Goal: Task Accomplishment & Management: Use online tool/utility

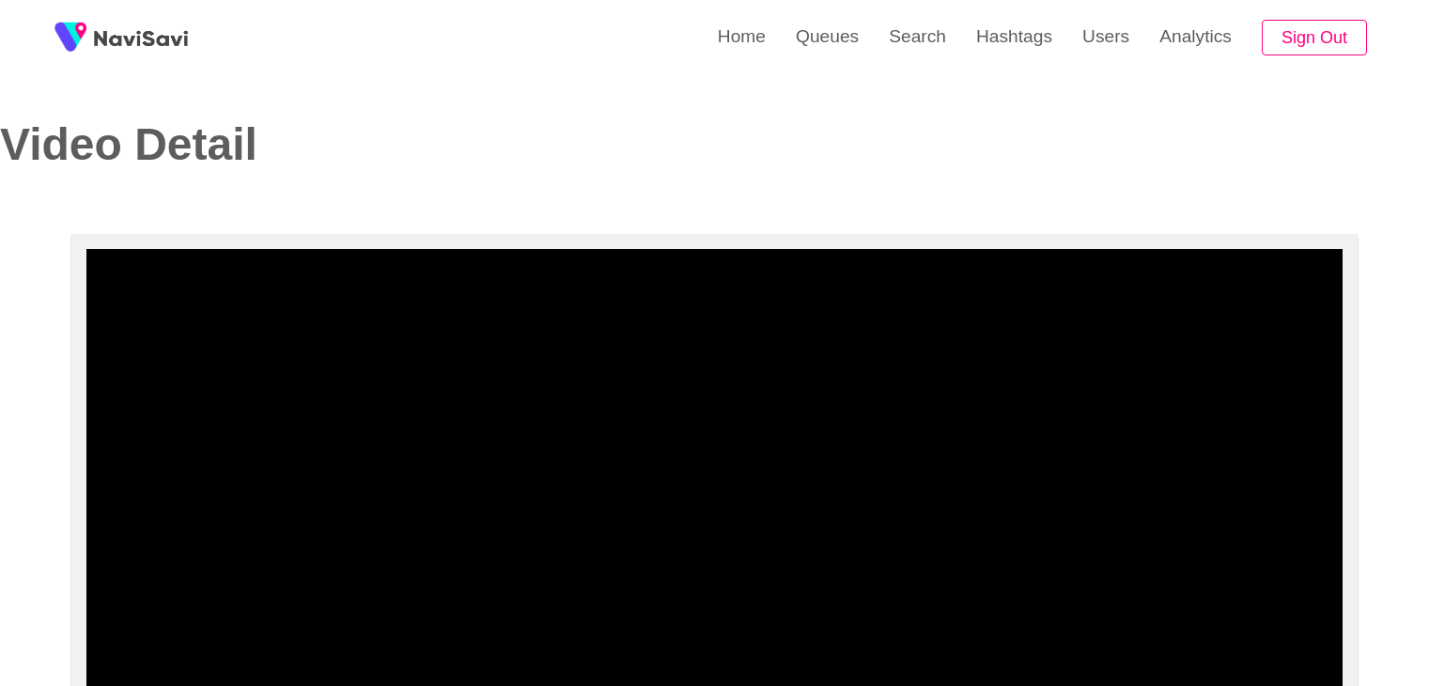
select select "**********"
select select "**"
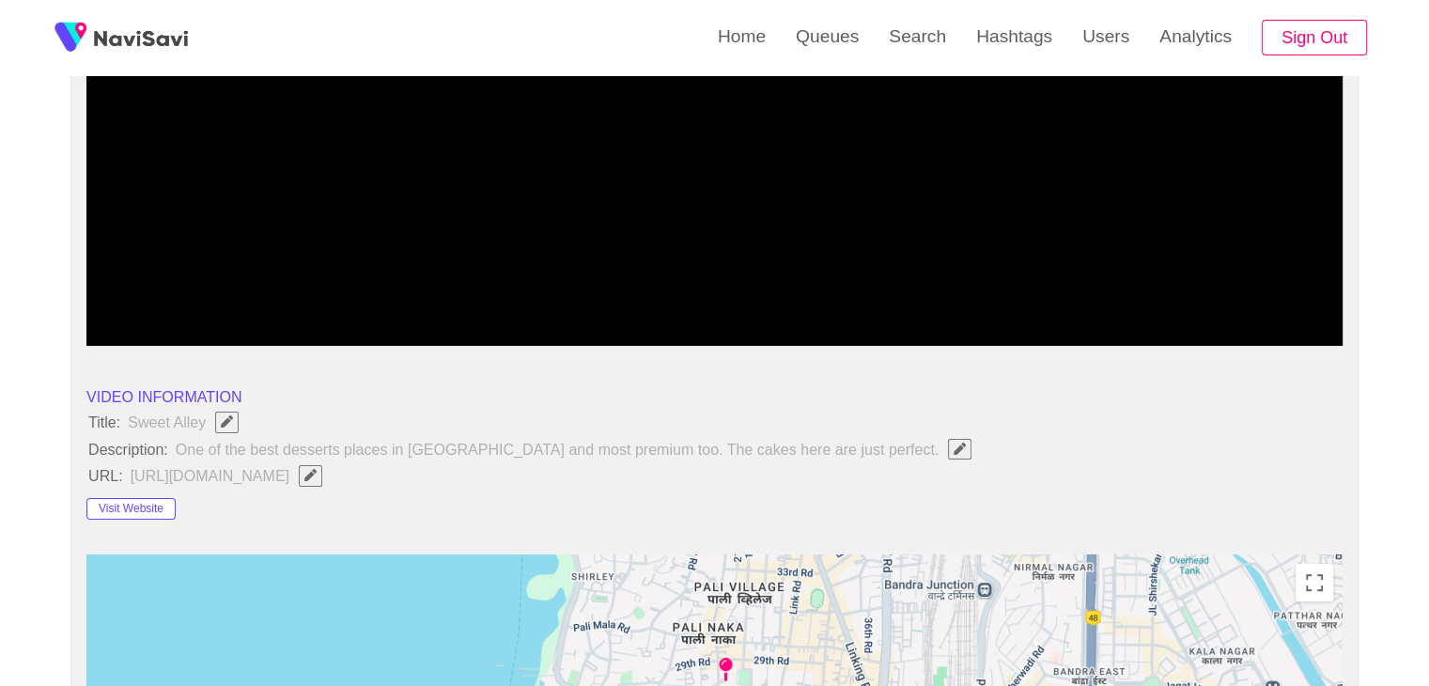
scroll to position [376, 0]
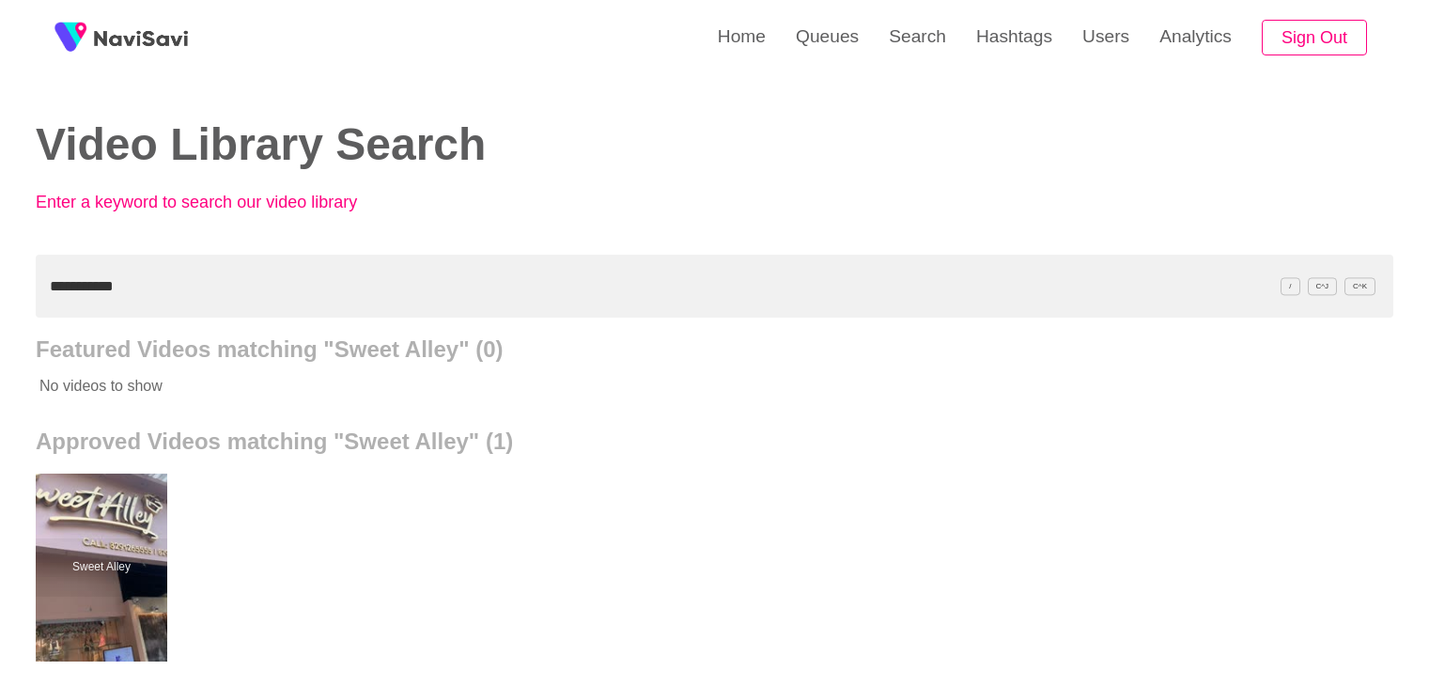
scroll to position [94, 0]
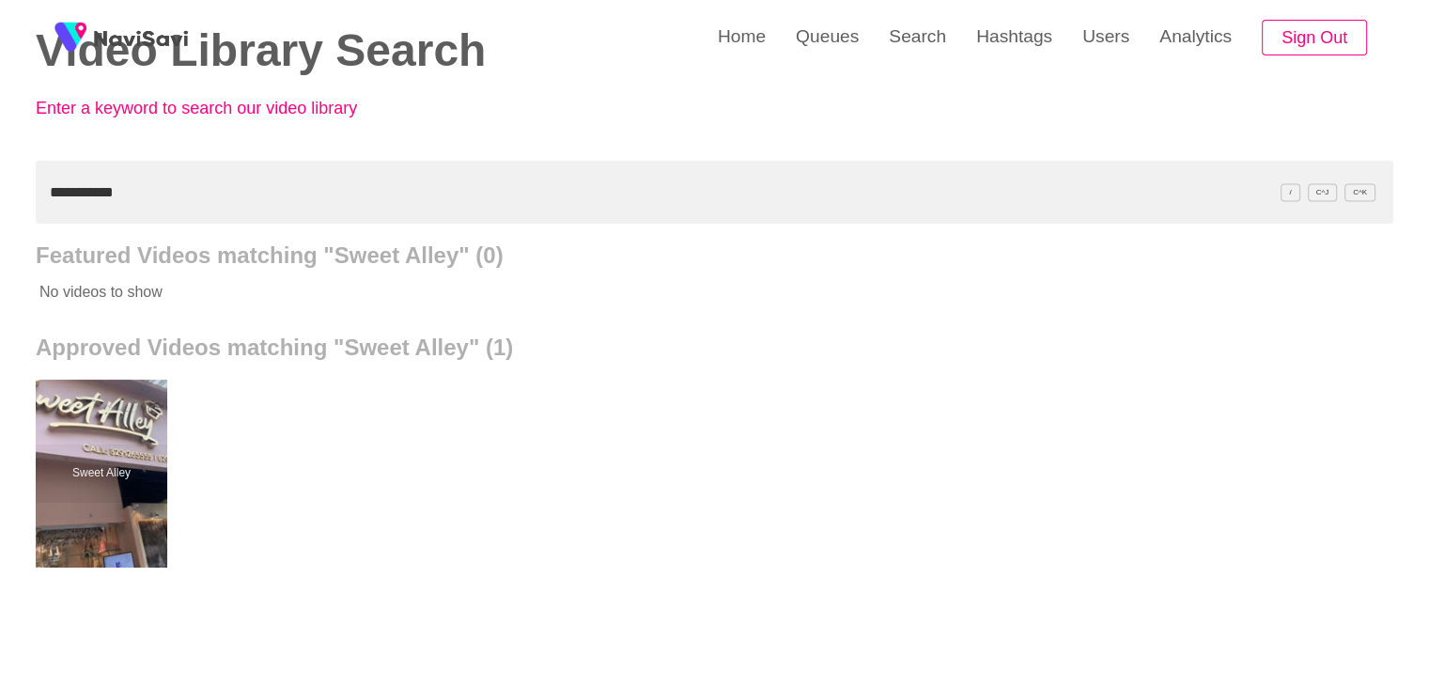
click at [0, 202] on div "**********" at bounding box center [714, 426] width 1429 height 1040
paste input "text"
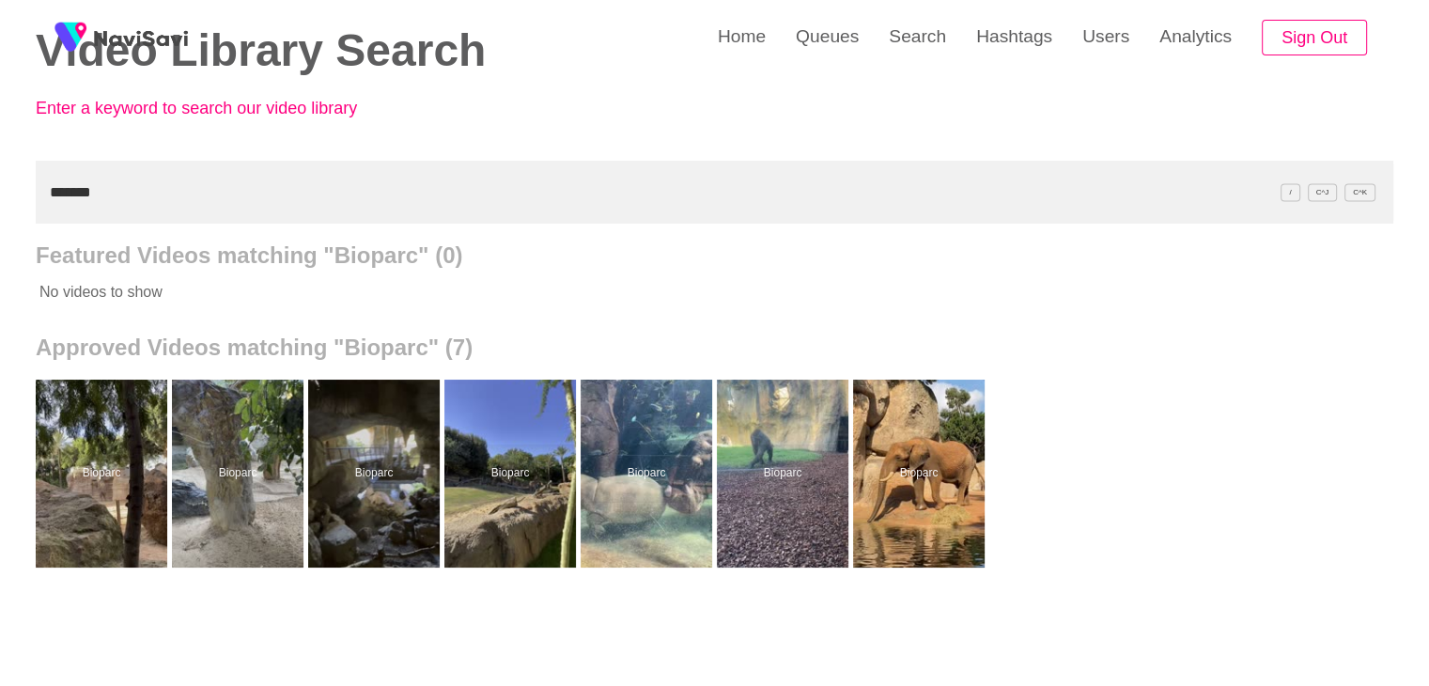
drag, startPoint x: 0, startPoint y: 211, endPoint x: 5, endPoint y: 195, distance: 17.6
click at [0, 210] on div "Home Queues Search Hashtags Users Analytics Sign Out Video Library Search Enter…" at bounding box center [714, 426] width 1429 height 1040
paste input "*******"
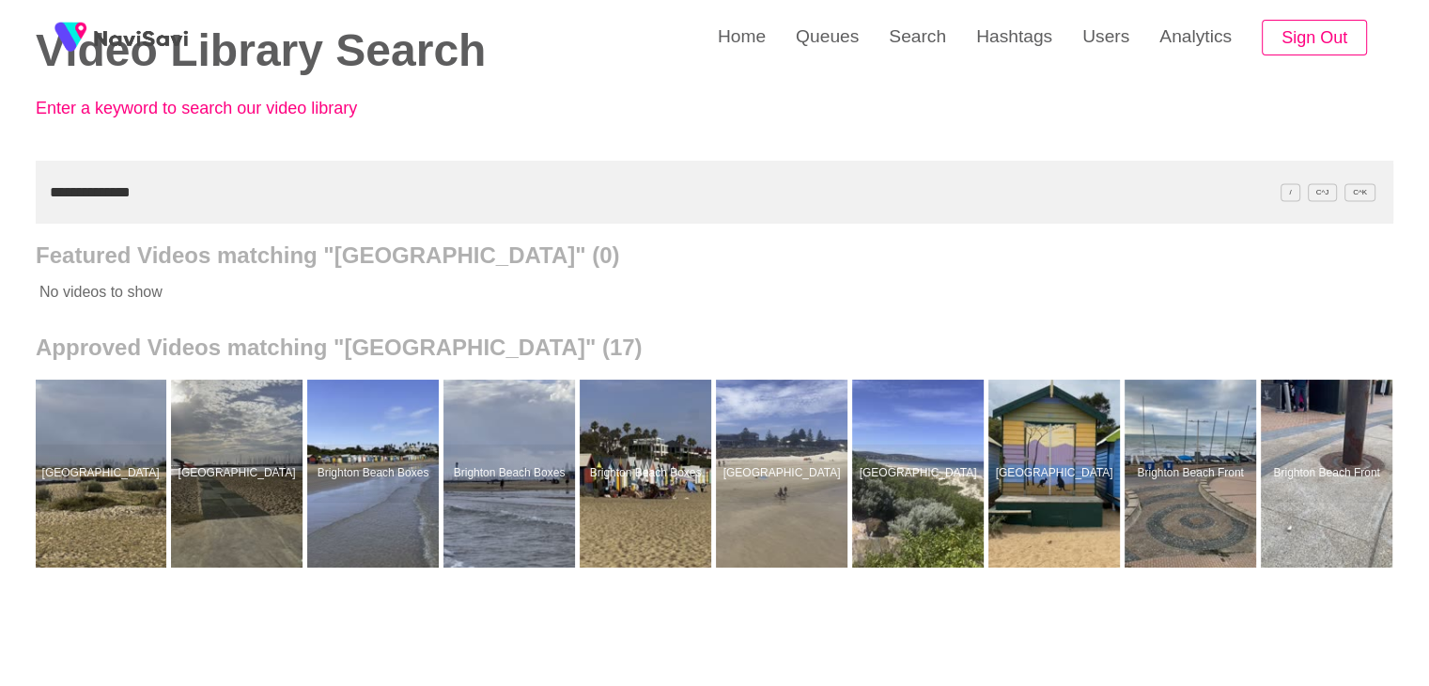
scroll to position [0, 958]
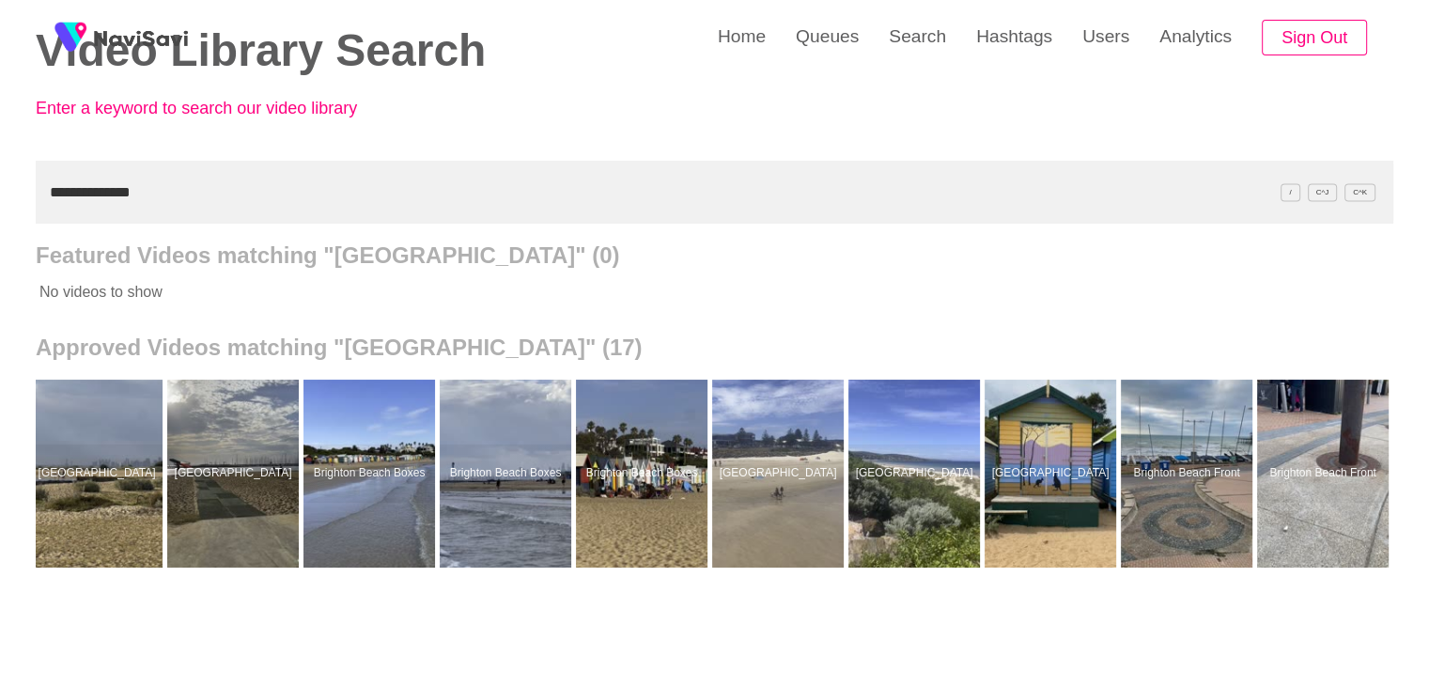
drag, startPoint x: 153, startPoint y: 186, endPoint x: 0, endPoint y: 204, distance: 154.2
click at [0, 204] on div "**********" at bounding box center [714, 426] width 1429 height 1040
paste input "text"
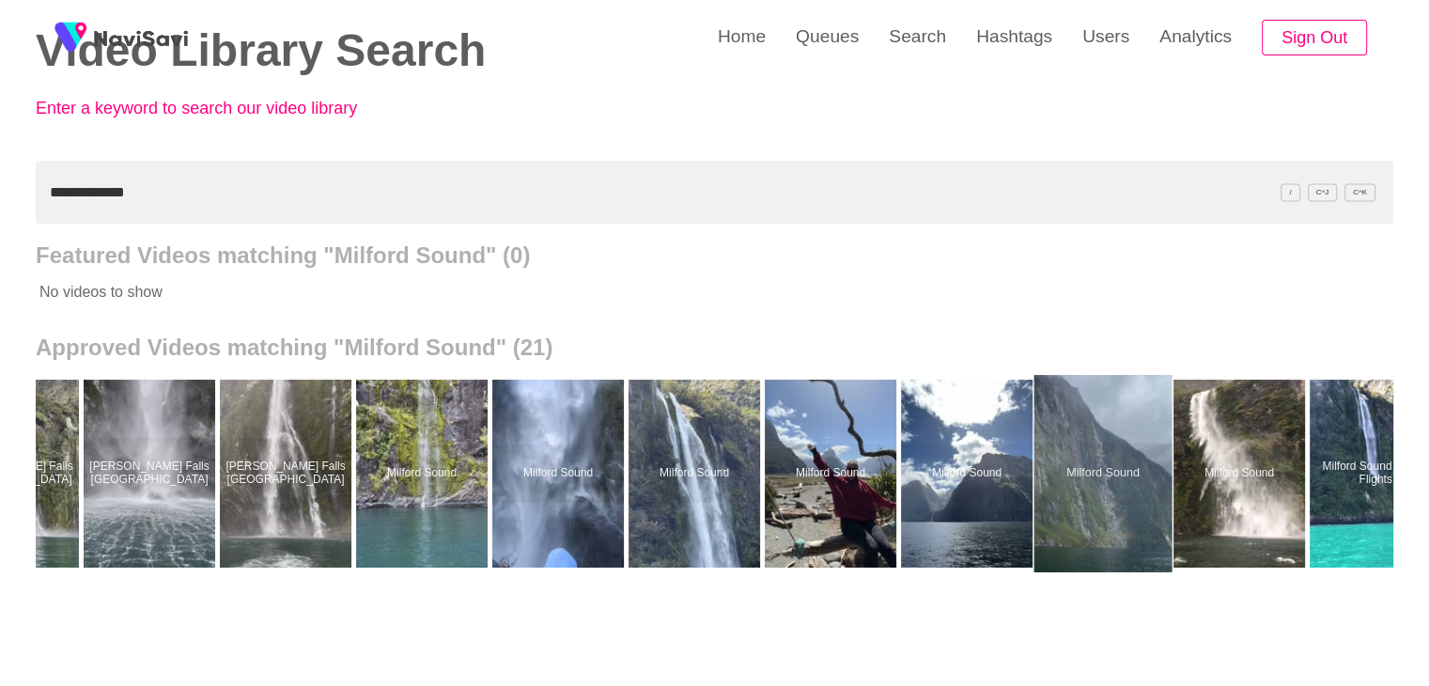
scroll to position [0, 1503]
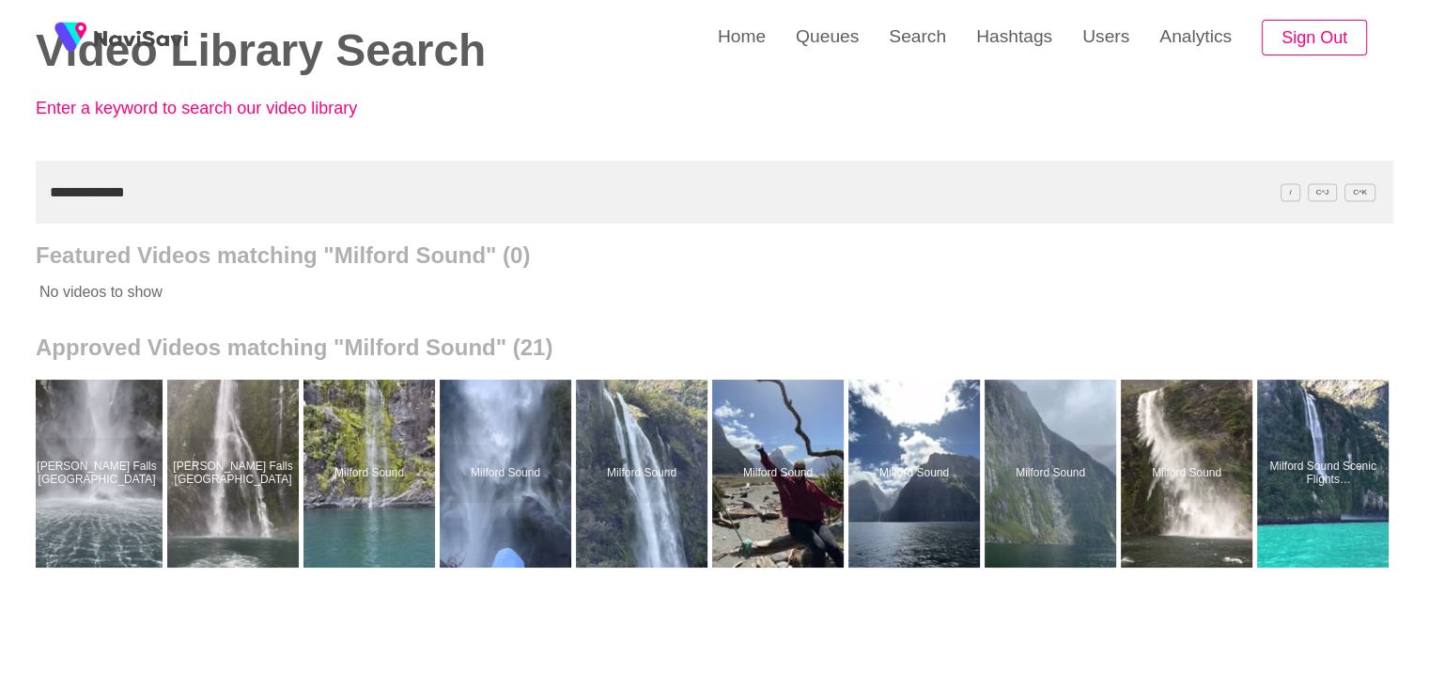
drag, startPoint x: 71, startPoint y: 151, endPoint x: 0, endPoint y: 162, distance: 72.2
click at [0, 162] on div "**********" at bounding box center [714, 426] width 1429 height 1040
paste input "****"
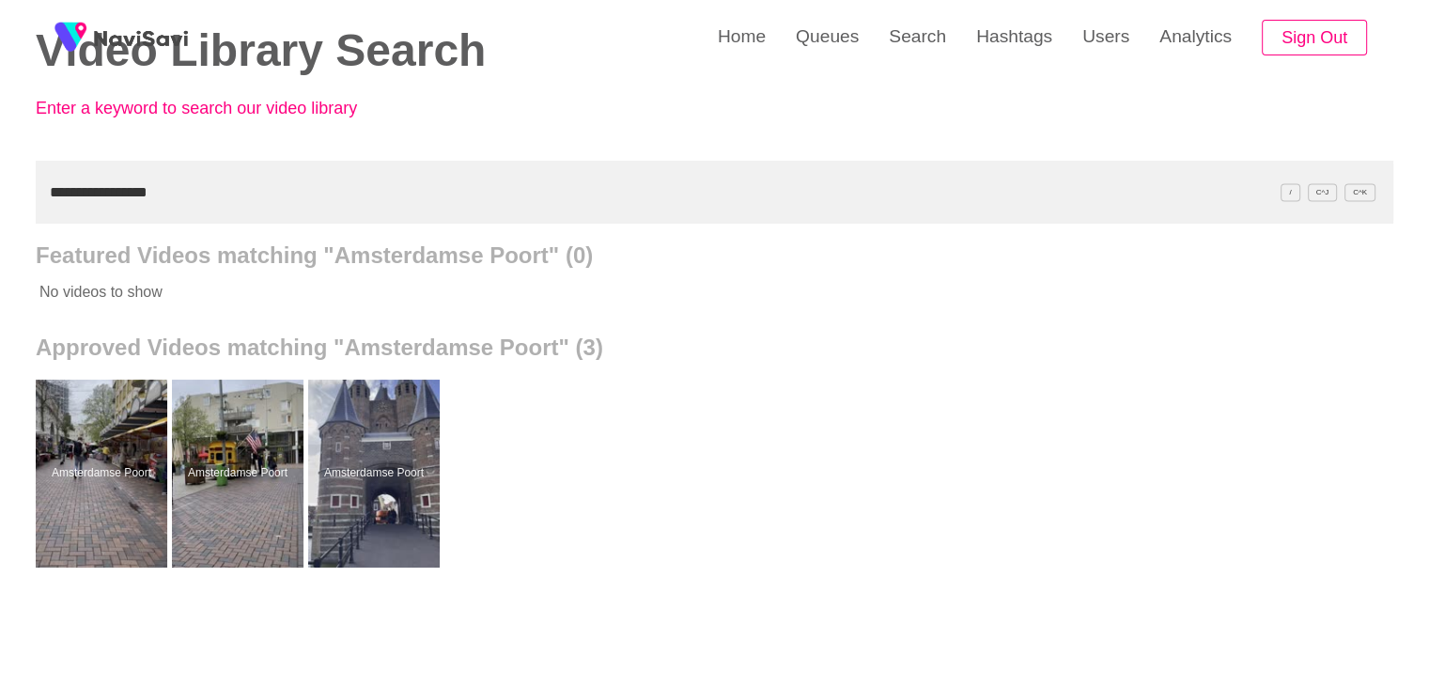
drag, startPoint x: 4, startPoint y: 211, endPoint x: 0, endPoint y: 225, distance: 13.7
click at [0, 225] on div "**********" at bounding box center [714, 426] width 1429 height 1040
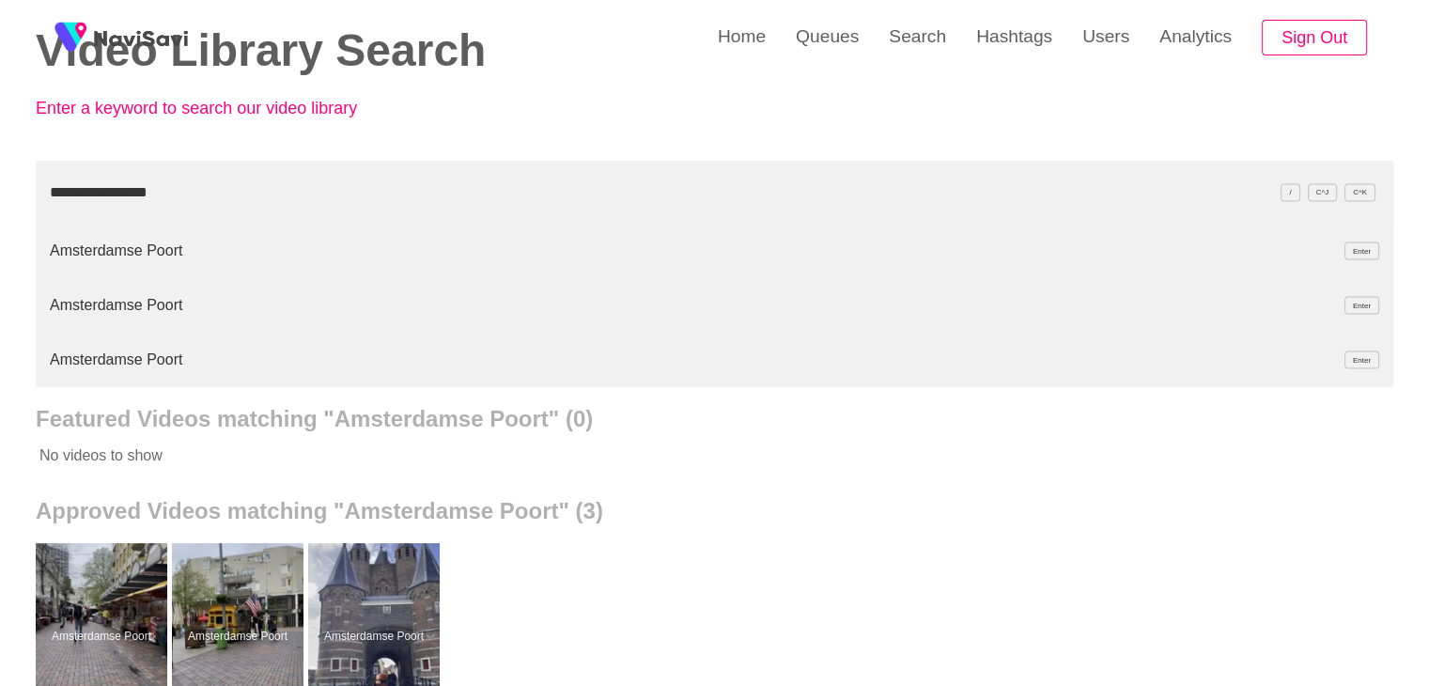
drag, startPoint x: 203, startPoint y: 205, endPoint x: 0, endPoint y: 179, distance: 204.5
click at [0, 179] on div "**********" at bounding box center [714, 508] width 1429 height 1204
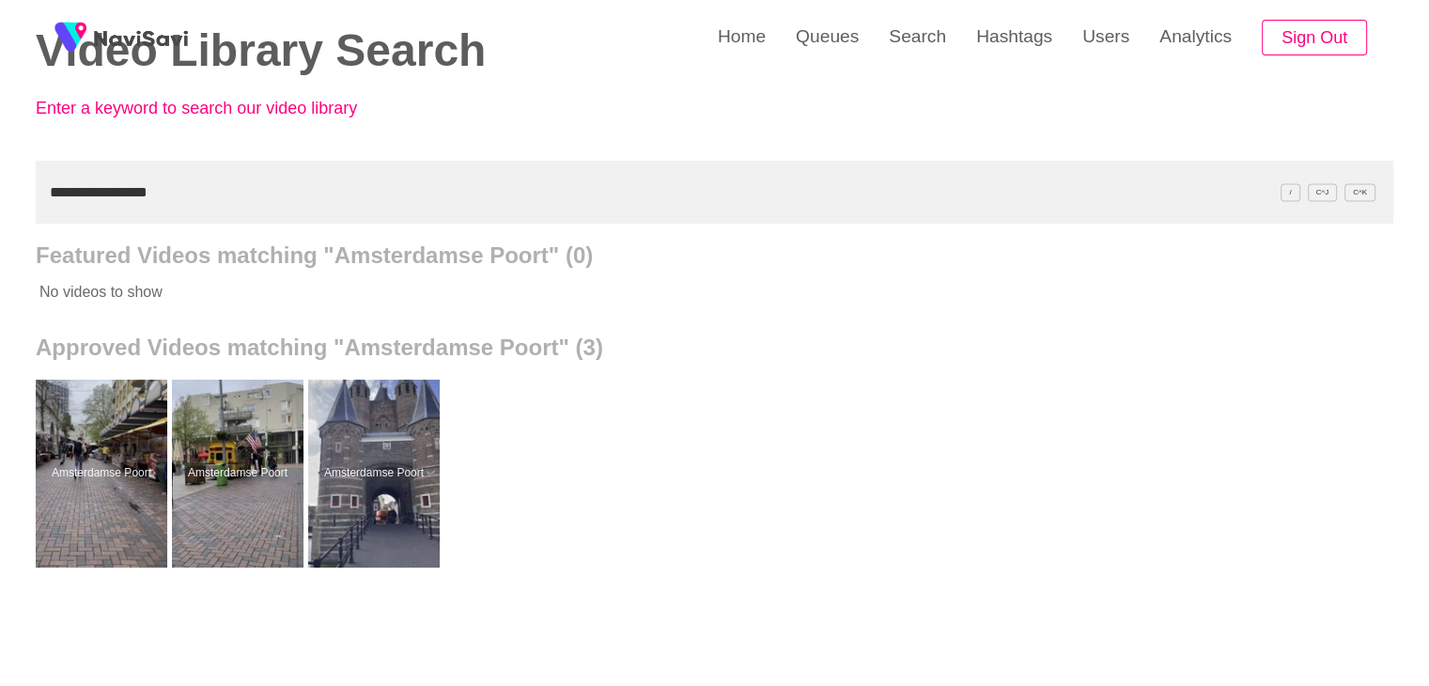
paste input "text"
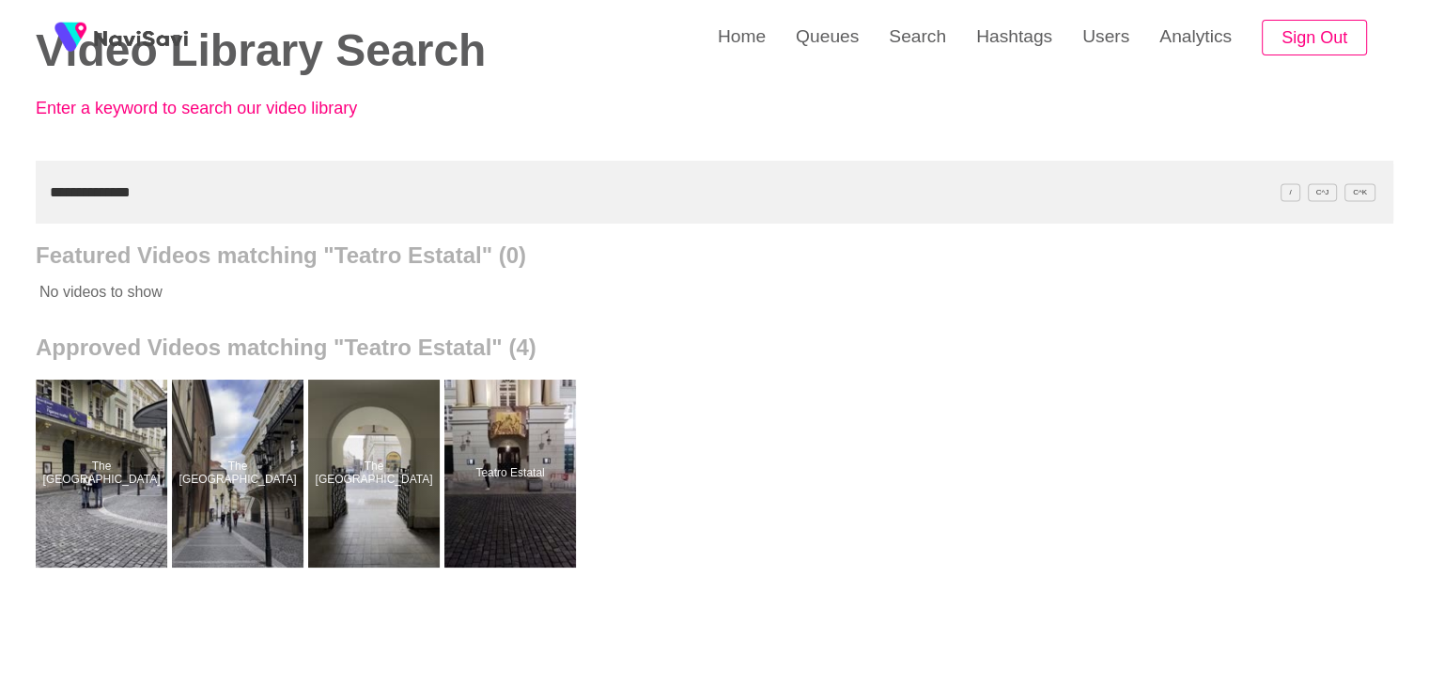
drag, startPoint x: 89, startPoint y: 196, endPoint x: 0, endPoint y: 196, distance: 89.3
click at [0, 196] on div "**********" at bounding box center [714, 426] width 1429 height 1040
paste input "text"
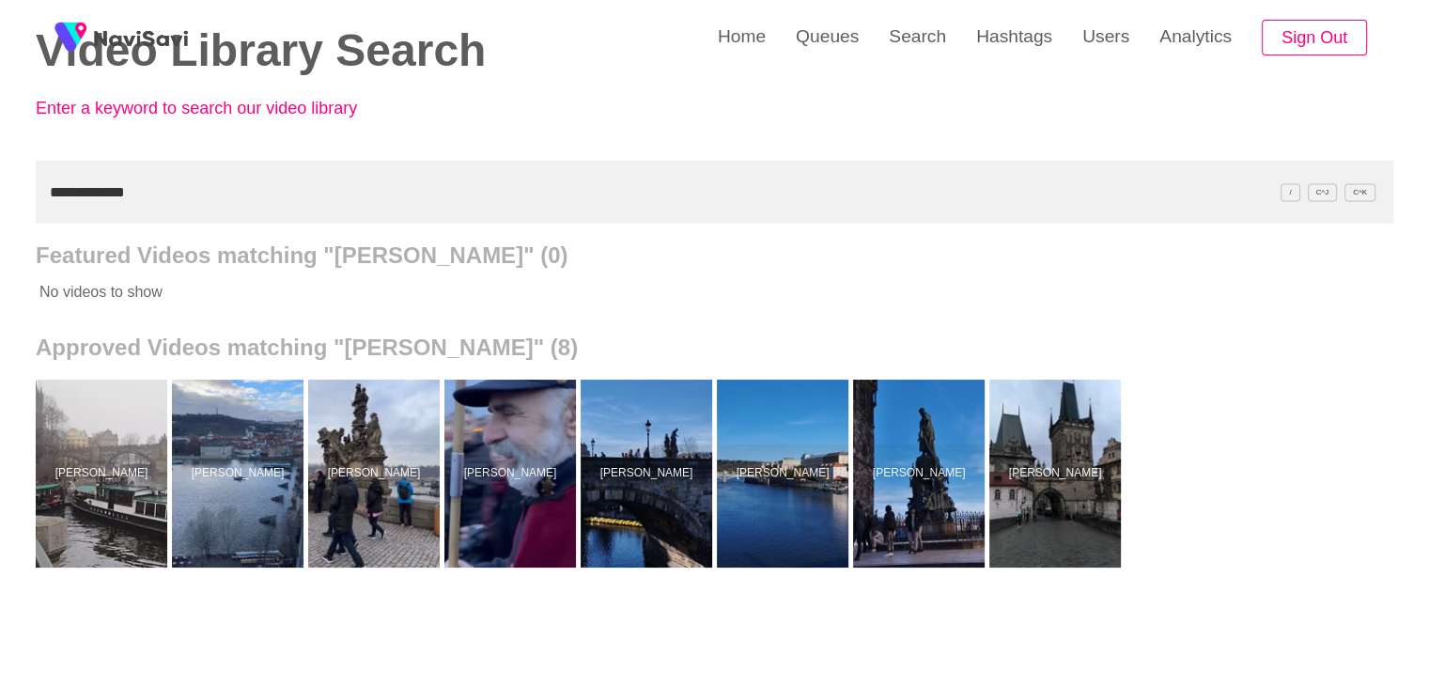
drag, startPoint x: 157, startPoint y: 189, endPoint x: 0, endPoint y: 223, distance: 160.5
click at [0, 223] on div "**********" at bounding box center [714, 426] width 1429 height 1040
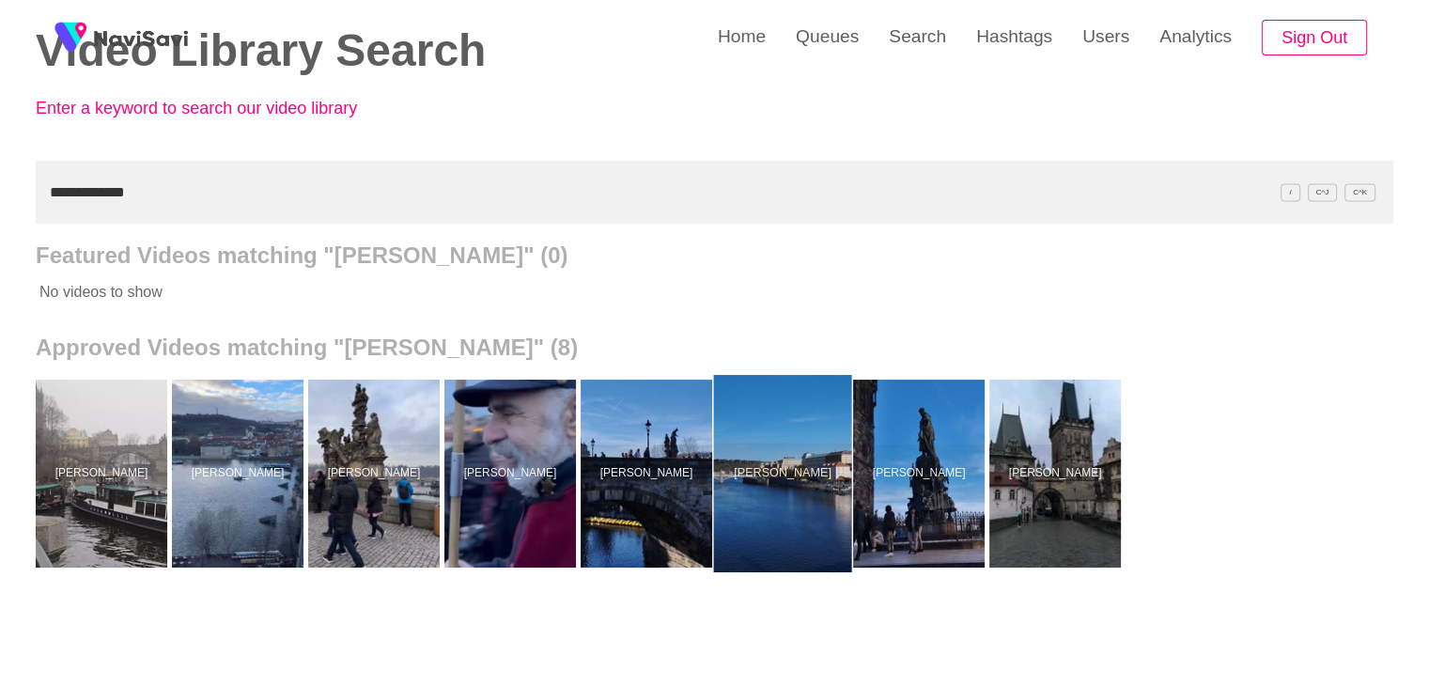
drag, startPoint x: 827, startPoint y: 520, endPoint x: 801, endPoint y: 448, distance: 76.1
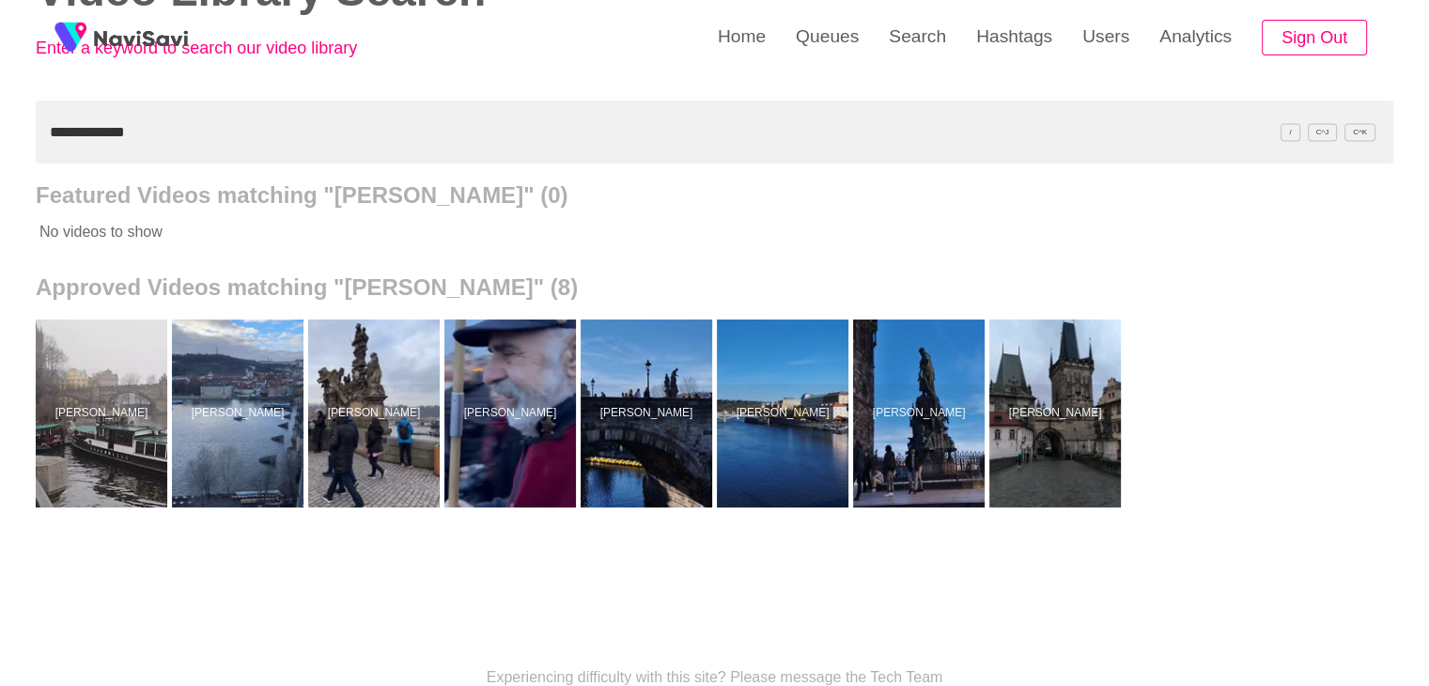
scroll to position [188, 0]
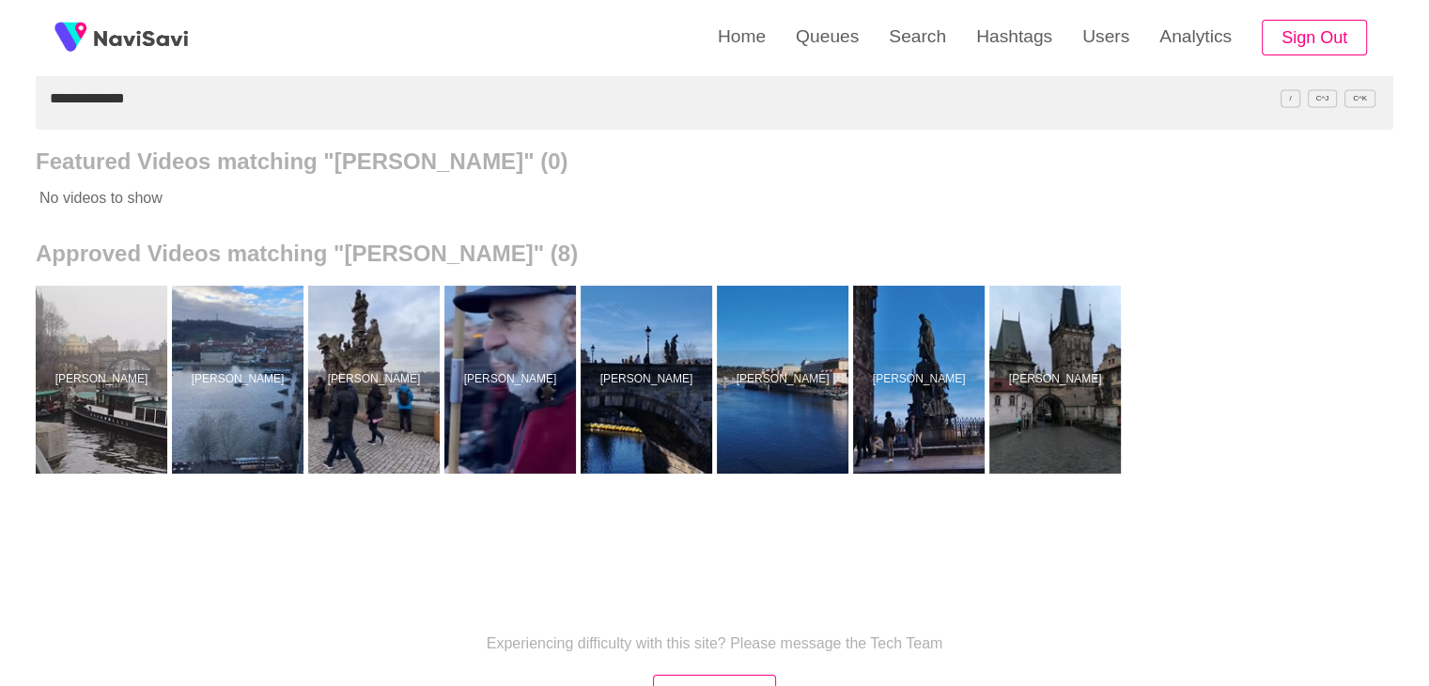
drag, startPoint x: 150, startPoint y: 96, endPoint x: 0, endPoint y: 109, distance: 150.9
click at [0, 109] on div "**********" at bounding box center [714, 332] width 1429 height 1040
paste input "***"
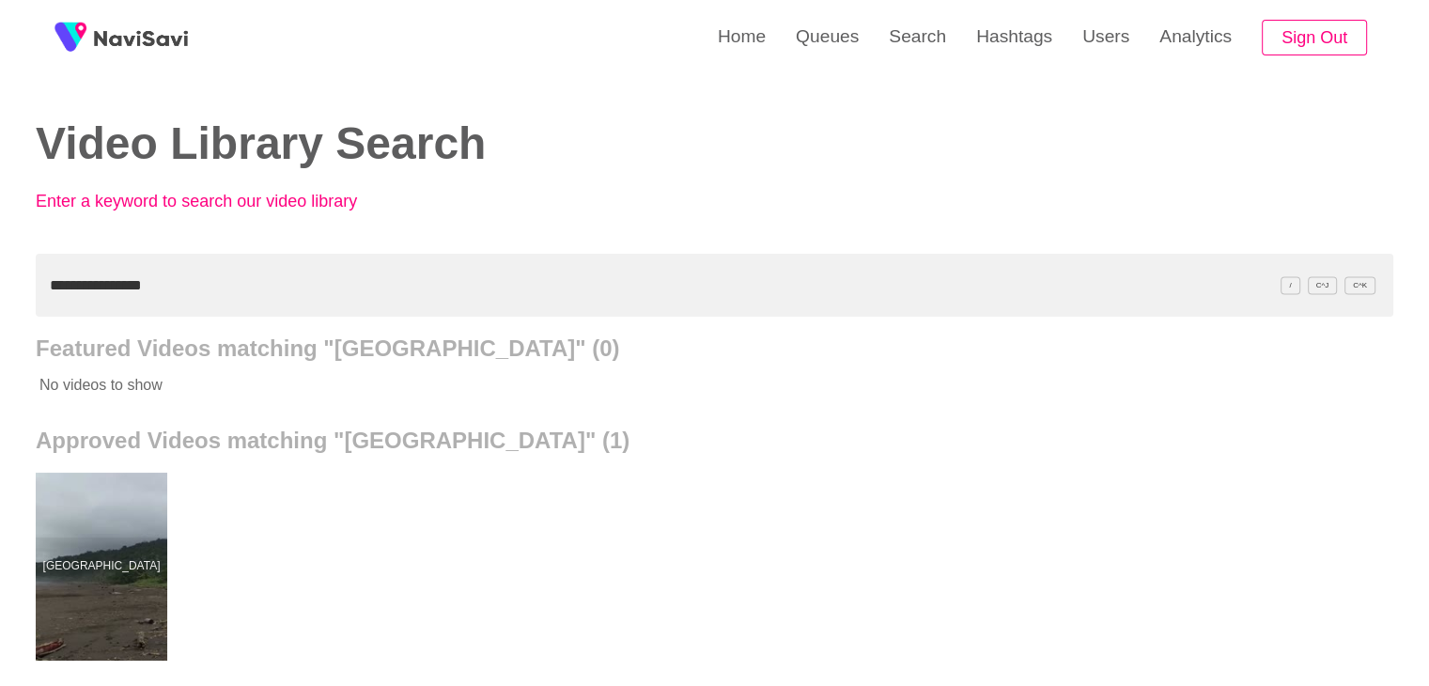
scroll to position [0, 0]
drag, startPoint x: 180, startPoint y: 267, endPoint x: 0, endPoint y: 314, distance: 186.4
click at [0, 314] on div "**********" at bounding box center [714, 520] width 1429 height 1040
paste input "***"
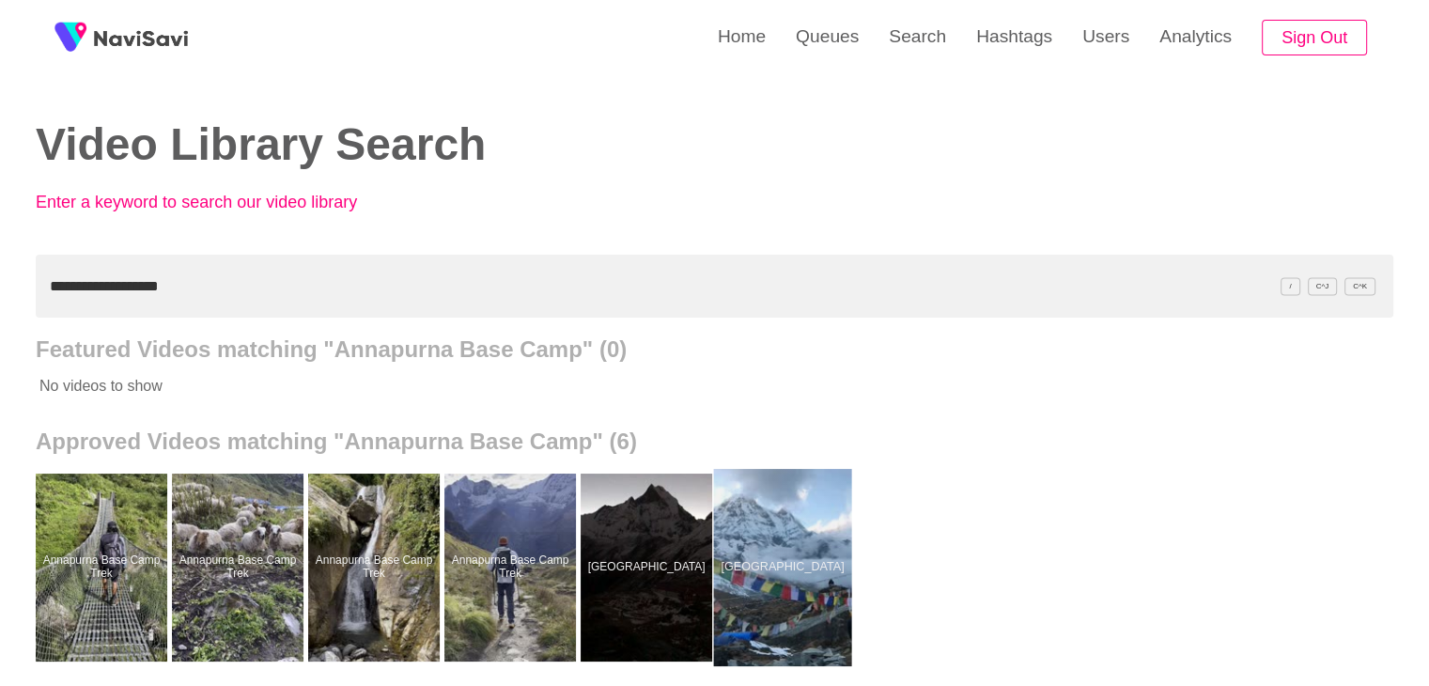
drag, startPoint x: 790, startPoint y: 564, endPoint x: 778, endPoint y: 553, distance: 16.0
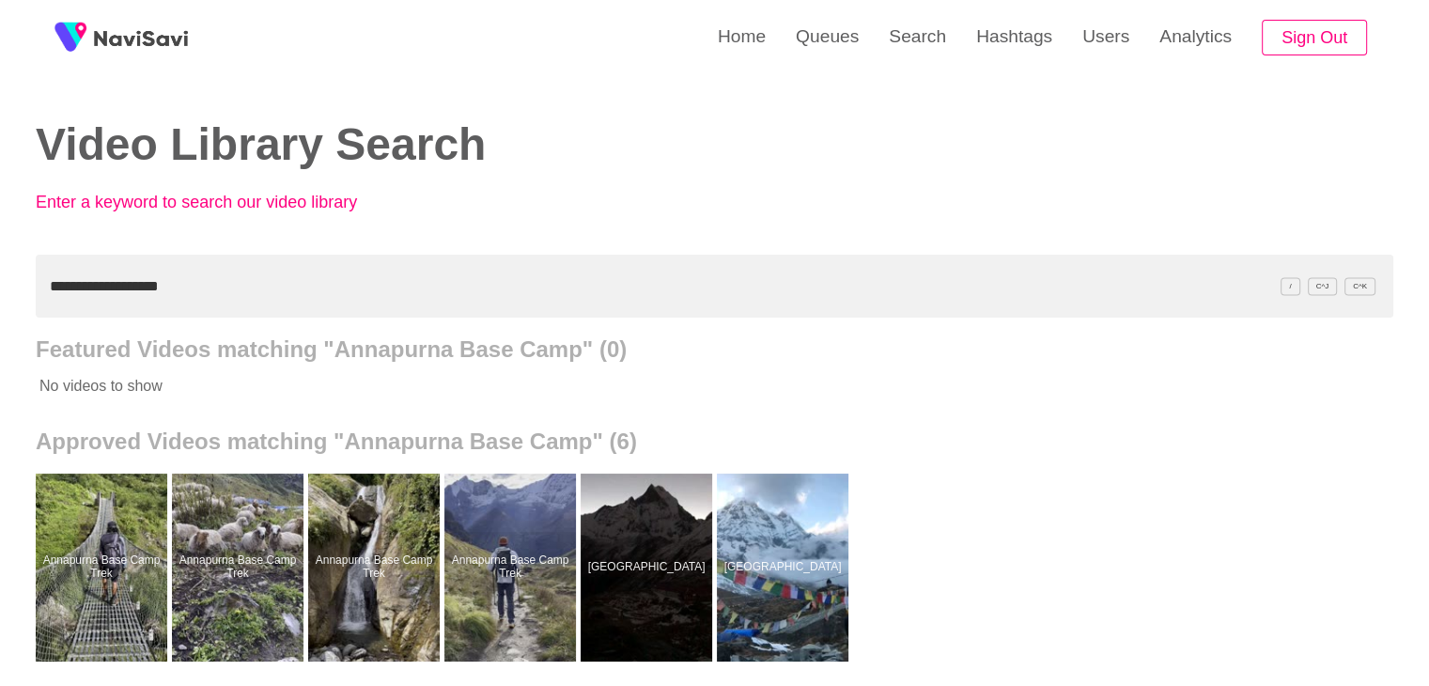
drag, startPoint x: 661, startPoint y: 504, endPoint x: 654, endPoint y: 418, distance: 85.8
drag, startPoint x: 230, startPoint y: 278, endPoint x: 7, endPoint y: 264, distance: 224.1
click at [0, 268] on div "**********" at bounding box center [714, 520] width 1429 height 1040
paste input "text"
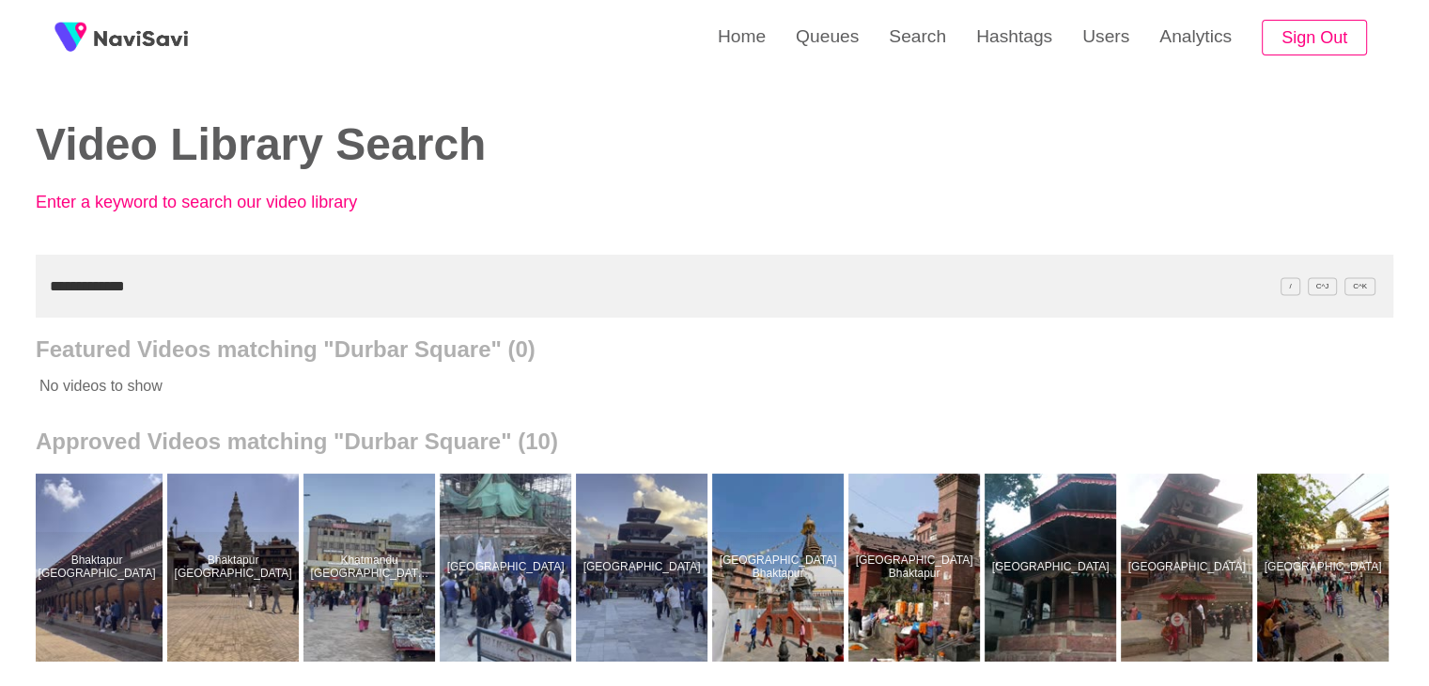
drag, startPoint x: 164, startPoint y: 283, endPoint x: 0, endPoint y: 292, distance: 164.7
click at [0, 309] on div "**********" at bounding box center [714, 520] width 1429 height 1040
paste input "text"
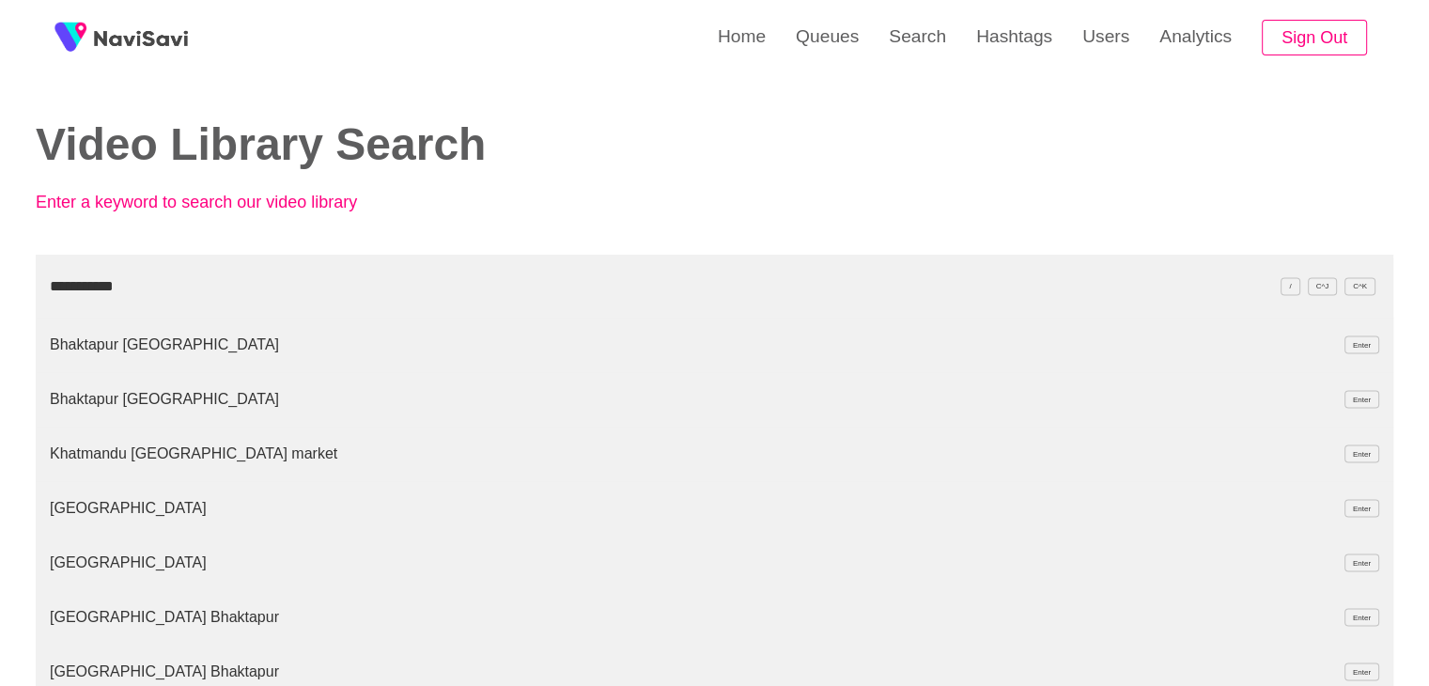
type input "**********"
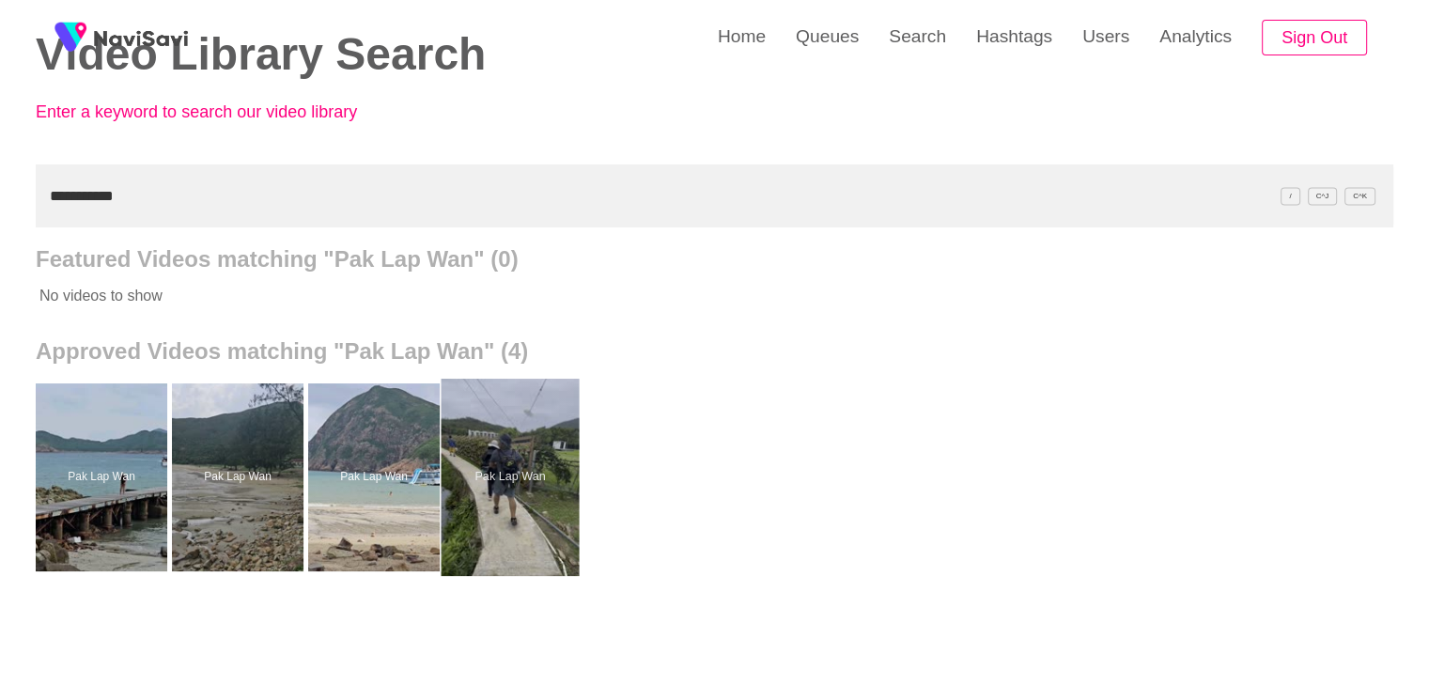
scroll to position [94, 0]
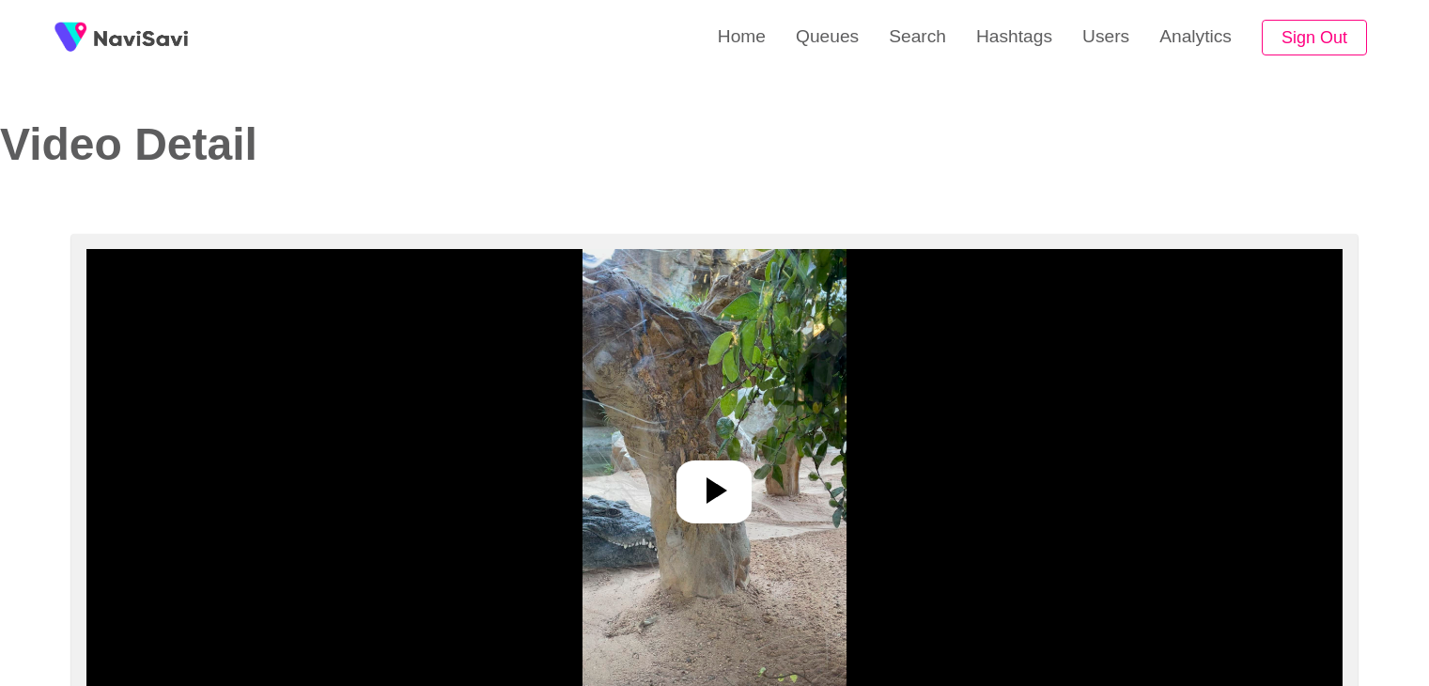
select select "**"
select select "**********"
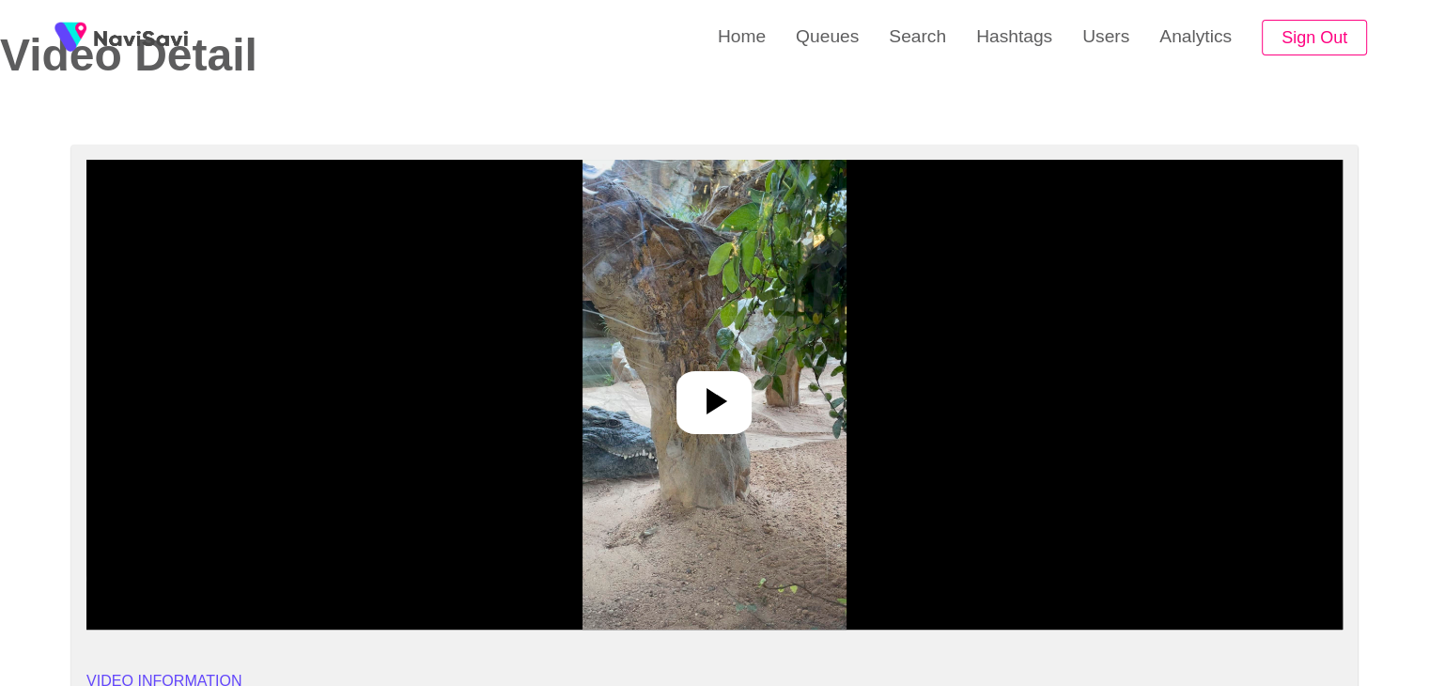
scroll to position [94, 0]
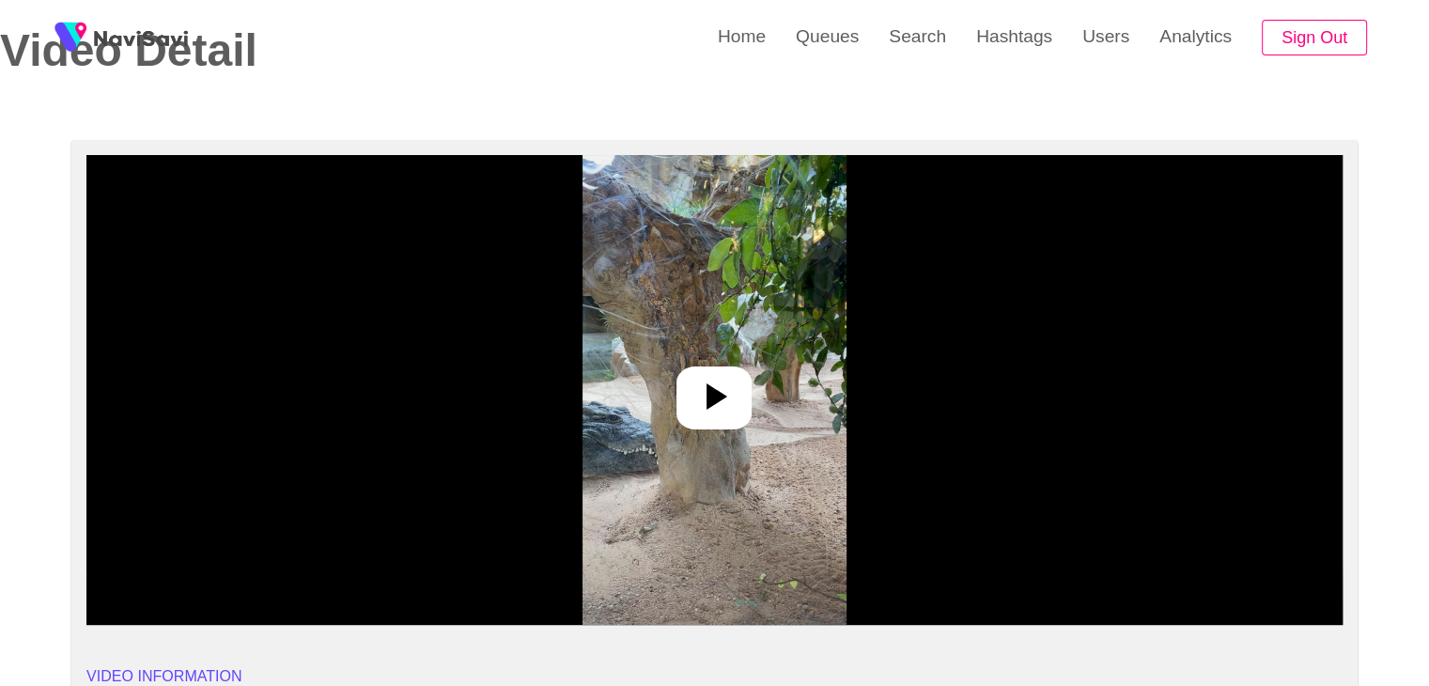
click at [749, 390] on div at bounding box center [714, 397] width 75 height 63
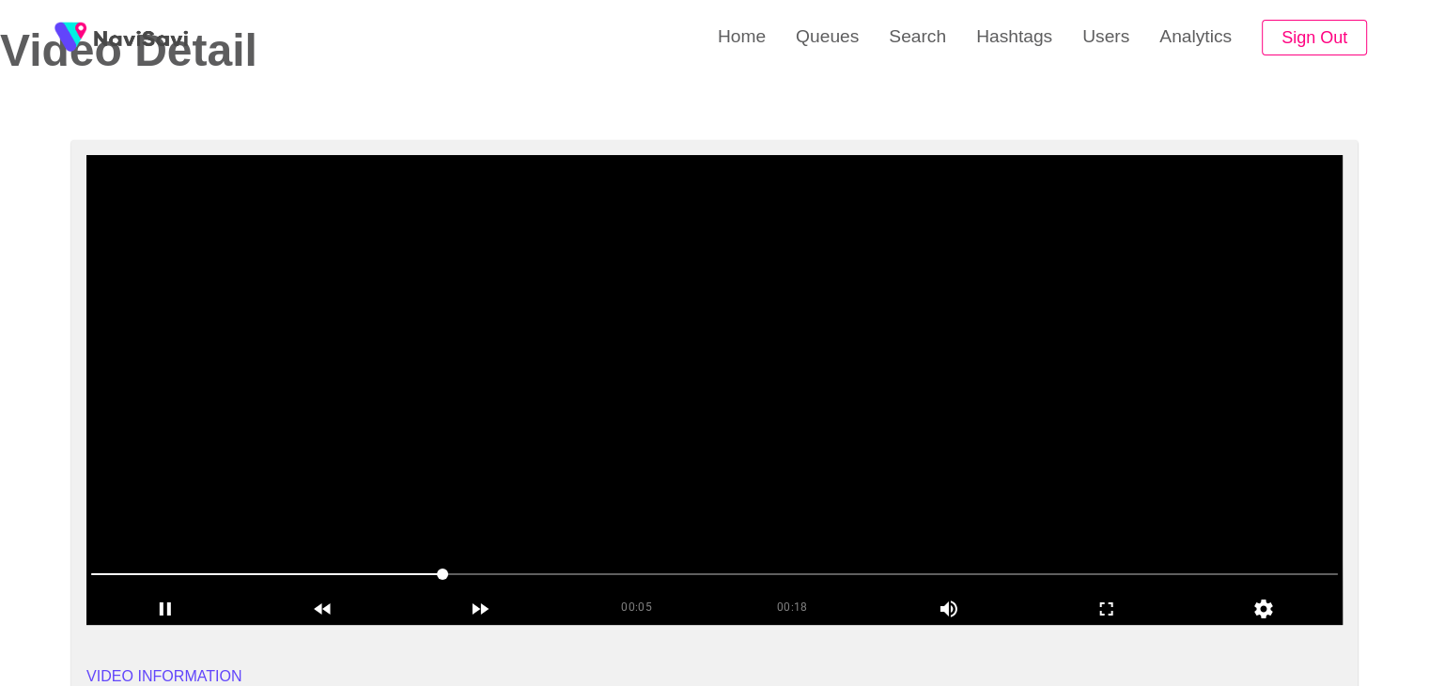
click at [856, 429] on video at bounding box center [714, 390] width 1256 height 470
click at [1101, 610] on icon "add" at bounding box center [1107, 609] width 156 height 23
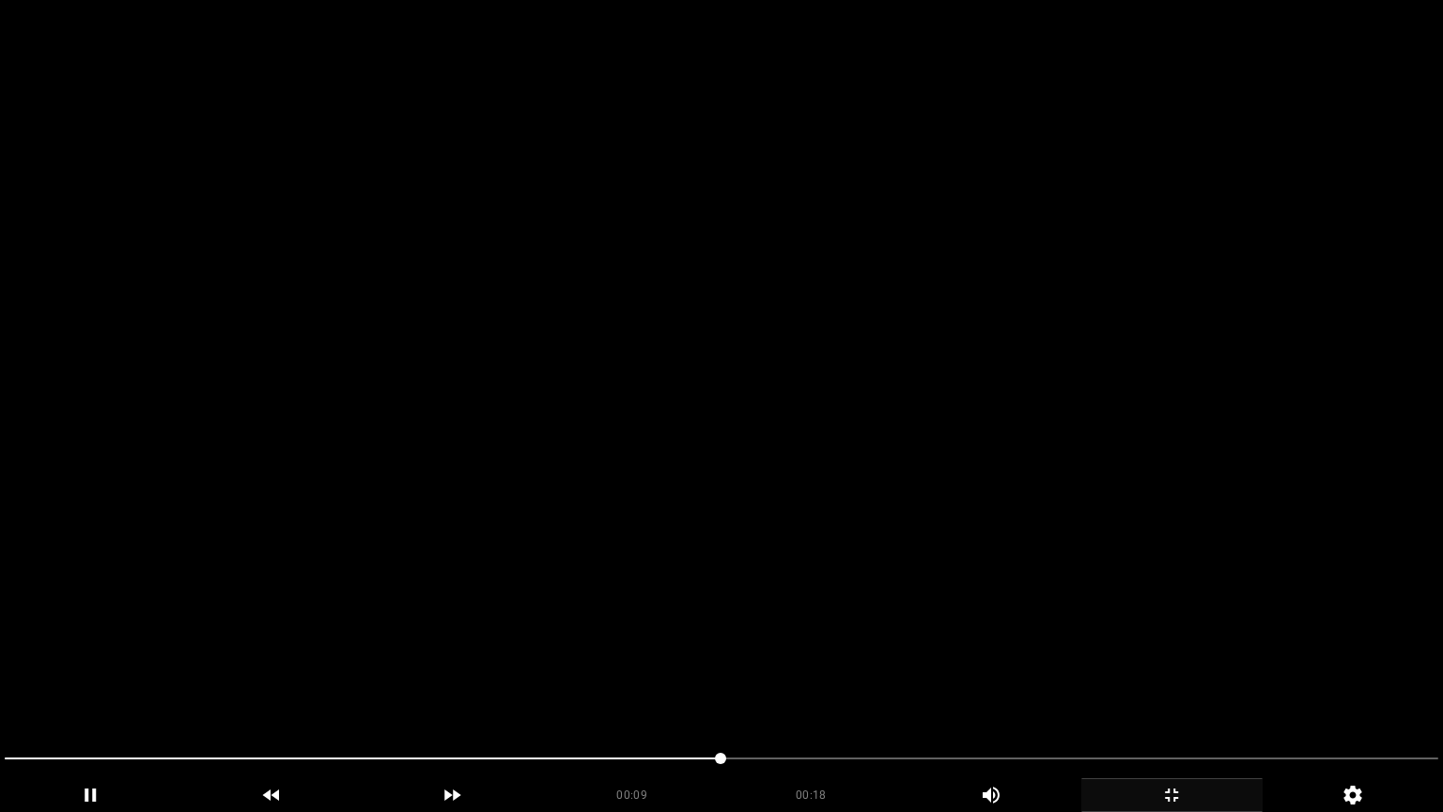
drag, startPoint x: 241, startPoint y: 756, endPoint x: 0, endPoint y: 742, distance: 241.9
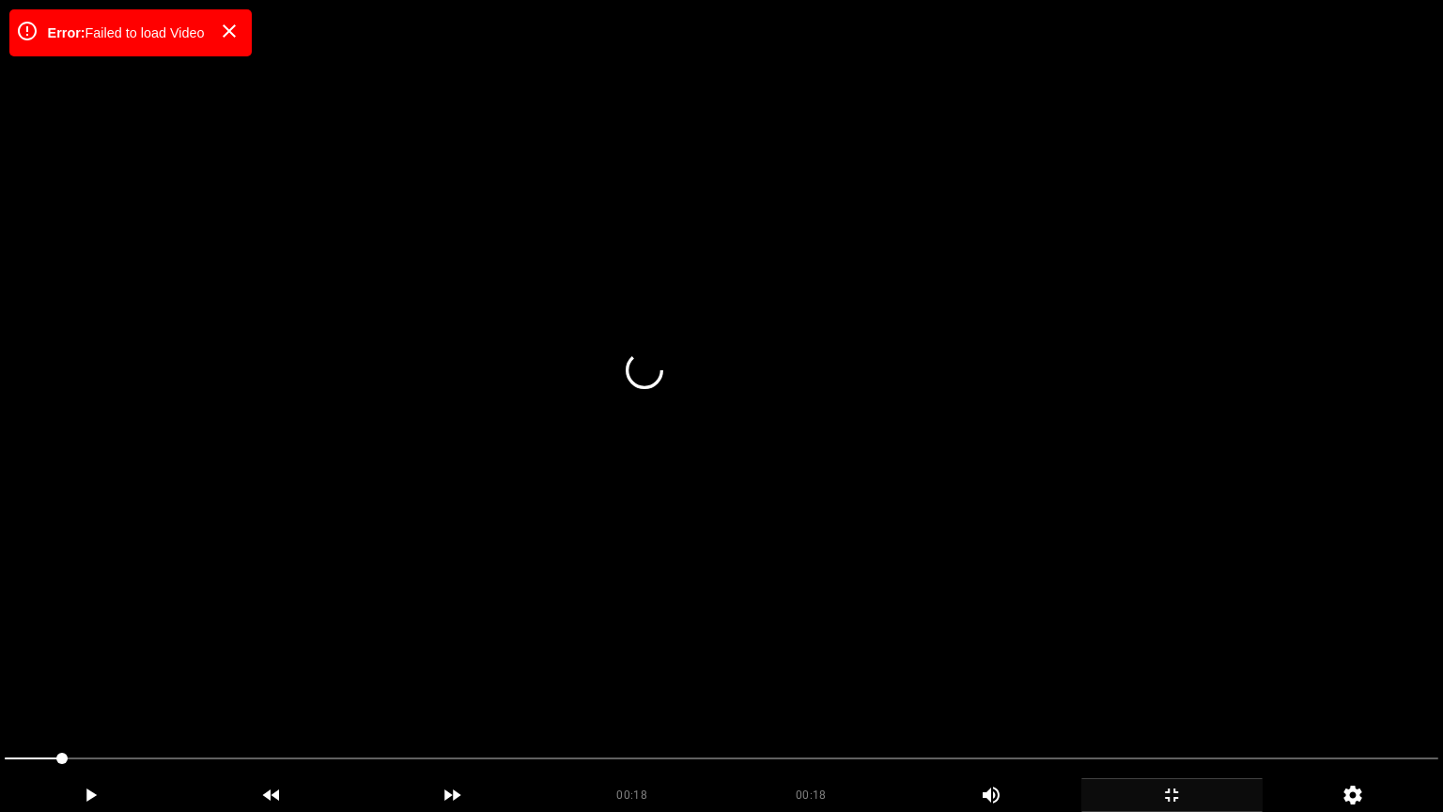
drag, startPoint x: 19, startPoint y: 755, endPoint x: 0, endPoint y: 752, distance: 19.0
click at [0, 685] on div at bounding box center [721, 761] width 1449 height 50
click at [515, 614] on video at bounding box center [721, 406] width 1443 height 812
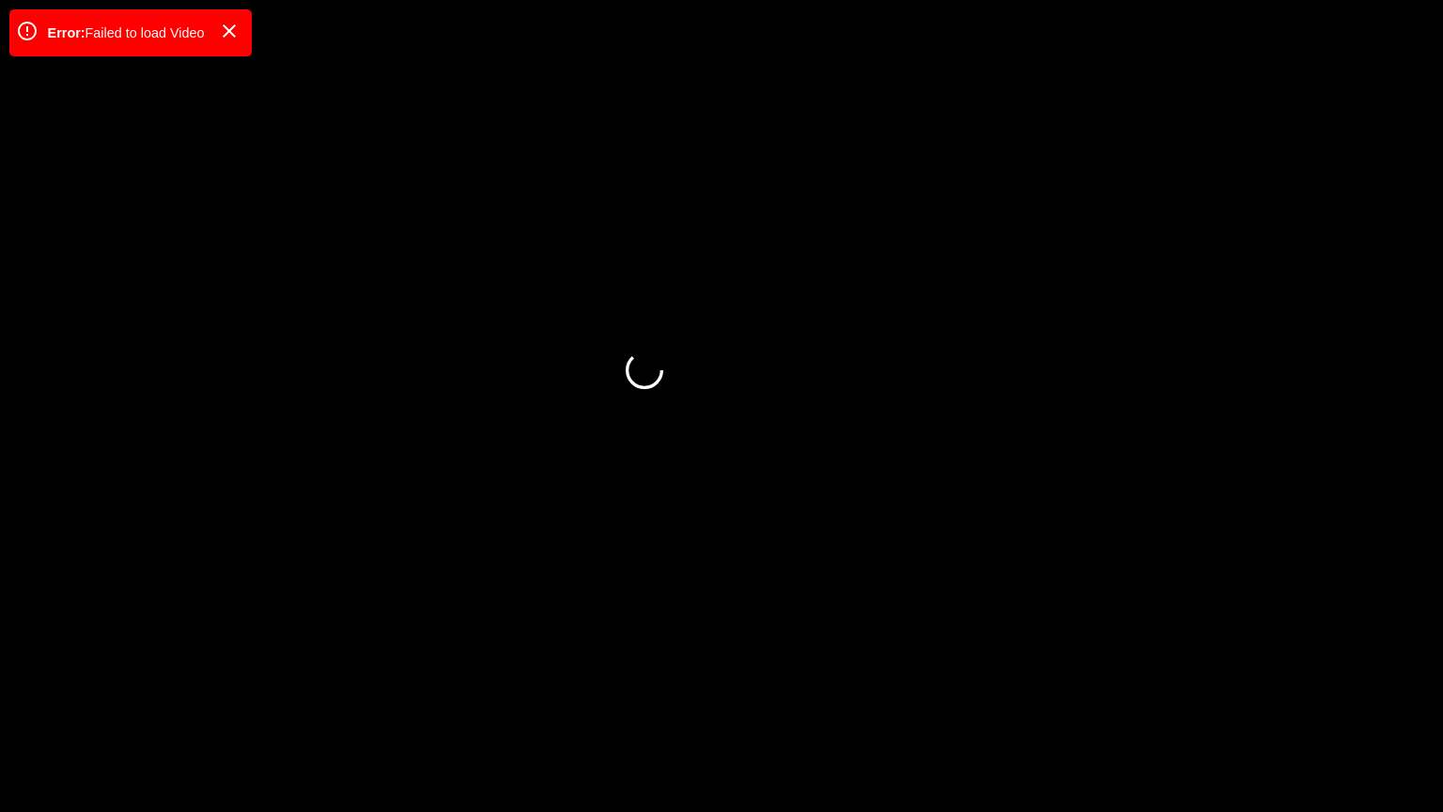
click at [1173, 685] on icon "add" at bounding box center [1171, 795] width 179 height 23
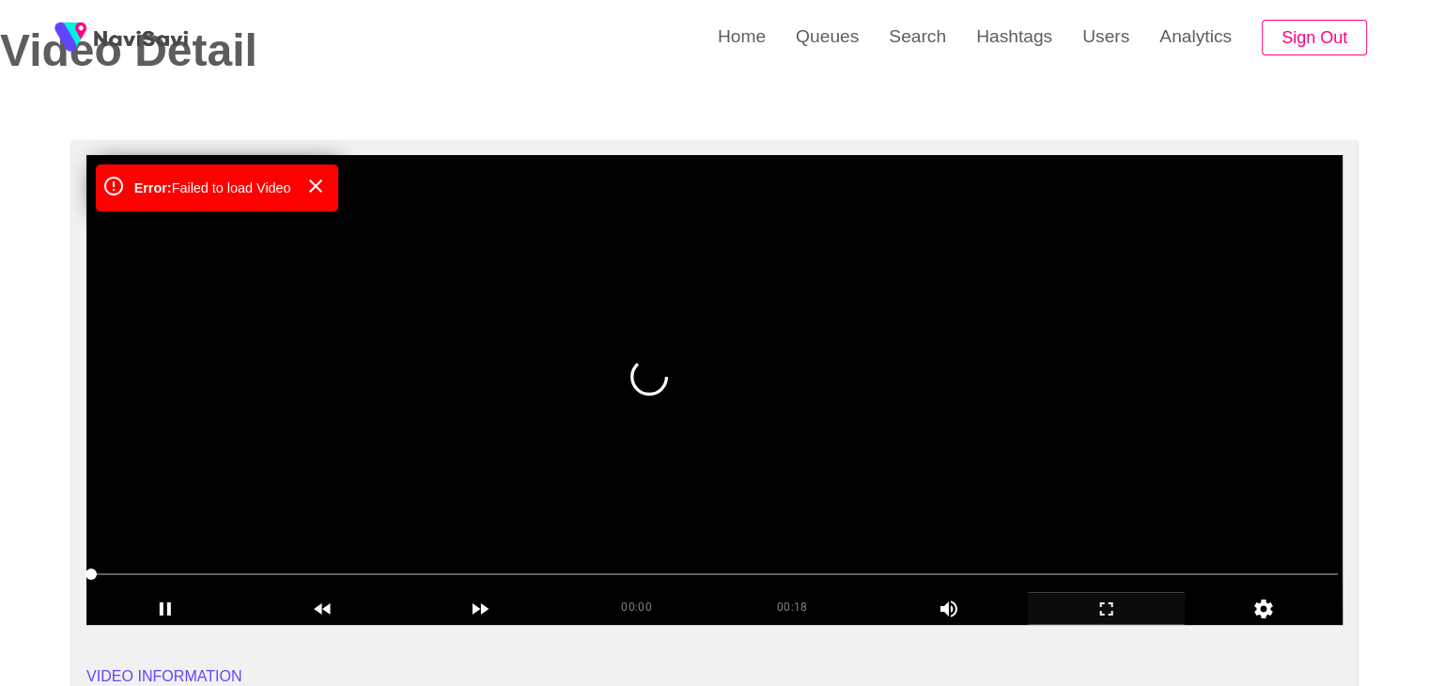
click at [680, 389] on video at bounding box center [714, 390] width 1256 height 470
click at [713, 395] on video at bounding box center [714, 390] width 1256 height 470
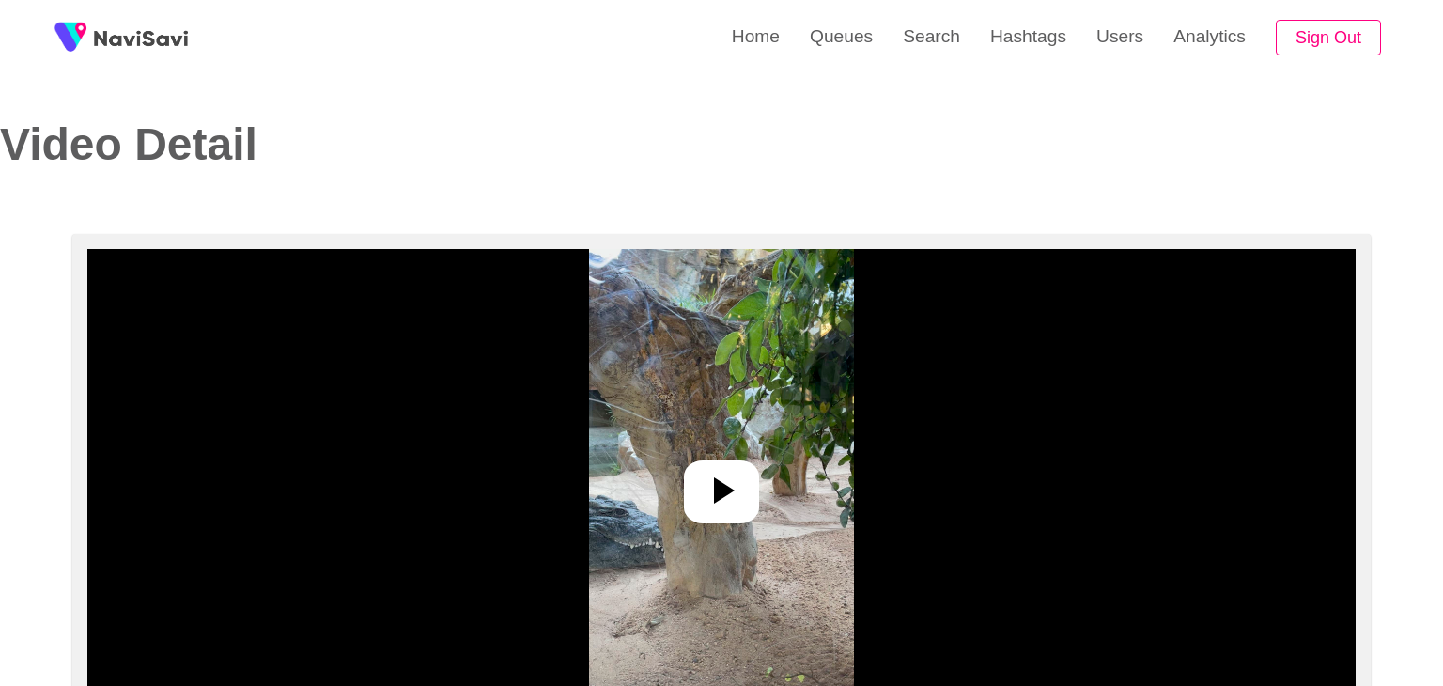
select select "**********"
select select "**"
click at [733, 488] on icon at bounding box center [714, 490] width 45 height 45
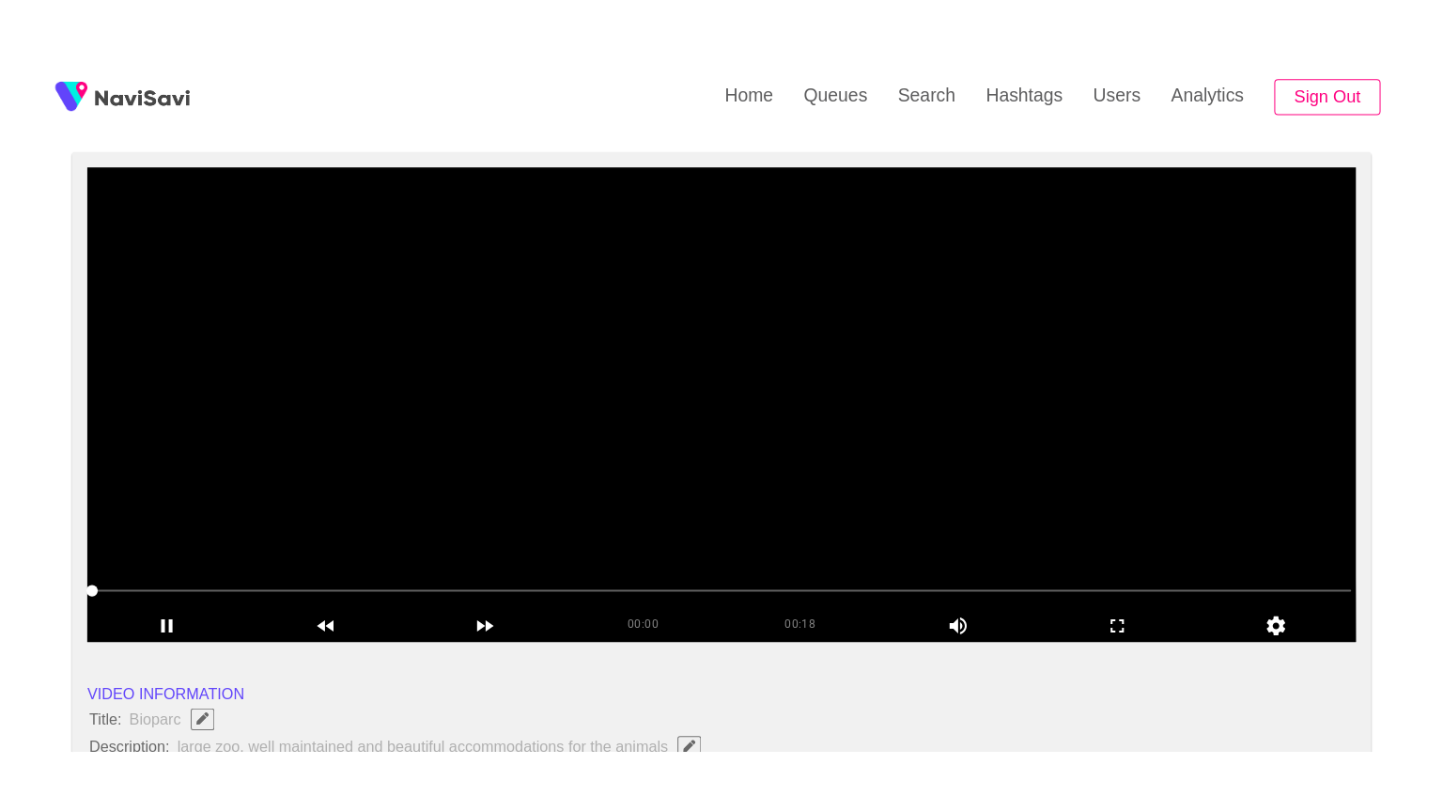
scroll to position [282, 0]
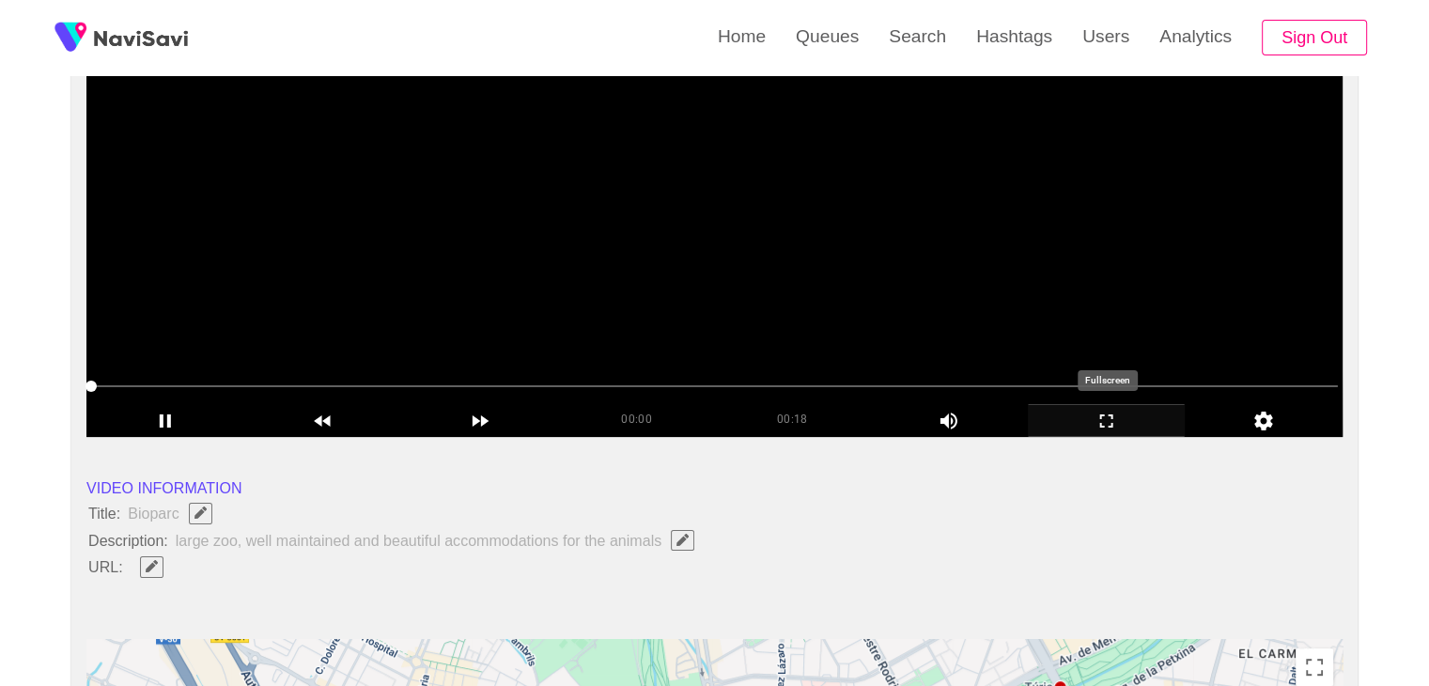
click at [1128, 421] on icon "add" at bounding box center [1107, 421] width 156 height 23
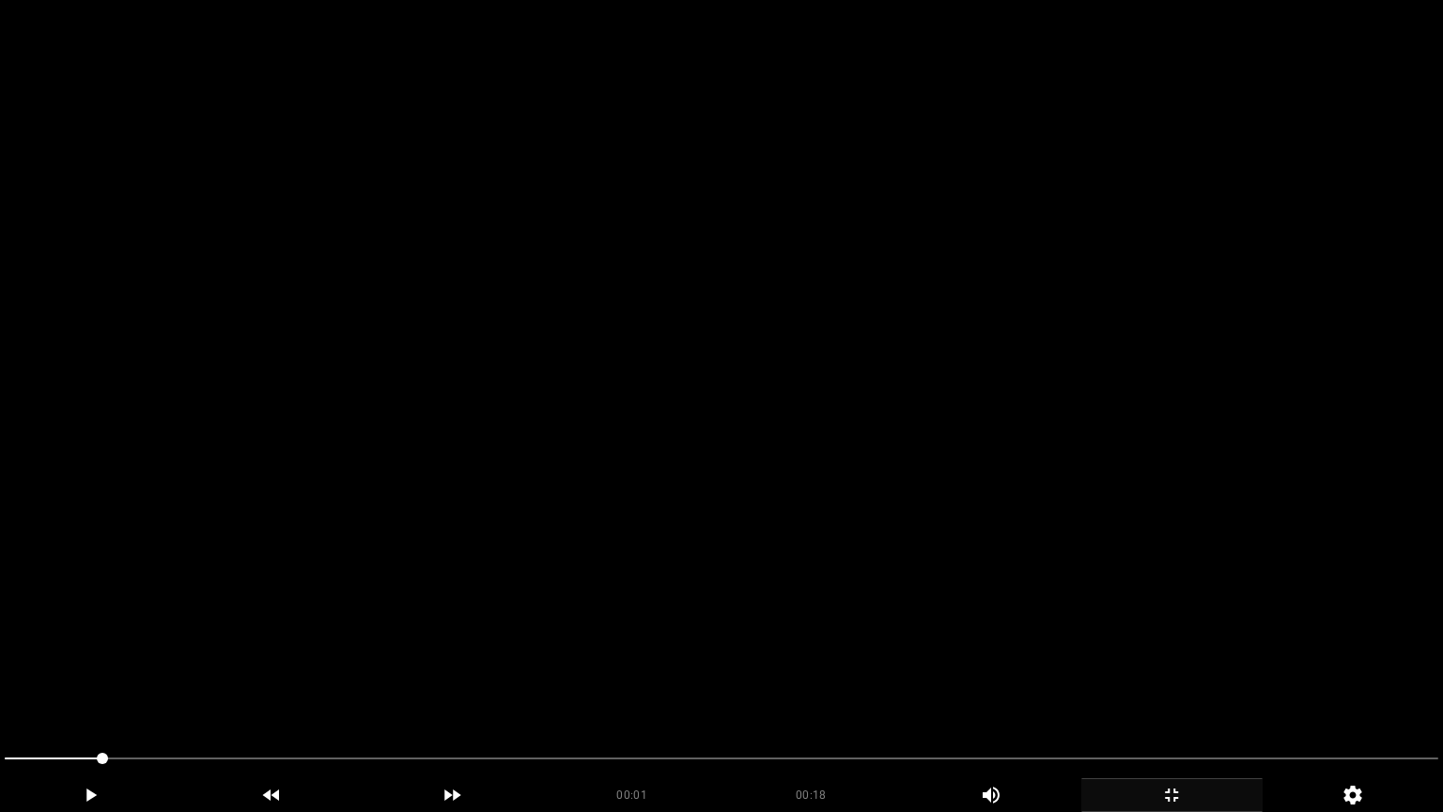
click at [929, 489] on video at bounding box center [721, 406] width 1443 height 812
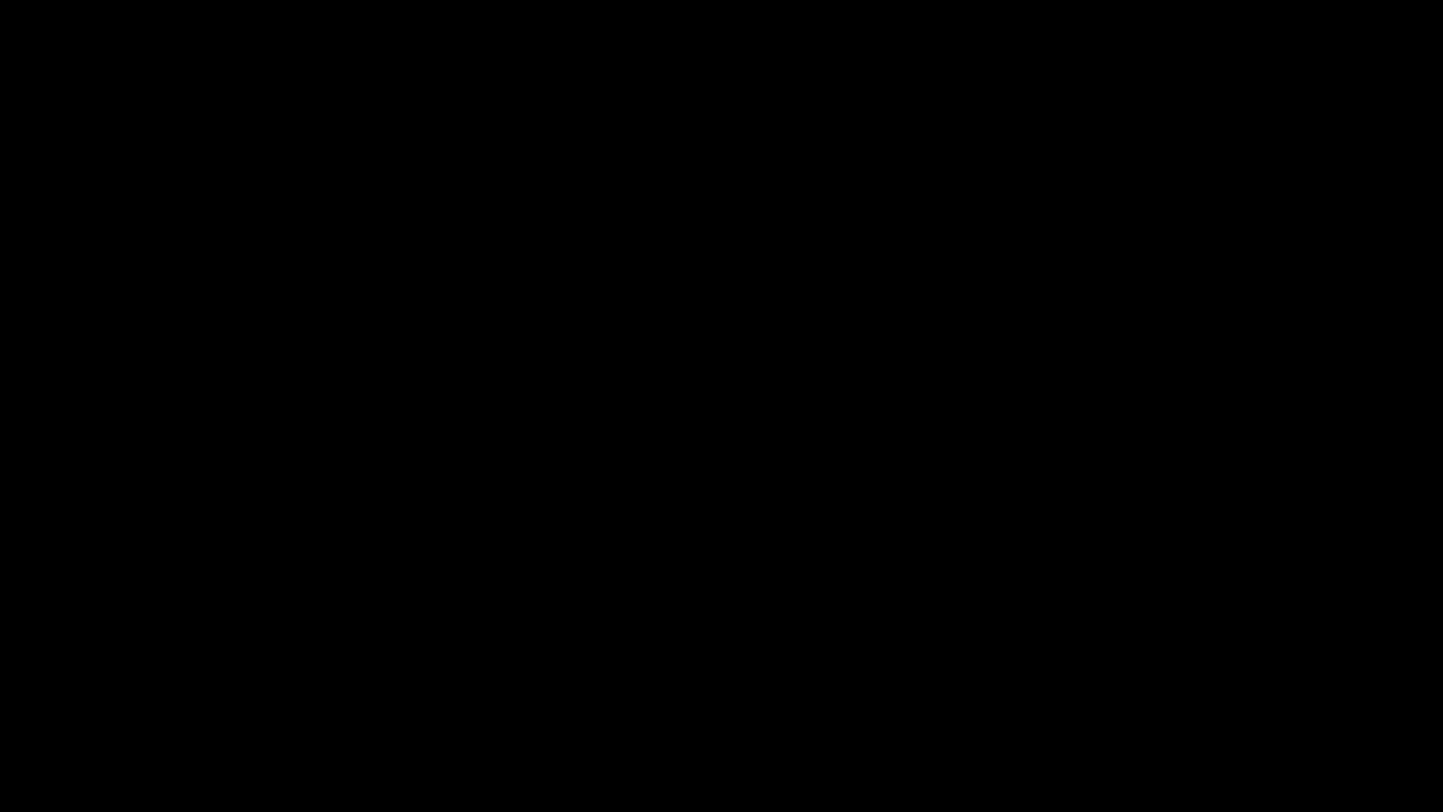
drag, startPoint x: 272, startPoint y: 750, endPoint x: 0, endPoint y: 736, distance: 272.9
click at [87, 685] on icon "add" at bounding box center [91, 794] width 10 height 13
click at [1180, 685] on icon "add" at bounding box center [1171, 795] width 179 height 23
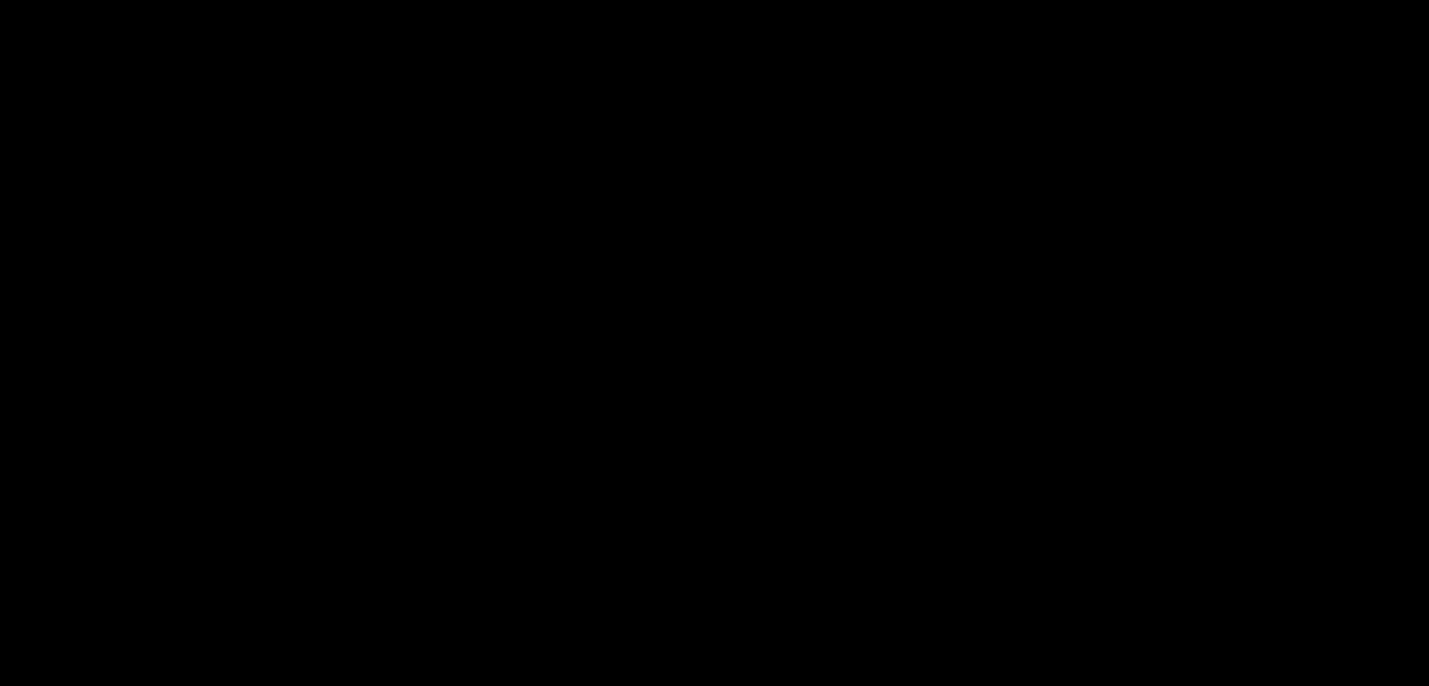
scroll to position [560, 0]
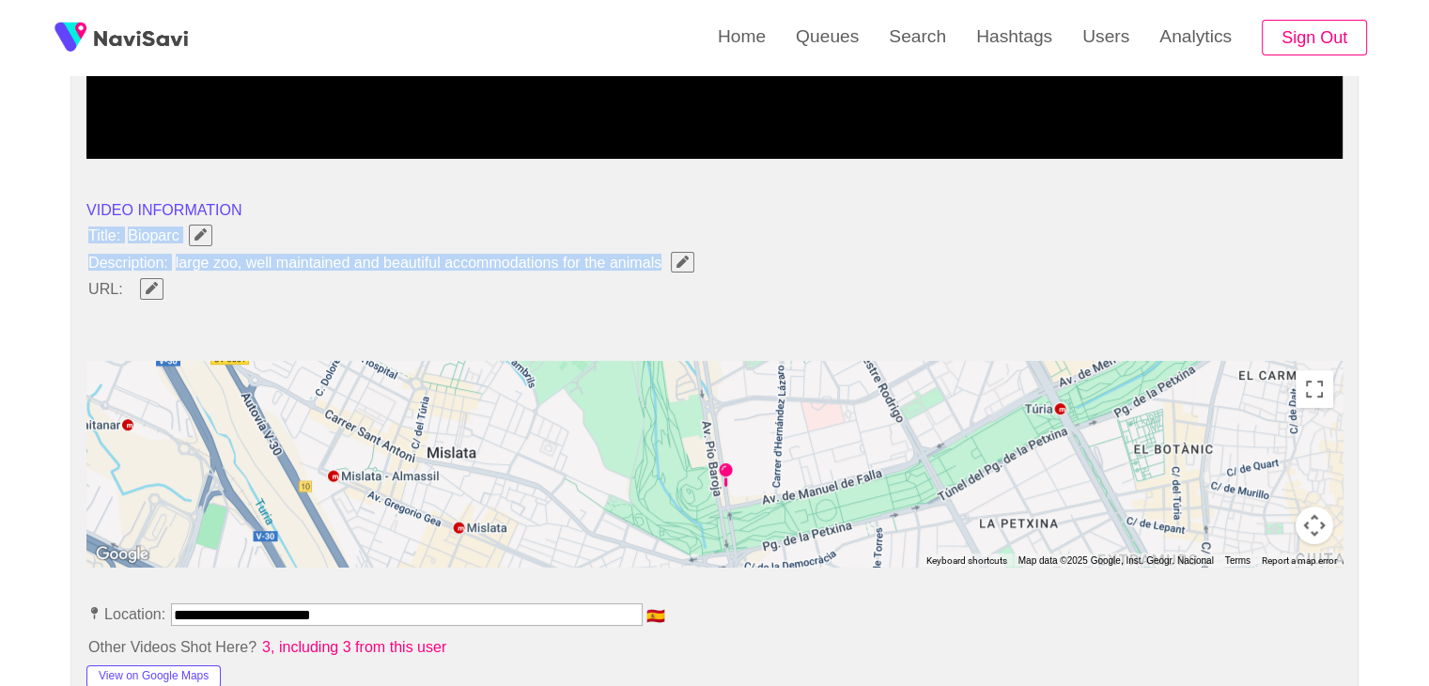
drag, startPoint x: 90, startPoint y: 230, endPoint x: 674, endPoint y: 248, distance: 583.8
copy ul "Title: Bioparc Description: large zoo, well maintained and beautiful accommodat…"
click at [665, 257] on span "large zoo, well maintained and beautiful accommodations for the animals" at bounding box center [440, 262] width 532 height 24
click at [683, 257] on icon "Edit Field" at bounding box center [683, 262] width 12 height 12
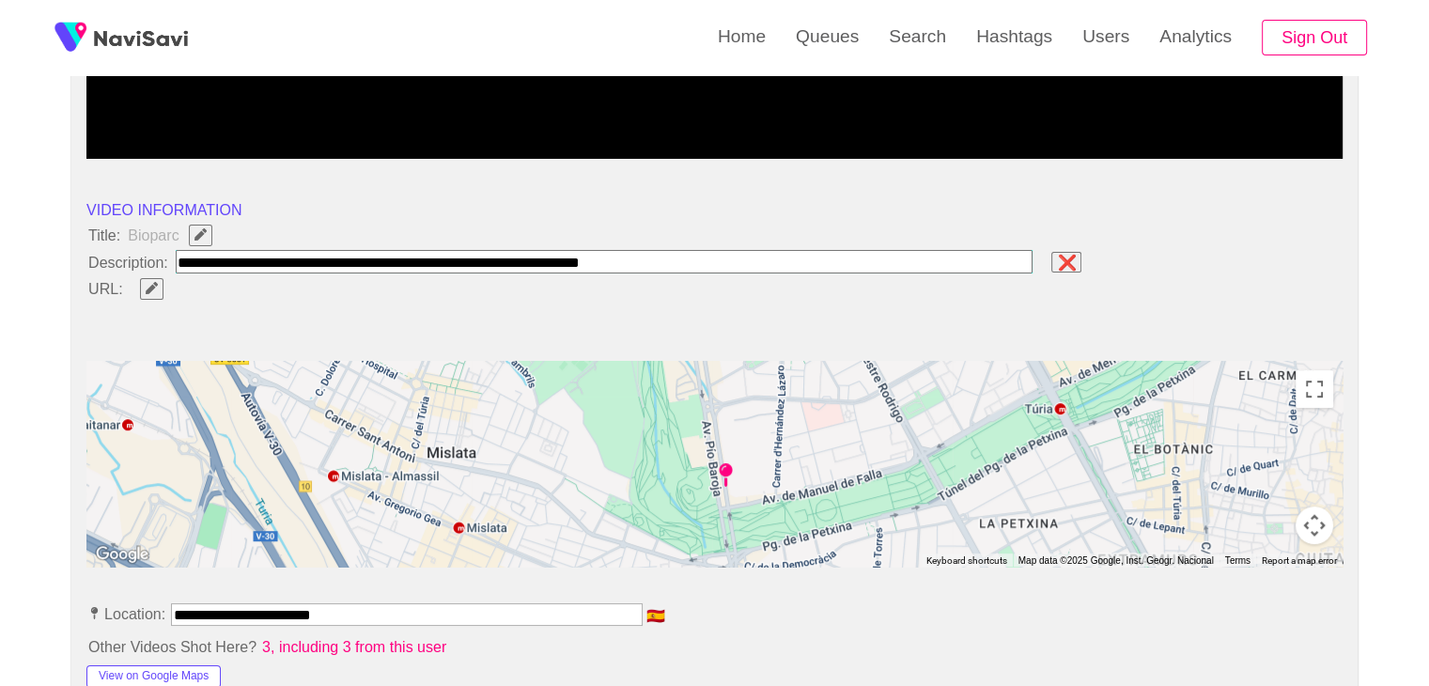
type input "**********"
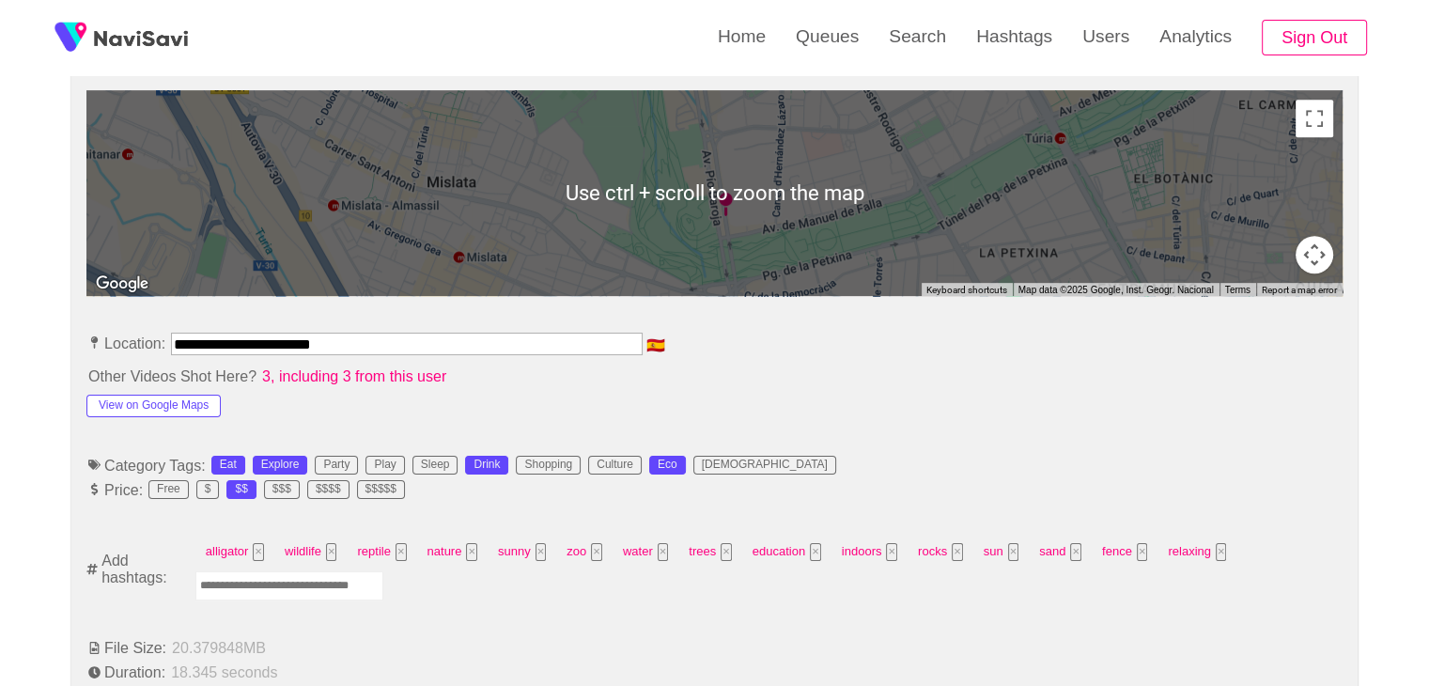
scroll to position [842, 0]
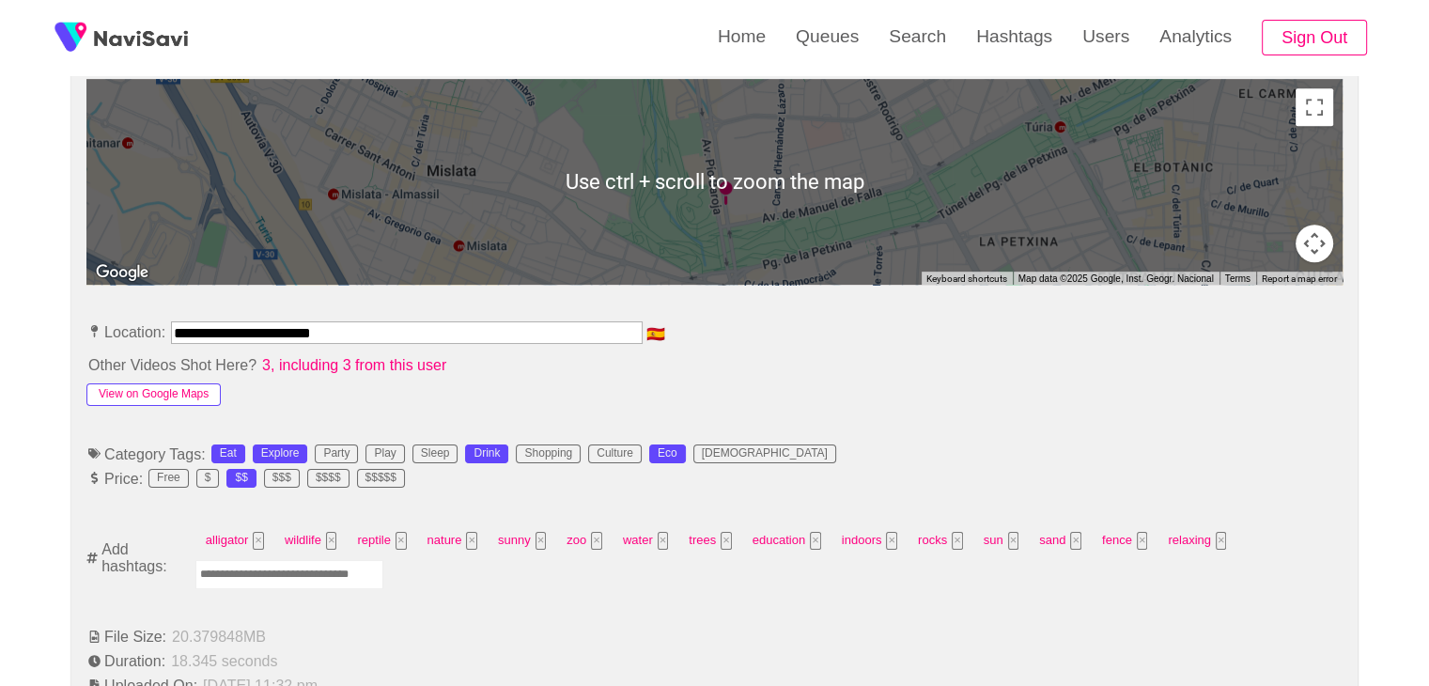
click at [179, 388] on button "View on Google Maps" at bounding box center [153, 394] width 134 height 23
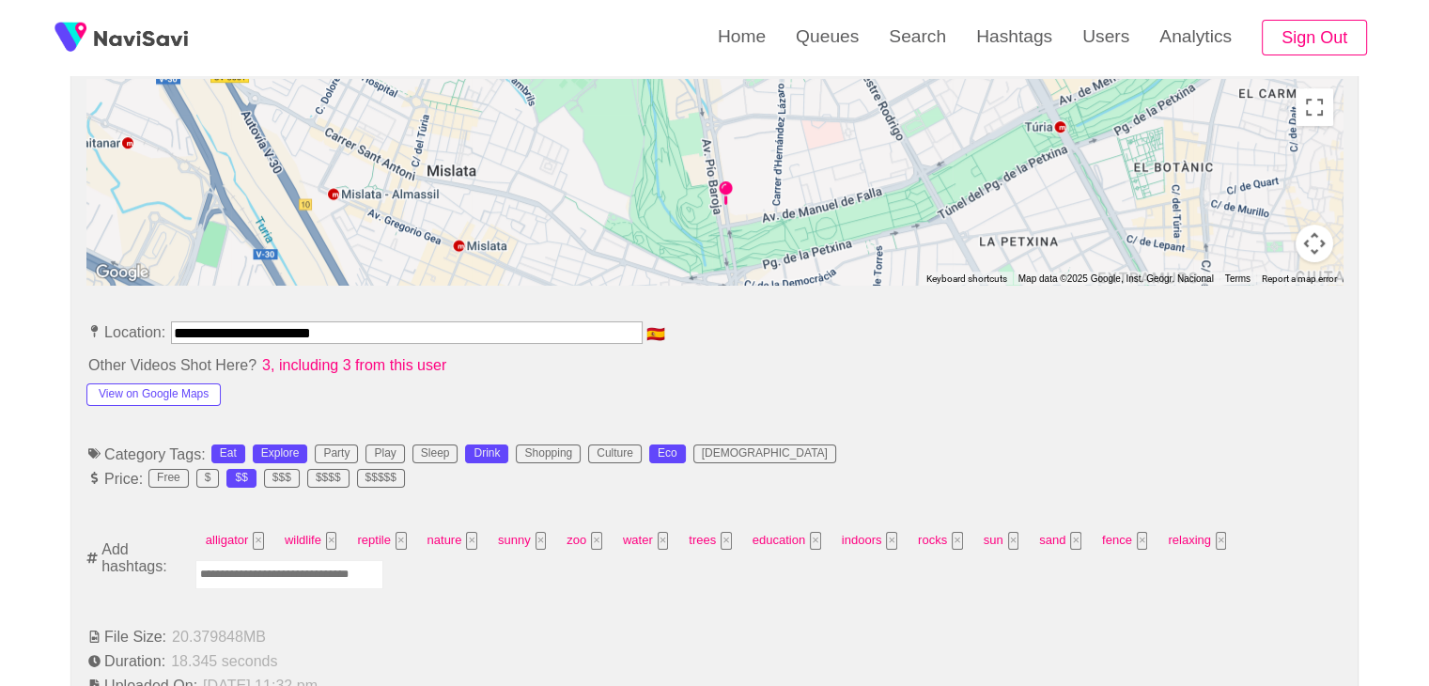
drag, startPoint x: 370, startPoint y: 325, endPoint x: 0, endPoint y: 327, distance: 370.2
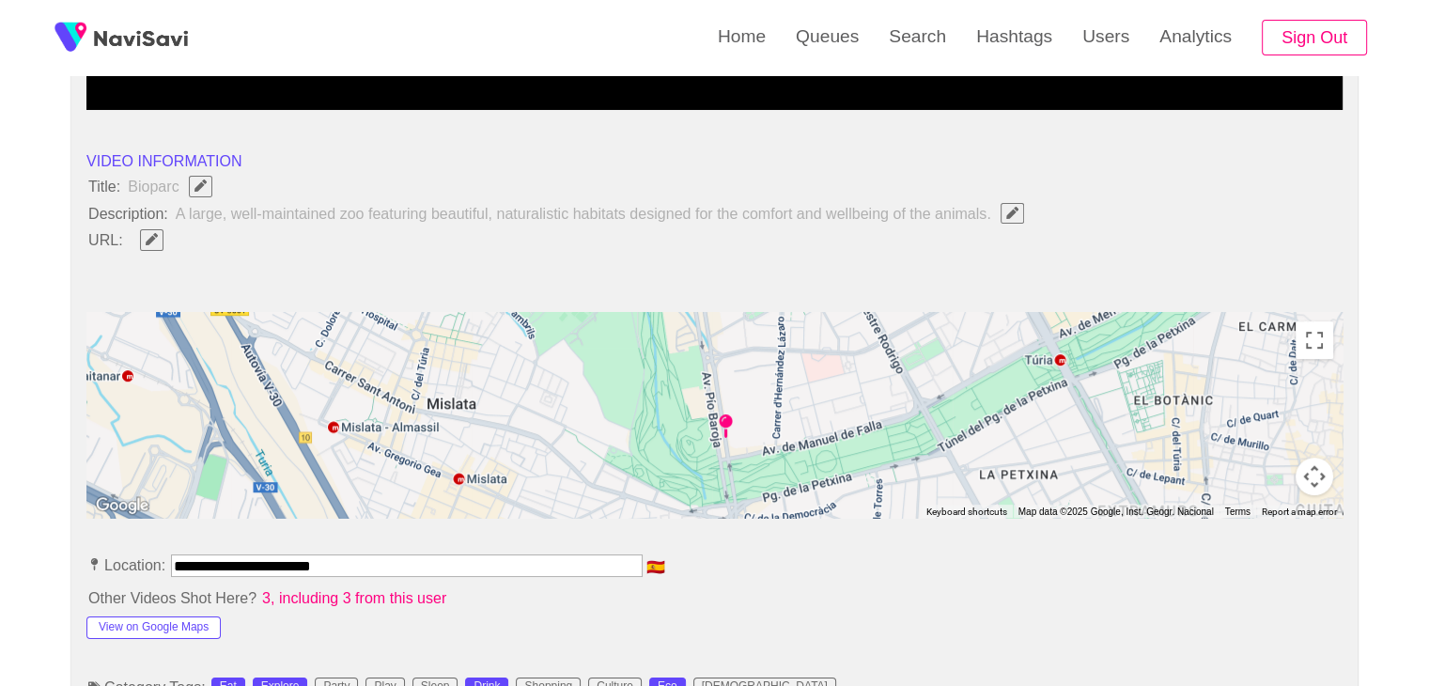
scroll to position [466, 0]
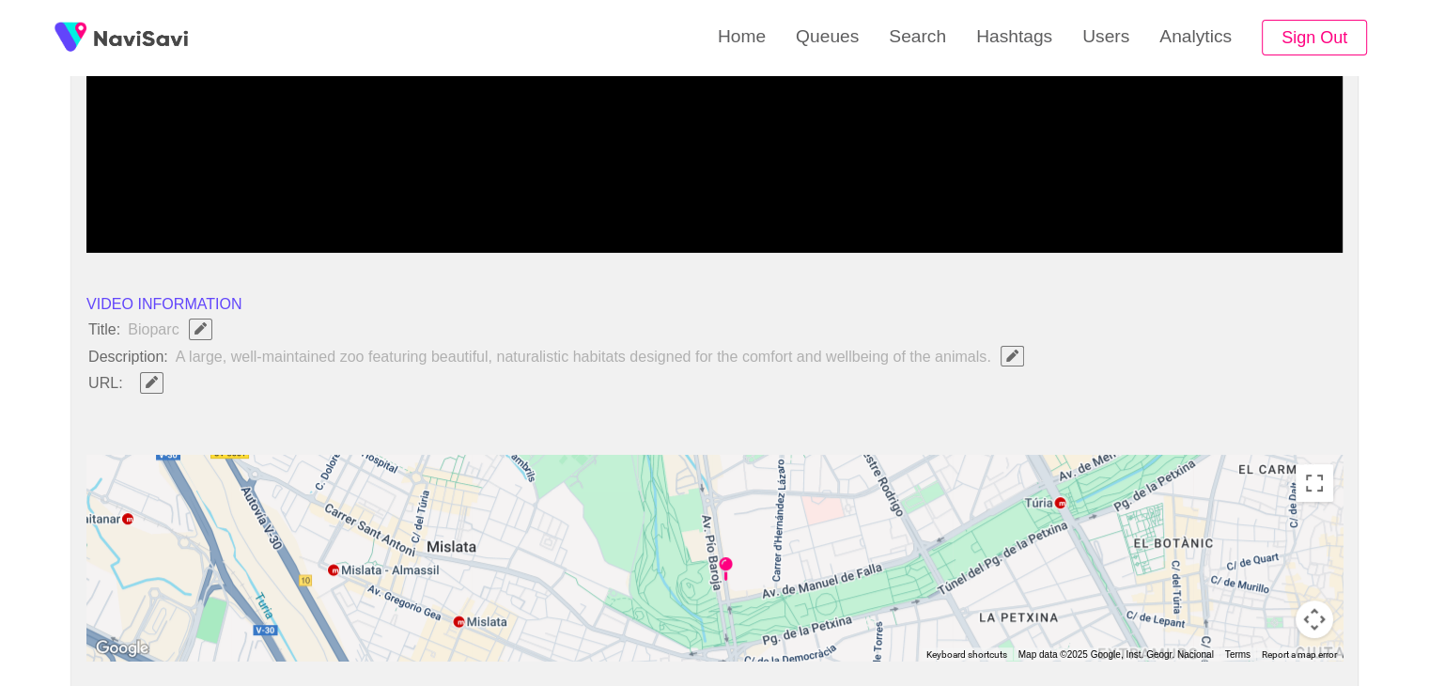
drag, startPoint x: 143, startPoint y: 391, endPoint x: 153, endPoint y: 375, distance: 19.0
click at [144, 388] on span at bounding box center [152, 382] width 46 height 24
click at [153, 376] on icon "Edit Field" at bounding box center [152, 382] width 12 height 12
type input "**********"
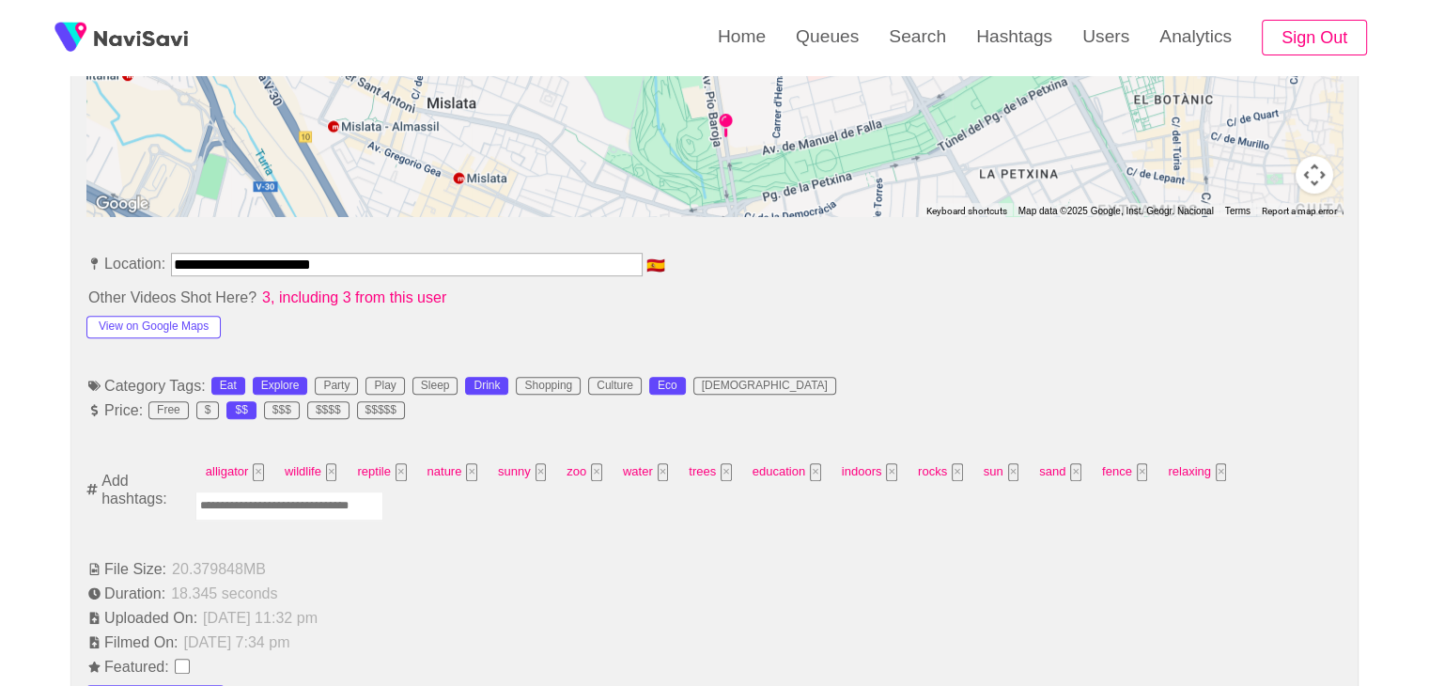
scroll to position [936, 0]
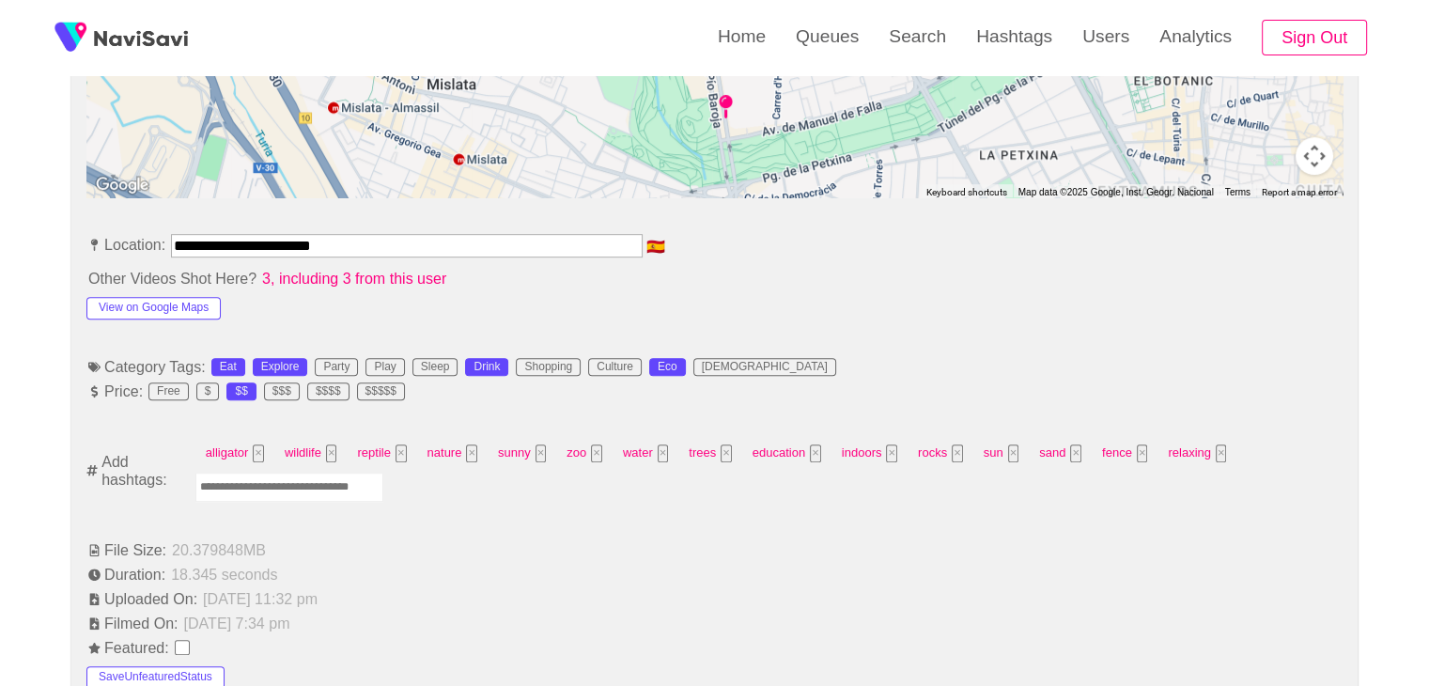
click at [319, 478] on input "Enter tag here and press return" at bounding box center [289, 487] width 188 height 29
type input "*********"
type input "******"
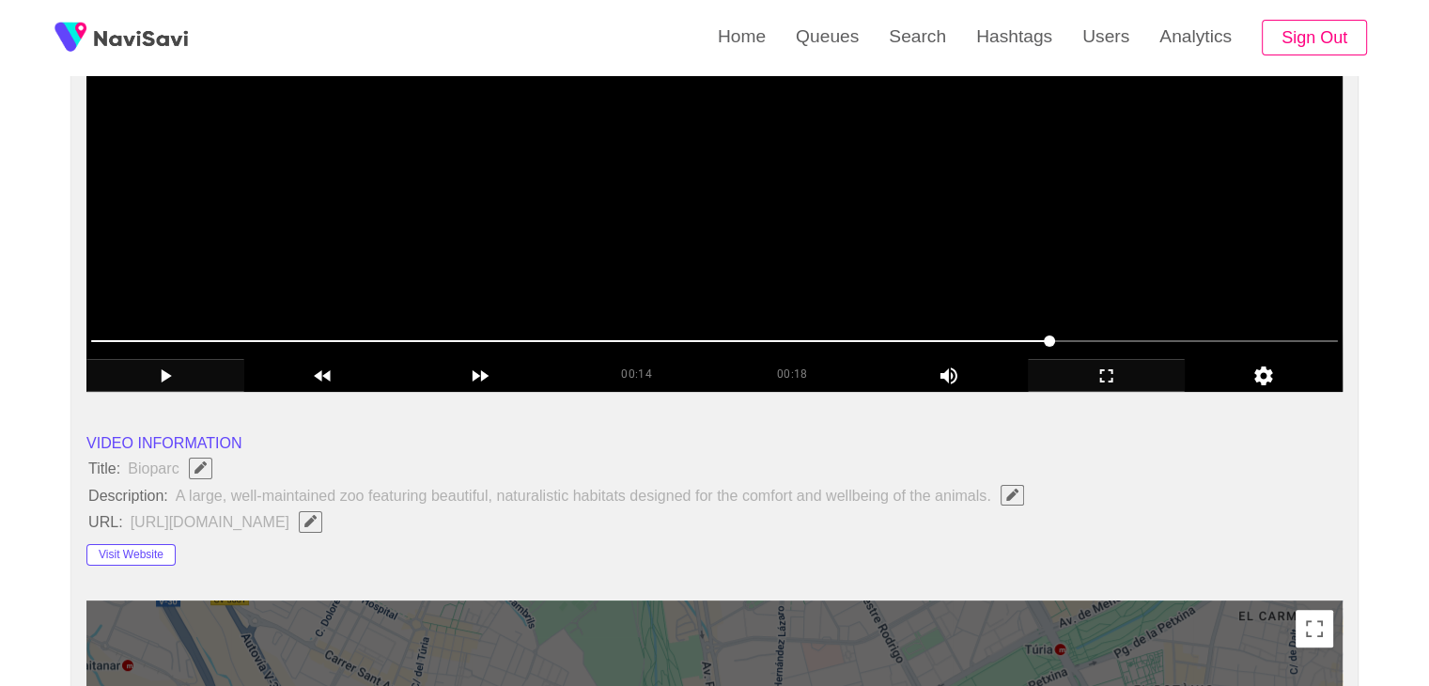
scroll to position [278, 0]
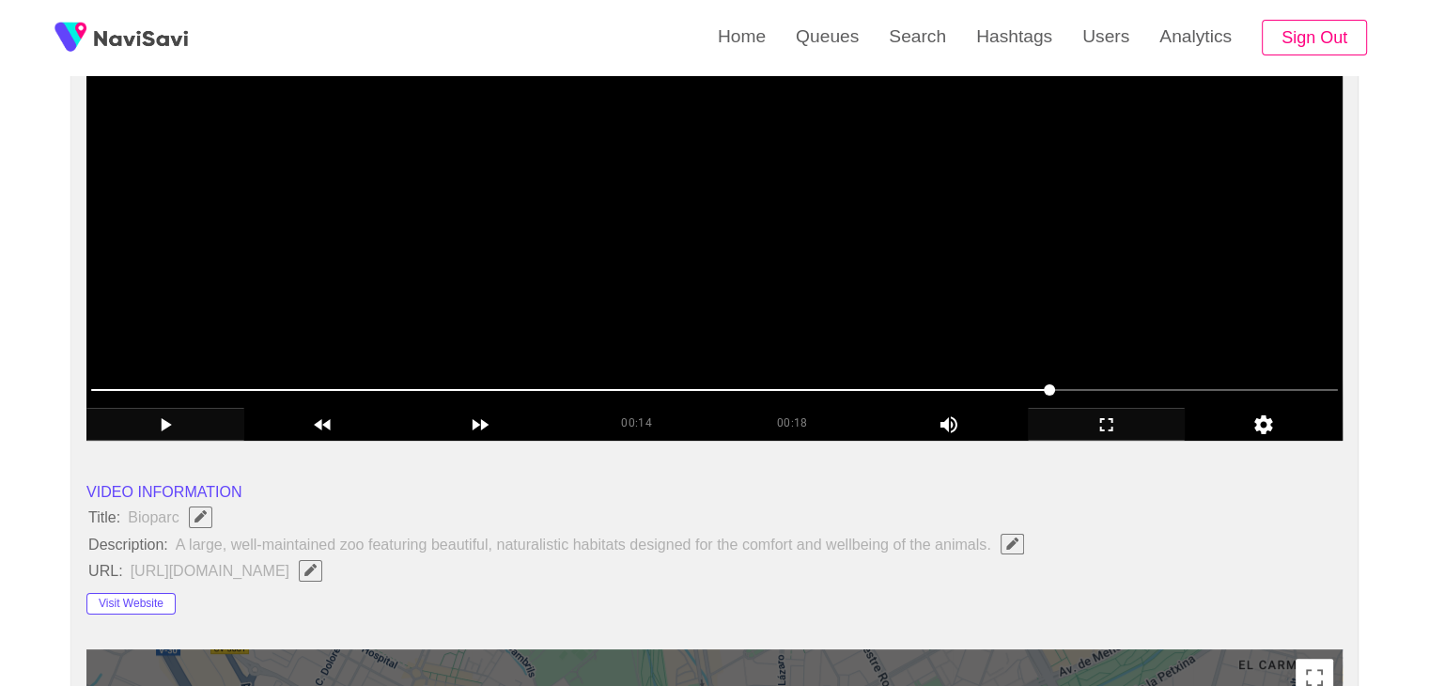
click at [793, 313] on video at bounding box center [714, 206] width 1256 height 470
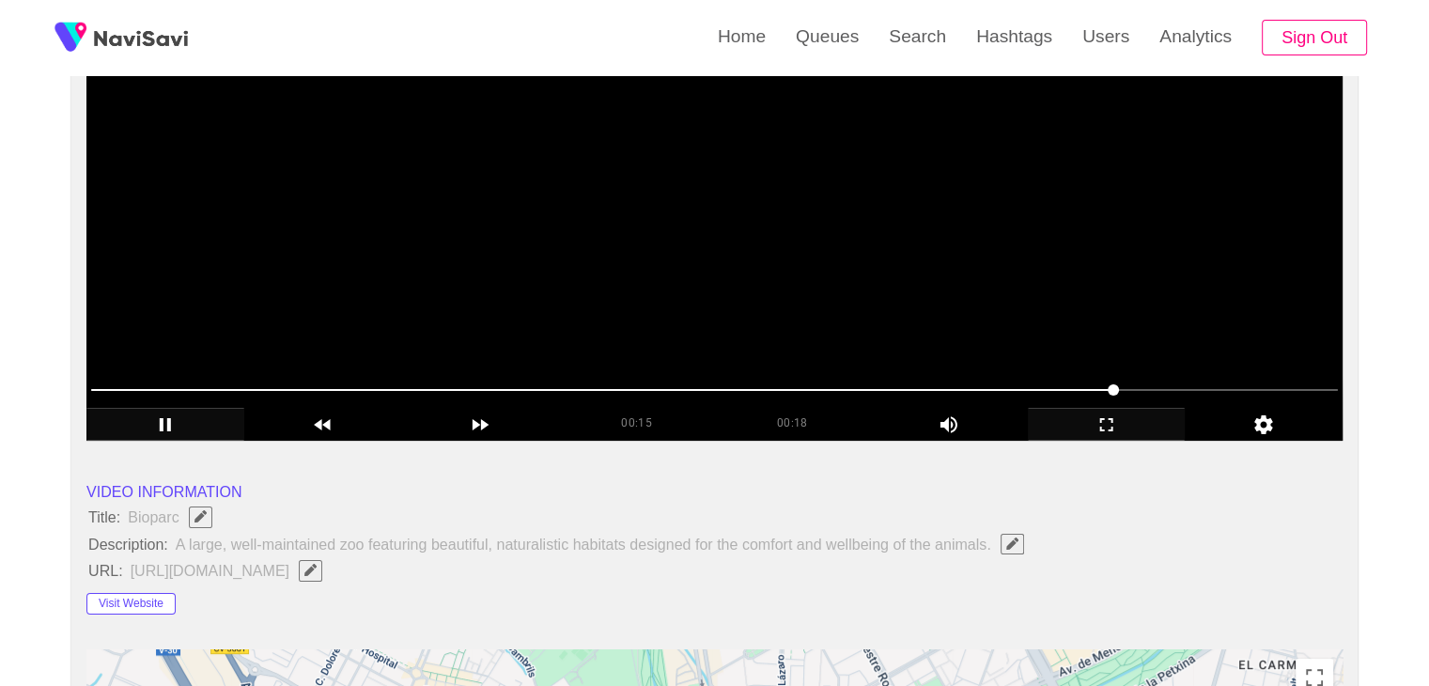
drag, startPoint x: 586, startPoint y: 390, endPoint x: 161, endPoint y: 385, distance: 425.7
click at [161, 385] on span at bounding box center [714, 390] width 1247 height 30
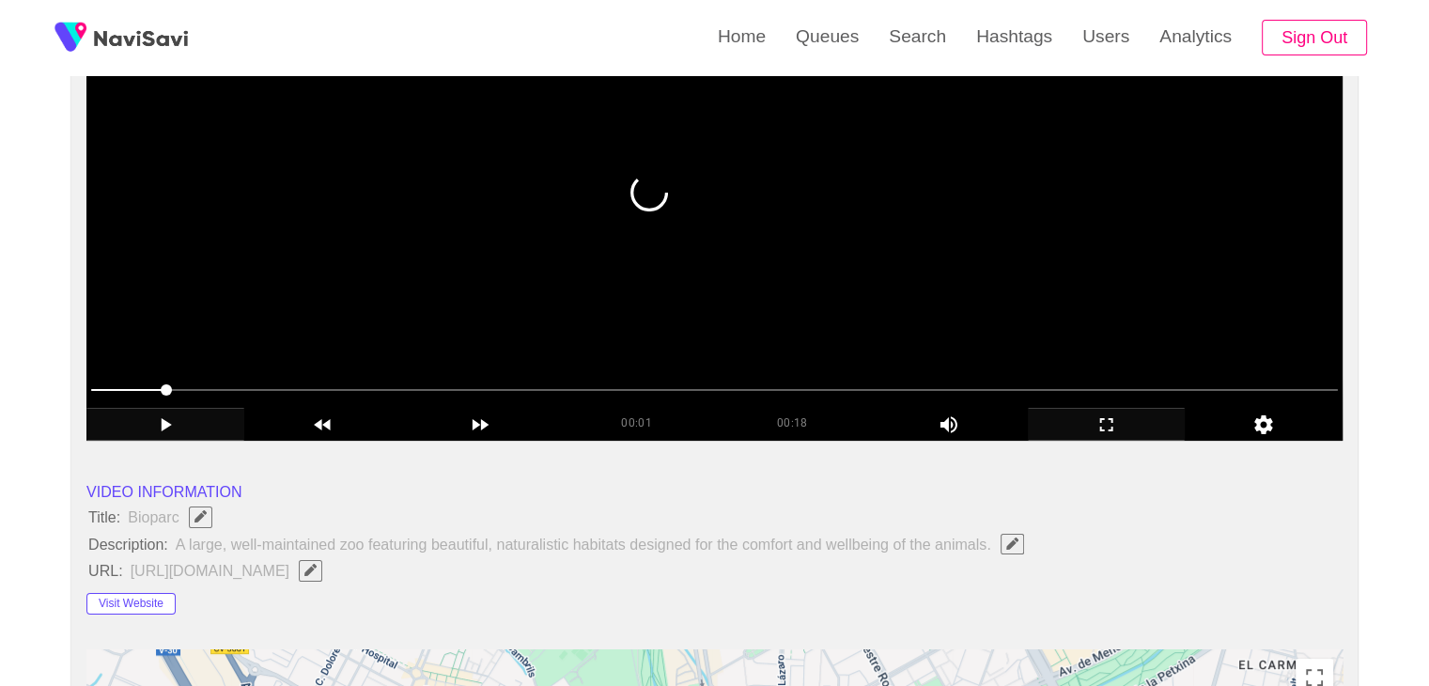
click at [943, 294] on video at bounding box center [714, 206] width 1256 height 470
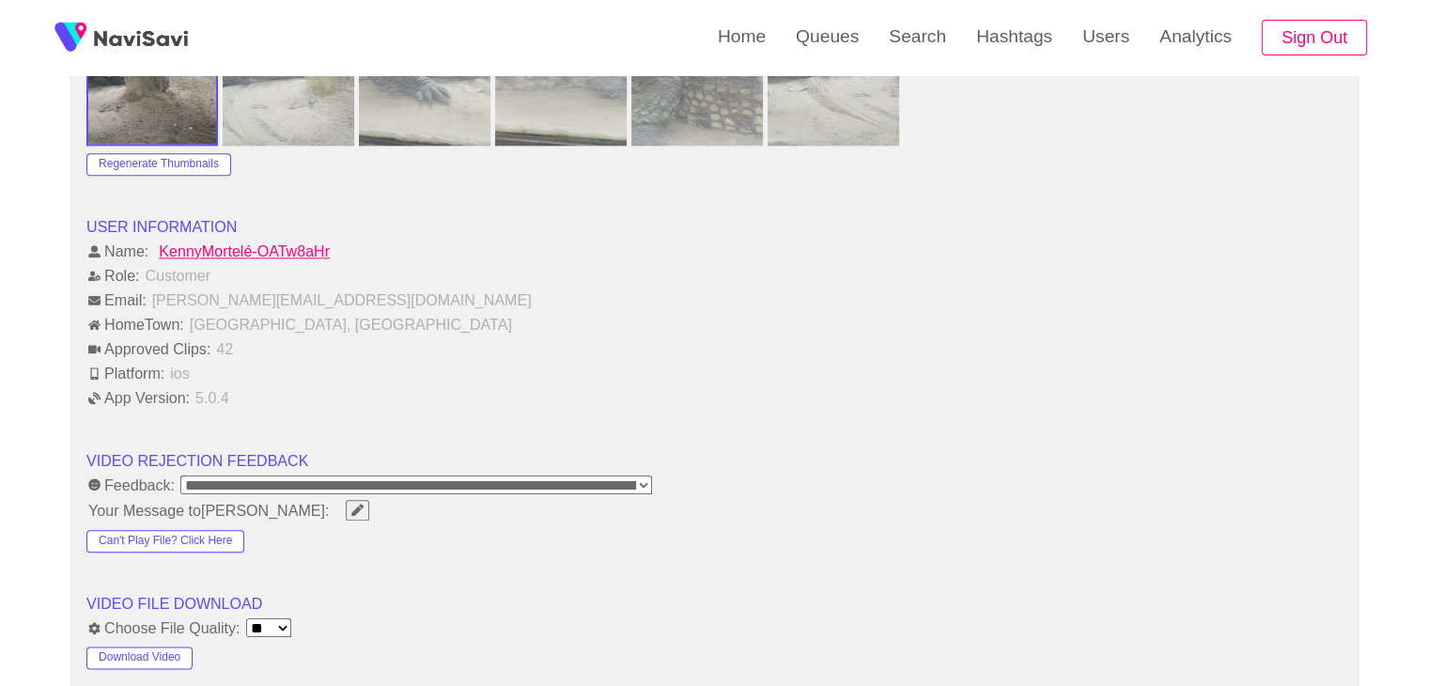
scroll to position [2251, 0]
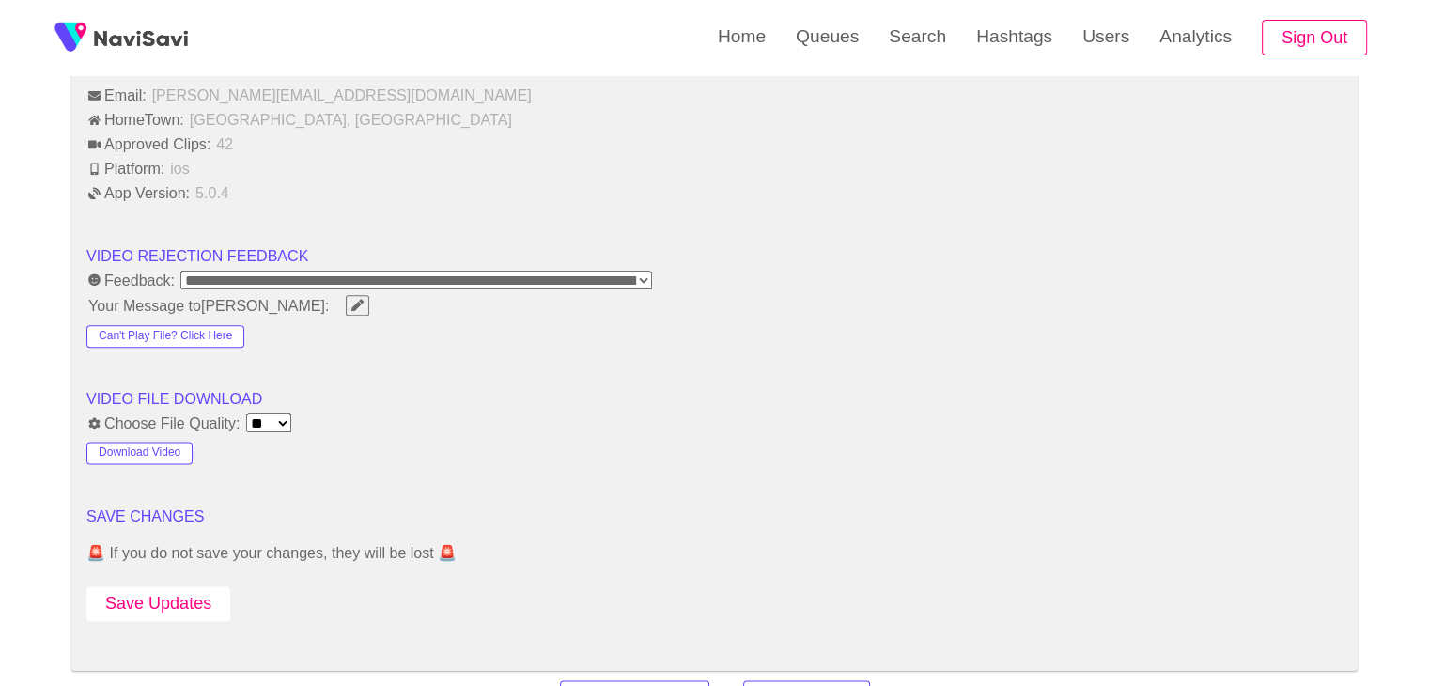
click at [151, 597] on button "Save Updates" at bounding box center [158, 603] width 144 height 35
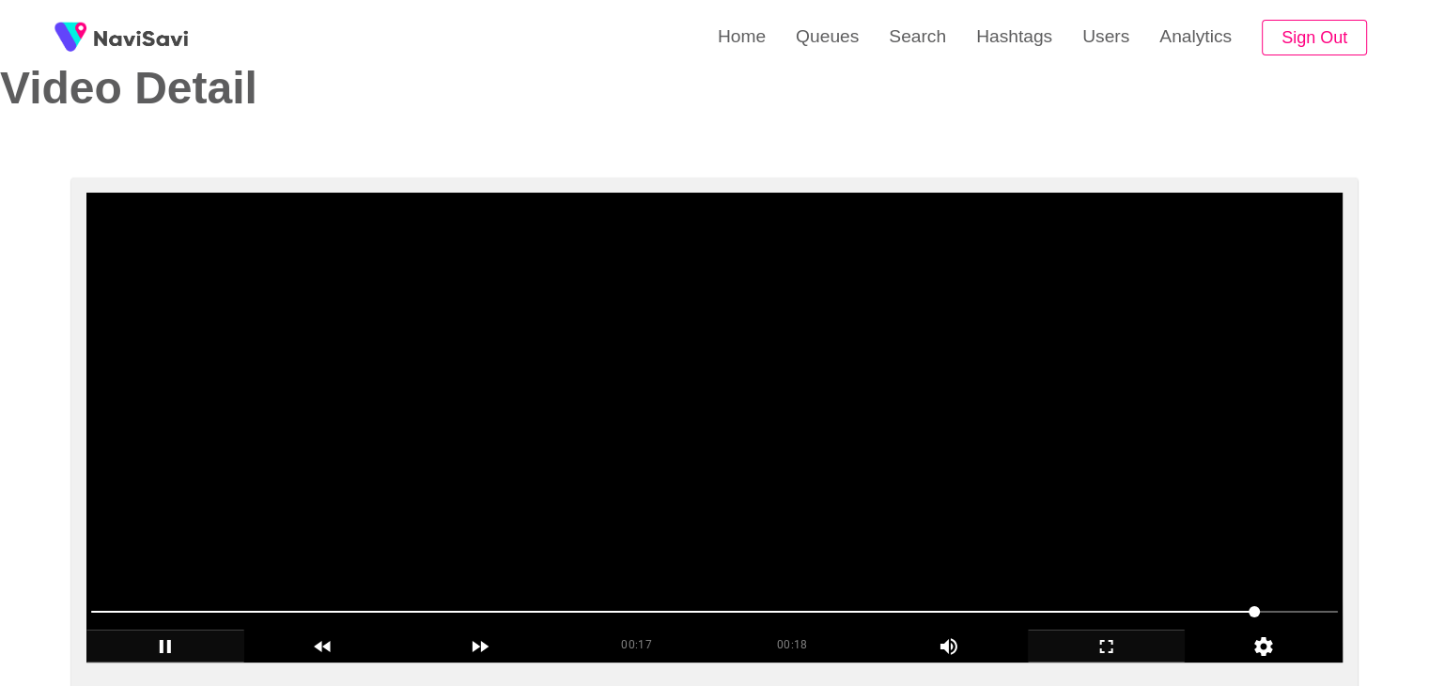
scroll to position [188, 0]
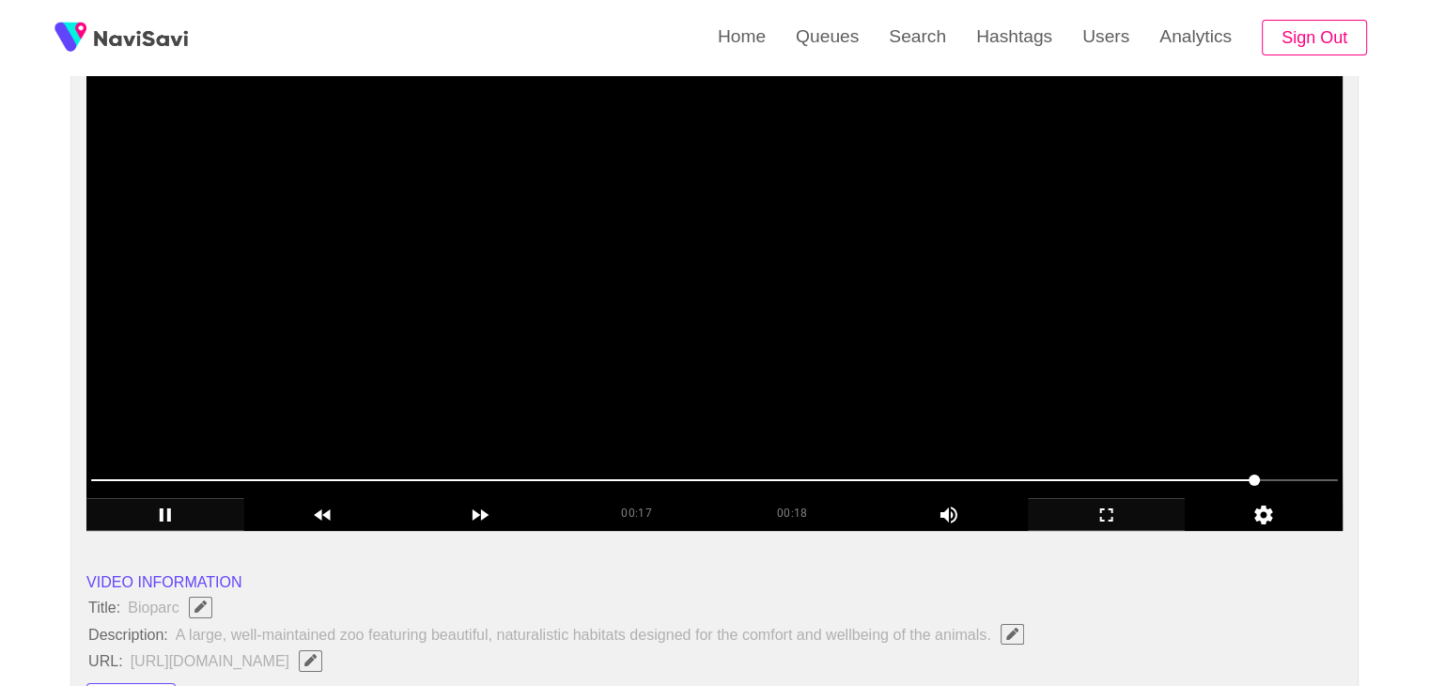
click at [718, 302] on video at bounding box center [714, 296] width 1256 height 470
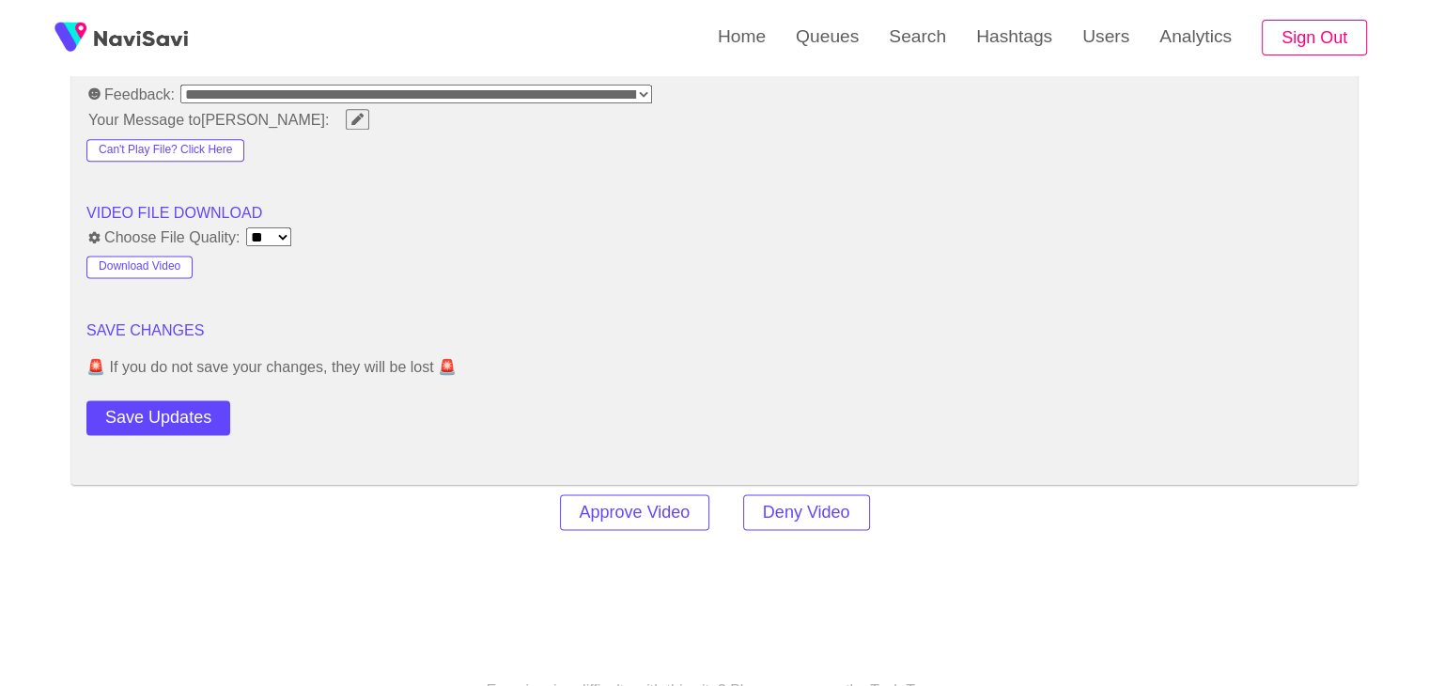
scroll to position [2443, 0]
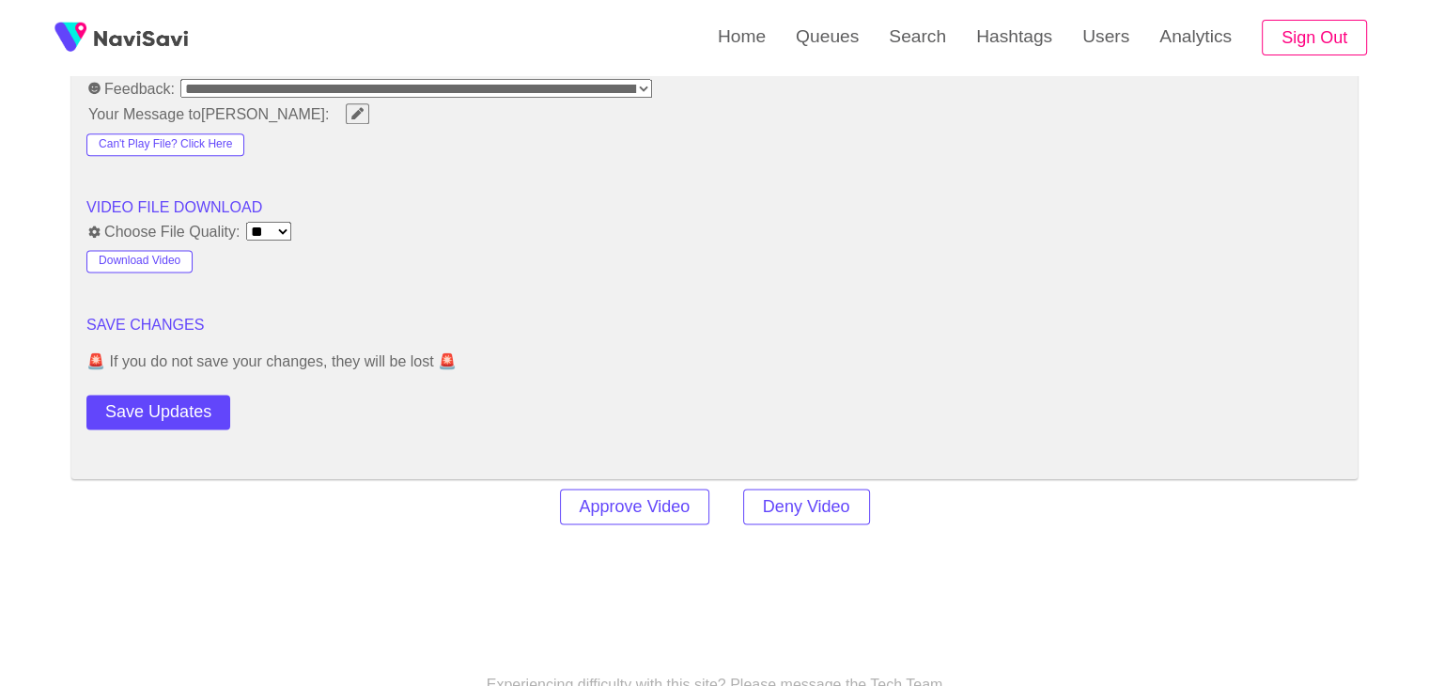
drag, startPoint x: 179, startPoint y: 408, endPoint x: 222, endPoint y: 382, distance: 50.1
click at [179, 408] on button "Save Updates" at bounding box center [158, 412] width 144 height 35
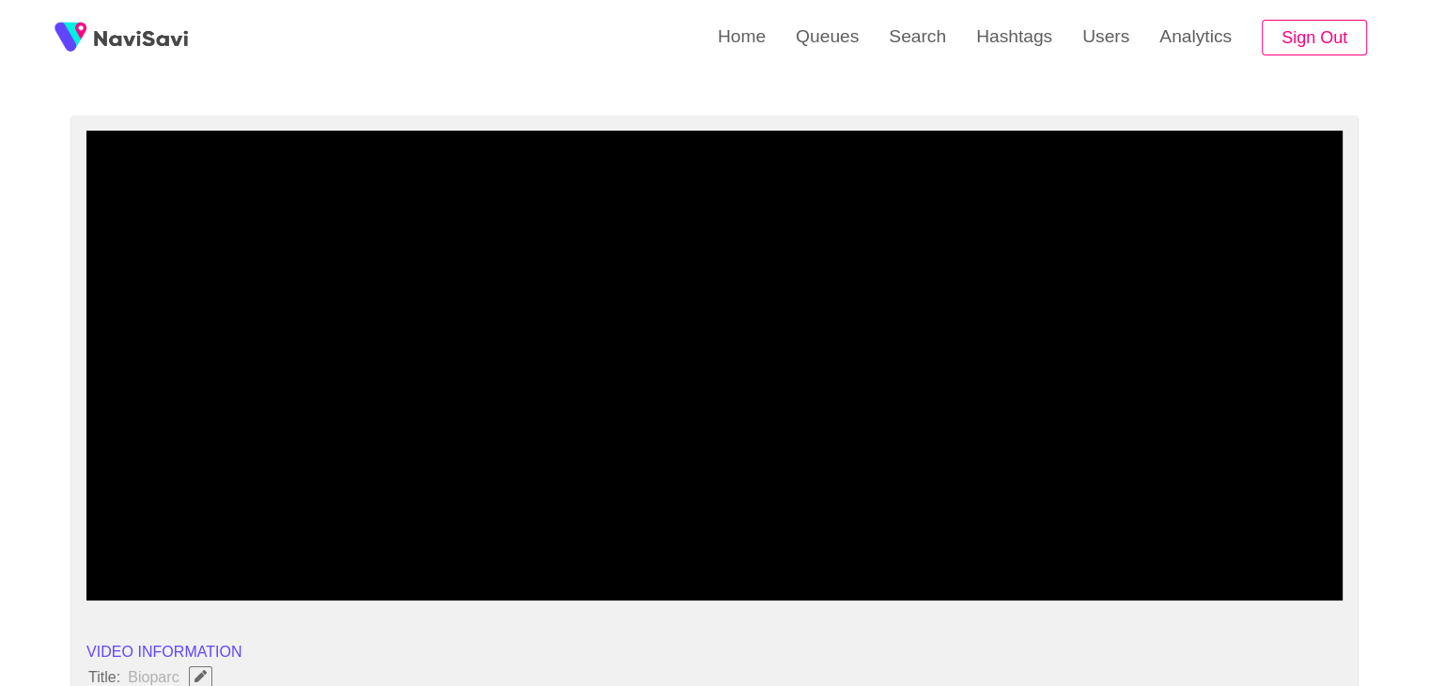
scroll to position [94, 0]
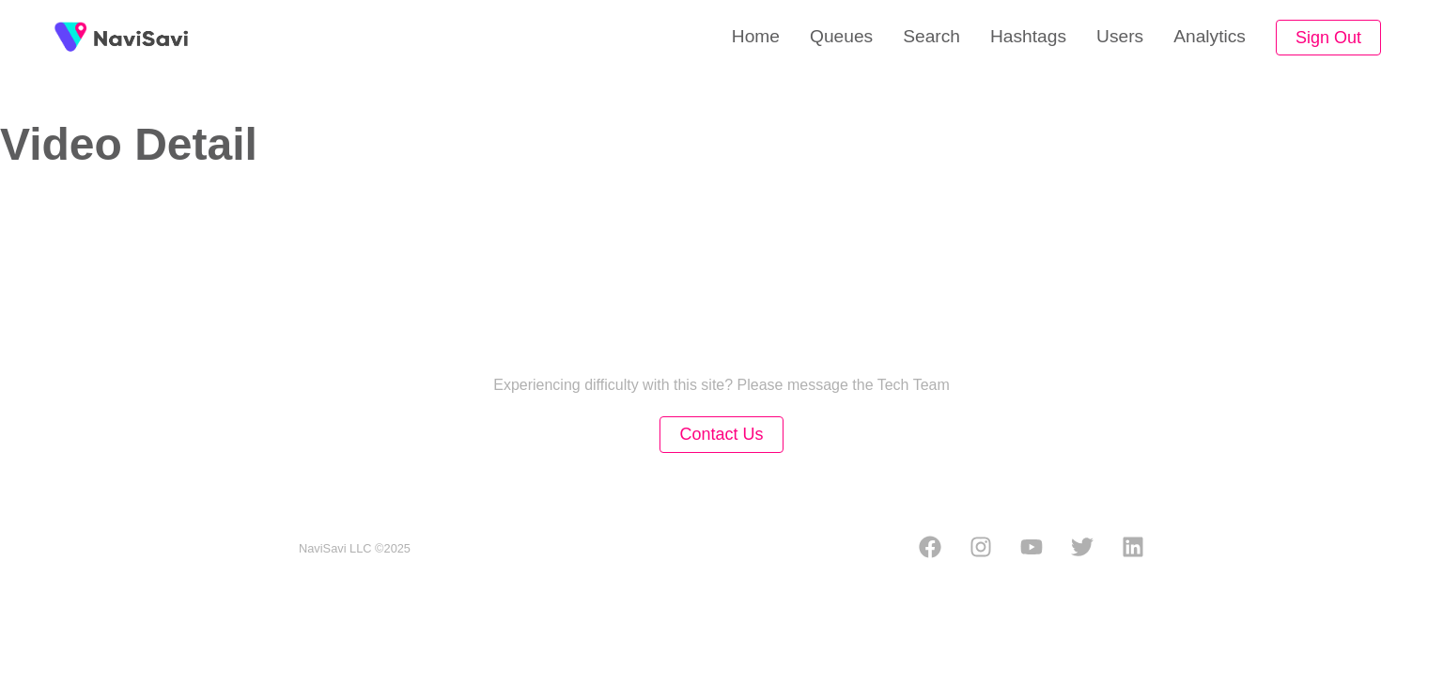
select select "**********"
select select "**"
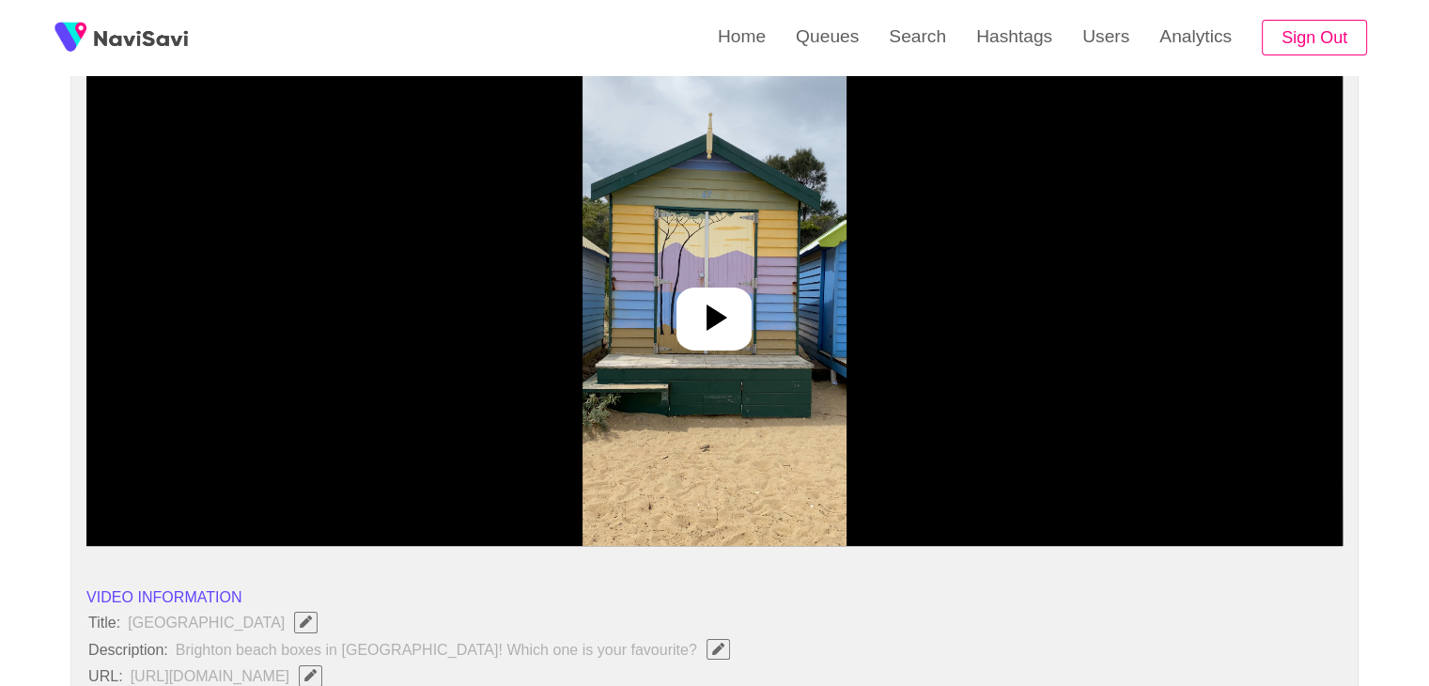
scroll to position [188, 0]
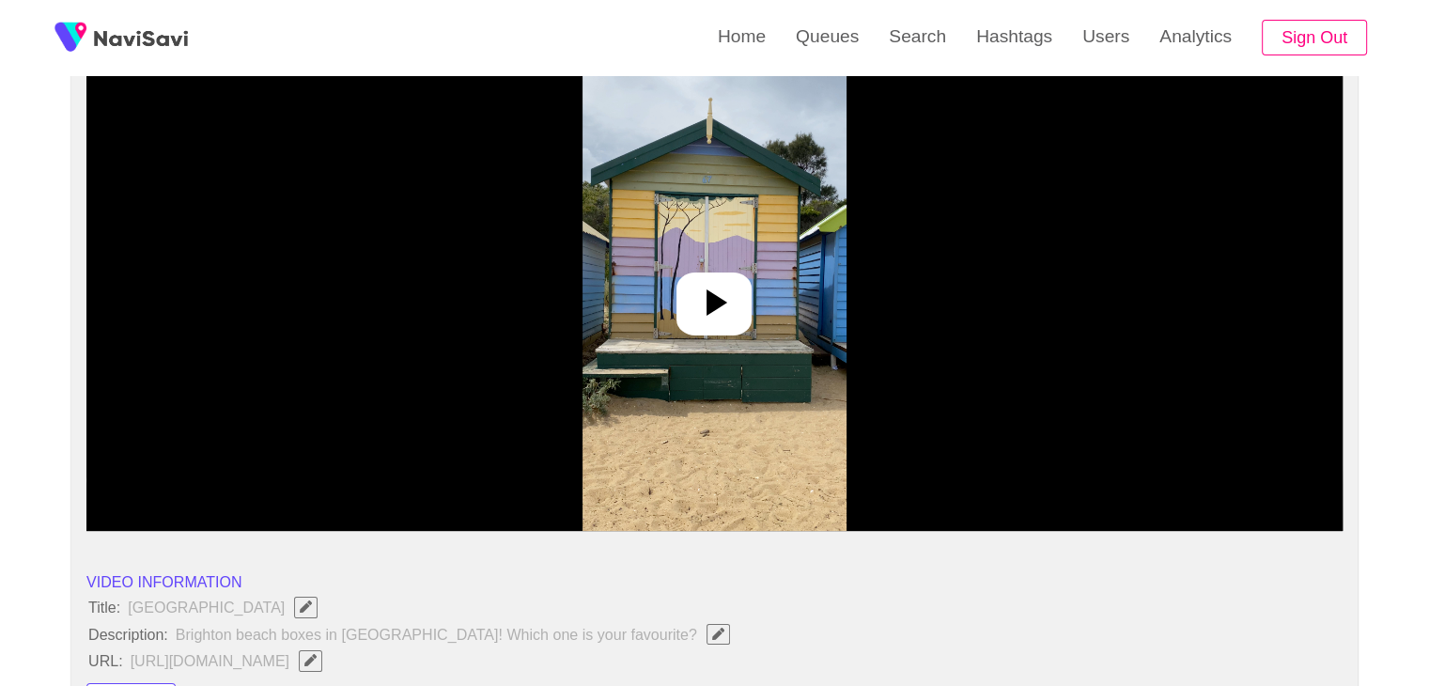
click at [719, 306] on icon at bounding box center [714, 302] width 45 height 45
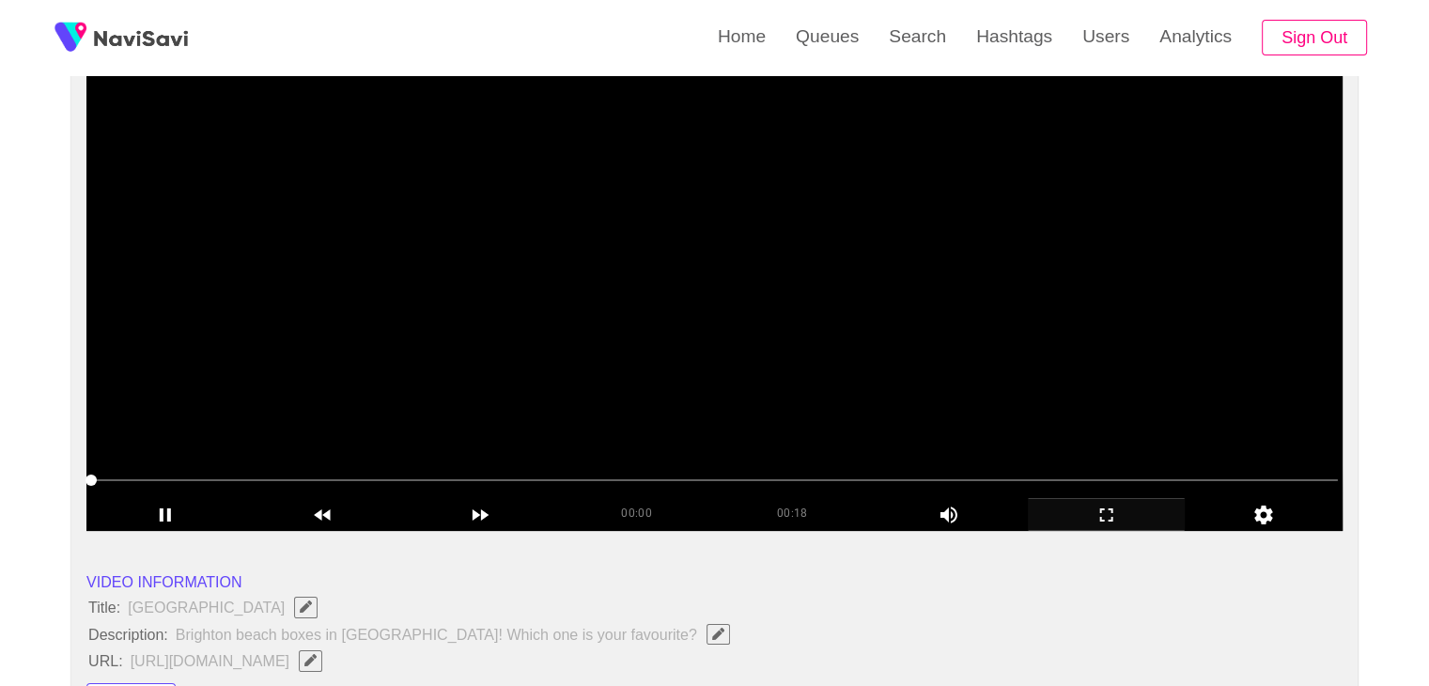
click at [1111, 521] on icon "add" at bounding box center [1106, 514] width 13 height 13
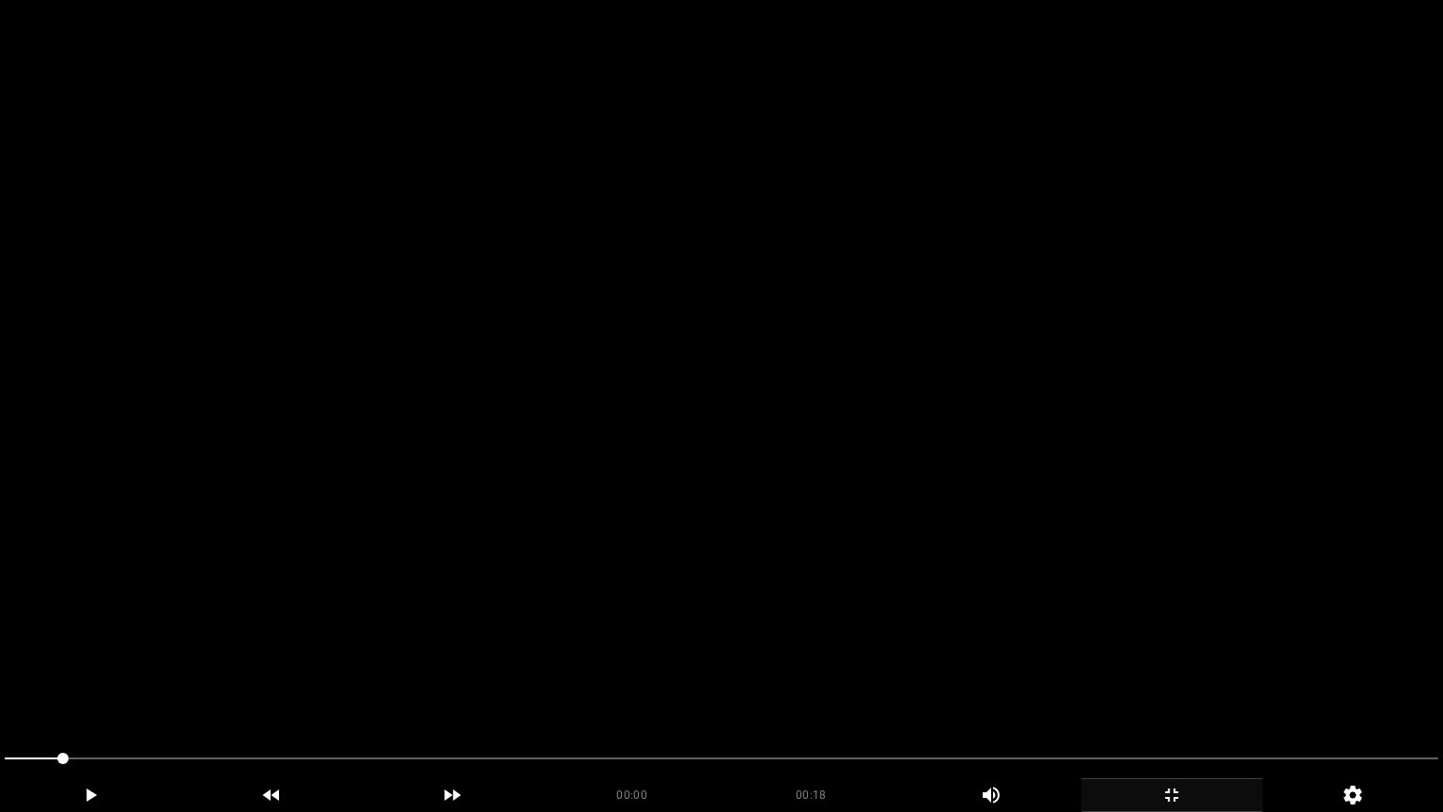
click at [869, 506] on video at bounding box center [721, 406] width 1443 height 812
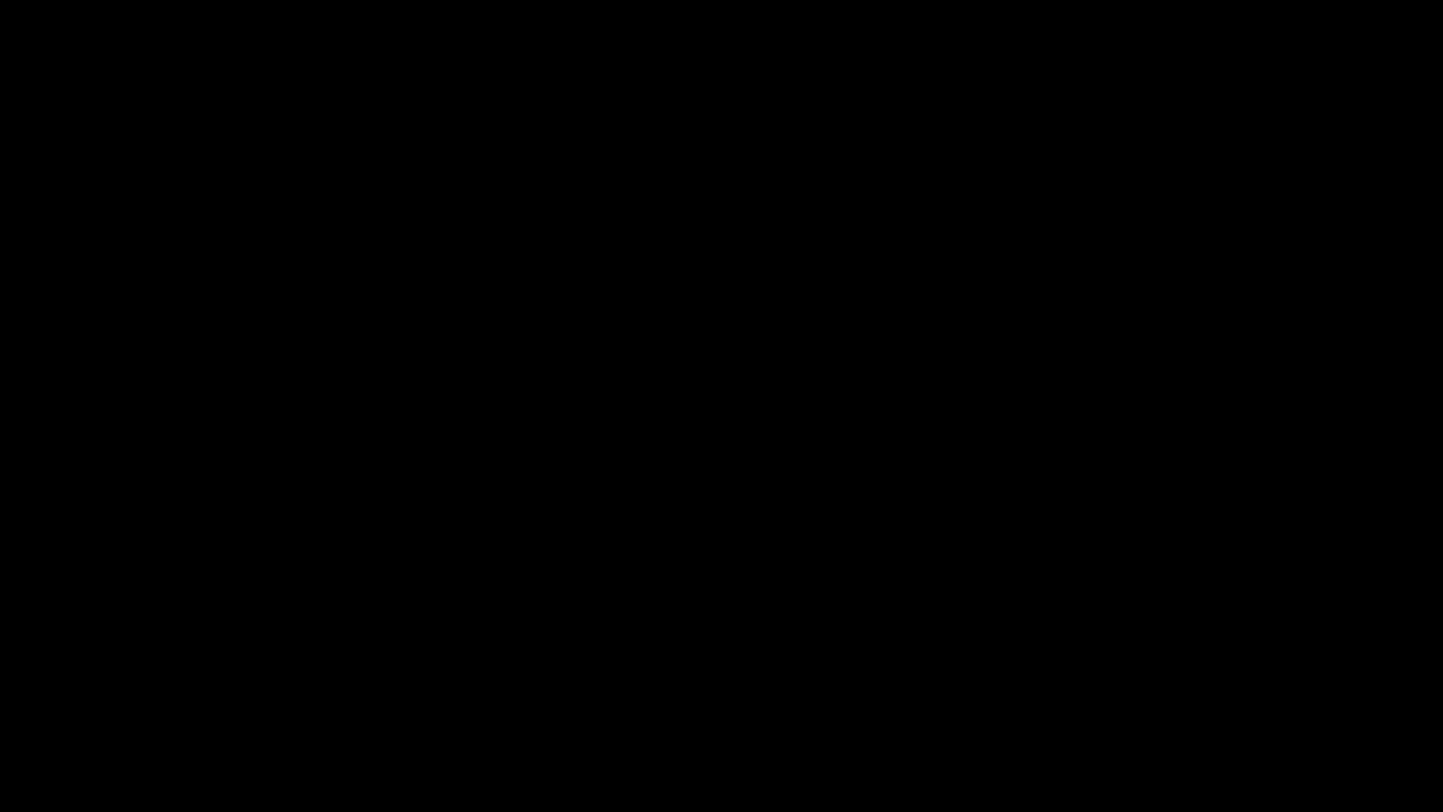
click at [0, 685] on div at bounding box center [721, 761] width 1449 height 50
click at [1169, 685] on icon "add" at bounding box center [1171, 795] width 179 height 23
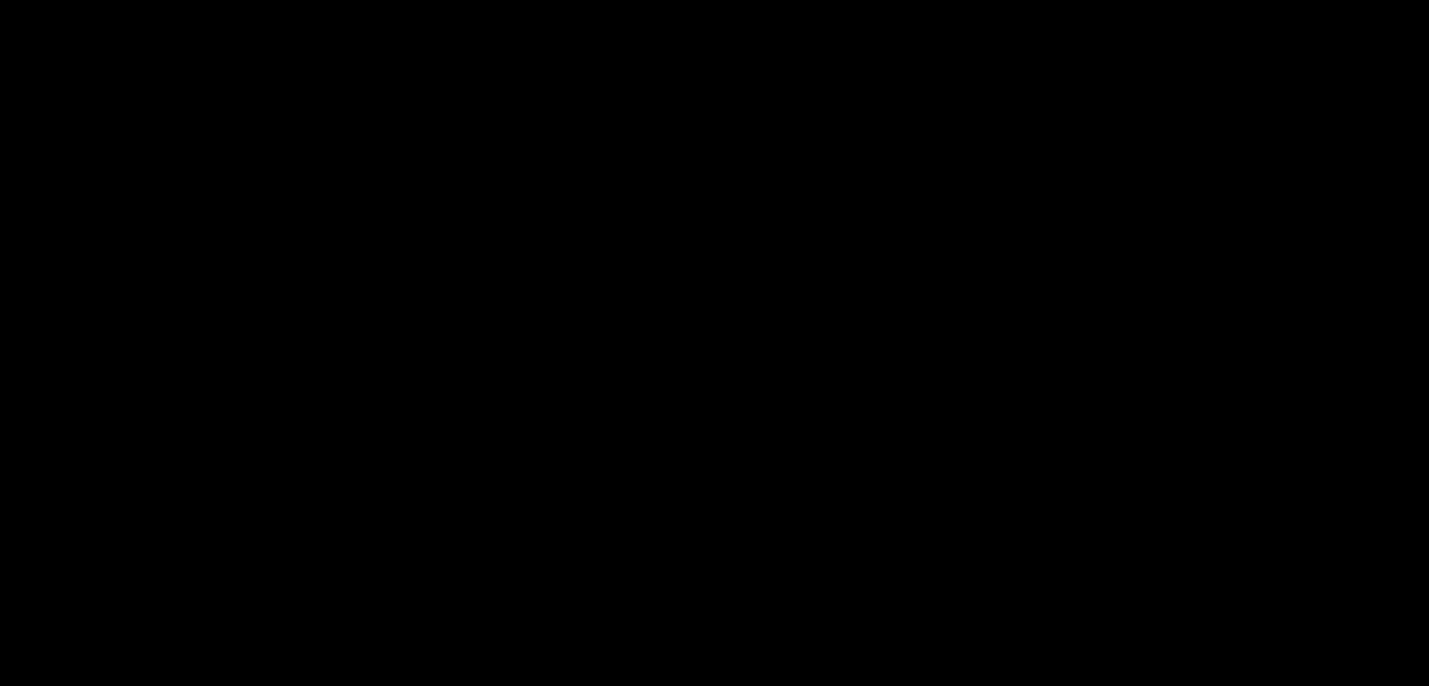
scroll to position [376, 0]
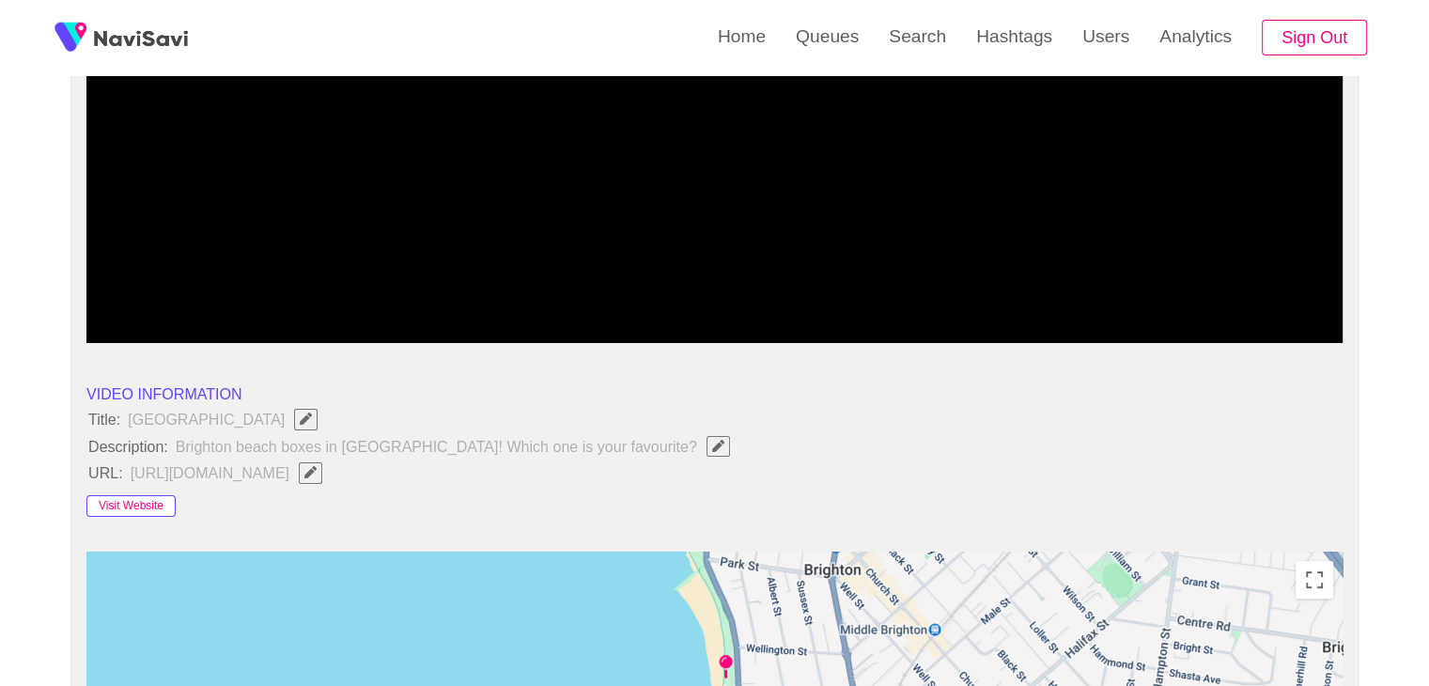
click at [135, 499] on button "Visit Website" at bounding box center [130, 506] width 89 height 23
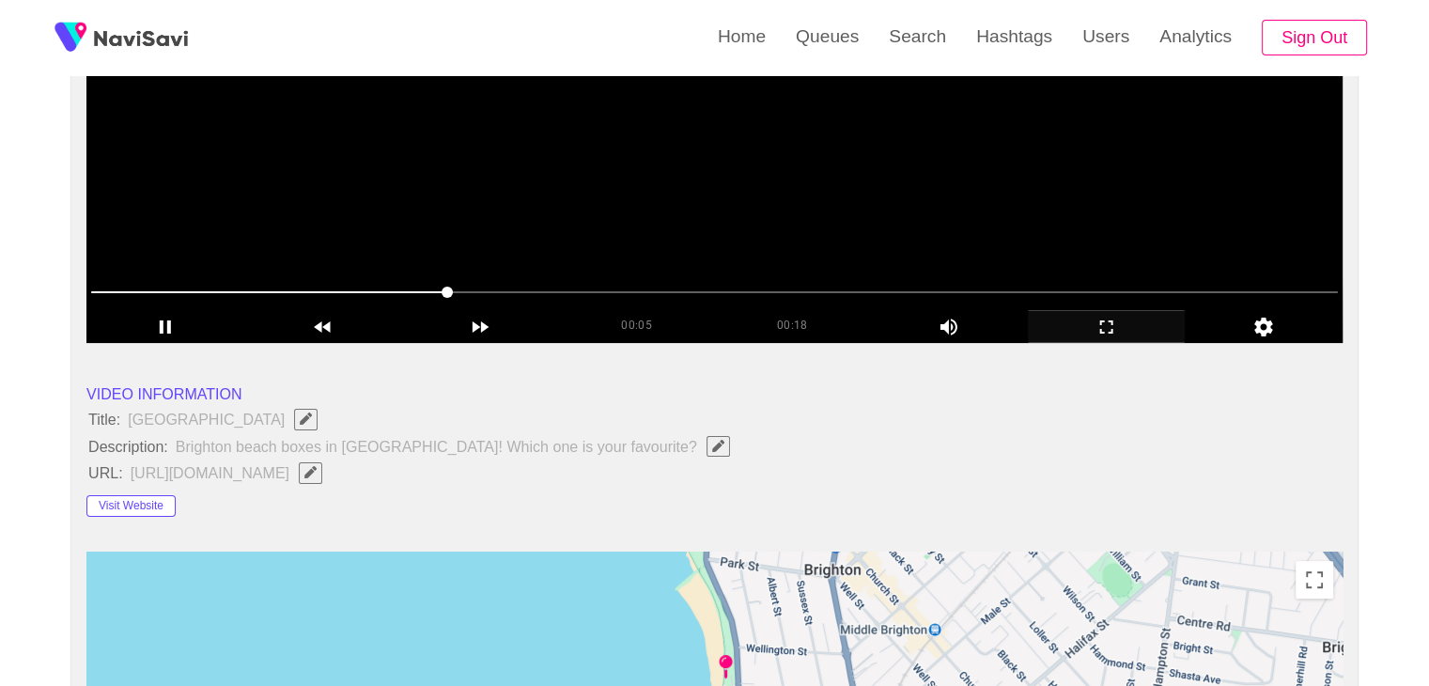
click at [705, 157] on video at bounding box center [714, 108] width 1256 height 470
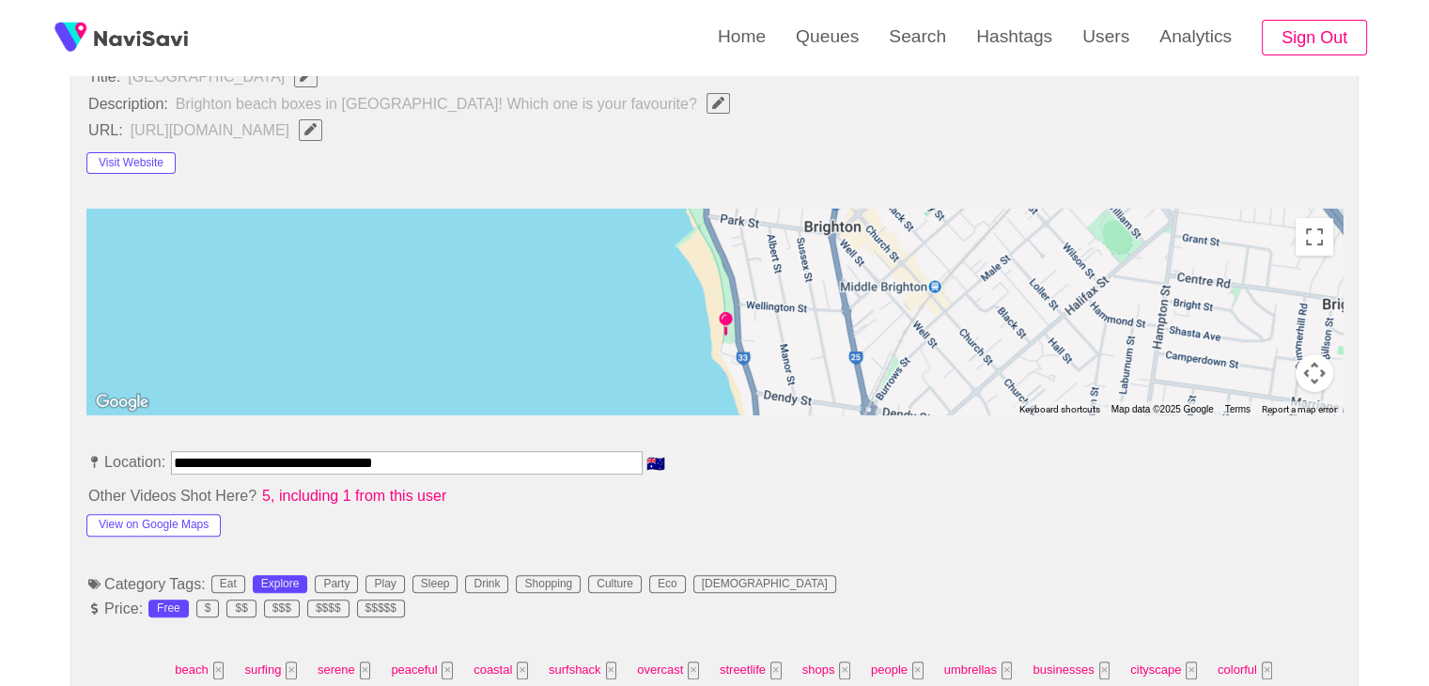
scroll to position [940, 0]
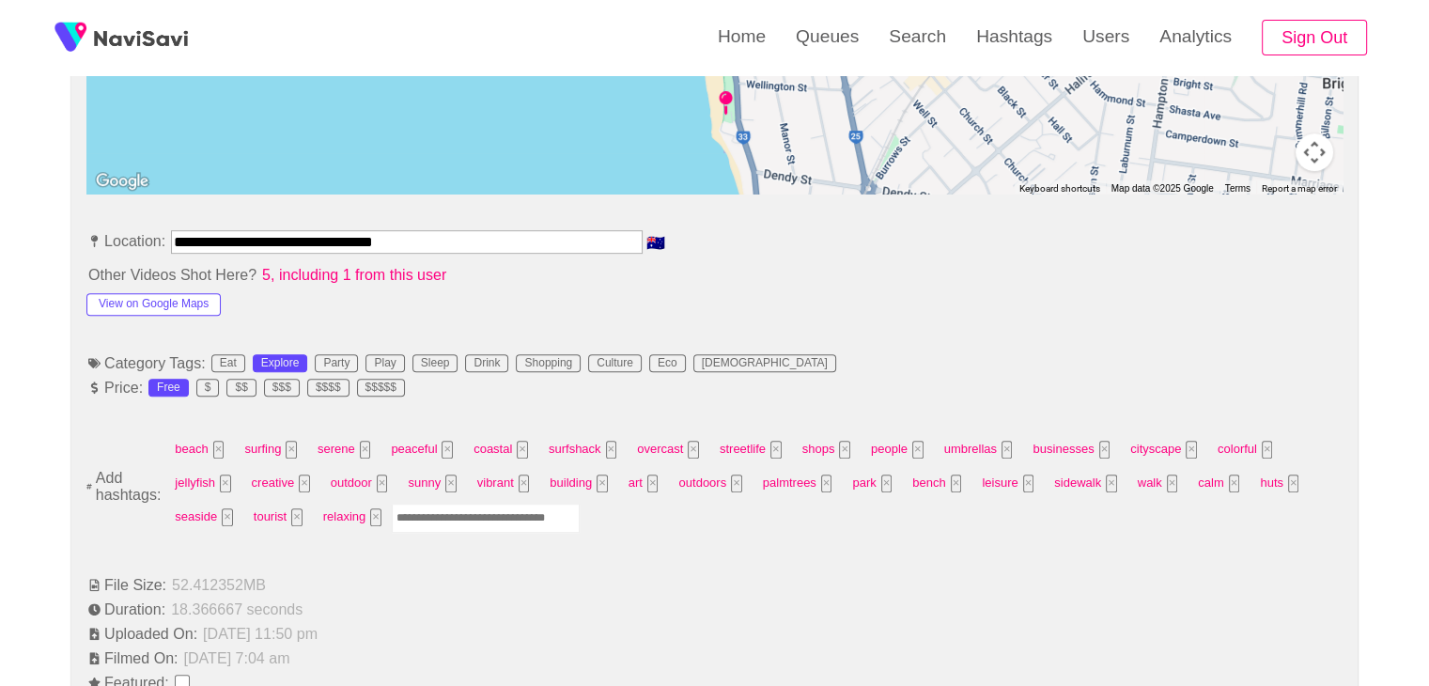
click at [472, 515] on input "Enter tag here and press return" at bounding box center [486, 518] width 188 height 29
type input "*********"
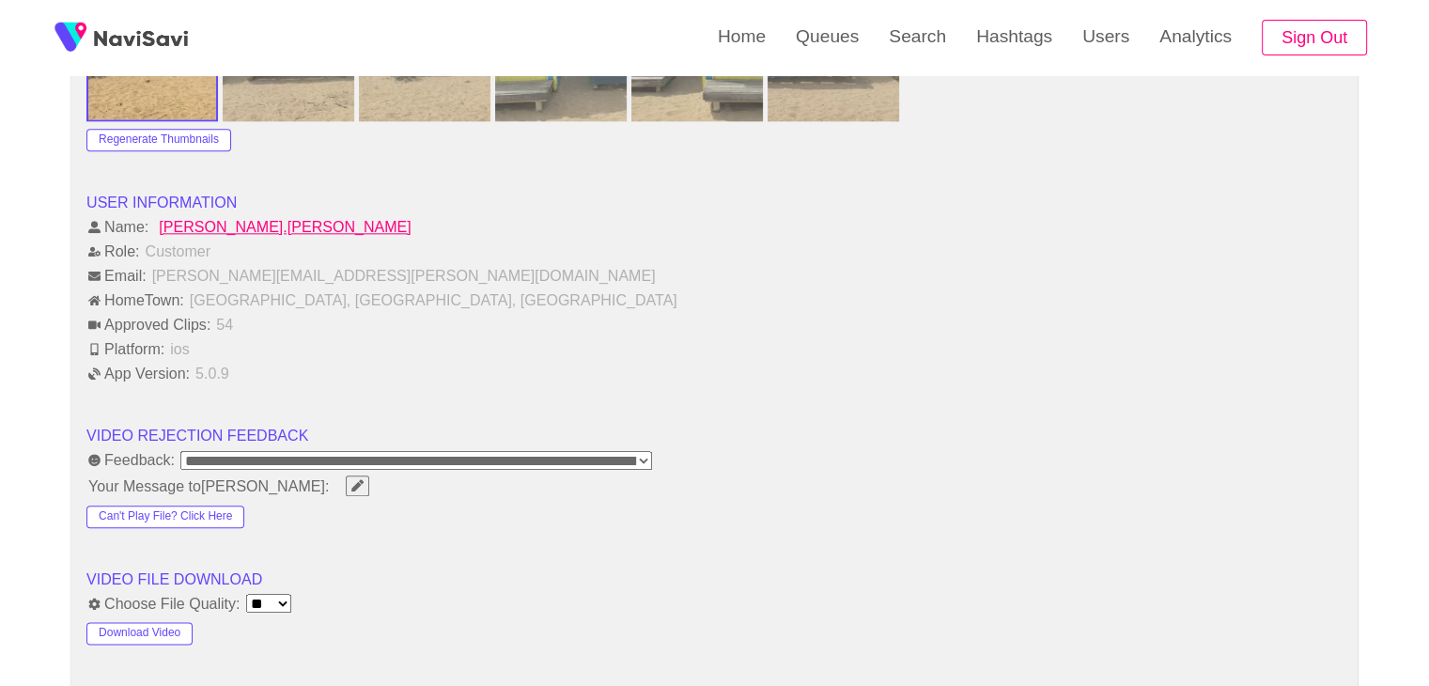
scroll to position [2349, 0]
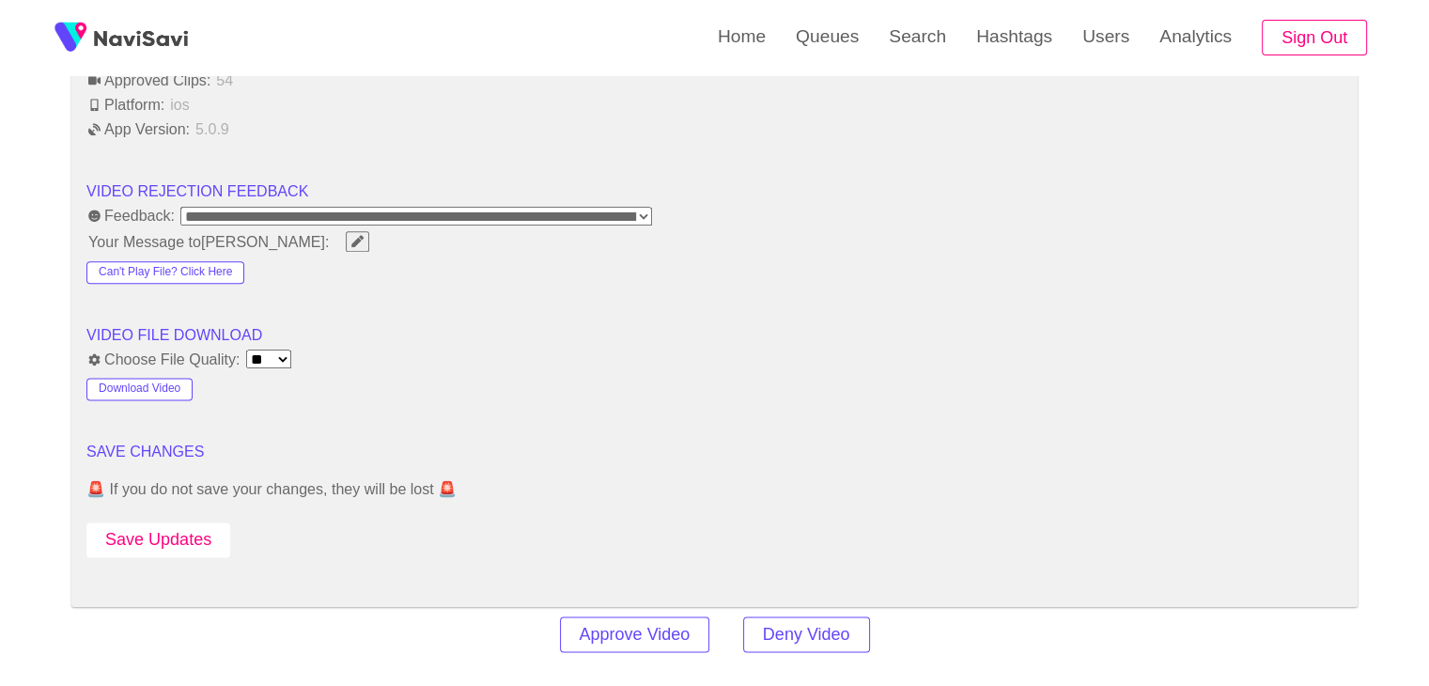
click at [210, 526] on button "Save Updates" at bounding box center [158, 539] width 144 height 35
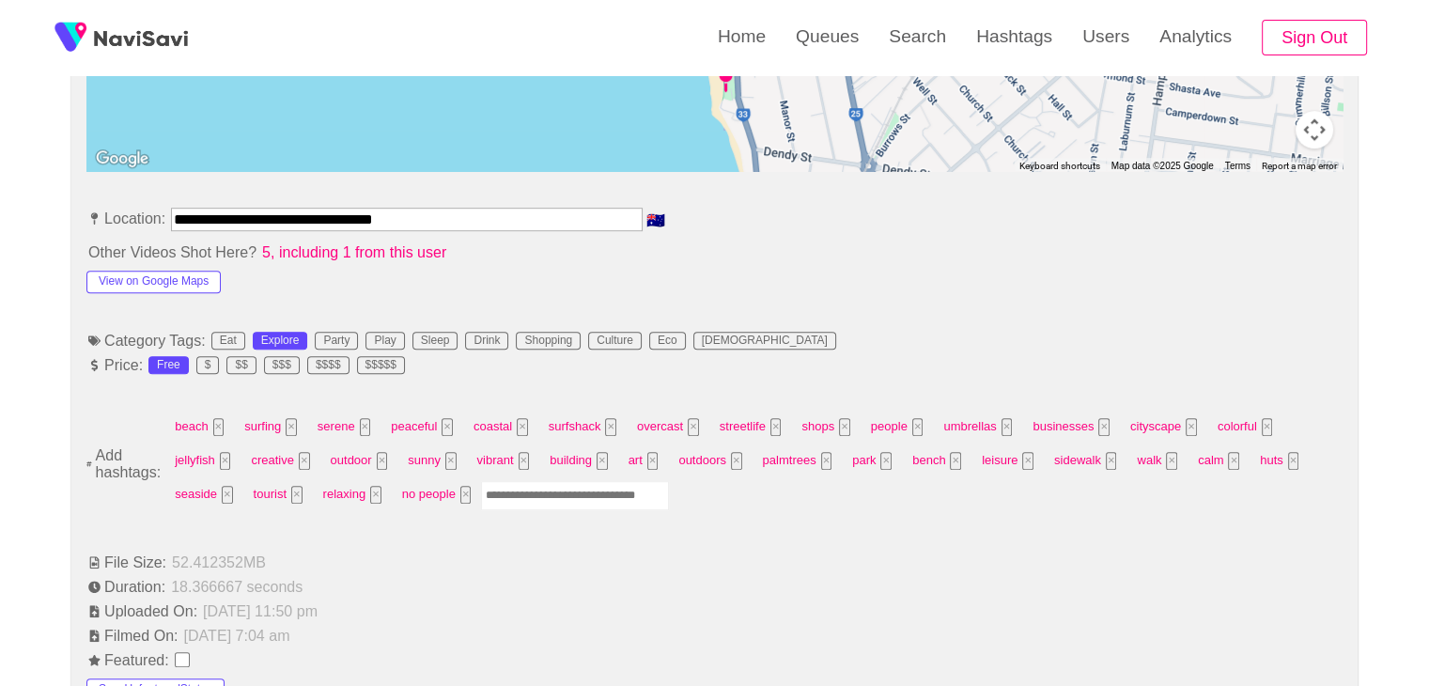
scroll to position [940, 0]
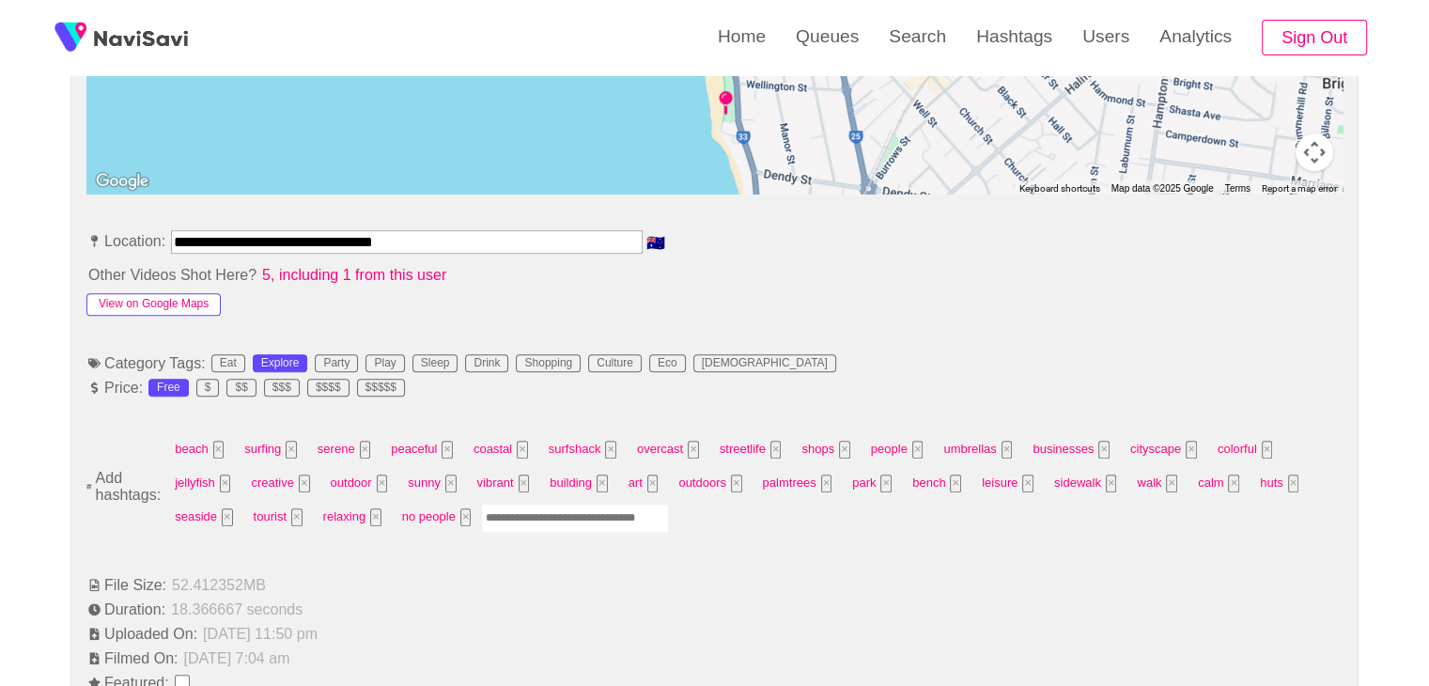
click at [196, 303] on button "View on Google Maps" at bounding box center [153, 304] width 134 height 23
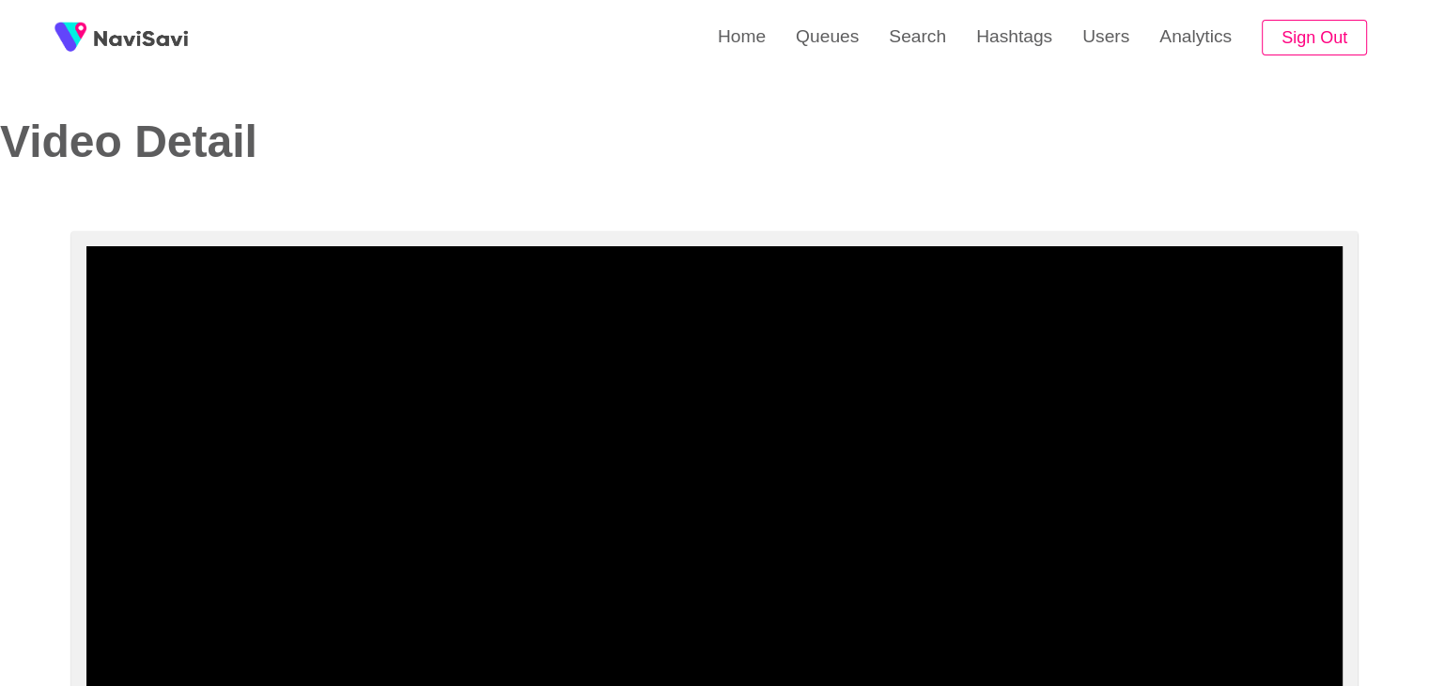
scroll to position [0, 0]
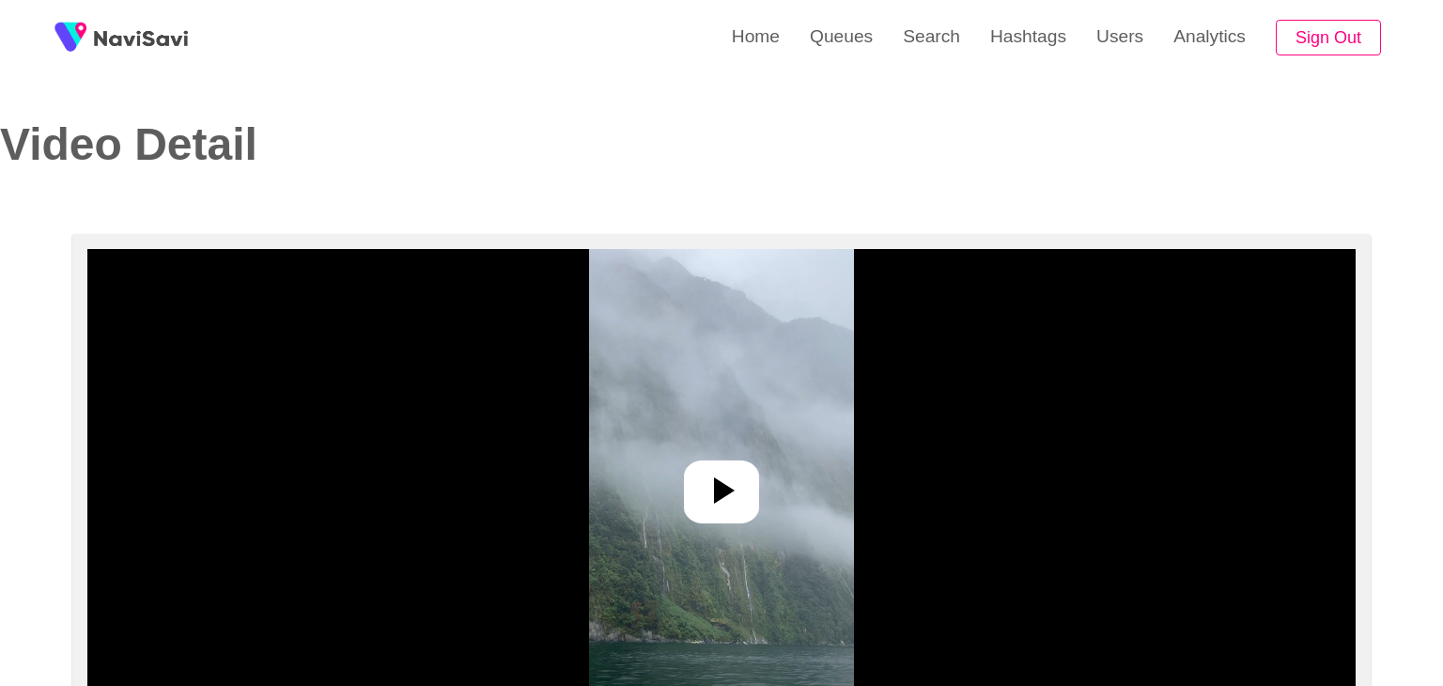
select select "**********"
select select "**"
click at [683, 496] on div at bounding box center [714, 491] width 75 height 63
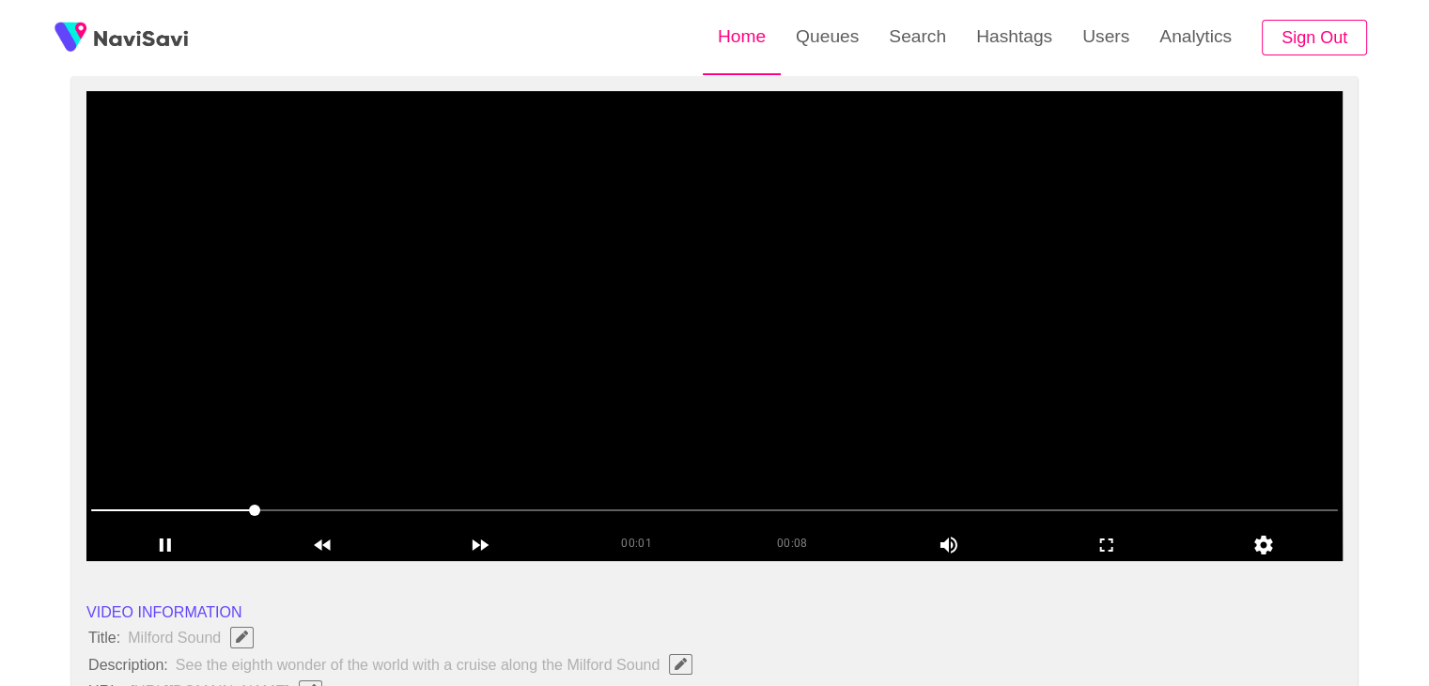
scroll to position [94, 0]
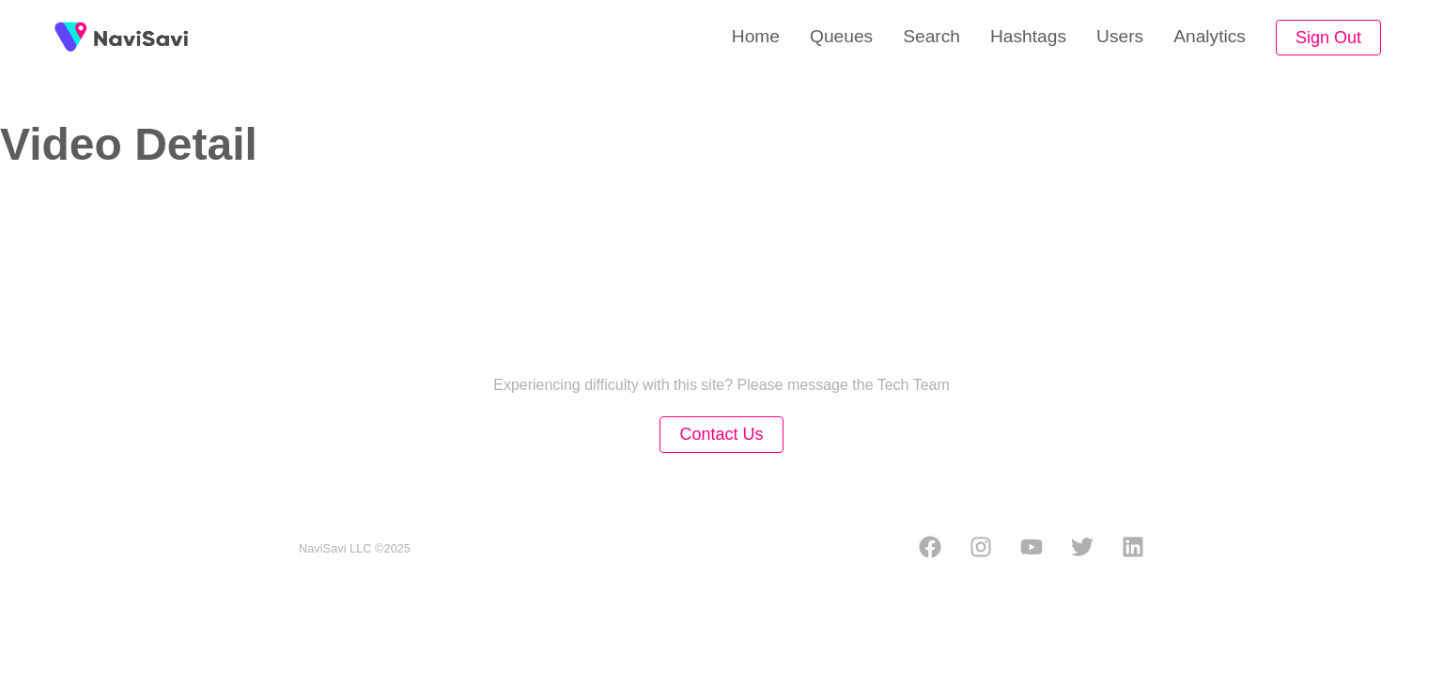
select select "**"
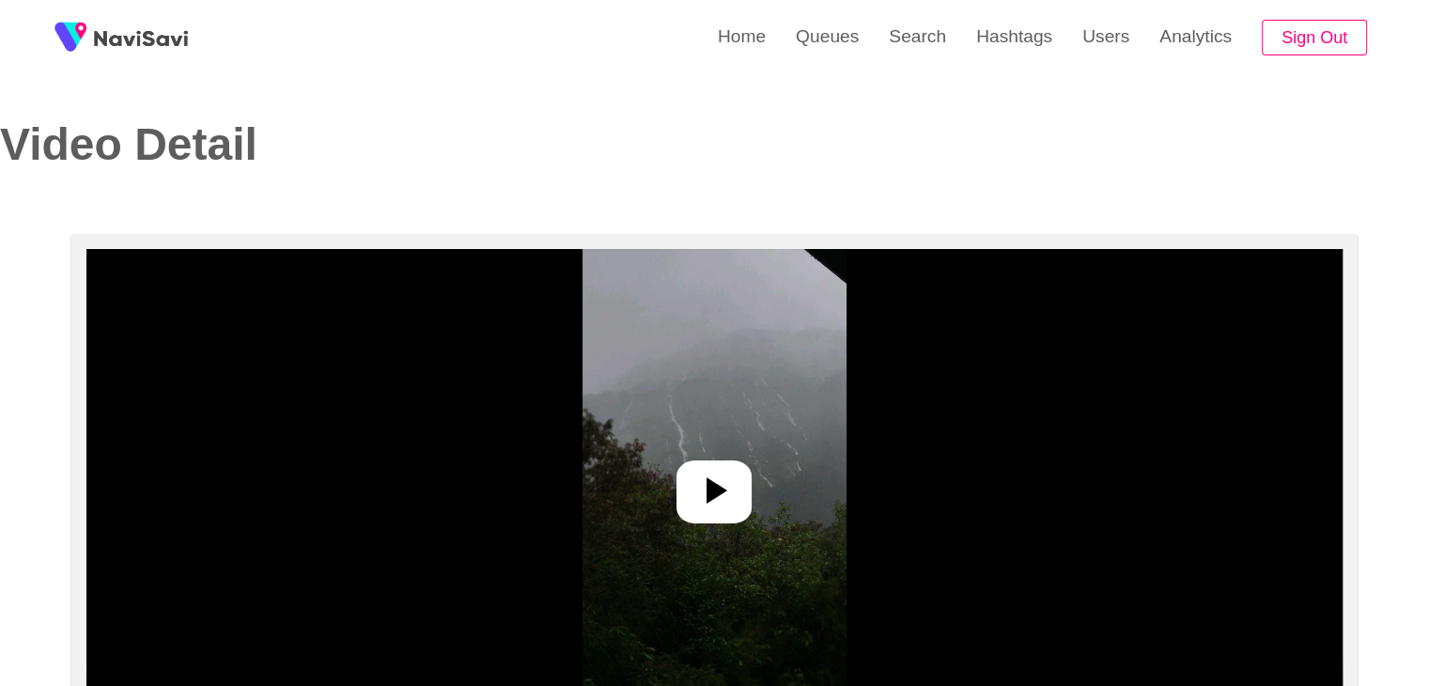
select select "**********"
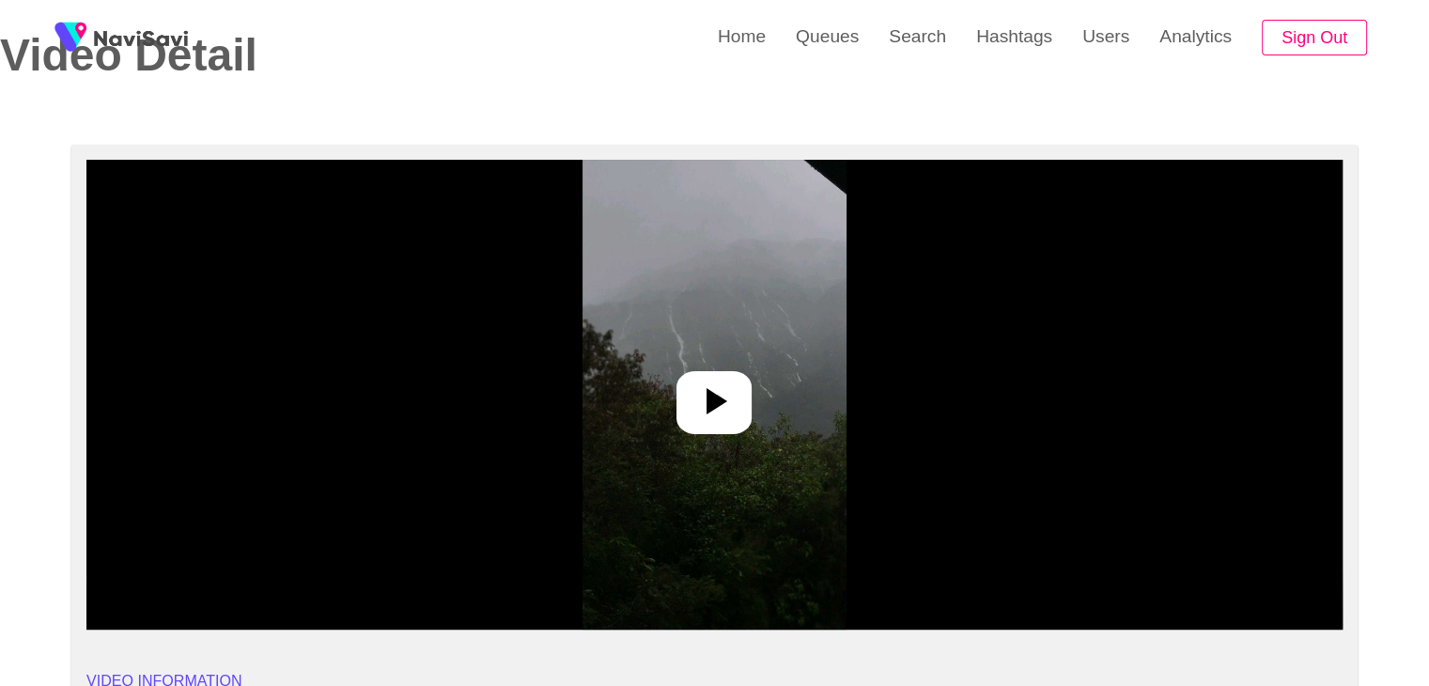
scroll to position [94, 0]
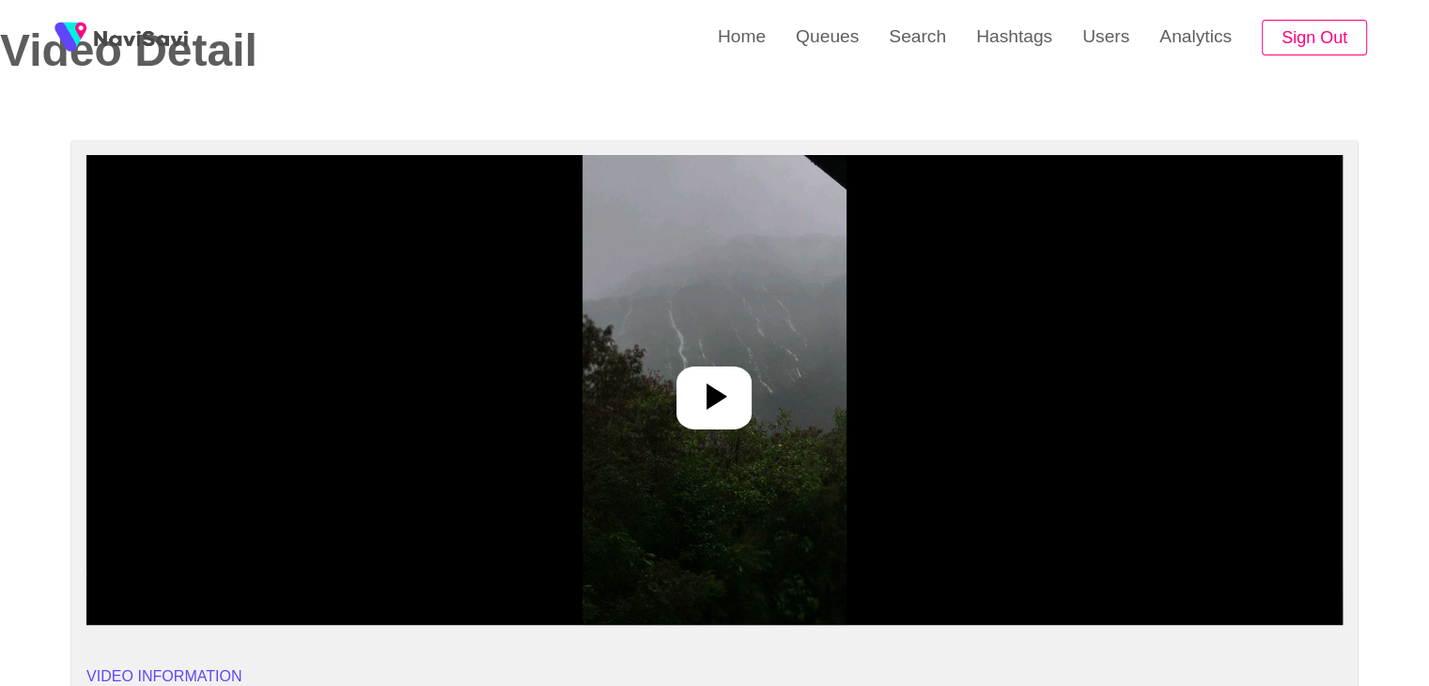
click at [726, 411] on icon at bounding box center [714, 396] width 45 height 45
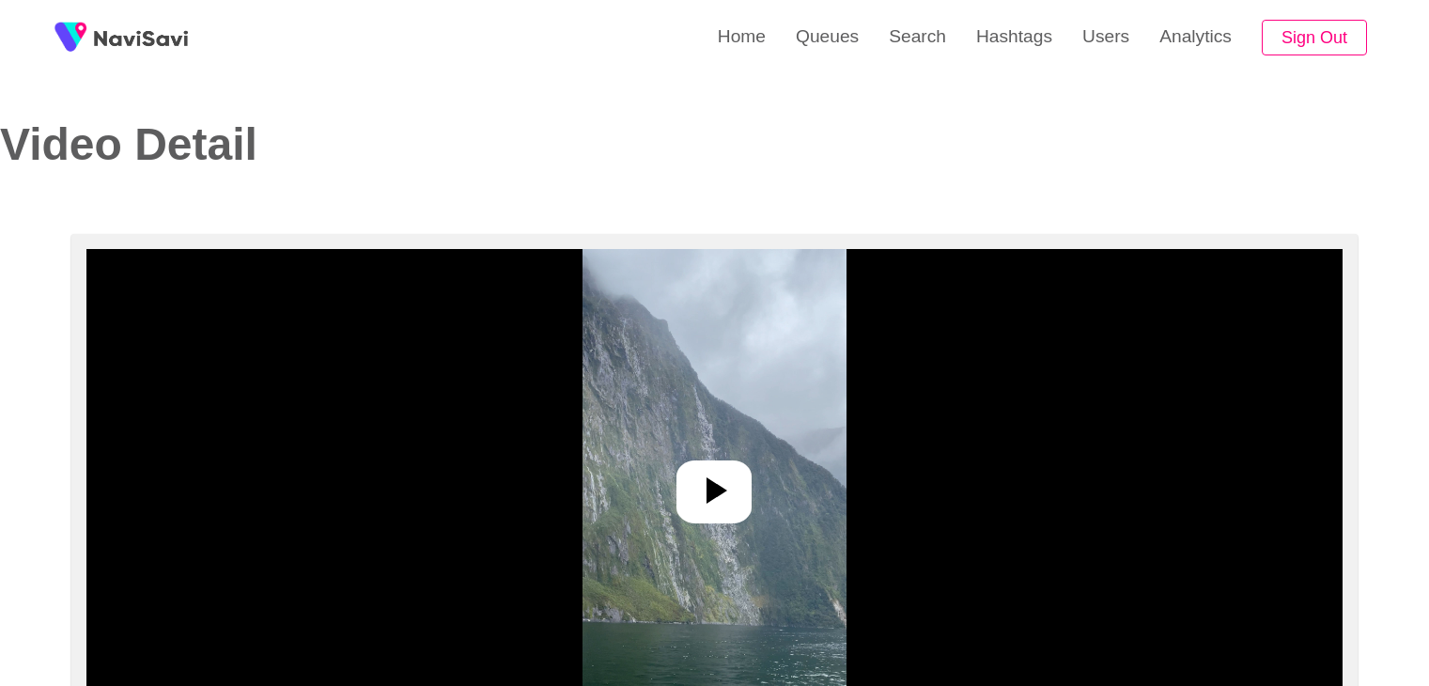
select select "**********"
select select "**"
drag, startPoint x: 717, startPoint y: 481, endPoint x: 714, endPoint y: 469, distance: 12.5
click at [714, 469] on icon at bounding box center [714, 490] width 45 height 45
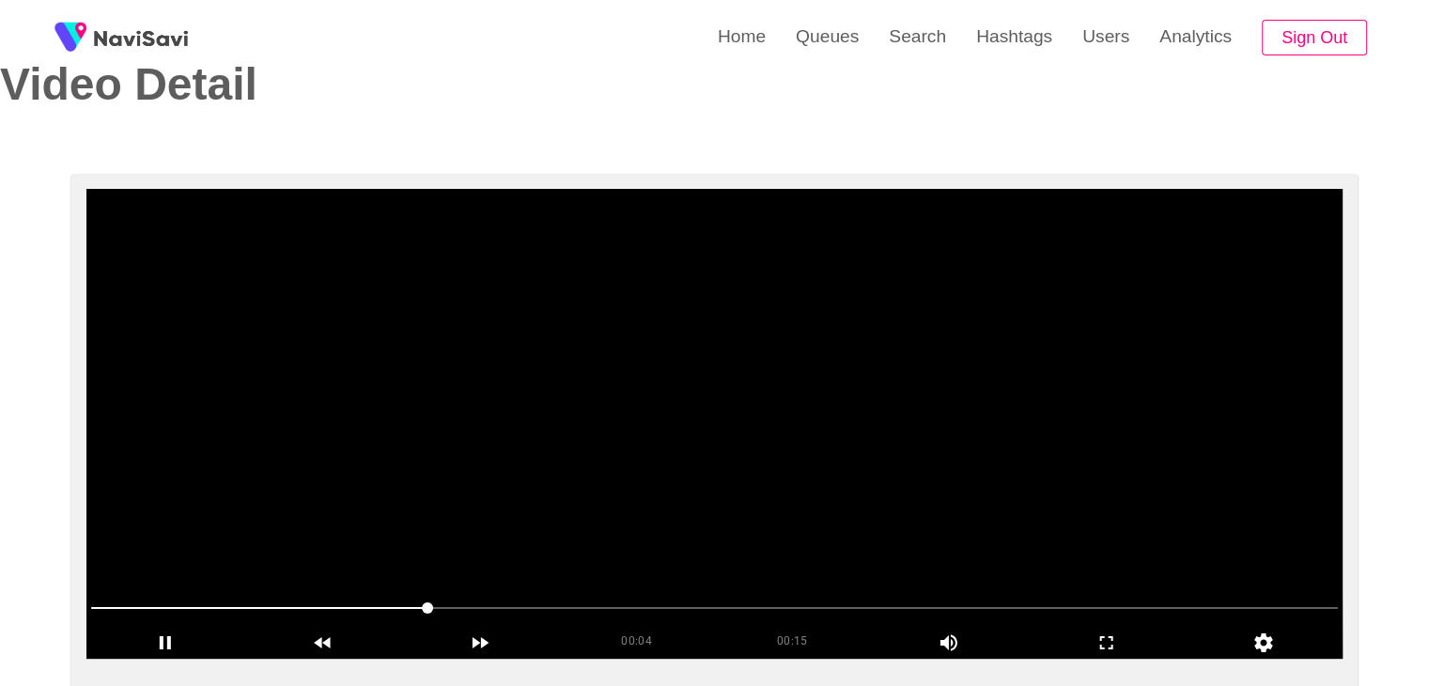
scroll to position [188, 0]
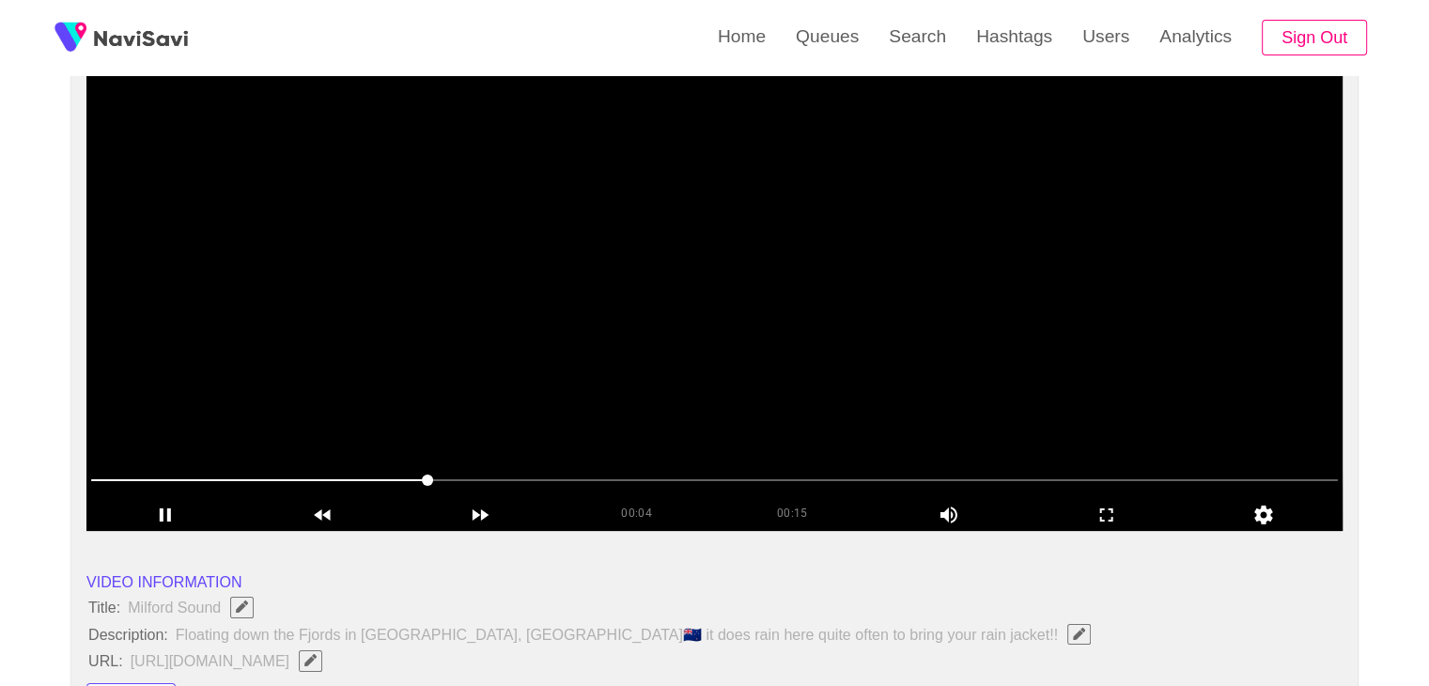
click at [681, 389] on video at bounding box center [714, 296] width 1256 height 470
click at [636, 403] on video at bounding box center [714, 296] width 1256 height 470
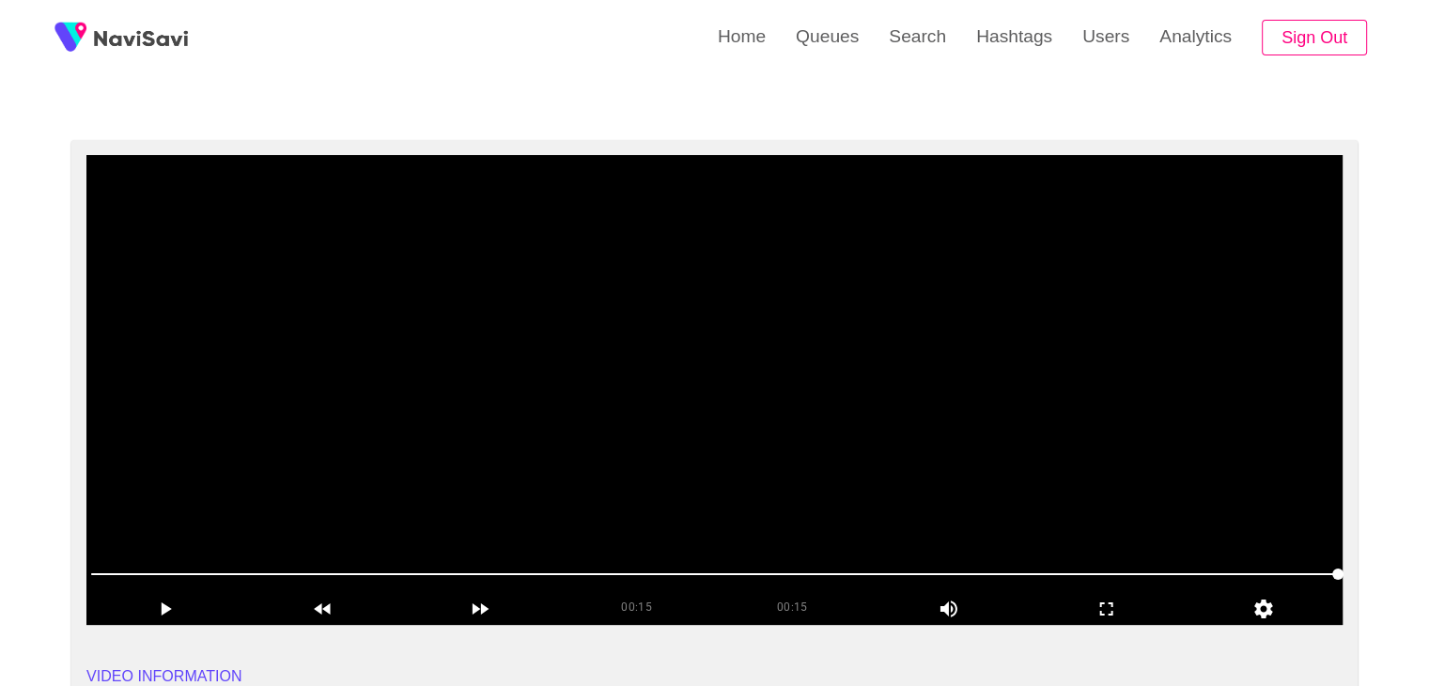
scroll to position [94, 0]
click at [431, 429] on video at bounding box center [714, 390] width 1256 height 470
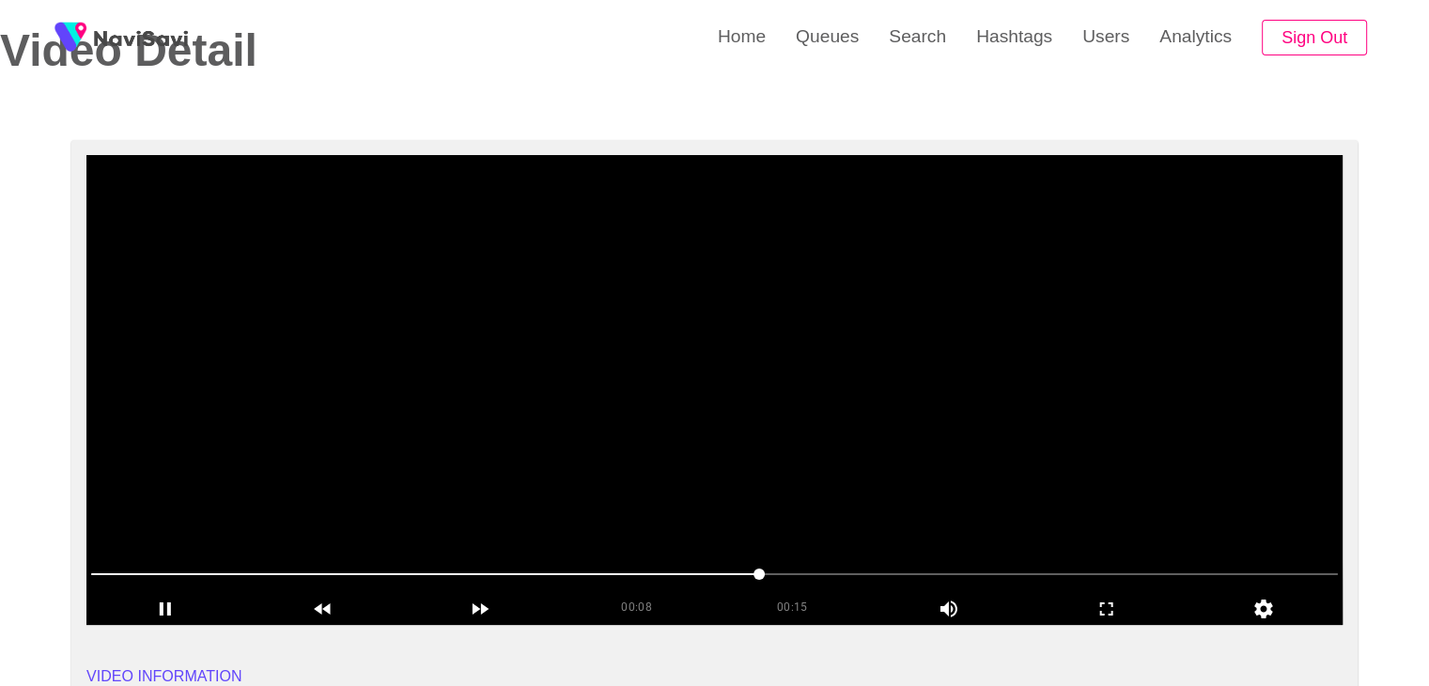
click at [732, 414] on video at bounding box center [714, 390] width 1256 height 470
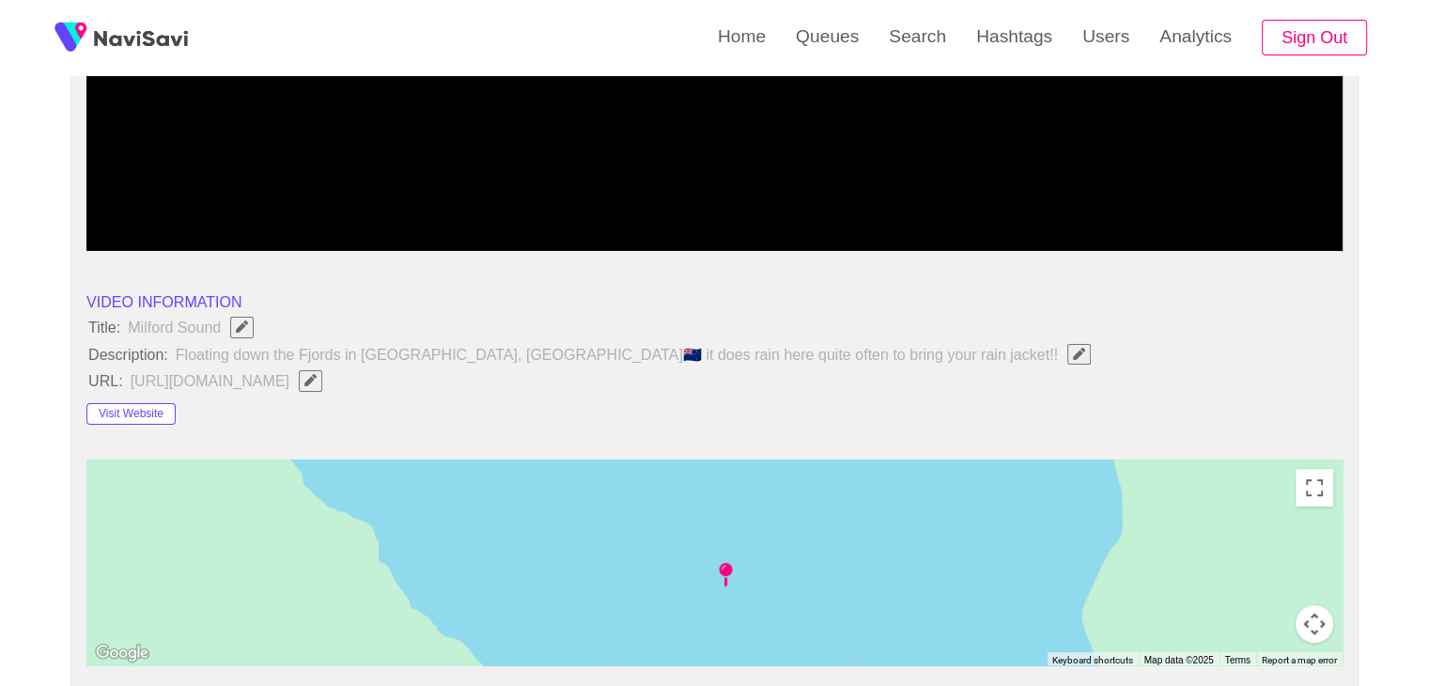
scroll to position [470, 0]
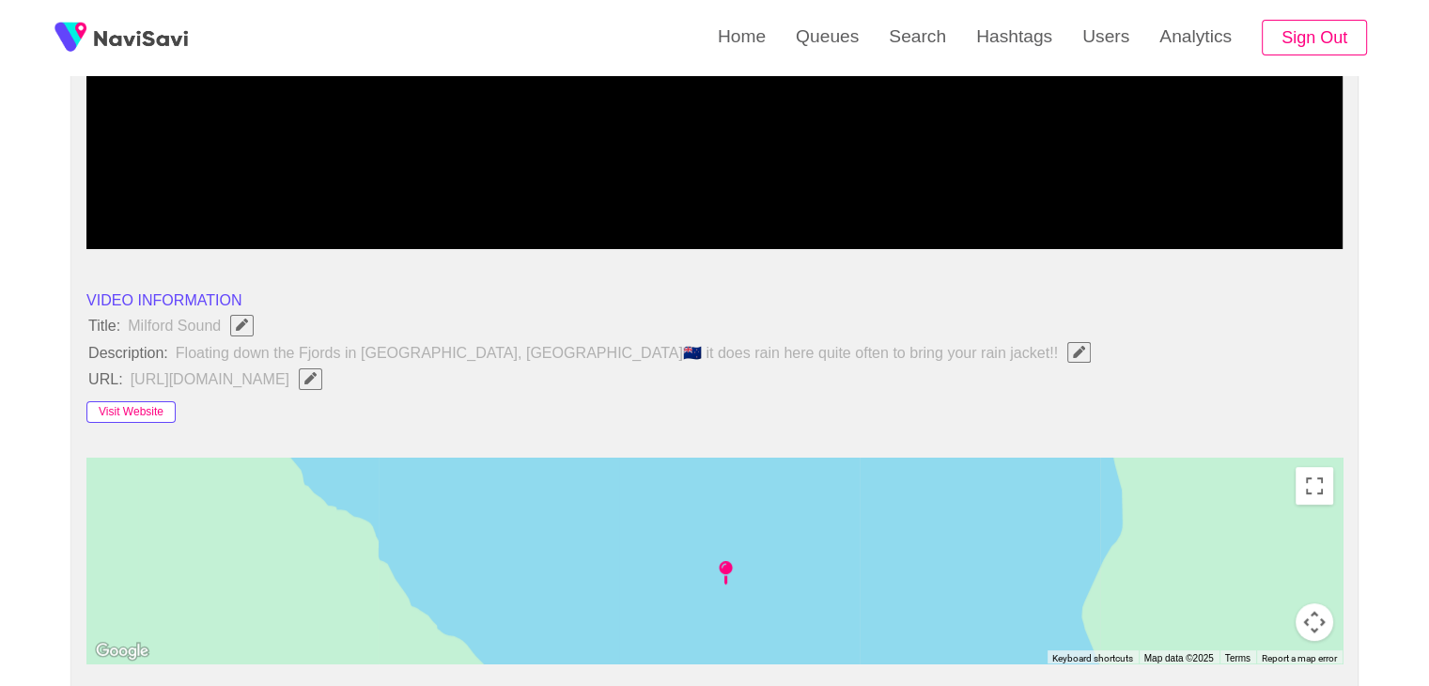
click at [155, 416] on button "Visit Website" at bounding box center [130, 412] width 89 height 23
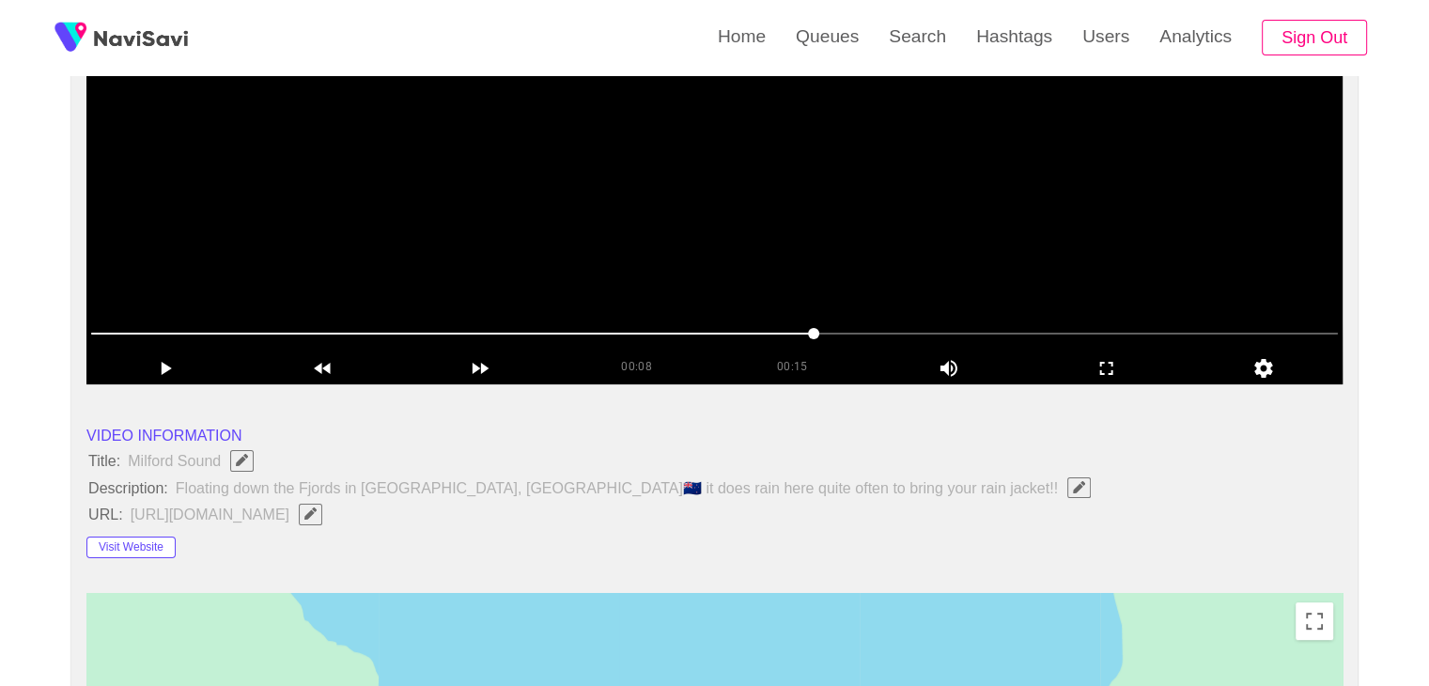
scroll to position [188, 0]
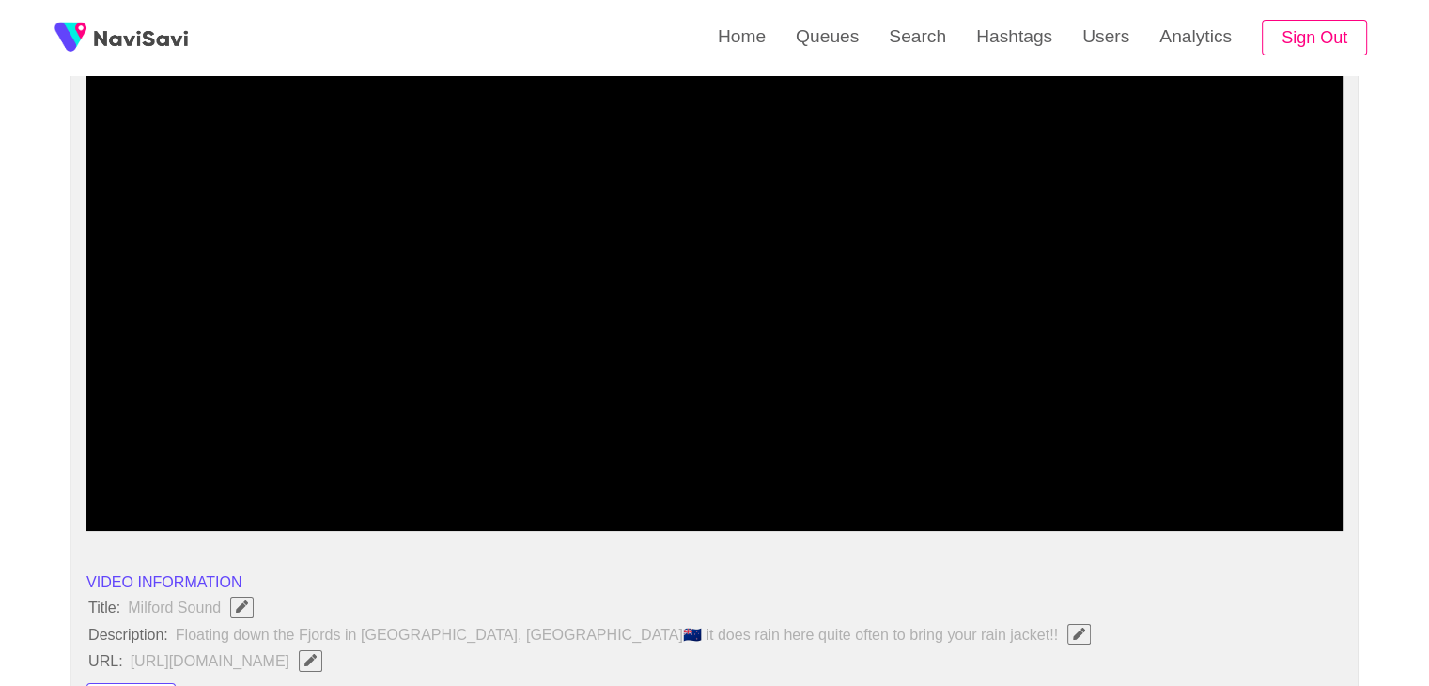
drag, startPoint x: 321, startPoint y: 444, endPoint x: 8, endPoint y: 369, distance: 322.7
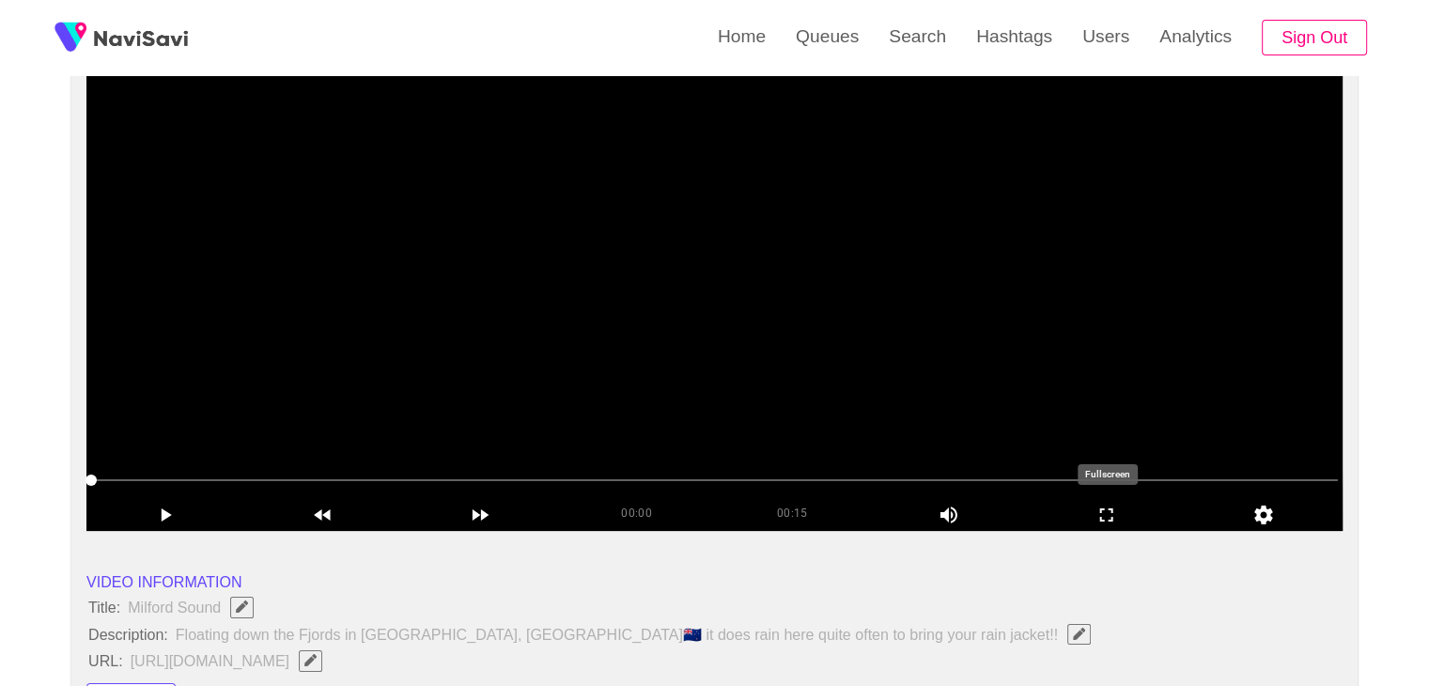
drag, startPoint x: 1099, startPoint y: 519, endPoint x: 952, endPoint y: 546, distance: 150.0
click at [1085, 520] on icon "add" at bounding box center [1107, 515] width 156 height 23
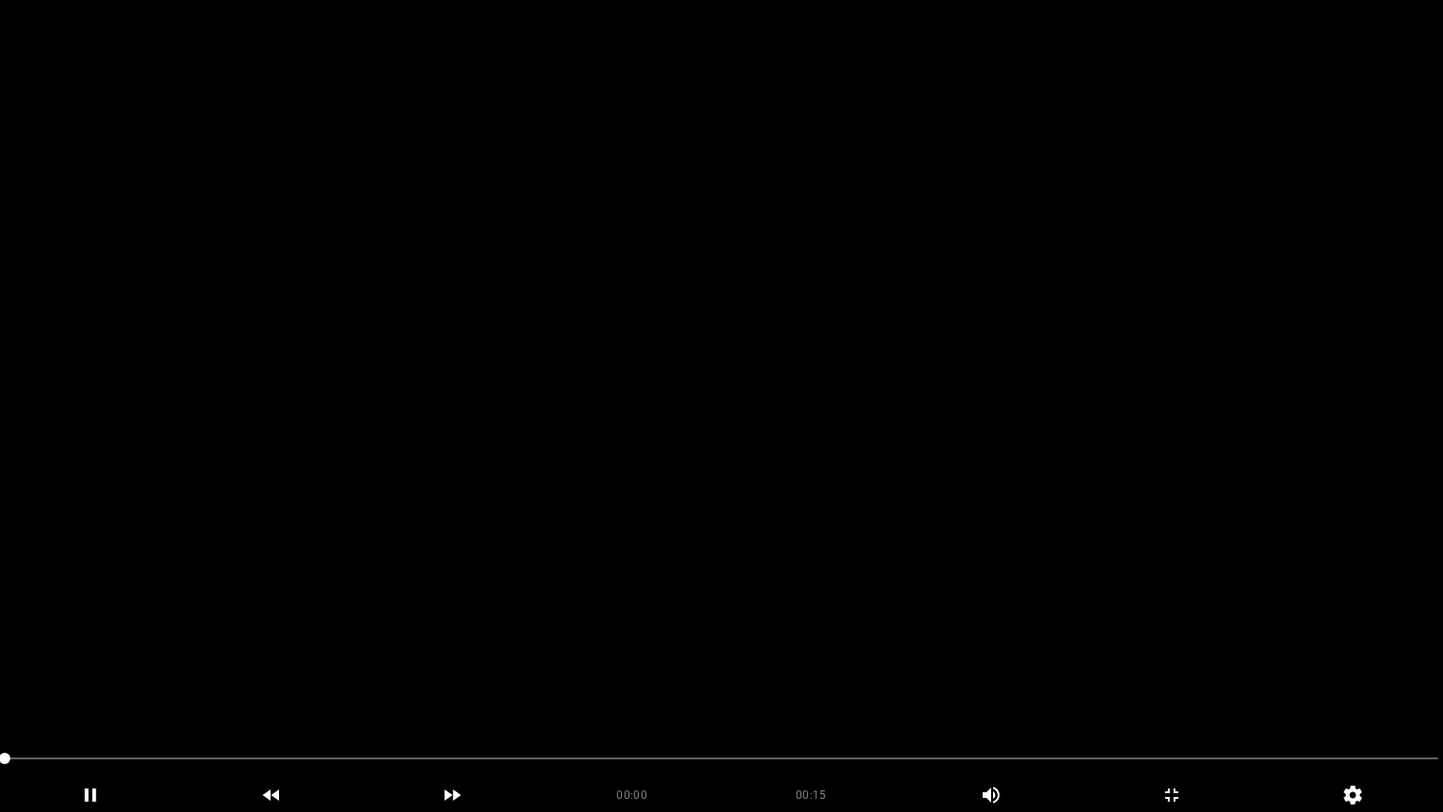
click at [912, 513] on video at bounding box center [721, 406] width 1443 height 812
click at [917, 513] on video at bounding box center [721, 406] width 1443 height 812
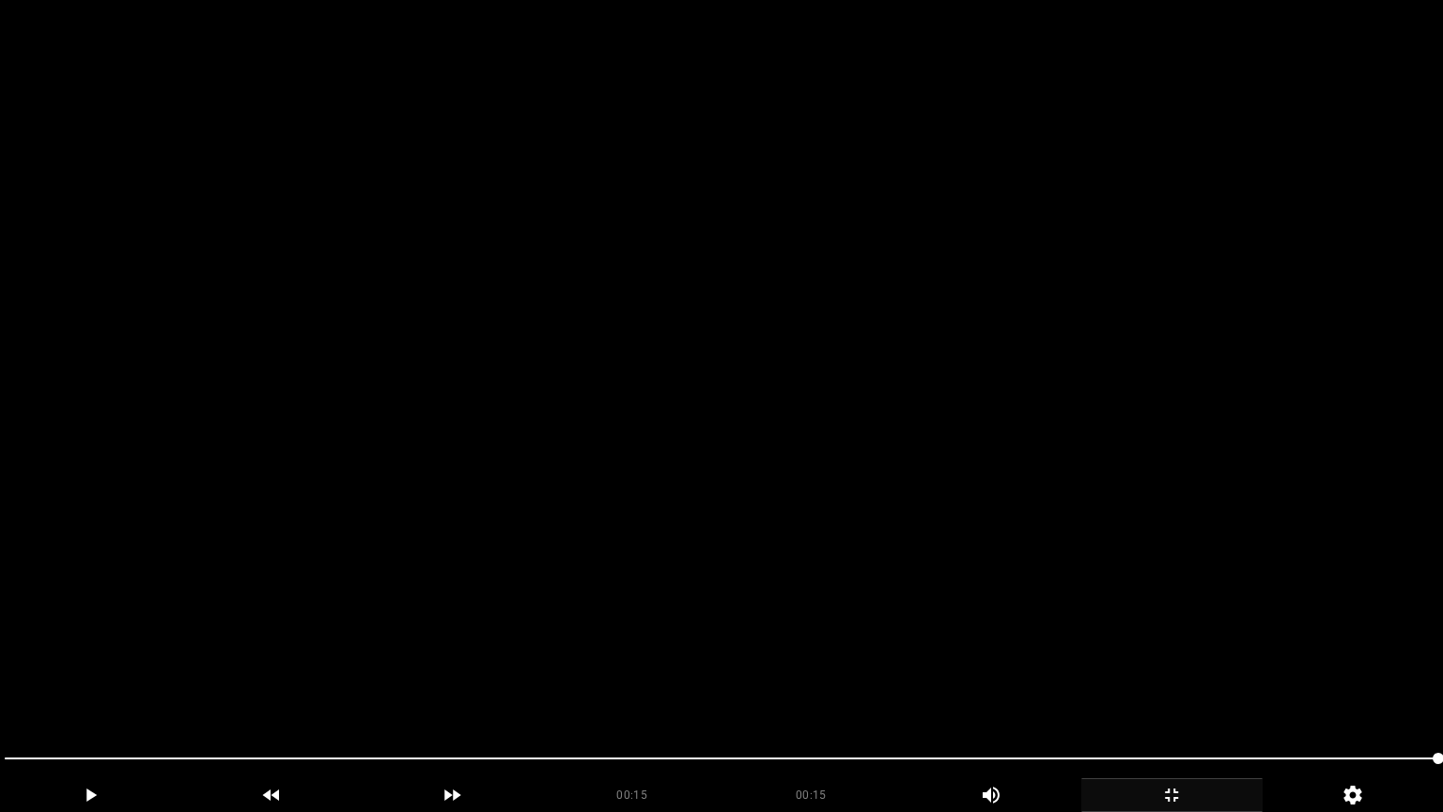
click at [1159, 685] on div "add" at bounding box center [1172, 795] width 181 height 34
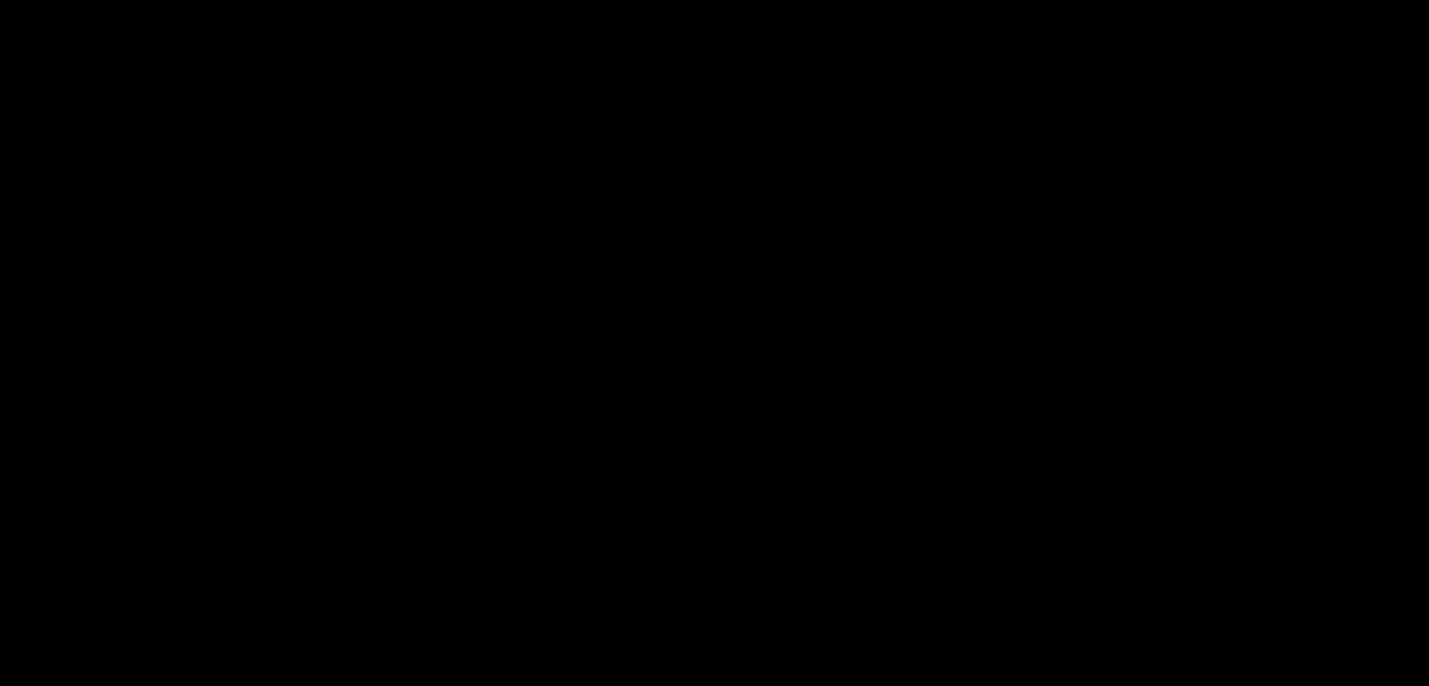
scroll to position [470, 0]
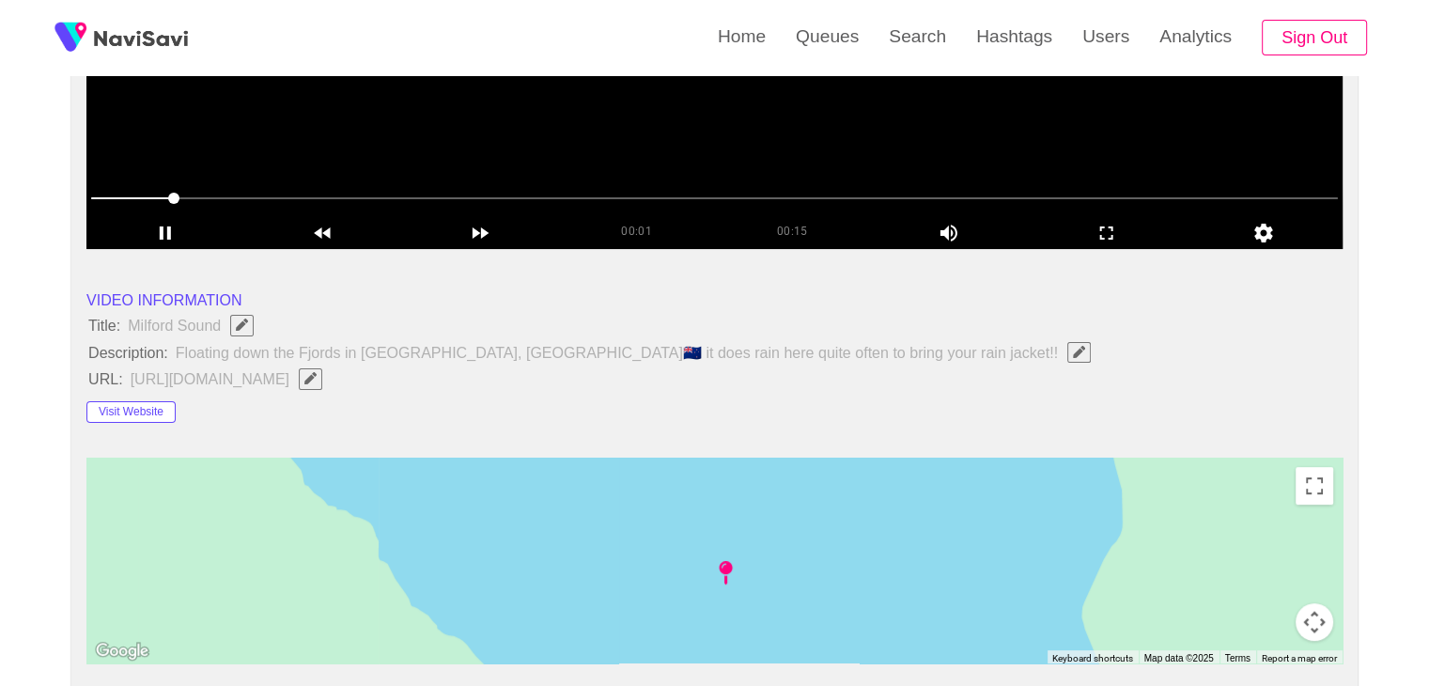
click at [724, 103] on video at bounding box center [714, 14] width 1256 height 470
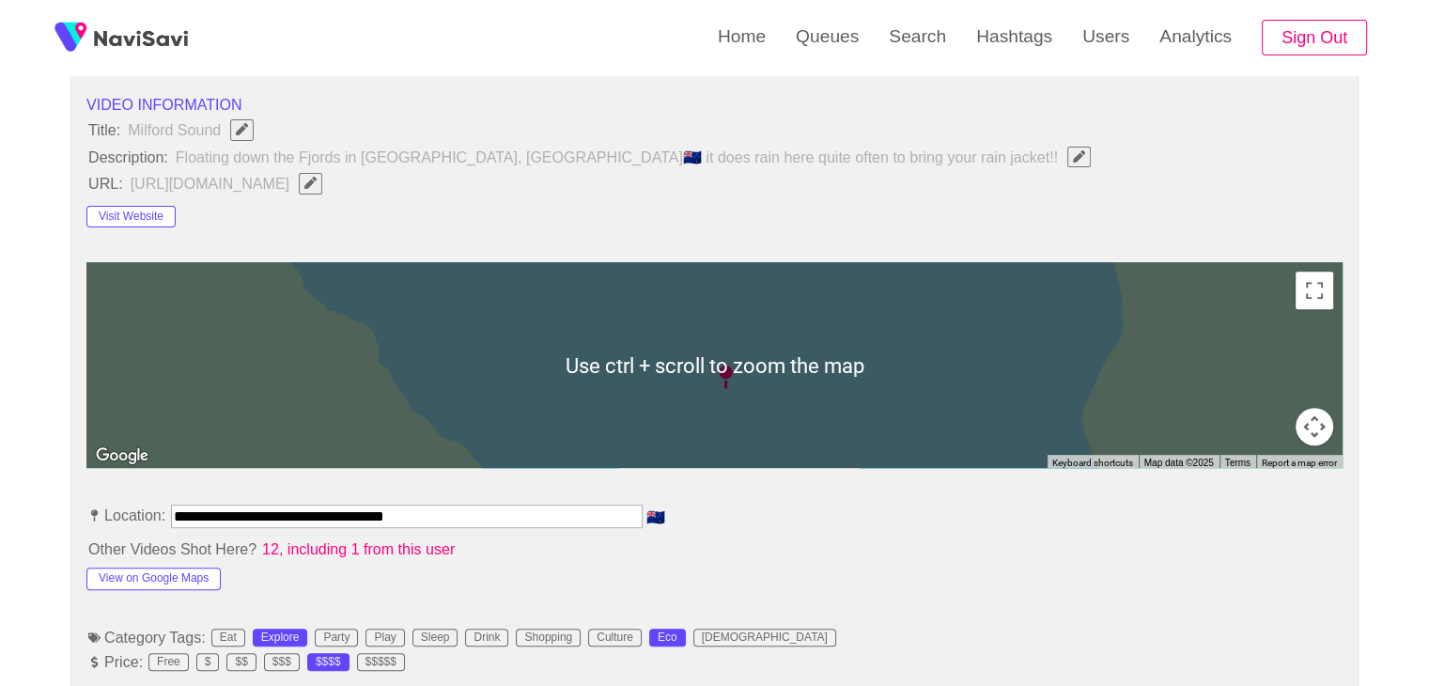
scroll to position [846, 0]
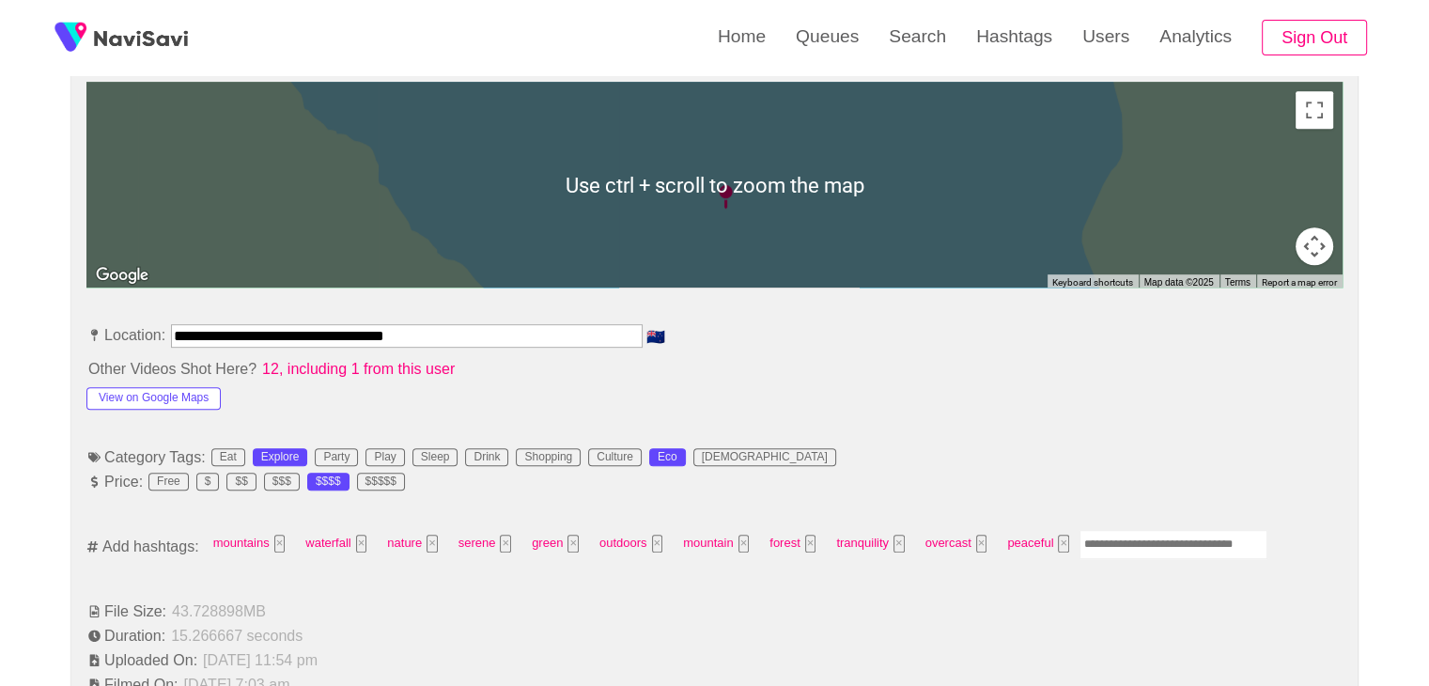
click at [1095, 538] on input "Enter tag here and press return" at bounding box center [1174, 544] width 188 height 29
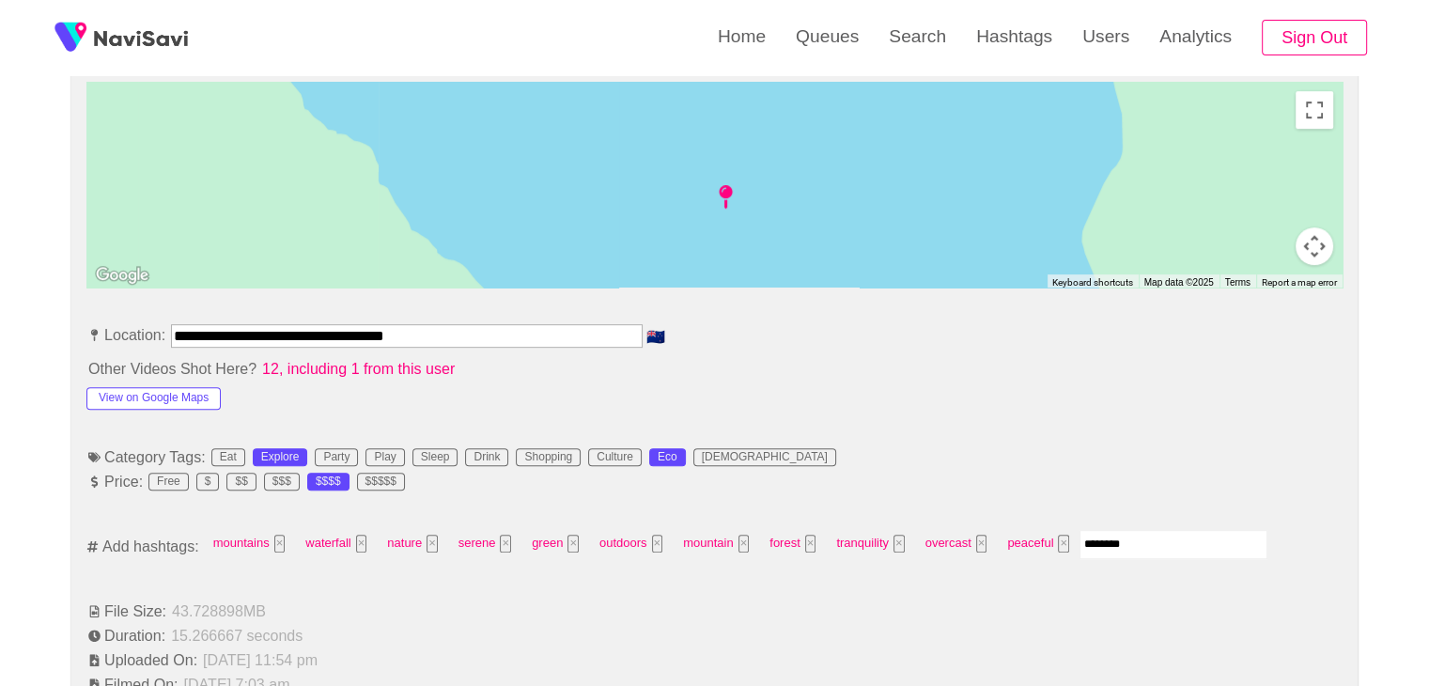
type input "*********"
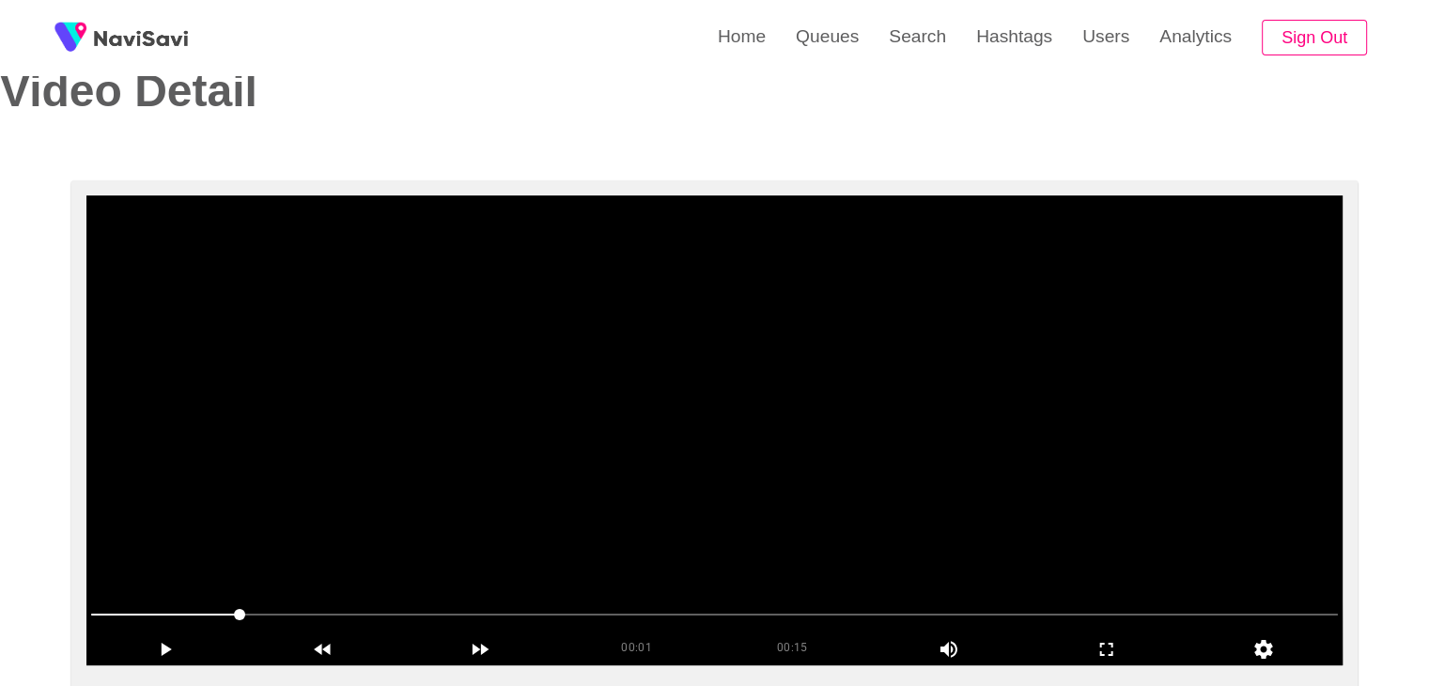
scroll to position [0, 0]
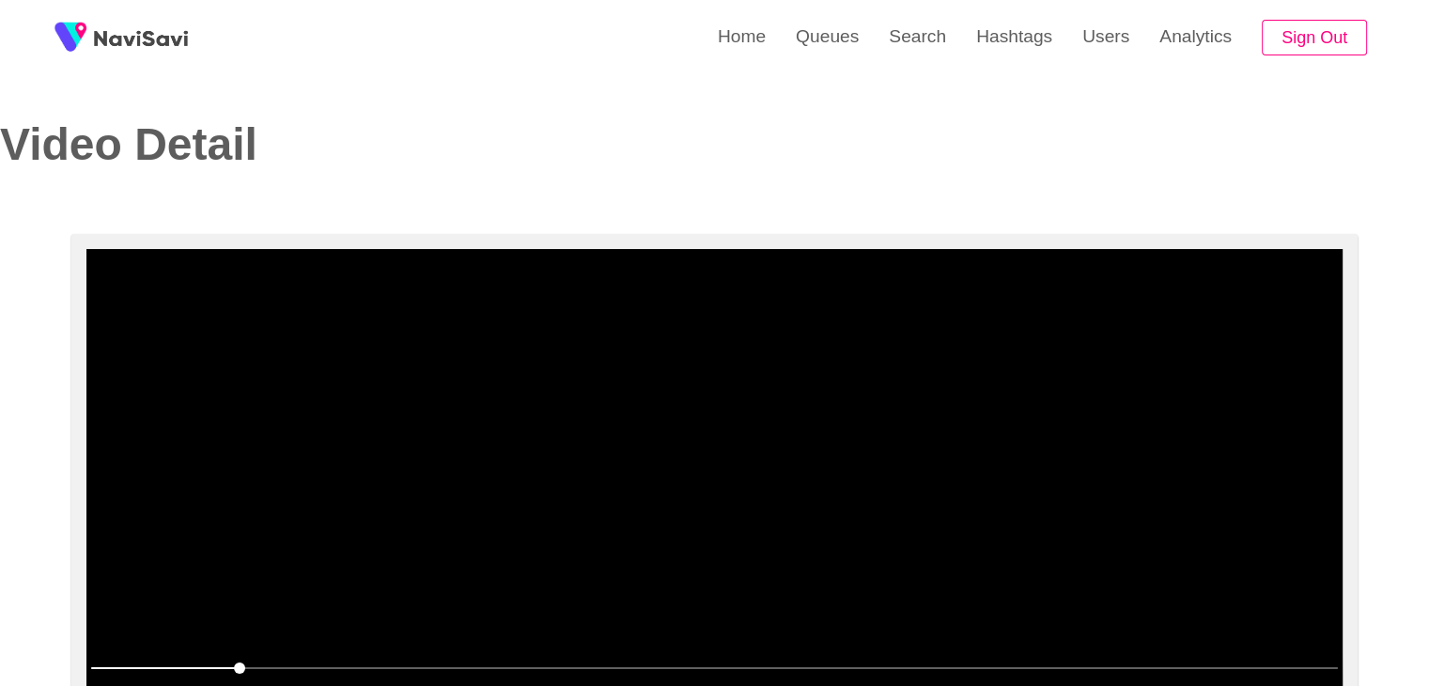
click at [998, 504] on video at bounding box center [714, 484] width 1256 height 470
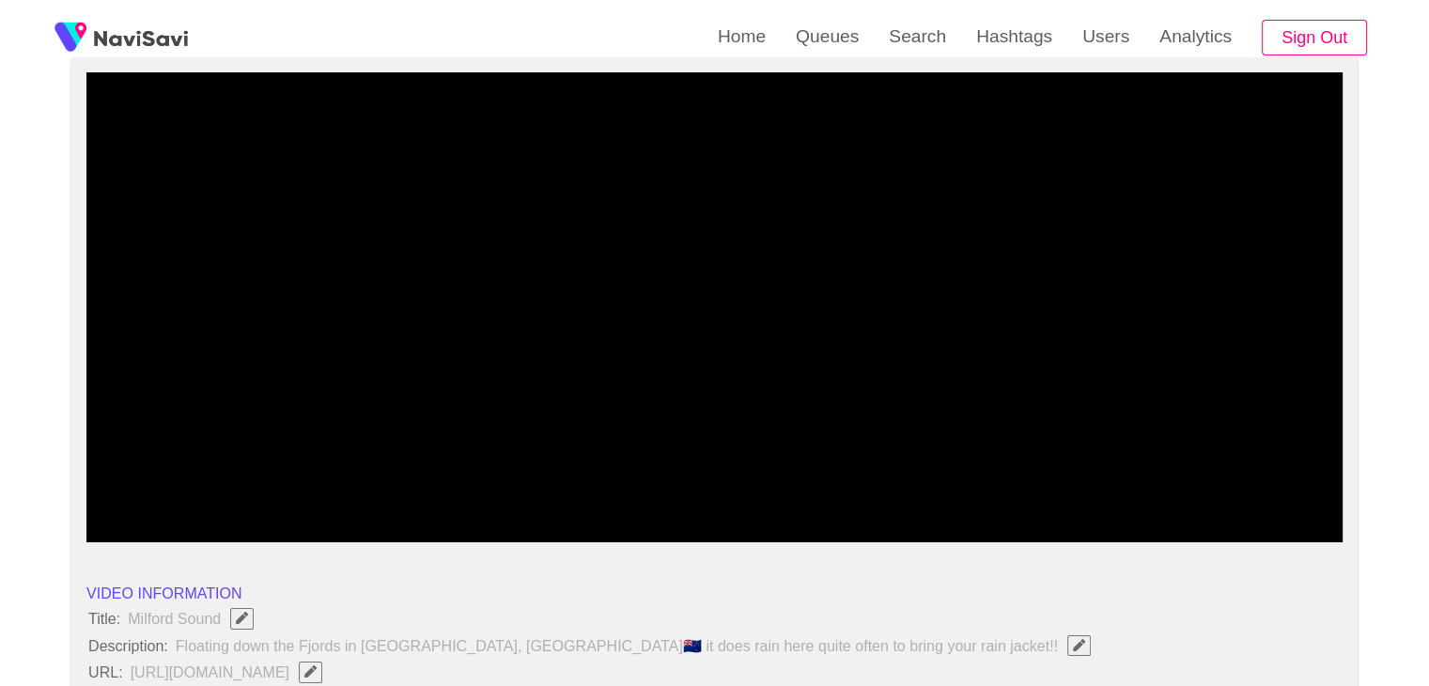
scroll to position [188, 0]
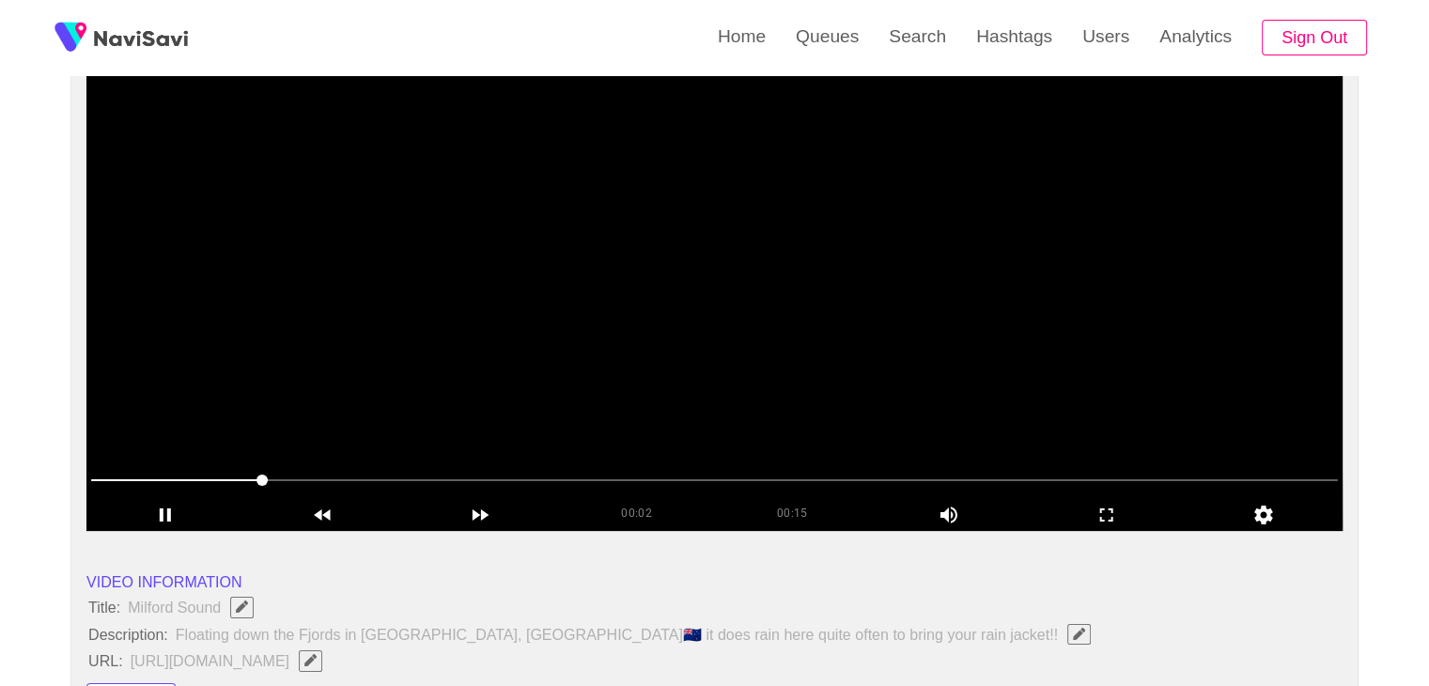
drag, startPoint x: 1116, startPoint y: 512, endPoint x: 1079, endPoint y: 601, distance: 96.9
click at [1113, 515] on icon "add" at bounding box center [1107, 515] width 156 height 23
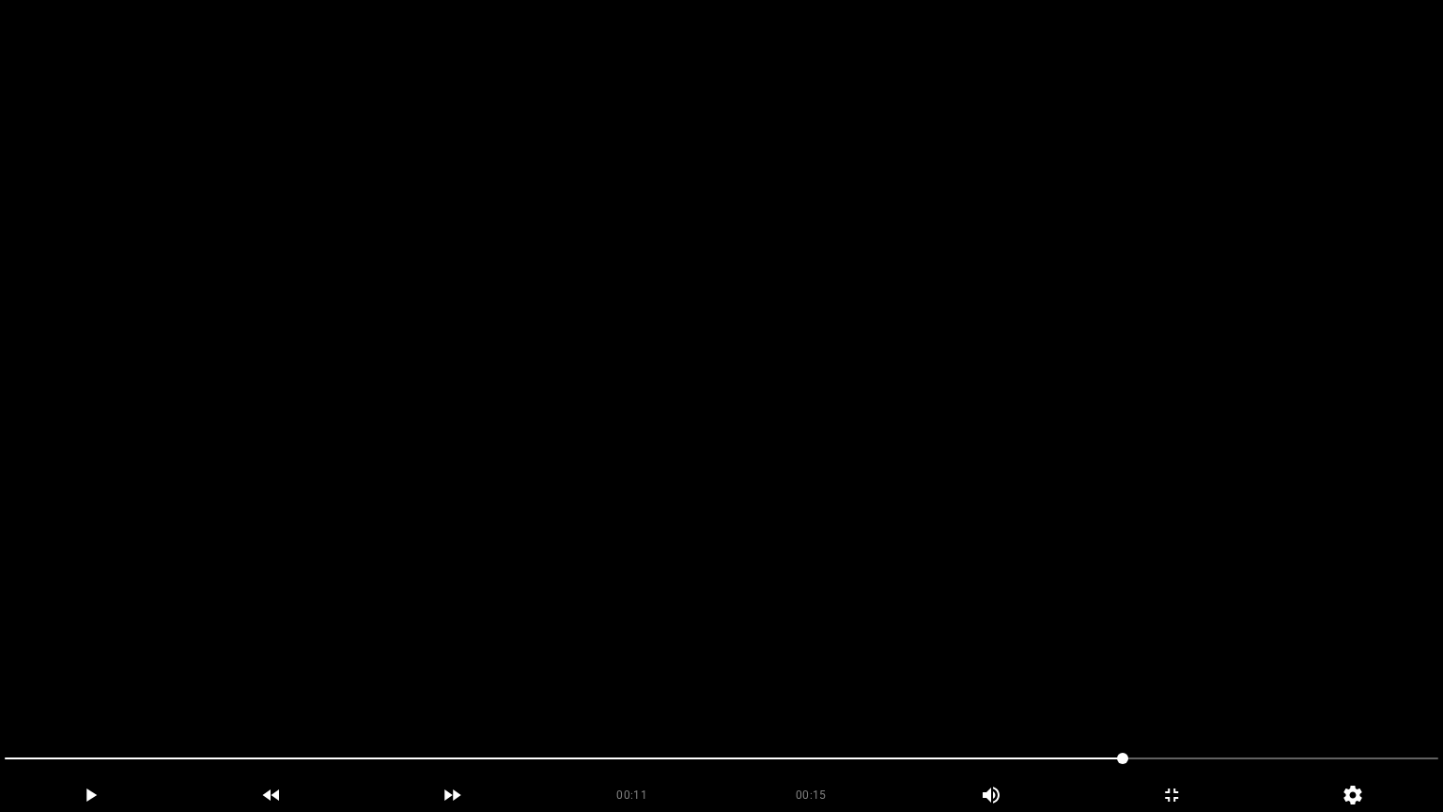
click at [1176, 661] on video at bounding box center [721, 406] width 1443 height 812
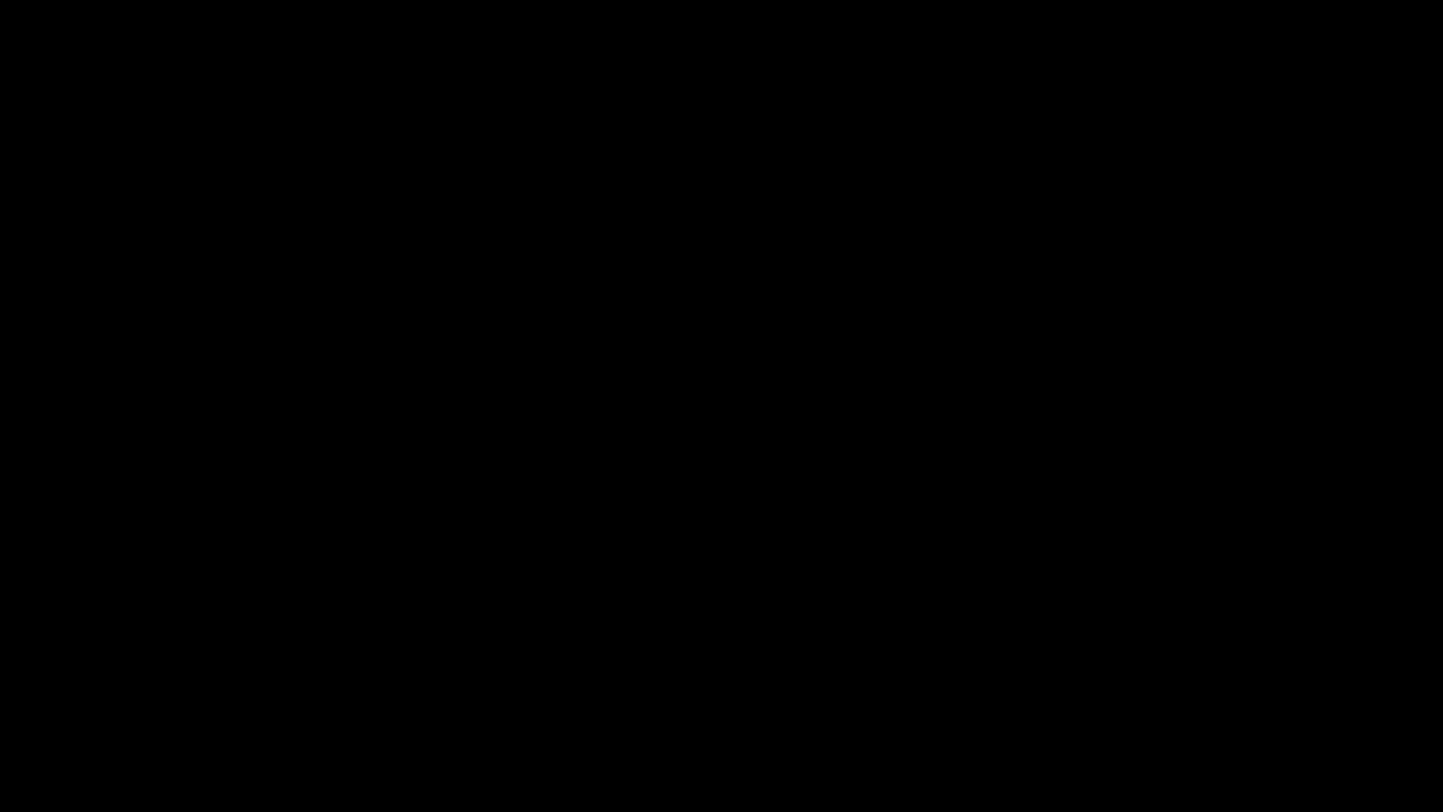
click at [1200, 685] on icon "add" at bounding box center [1171, 795] width 179 height 23
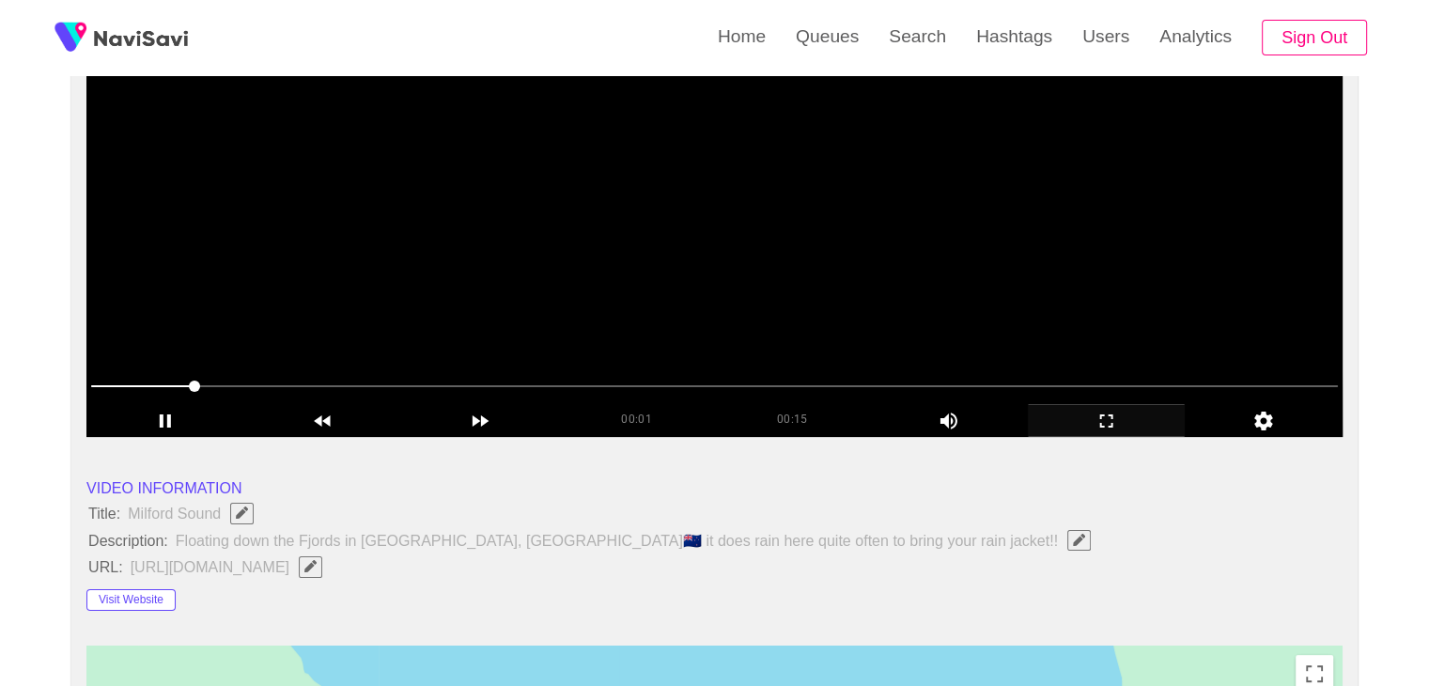
click at [620, 293] on video at bounding box center [714, 202] width 1256 height 470
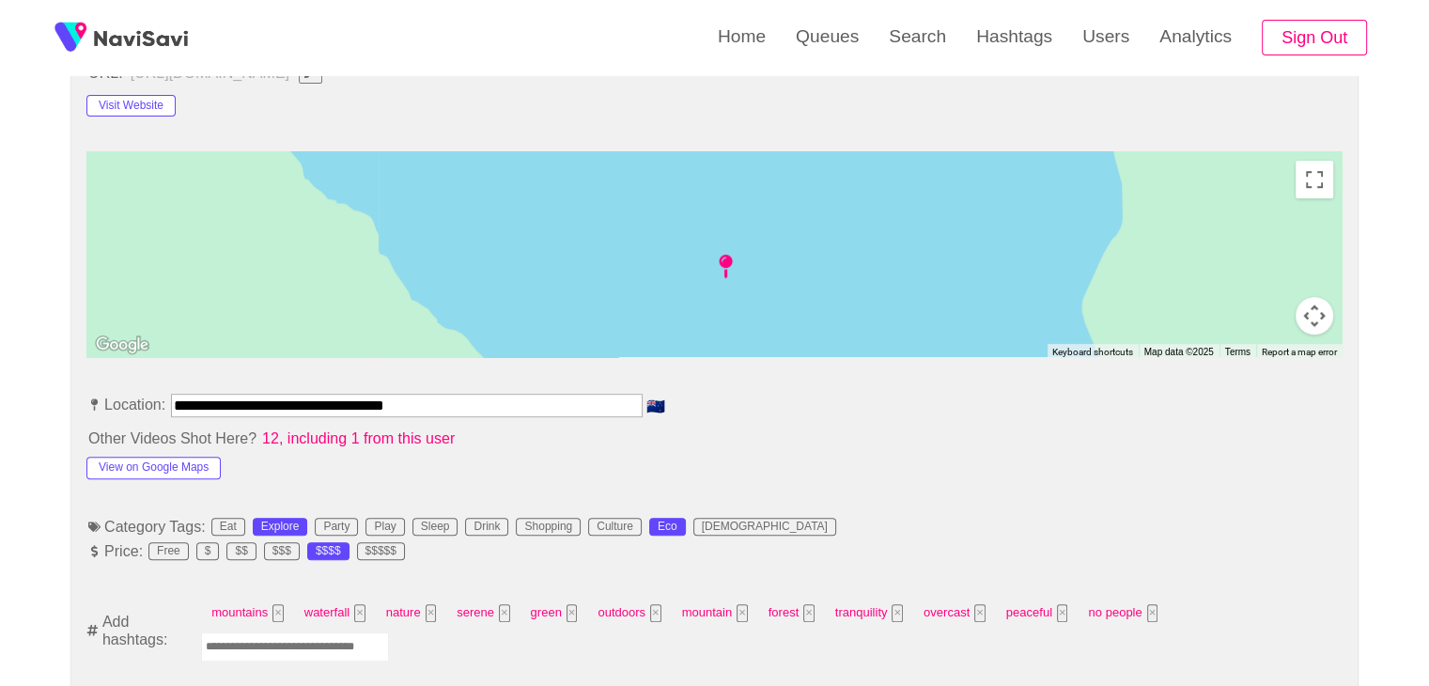
scroll to position [752, 0]
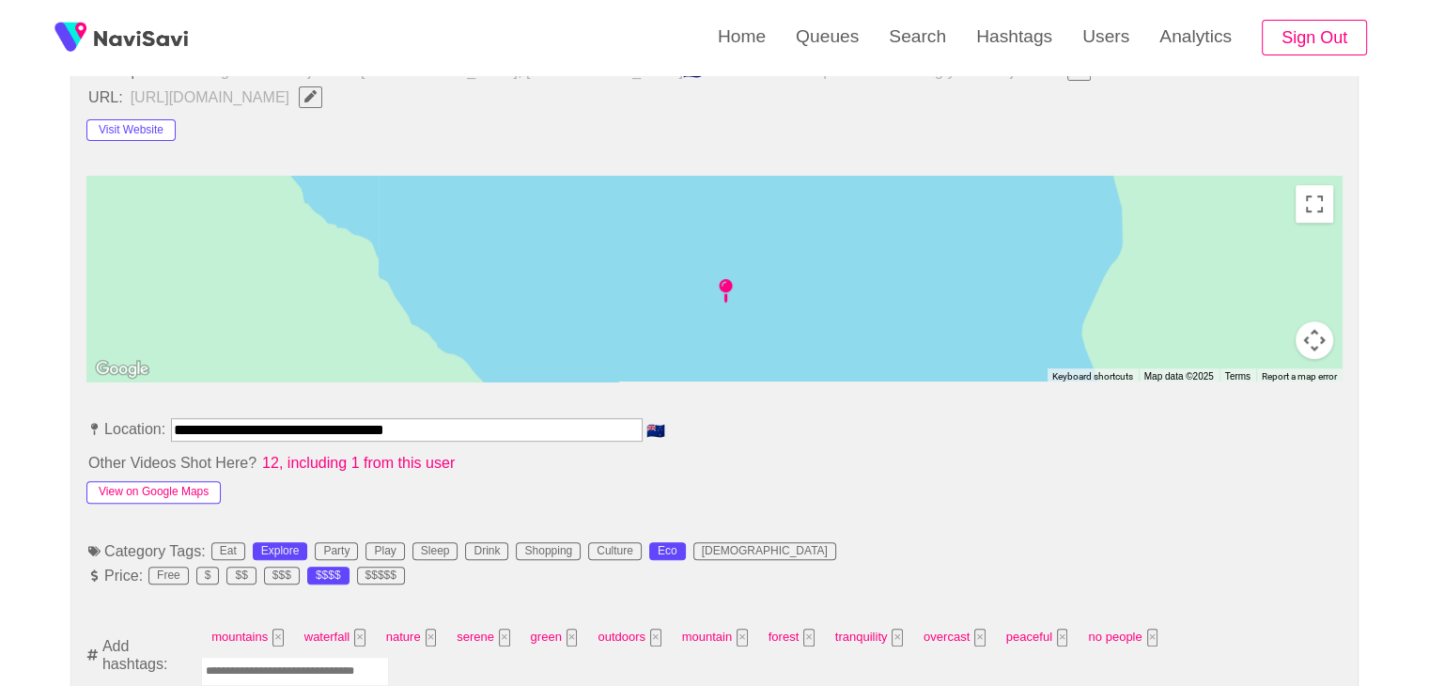
click at [168, 482] on button "View on Google Maps" at bounding box center [153, 492] width 134 height 23
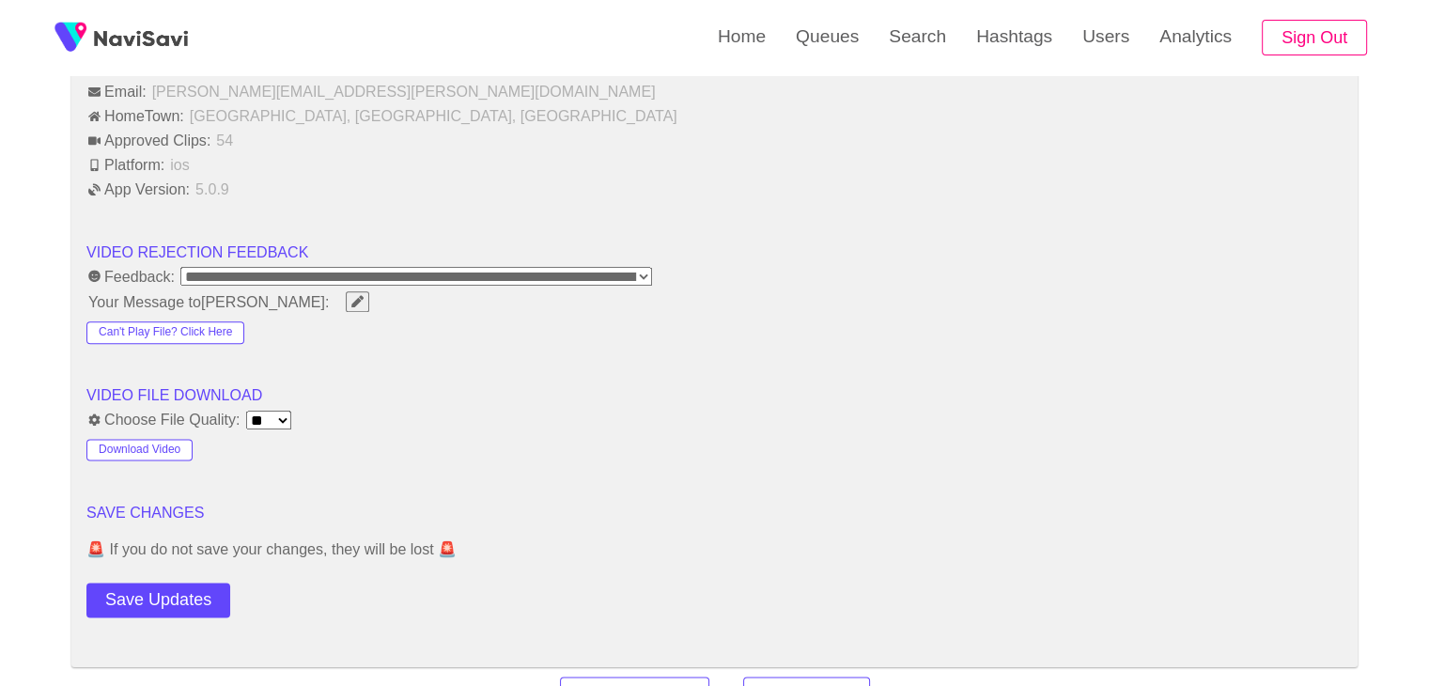
scroll to position [2255, 0]
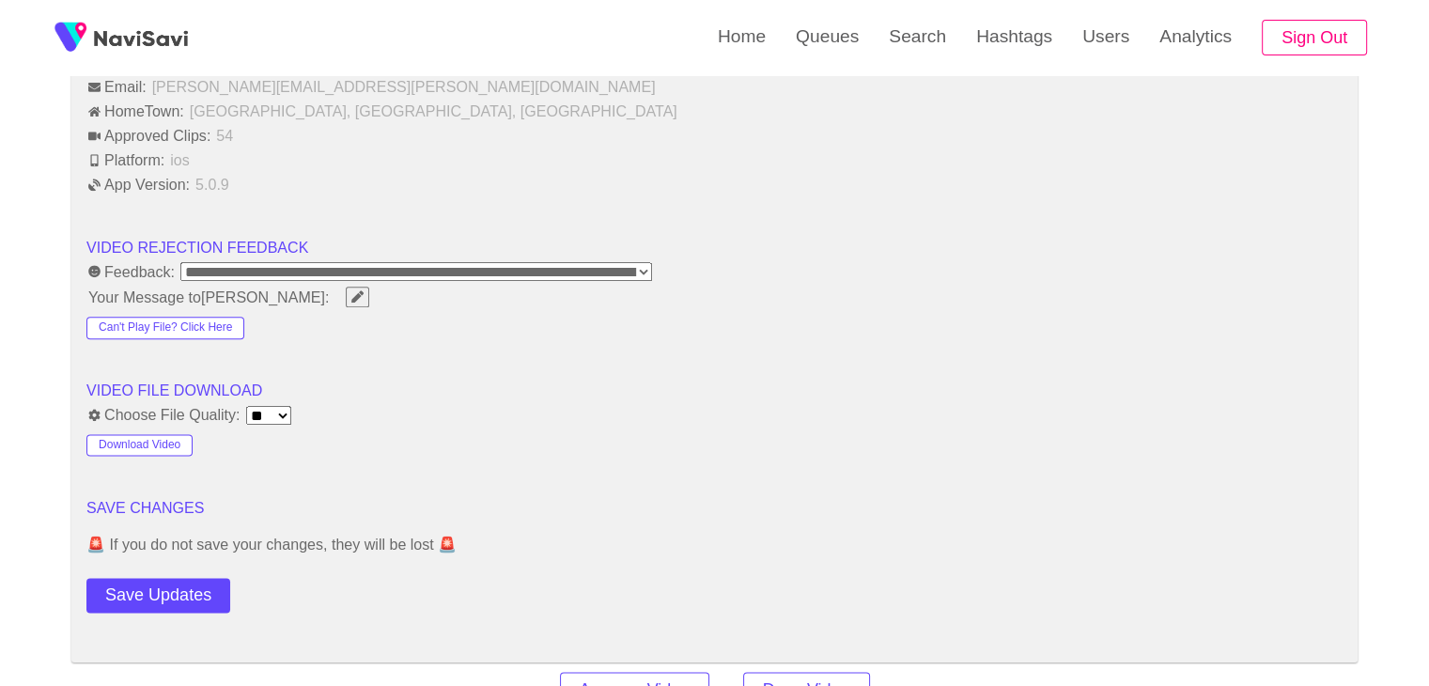
click at [176, 587] on button "Save Updates" at bounding box center [158, 595] width 144 height 35
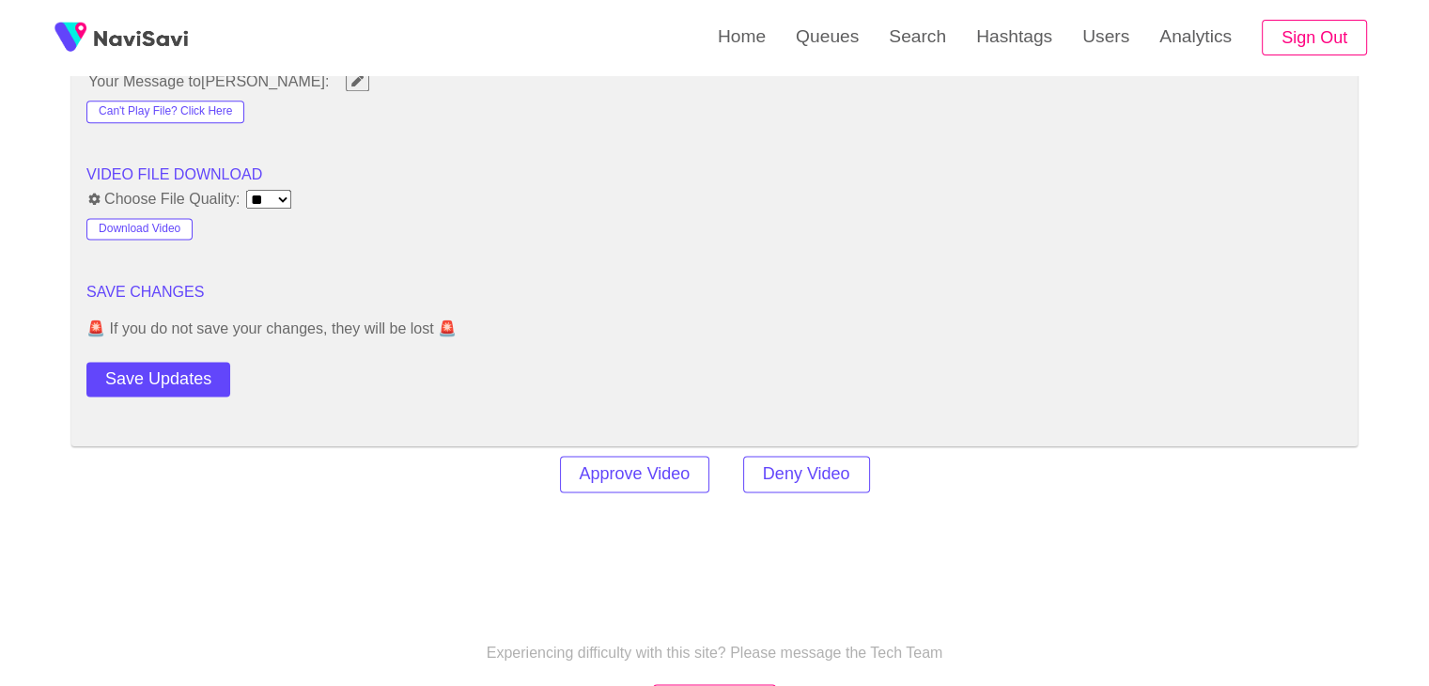
scroll to position [2537, 0]
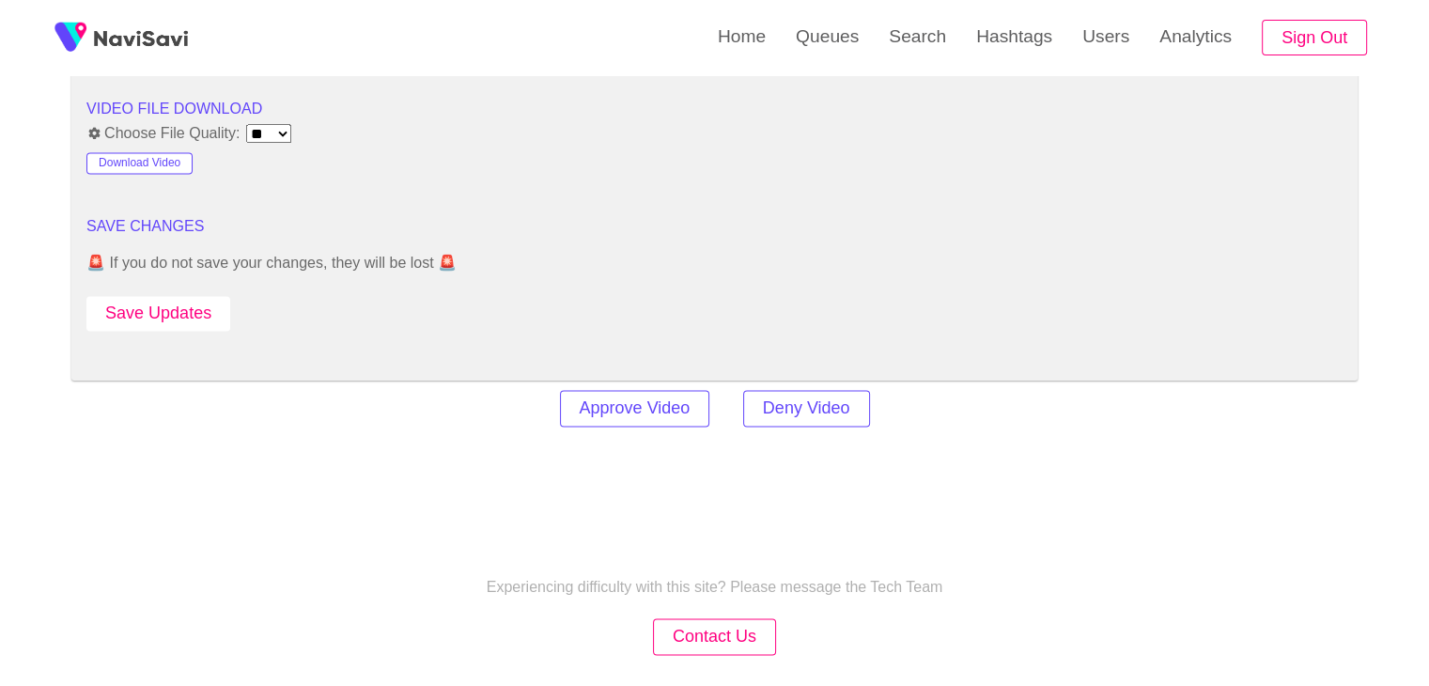
click at [195, 296] on button "Save Updates" at bounding box center [158, 313] width 144 height 35
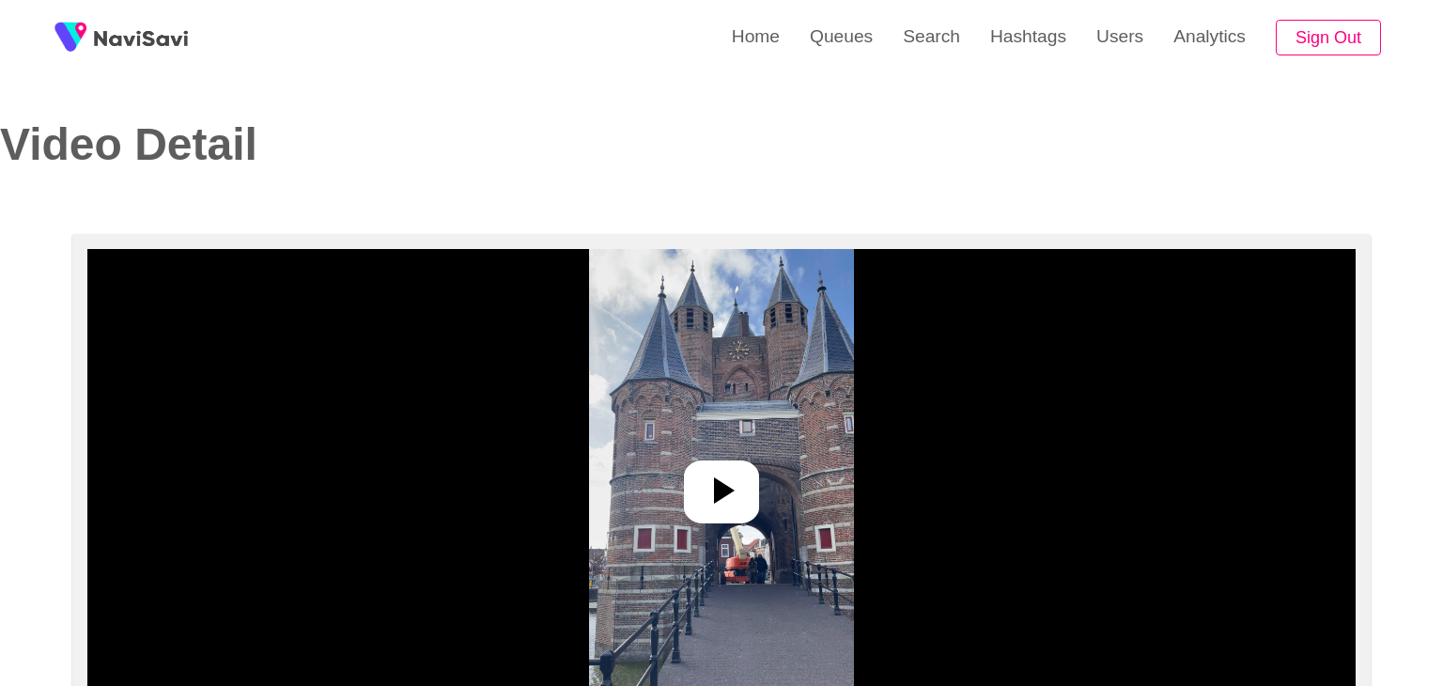
select select "**********"
select select "**"
click at [716, 505] on icon at bounding box center [714, 490] width 45 height 45
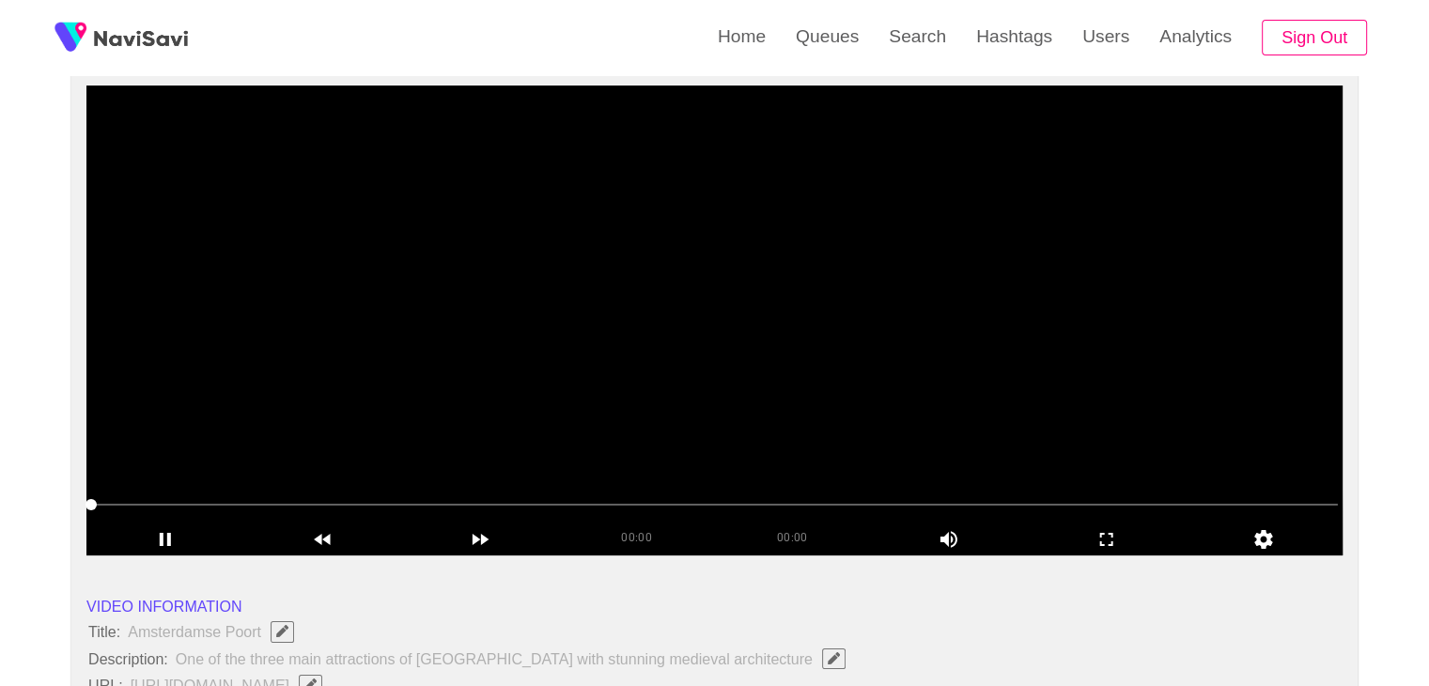
scroll to position [188, 0]
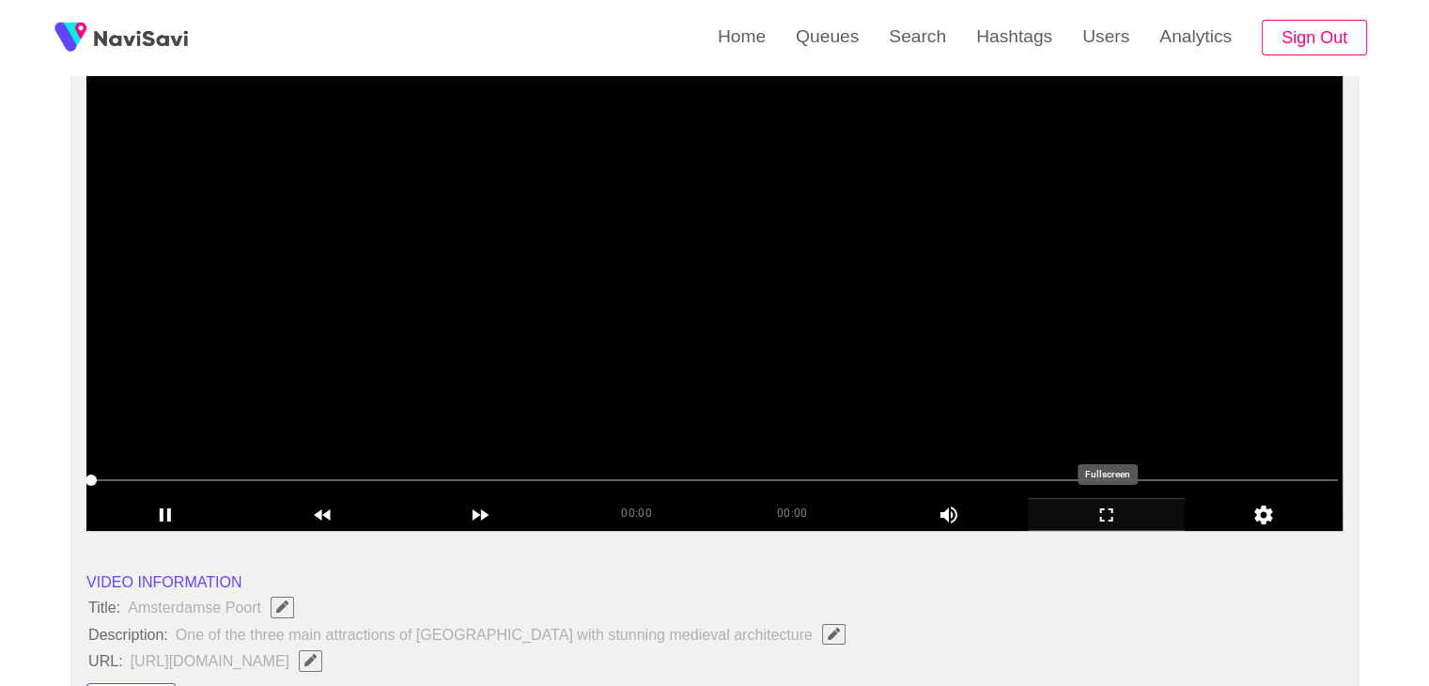
click at [1109, 520] on icon "add" at bounding box center [1106, 514] width 13 height 13
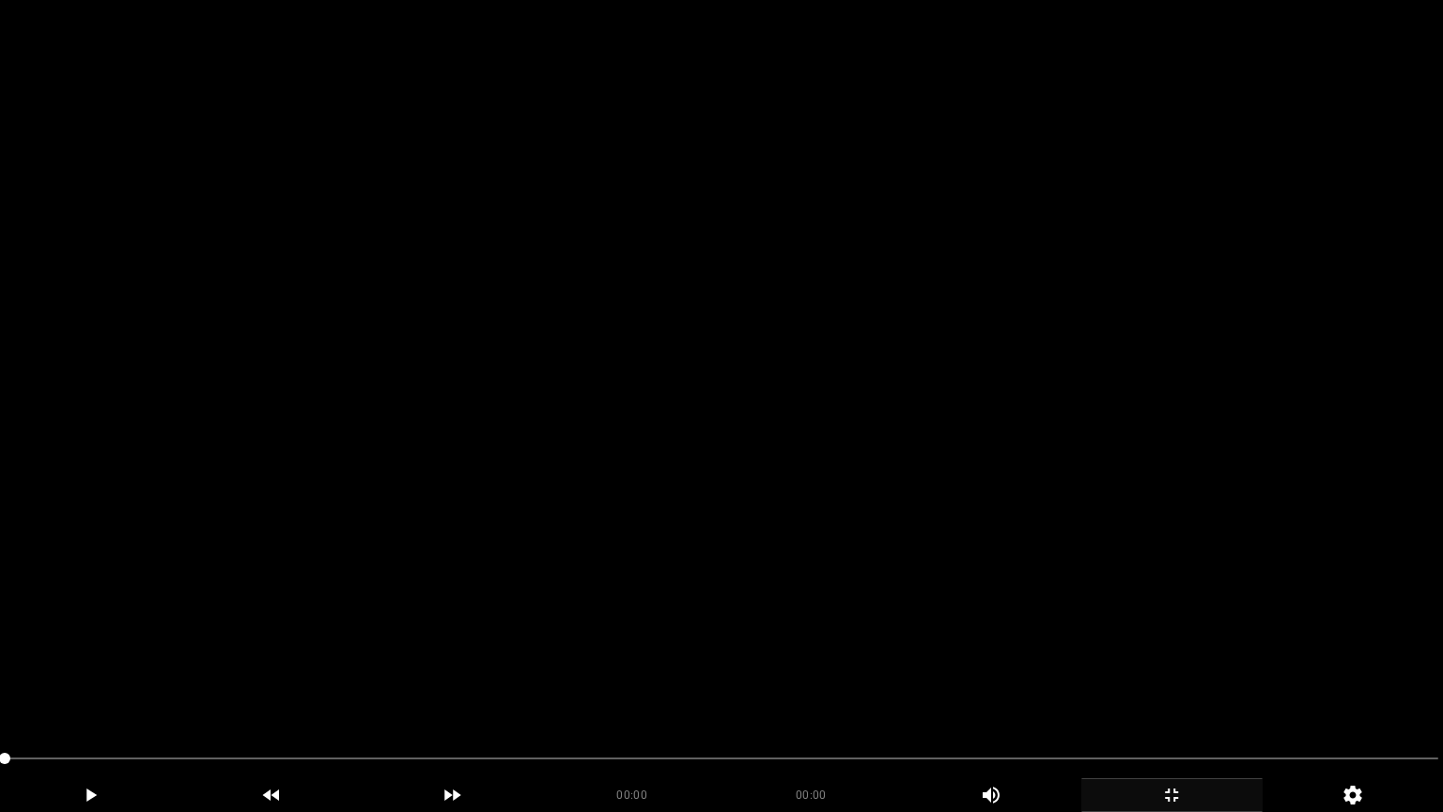
click at [630, 615] on video at bounding box center [721, 406] width 1443 height 812
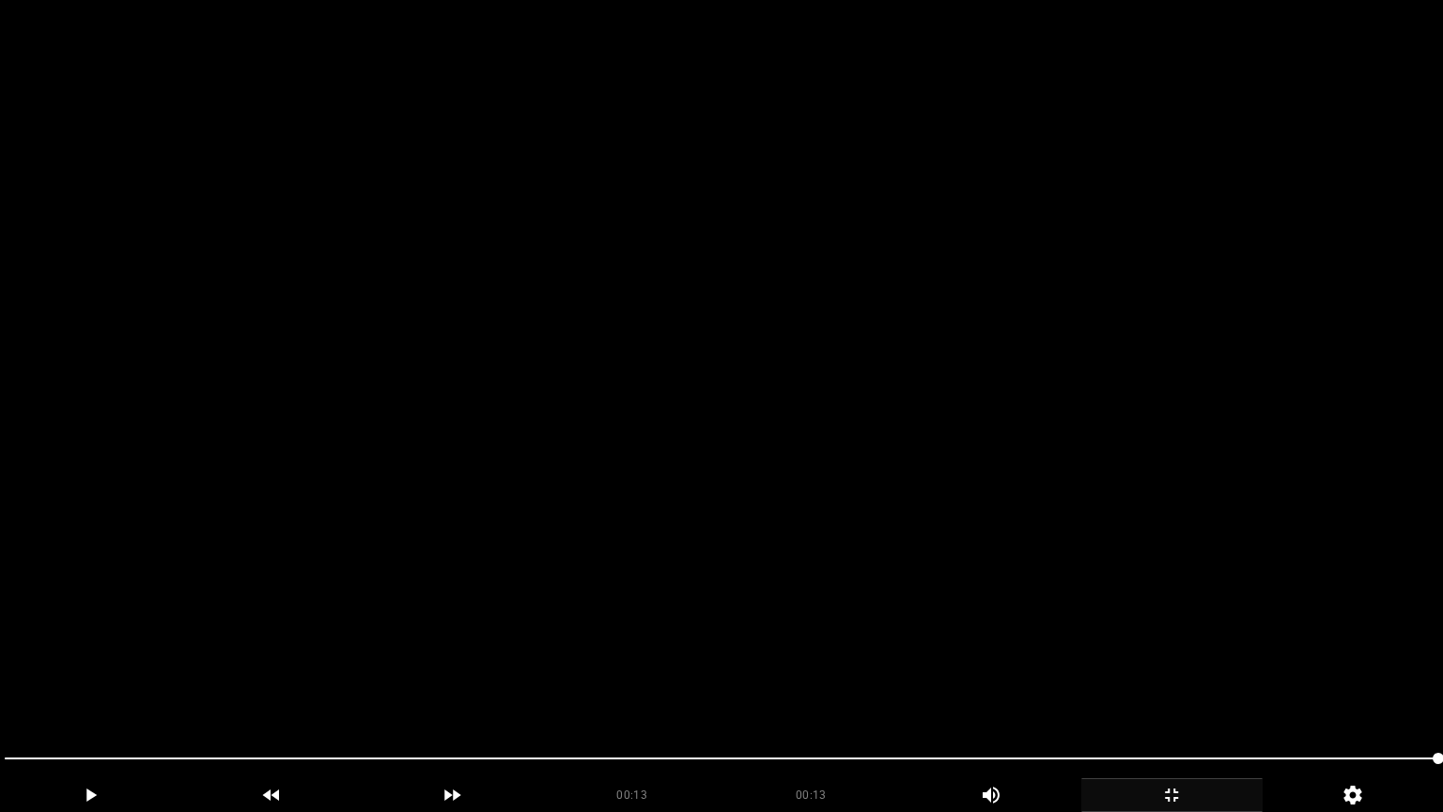
click at [578, 567] on video at bounding box center [721, 406] width 1443 height 812
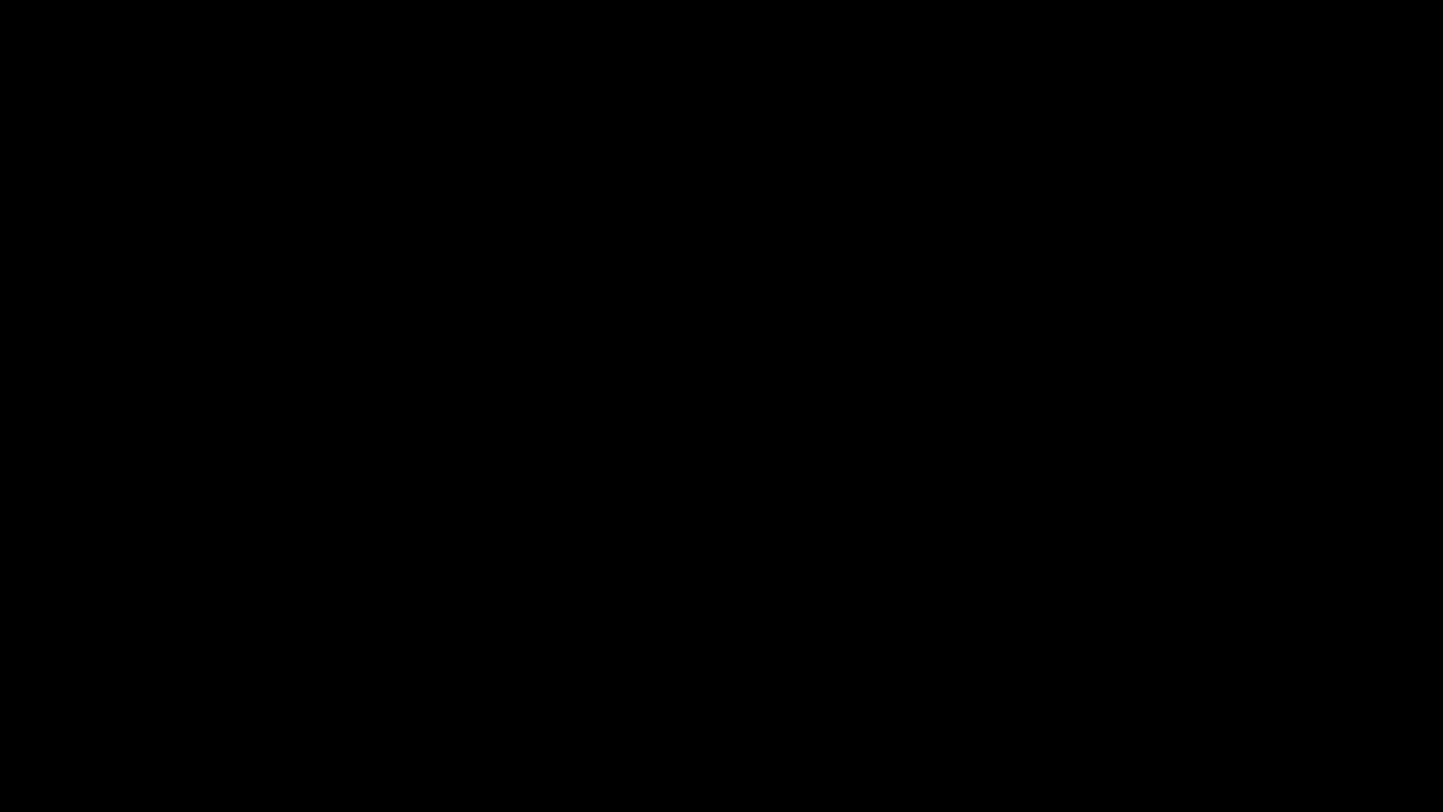
click at [1170, 685] on icon "add" at bounding box center [1171, 795] width 179 height 23
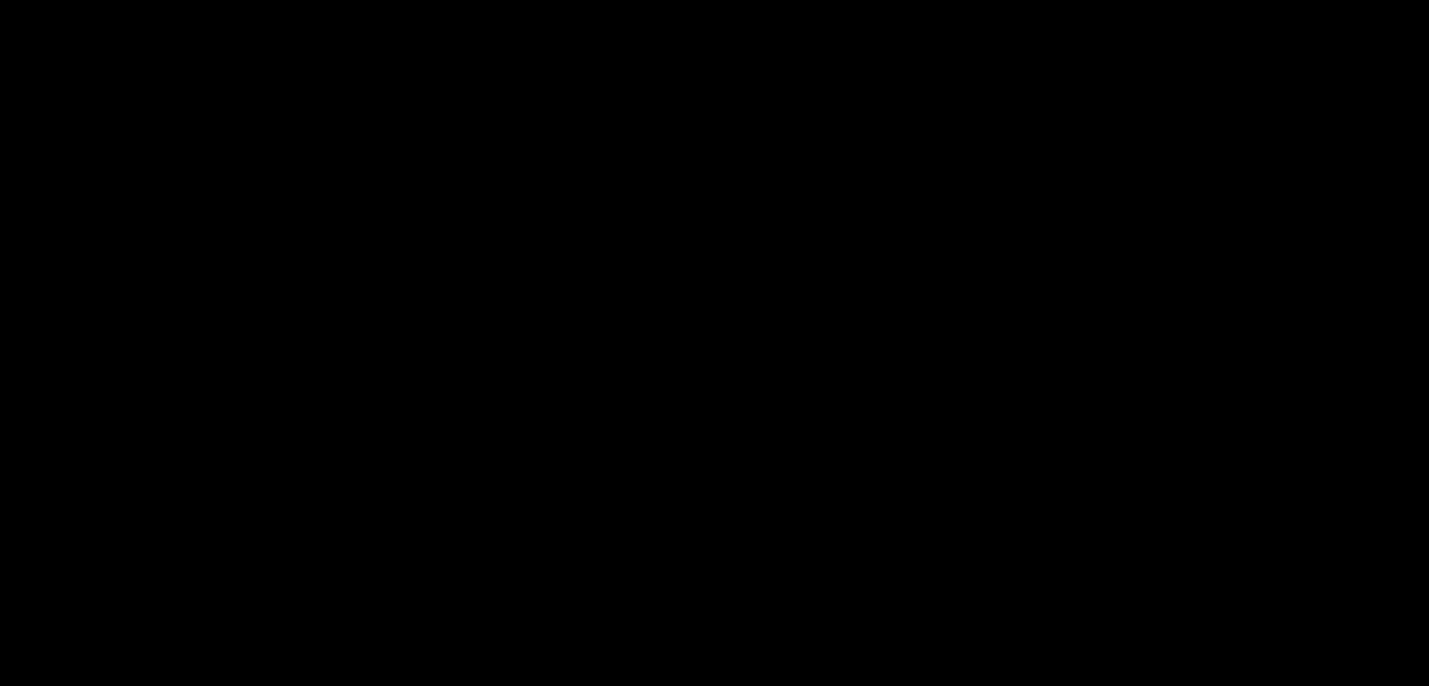
scroll to position [376, 0]
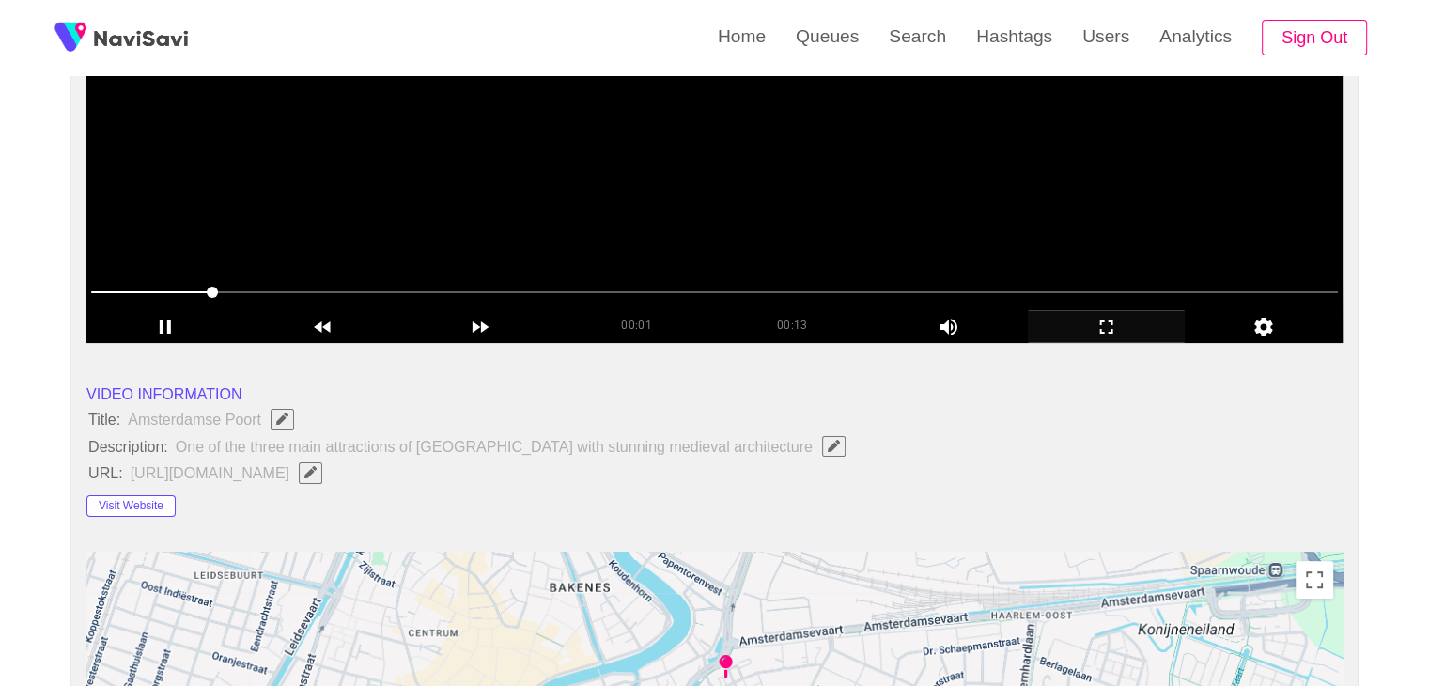
click at [612, 153] on video at bounding box center [714, 108] width 1256 height 470
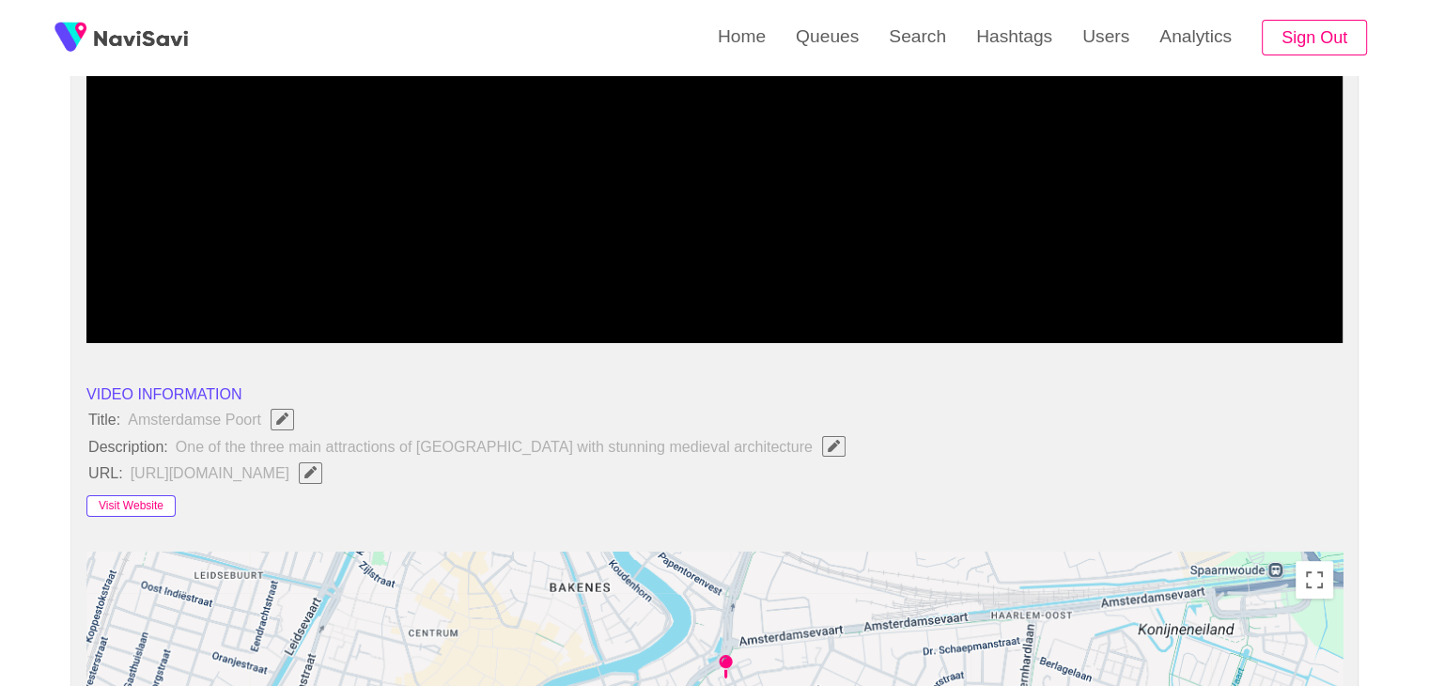
click at [131, 507] on button "Visit Website" at bounding box center [130, 506] width 89 height 23
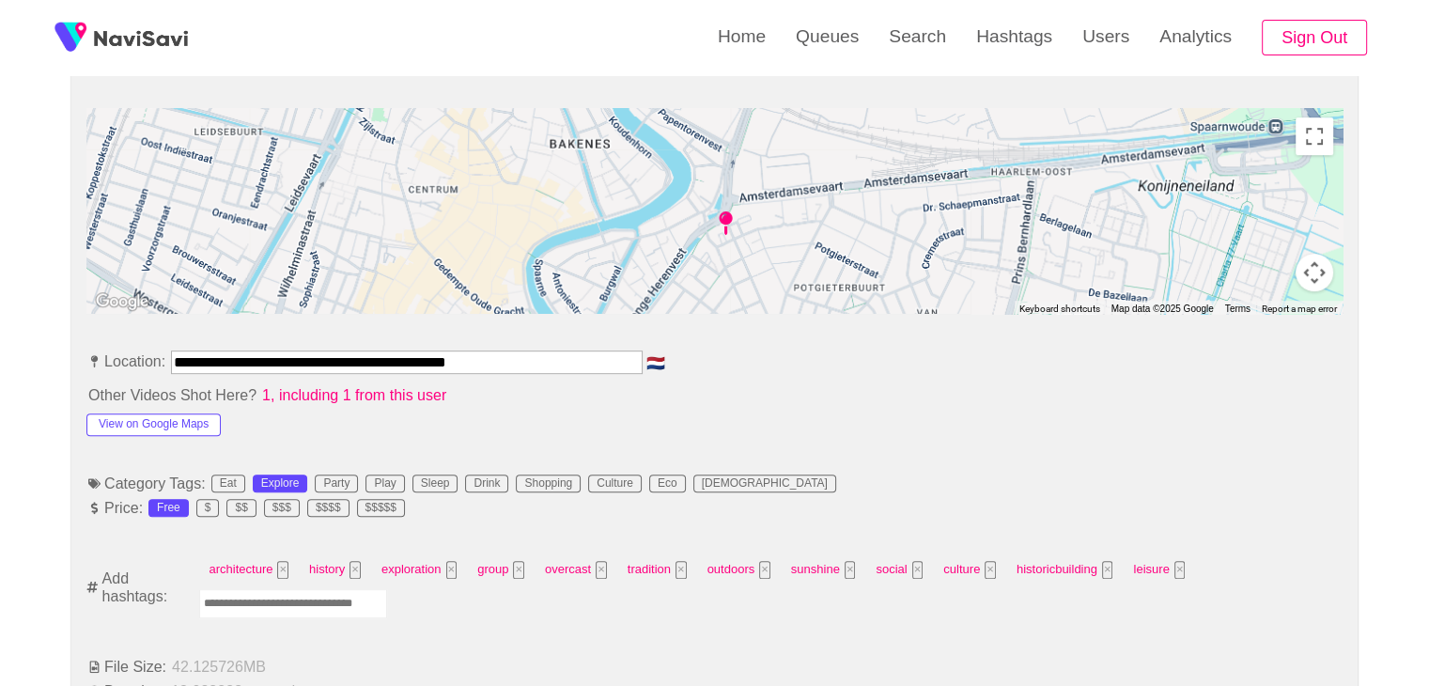
scroll to position [846, 0]
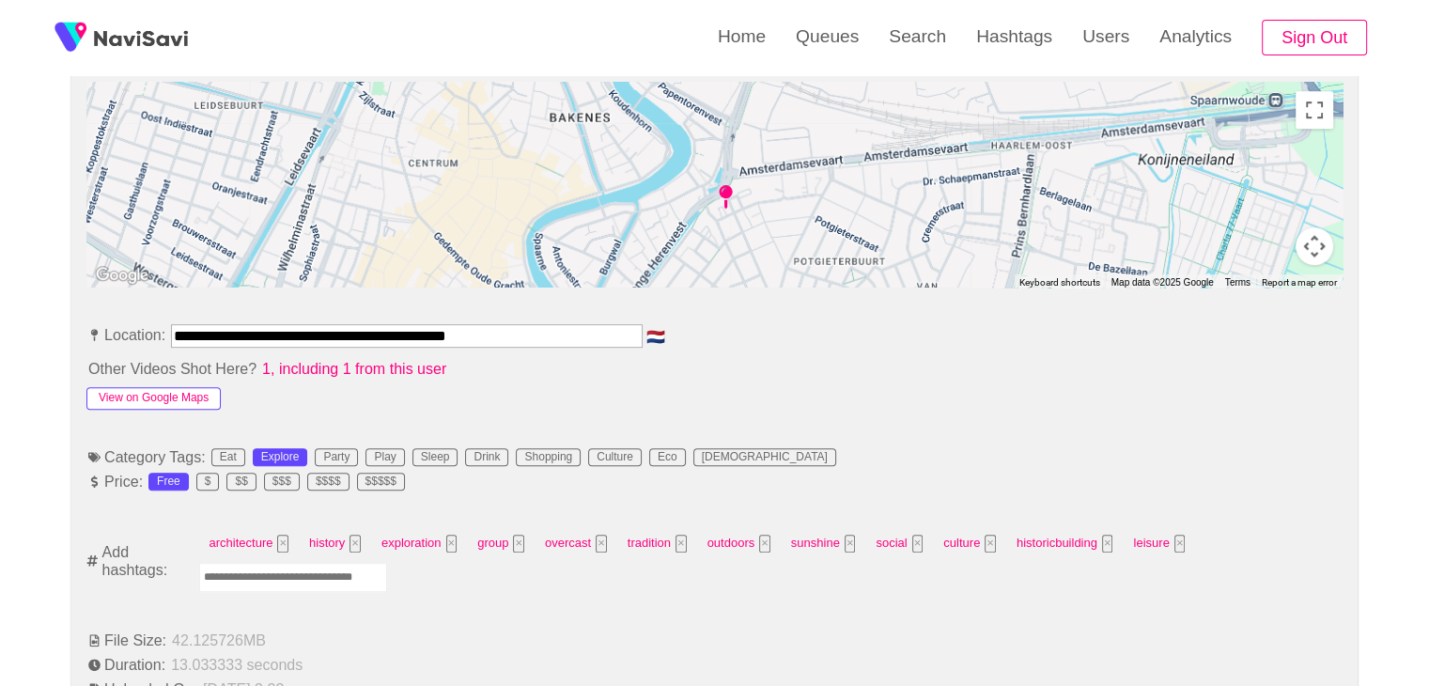
click at [159, 399] on button "View on Google Maps" at bounding box center [153, 398] width 134 height 23
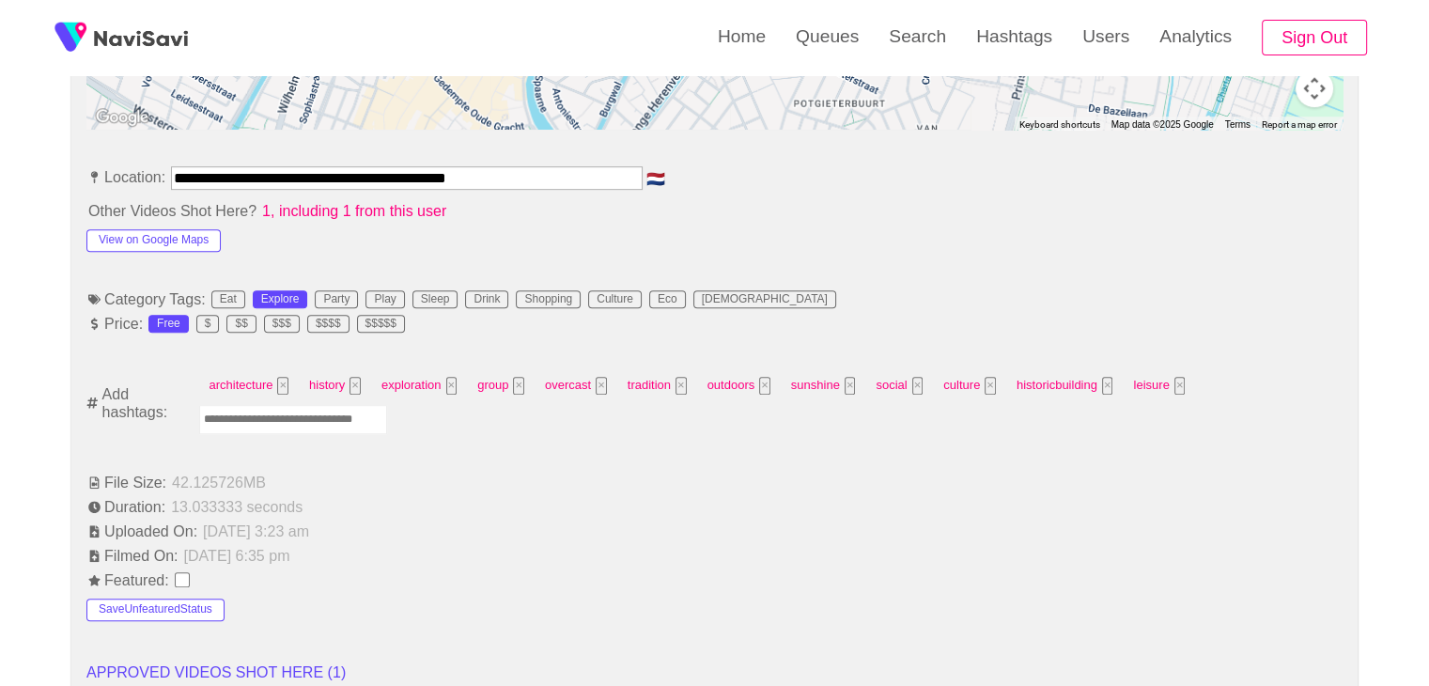
scroll to position [1034, 0]
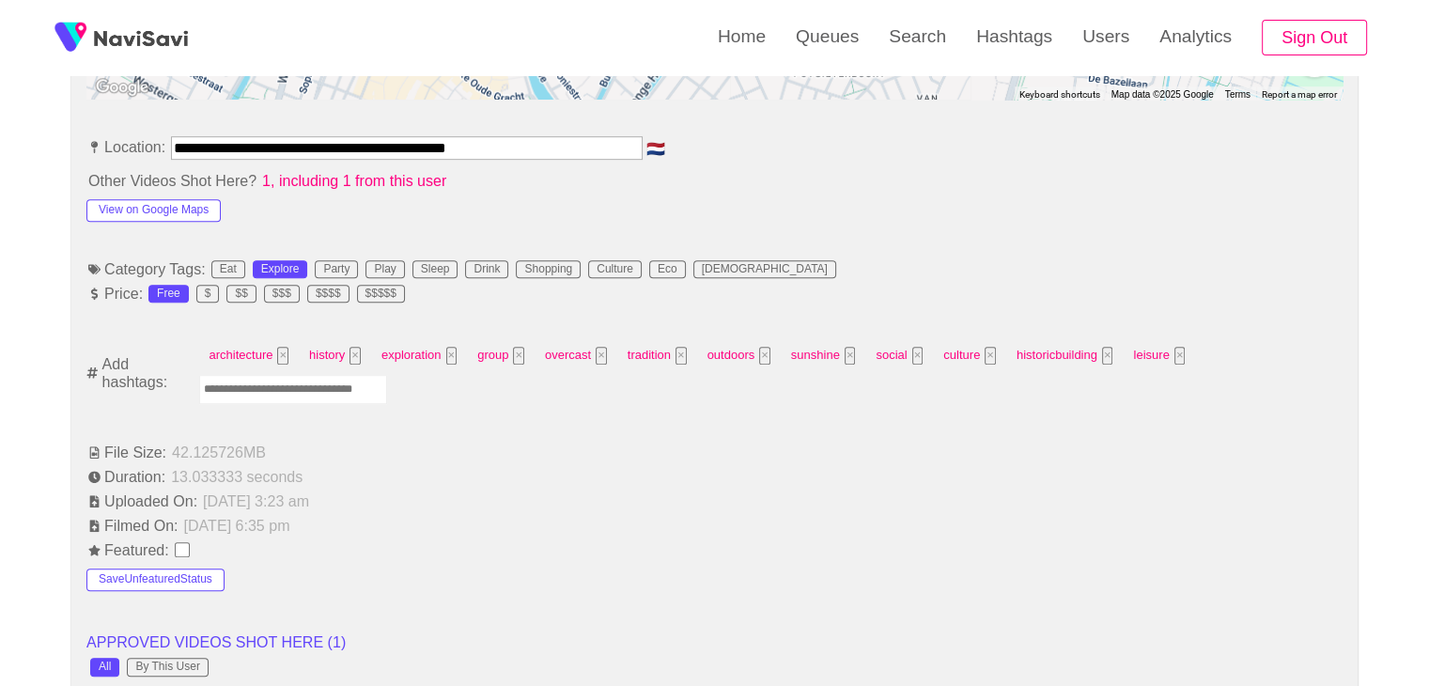
click at [300, 384] on input "Enter tag here and press return" at bounding box center [293, 389] width 188 height 29
type input "*********"
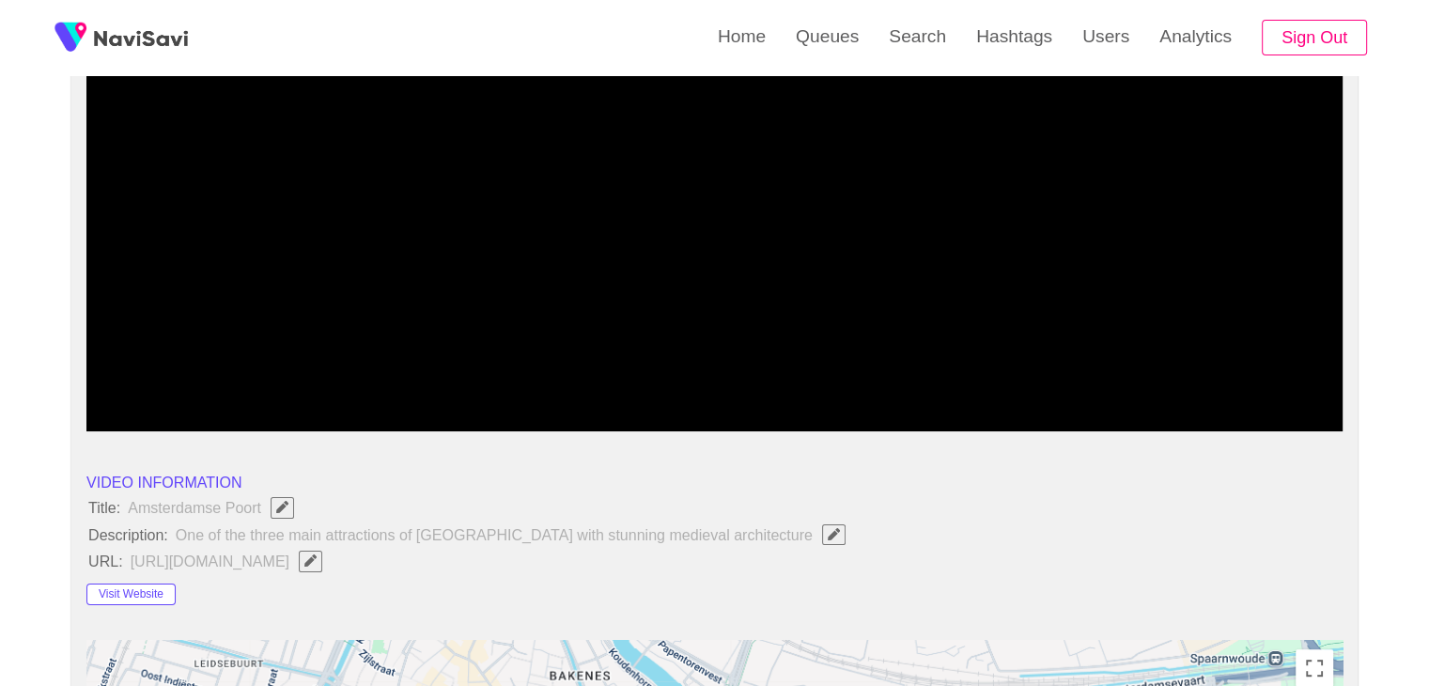
scroll to position [282, 0]
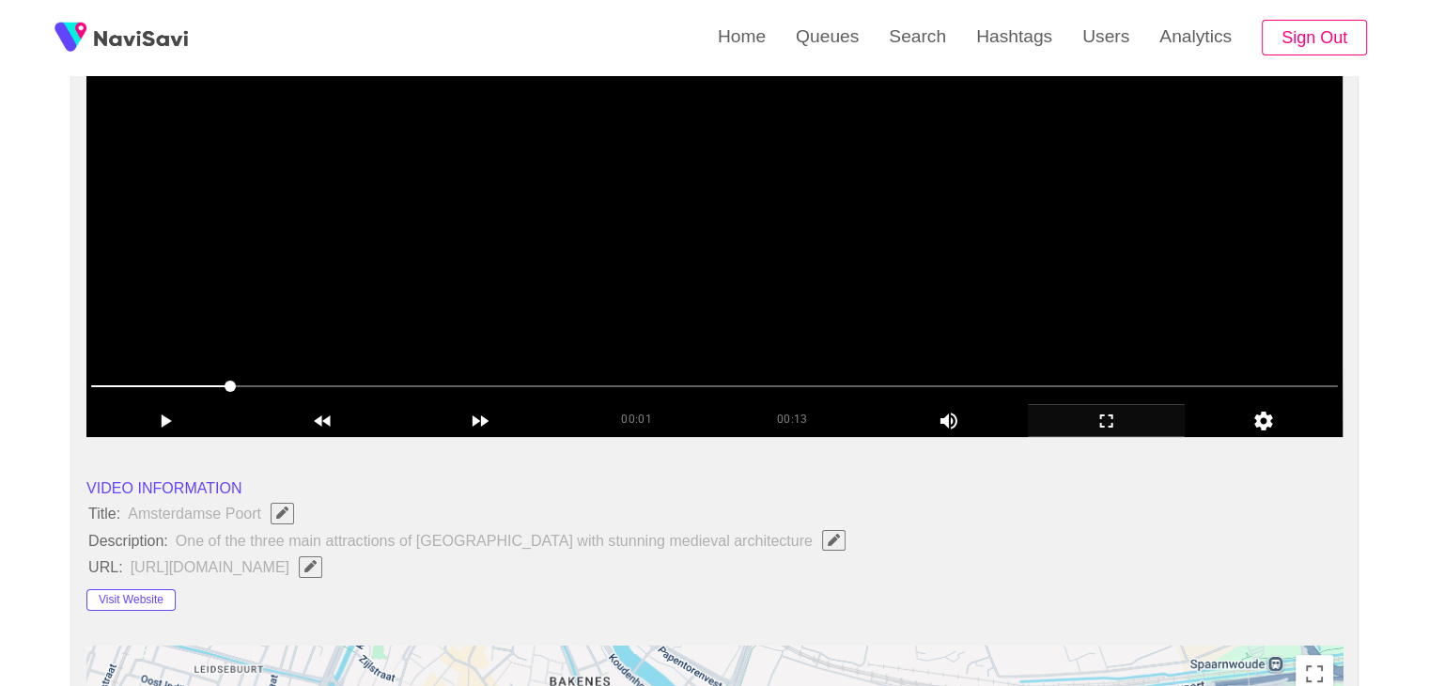
click at [568, 226] on video at bounding box center [714, 202] width 1256 height 470
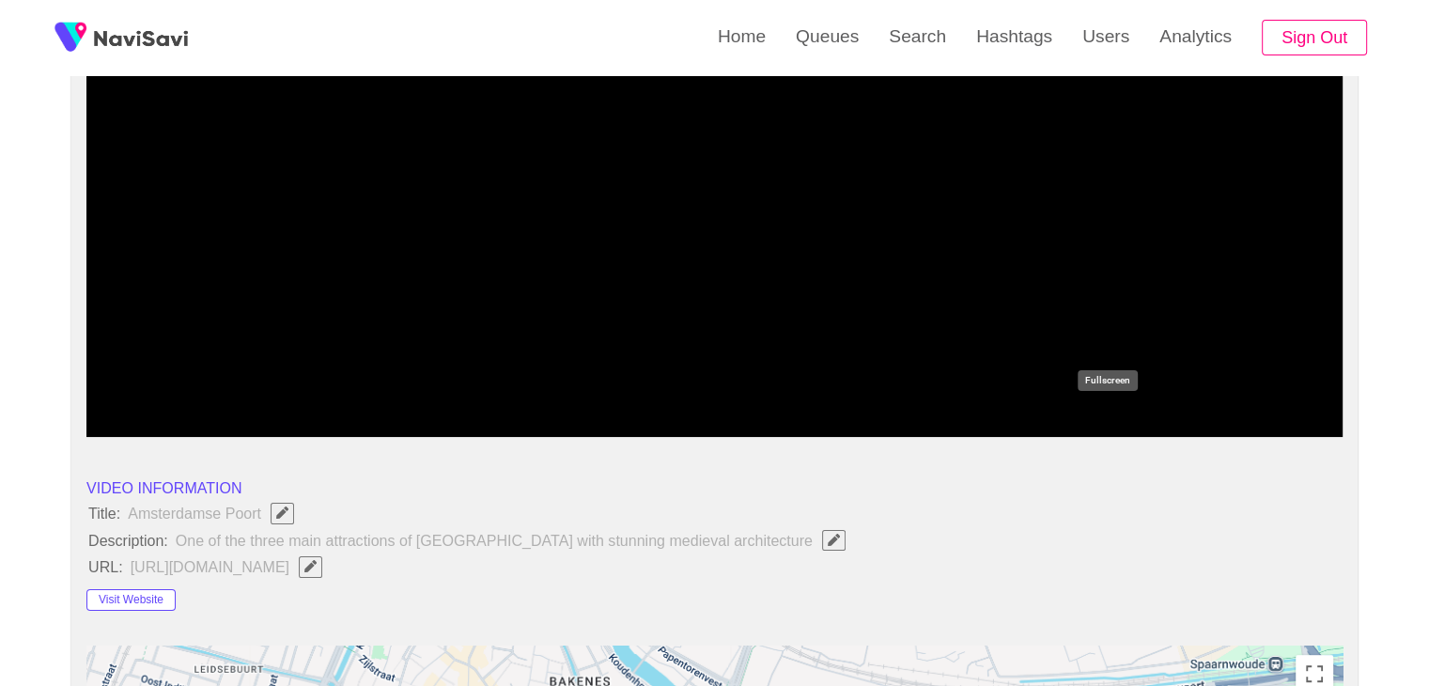
click at [1115, 418] on icon "add" at bounding box center [1107, 421] width 156 height 23
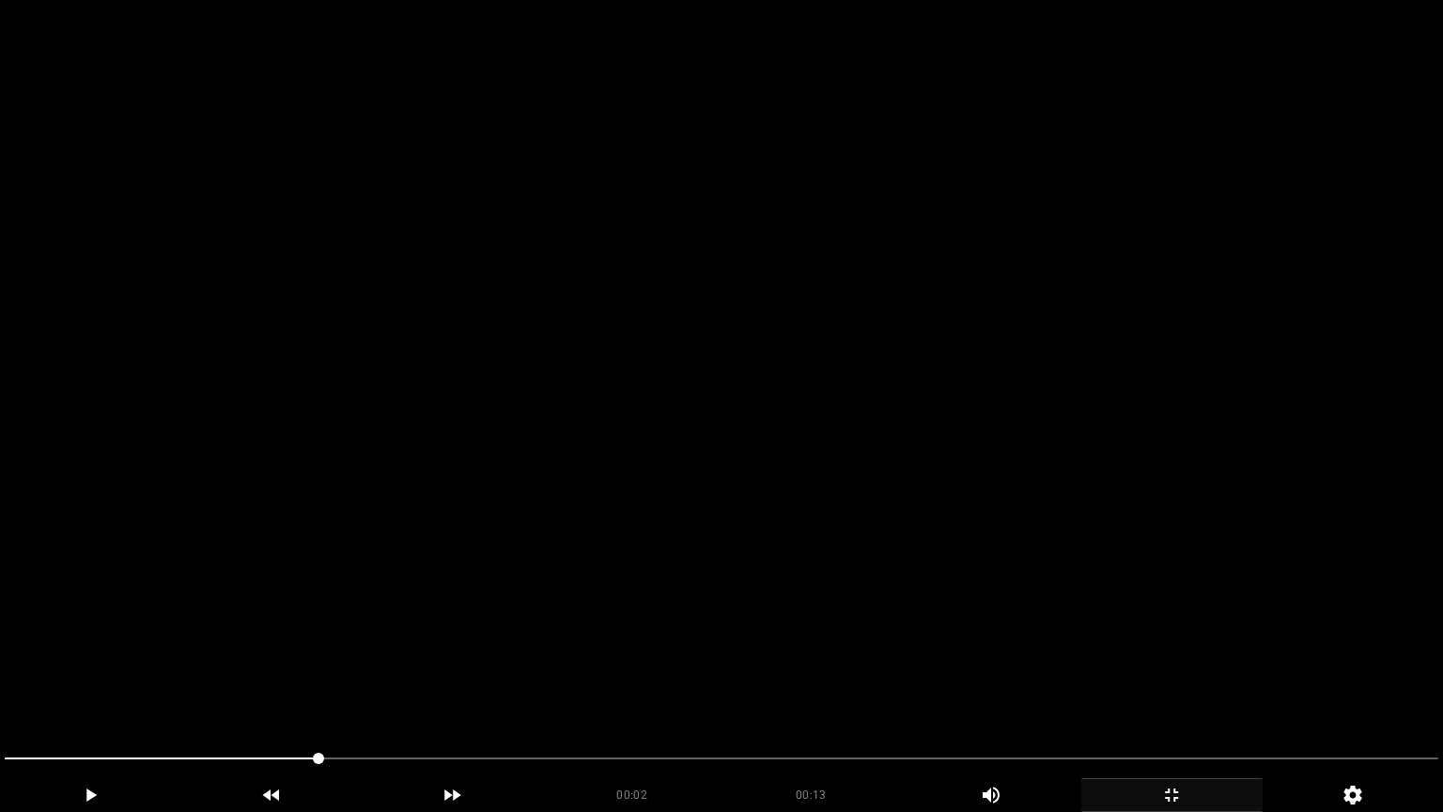
click at [1086, 490] on video at bounding box center [721, 406] width 1443 height 812
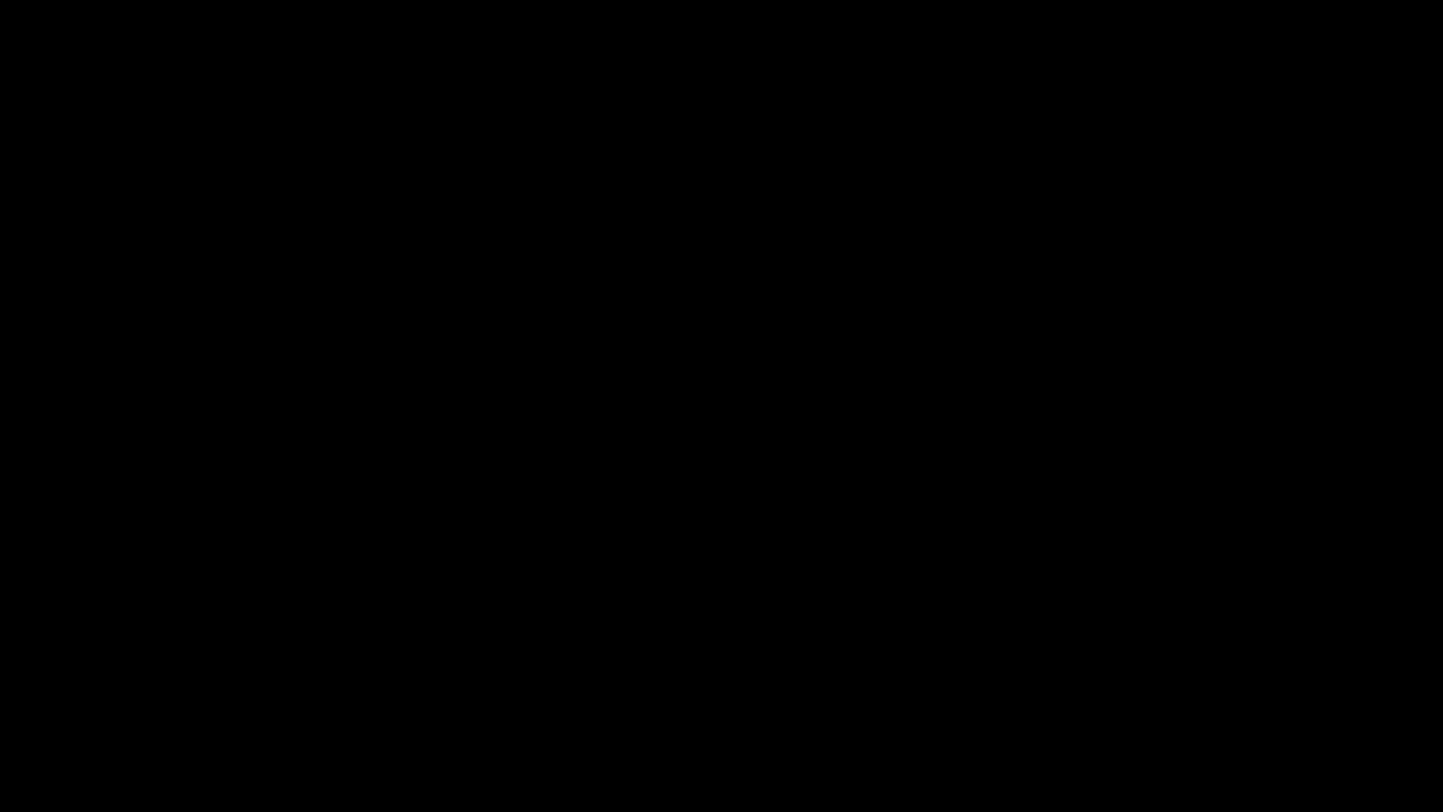
click at [1175, 685] on icon "add" at bounding box center [1171, 795] width 179 height 23
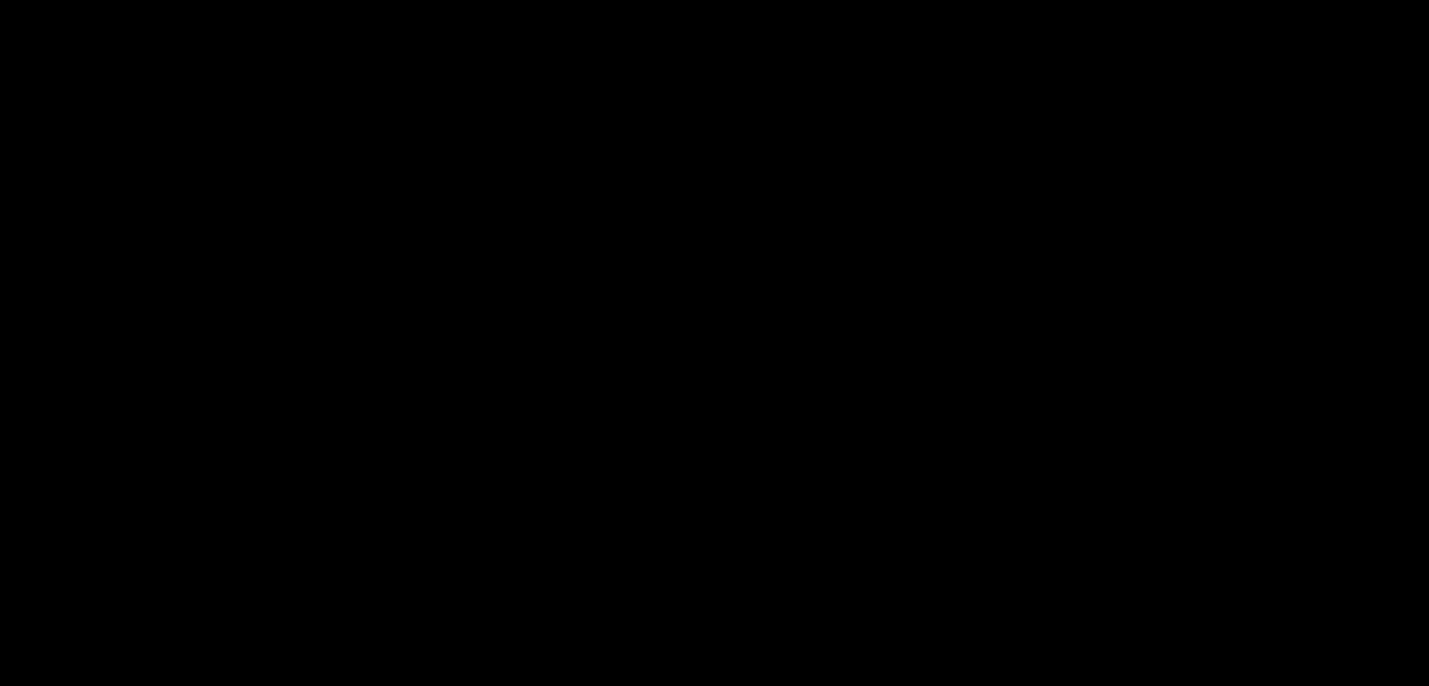
scroll to position [2631, 0]
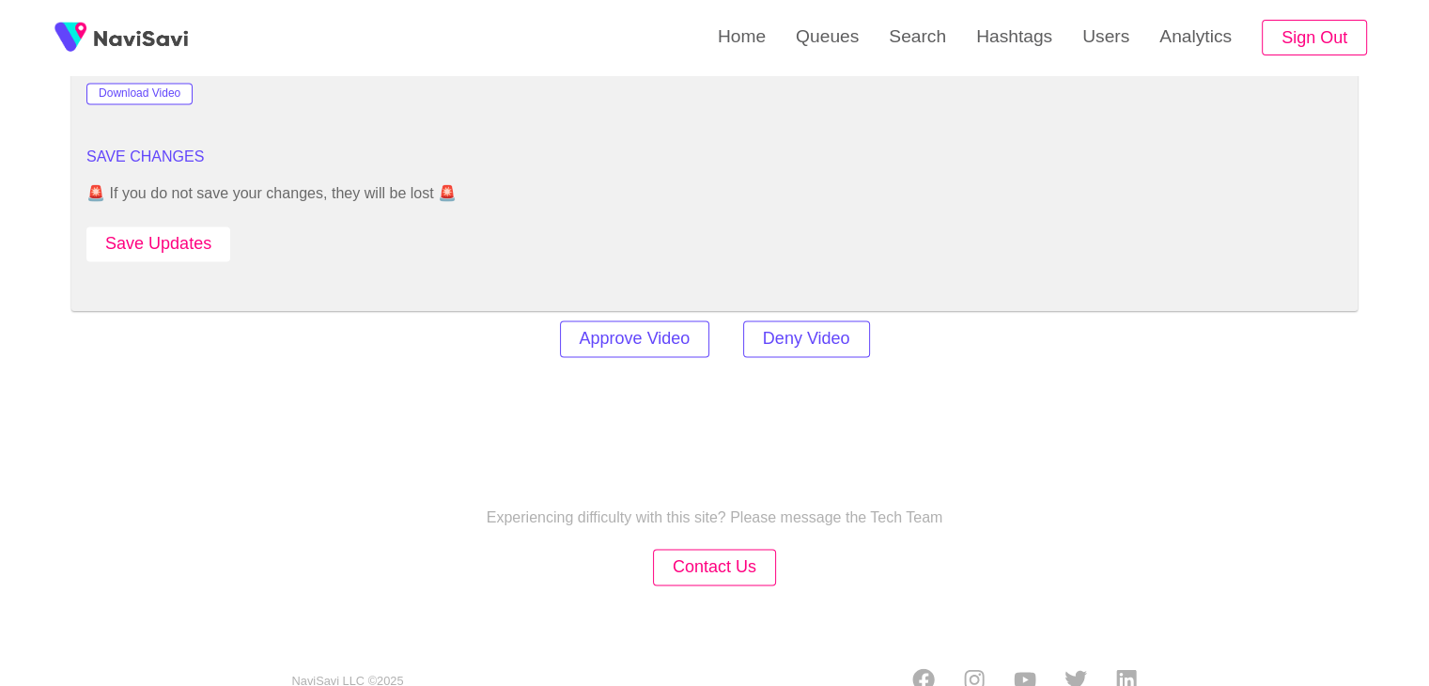
click at [229, 239] on button "Save Updates" at bounding box center [158, 243] width 144 height 35
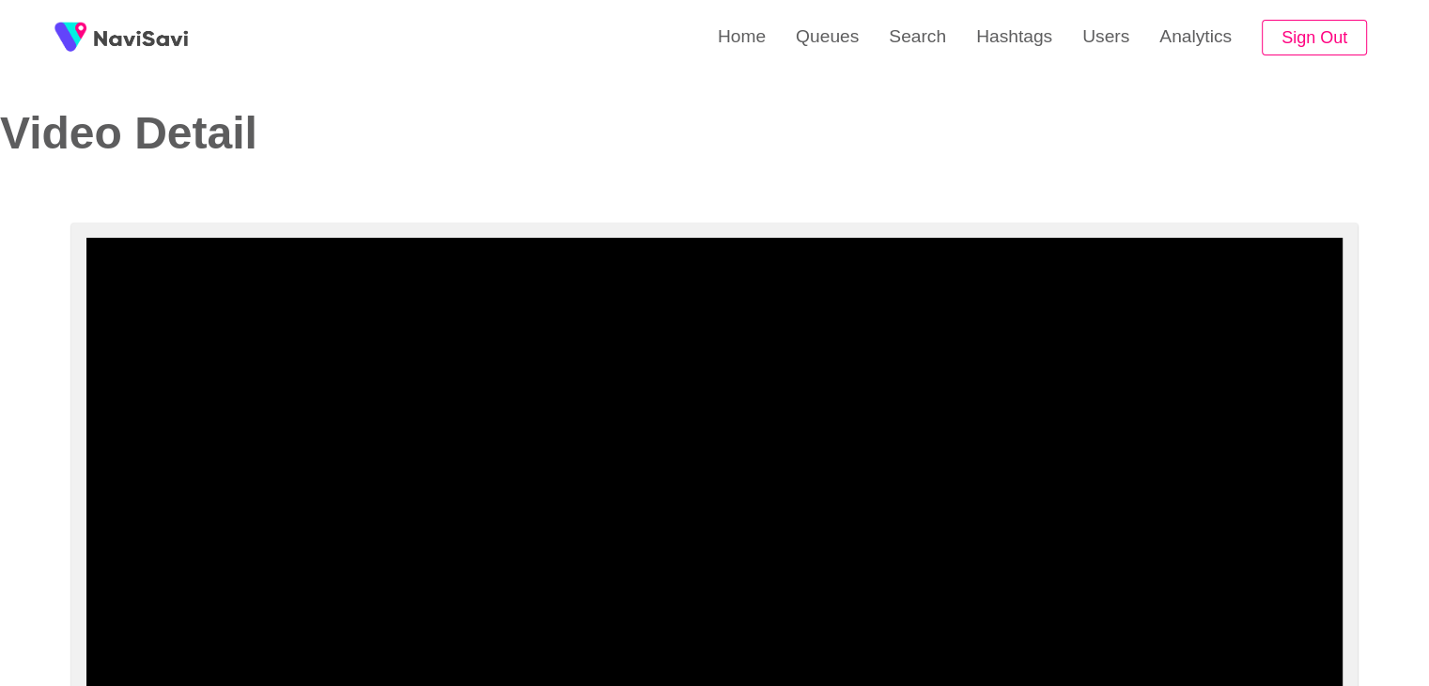
scroll to position [0, 0]
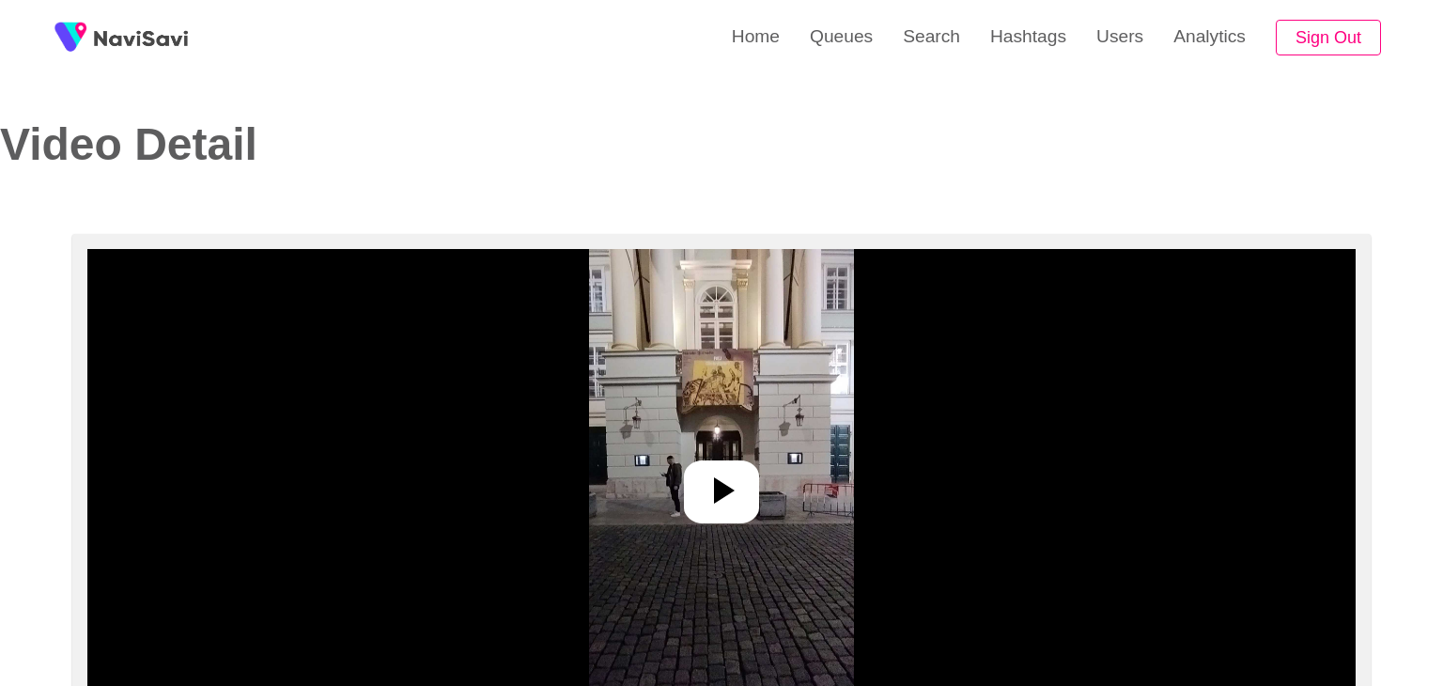
select select "**********"
select select "**"
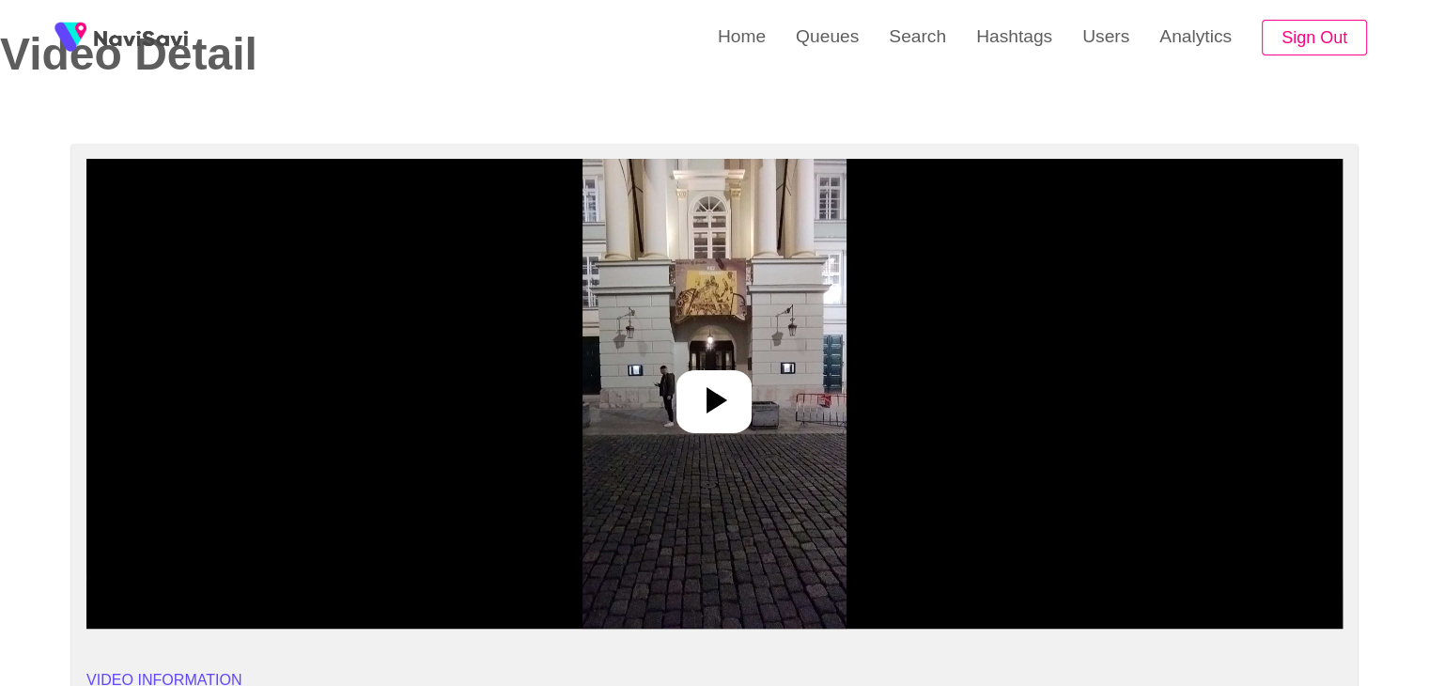
scroll to position [94, 0]
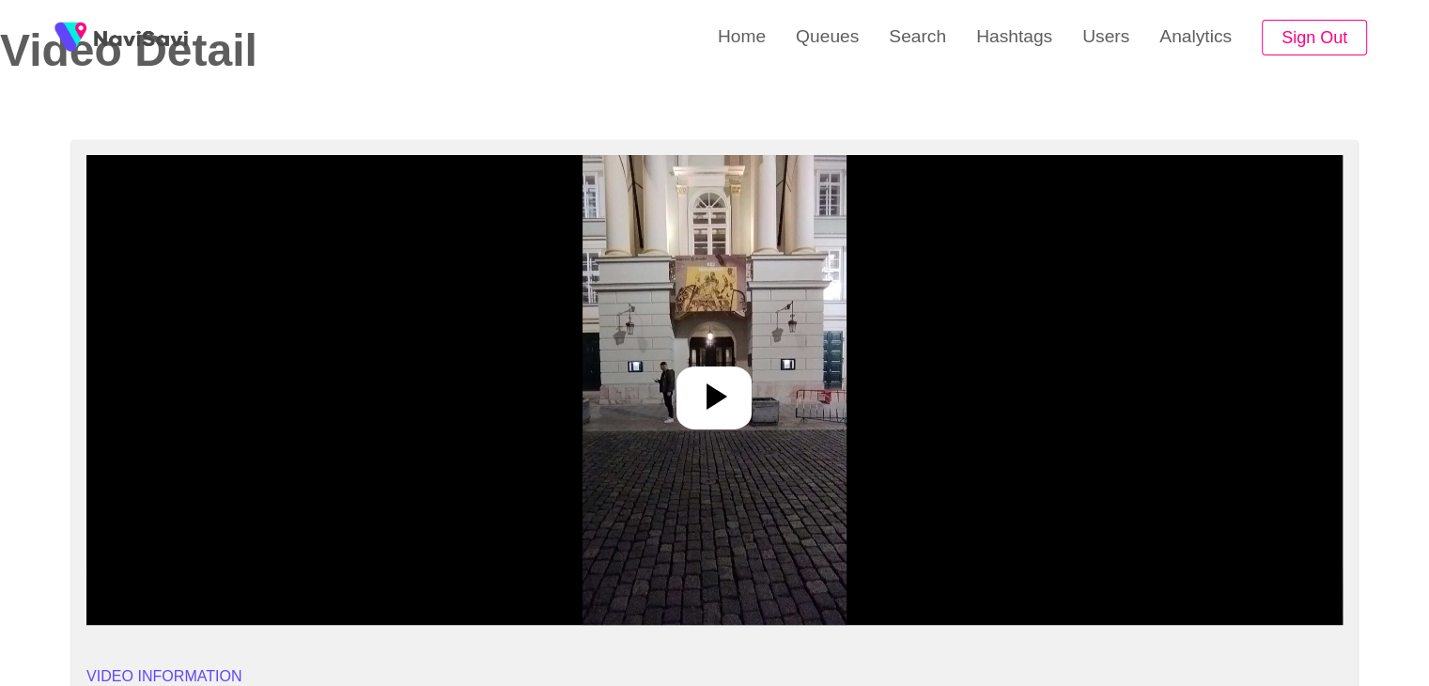
drag, startPoint x: 703, startPoint y: 394, endPoint x: 724, endPoint y: 390, distance: 21.9
click at [707, 394] on icon at bounding box center [714, 396] width 45 height 45
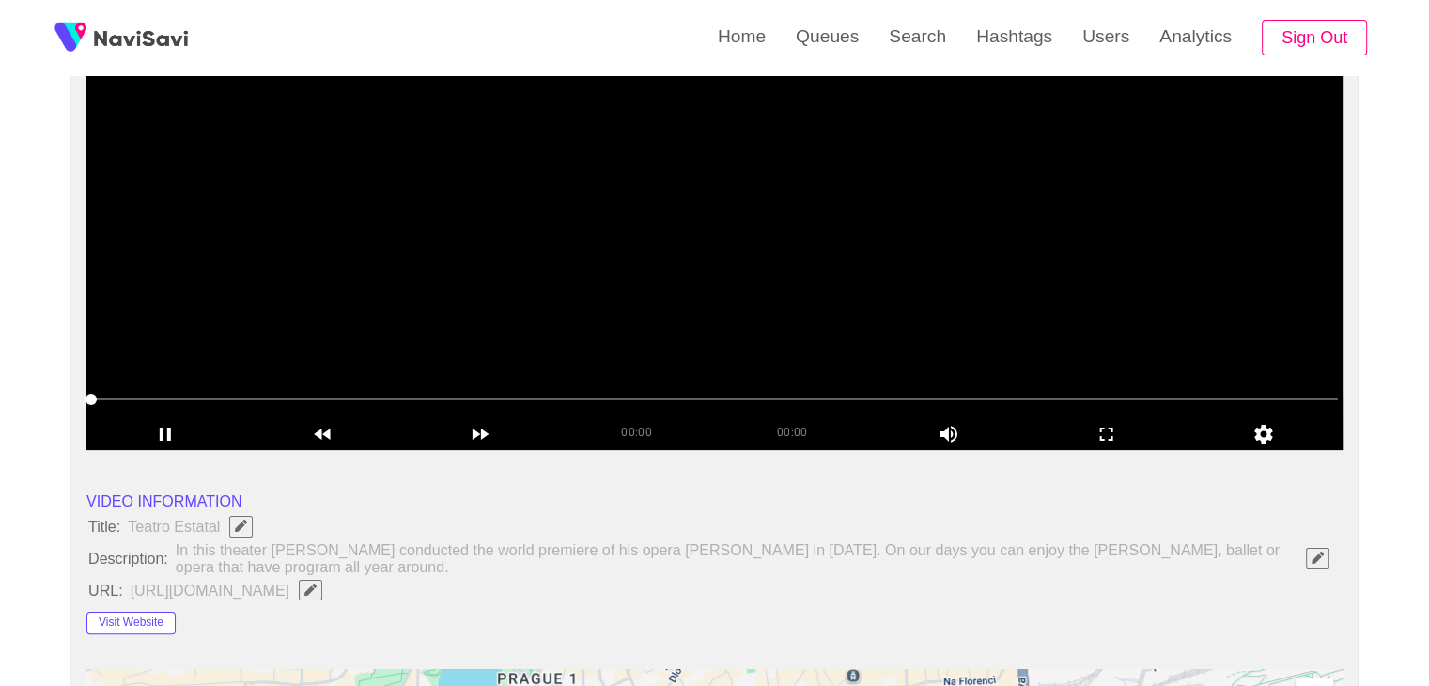
scroll to position [282, 0]
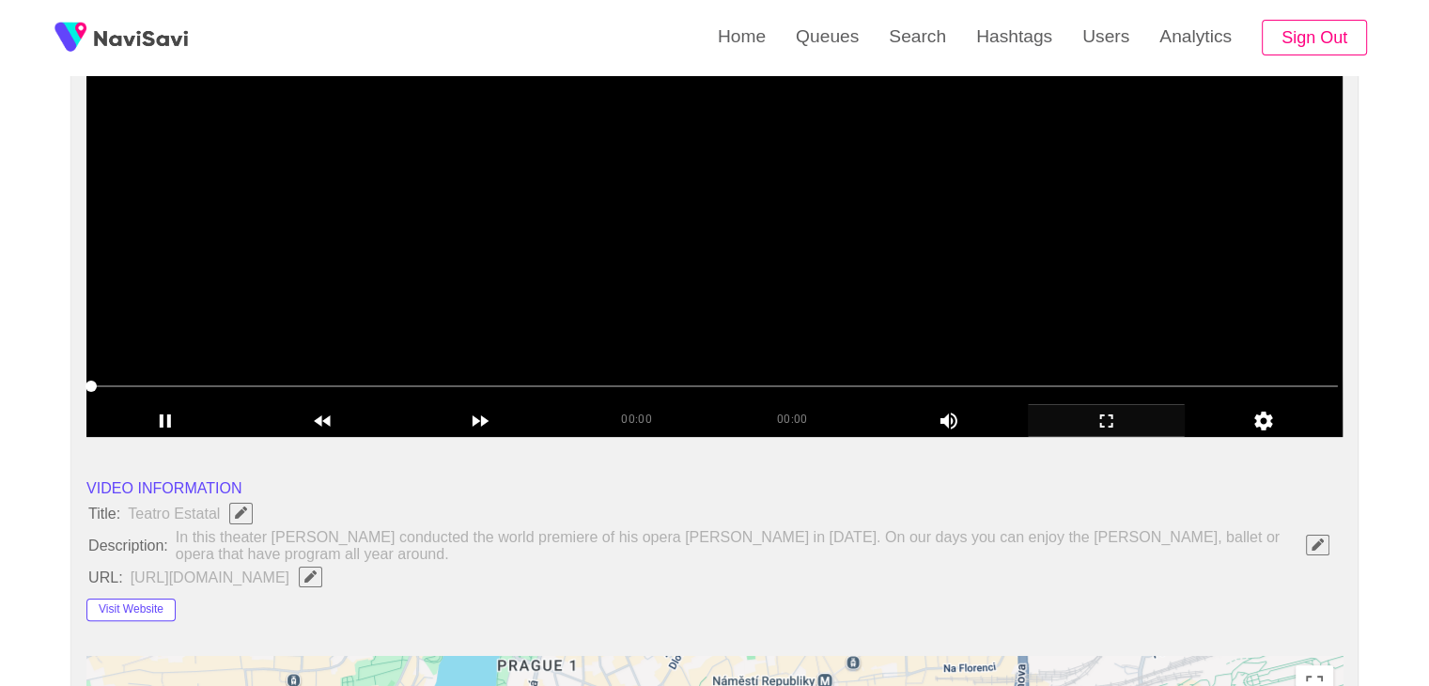
click at [1130, 434] on div "add" at bounding box center [1107, 420] width 158 height 32
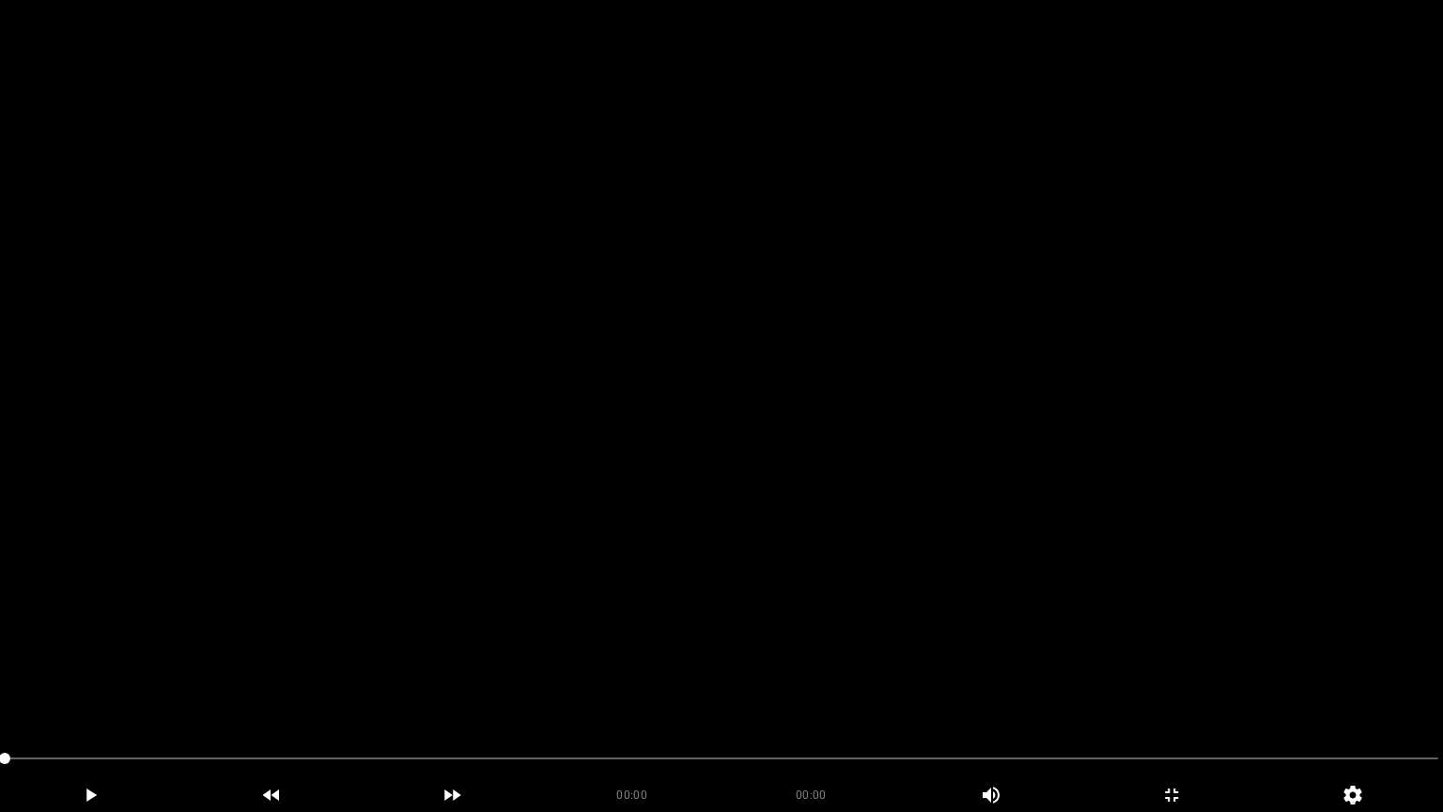
click at [637, 479] on video at bounding box center [721, 406] width 1443 height 812
click at [1058, 621] on video at bounding box center [721, 406] width 1443 height 812
click at [1071, 656] on video at bounding box center [721, 406] width 1443 height 812
click at [1165, 685] on icon "add" at bounding box center [1171, 795] width 179 height 23
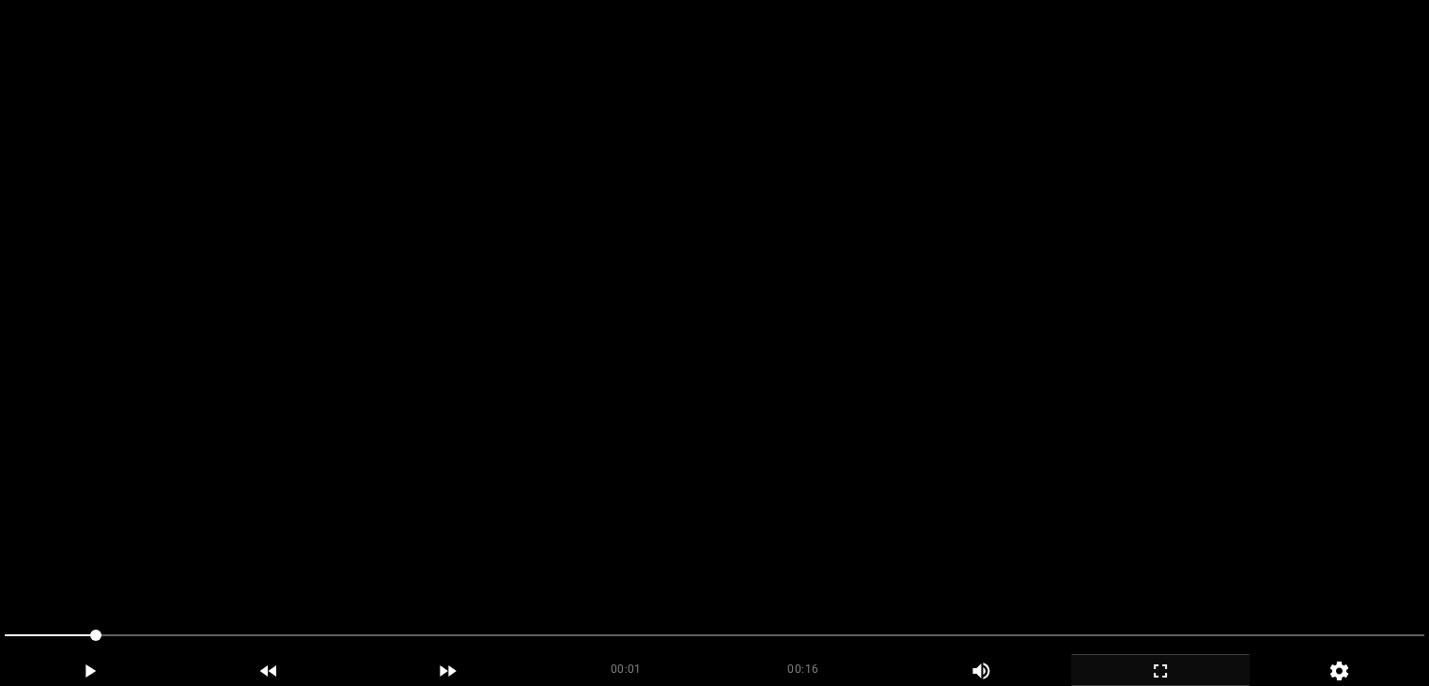
scroll to position [470, 0]
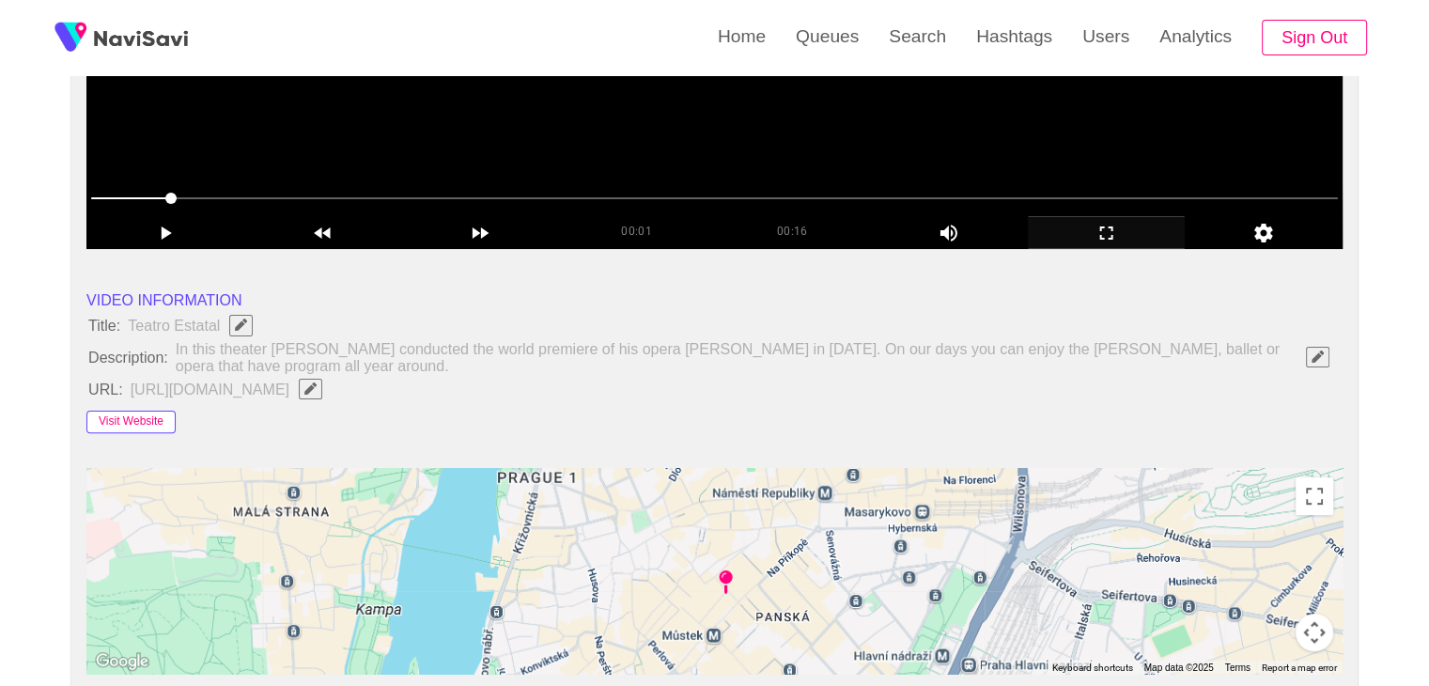
click at [120, 419] on button "Visit Website" at bounding box center [130, 422] width 89 height 23
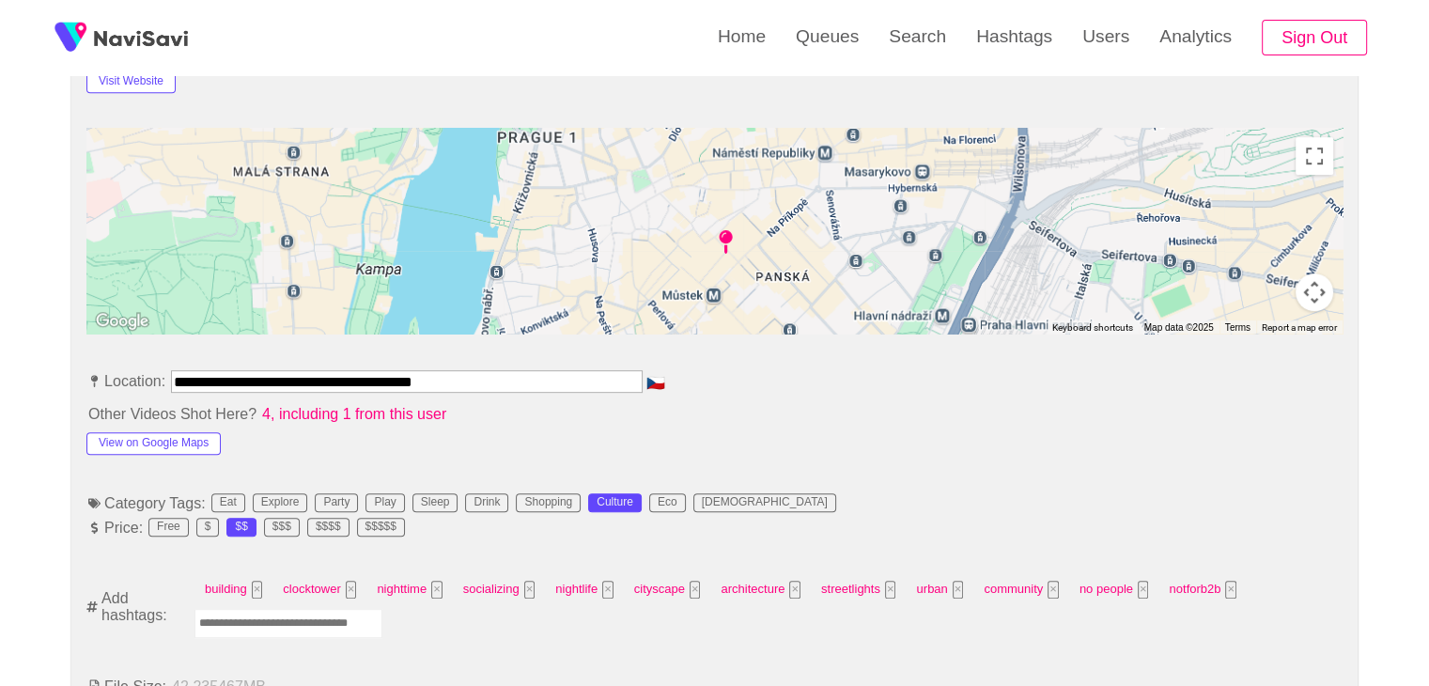
scroll to position [846, 0]
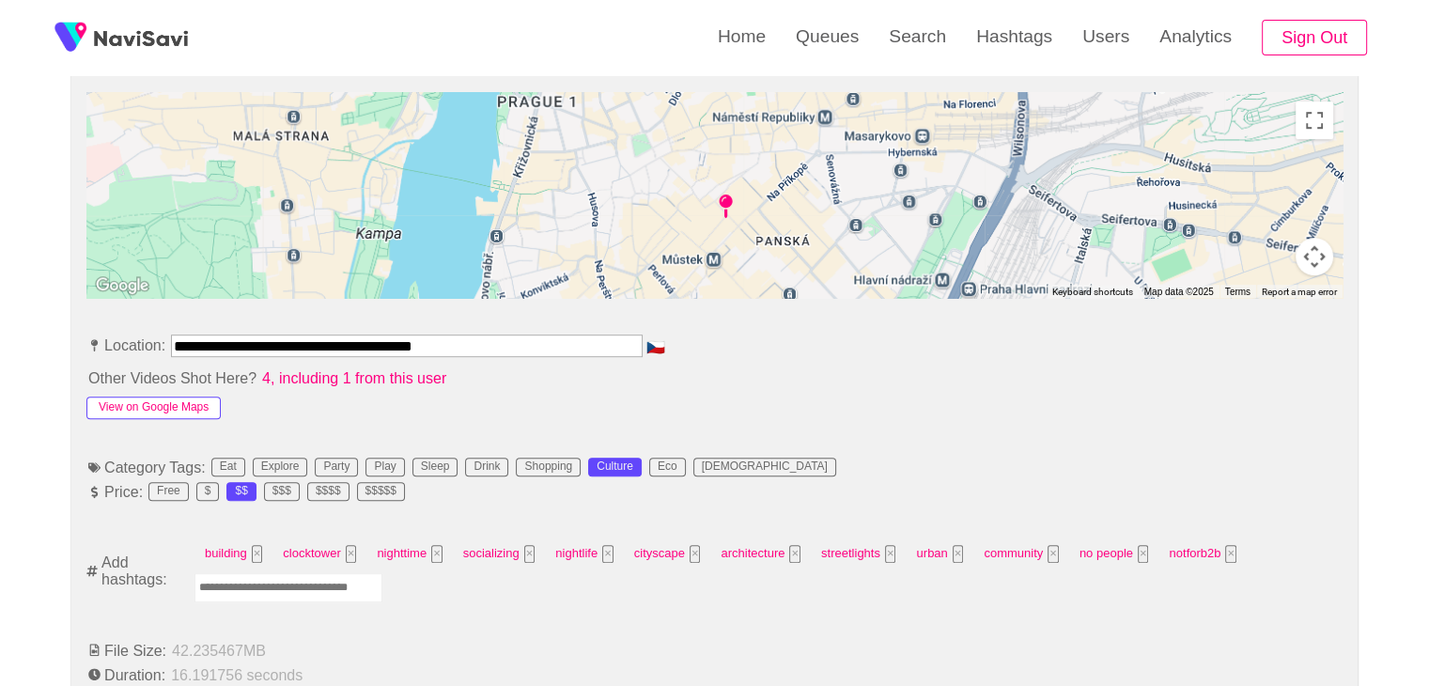
click at [192, 405] on button "View on Google Maps" at bounding box center [153, 408] width 134 height 23
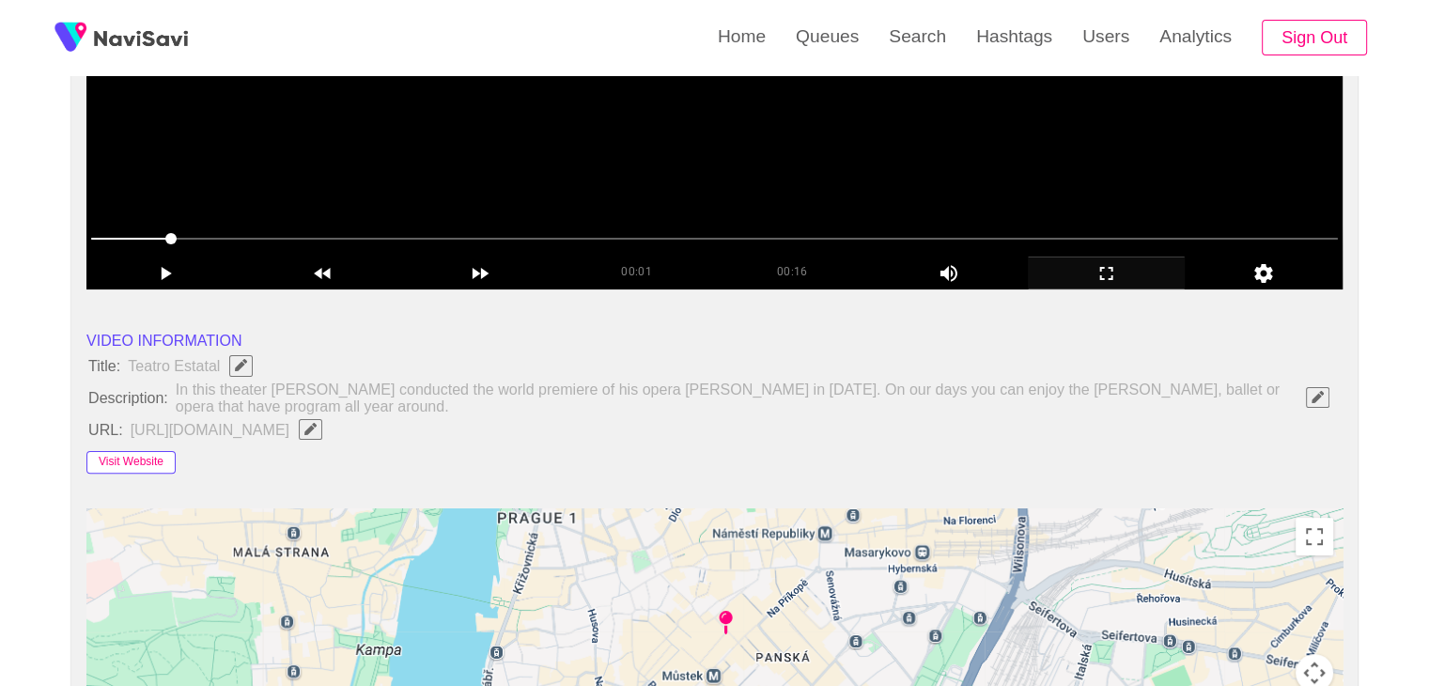
scroll to position [376, 0]
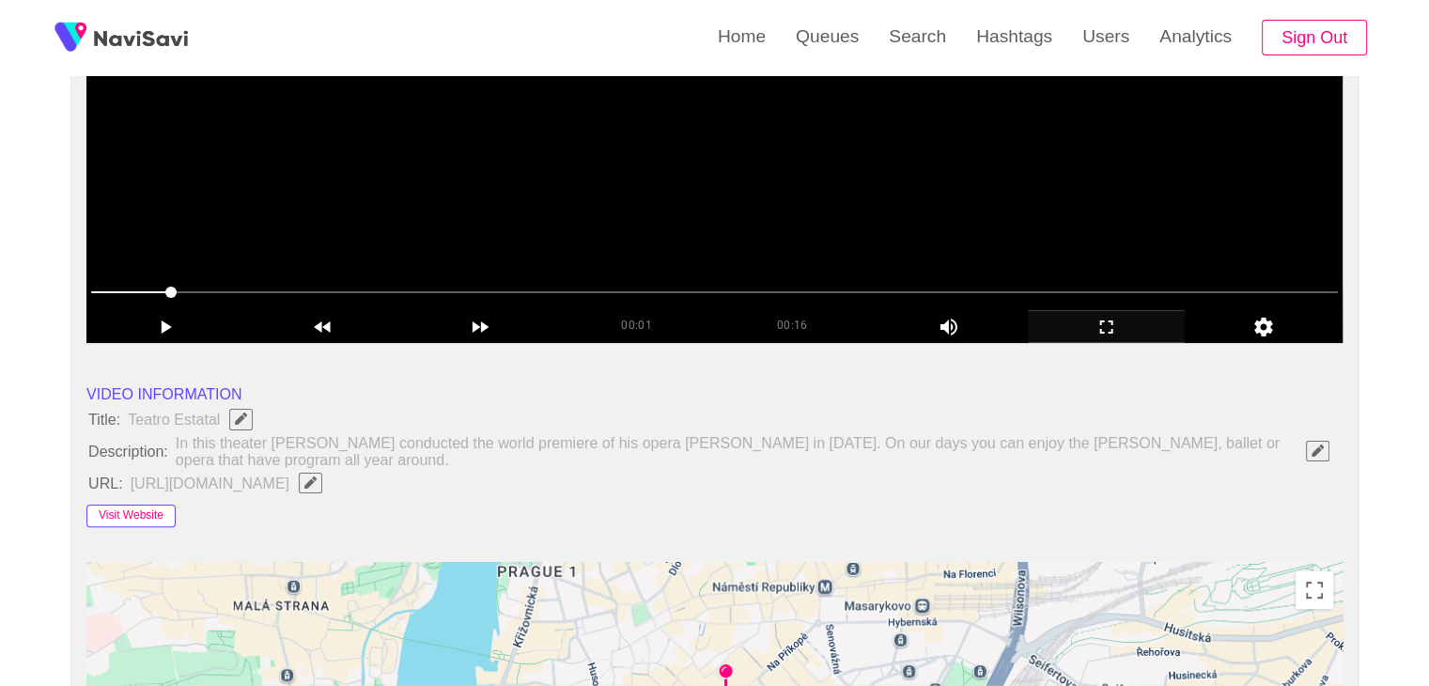
click at [137, 515] on button "Visit Website" at bounding box center [130, 516] width 89 height 23
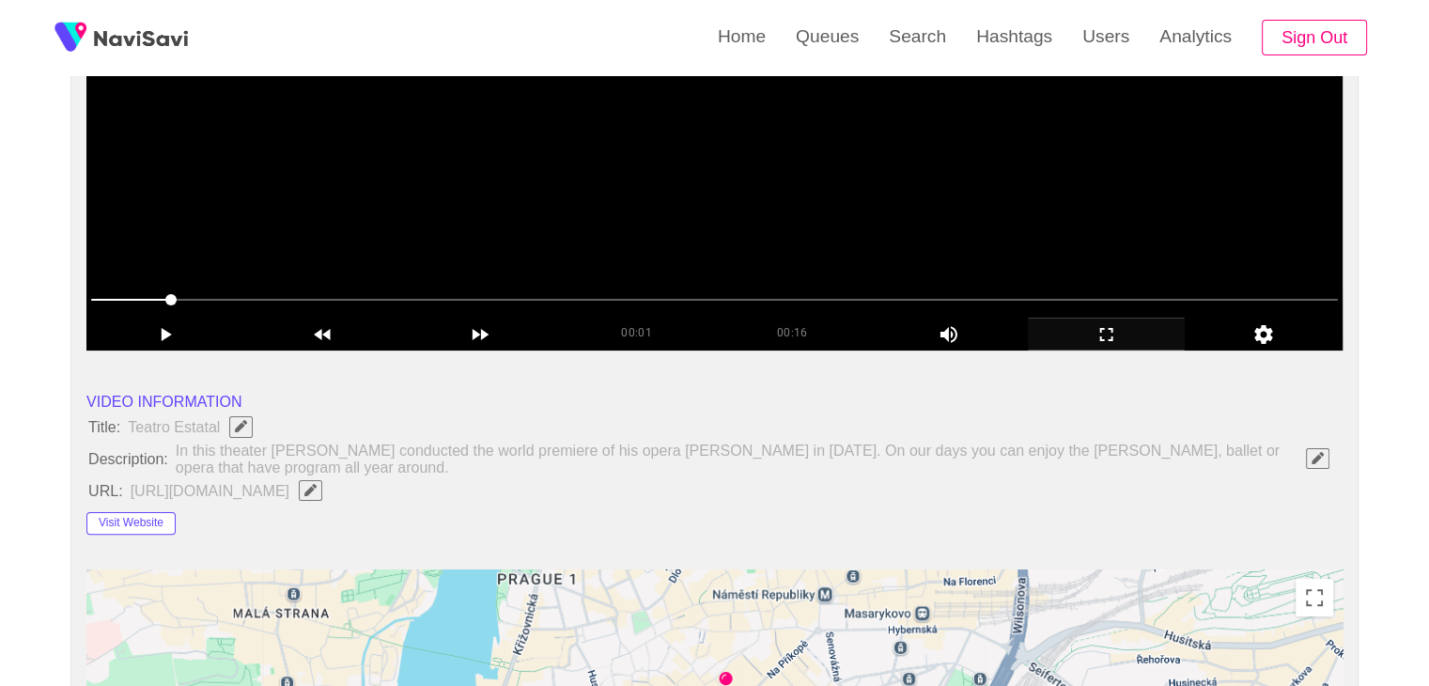
scroll to position [188, 0]
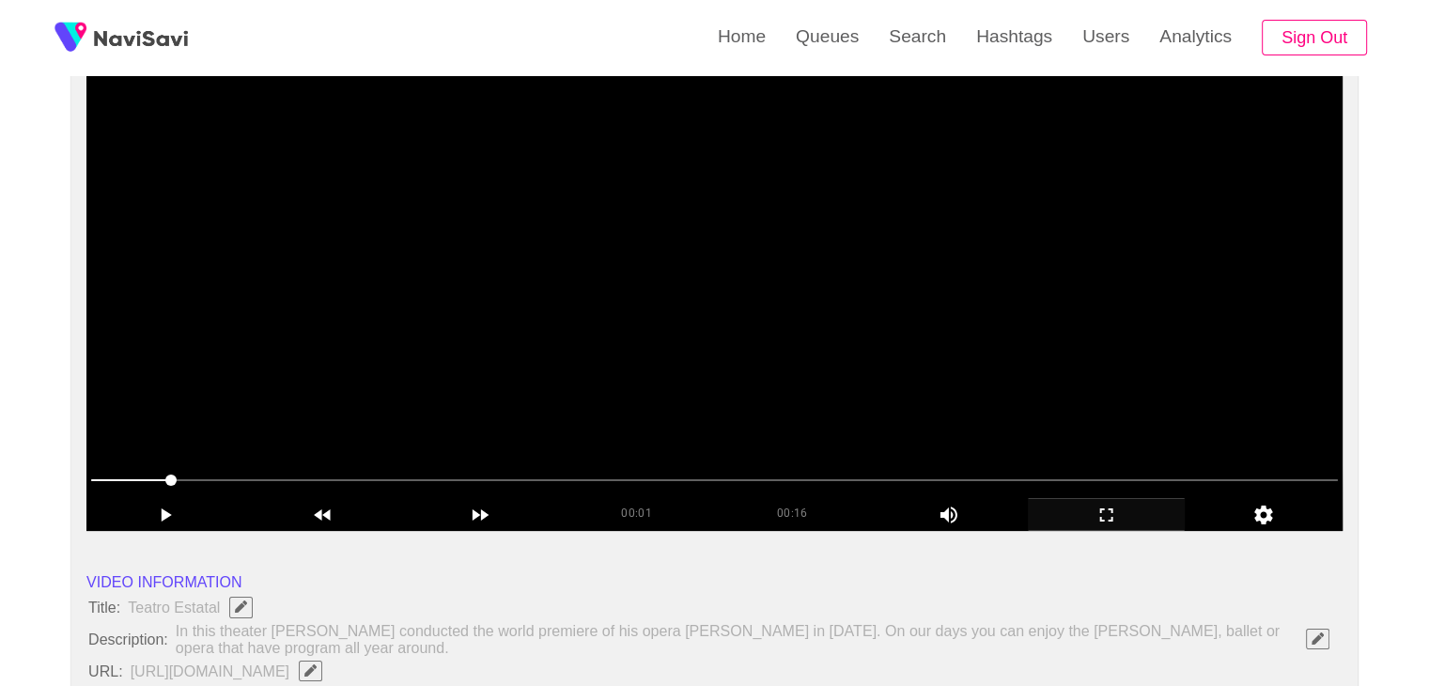
click at [652, 365] on video at bounding box center [714, 296] width 1256 height 470
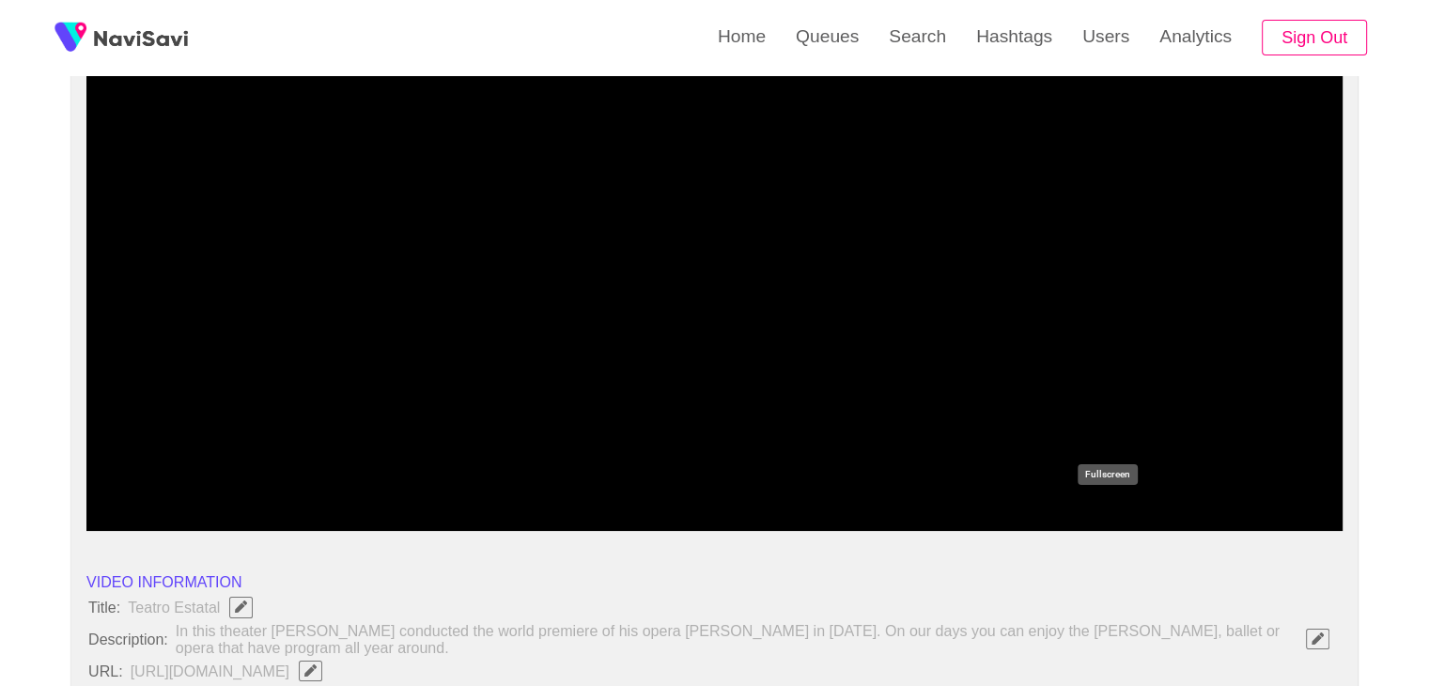
drag, startPoint x: 1097, startPoint y: 512, endPoint x: 1097, endPoint y: 595, distance: 82.7
click at [1097, 513] on icon "add" at bounding box center [1107, 515] width 156 height 23
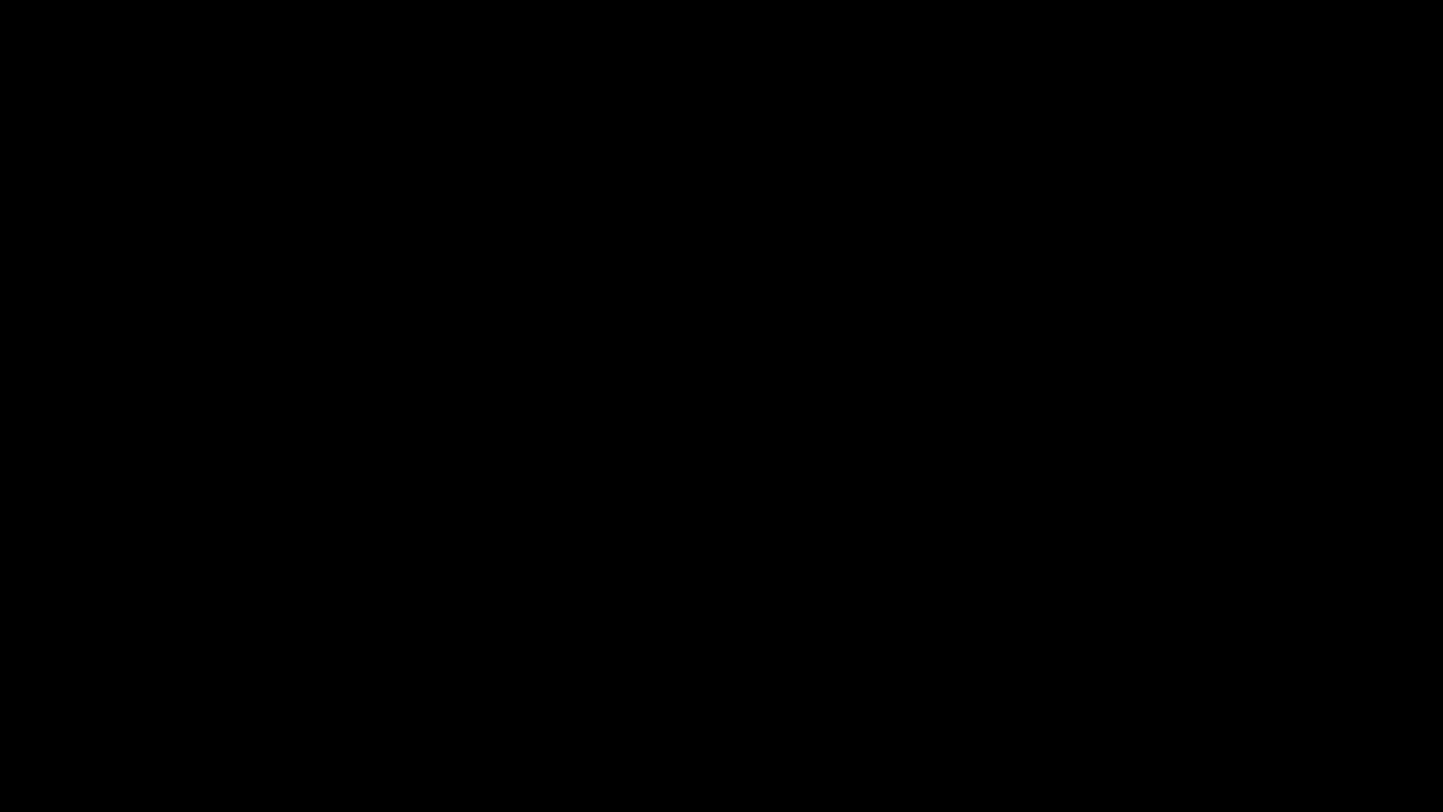
click at [846, 578] on video at bounding box center [721, 406] width 1443 height 812
drag, startPoint x: 969, startPoint y: 753, endPoint x: 1174, endPoint y: 766, distance: 205.3
click at [1173, 685] on icon "add" at bounding box center [1171, 795] width 179 height 23
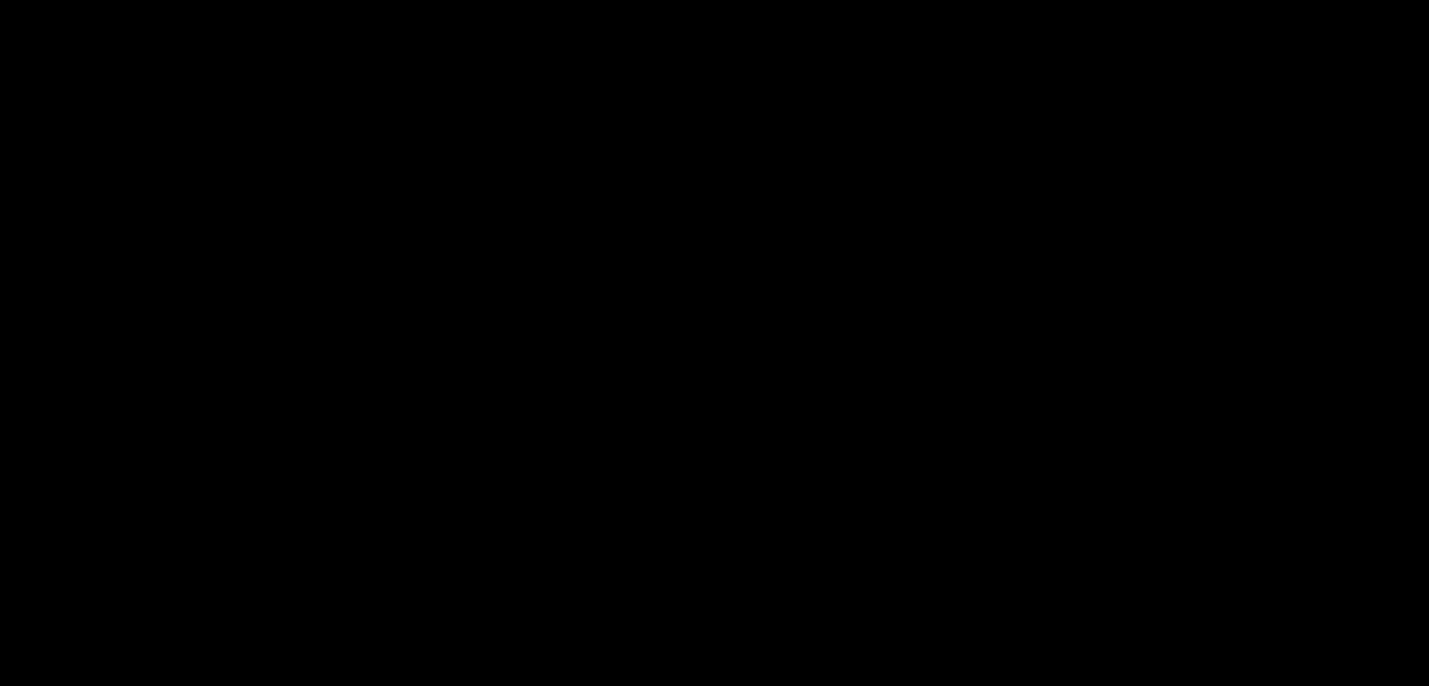
scroll to position [376, 0]
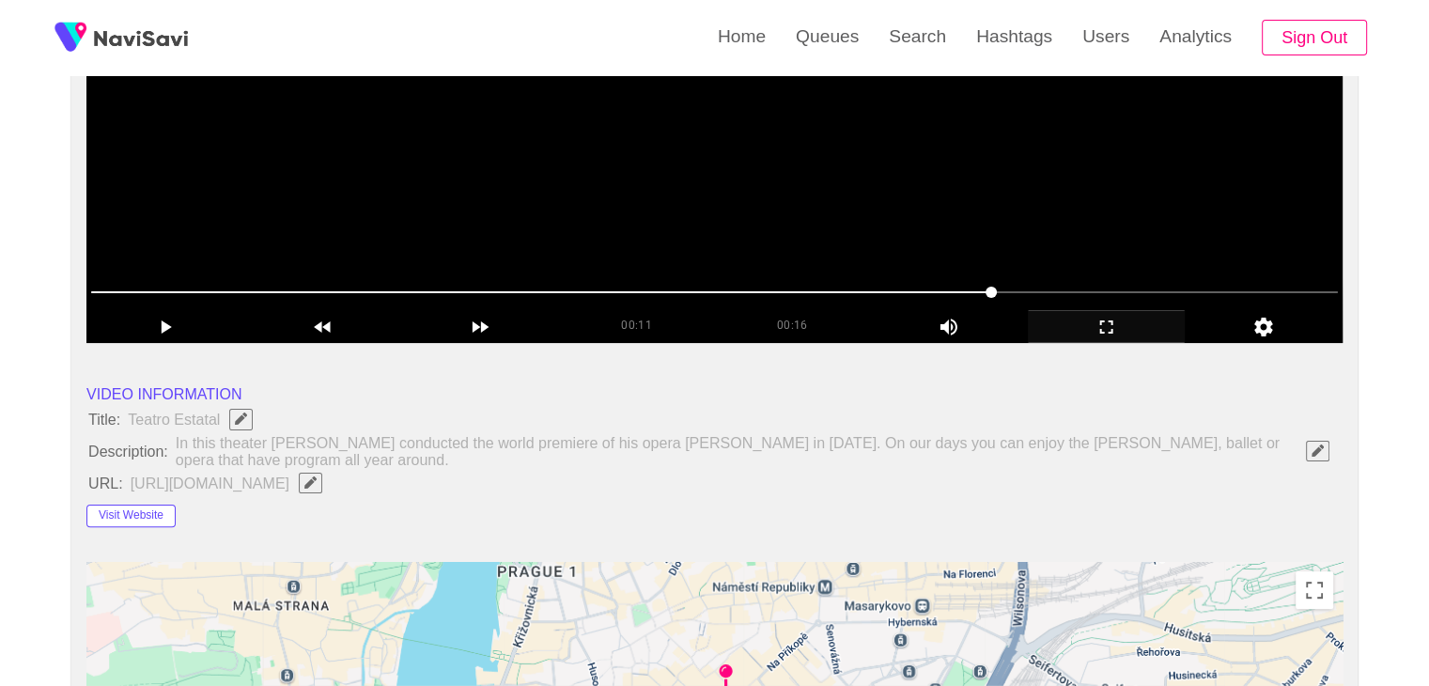
click at [1004, 197] on video at bounding box center [714, 108] width 1256 height 470
click at [1012, 227] on video at bounding box center [714, 108] width 1256 height 470
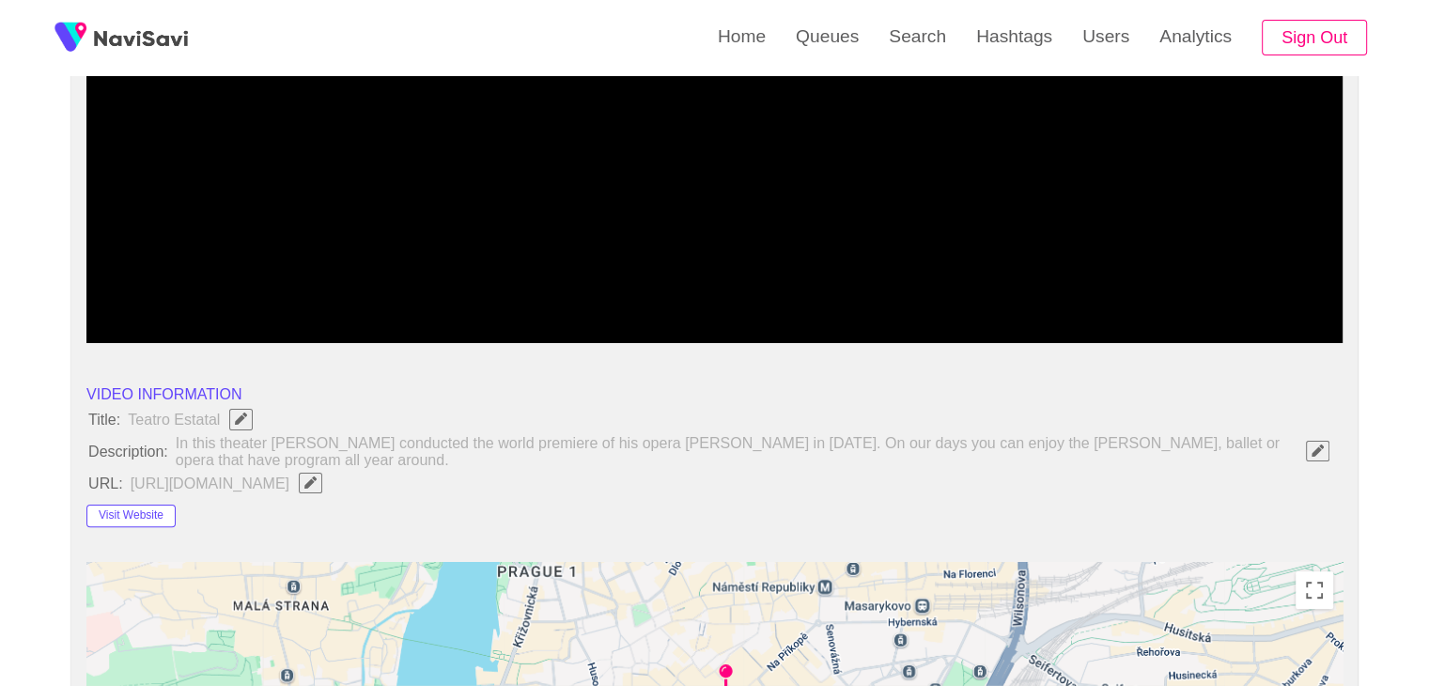
click at [1105, 335] on icon "add" at bounding box center [1107, 327] width 156 height 23
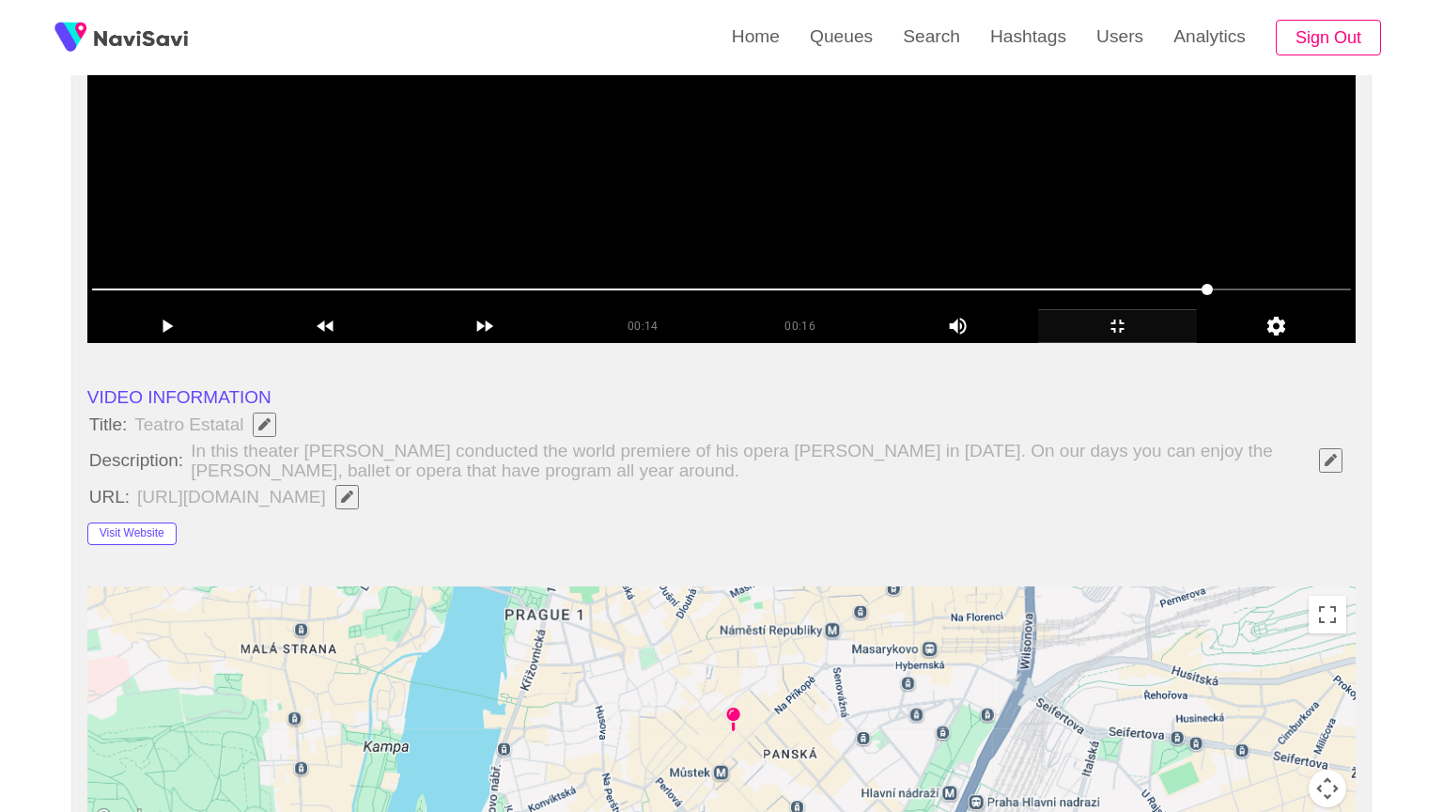
click at [1105, 343] on video at bounding box center [721, 108] width 1268 height 470
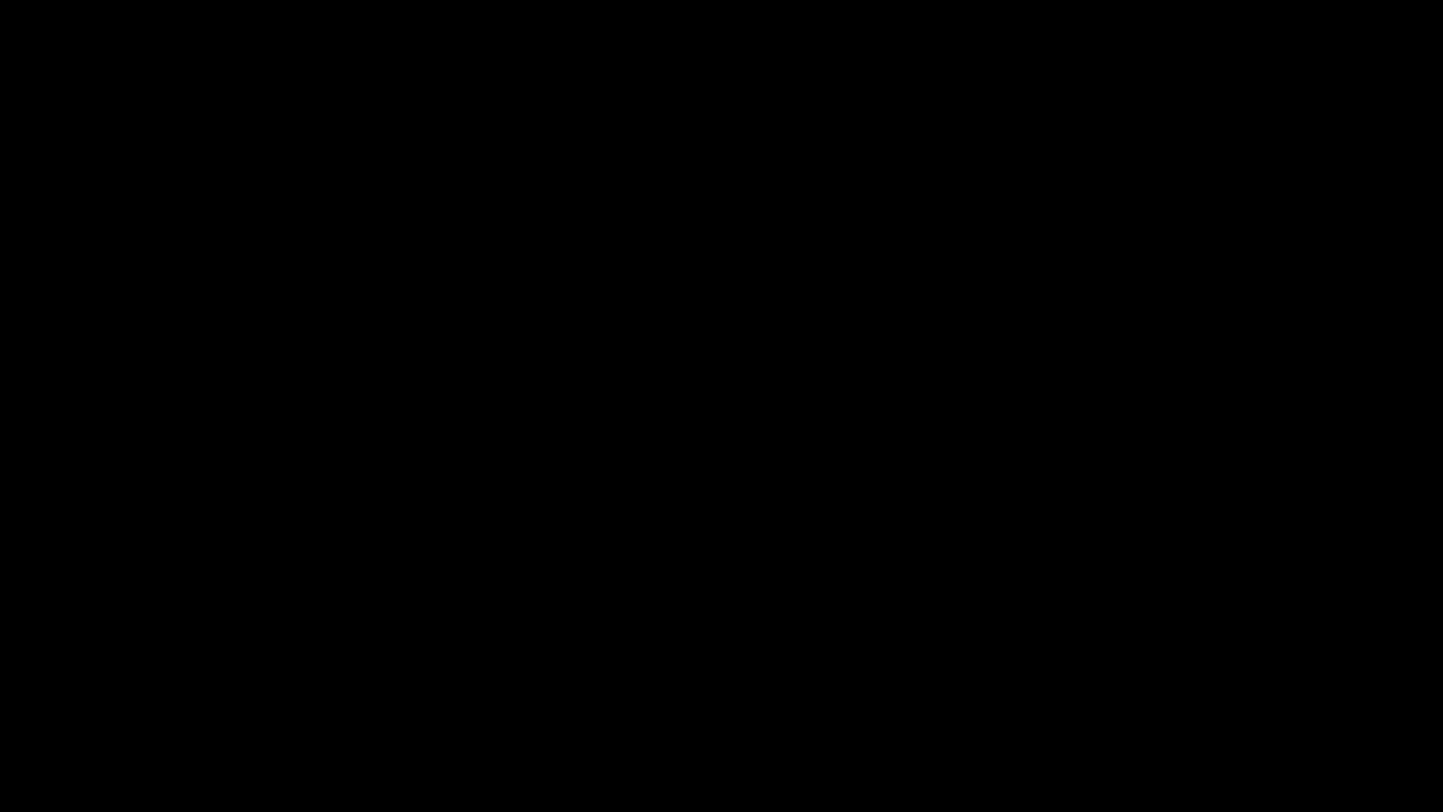
click at [1159, 685] on icon "add" at bounding box center [1171, 795] width 179 height 23
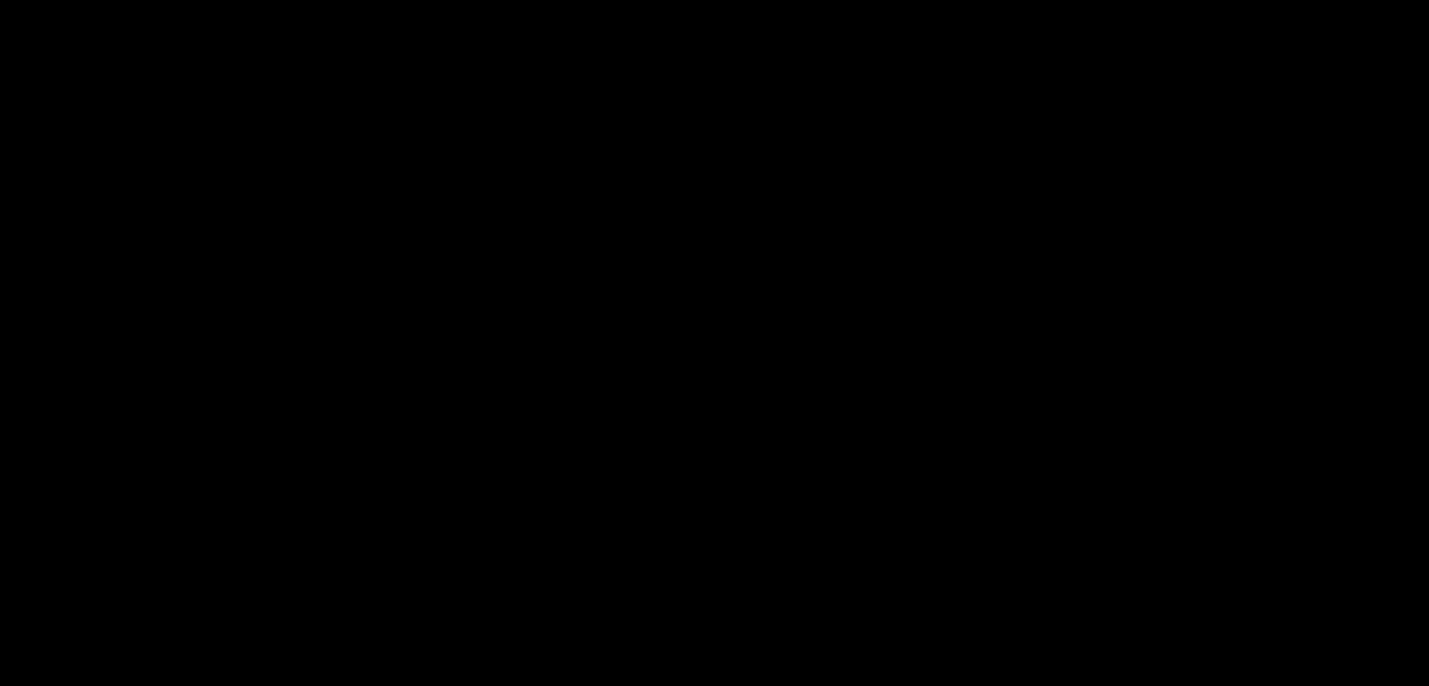
scroll to position [1034, 0]
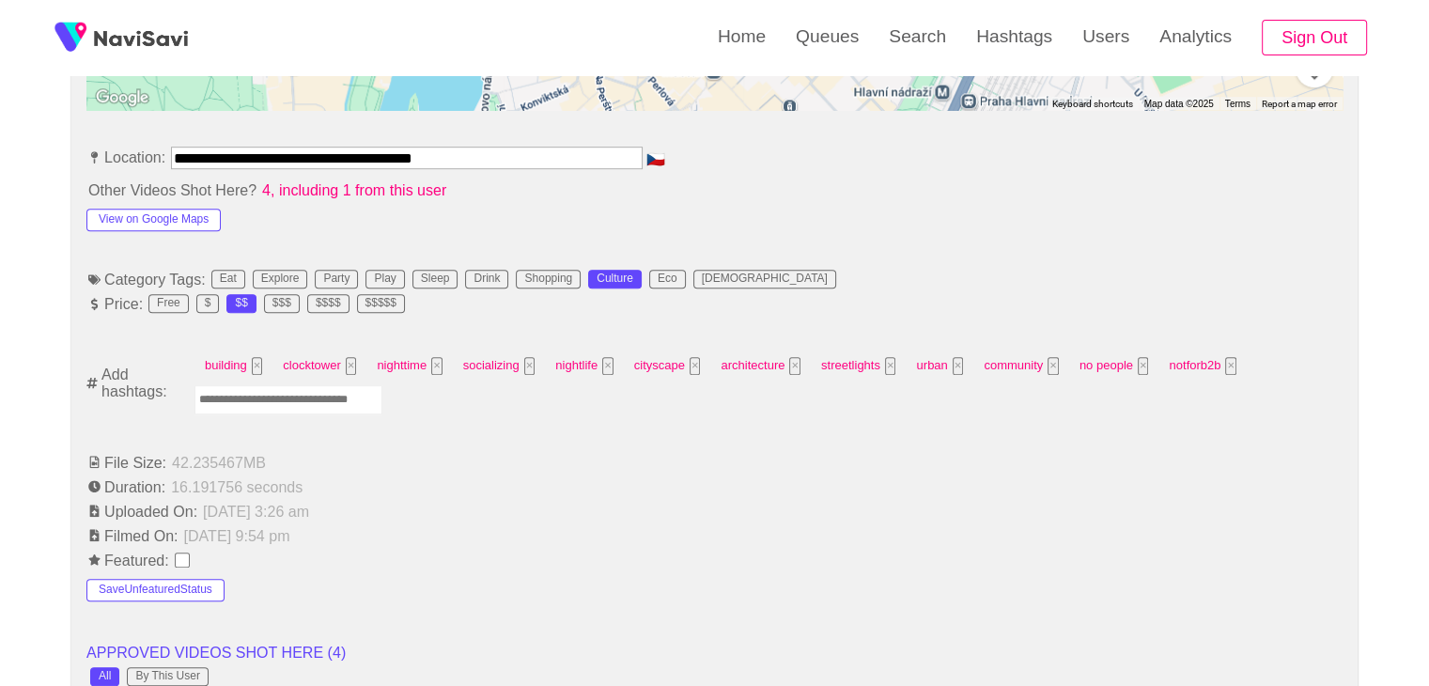
click at [322, 396] on input "Enter tag here and press return" at bounding box center [289, 399] width 188 height 29
type input "****"
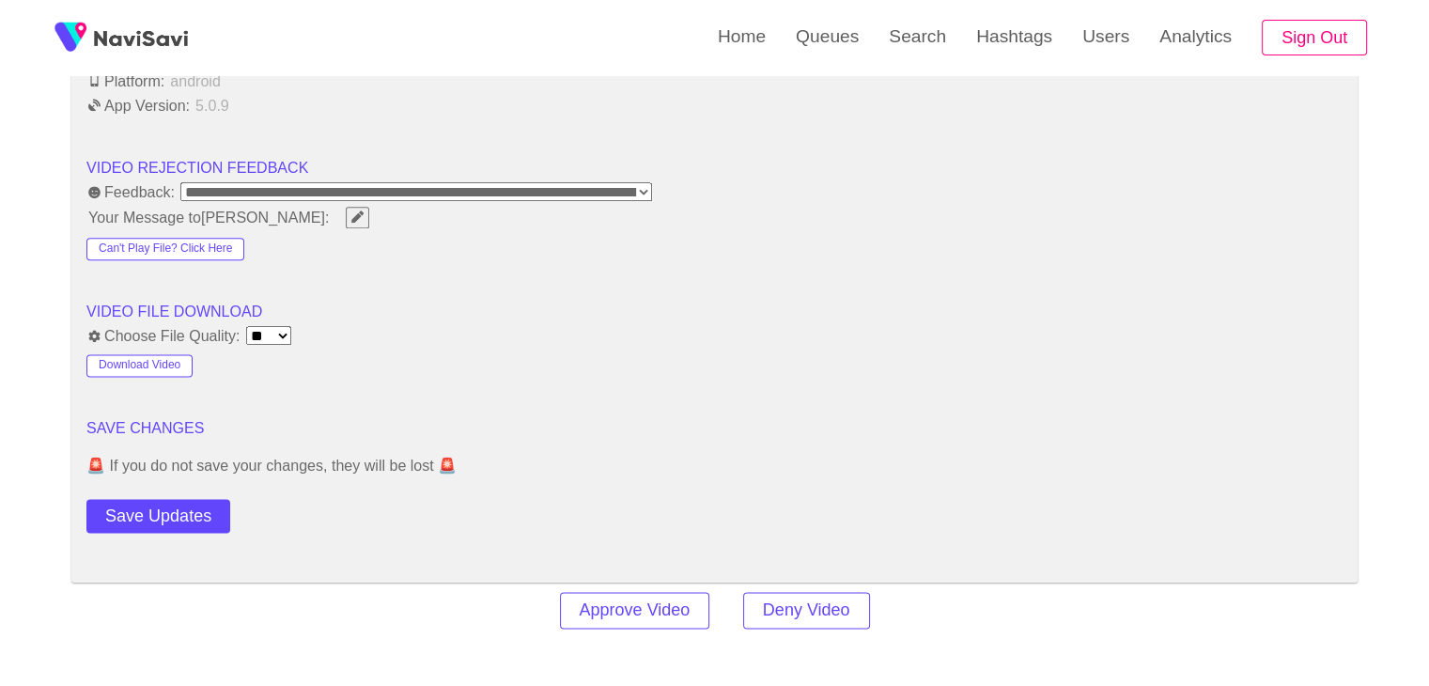
scroll to position [2349, 0]
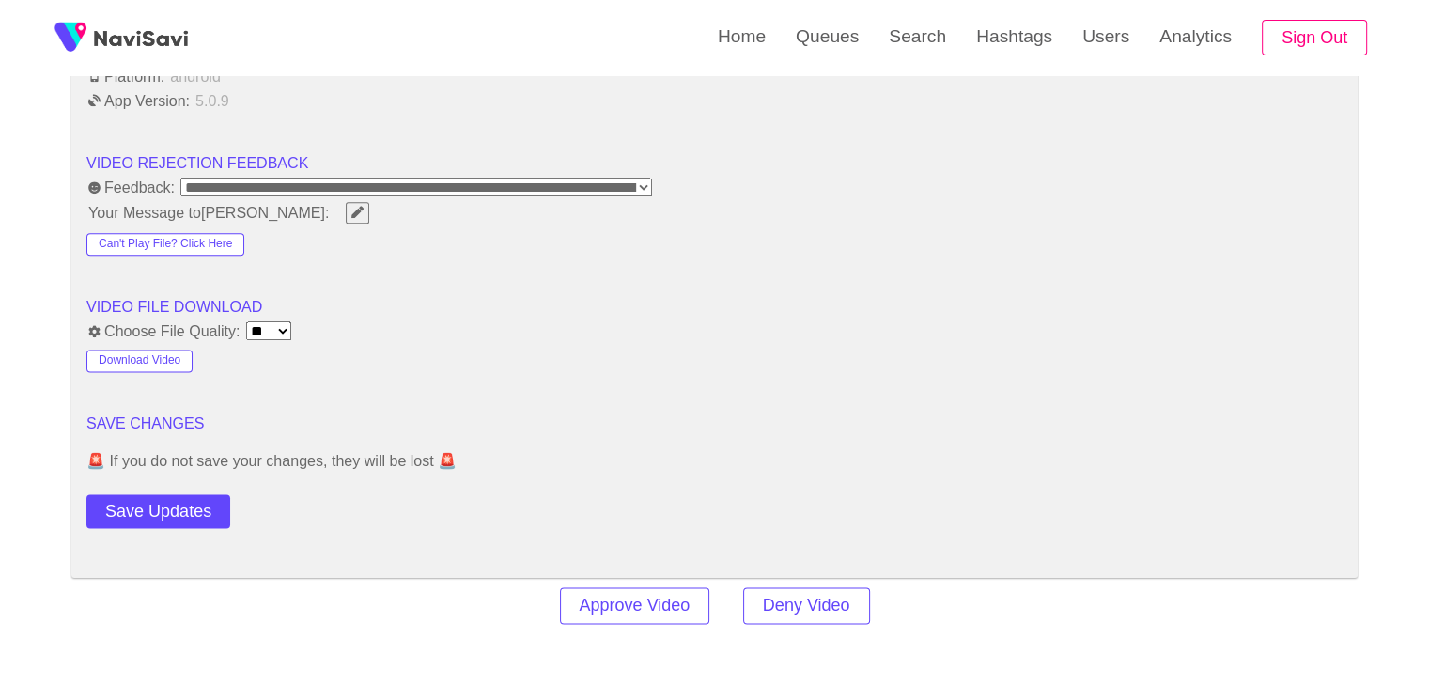
click at [173, 487] on div "Save Updates" at bounding box center [211, 508] width 251 height 42
click at [179, 508] on button "Save Updates" at bounding box center [158, 511] width 144 height 35
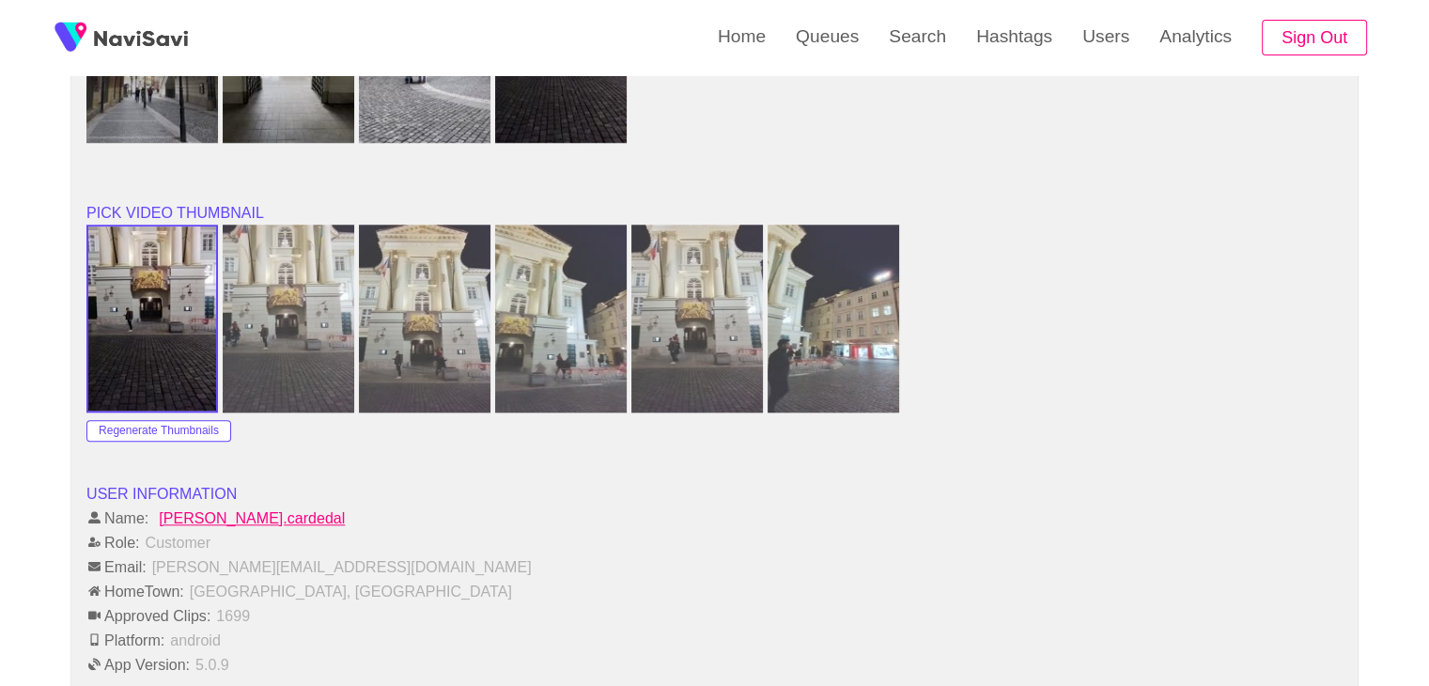
scroll to position [1597, 0]
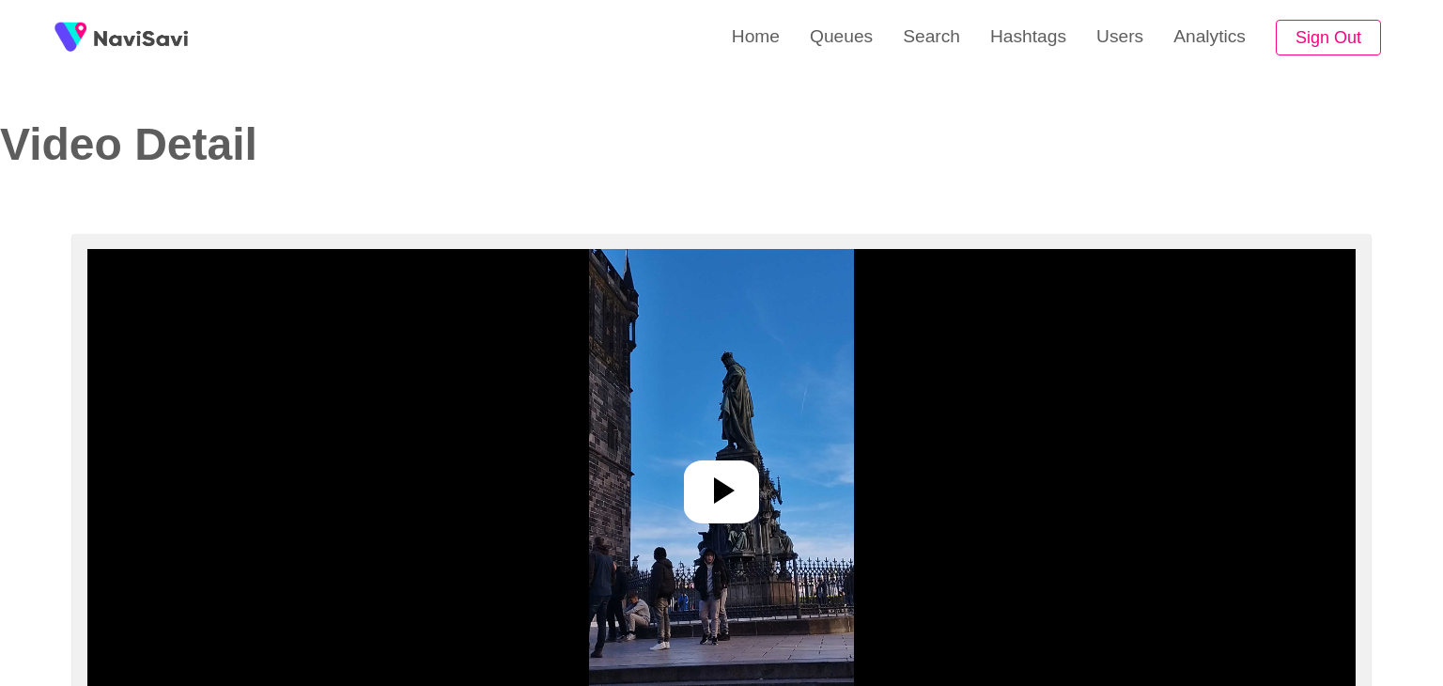
select select "**********"
select select "**"
click at [724, 484] on icon at bounding box center [714, 490] width 45 height 45
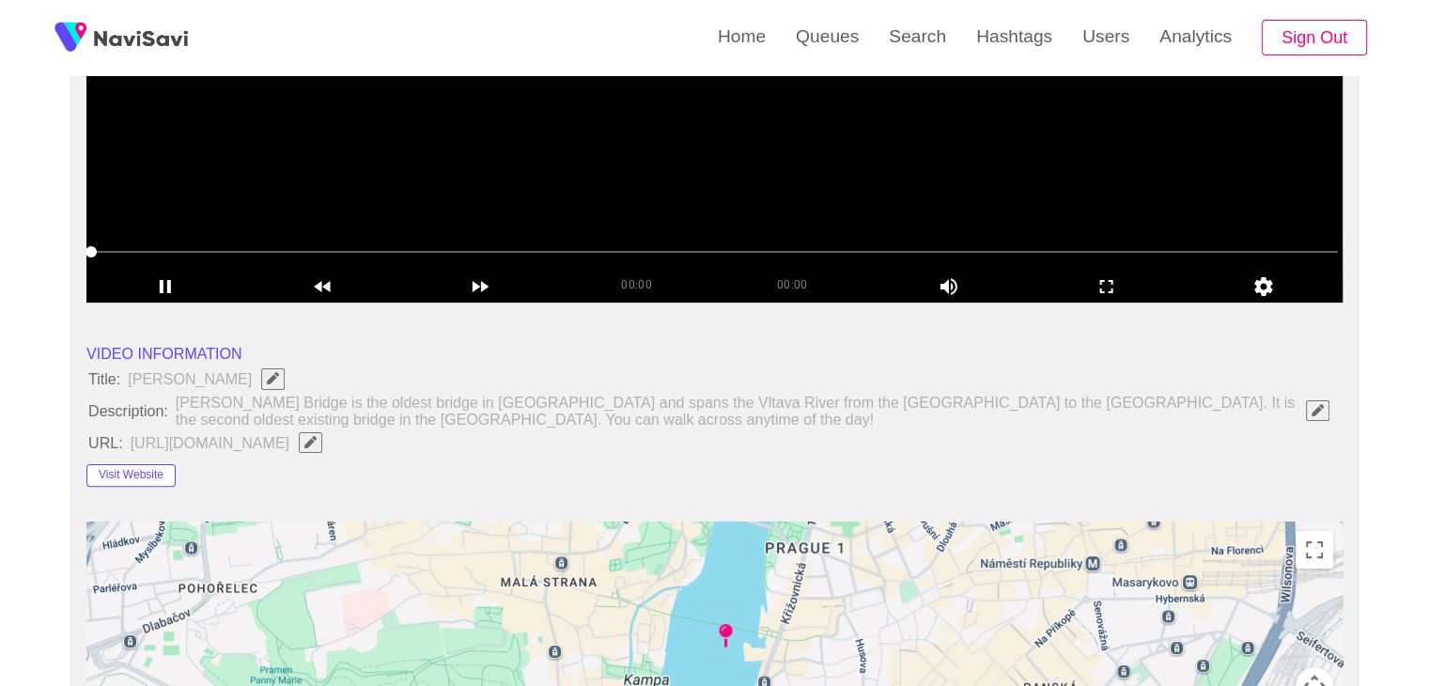
scroll to position [564, 0]
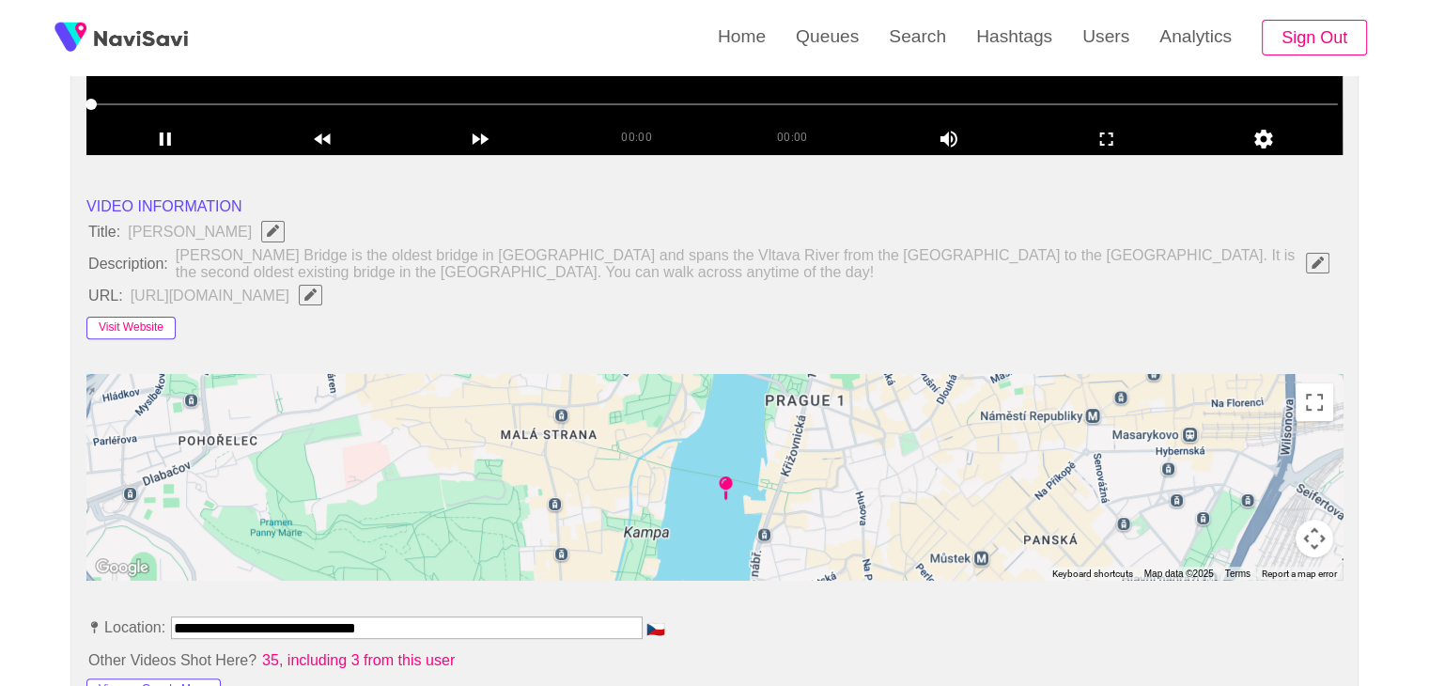
click at [98, 323] on button "Visit Website" at bounding box center [130, 328] width 89 height 23
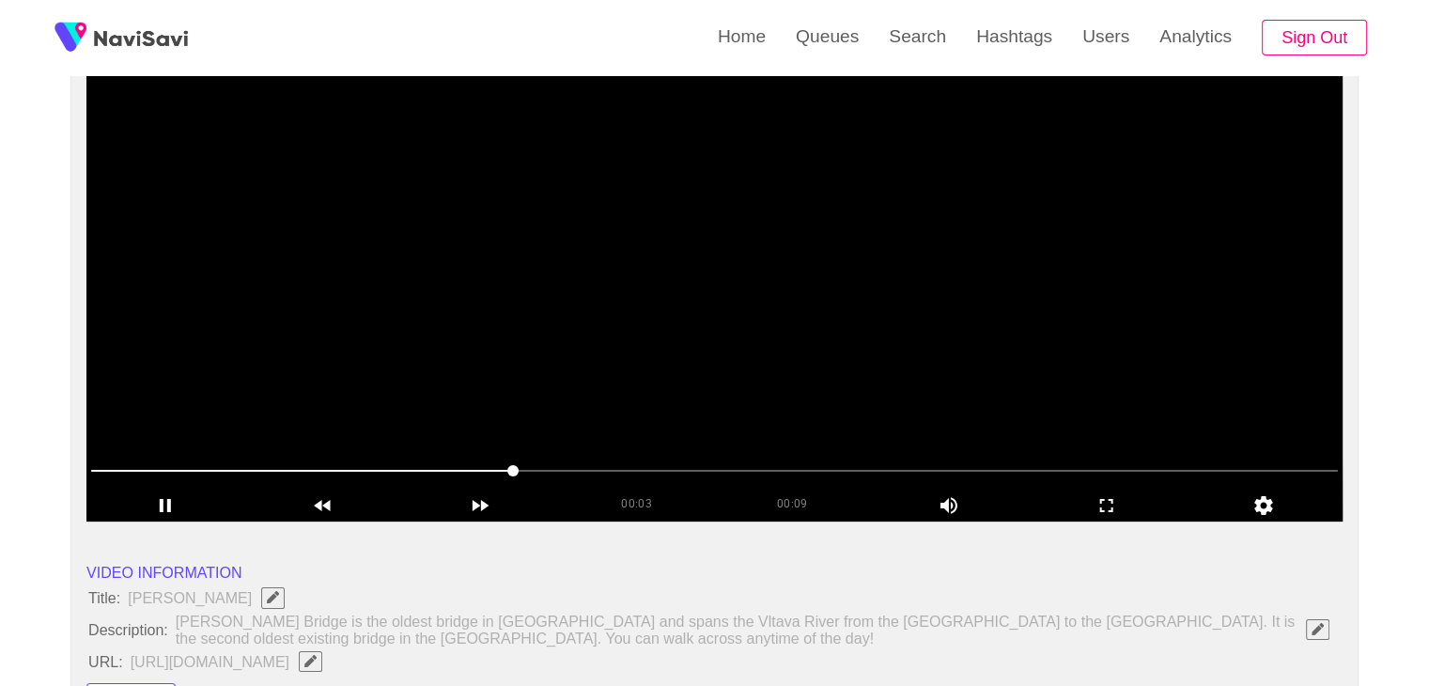
scroll to position [188, 0]
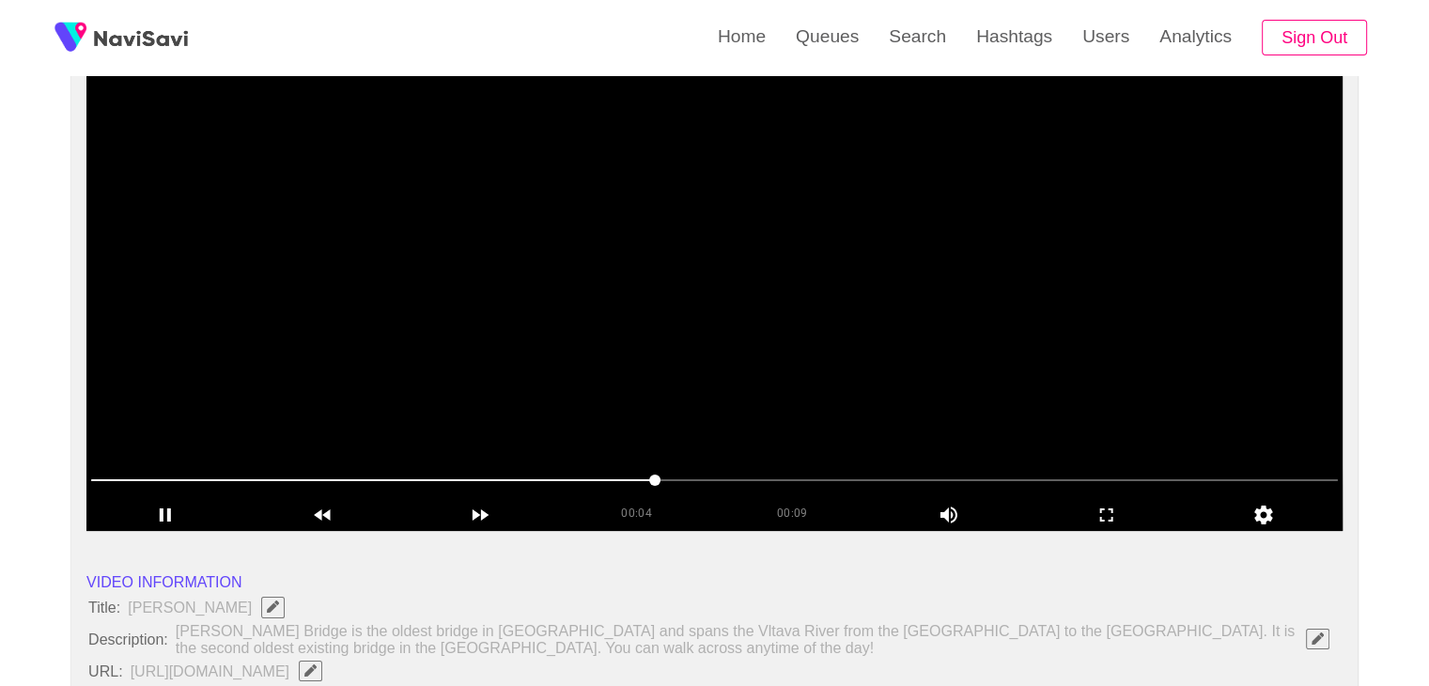
click at [750, 359] on video at bounding box center [714, 296] width 1256 height 470
click at [749, 360] on video at bounding box center [714, 296] width 1256 height 470
click at [1110, 516] on icon "add" at bounding box center [1107, 515] width 156 height 23
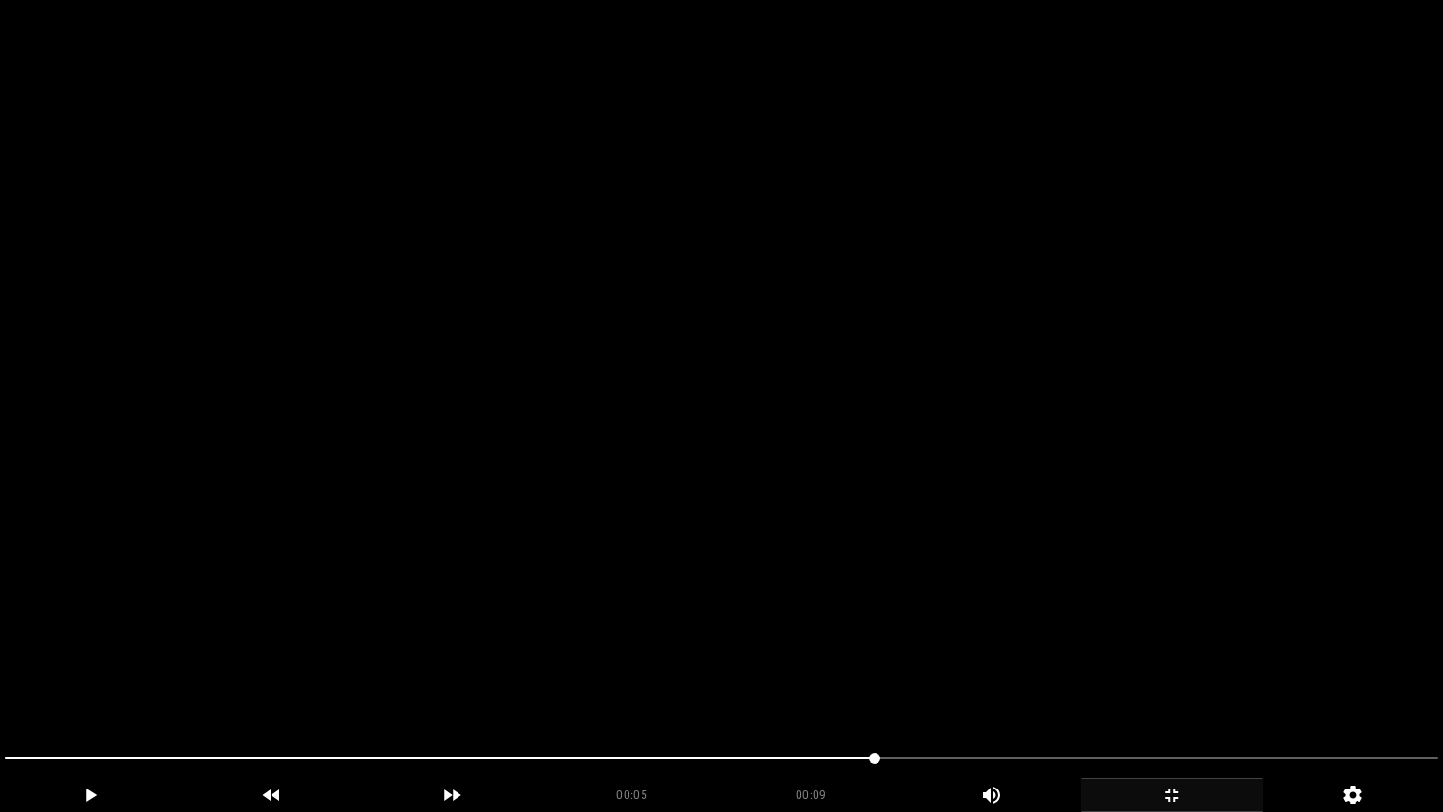
click at [556, 663] on video at bounding box center [721, 406] width 1443 height 812
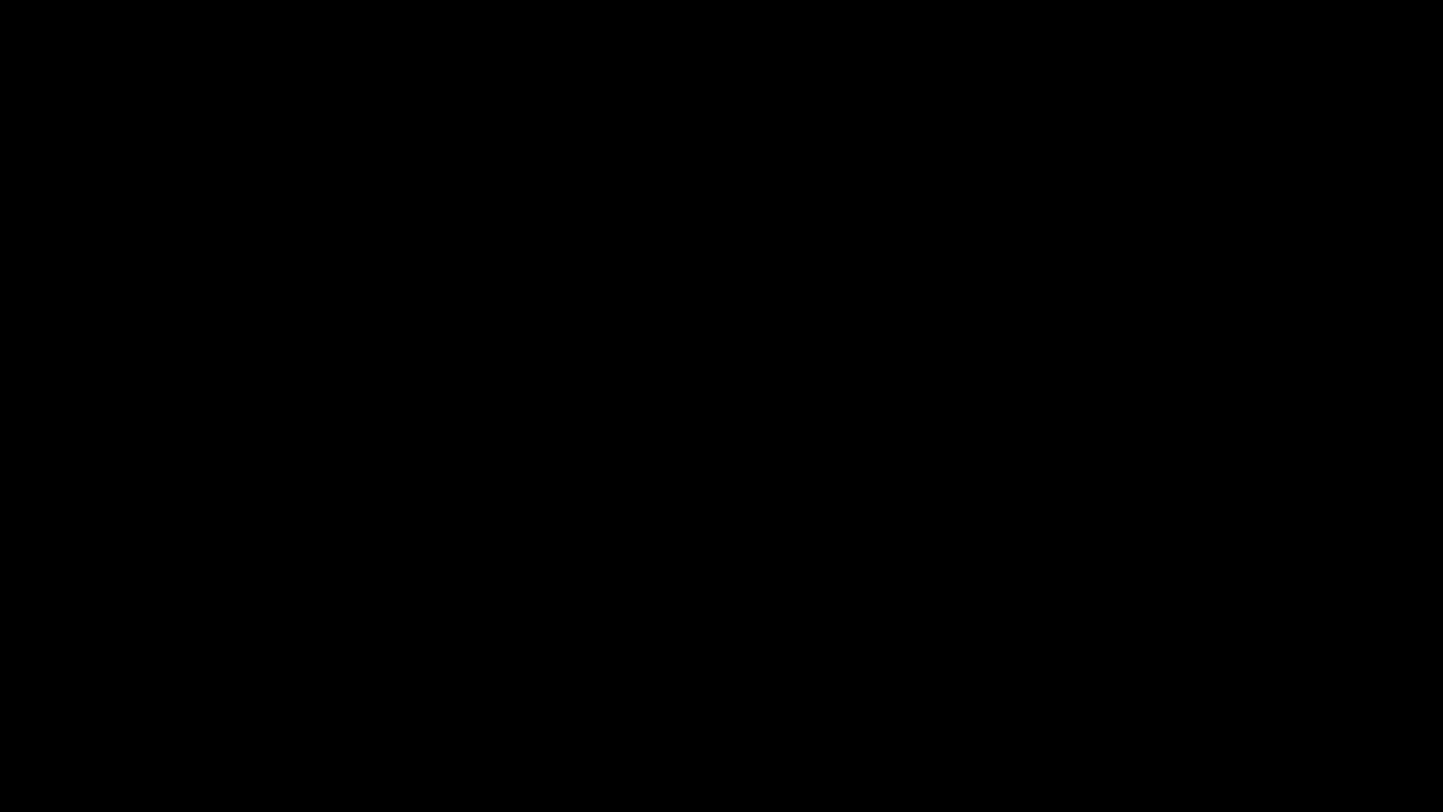
drag, startPoint x: 428, startPoint y: 759, endPoint x: 160, endPoint y: 740, distance: 268.5
click at [160, 685] on div at bounding box center [721, 761] width 1449 height 50
click at [586, 643] on video at bounding box center [721, 406] width 1443 height 812
drag, startPoint x: 1131, startPoint y: 624, endPoint x: 1138, endPoint y: 648, distance: 25.3
click at [1130, 624] on video at bounding box center [721, 406] width 1443 height 812
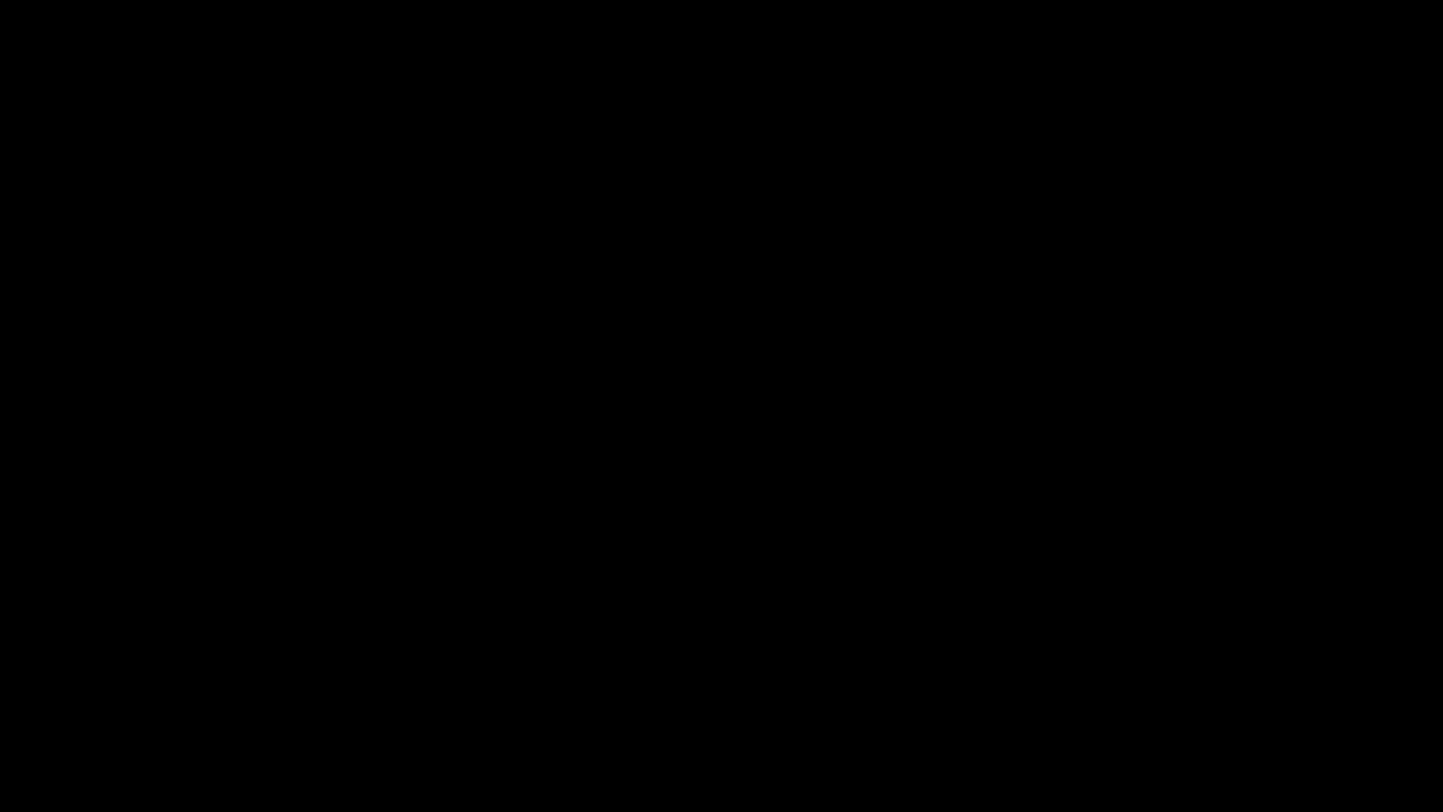
click at [1176, 685] on icon "add" at bounding box center [1171, 795] width 179 height 23
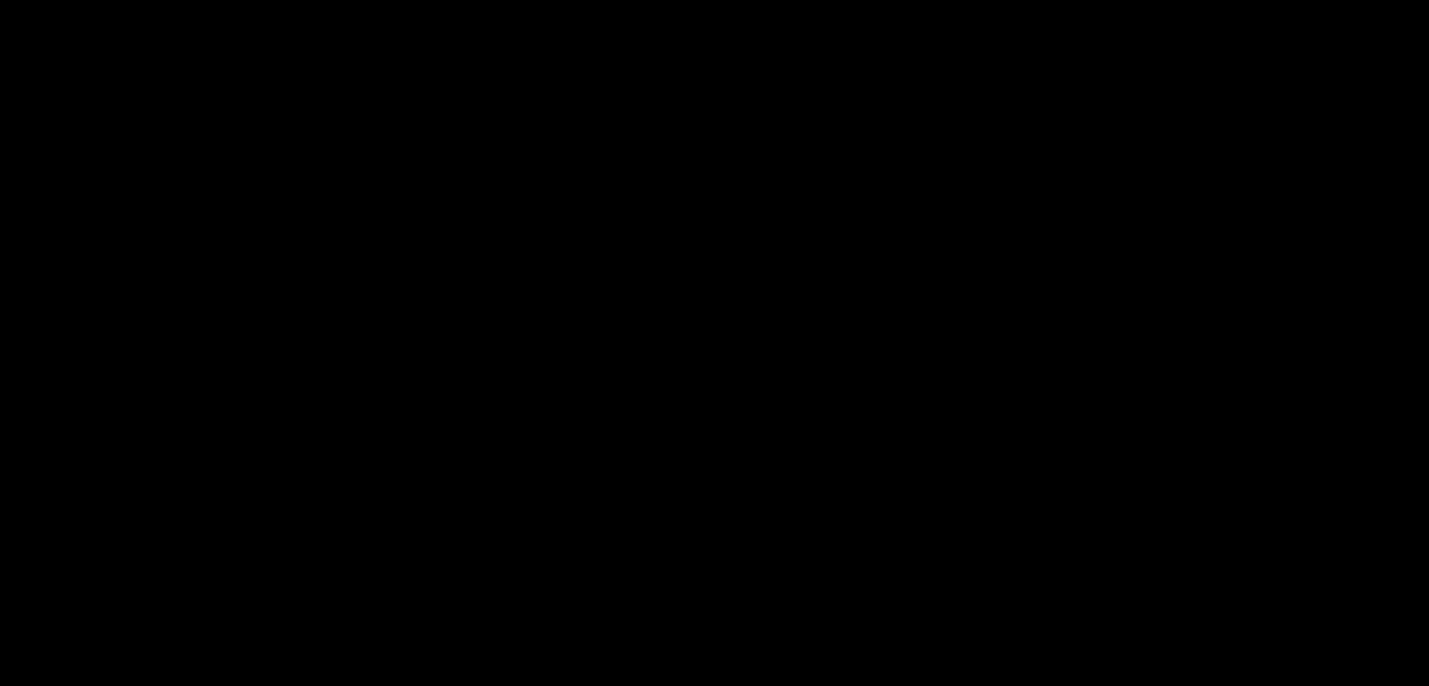
scroll to position [2255, 0]
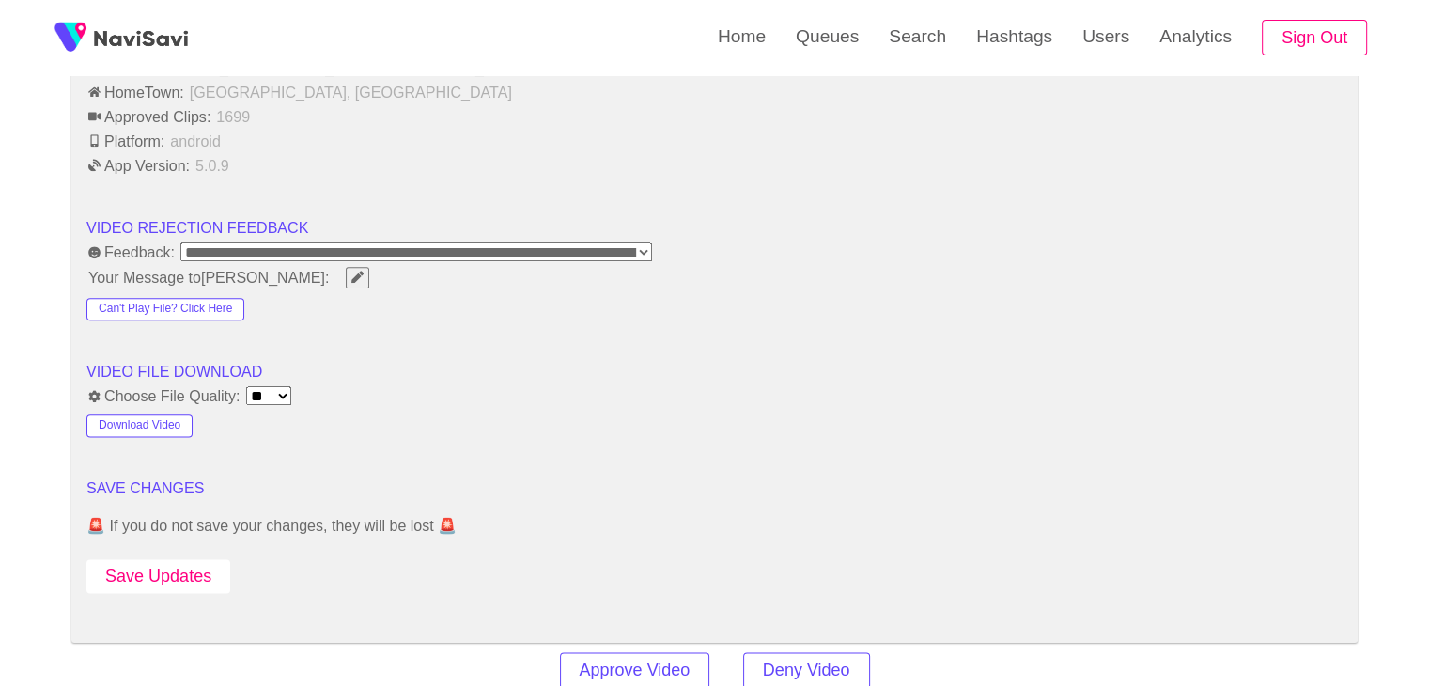
click at [175, 570] on button "Save Updates" at bounding box center [158, 576] width 144 height 35
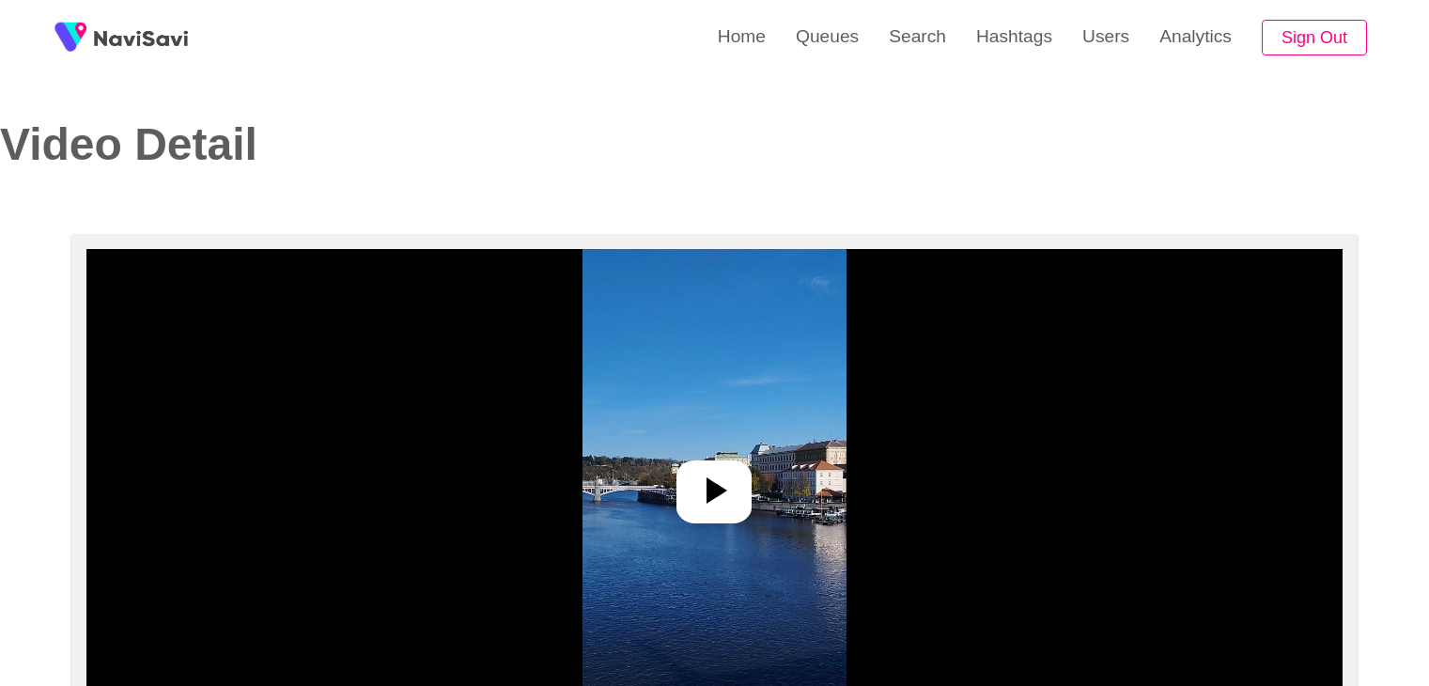
select select "**********"
select select "**"
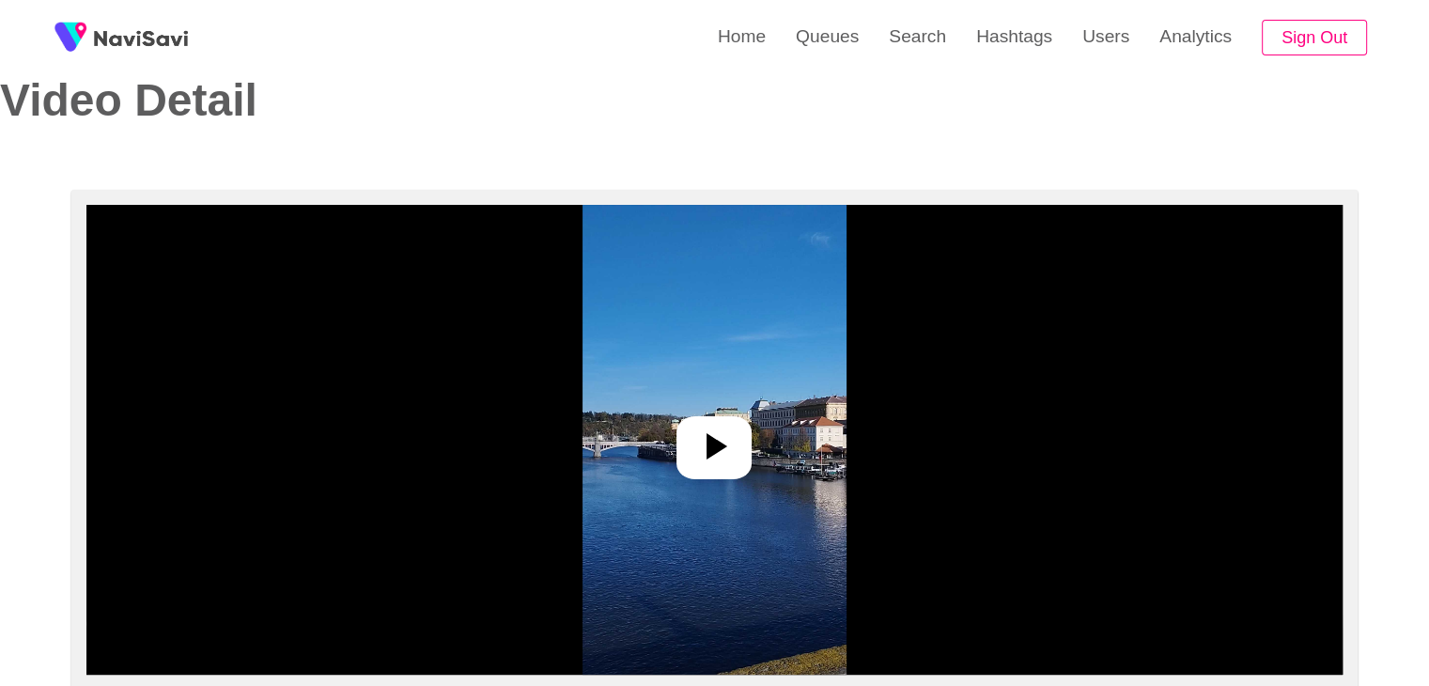
scroll to position [188, 0]
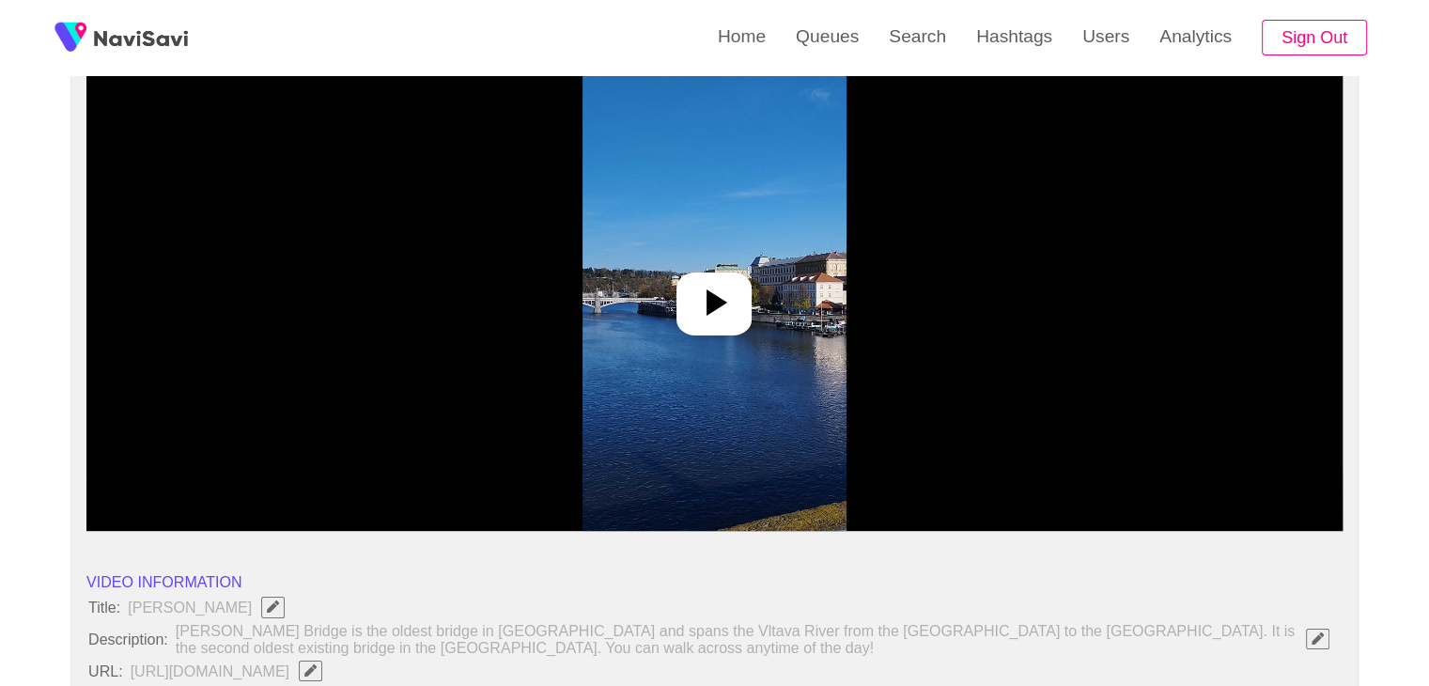
drag, startPoint x: 683, startPoint y: 291, endPoint x: 693, endPoint y: 298, distance: 12.3
click at [683, 293] on div at bounding box center [714, 303] width 75 height 63
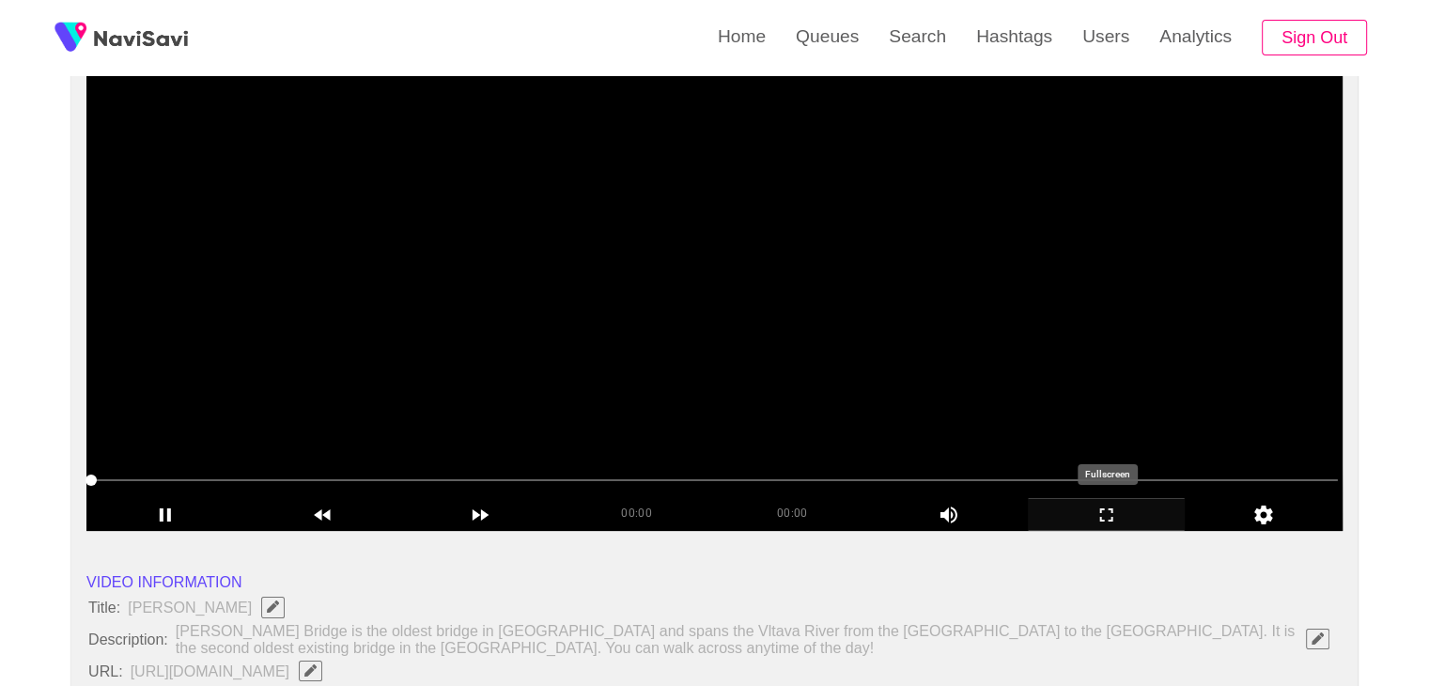
click at [1098, 504] on icon "add" at bounding box center [1107, 515] width 156 height 23
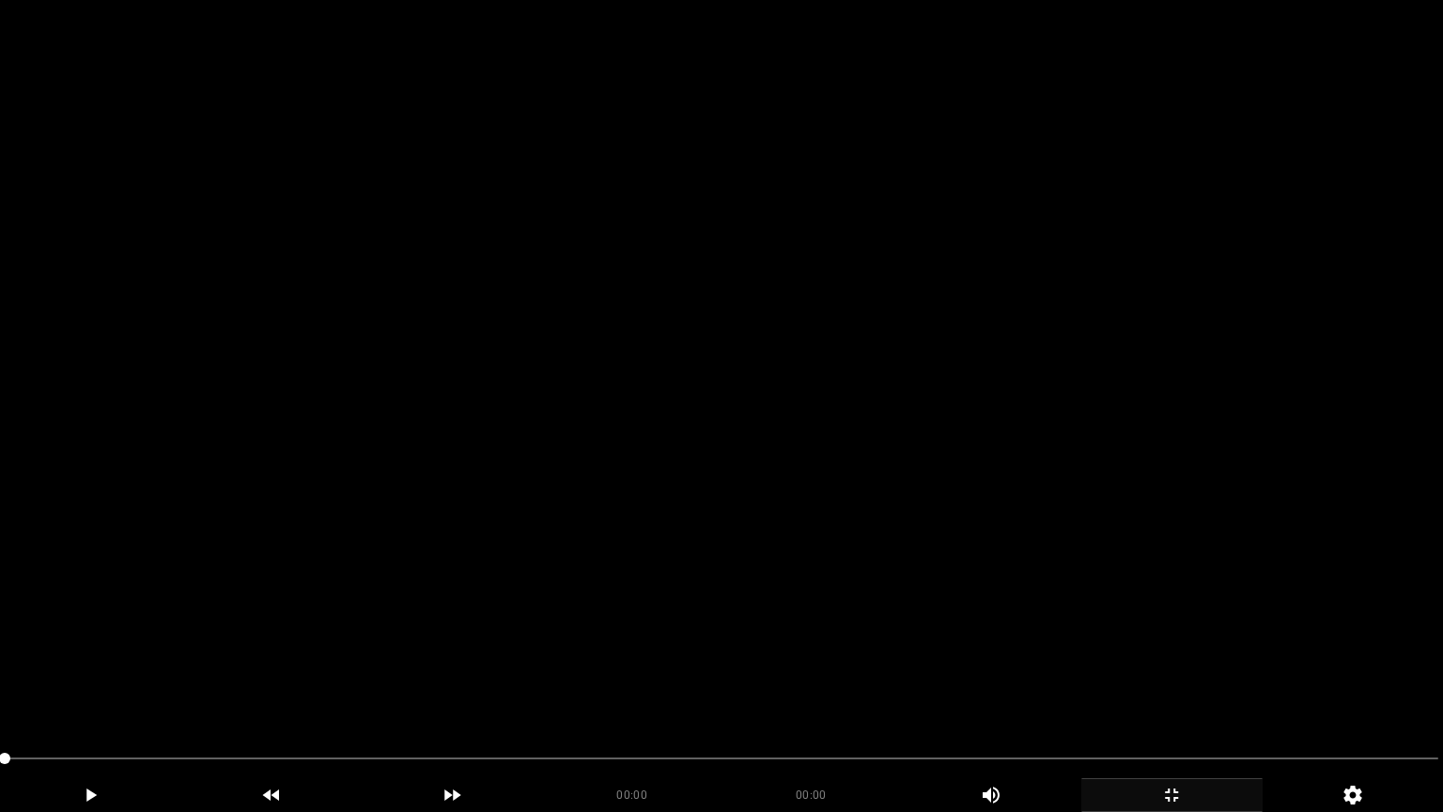
click at [1097, 555] on video at bounding box center [721, 406] width 1443 height 812
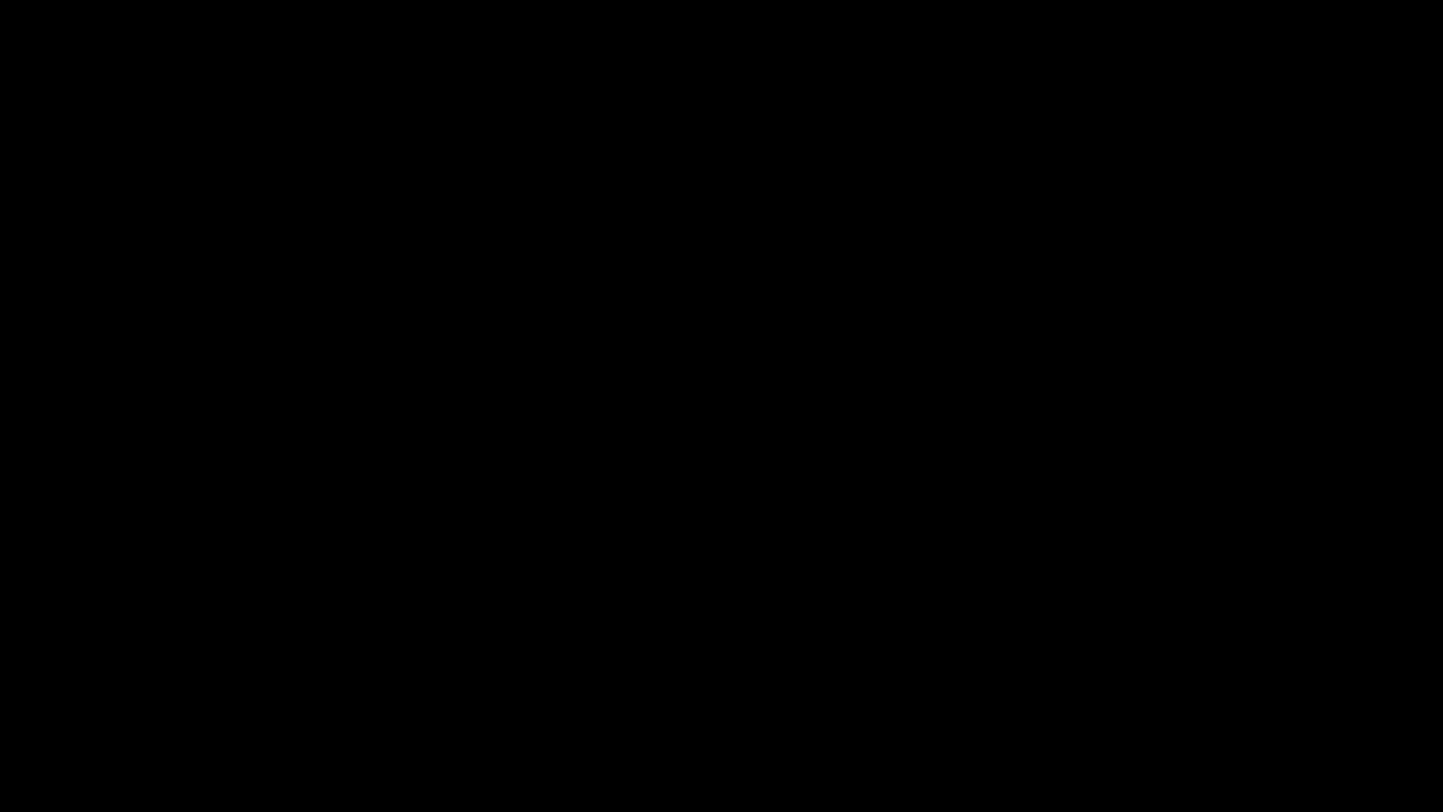
click at [1162, 685] on icon "add" at bounding box center [1171, 795] width 179 height 23
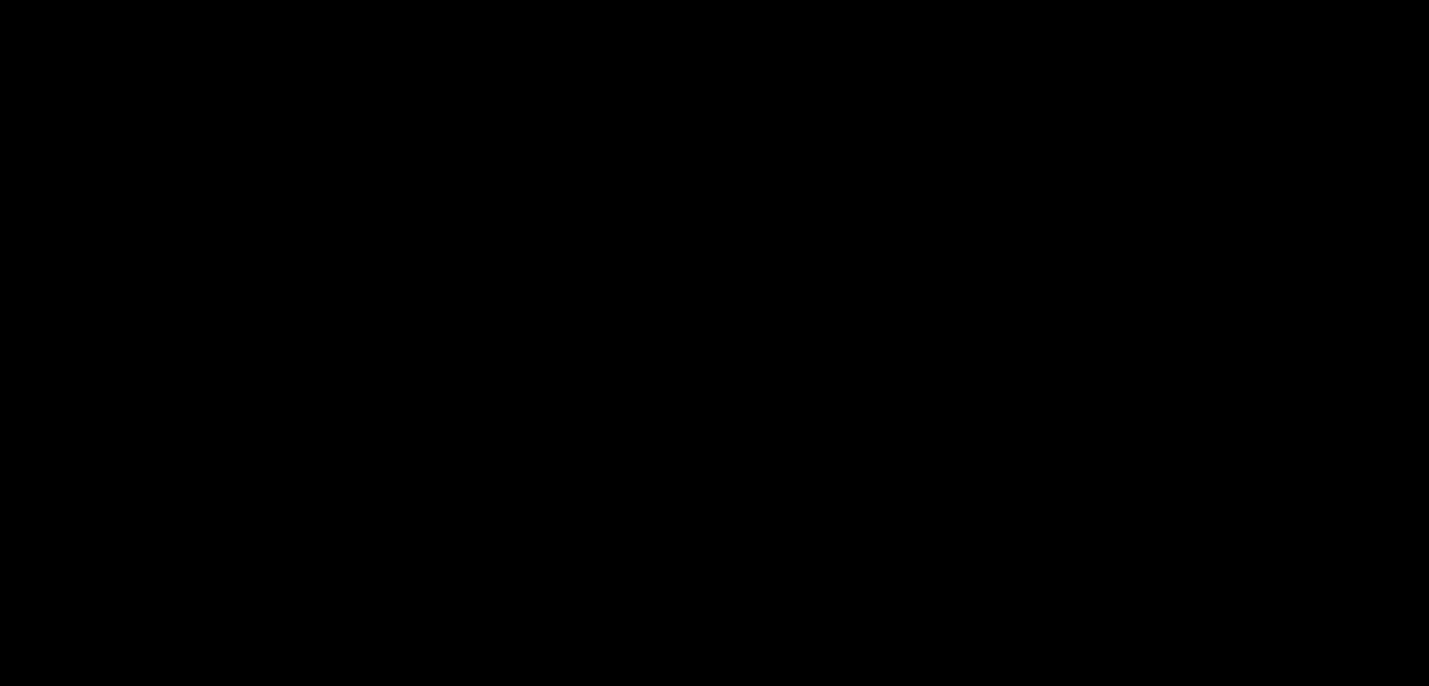
scroll to position [564, 0]
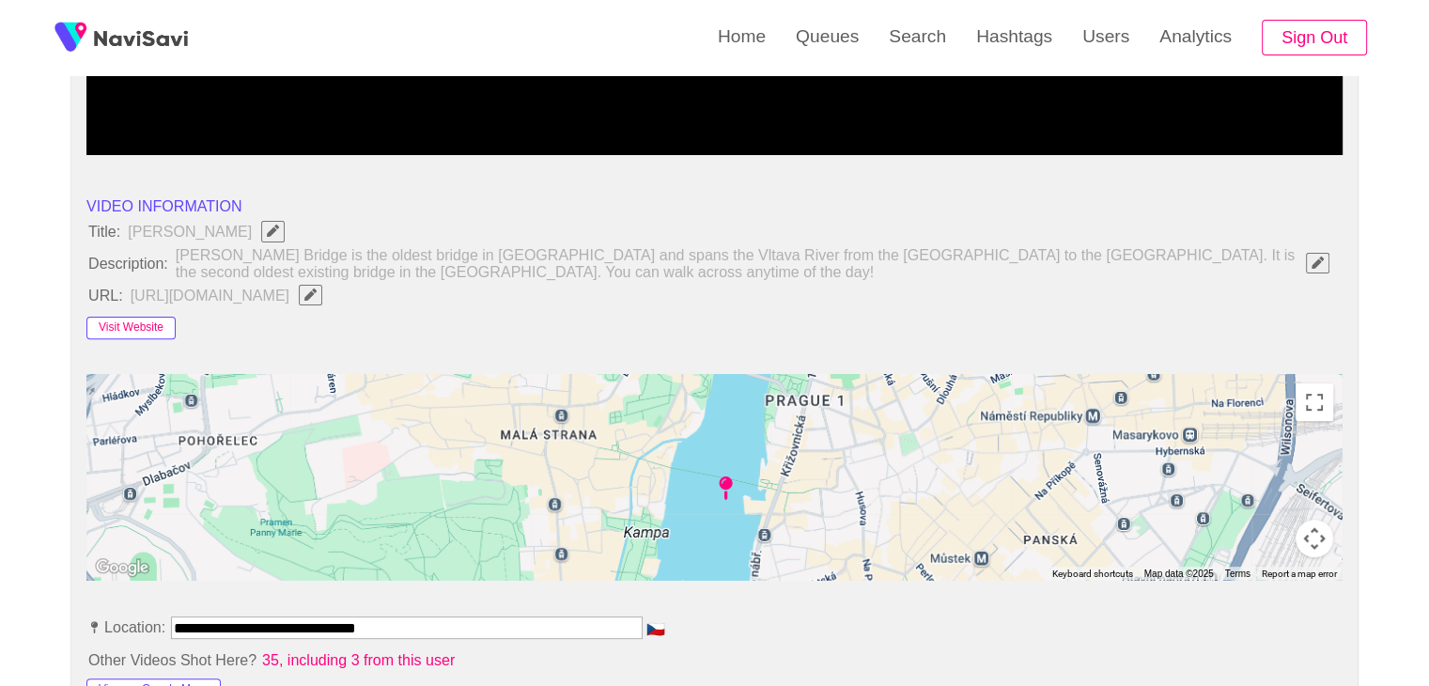
click at [142, 329] on button "Visit Website" at bounding box center [130, 328] width 89 height 23
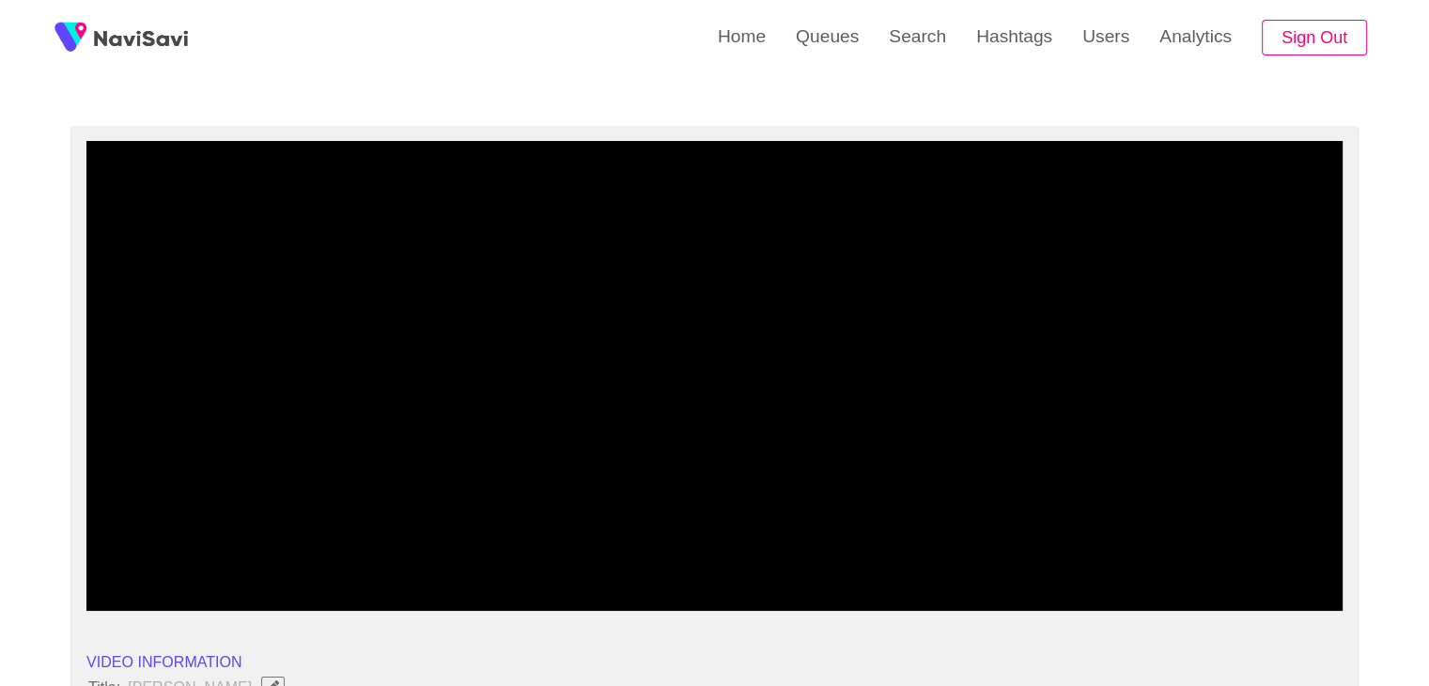
scroll to position [94, 0]
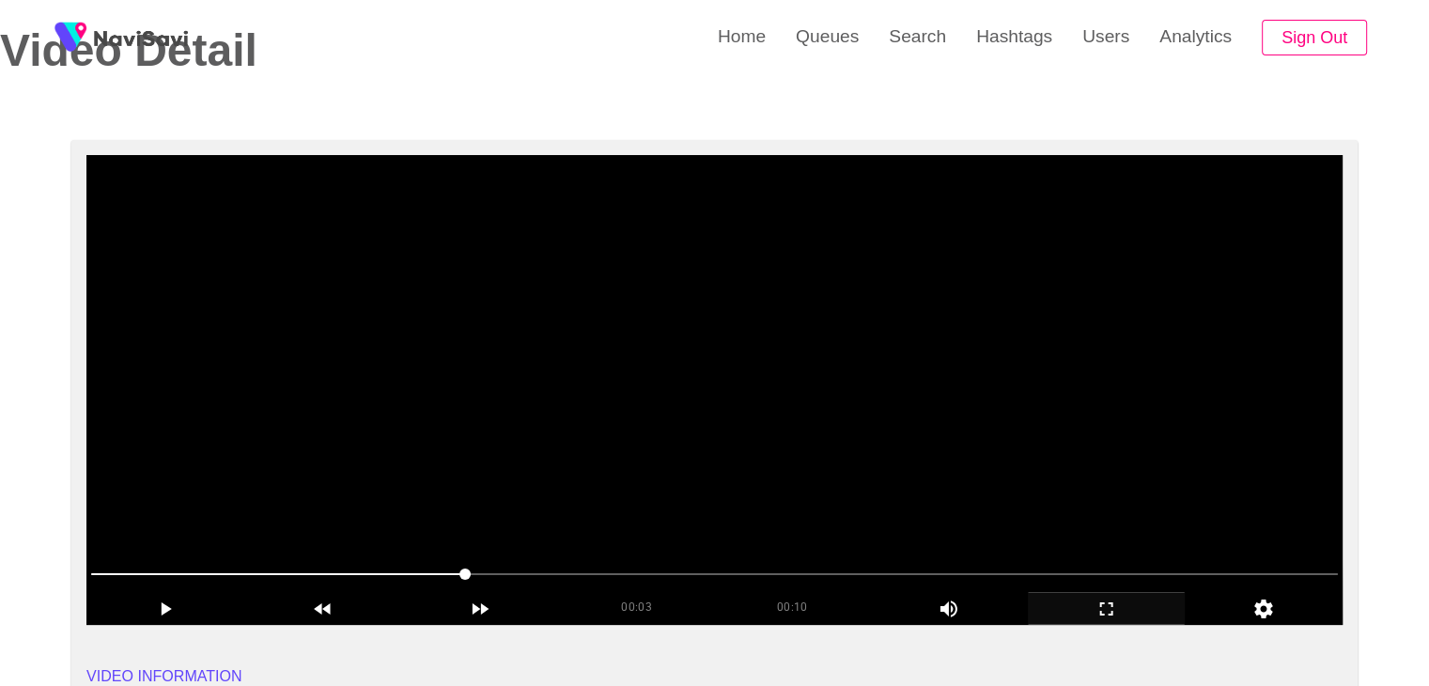
click at [579, 434] on video at bounding box center [714, 390] width 1256 height 470
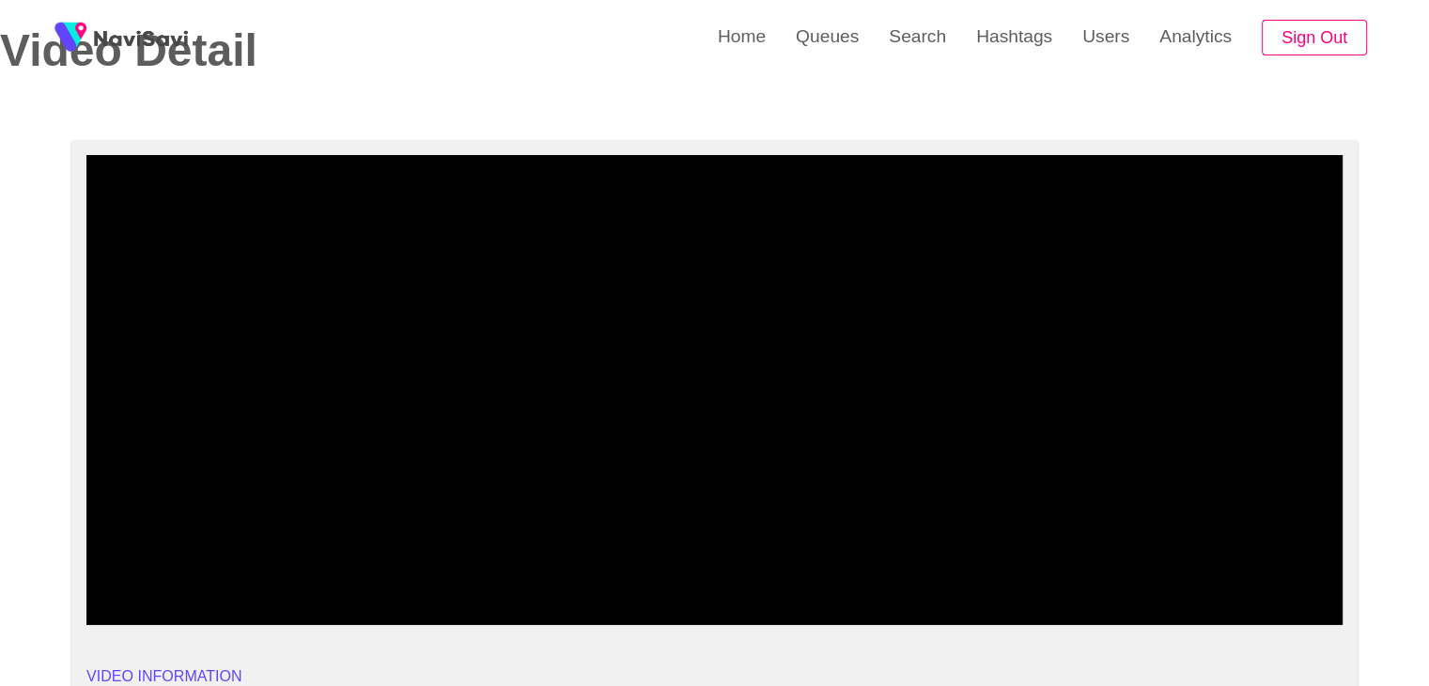
drag, startPoint x: 1113, startPoint y: 615, endPoint x: 912, endPoint y: 703, distance: 219.6
click at [1084, 621] on div "add" at bounding box center [1107, 608] width 158 height 32
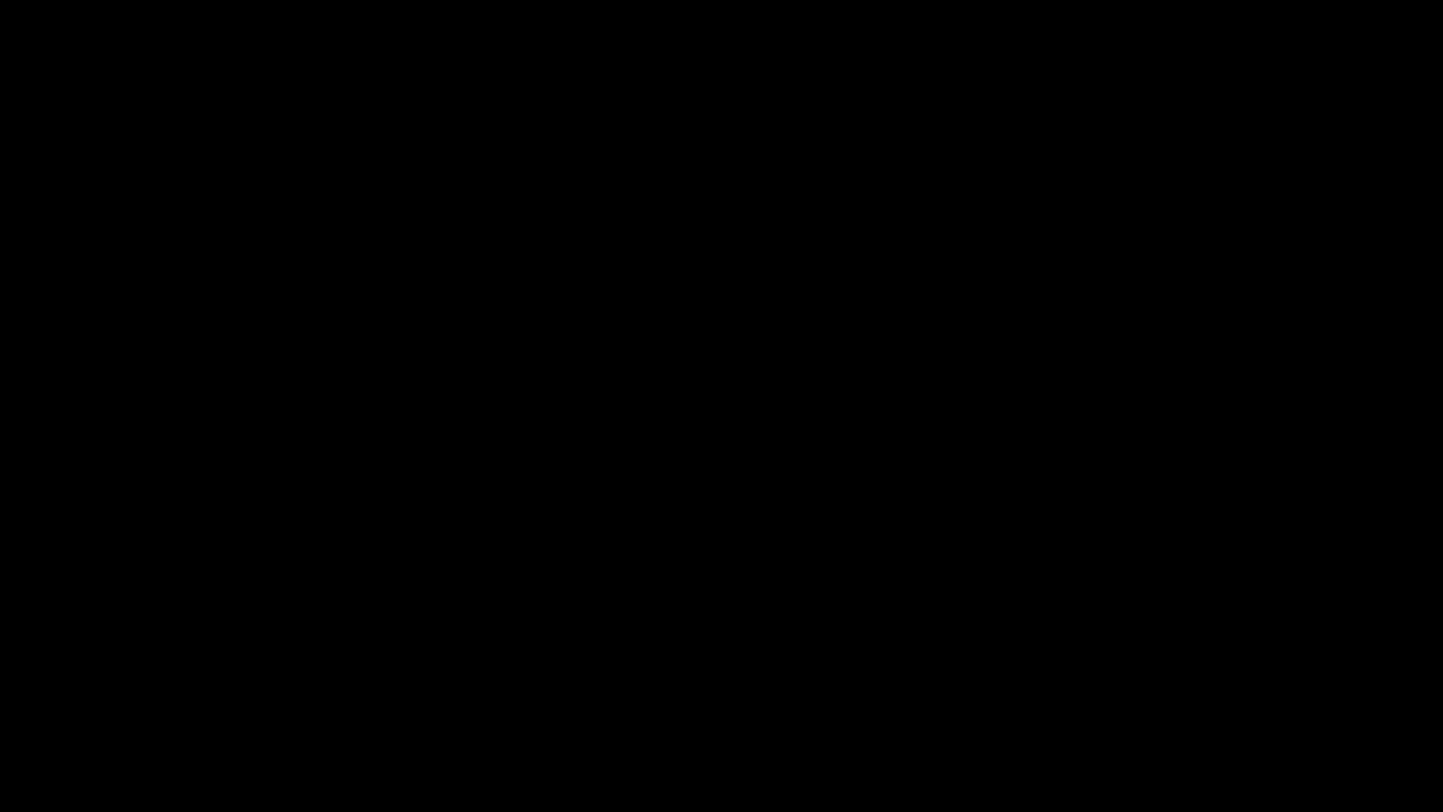
drag, startPoint x: 0, startPoint y: 774, endPoint x: 70, endPoint y: 747, distance: 75.6
click at [74, 685] on icon "add" at bounding box center [90, 795] width 179 height 23
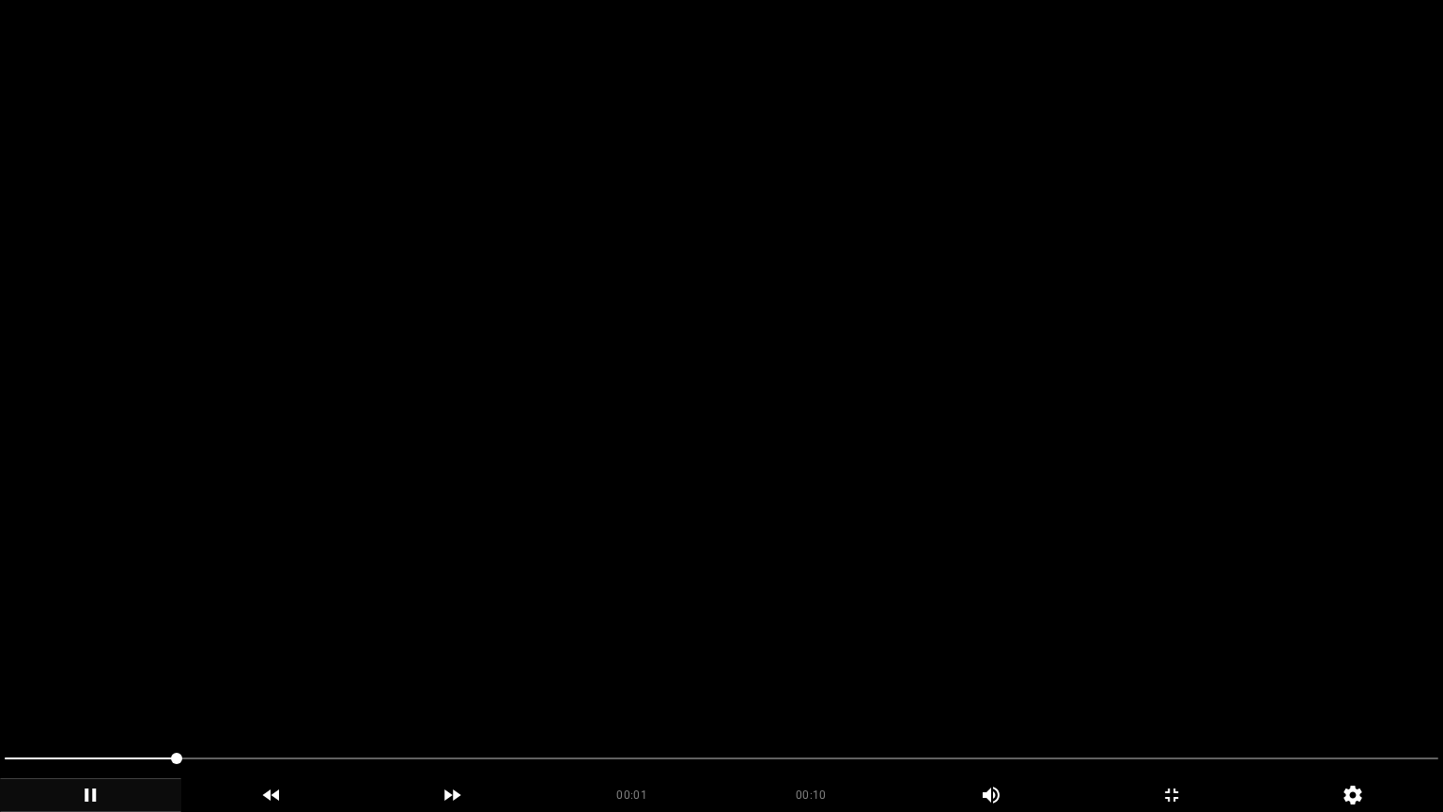
click at [270, 596] on video at bounding box center [721, 406] width 1443 height 812
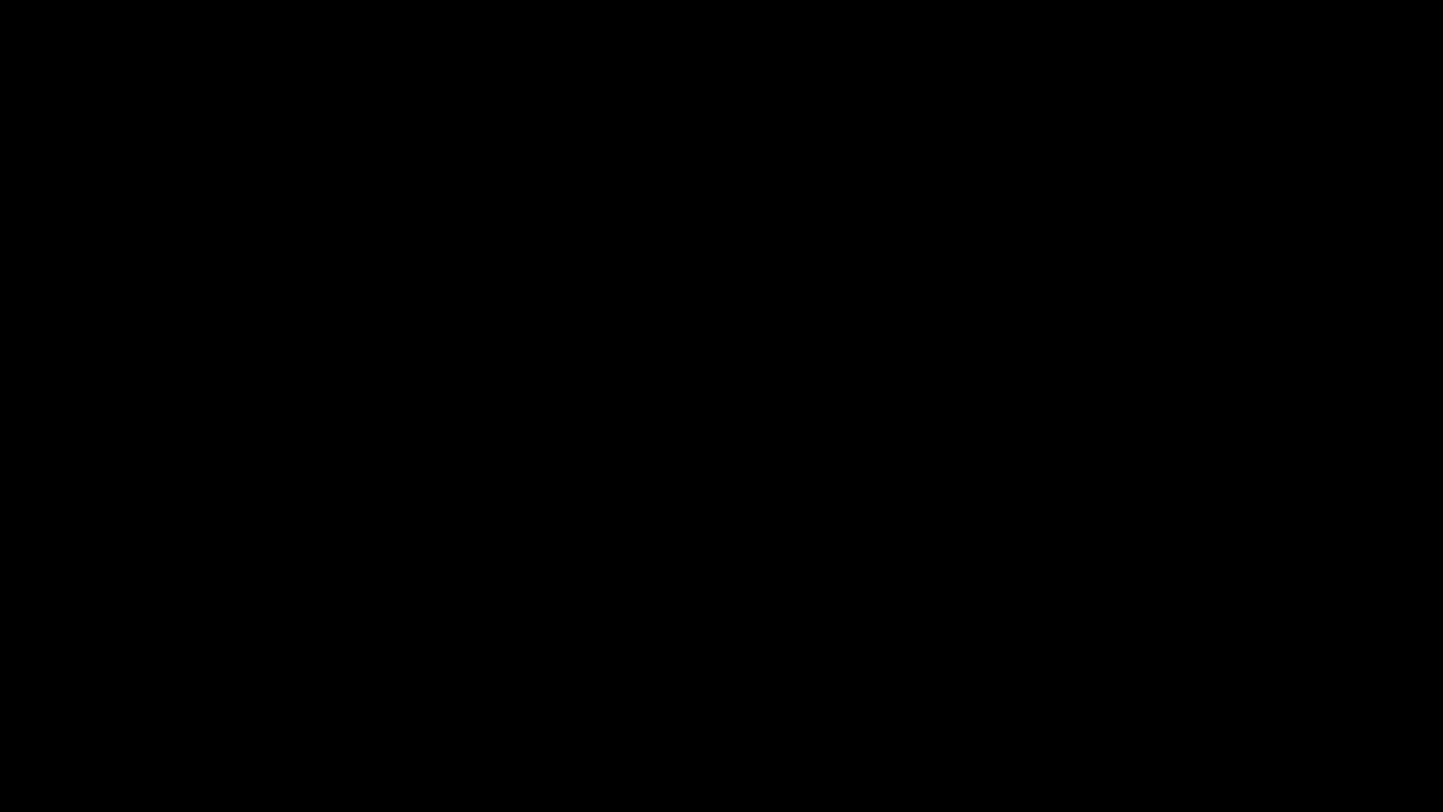
click at [0, 685] on div at bounding box center [721, 761] width 1449 height 50
click at [79, 685] on icon "add" at bounding box center [90, 795] width 179 height 23
click at [87, 685] on icon "add" at bounding box center [91, 794] width 10 height 13
click at [1161, 685] on icon "add" at bounding box center [1171, 795] width 179 height 23
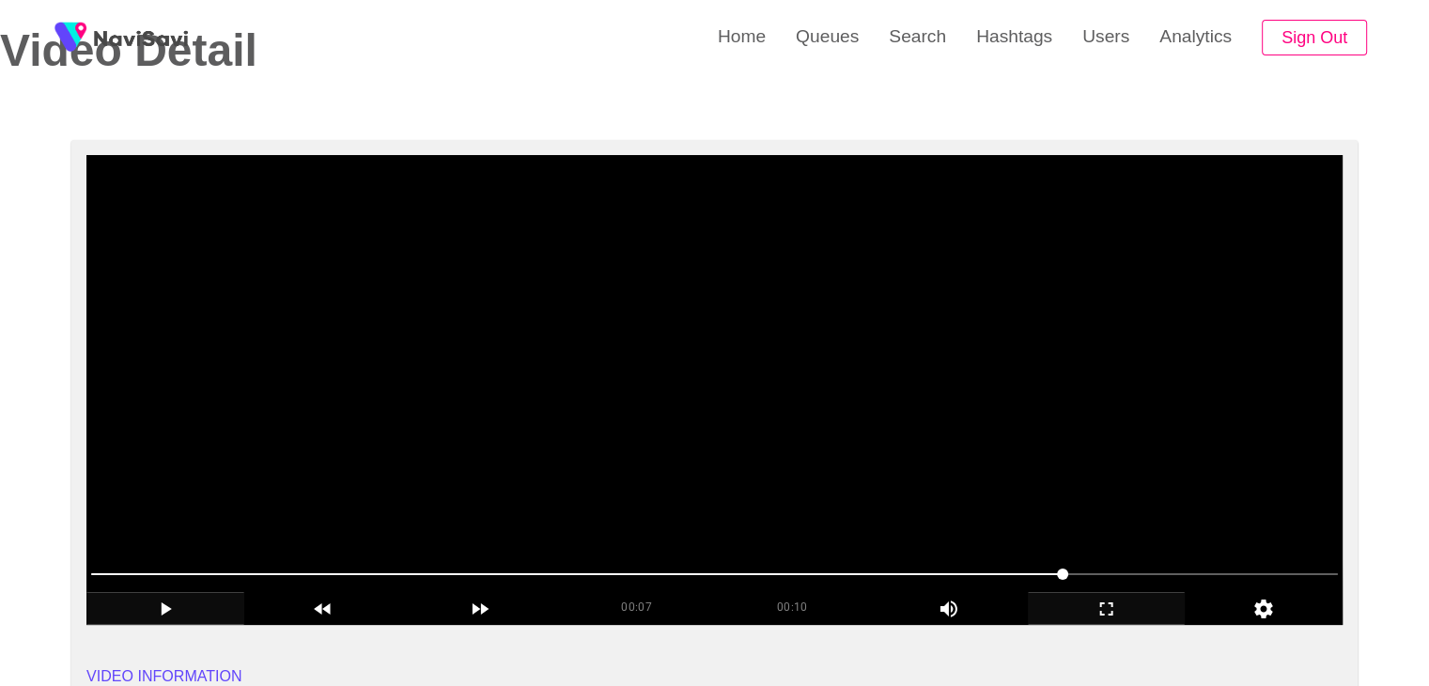
click at [1022, 428] on video at bounding box center [714, 390] width 1256 height 470
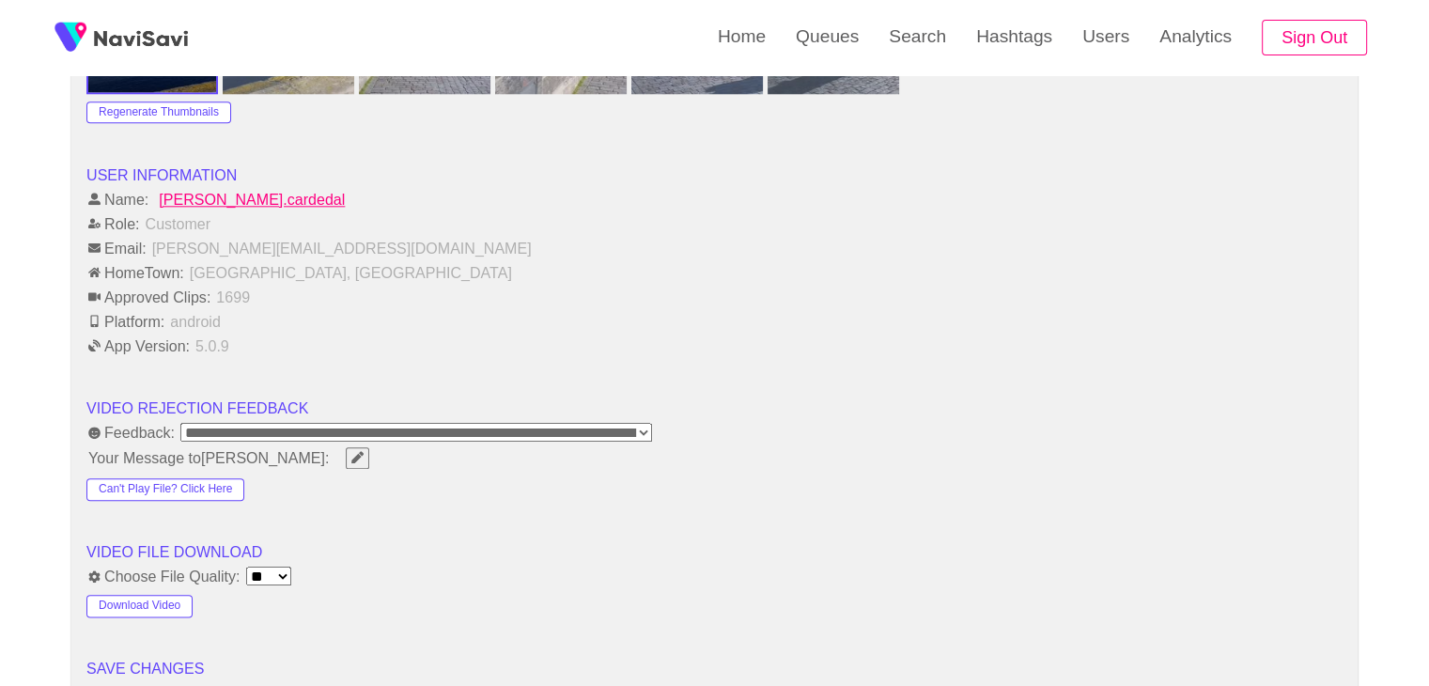
scroll to position [2349, 0]
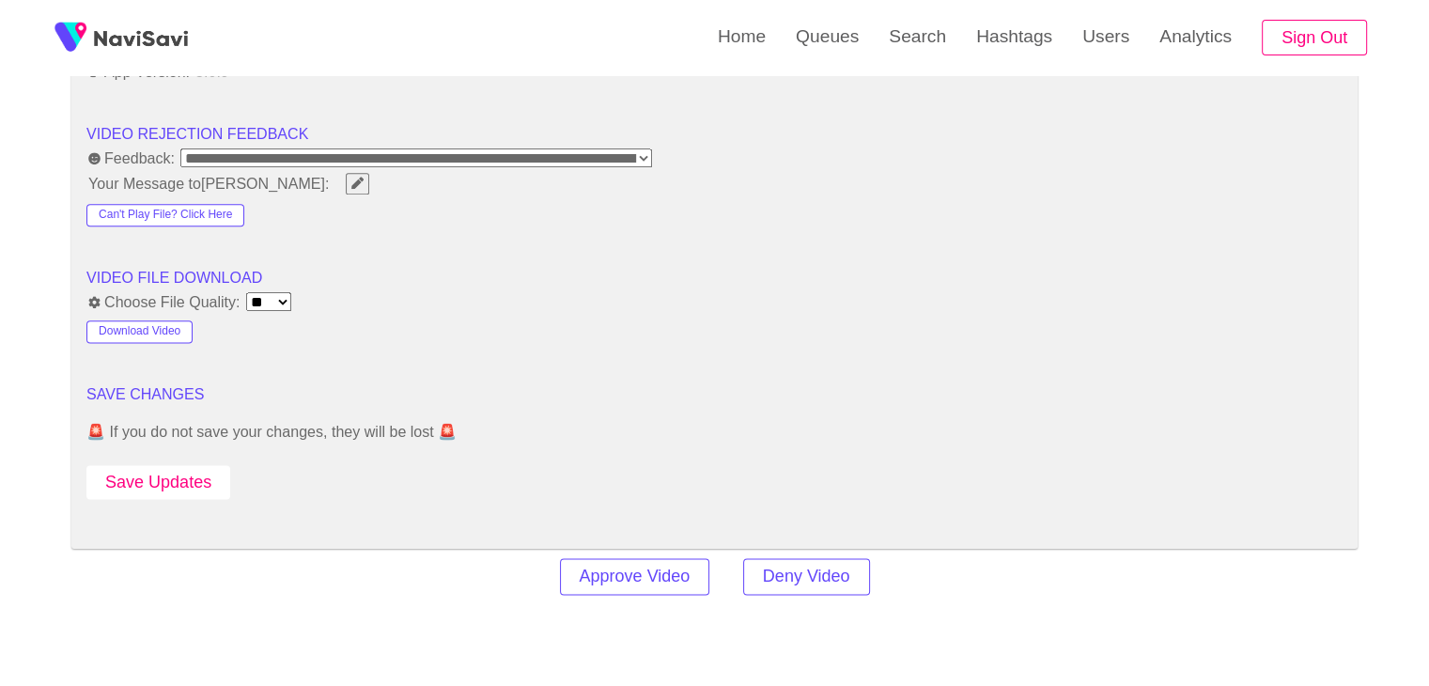
click at [170, 472] on button "Save Updates" at bounding box center [158, 482] width 144 height 35
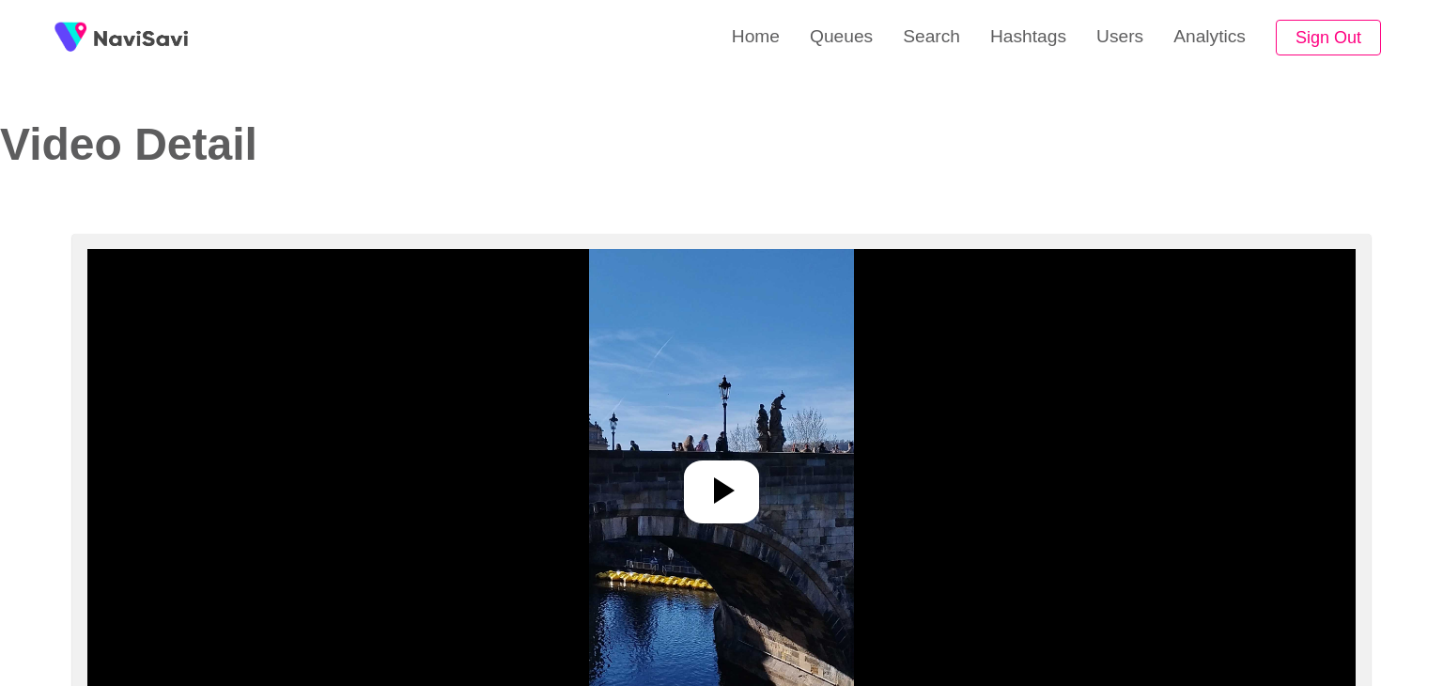
select select "**********"
select select "**"
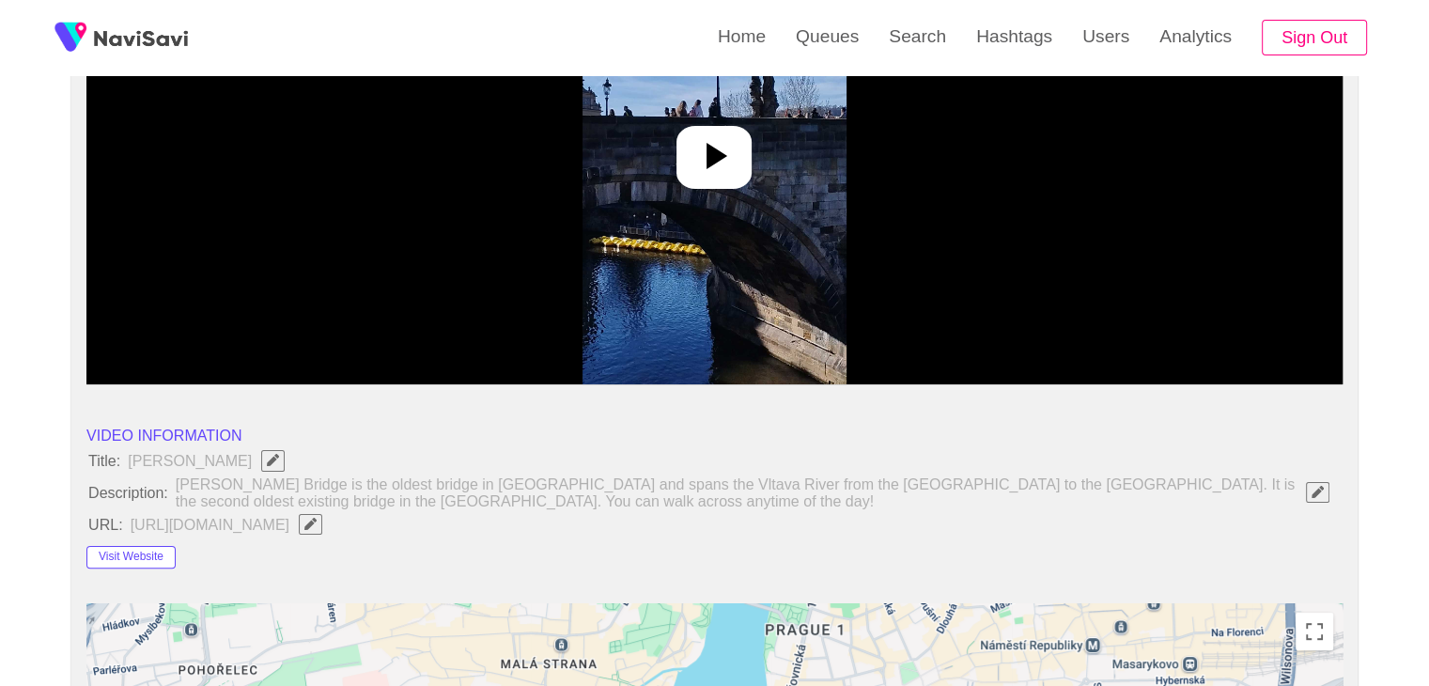
scroll to position [282, 0]
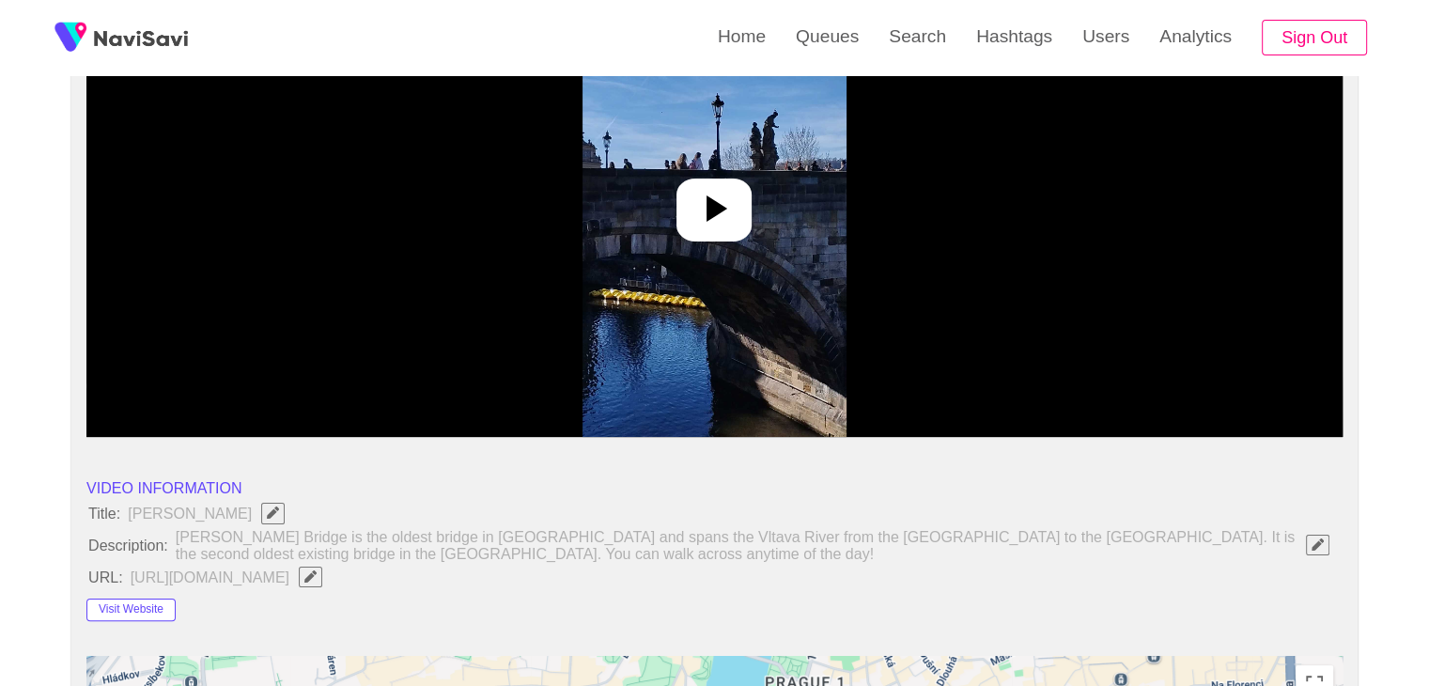
click at [686, 234] on div at bounding box center [714, 210] width 75 height 63
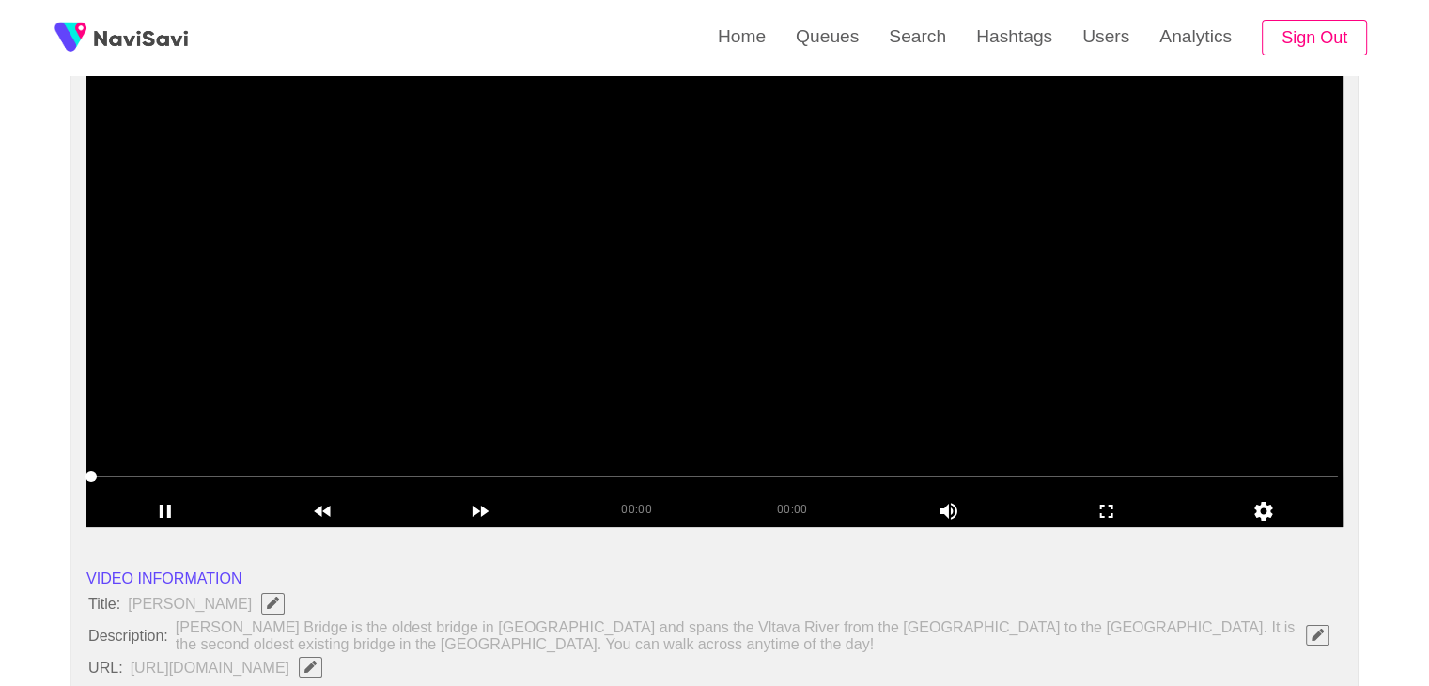
scroll to position [188, 0]
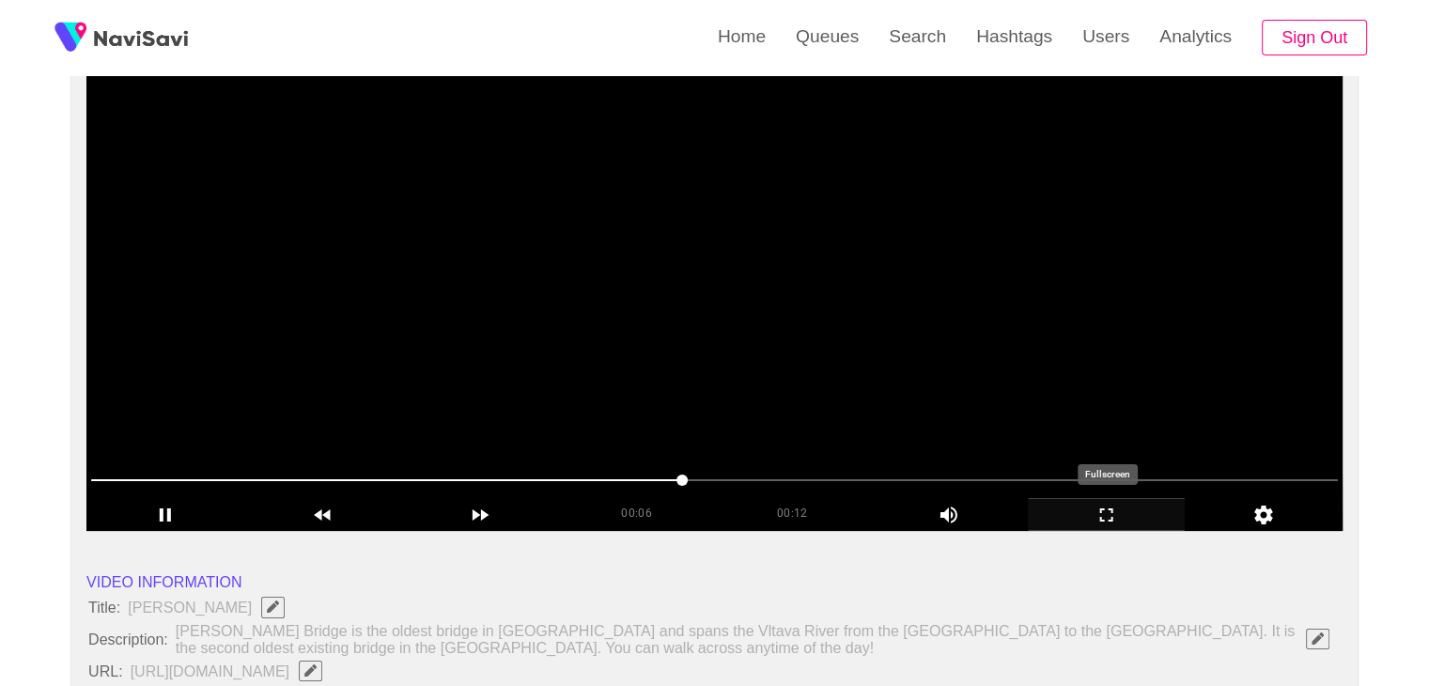
click at [1113, 508] on icon "add" at bounding box center [1107, 515] width 156 height 23
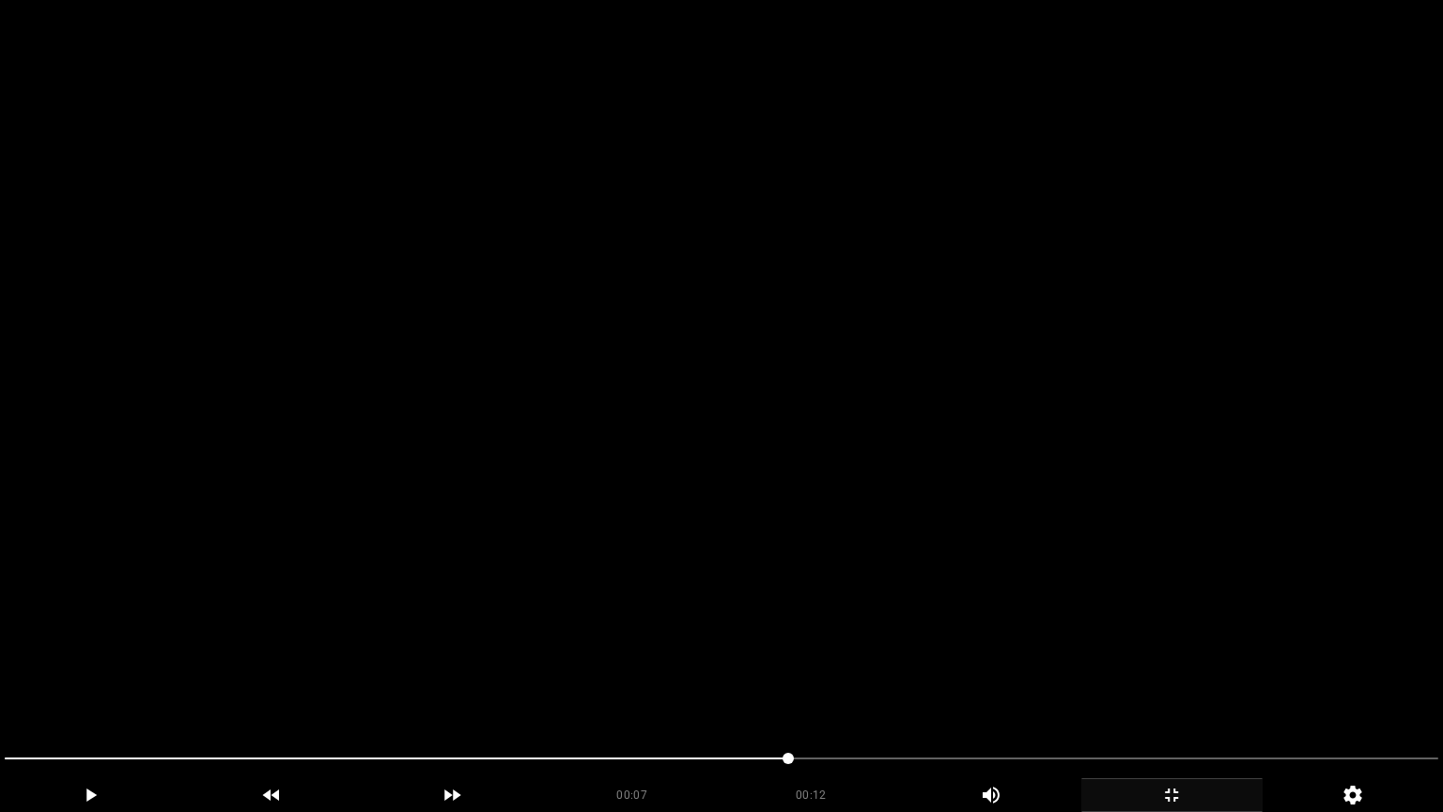
click at [947, 521] on video at bounding box center [721, 406] width 1443 height 812
drag, startPoint x: 966, startPoint y: 530, endPoint x: 1141, endPoint y: 714, distance: 253.9
click at [968, 534] on video at bounding box center [721, 406] width 1443 height 812
click at [1147, 685] on video at bounding box center [721, 406] width 1443 height 812
click at [1154, 684] on video at bounding box center [721, 406] width 1443 height 812
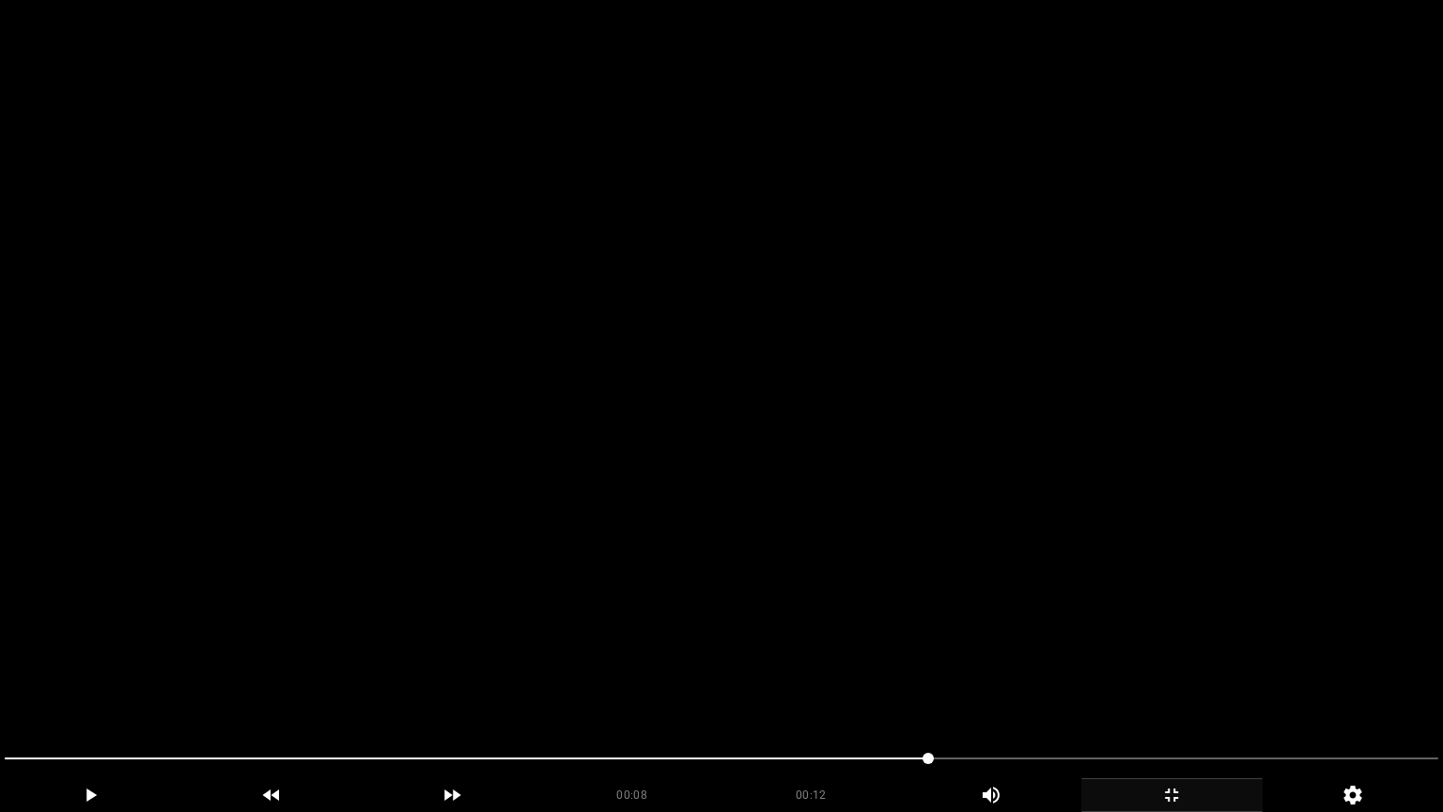
click at [1083, 661] on video at bounding box center [721, 406] width 1443 height 812
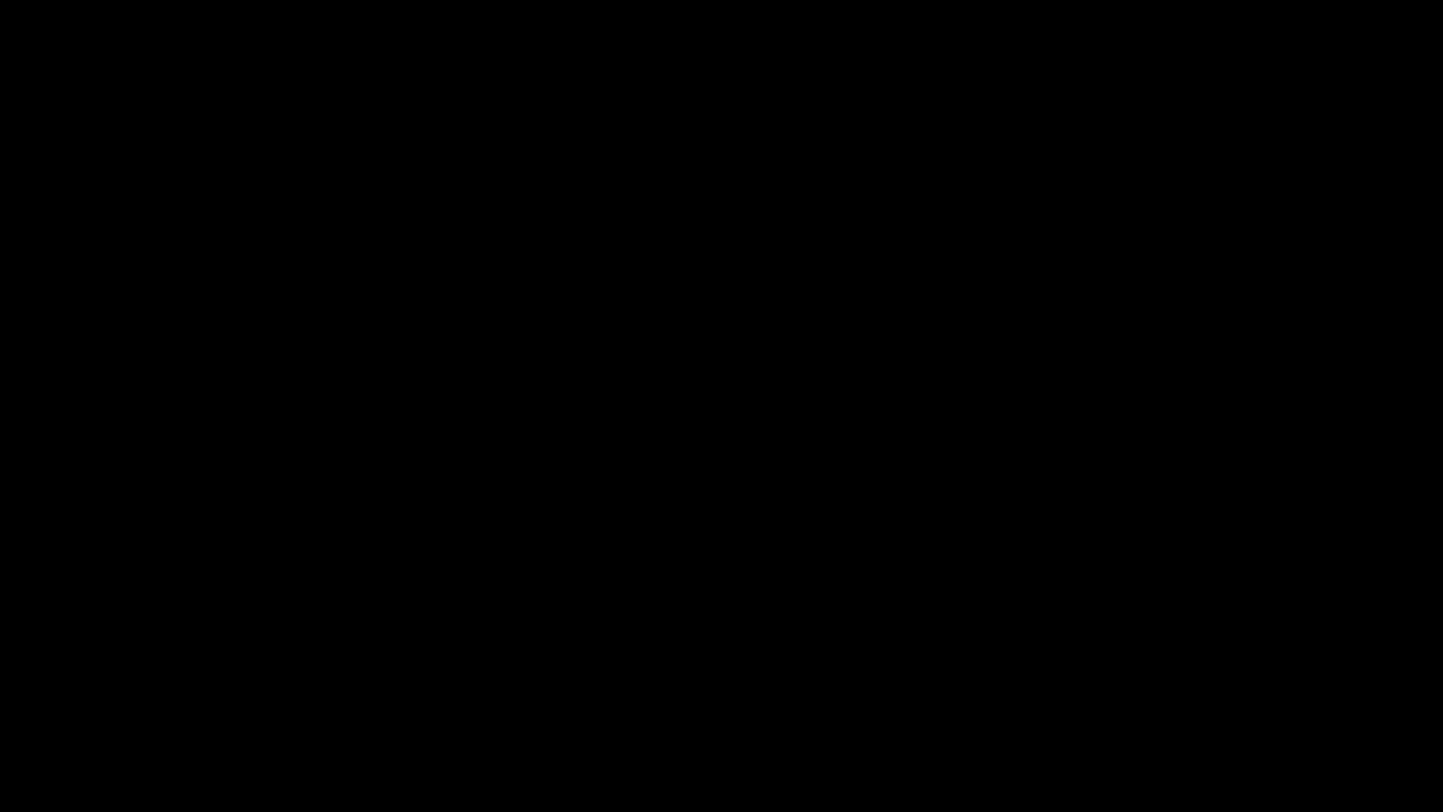
click at [1175, 685] on icon "add" at bounding box center [1171, 794] width 13 height 13
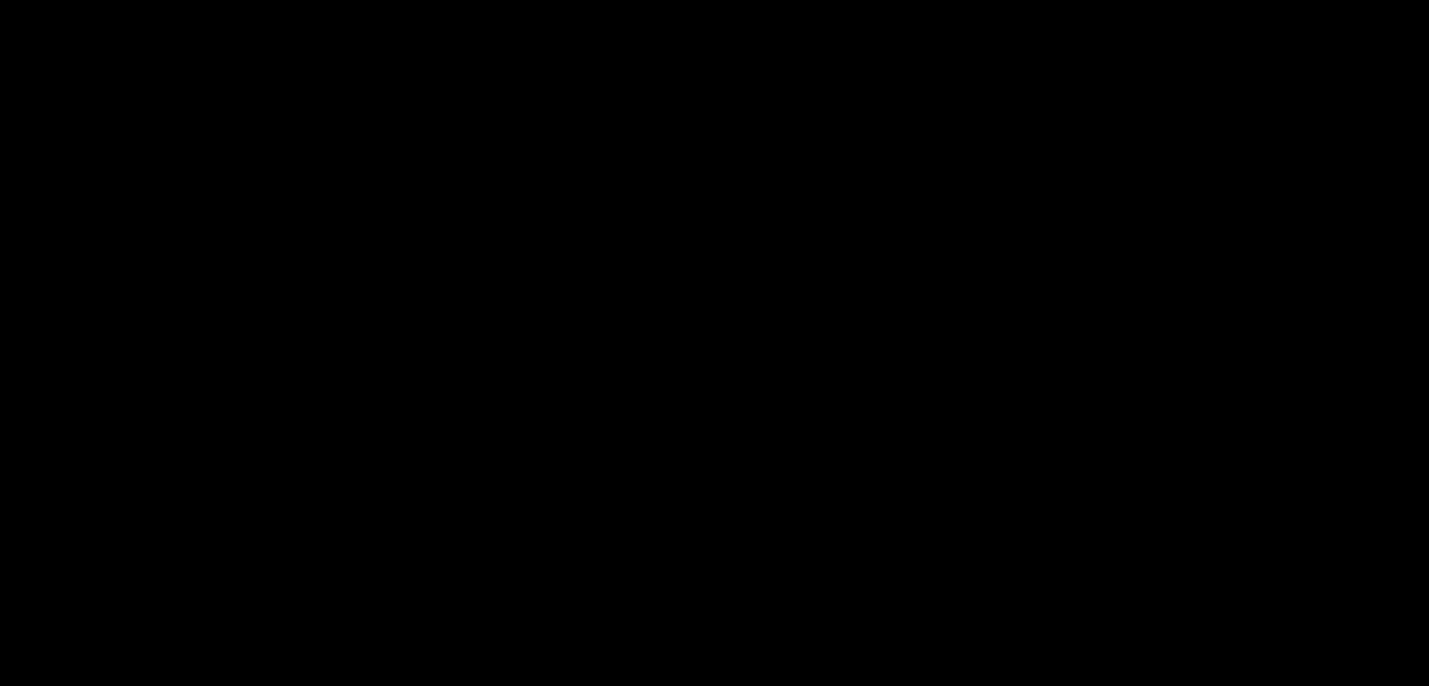
scroll to position [1034, 0]
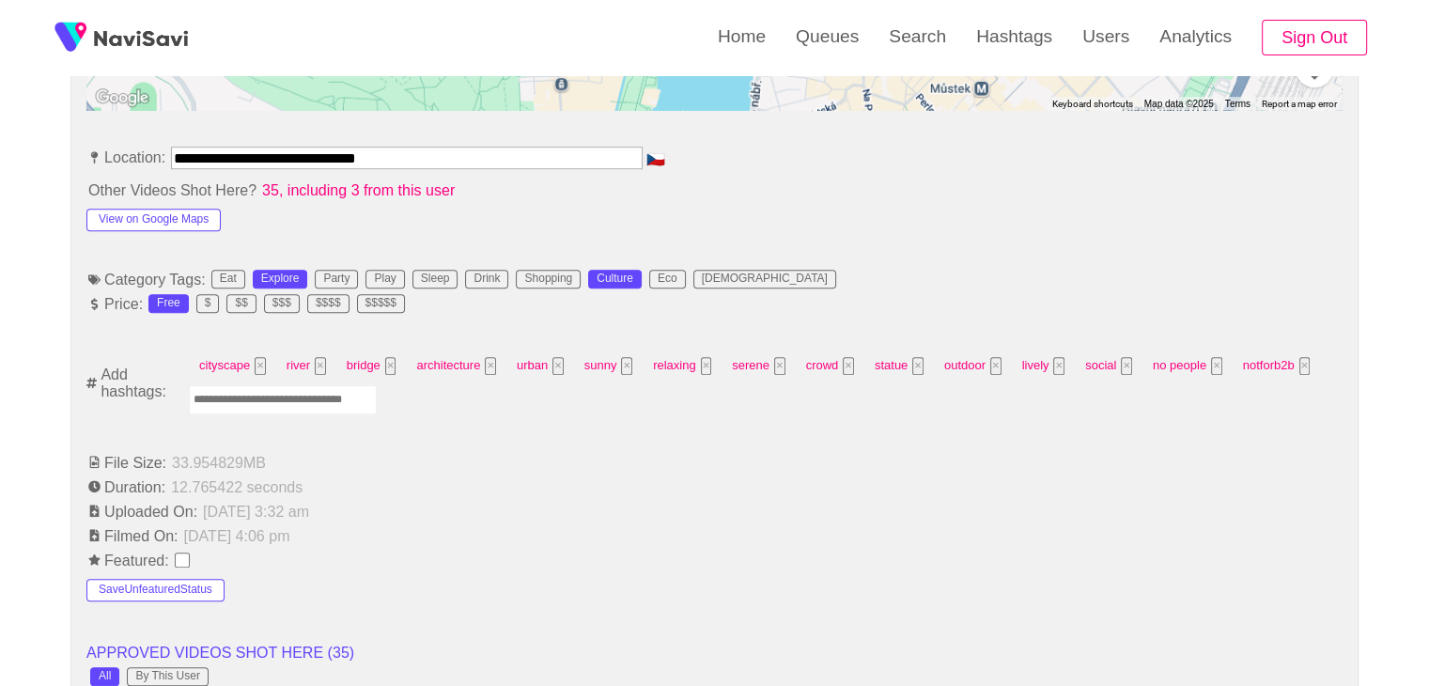
click at [285, 399] on input "Enter tag here and press return" at bounding box center [283, 399] width 188 height 29
type input "******"
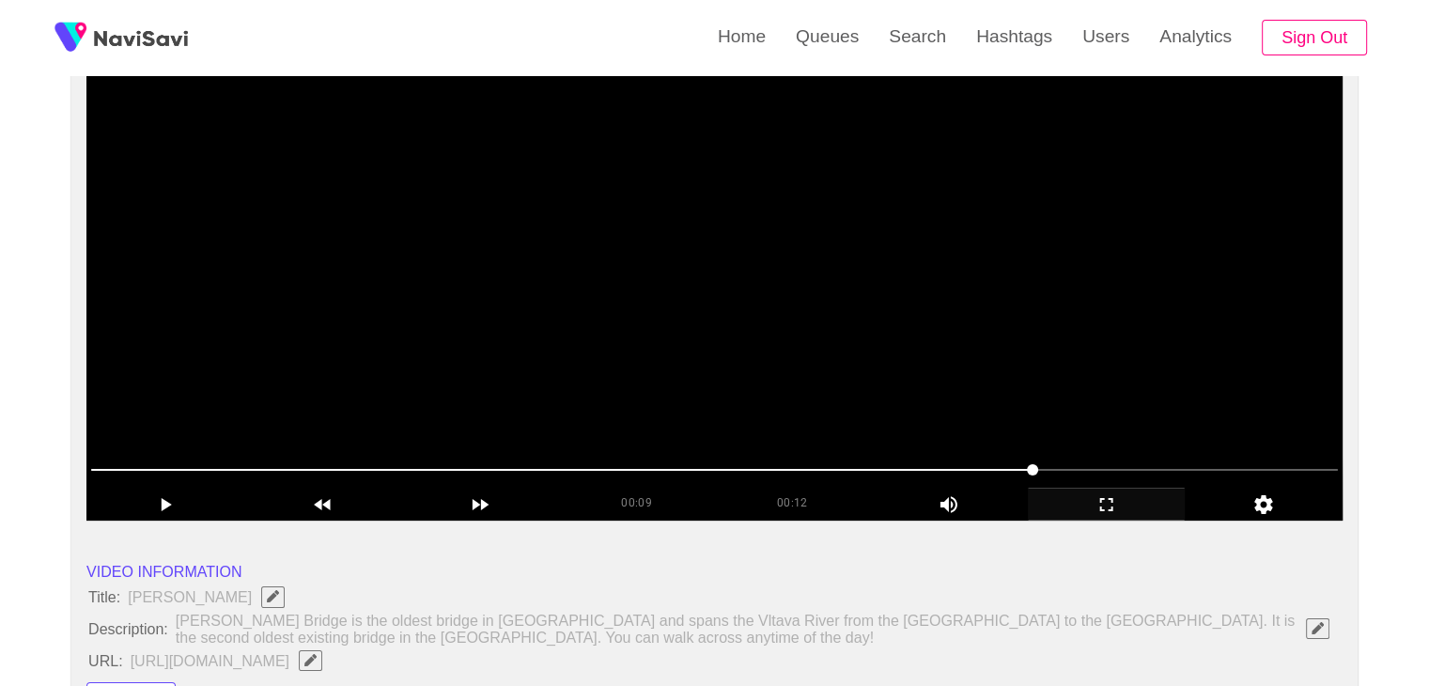
scroll to position [188, 0]
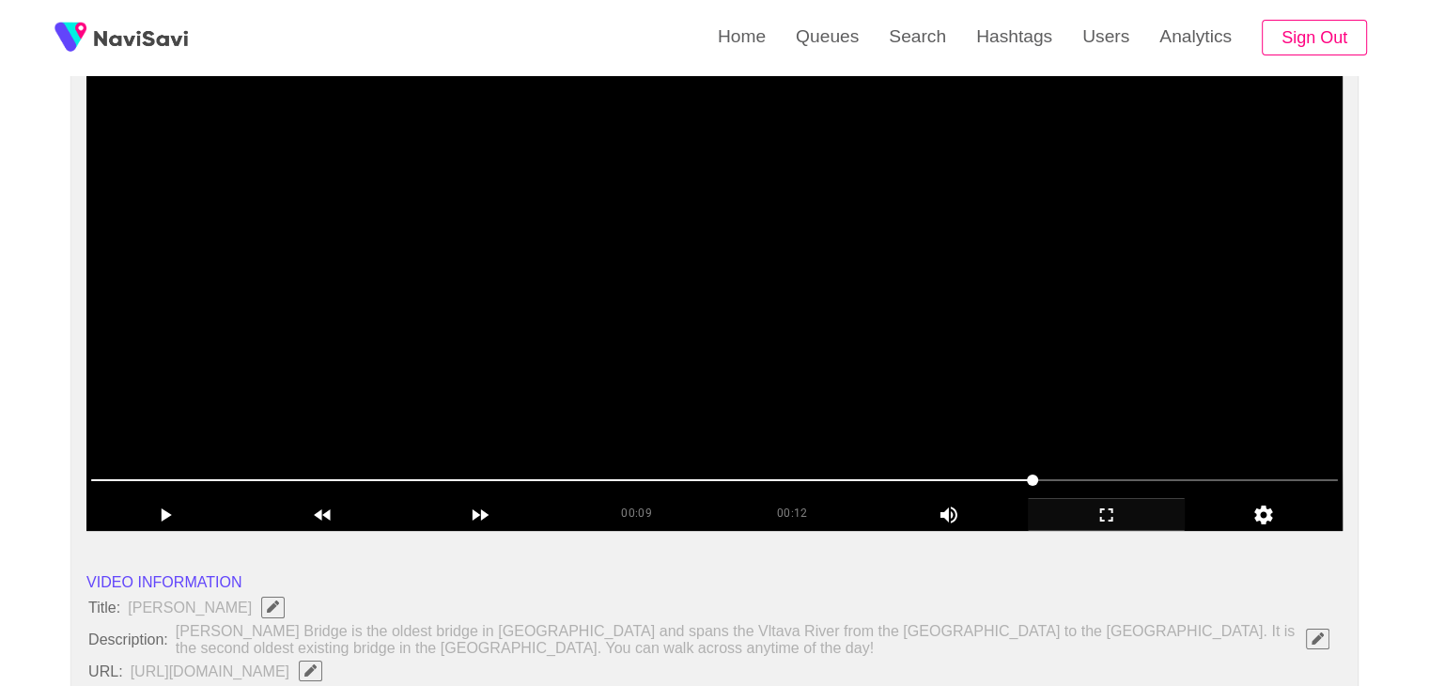
click at [749, 345] on video at bounding box center [714, 296] width 1256 height 470
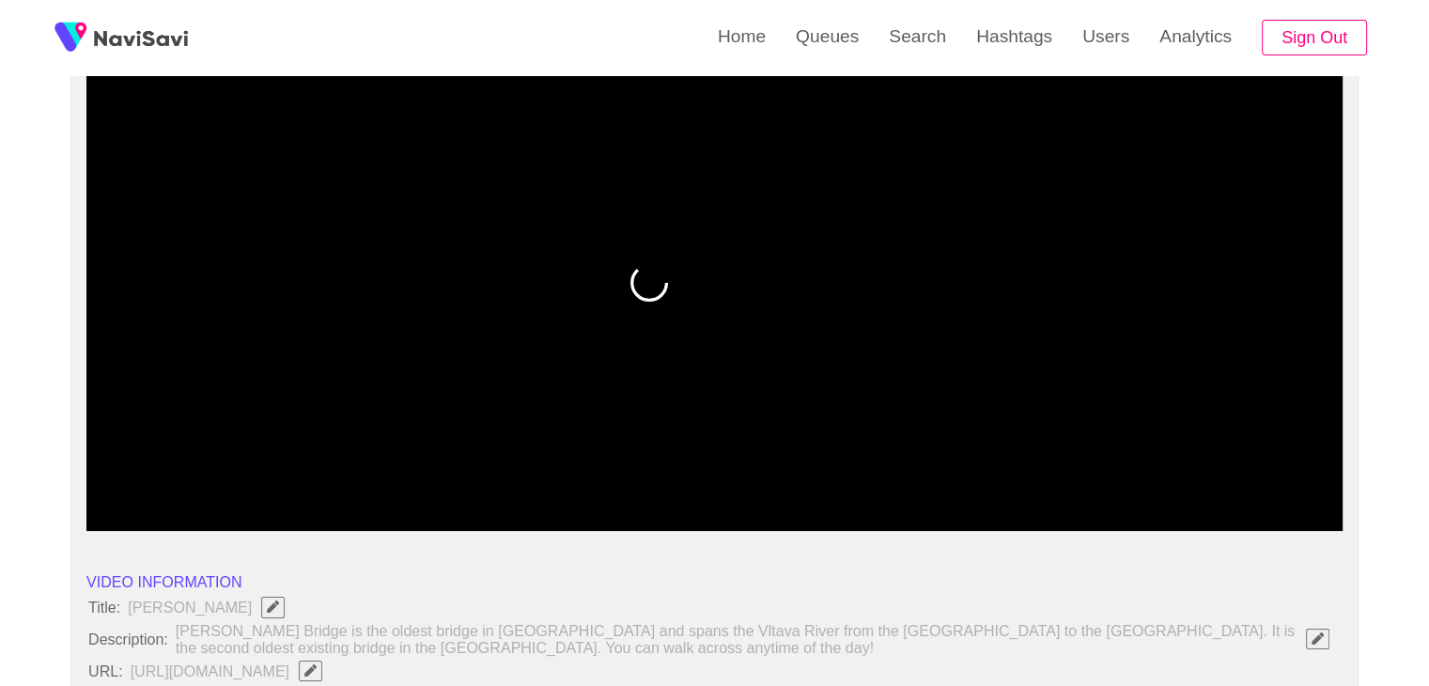
drag, startPoint x: 739, startPoint y: 482, endPoint x: 234, endPoint y: 495, distance: 504.7
click at [350, 465] on span at bounding box center [714, 480] width 1247 height 30
click at [201, 458] on div at bounding box center [715, 482] width 1262 height 48
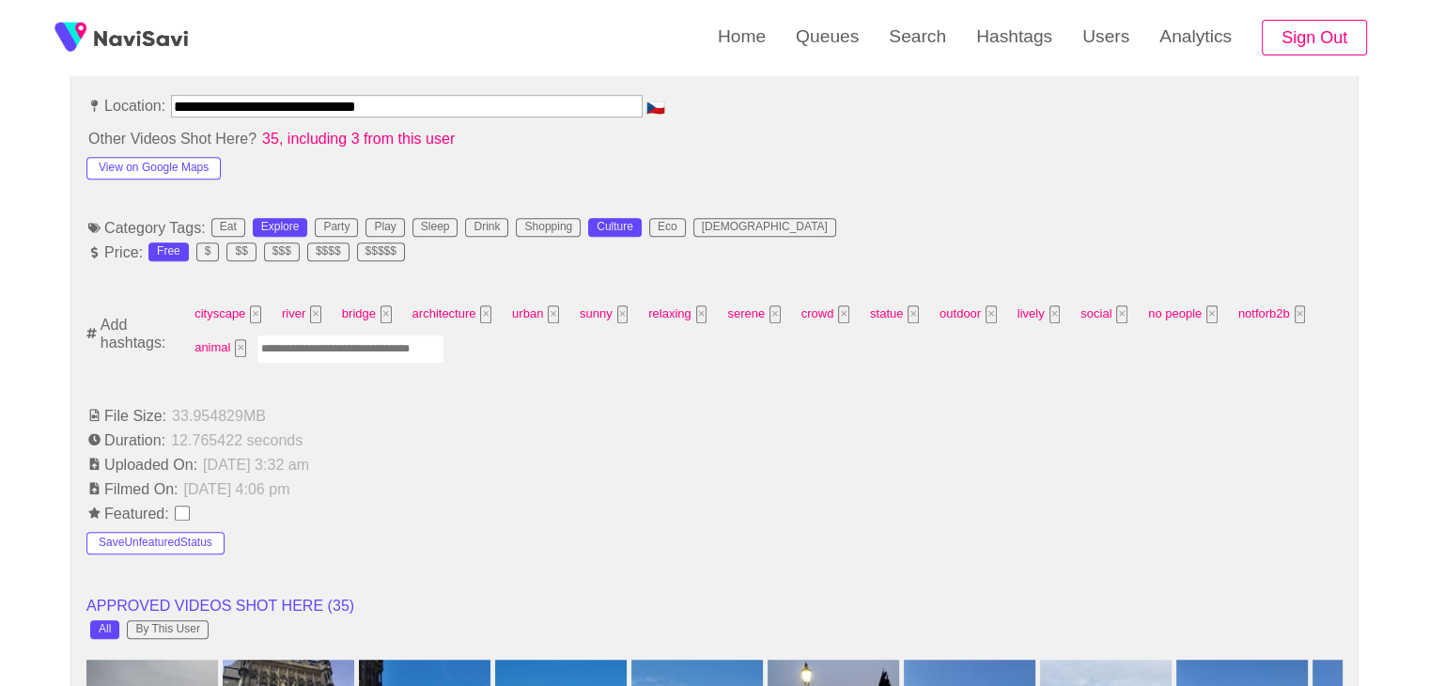
scroll to position [1128, 0]
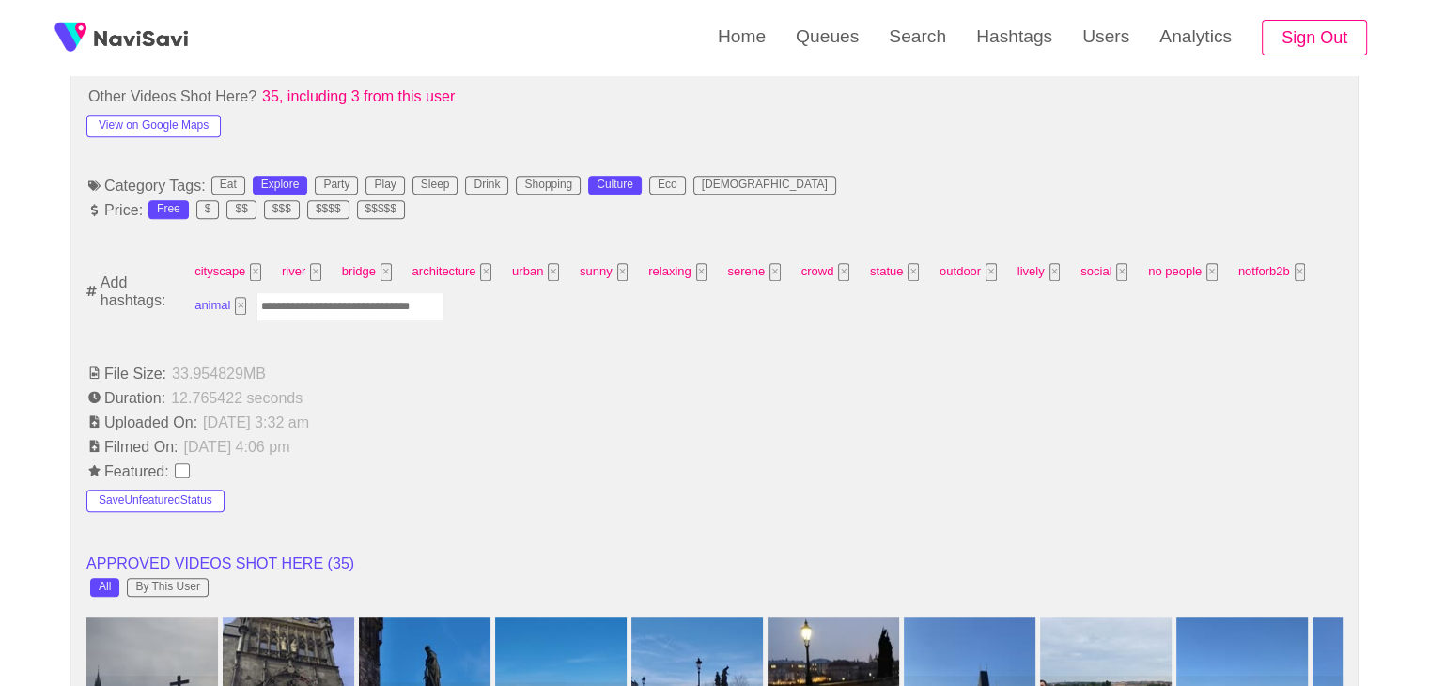
click at [240, 313] on span "animal ×" at bounding box center [220, 305] width 63 height 29
click at [241, 305] on button "×" at bounding box center [240, 306] width 11 height 18
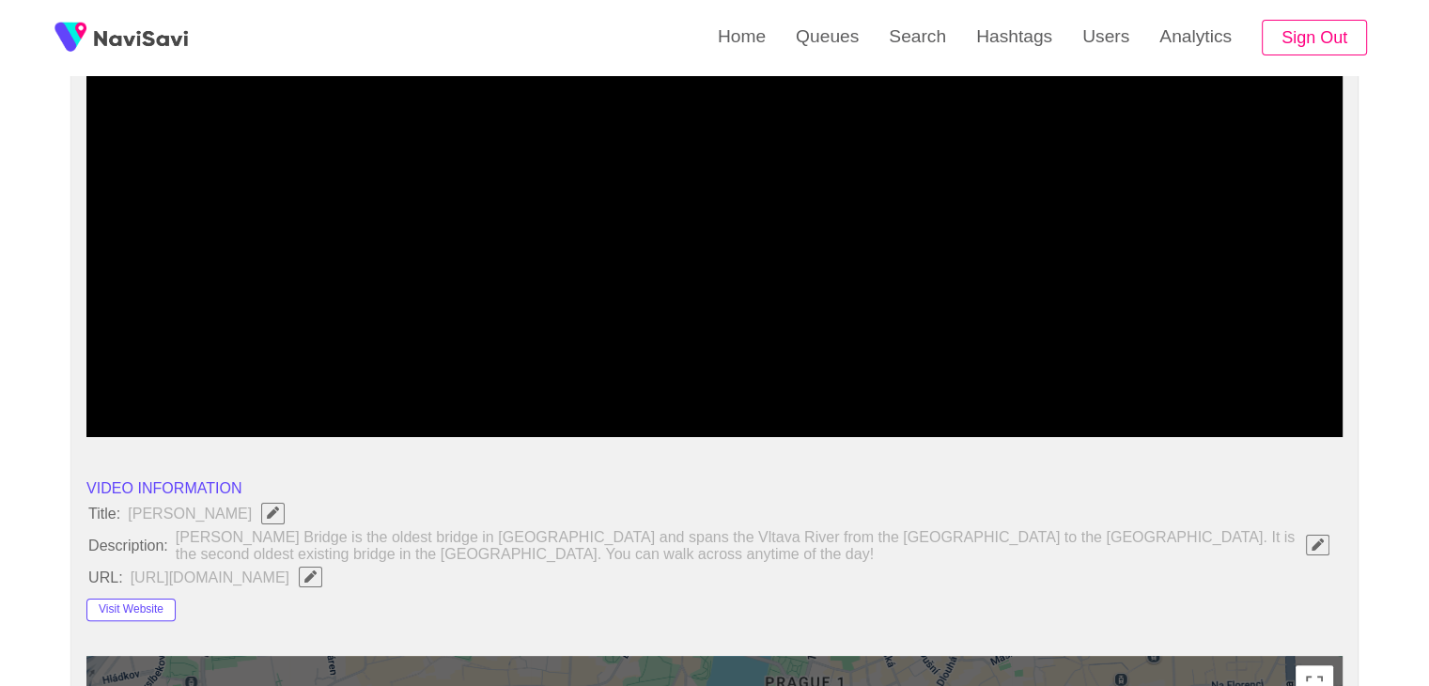
scroll to position [0, 0]
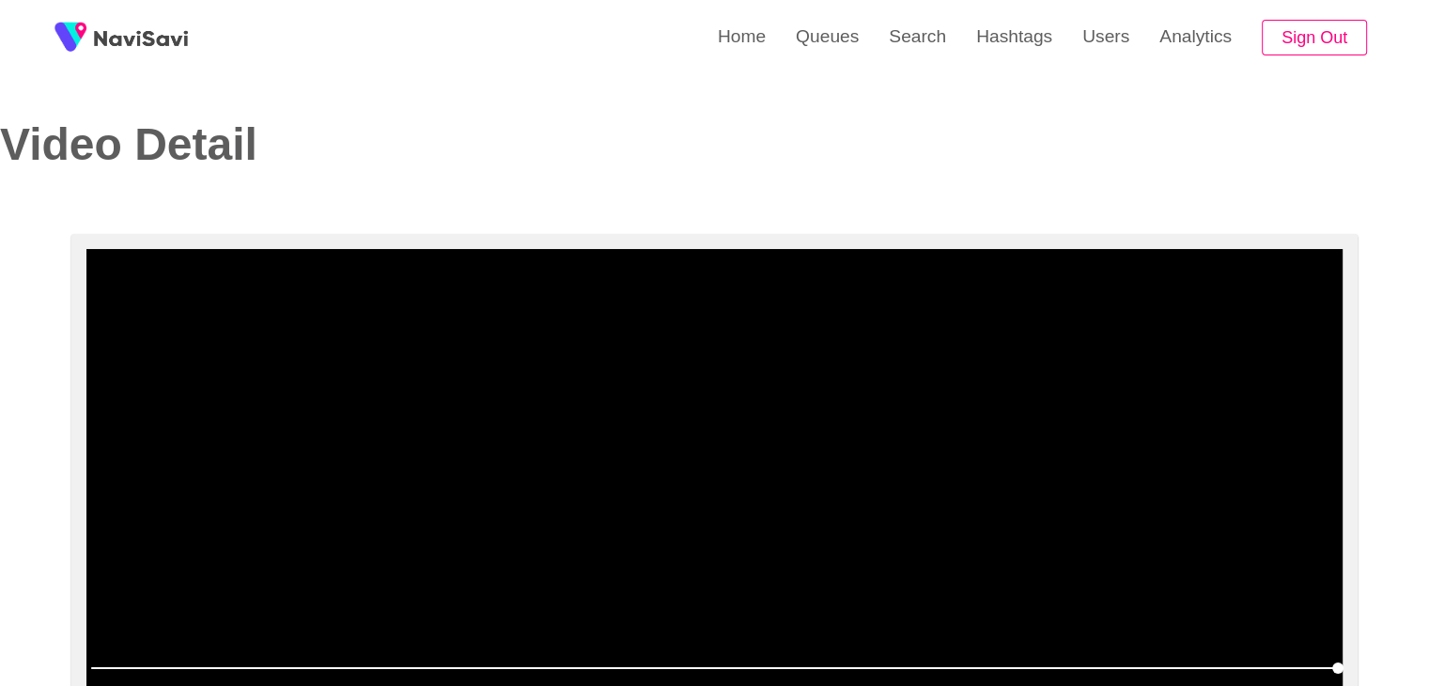
click at [677, 397] on video at bounding box center [714, 484] width 1256 height 470
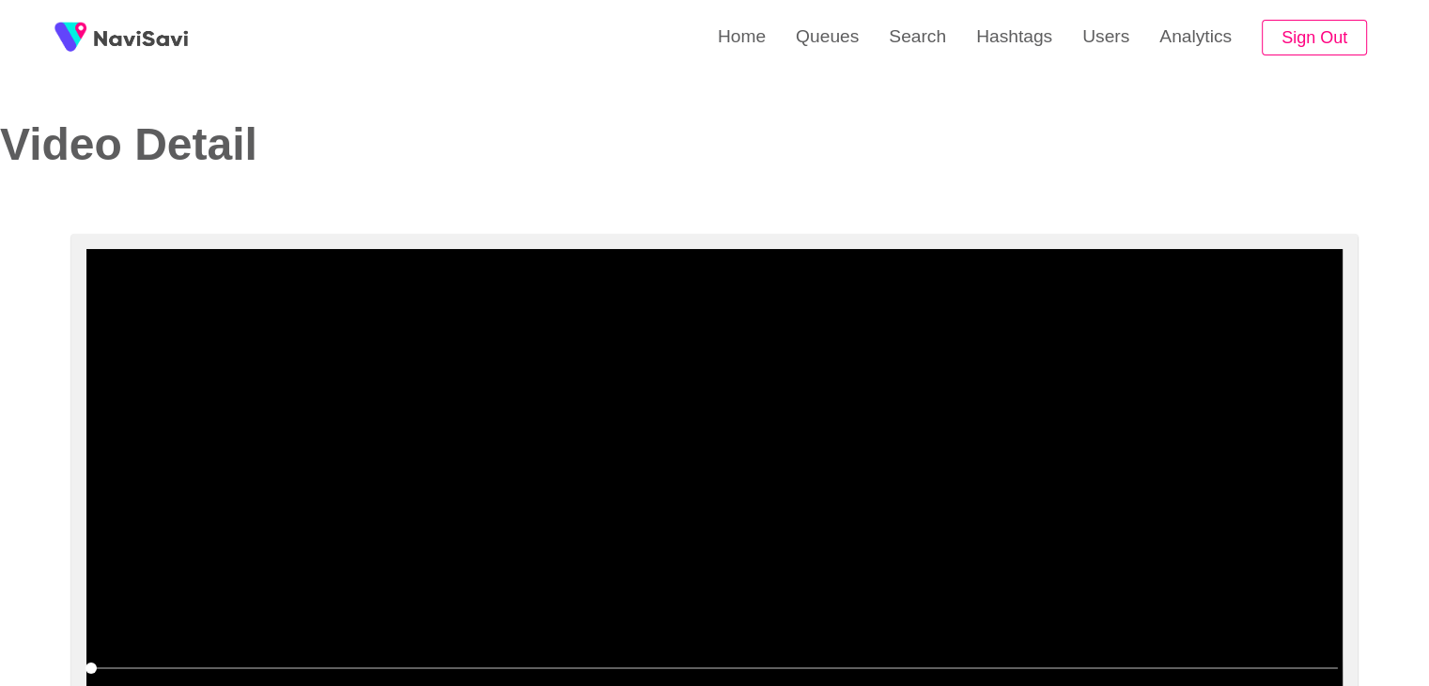
click at [620, 397] on video at bounding box center [714, 484] width 1256 height 470
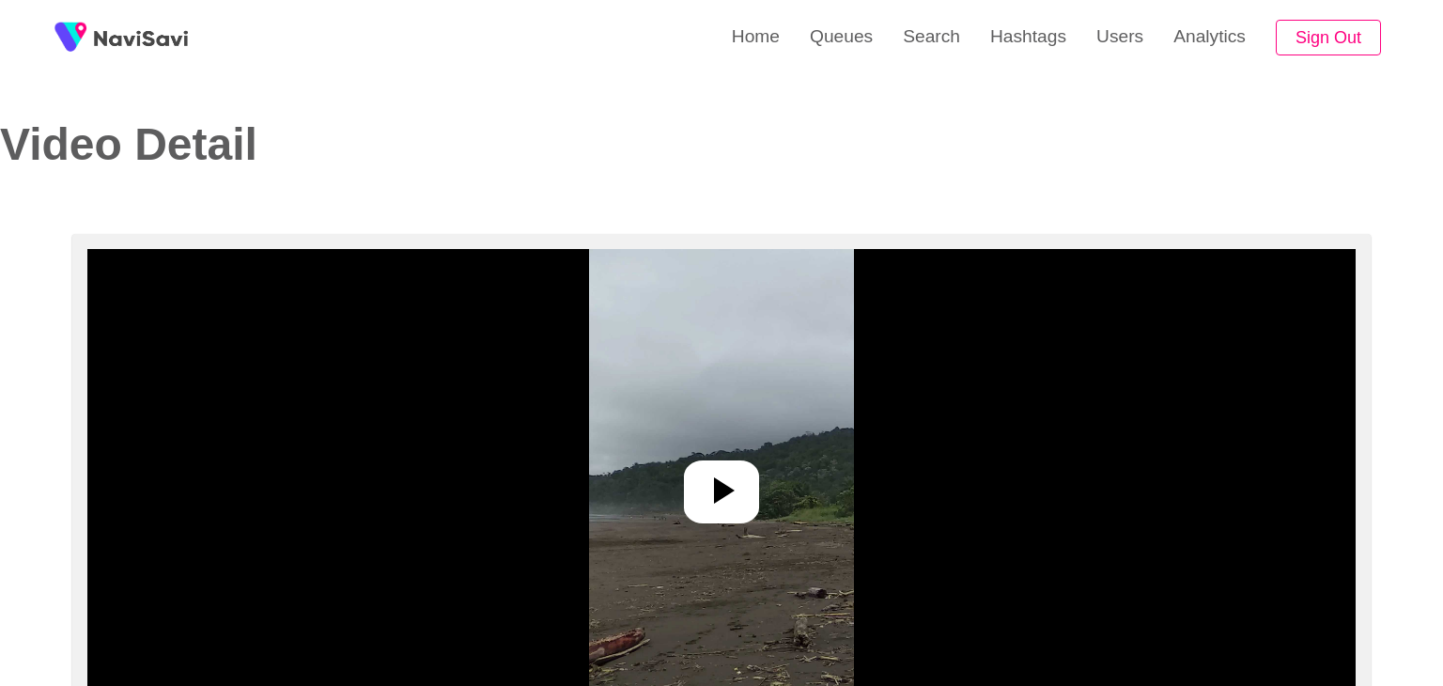
select select "**********"
select select "**"
click at [724, 476] on icon at bounding box center [714, 490] width 45 height 45
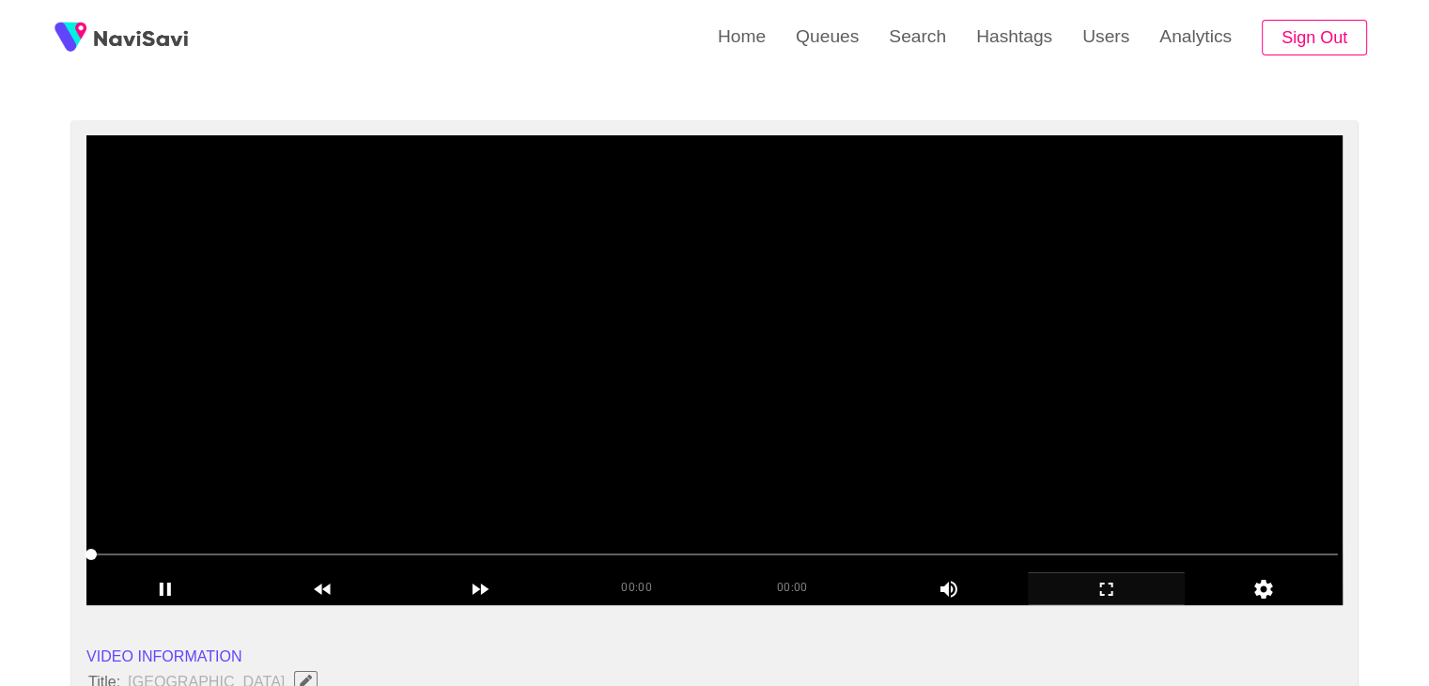
scroll to position [188, 0]
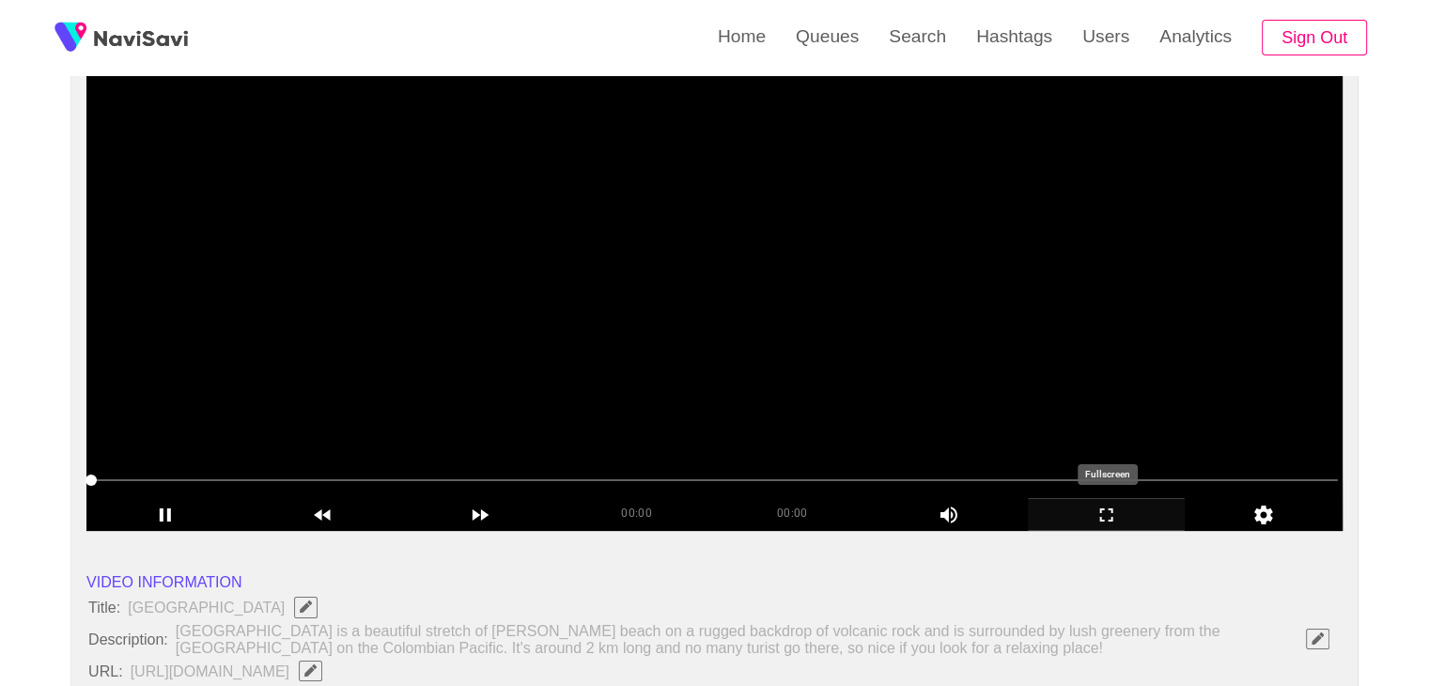
click at [1124, 523] on icon "add" at bounding box center [1107, 515] width 156 height 23
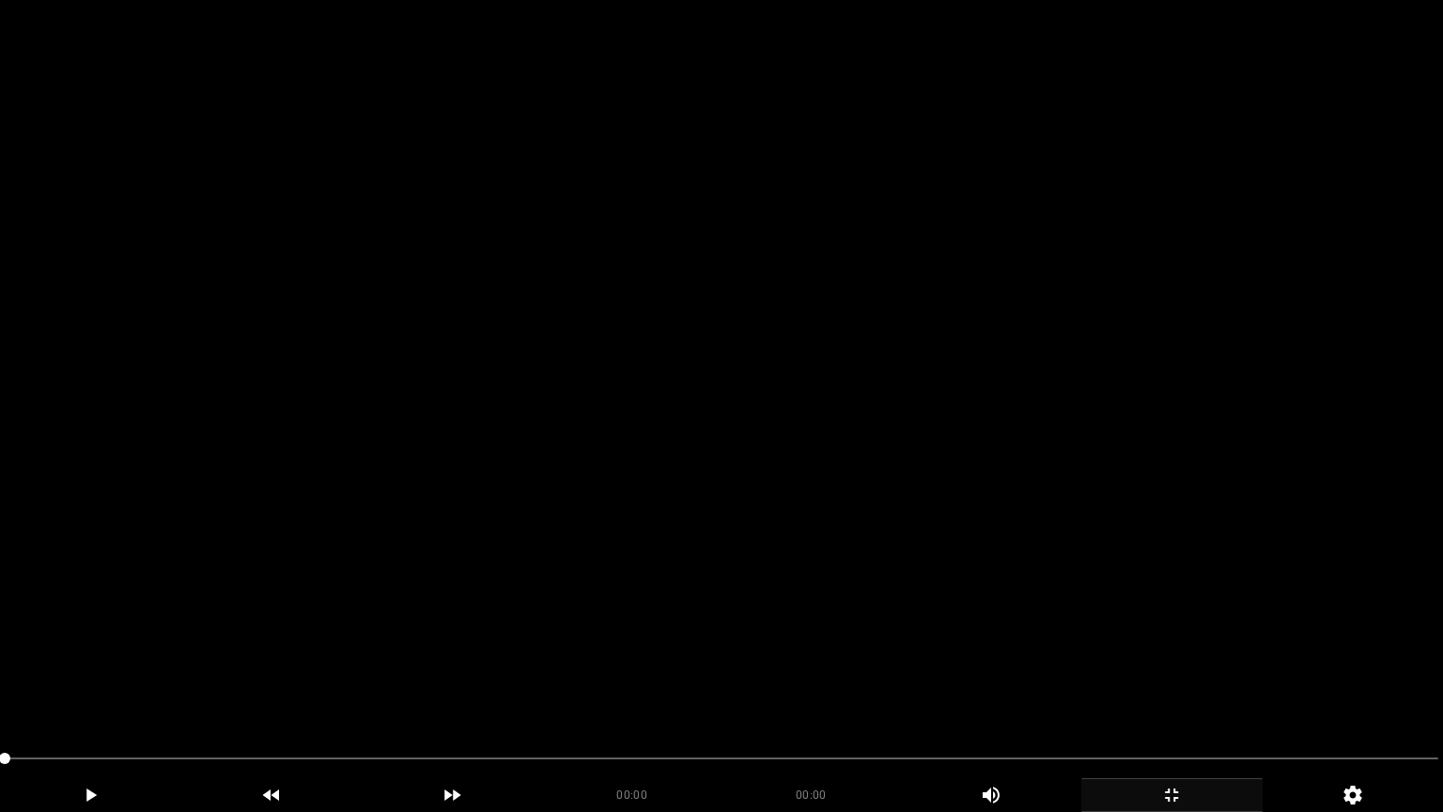
click at [679, 651] on video at bounding box center [721, 406] width 1443 height 812
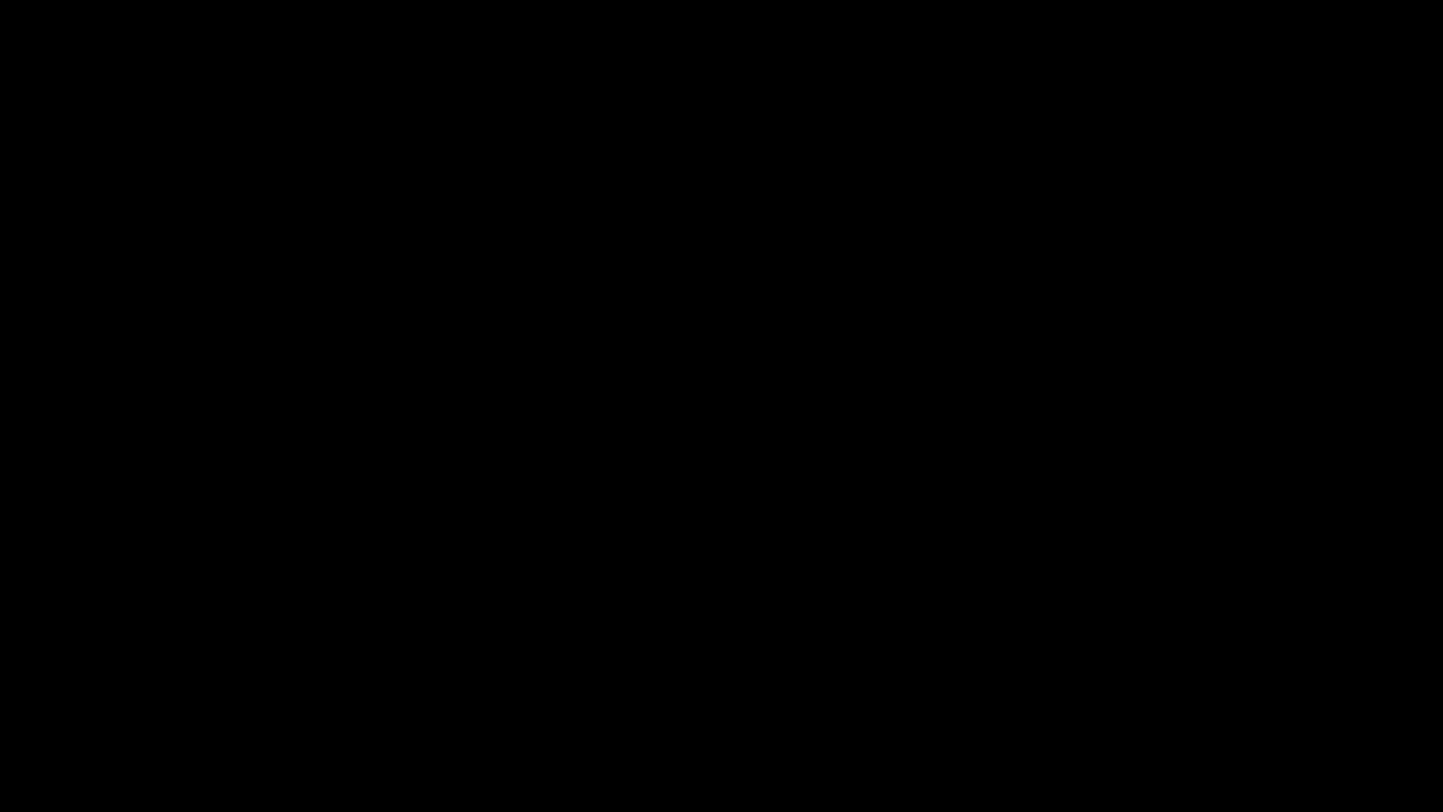
drag, startPoint x: 724, startPoint y: 757, endPoint x: 740, endPoint y: 759, distance: 17.0
click at [740, 685] on span at bounding box center [722, 758] width 1434 height 30
click at [940, 685] on span at bounding box center [722, 758] width 1434 height 30
click at [1130, 685] on span at bounding box center [722, 758] width 1434 height 30
click at [1297, 685] on span at bounding box center [722, 758] width 1434 height 30
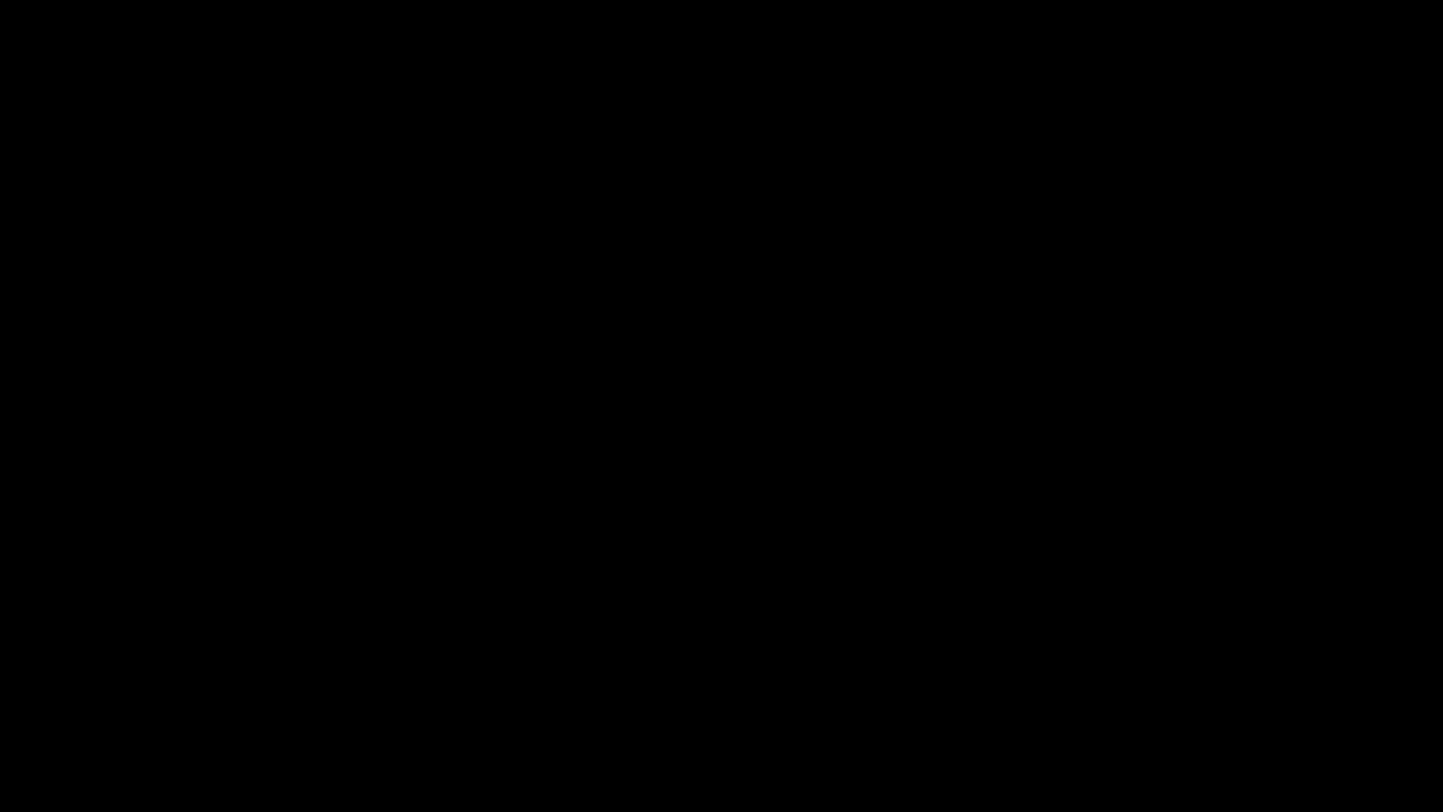
click at [1199, 685] on div "add" at bounding box center [1172, 795] width 181 height 34
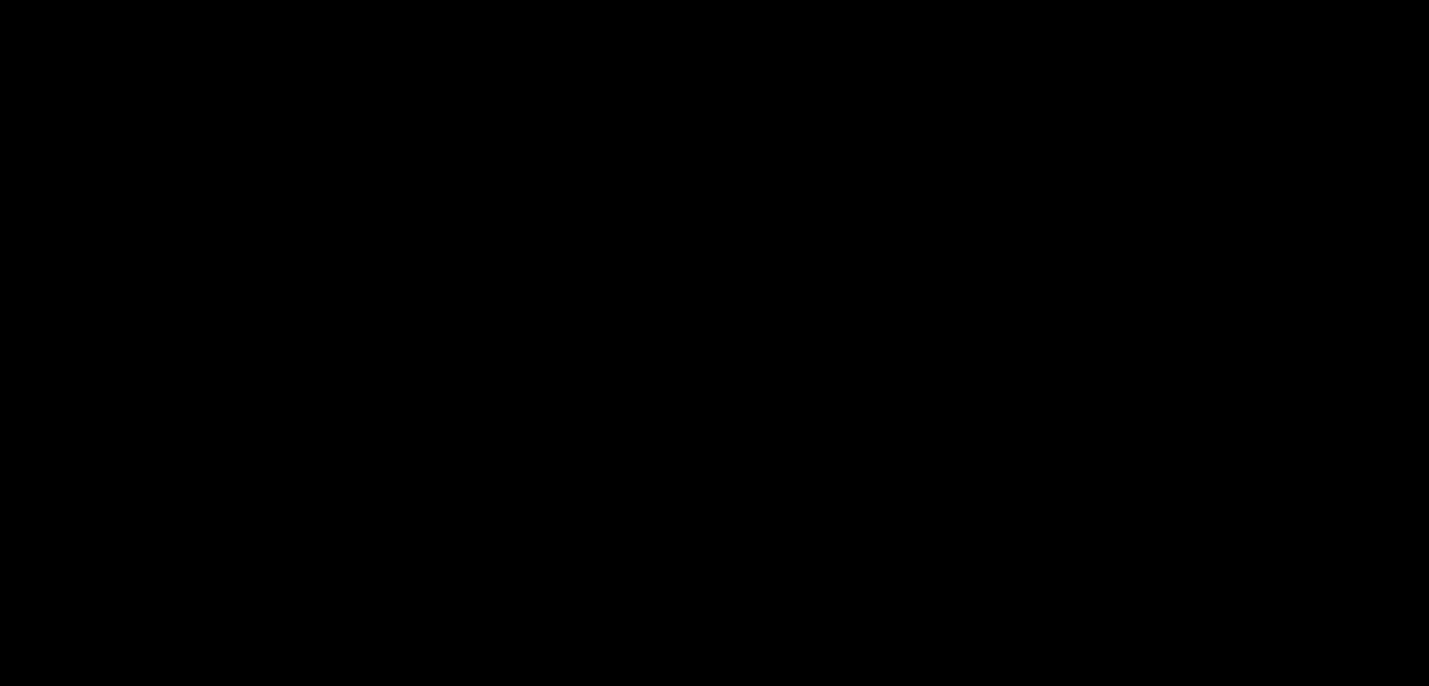
scroll to position [470, 0]
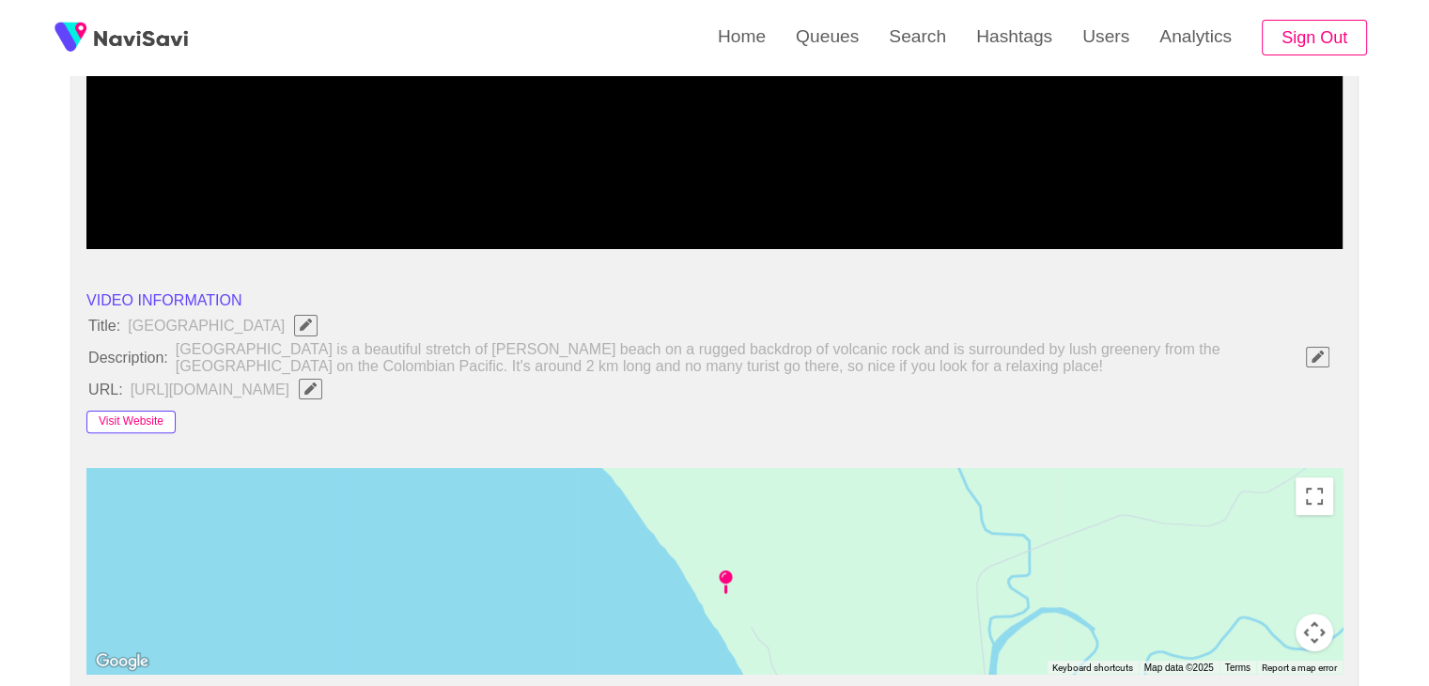
click at [134, 418] on button "Visit Website" at bounding box center [130, 422] width 89 height 23
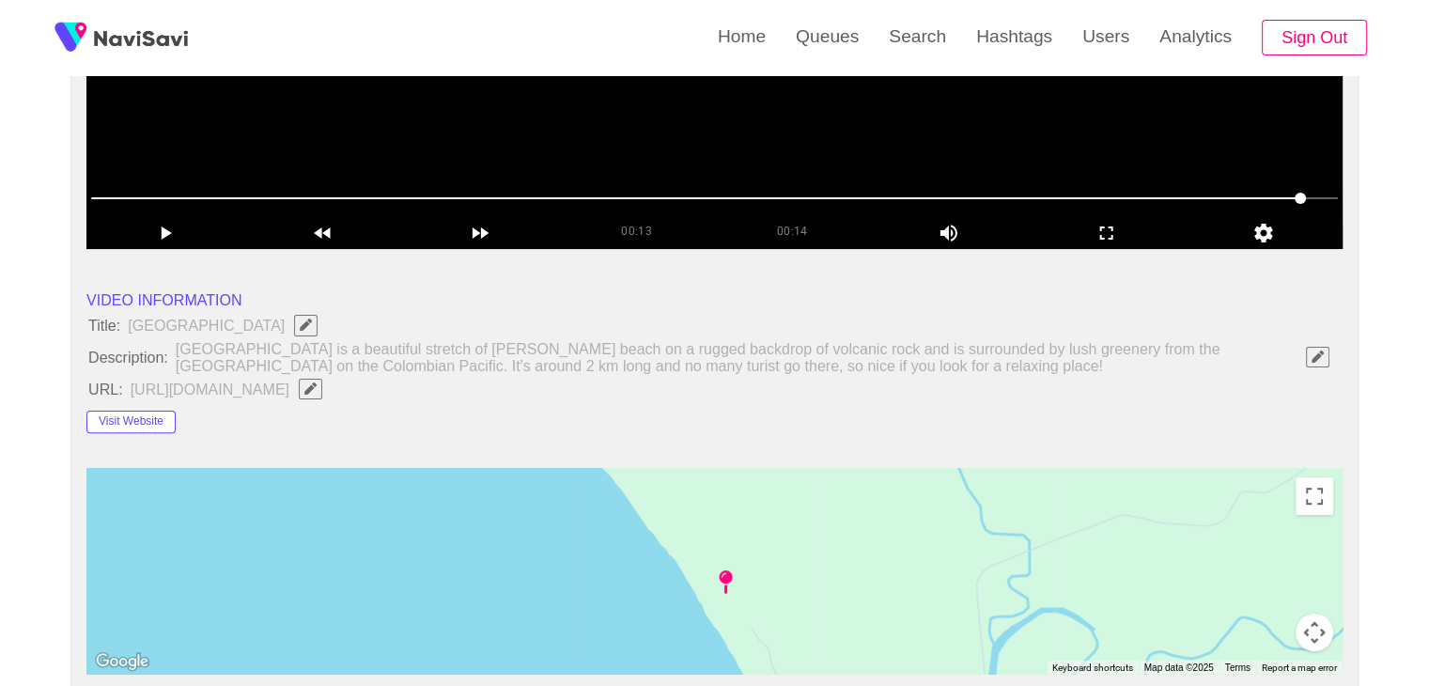
scroll to position [94, 0]
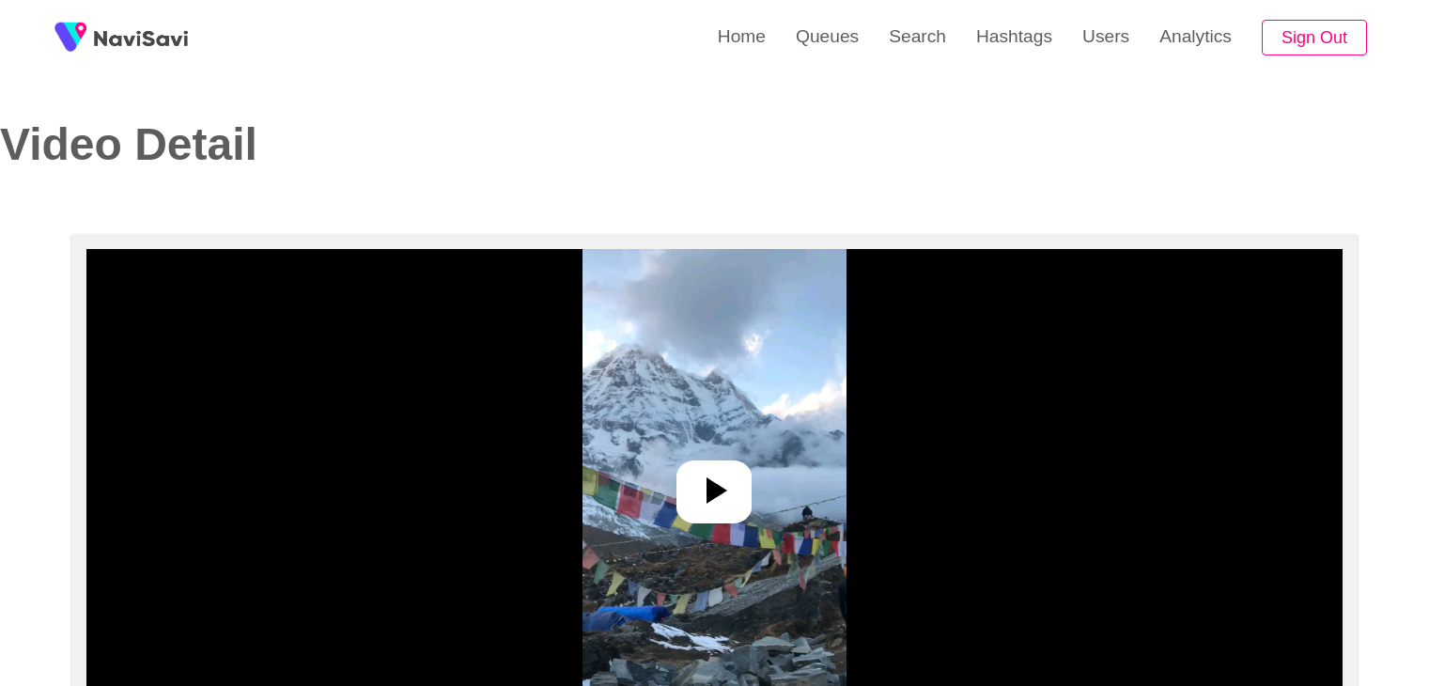
select select "**********"
select select "**"
click at [729, 480] on icon at bounding box center [714, 490] width 45 height 45
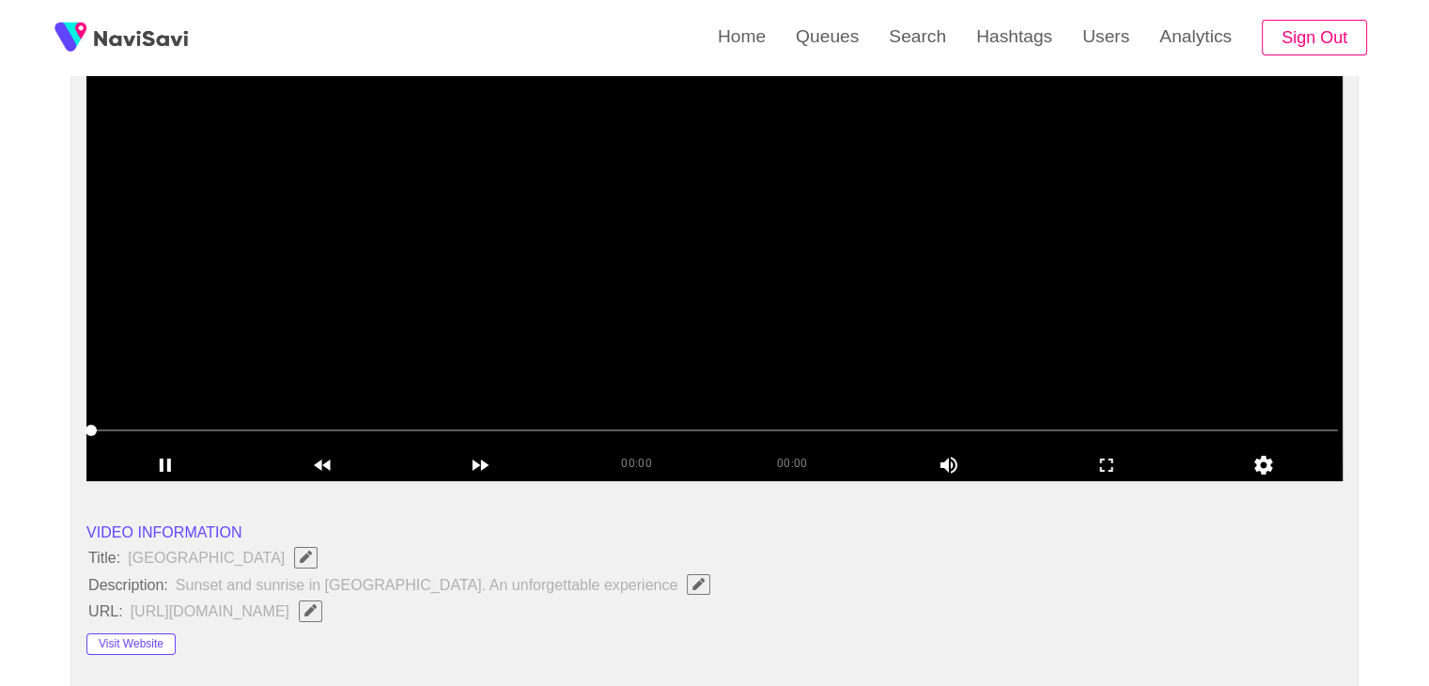
scroll to position [376, 0]
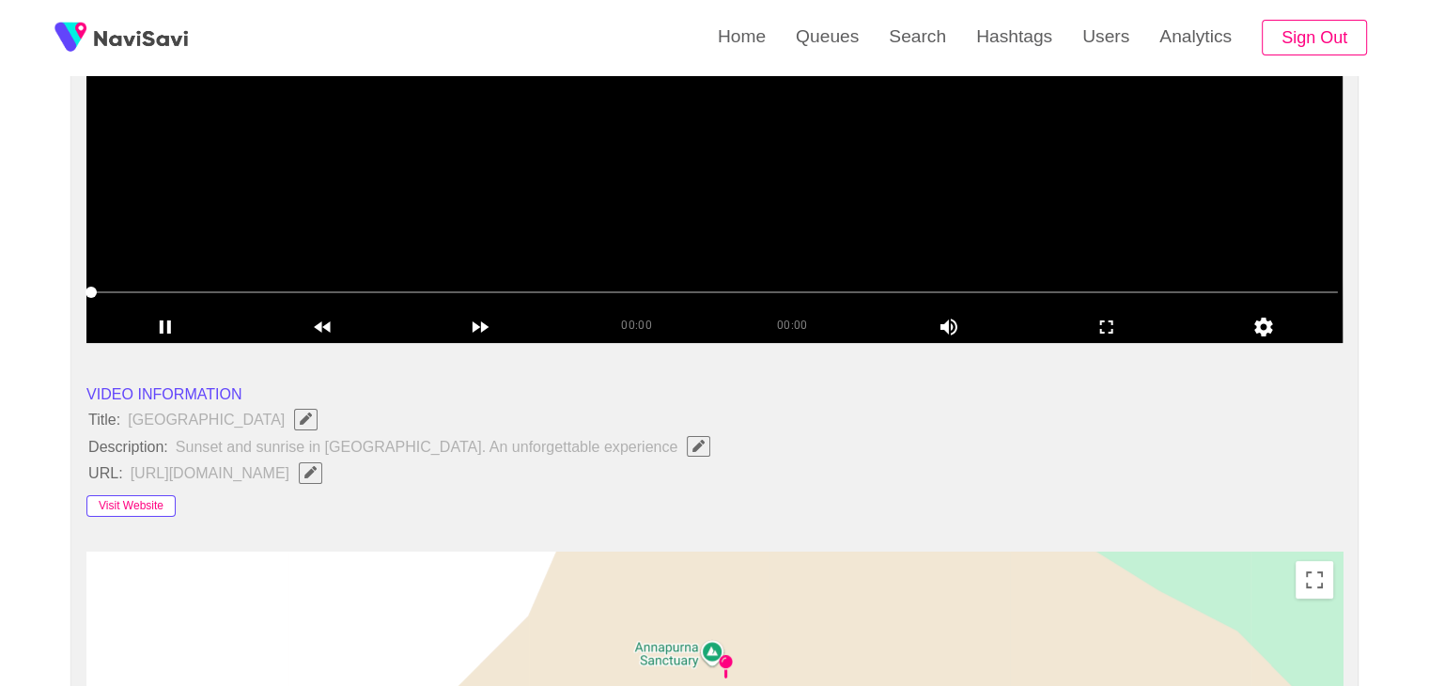
click at [128, 507] on button "Visit Website" at bounding box center [130, 506] width 89 height 23
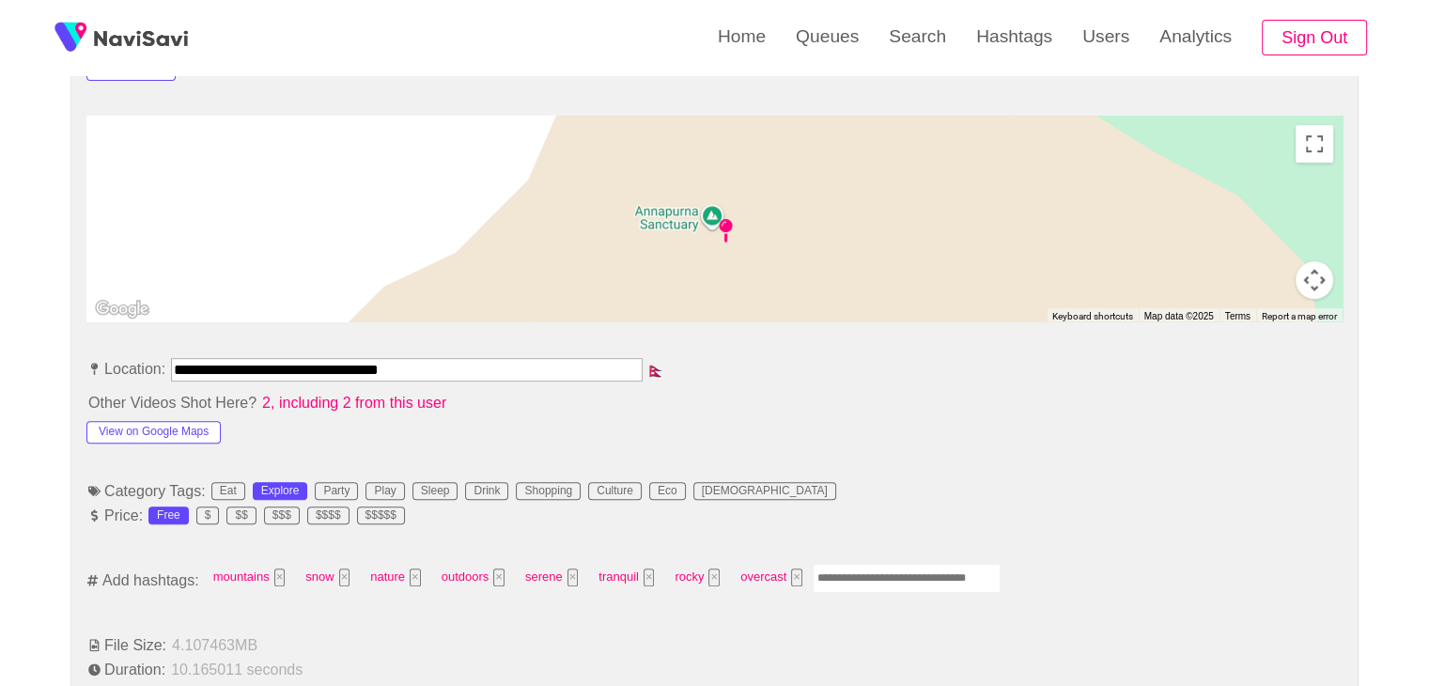
scroll to position [846, 0]
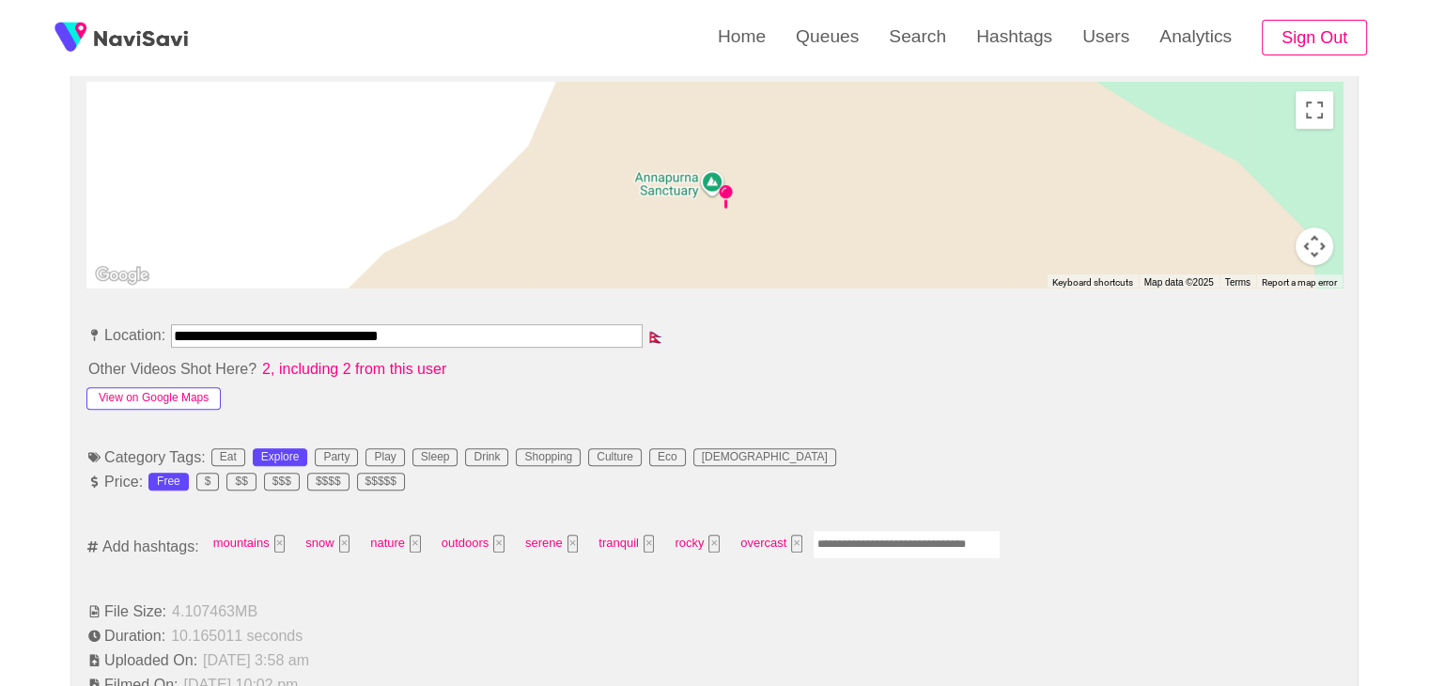
click at [155, 388] on button "View on Google Maps" at bounding box center [153, 398] width 134 height 23
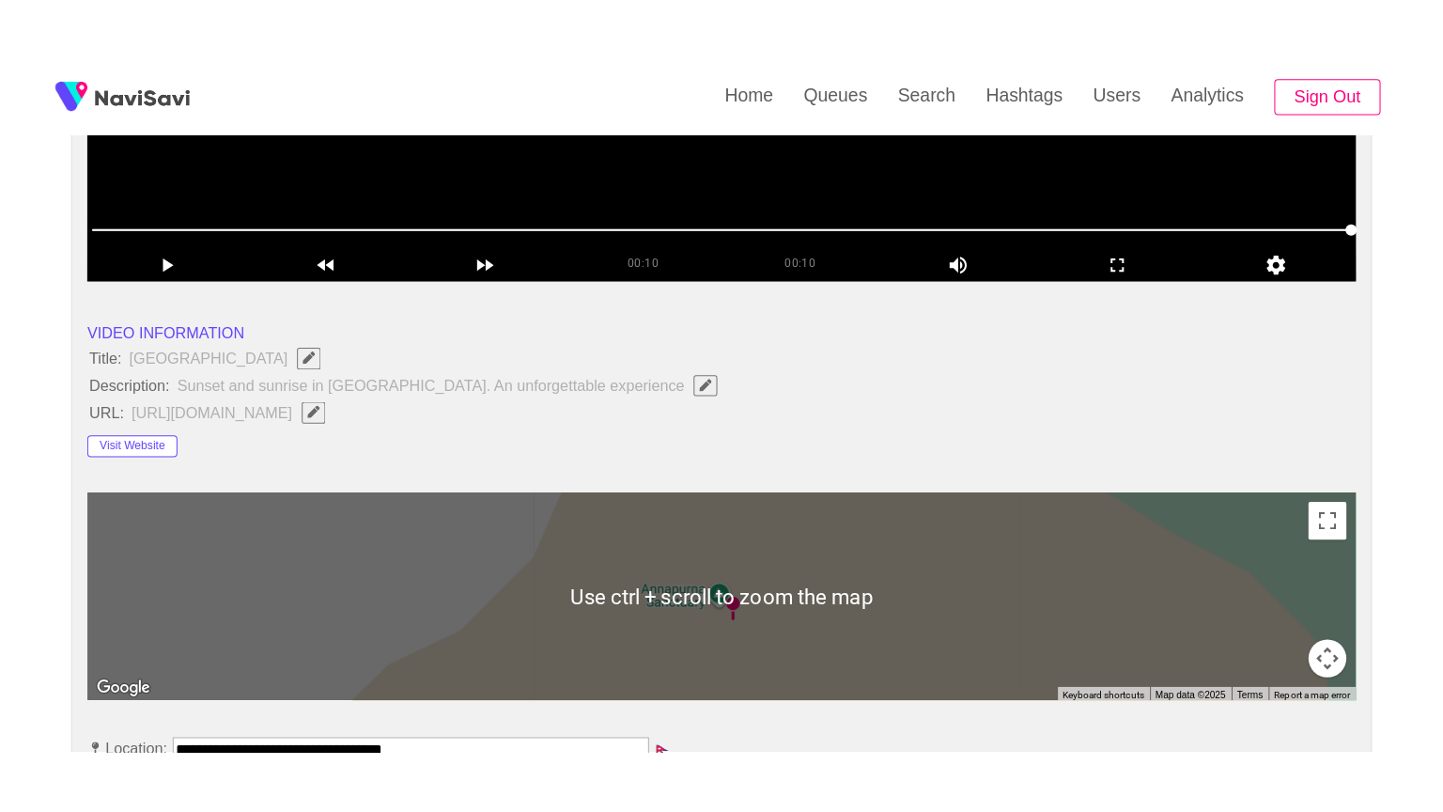
scroll to position [282, 0]
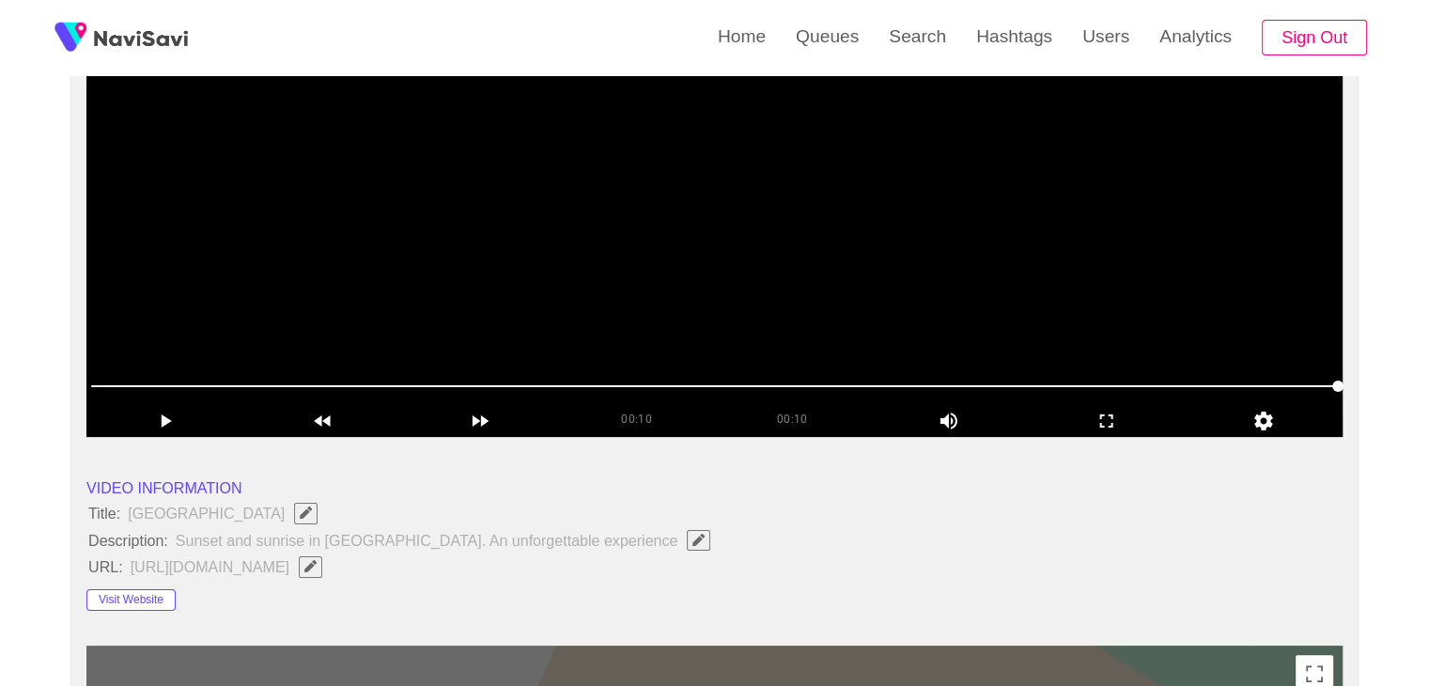
click at [921, 241] on video at bounding box center [714, 202] width 1256 height 470
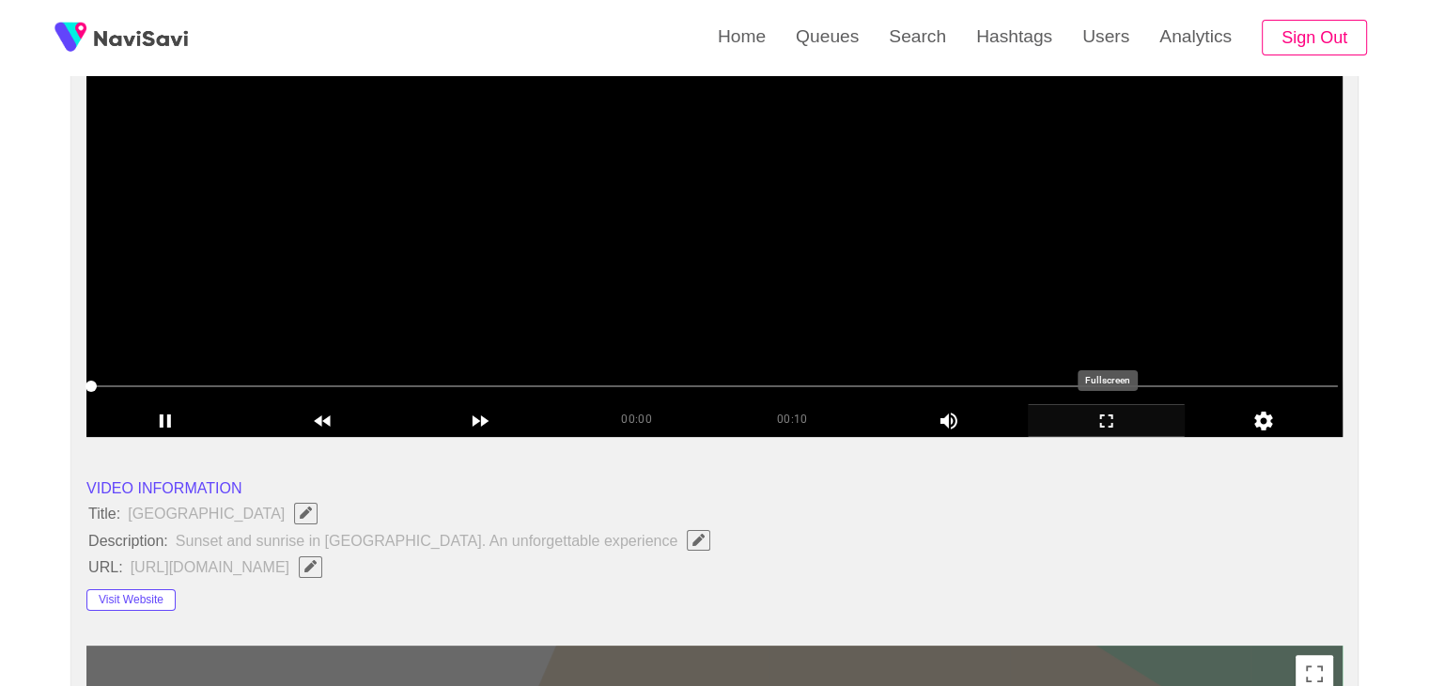
click at [1120, 422] on icon "add" at bounding box center [1107, 421] width 156 height 23
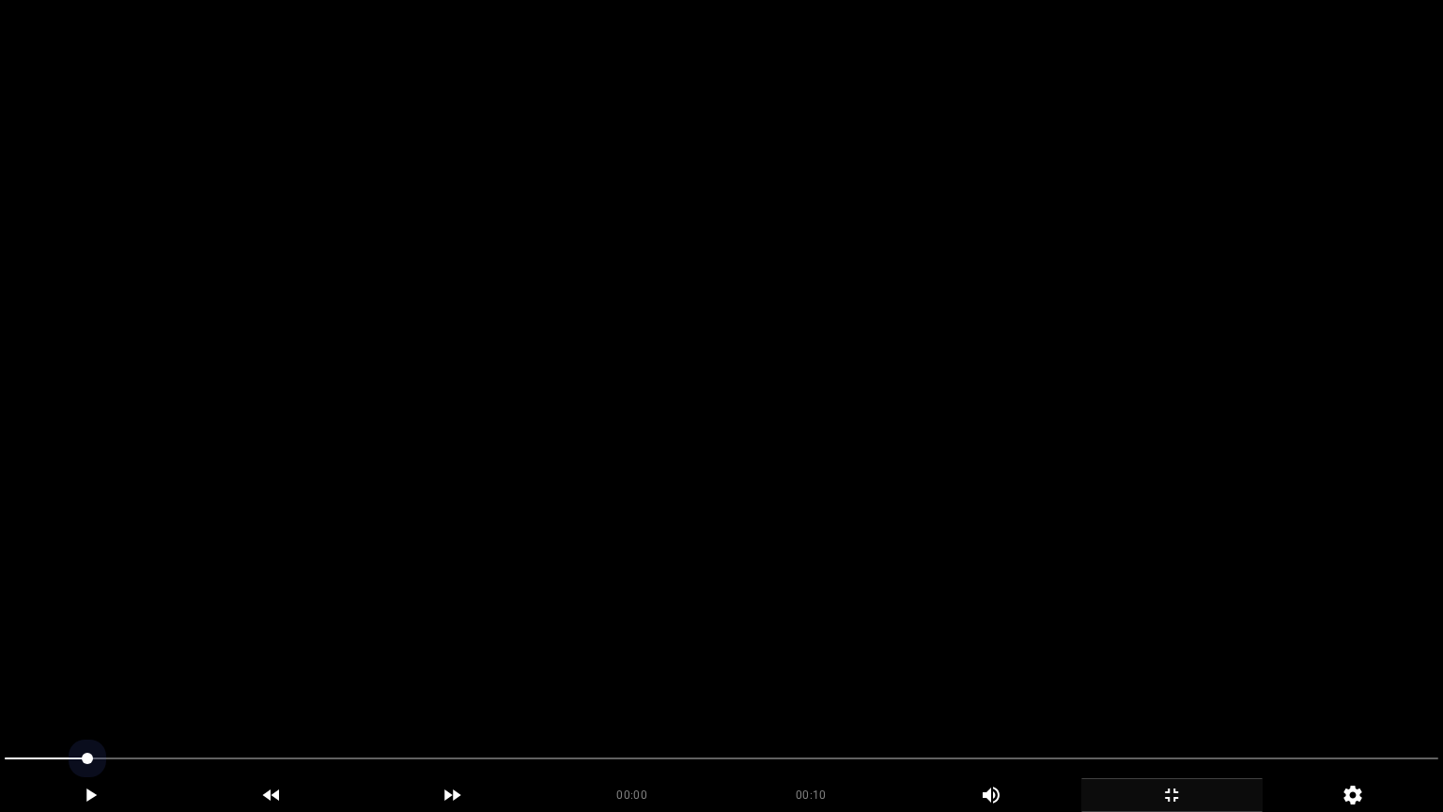
drag, startPoint x: 4, startPoint y: 758, endPoint x: 6, endPoint y: 719, distance: 39.5
click at [1, 685] on section "00:00 00:10 Picture In Picture 1 Error: Failed to load Video" at bounding box center [721, 406] width 1443 height 812
click at [883, 615] on video at bounding box center [721, 406] width 1443 height 812
click at [883, 616] on video at bounding box center [721, 406] width 1443 height 812
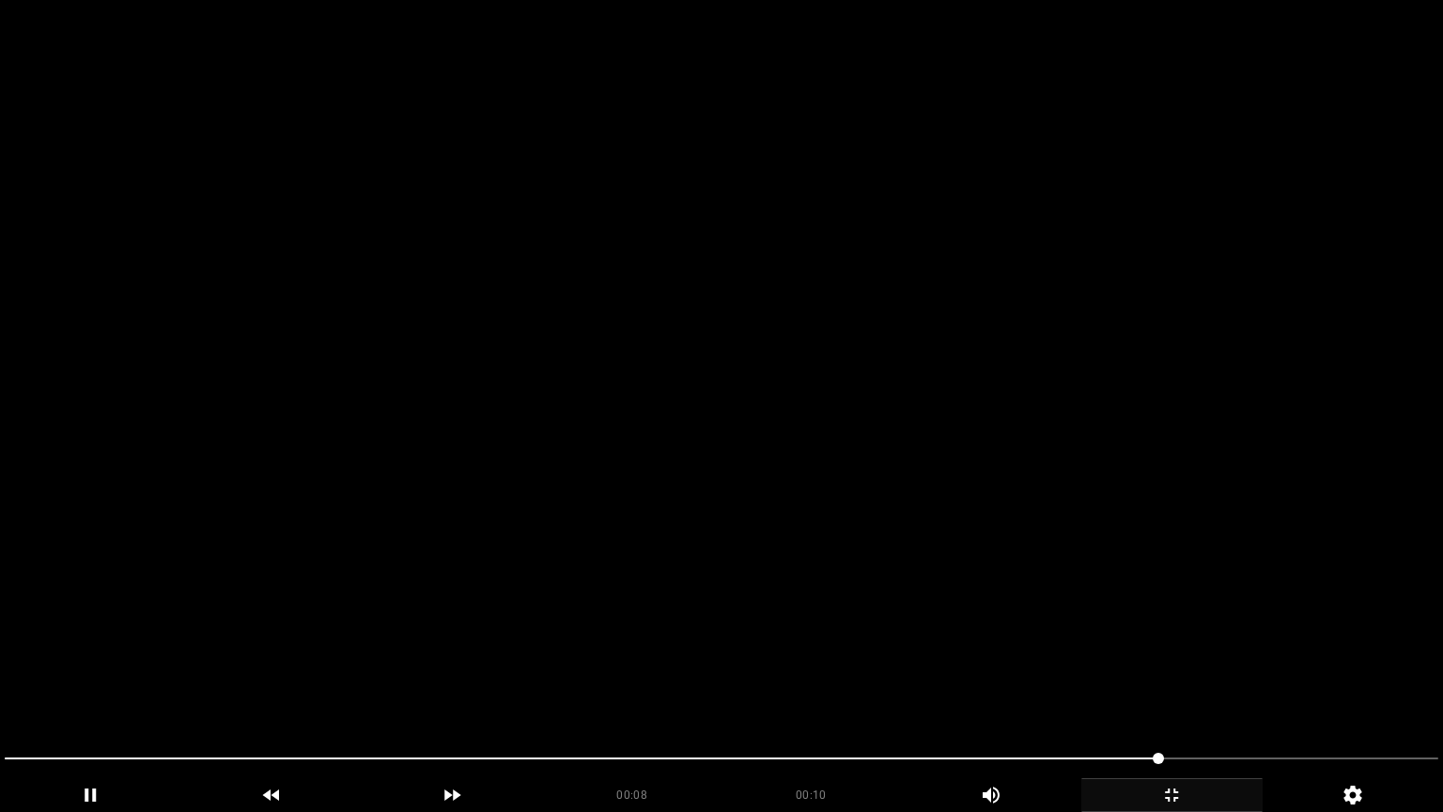
click at [868, 550] on video at bounding box center [721, 406] width 1443 height 812
click at [1214, 671] on video at bounding box center [721, 406] width 1443 height 812
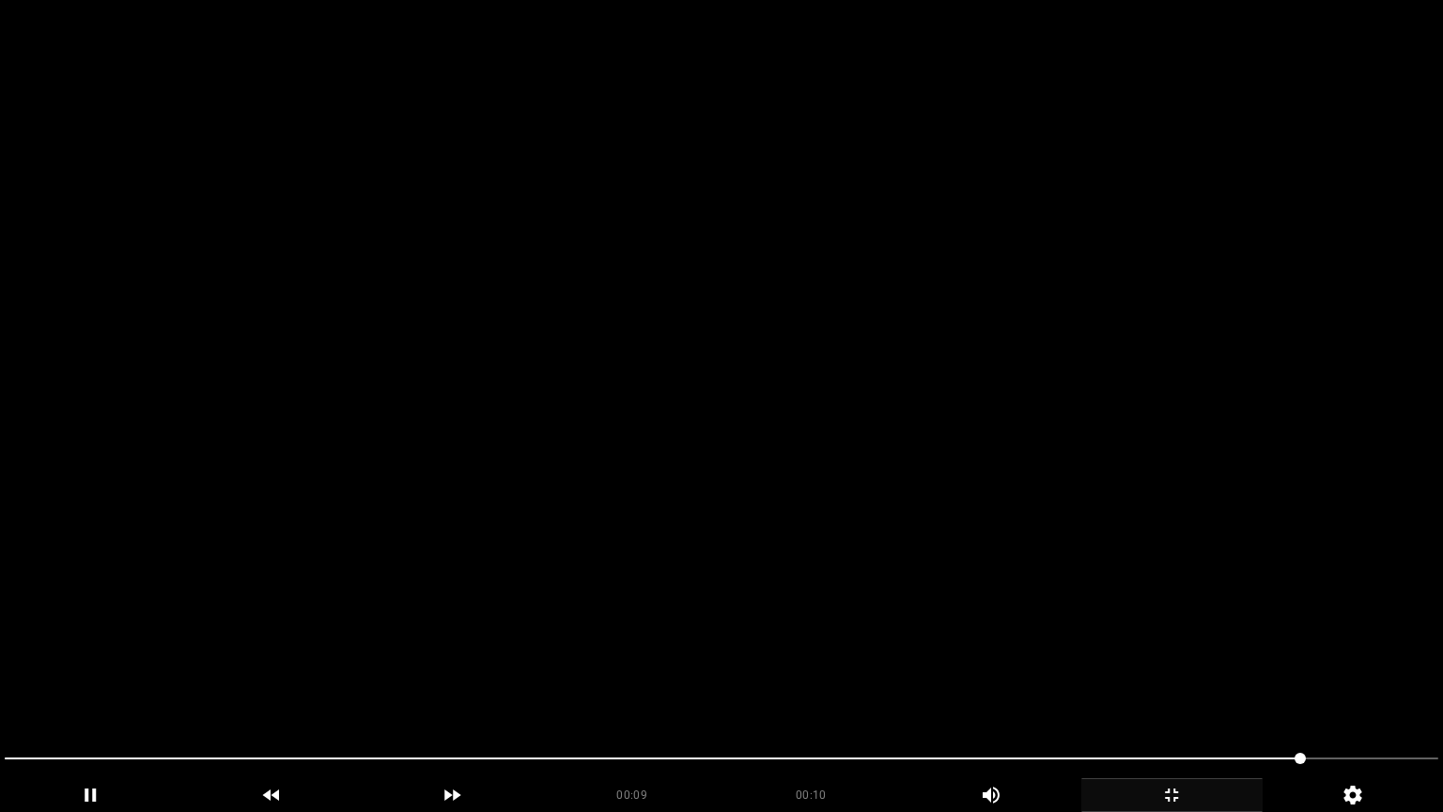
click at [1212, 670] on video at bounding box center [721, 406] width 1443 height 812
drag, startPoint x: 857, startPoint y: 666, endPoint x: 833, endPoint y: 669, distance: 24.6
click at [855, 666] on video at bounding box center [721, 406] width 1443 height 812
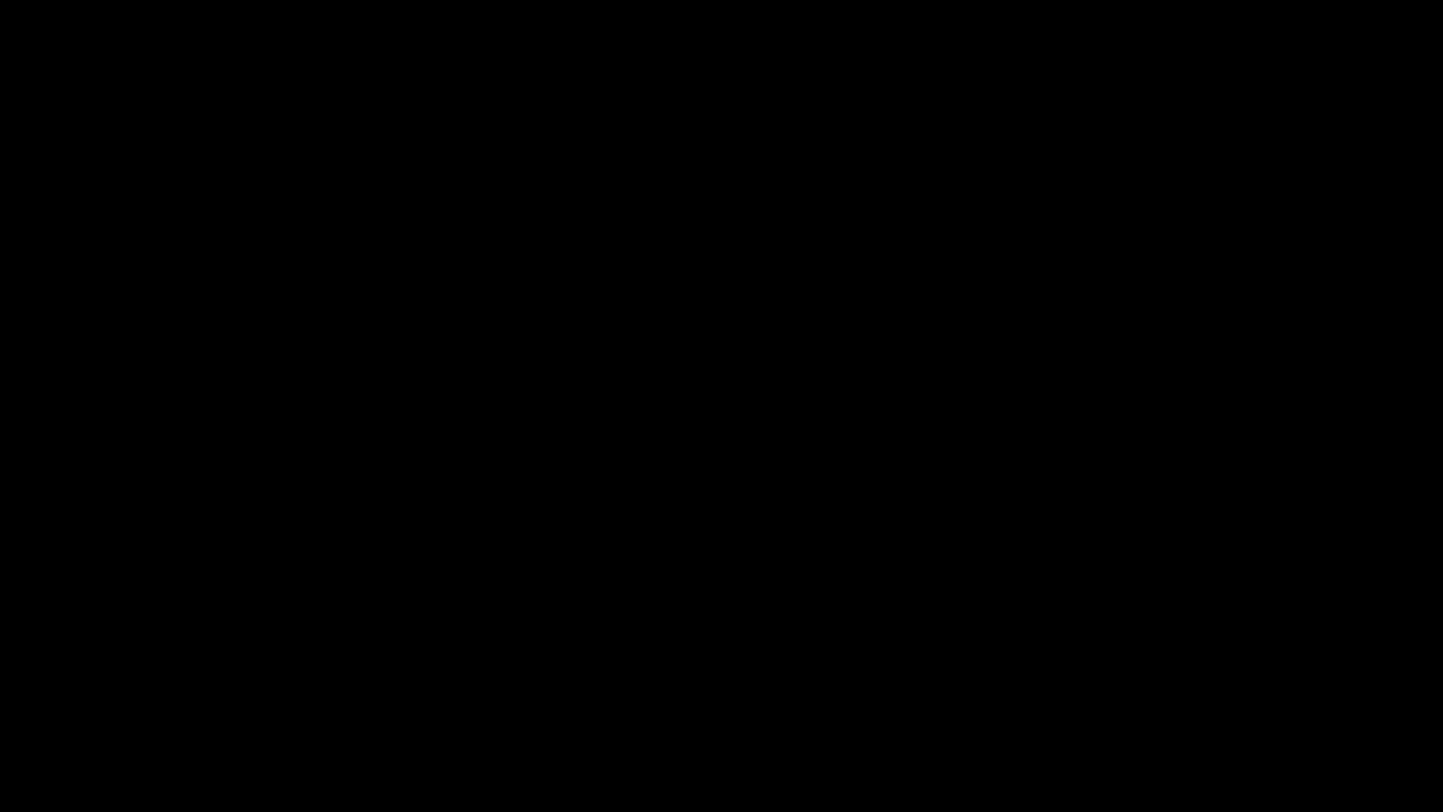
drag, startPoint x: 0, startPoint y: 746, endPoint x: 8, endPoint y: 690, distance: 56.9
click at [913, 558] on video at bounding box center [721, 406] width 1443 height 812
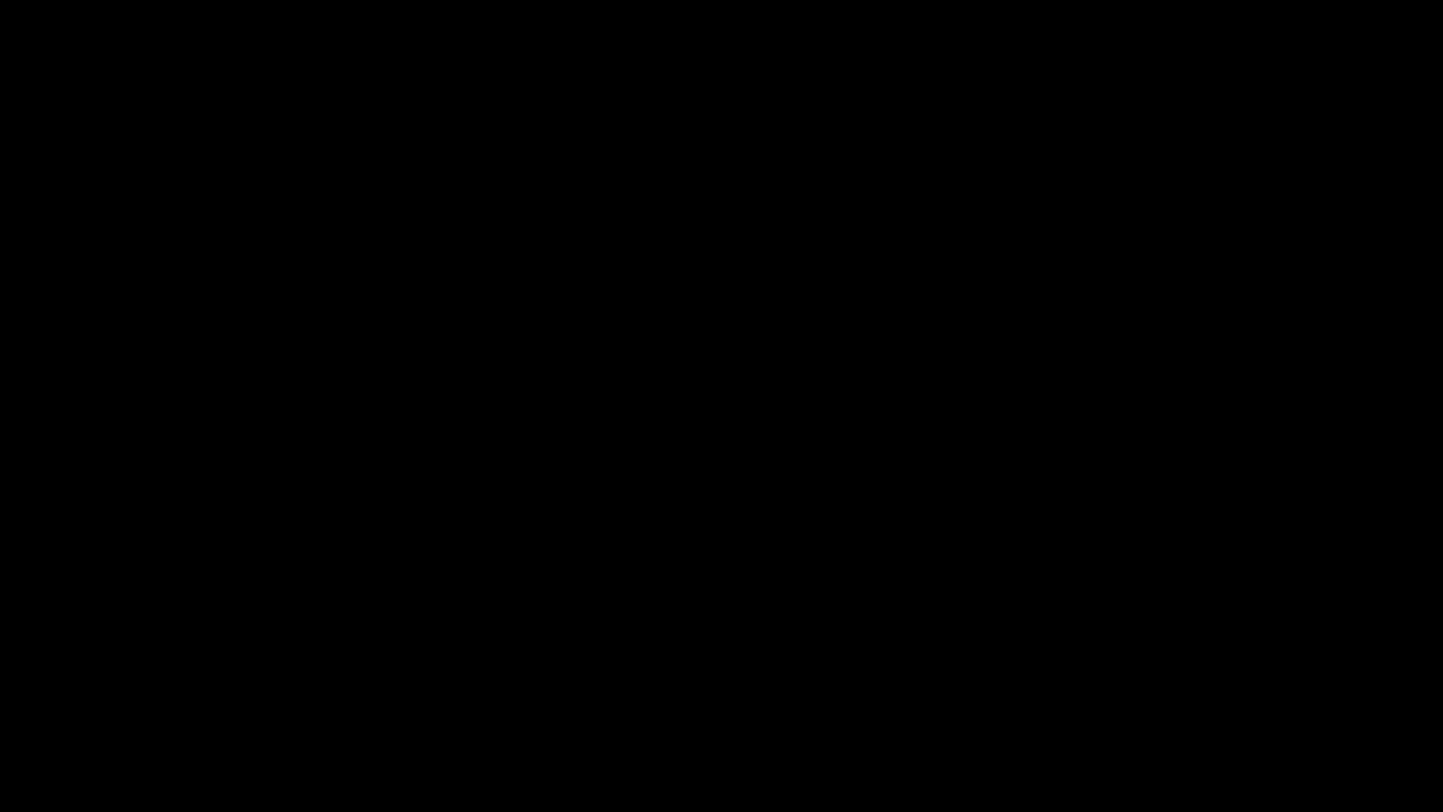
click at [913, 558] on video at bounding box center [721, 406] width 1443 height 812
click at [913, 556] on video at bounding box center [721, 406] width 1443 height 812
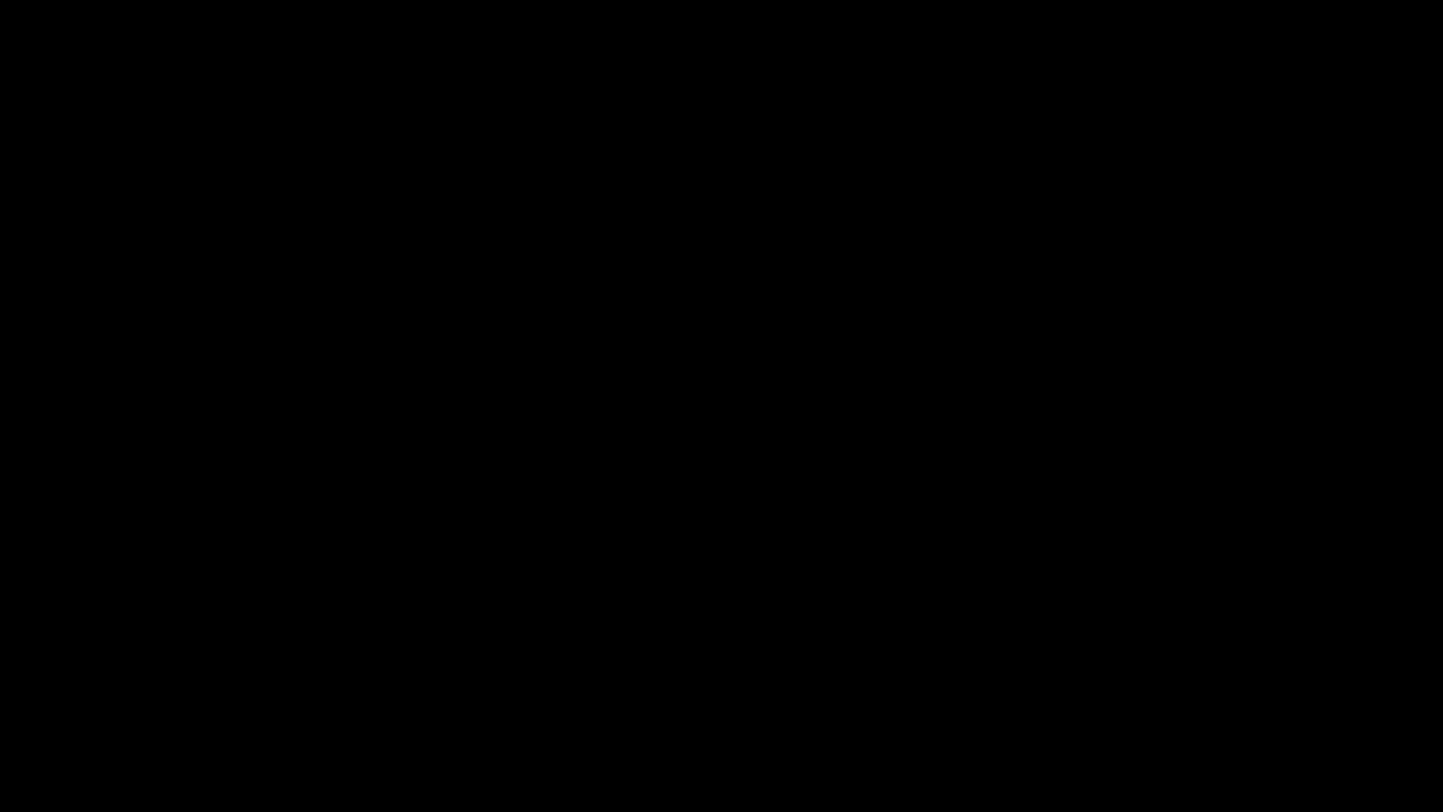
click at [914, 556] on video at bounding box center [721, 406] width 1443 height 812
click at [1163, 685] on icon "add" at bounding box center [1171, 795] width 179 height 23
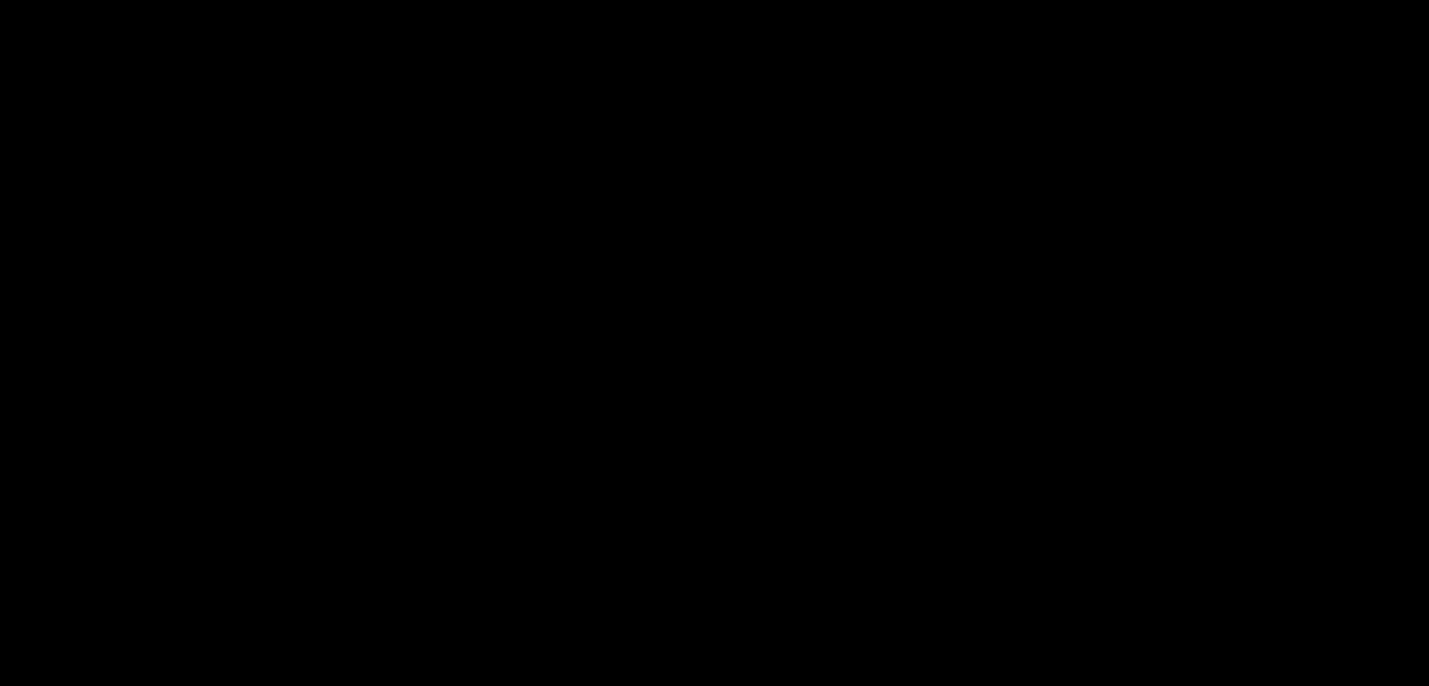
scroll to position [1030, 0]
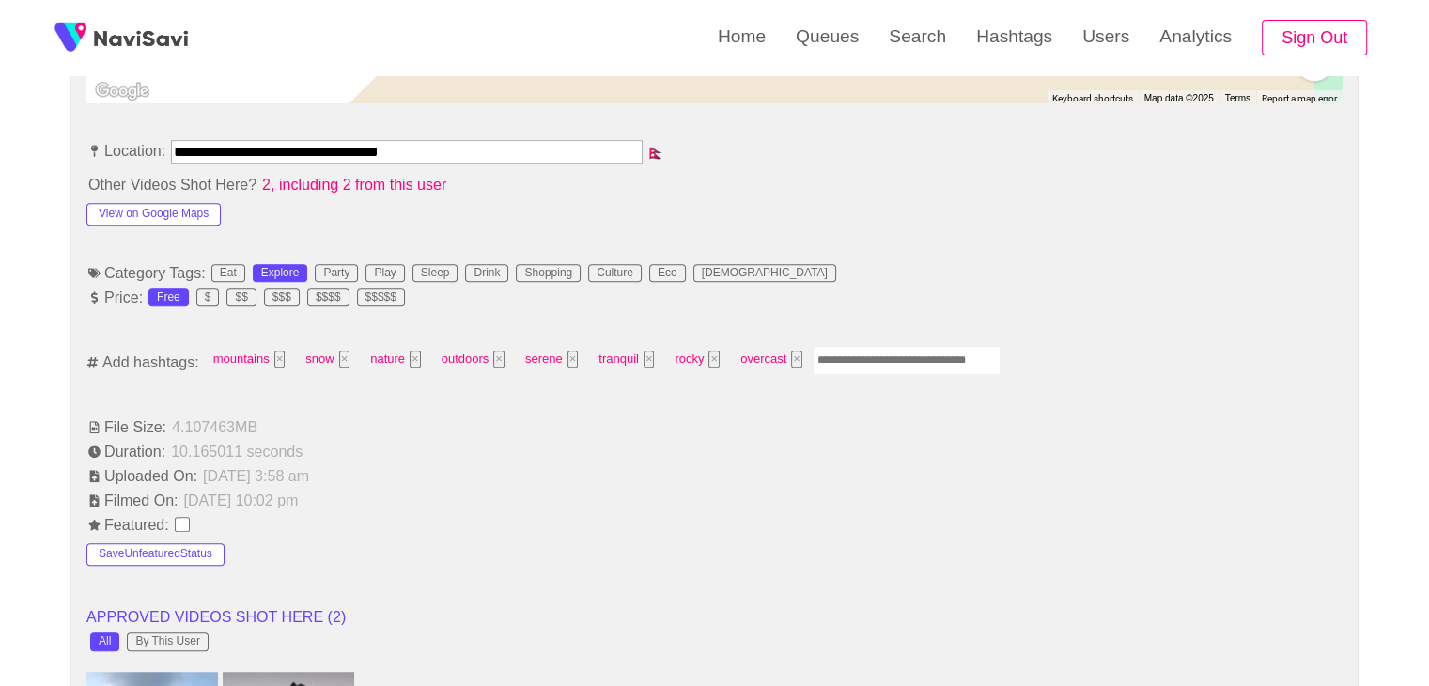
click at [836, 355] on input "Enter tag here and press return" at bounding box center [907, 360] width 188 height 29
type input "*********"
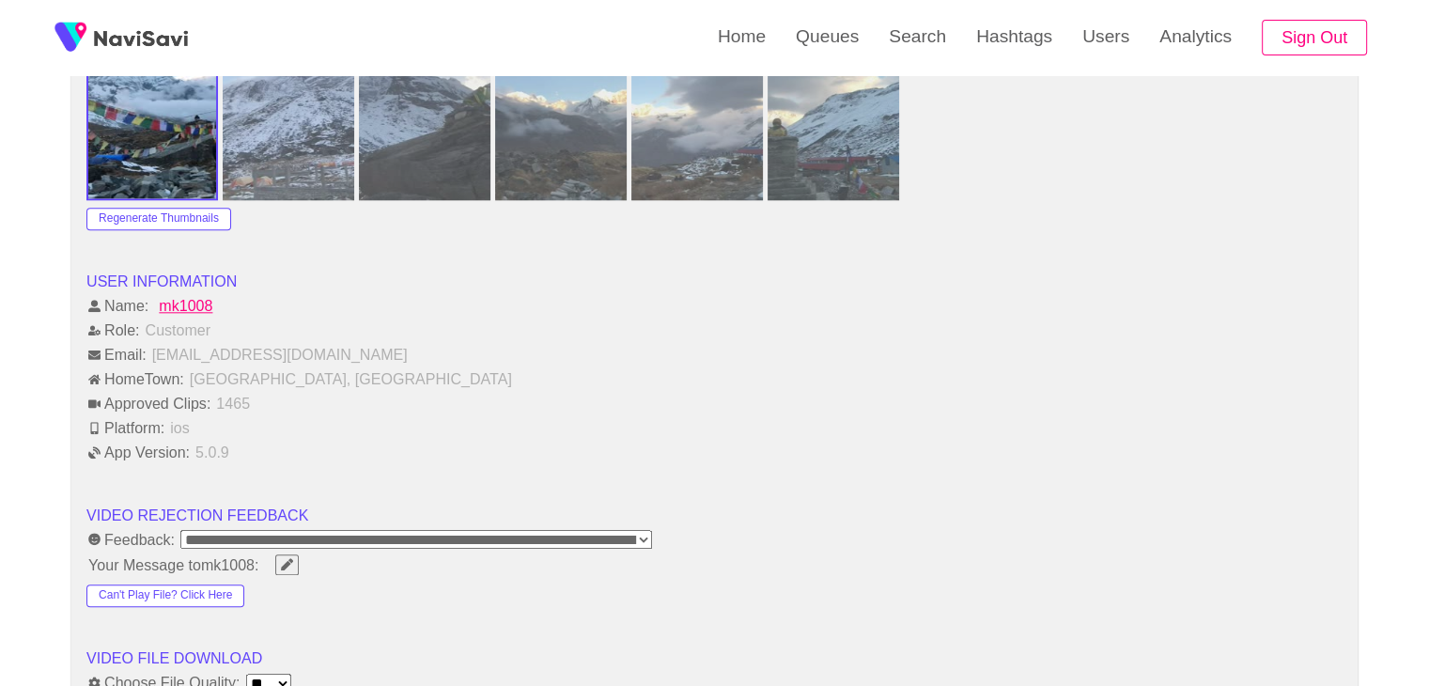
scroll to position [2251, 0]
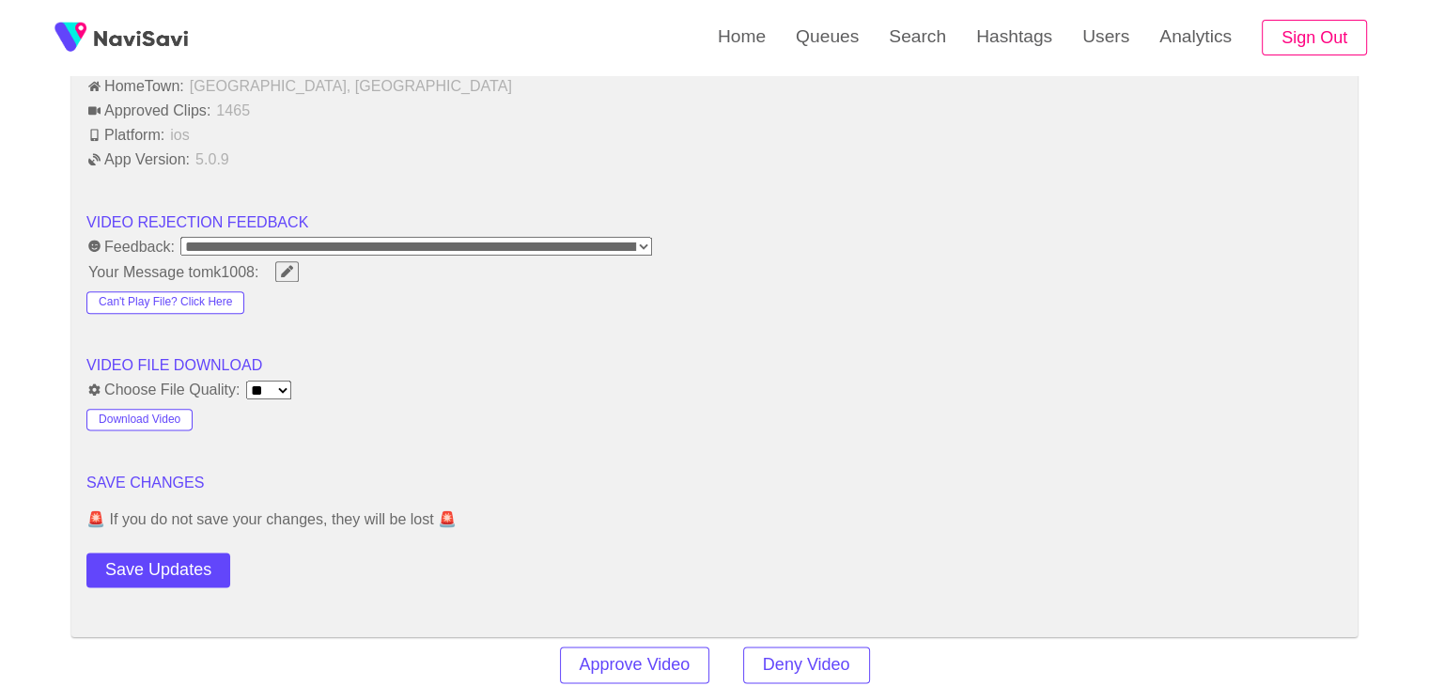
click at [173, 557] on button "Save Updates" at bounding box center [158, 569] width 144 height 35
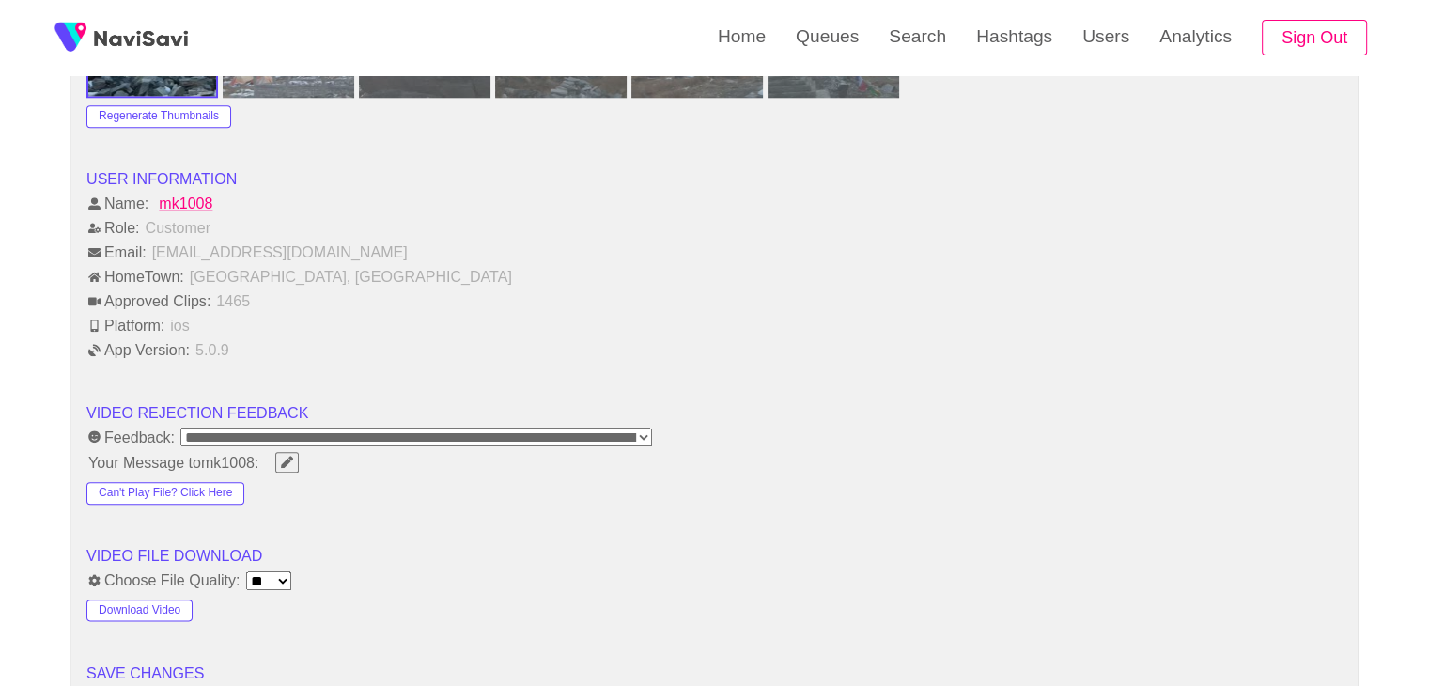
scroll to position [2063, 0]
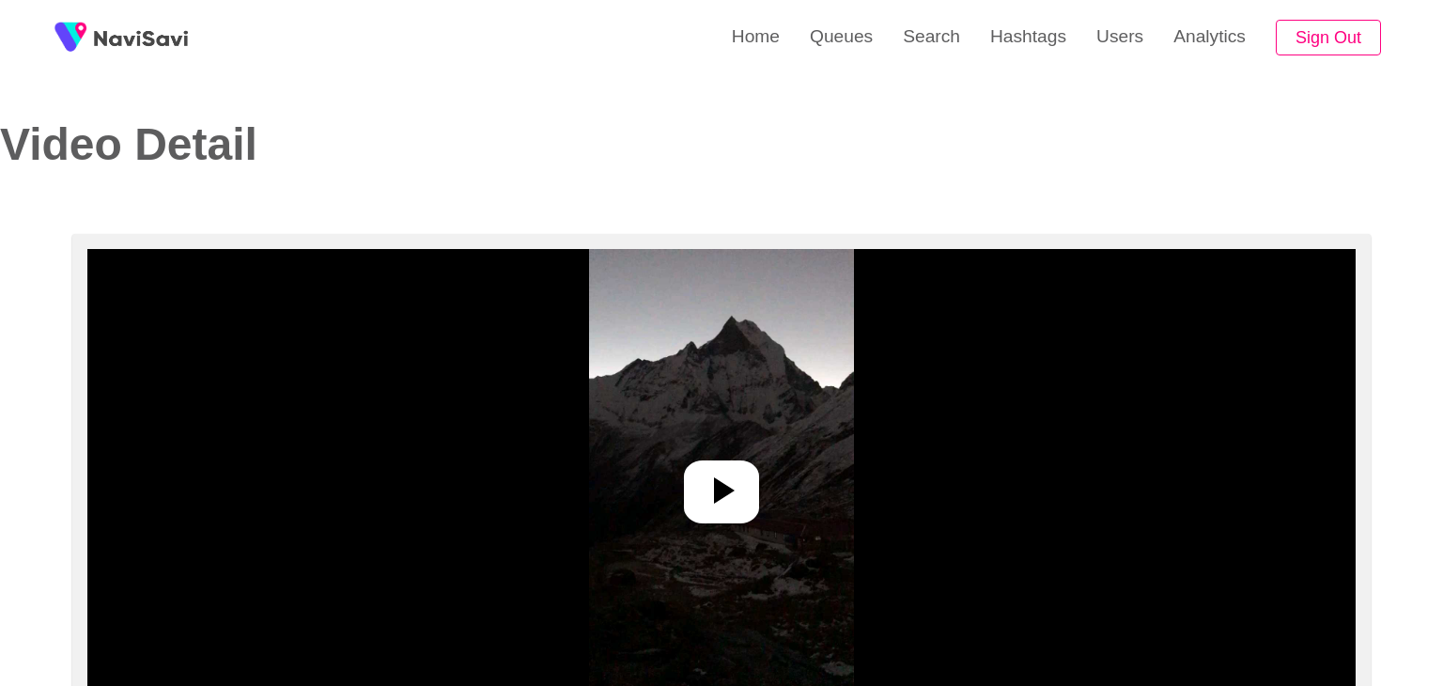
select select "**********"
select select "**"
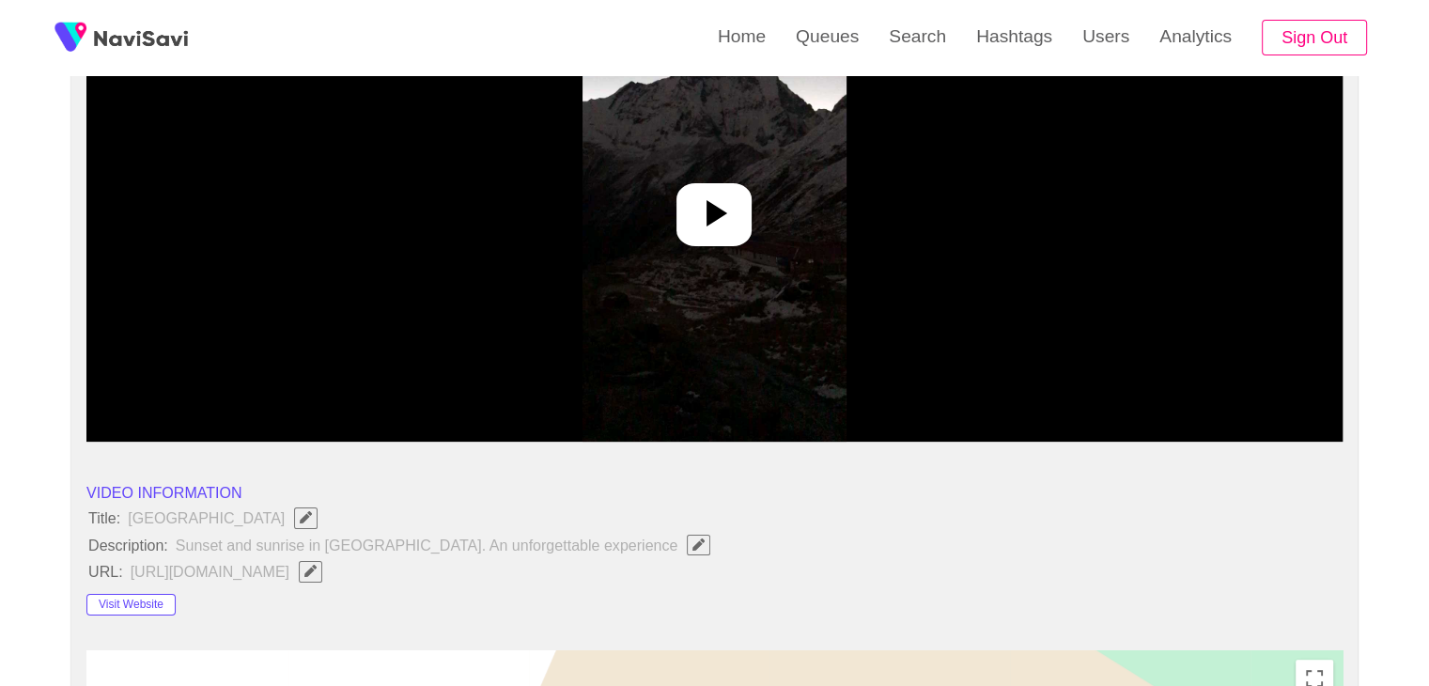
scroll to position [282, 0]
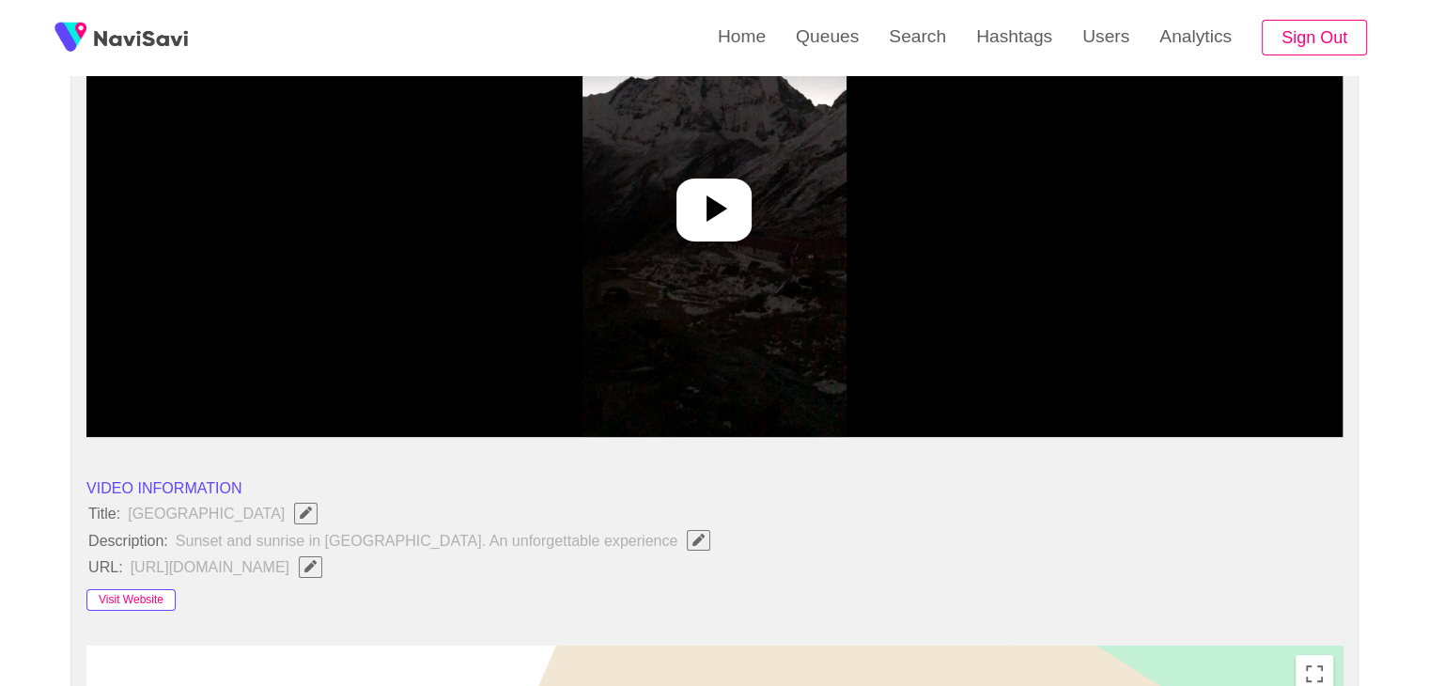
click at [108, 590] on button "Visit Website" at bounding box center [130, 600] width 89 height 23
click at [712, 223] on icon at bounding box center [714, 208] width 45 height 45
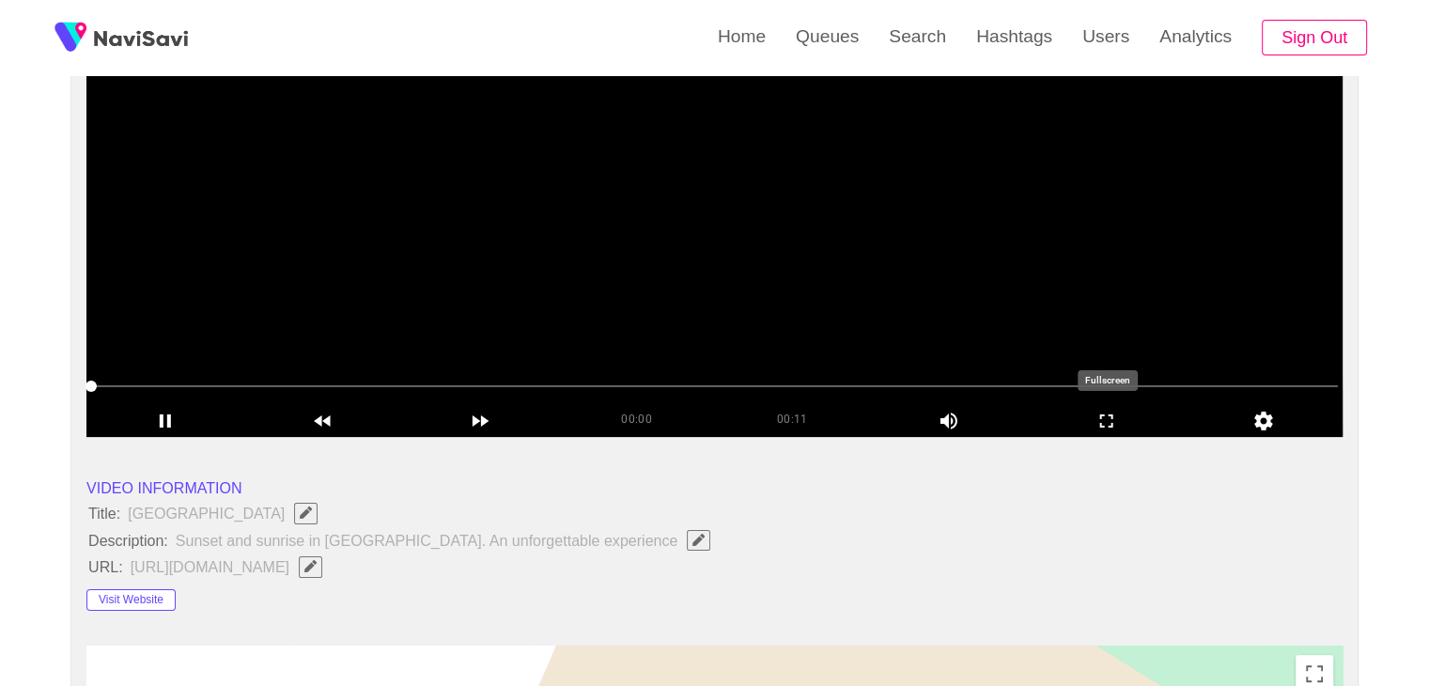
drag, startPoint x: 1113, startPoint y: 412, endPoint x: 1098, endPoint y: 494, distance: 83.0
click at [1112, 412] on icon "add" at bounding box center [1107, 421] width 156 height 23
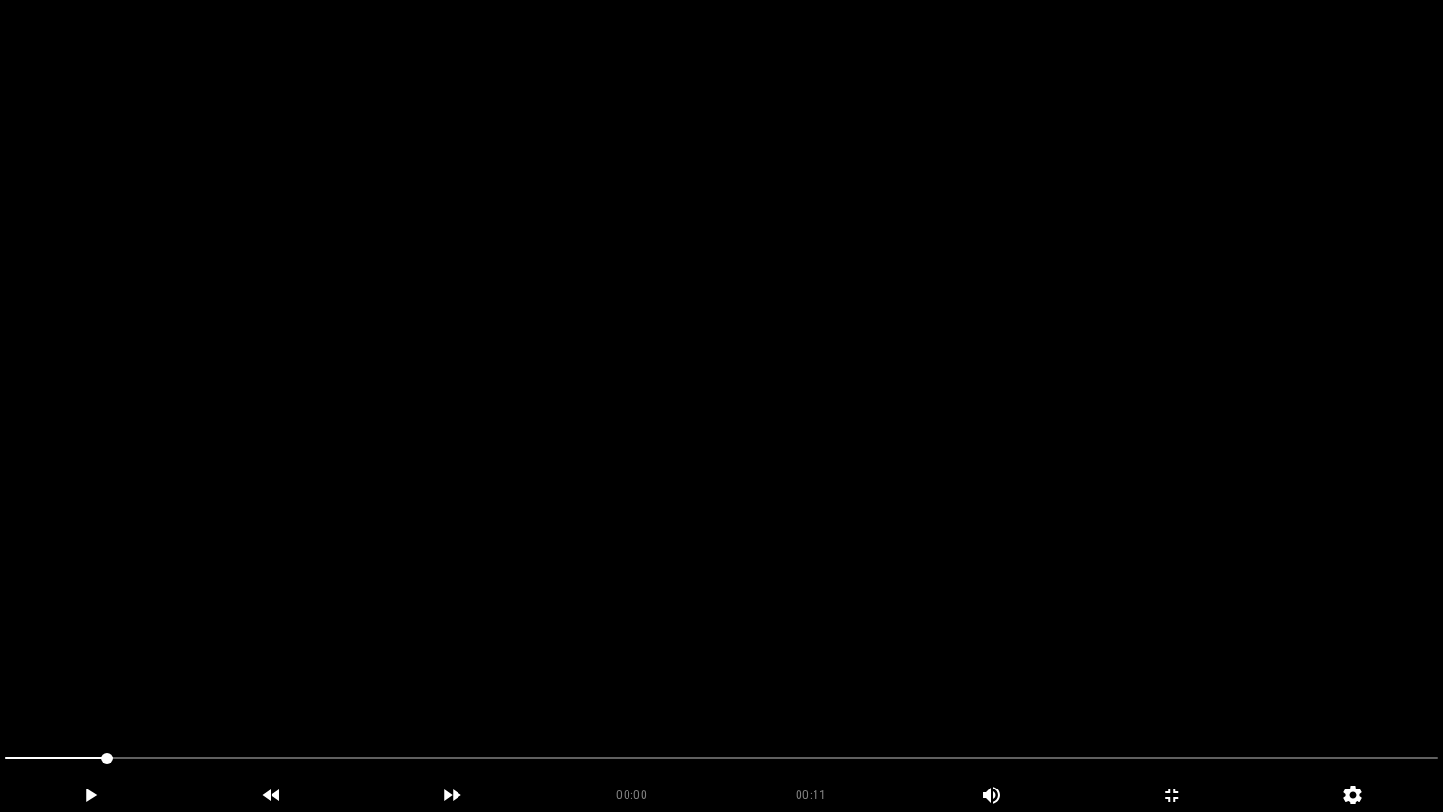
click at [797, 453] on video at bounding box center [721, 406] width 1443 height 812
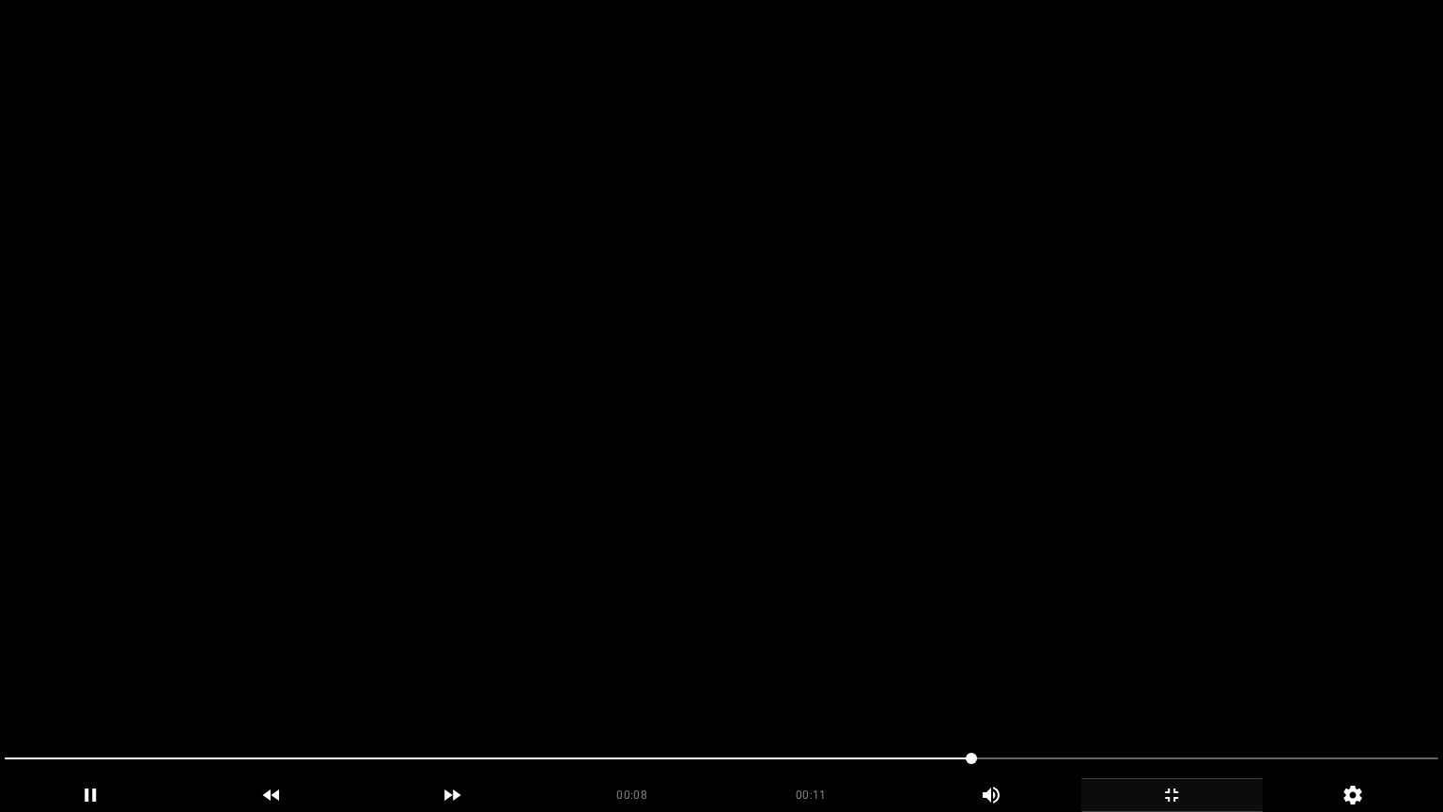
click at [1180, 685] on icon "add" at bounding box center [1171, 795] width 179 height 23
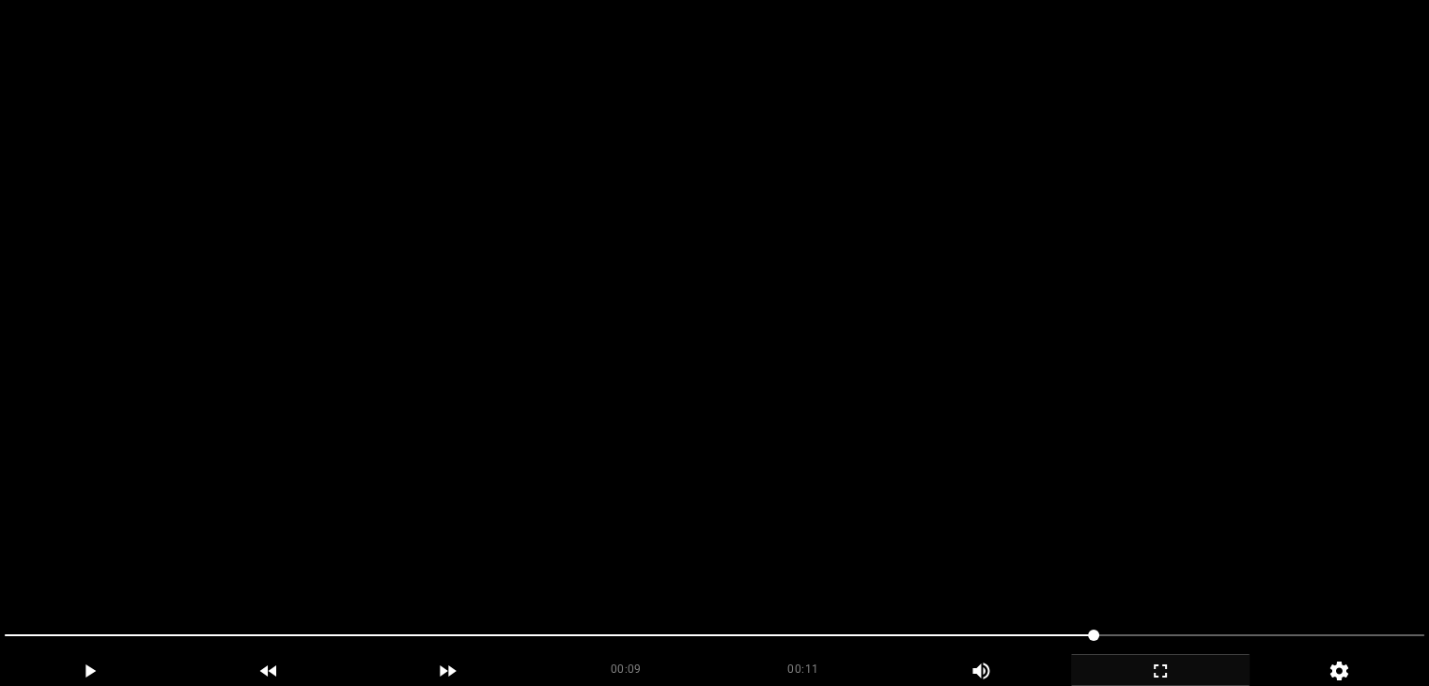
scroll to position [846, 0]
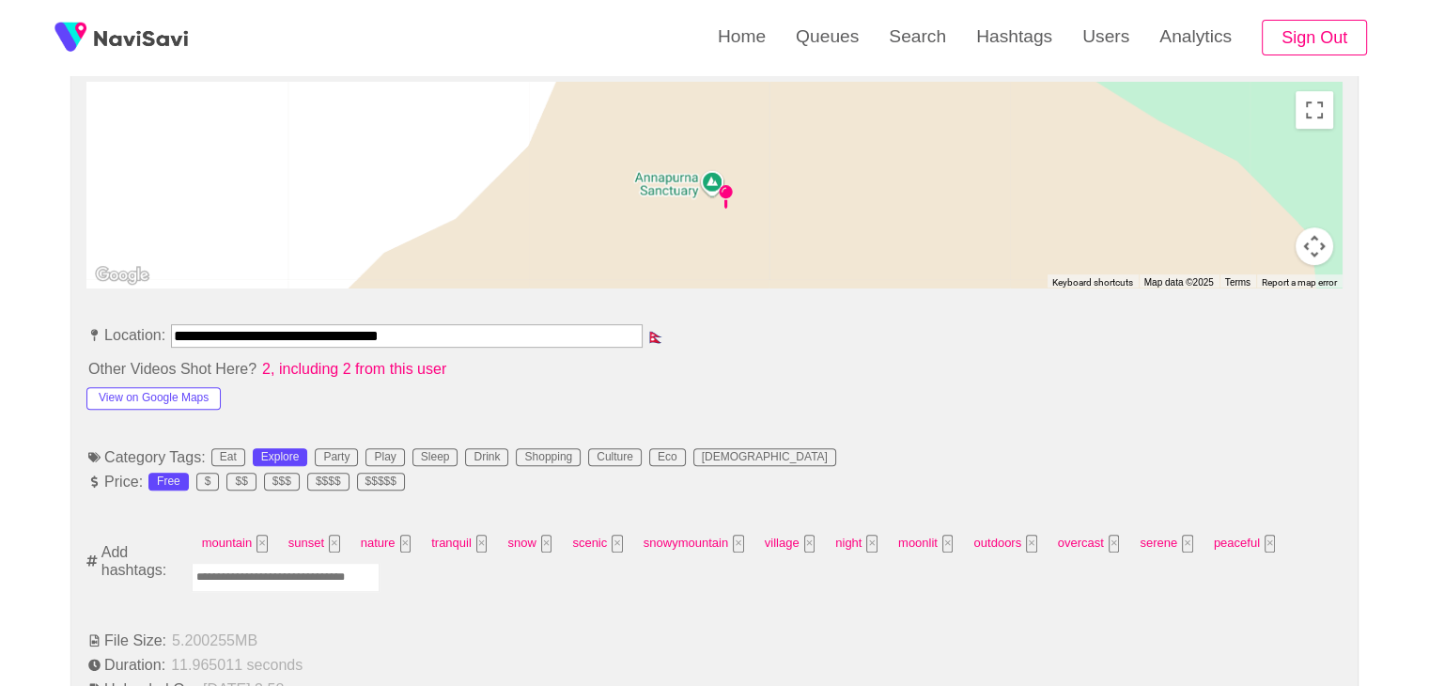
click at [305, 582] on input "Enter tag here and press return" at bounding box center [286, 577] width 188 height 29
type input "*********"
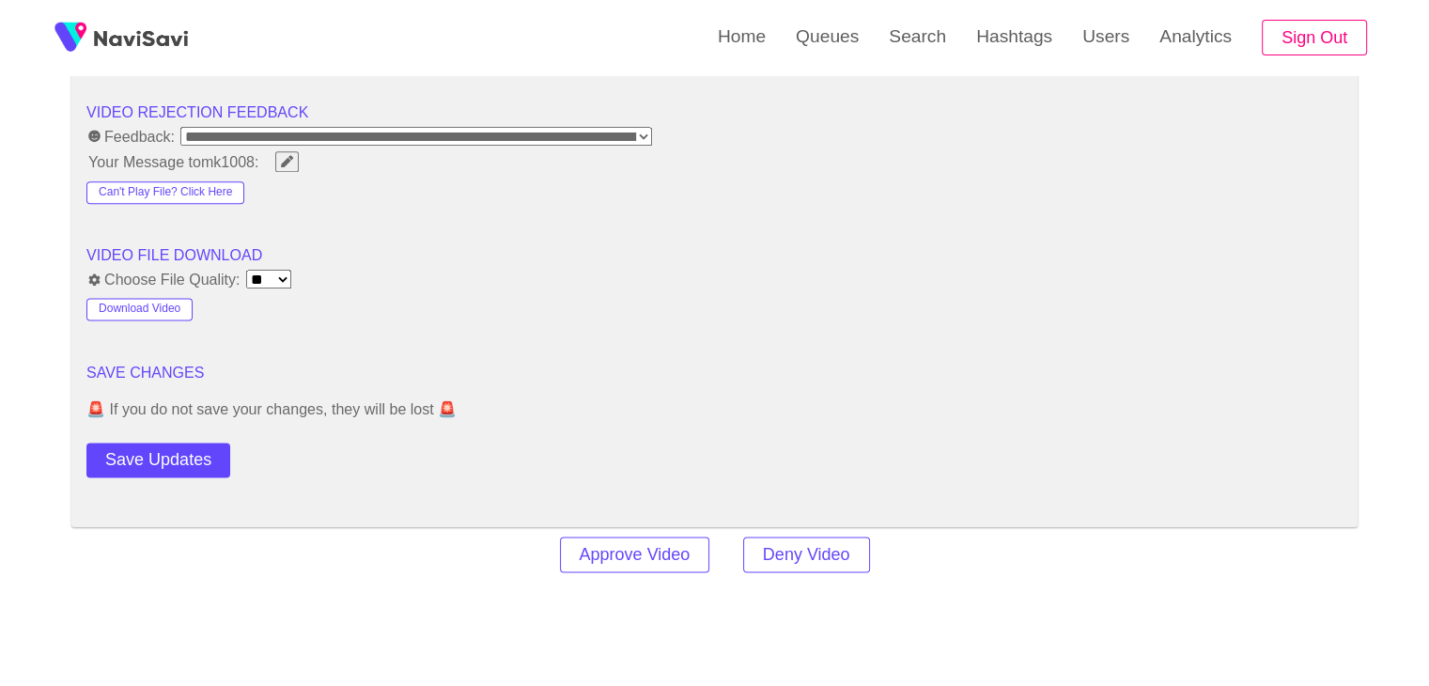
scroll to position [2443, 0]
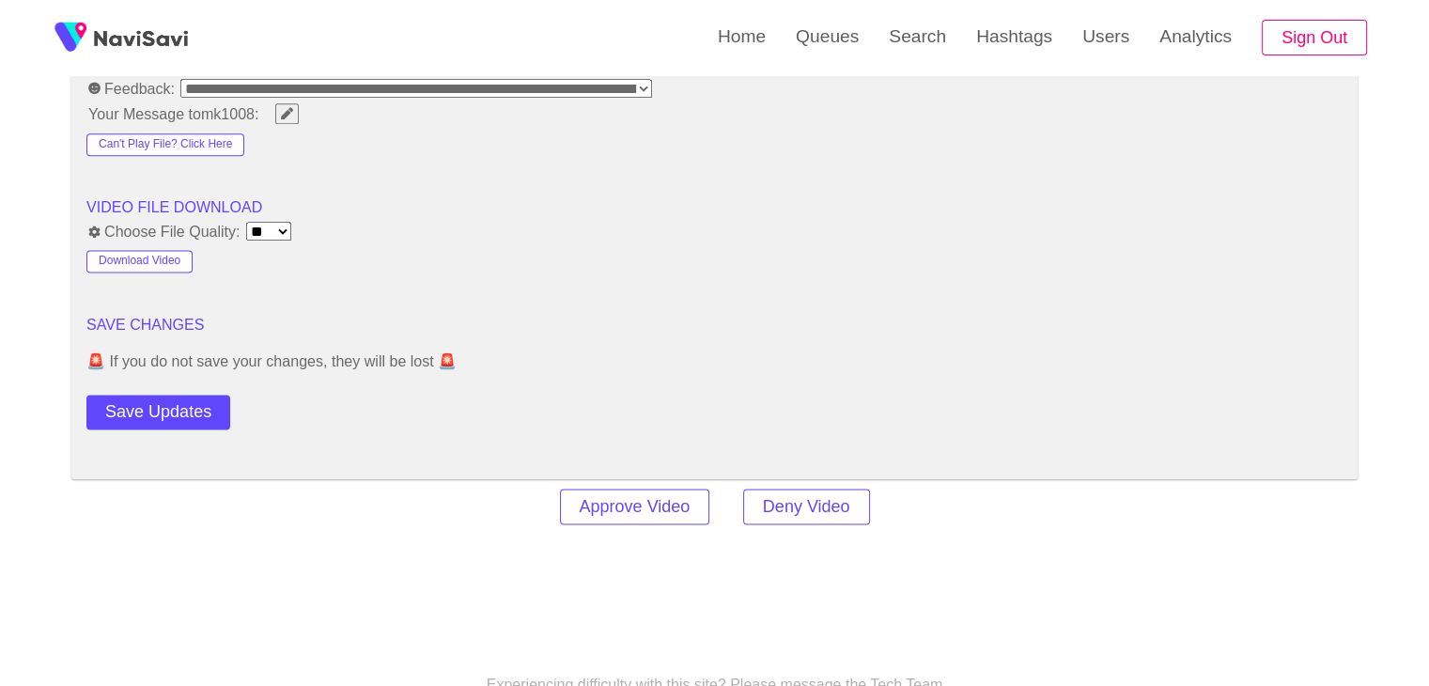
drag, startPoint x: 165, startPoint y: 400, endPoint x: 176, endPoint y: 396, distance: 11.4
click at [165, 400] on button "Save Updates" at bounding box center [158, 412] width 144 height 35
click at [165, 399] on button "Save Updates" at bounding box center [158, 412] width 144 height 35
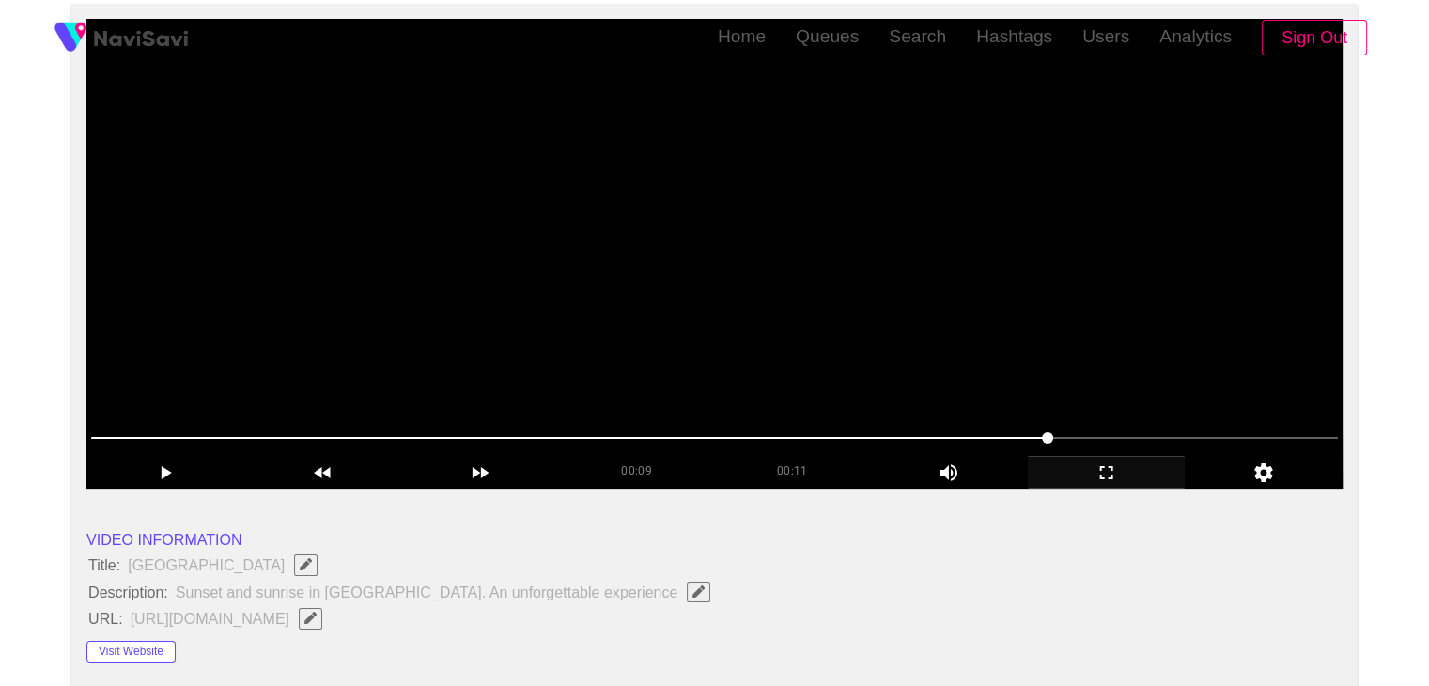
scroll to position [0, 0]
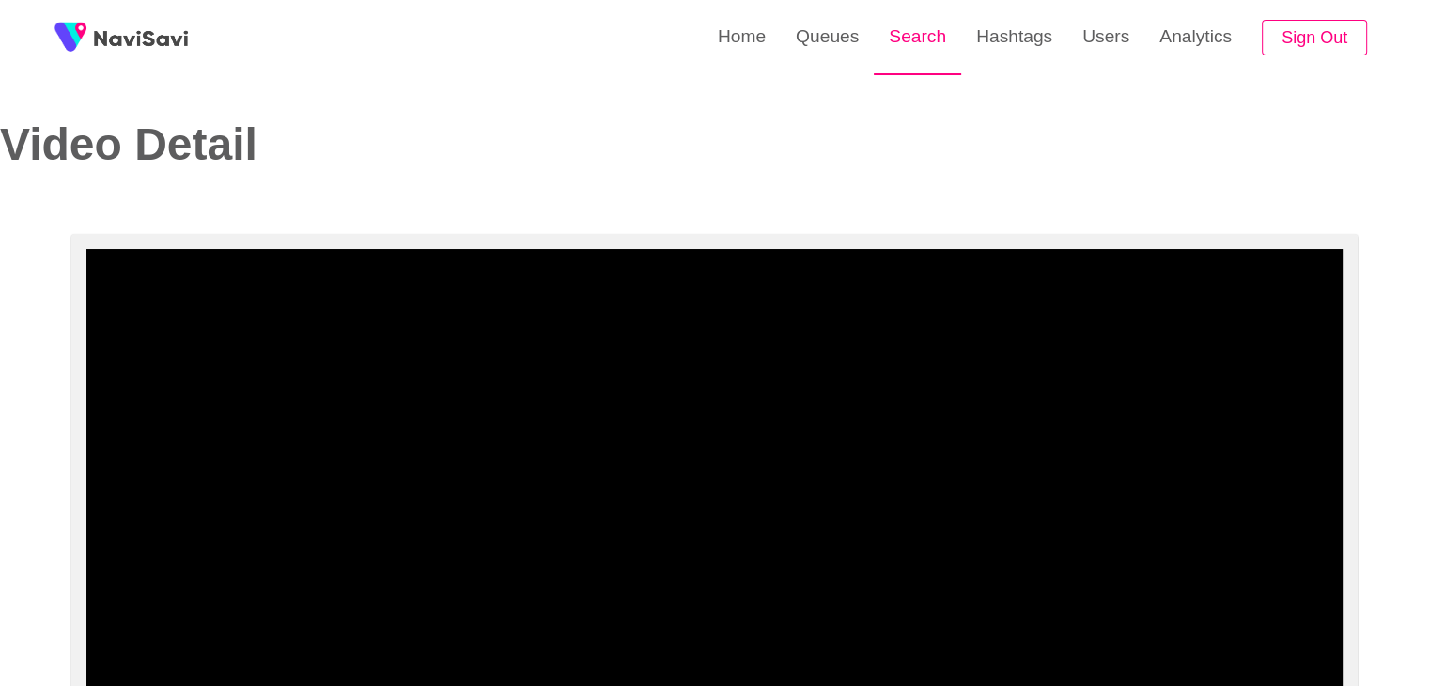
click at [908, 37] on link "Search" at bounding box center [917, 36] width 87 height 73
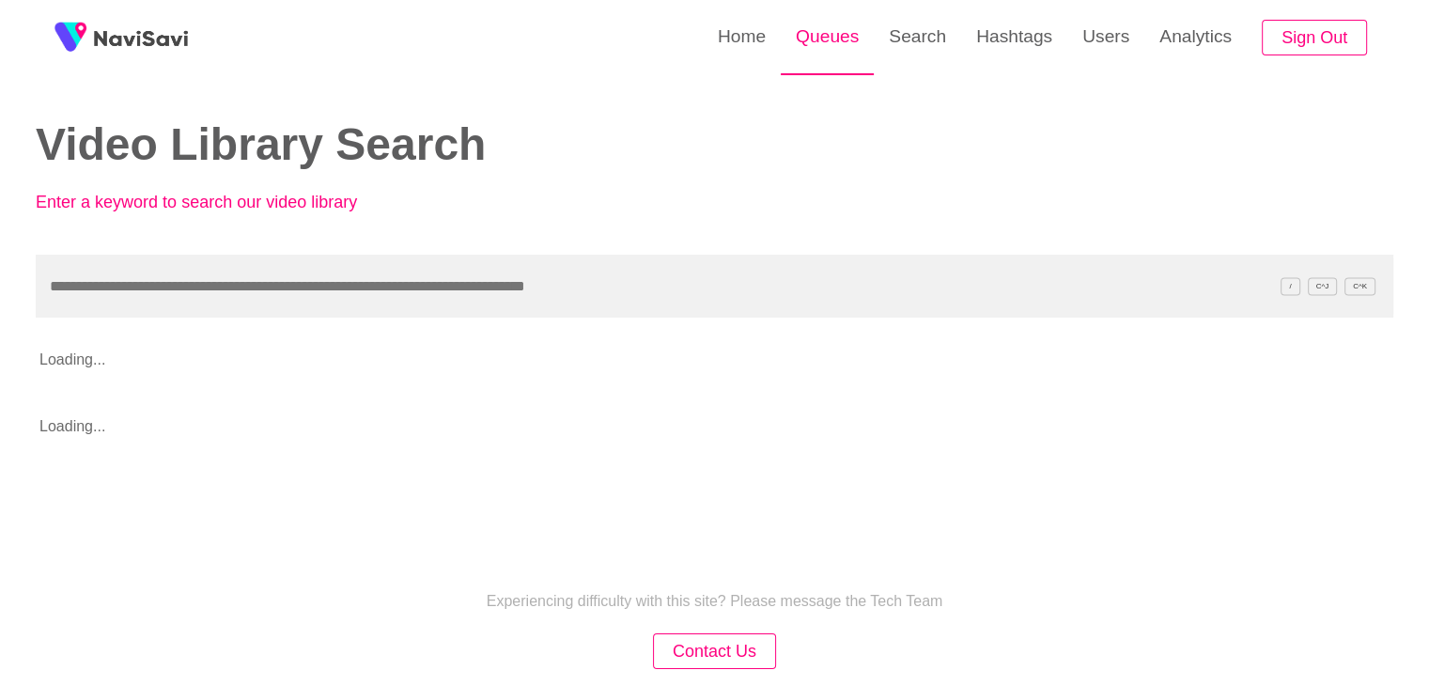
click at [801, 28] on link "Queues" at bounding box center [827, 36] width 93 height 73
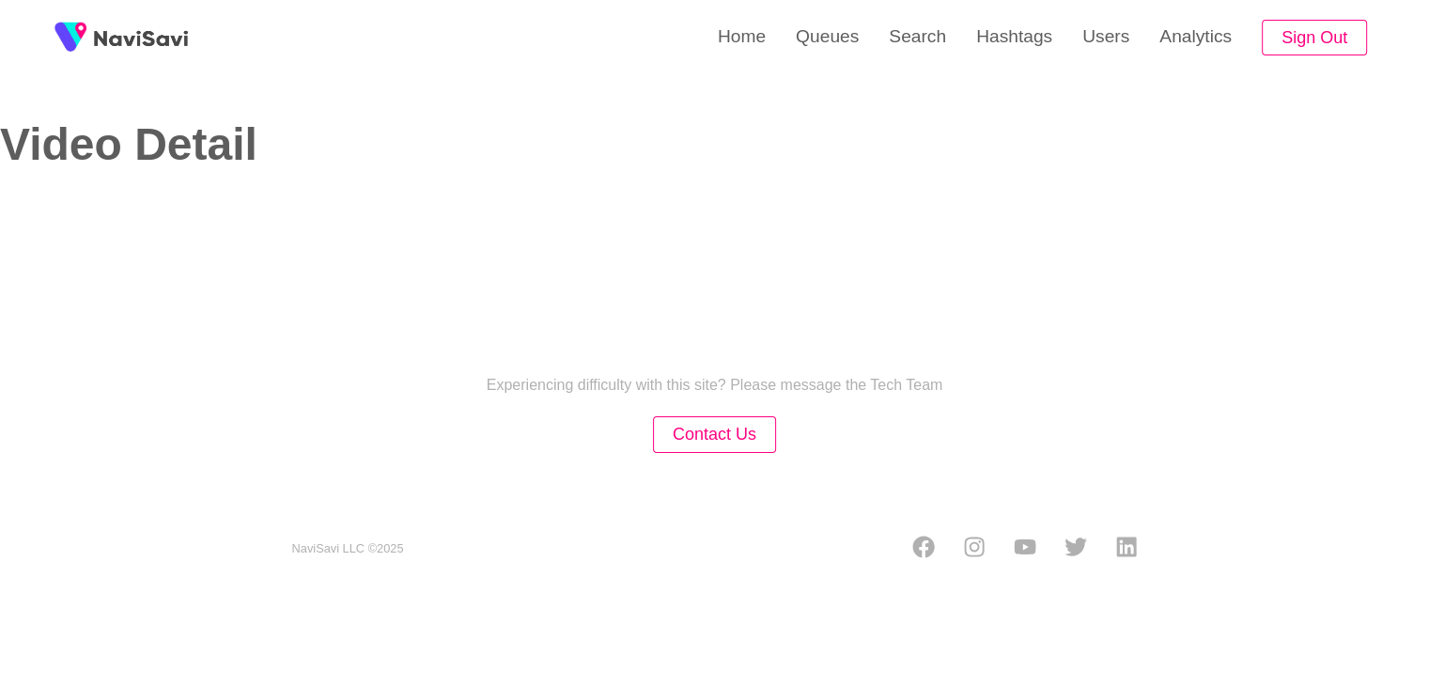
select select "**********"
select select "**"
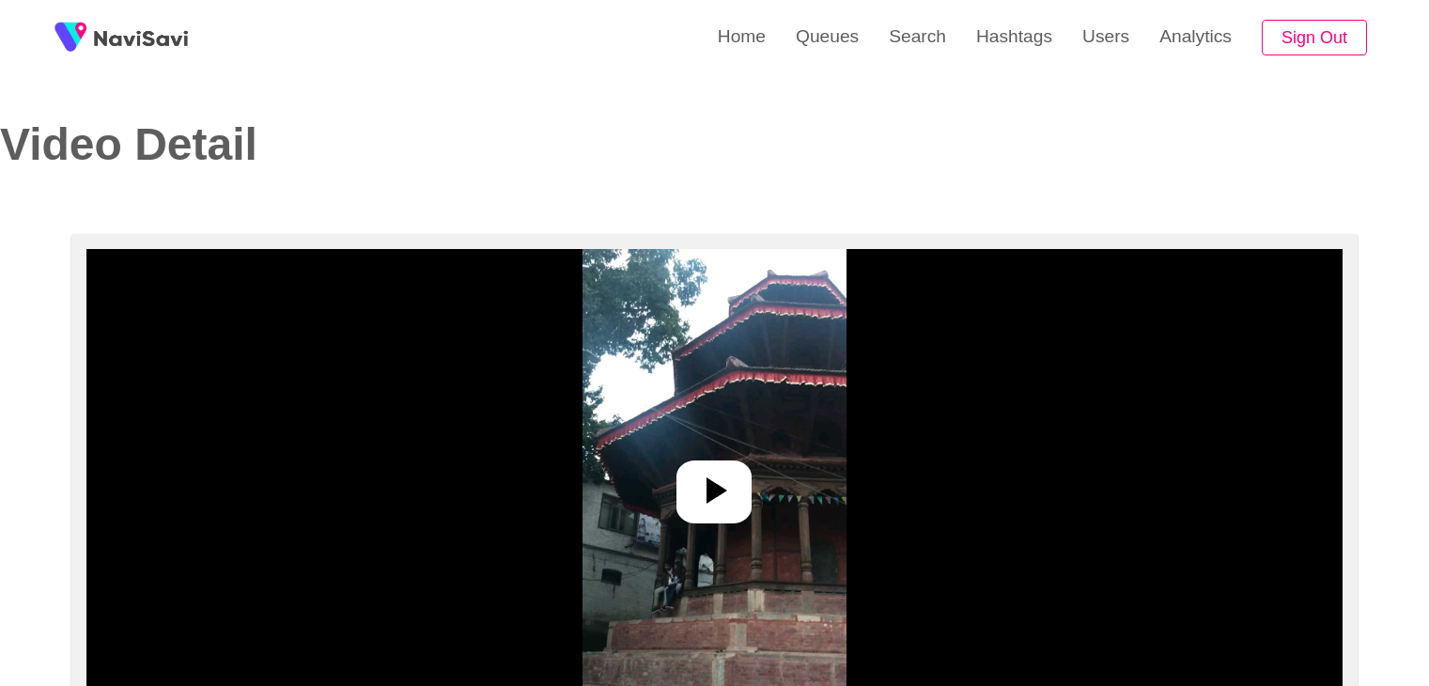
select select "**********"
select select "**"
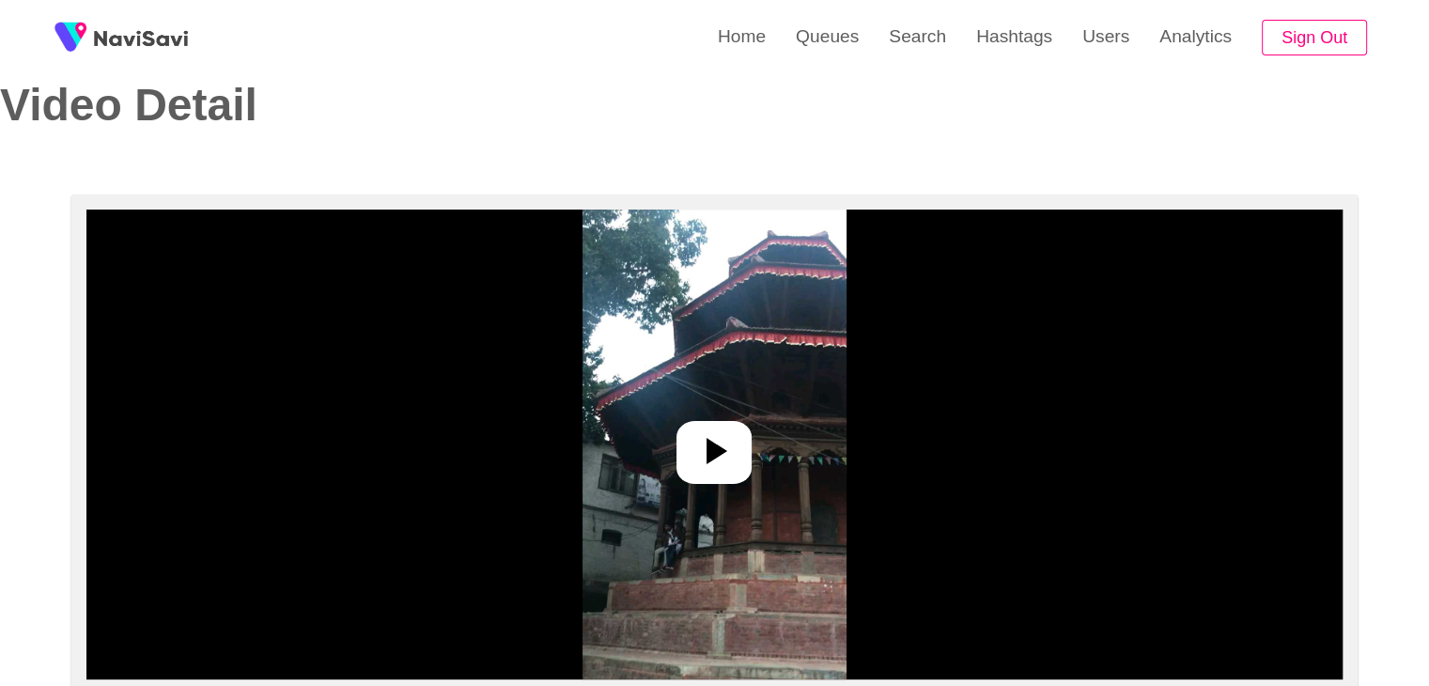
scroll to position [94, 0]
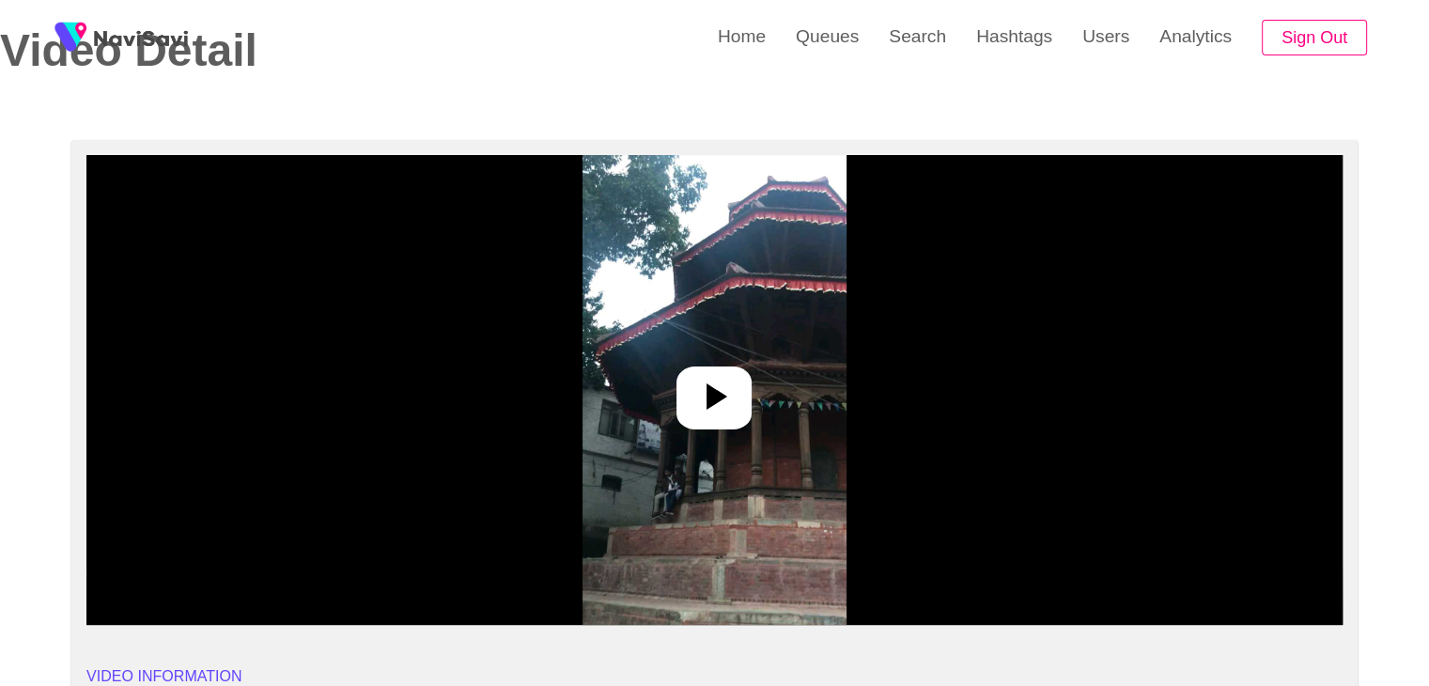
click at [737, 406] on div at bounding box center [714, 397] width 75 height 63
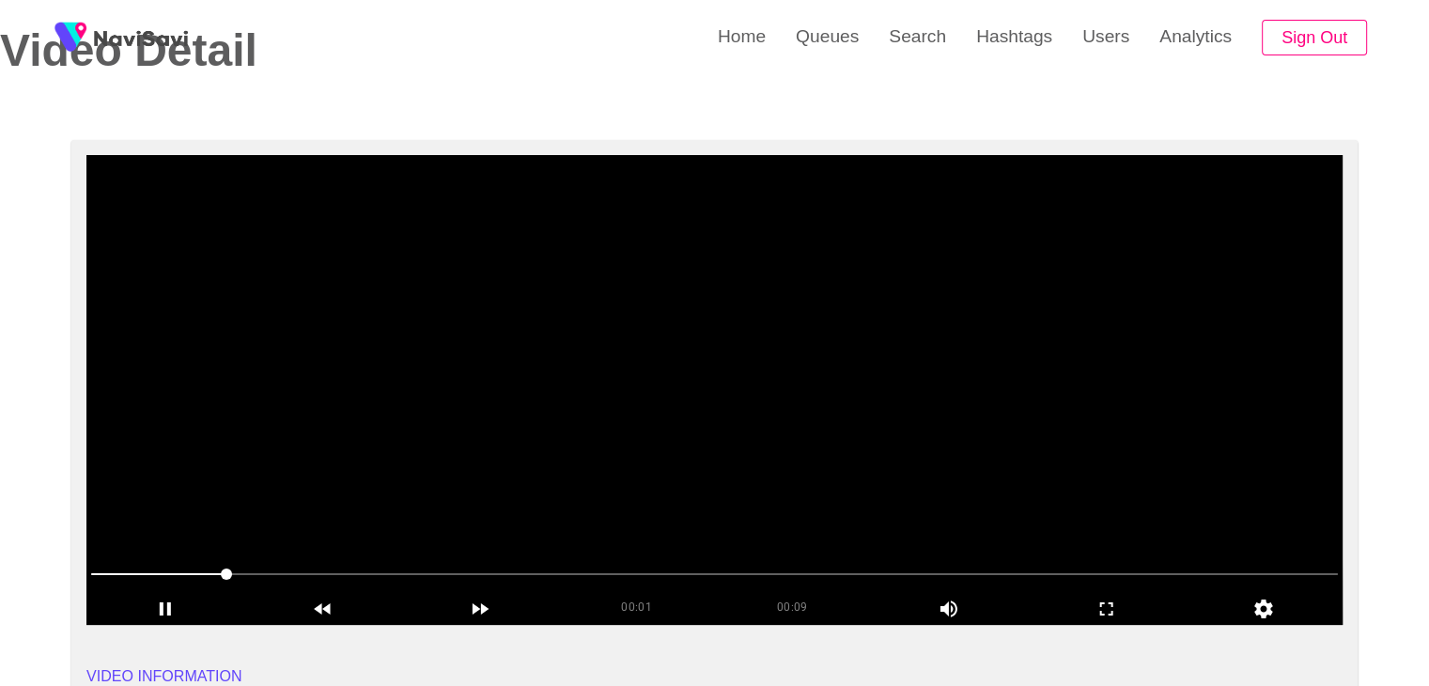
click at [725, 375] on video at bounding box center [714, 390] width 1256 height 470
click at [576, 335] on video at bounding box center [714, 390] width 1256 height 470
click at [615, 345] on video at bounding box center [714, 390] width 1256 height 470
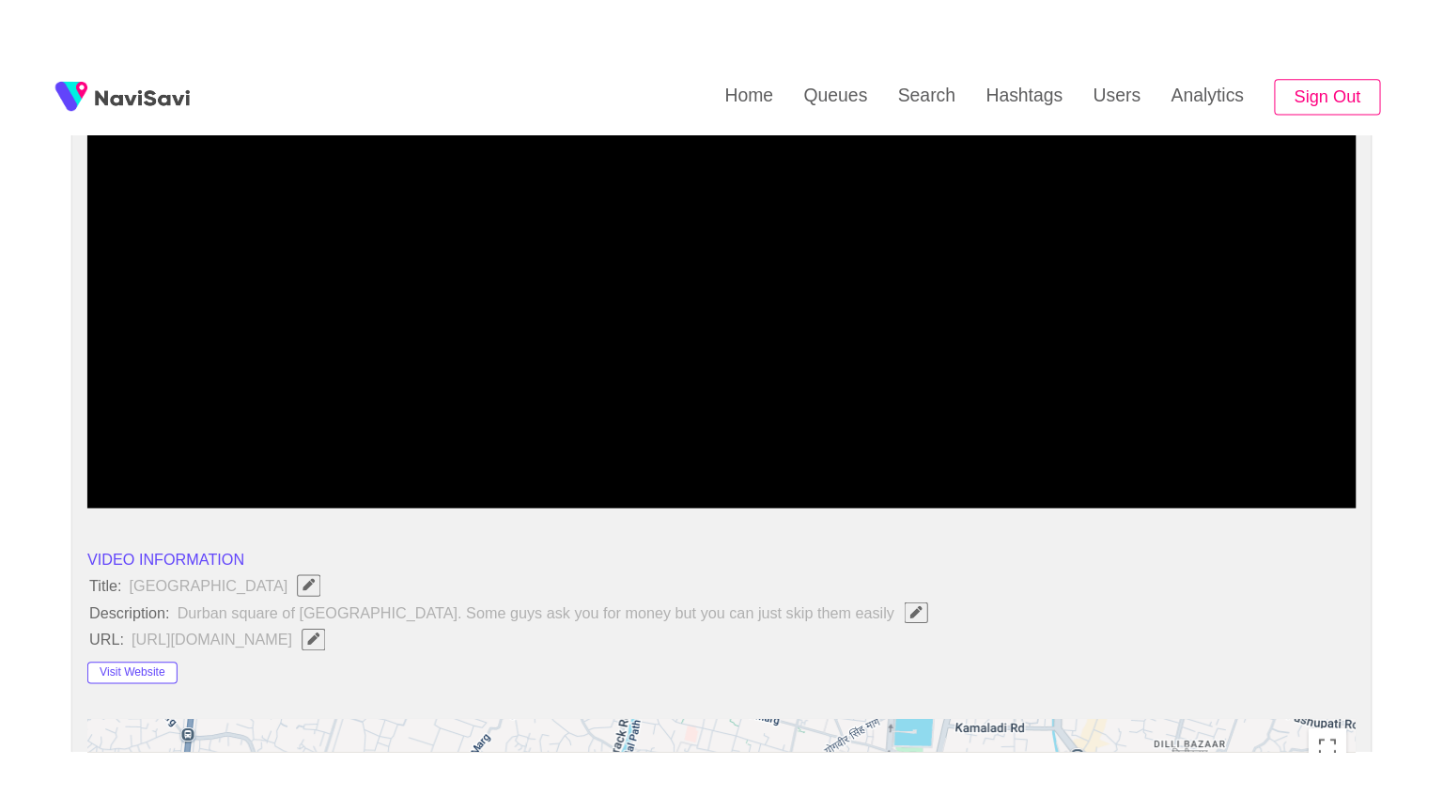
scroll to position [282, 0]
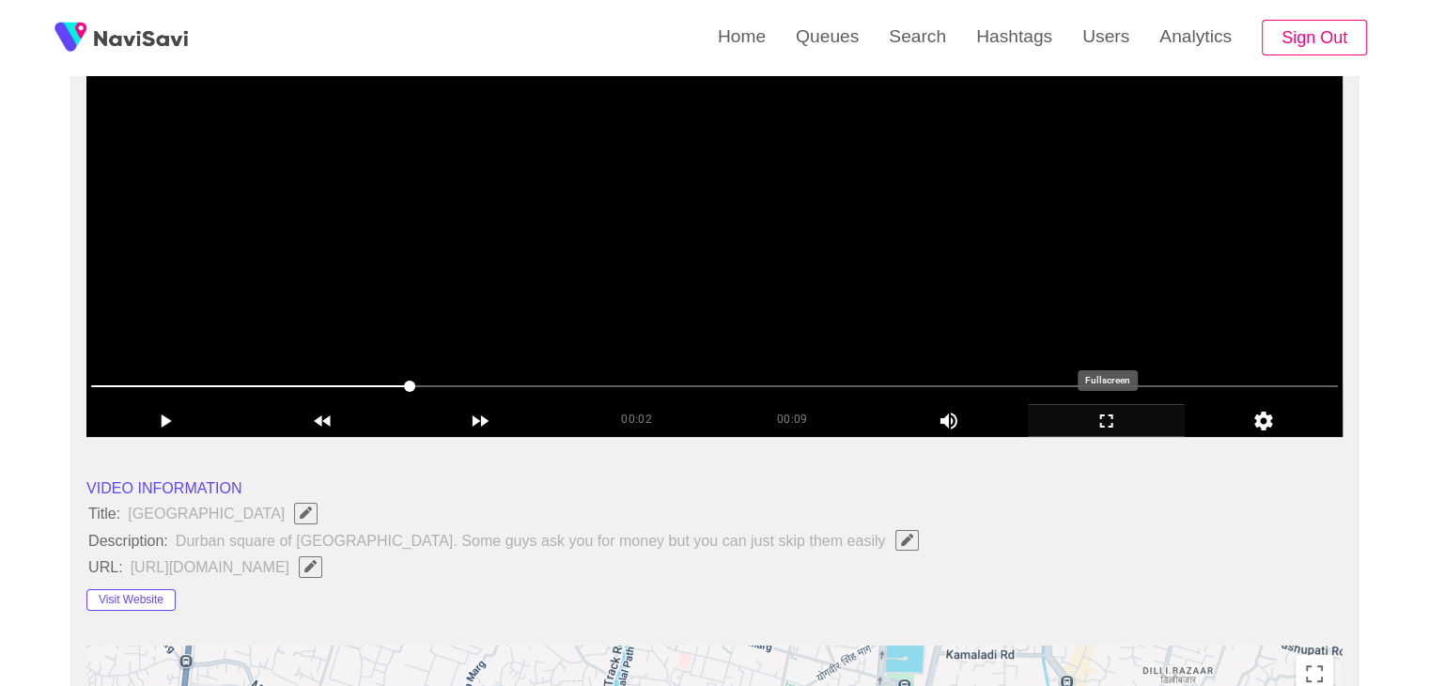
click at [1123, 425] on icon "add" at bounding box center [1107, 421] width 156 height 23
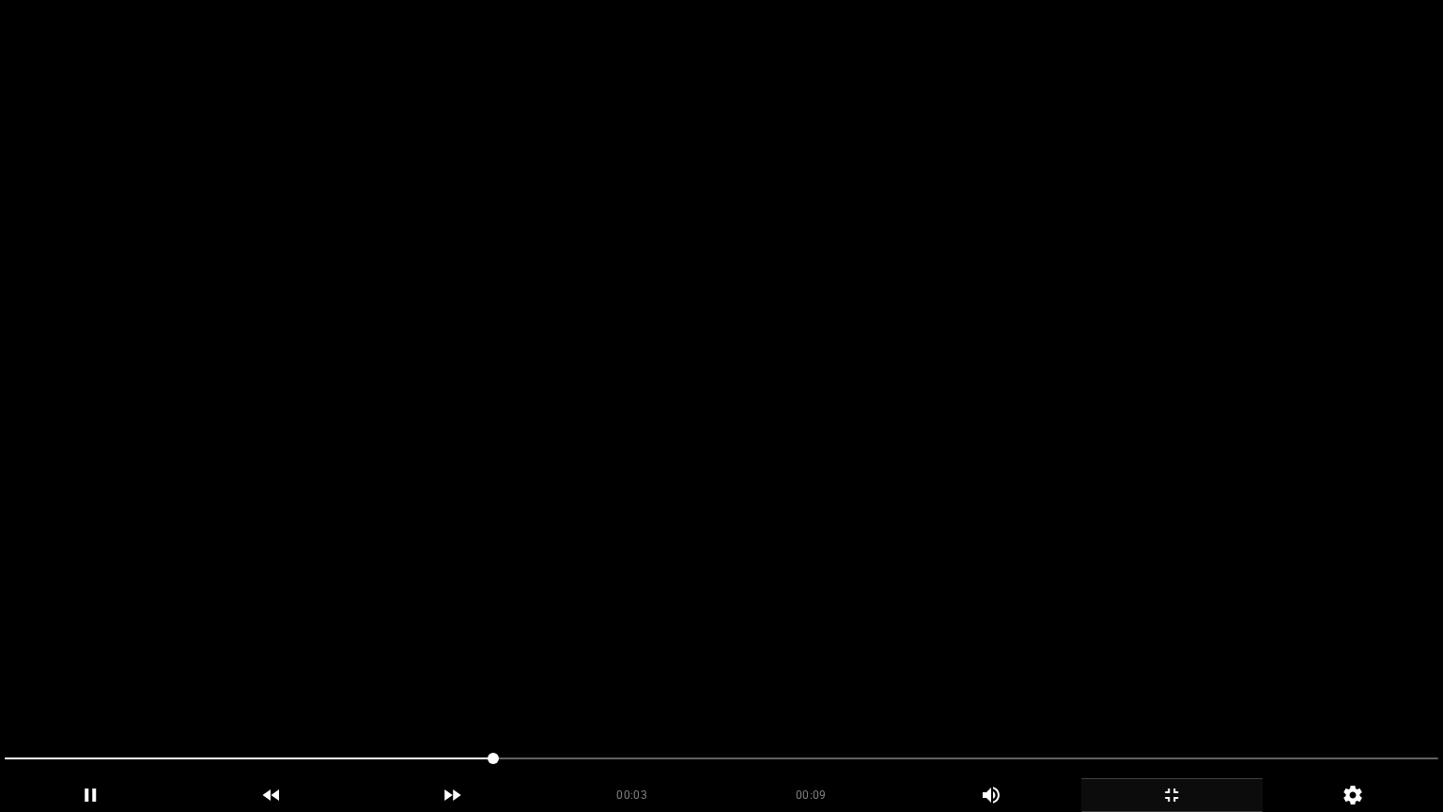
drag, startPoint x: 216, startPoint y: 759, endPoint x: 40, endPoint y: 661, distance: 201.1
click at [913, 521] on video at bounding box center [721, 406] width 1443 height 812
drag, startPoint x: 119, startPoint y: 744, endPoint x: 0, endPoint y: 744, distance: 119.3
click at [0, 685] on div at bounding box center [721, 761] width 1449 height 50
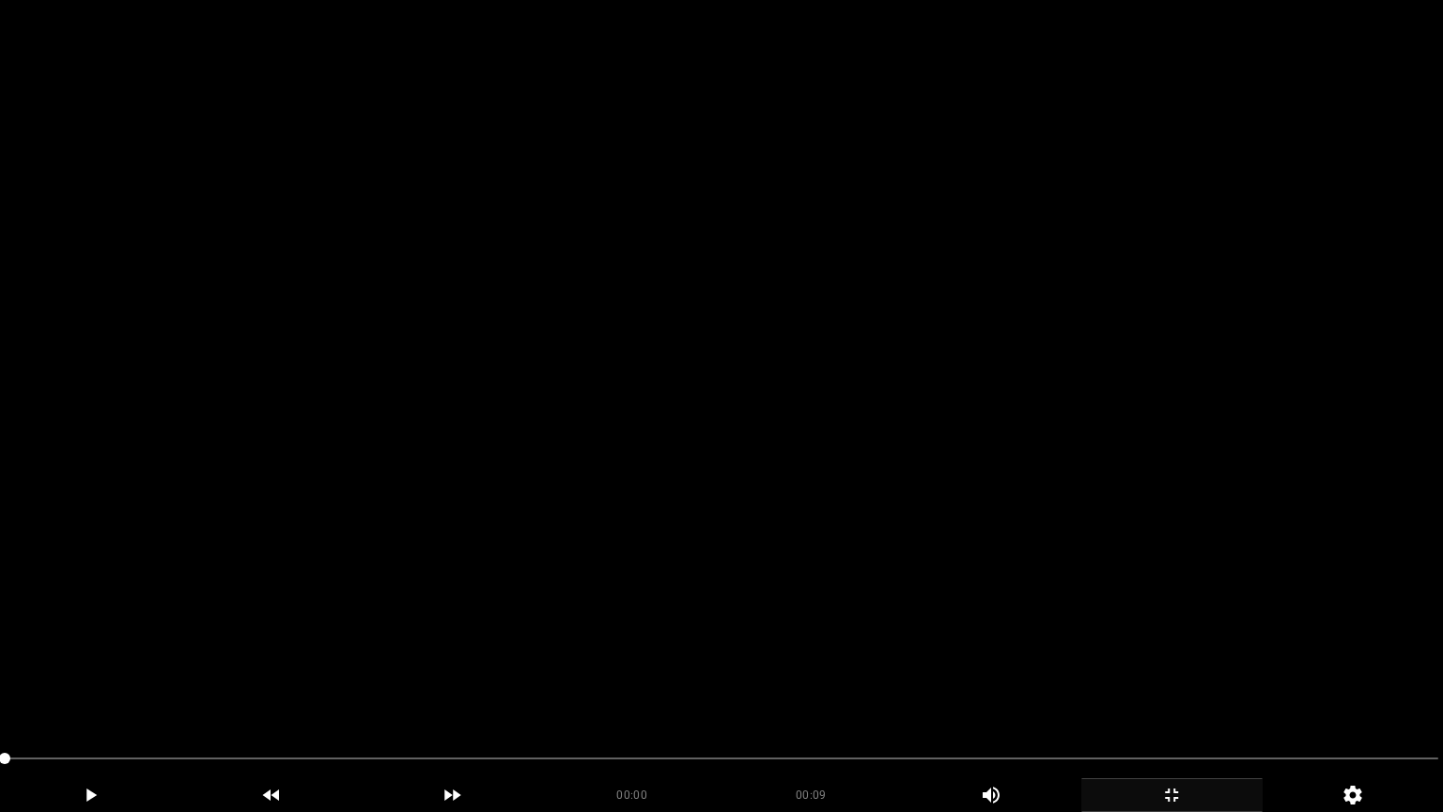
click at [504, 639] on video at bounding box center [721, 406] width 1443 height 812
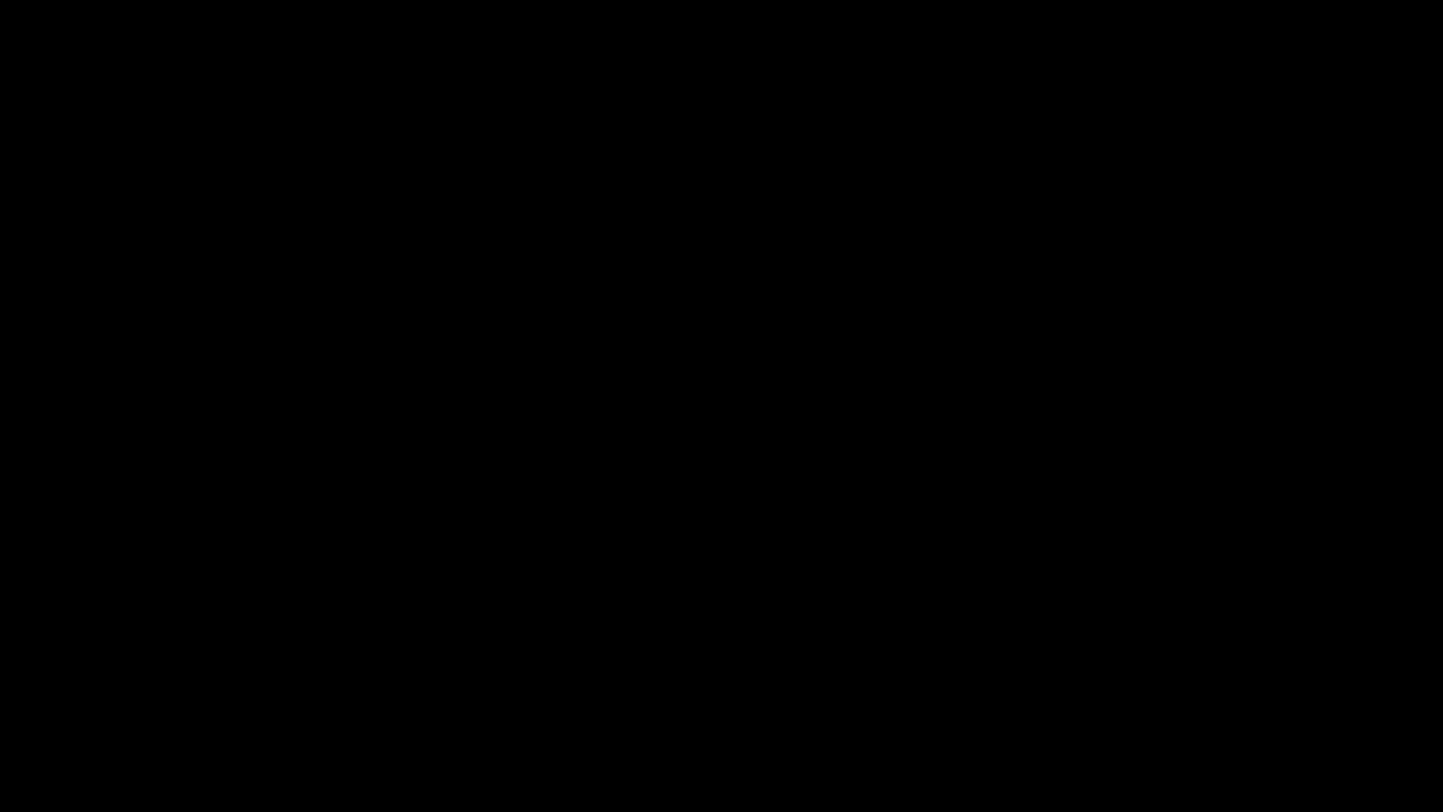
click at [1197, 685] on div "add" at bounding box center [1172, 795] width 181 height 34
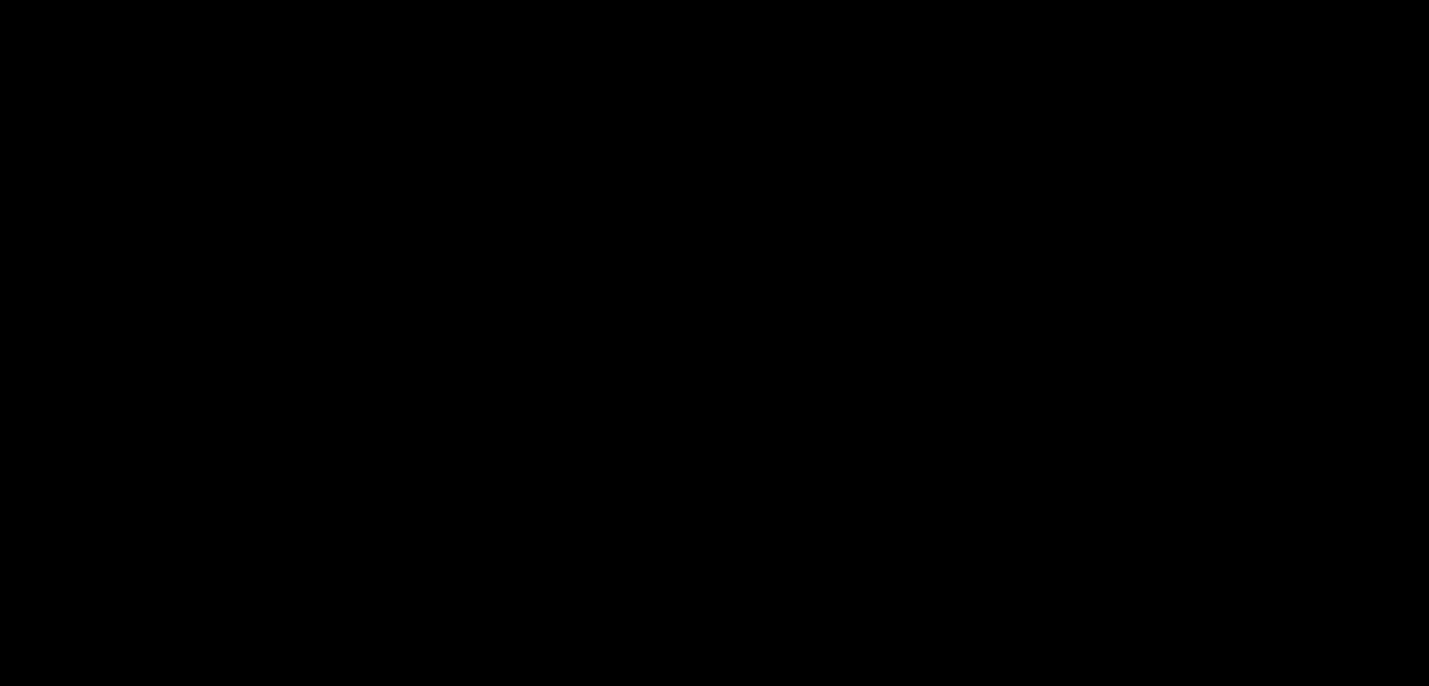
scroll to position [1030, 0]
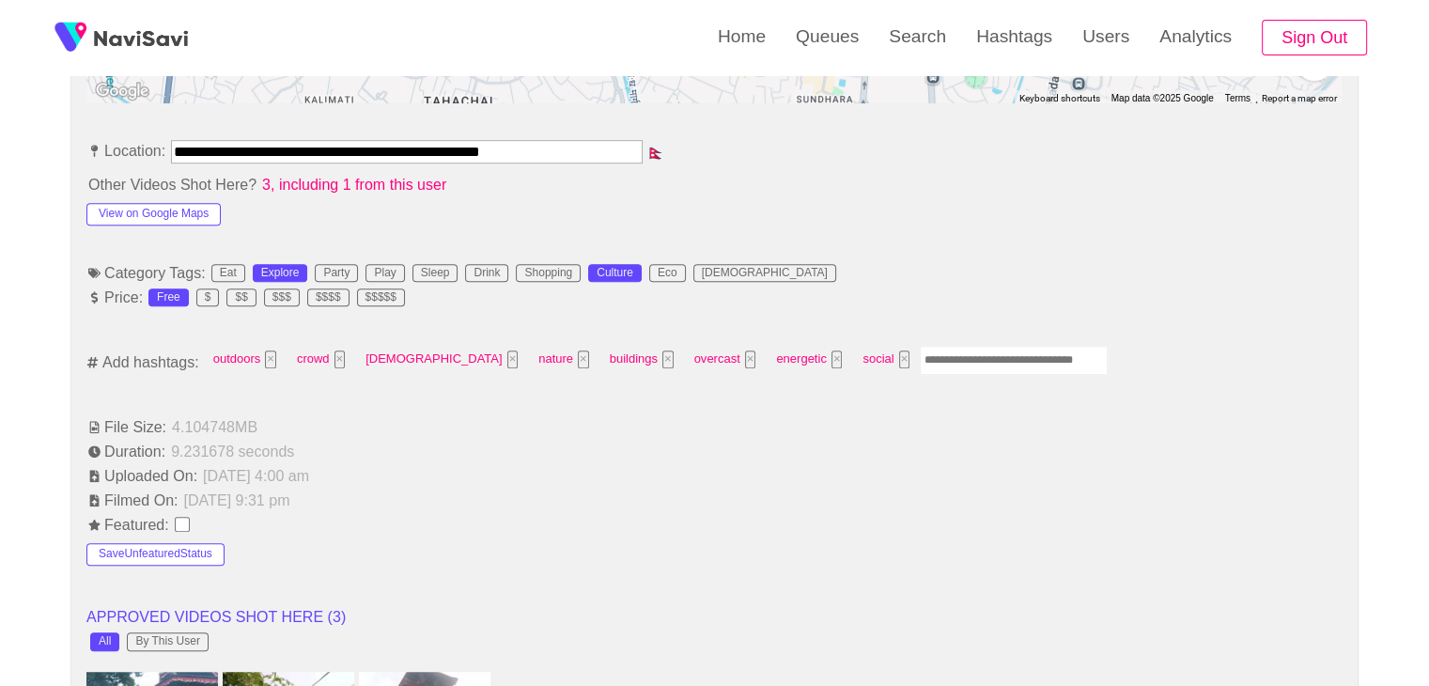
click at [920, 350] on input "Enter tag here and press return" at bounding box center [1014, 360] width 188 height 29
type input "*********"
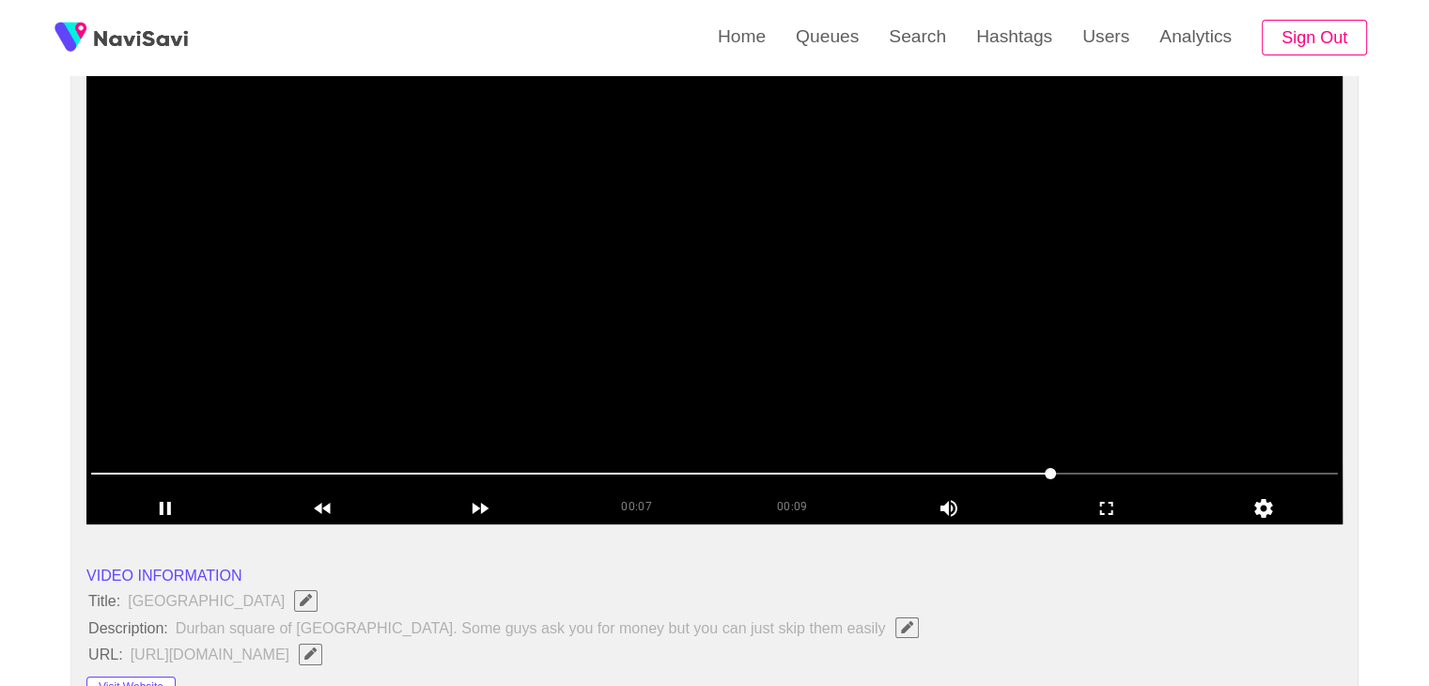
scroll to position [184, 0]
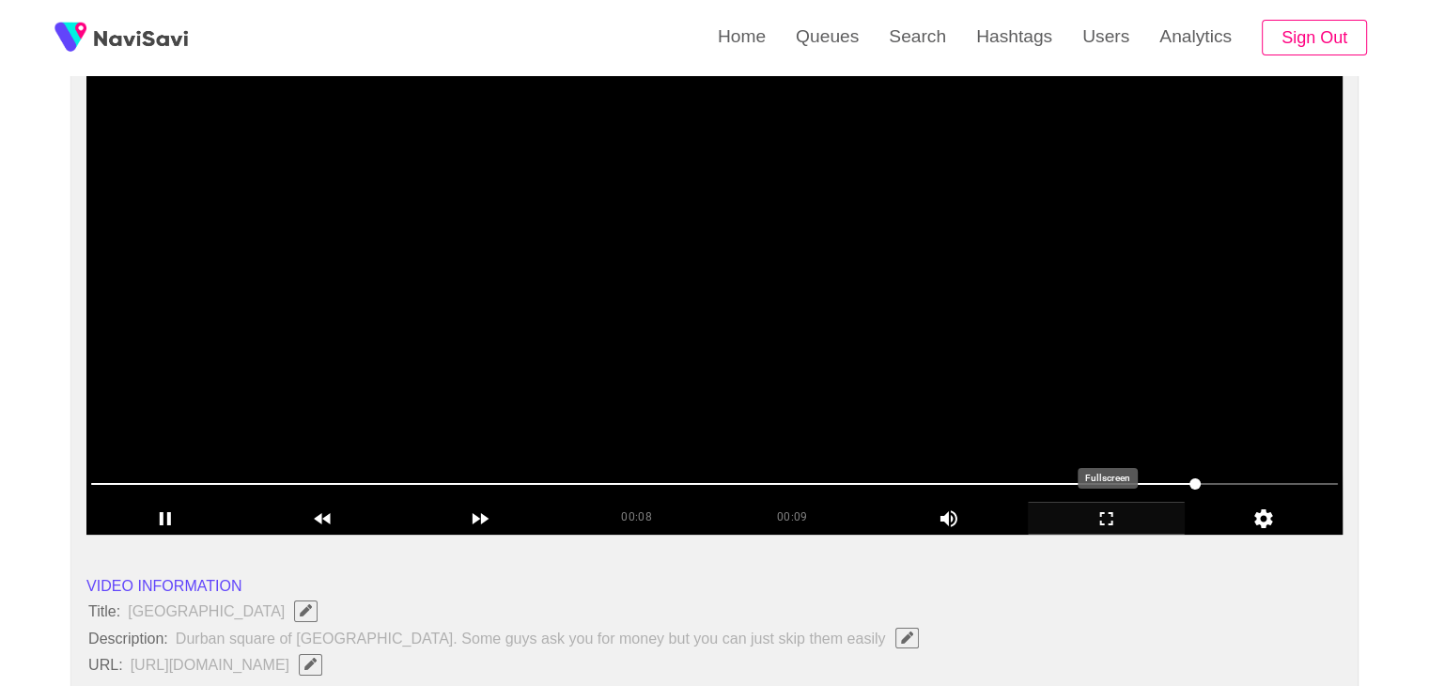
click at [1114, 505] on div "add" at bounding box center [1107, 518] width 158 height 32
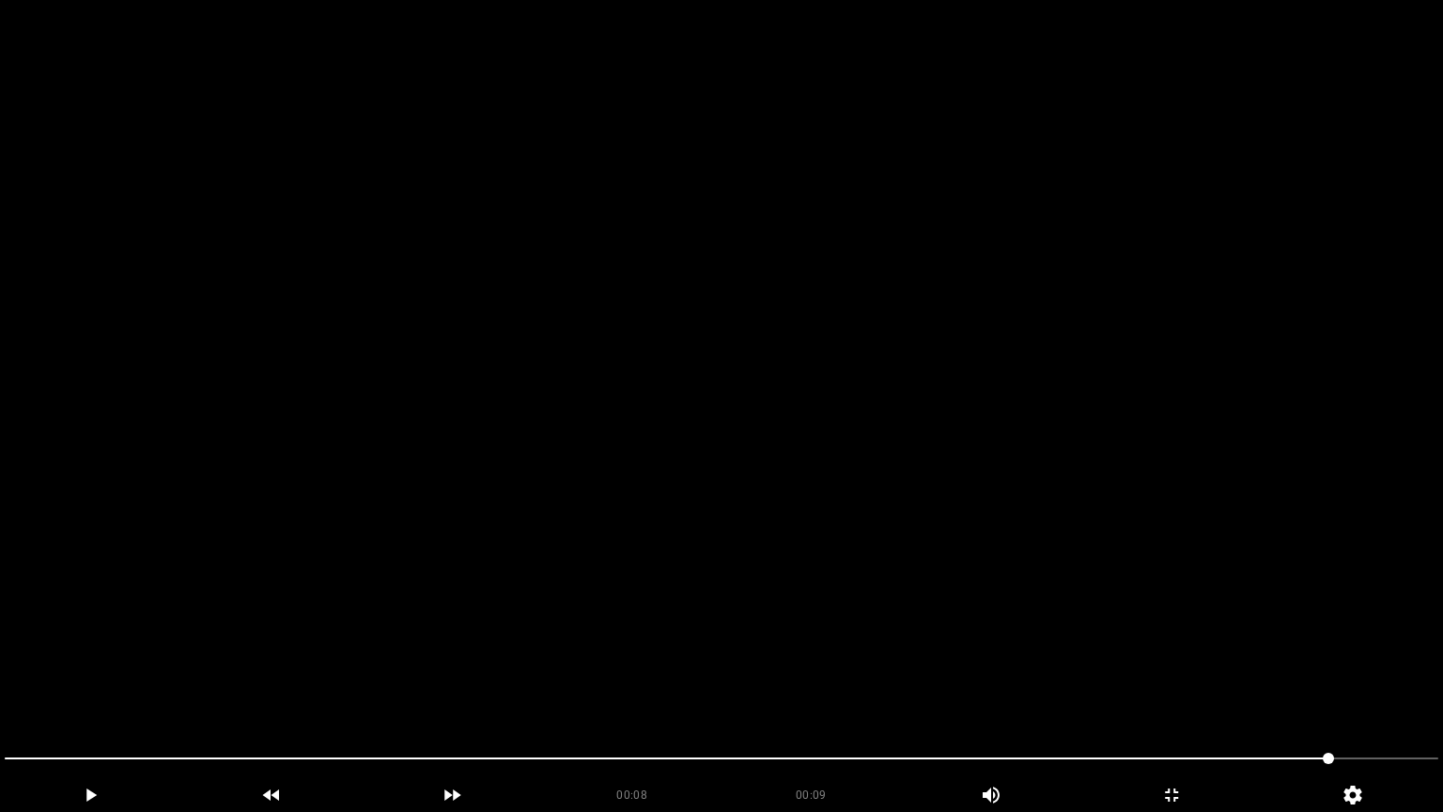
click at [755, 664] on video at bounding box center [721, 406] width 1443 height 812
click at [389, 685] on section "00:09 00:09 Picture In Picture 1 Error: Failed to load Video" at bounding box center [721, 406] width 1443 height 812
click at [981, 621] on video at bounding box center [721, 406] width 1443 height 812
click at [1175, 685] on icon "add" at bounding box center [1171, 794] width 13 height 13
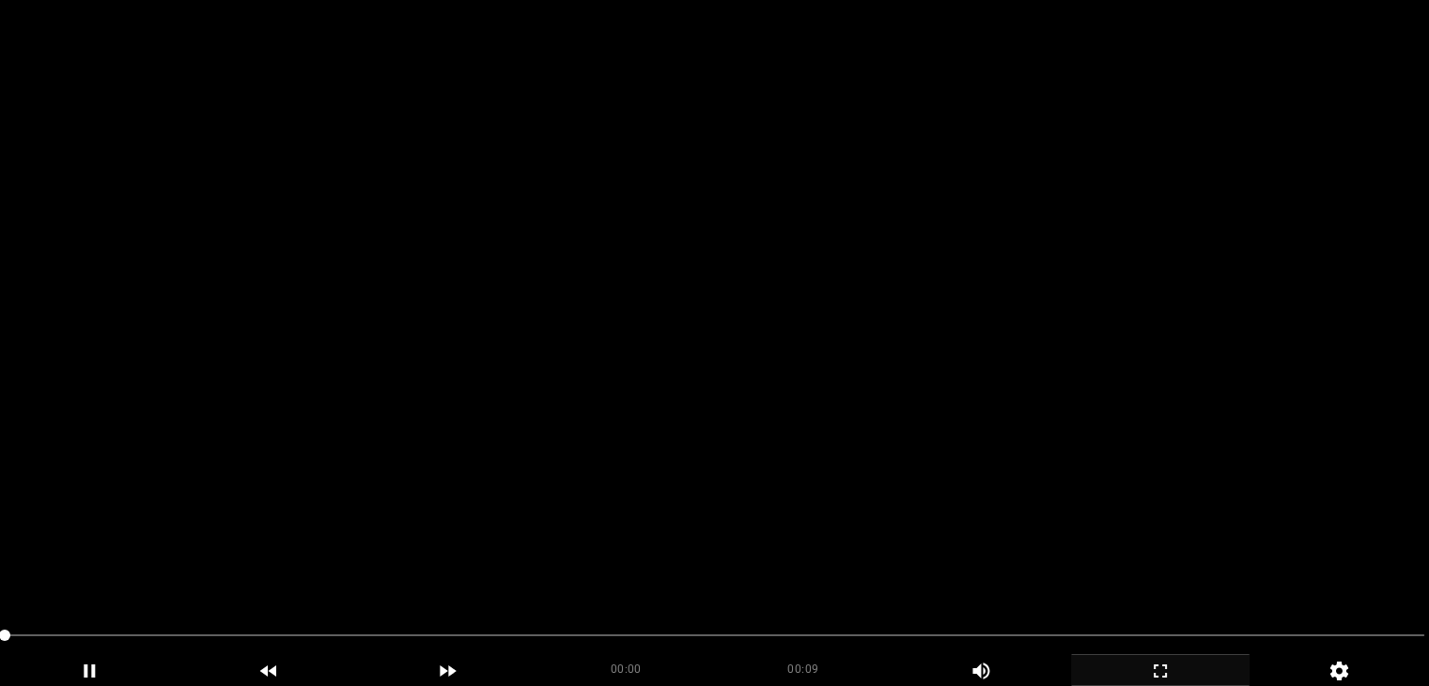
scroll to position [842, 0]
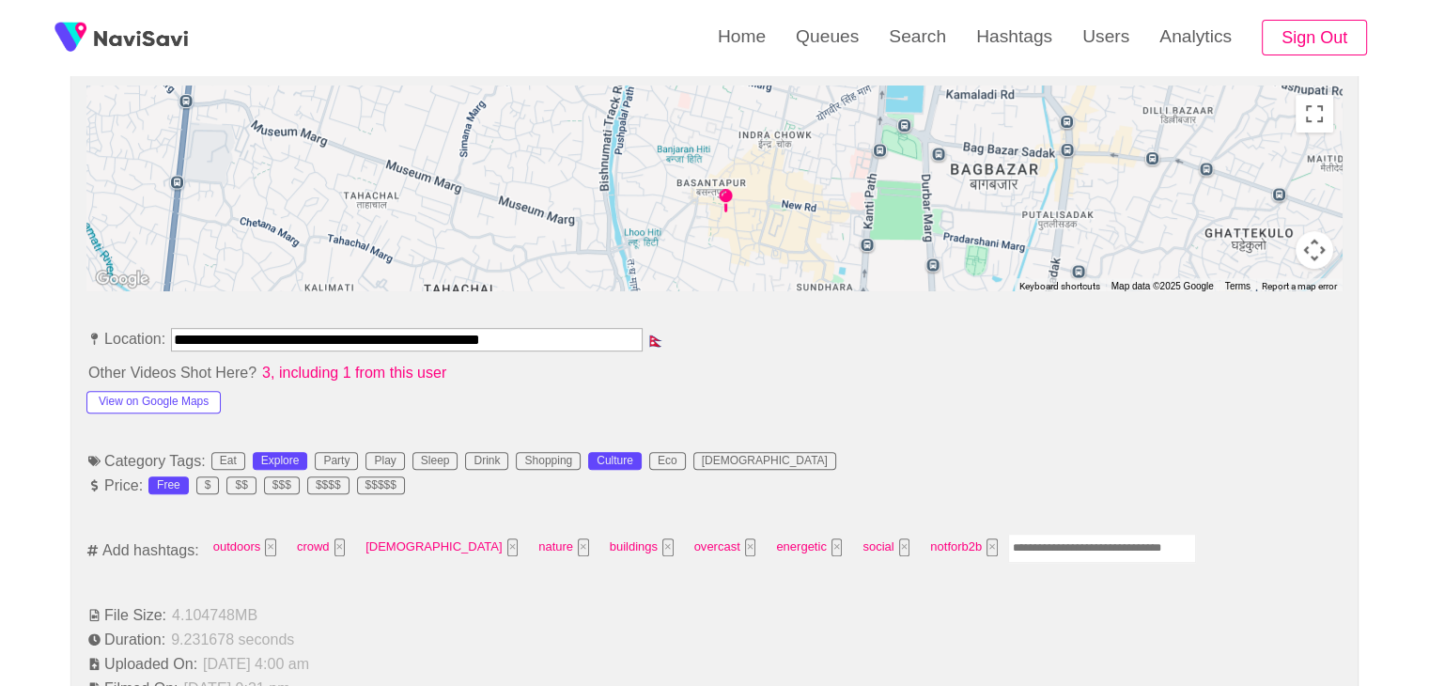
click at [958, 558] on div "outdoors × crowd × temple × nature × buildings × overcast × energetic × social …" at bounding box center [699, 550] width 993 height 34
click at [1008, 551] on input "Enter tag here and press return" at bounding box center [1102, 548] width 188 height 29
type input "*****"
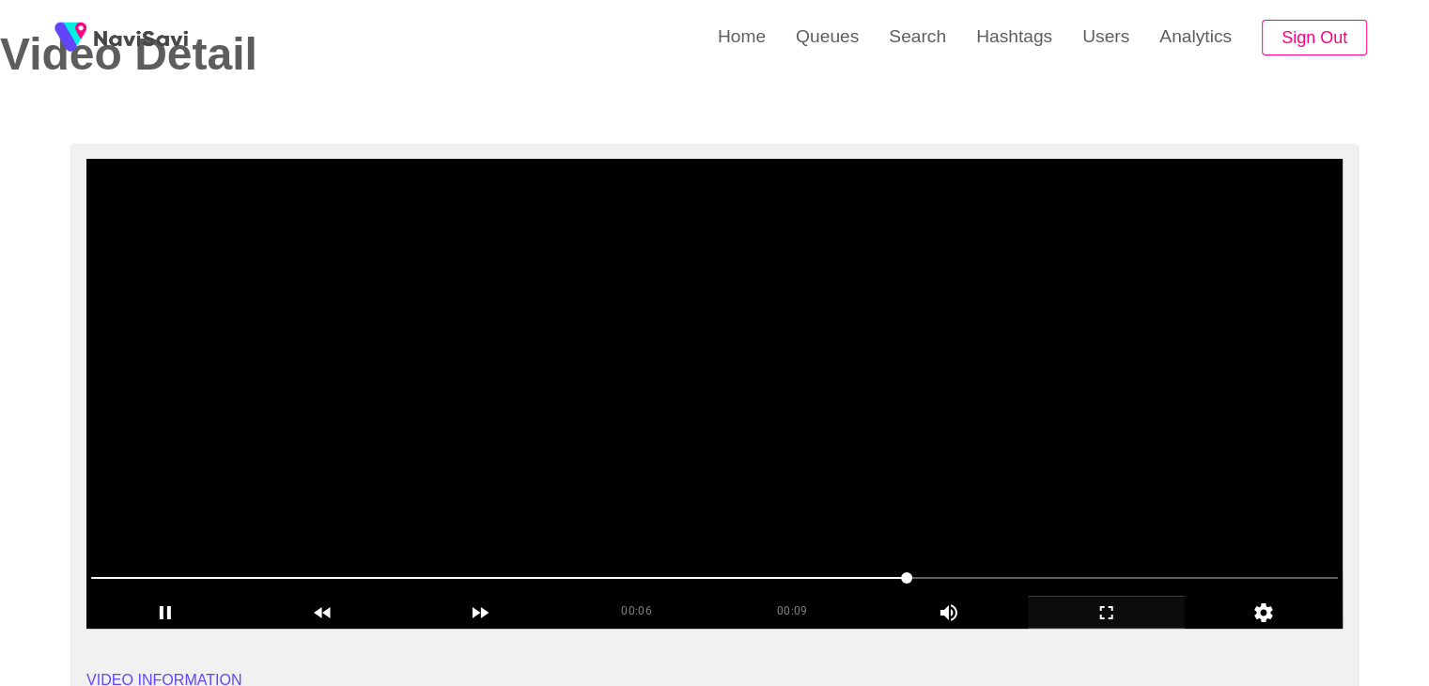
click at [709, 411] on video at bounding box center [714, 394] width 1256 height 470
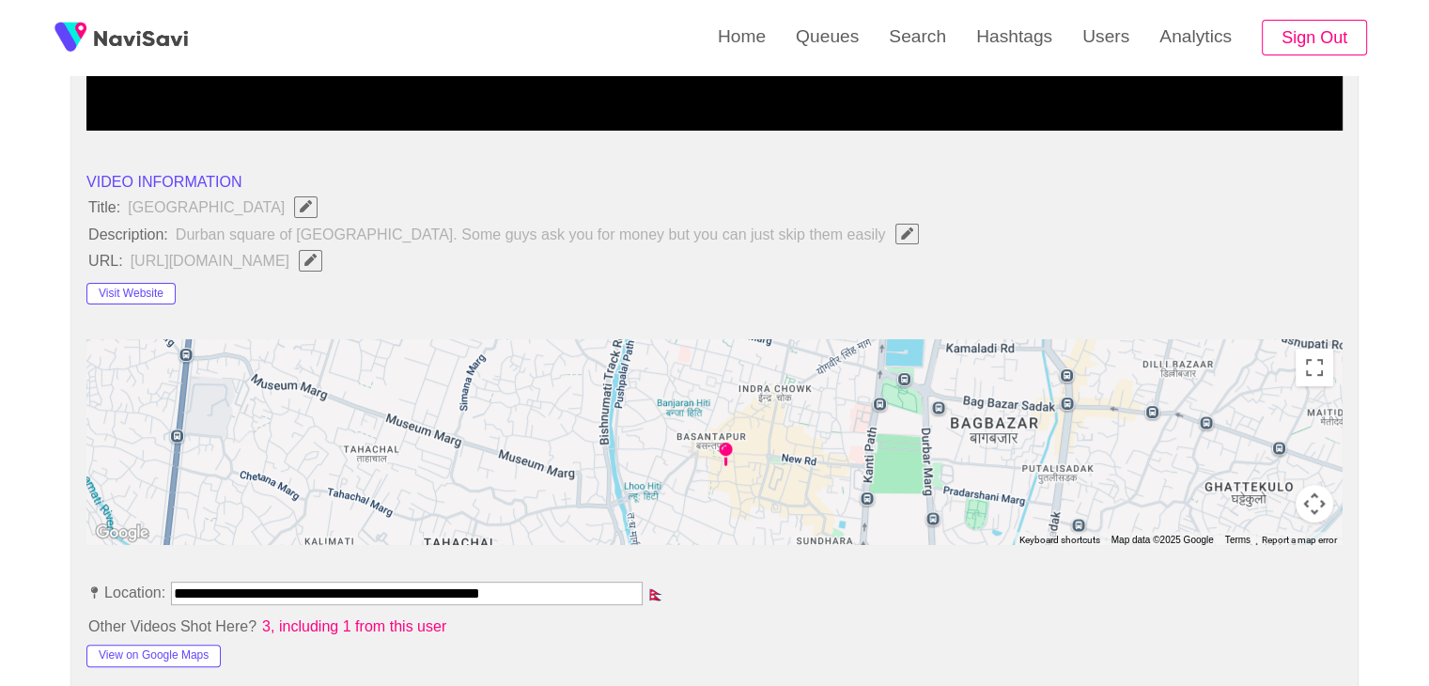
scroll to position [560, 0]
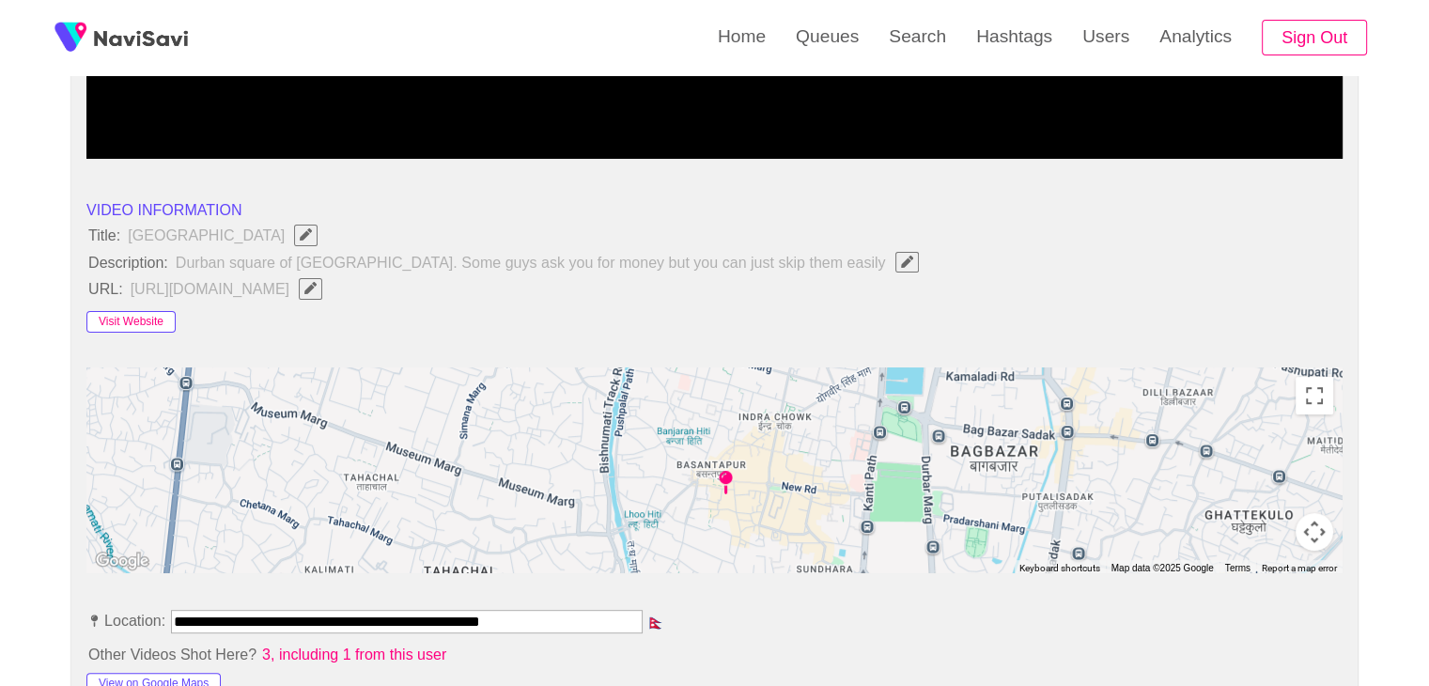
click at [141, 319] on button "Visit Website" at bounding box center [130, 322] width 89 height 23
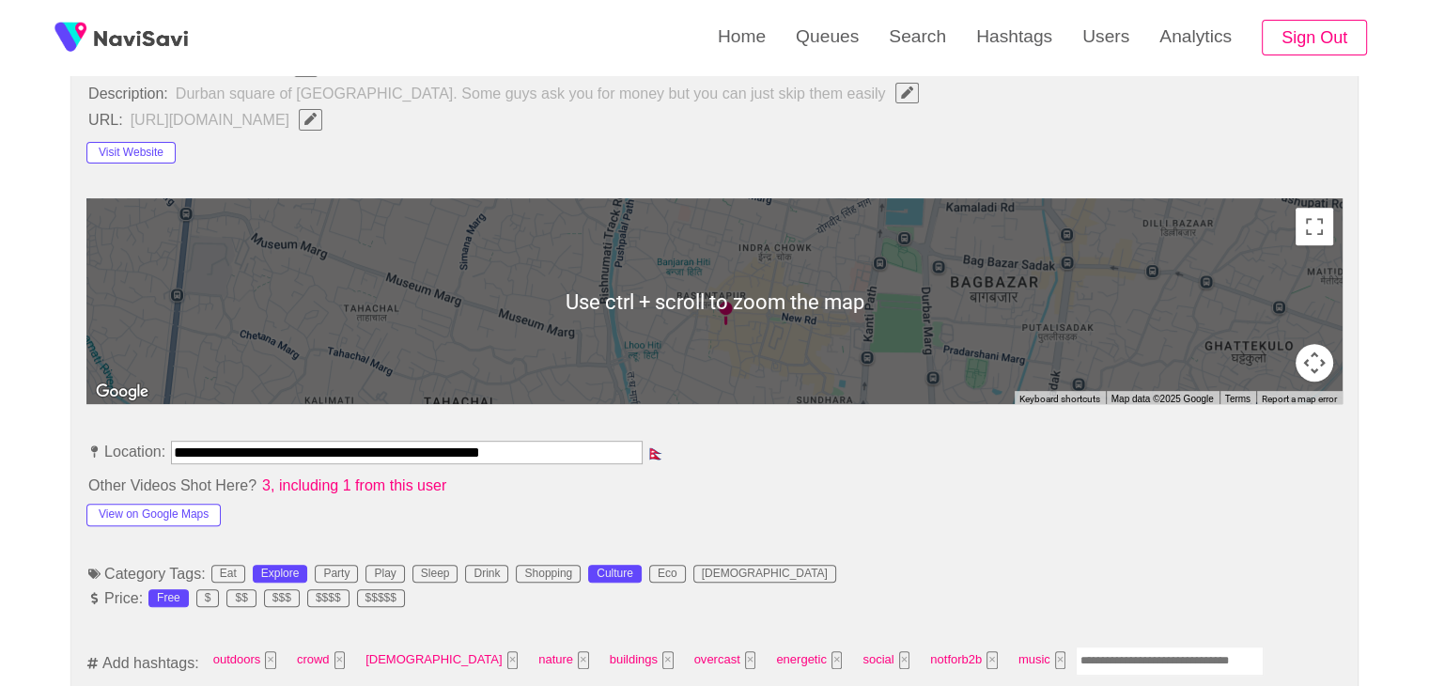
scroll to position [748, 0]
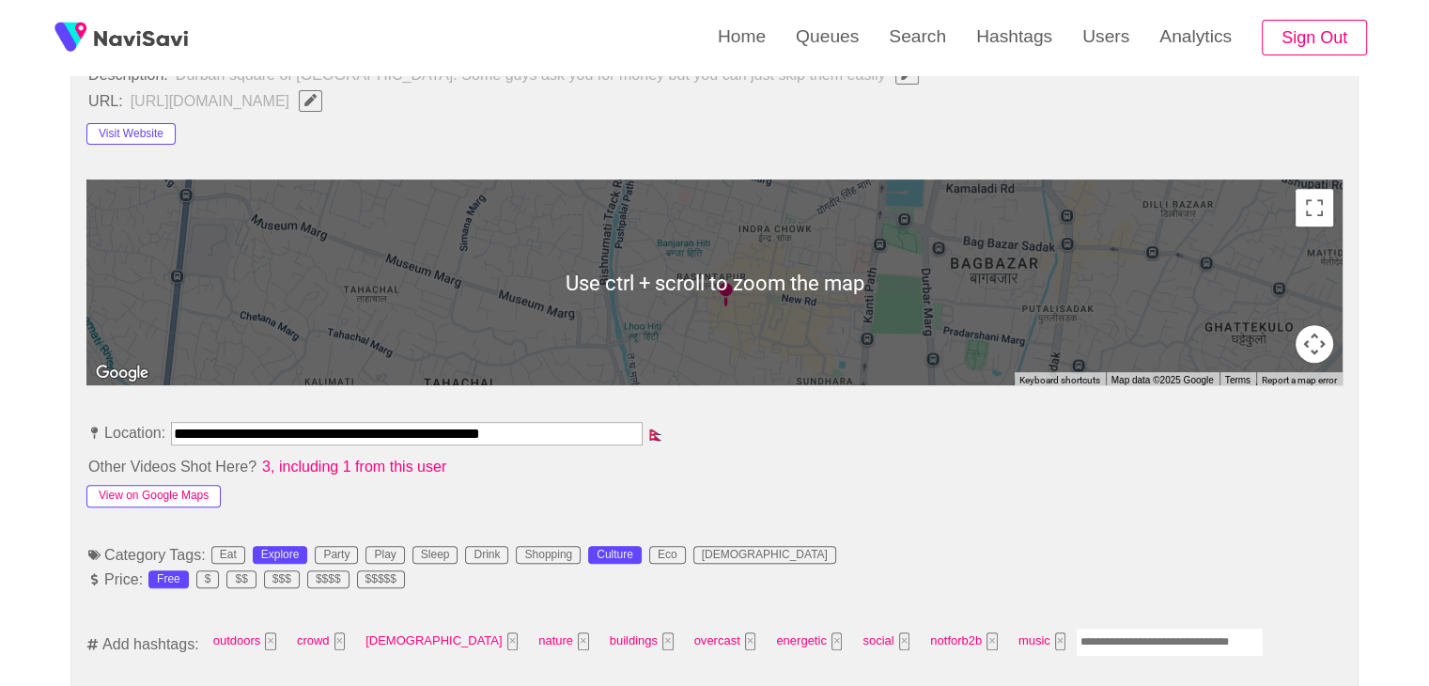
click at [168, 495] on button "View on Google Maps" at bounding box center [153, 496] width 134 height 23
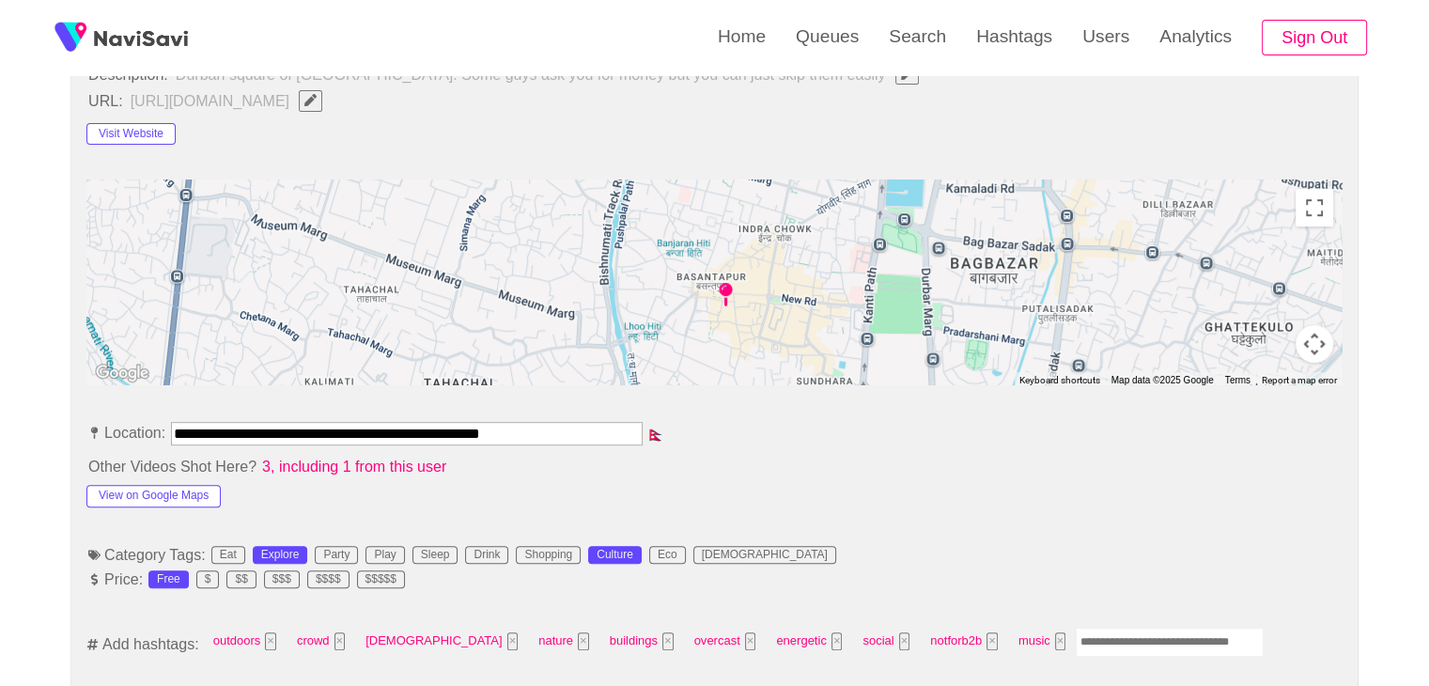
drag, startPoint x: 593, startPoint y: 433, endPoint x: 0, endPoint y: 415, distance: 593.2
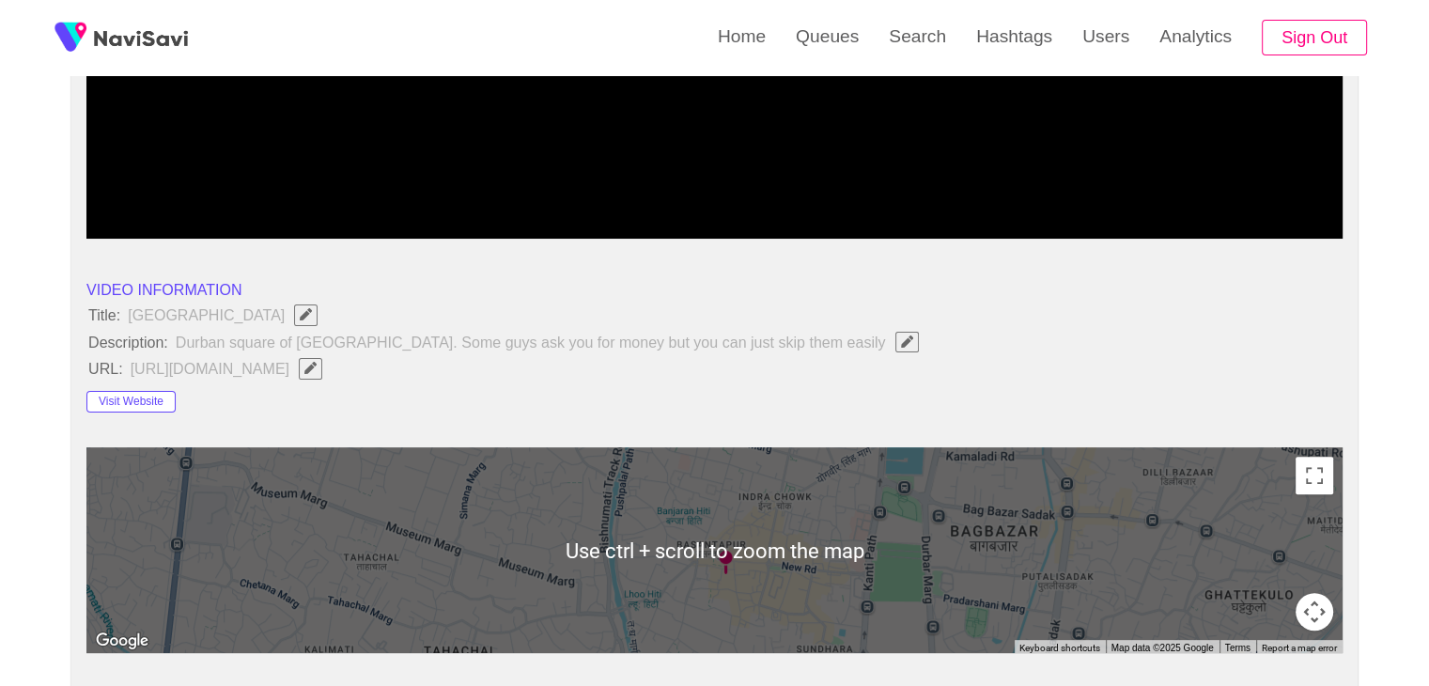
scroll to position [466, 0]
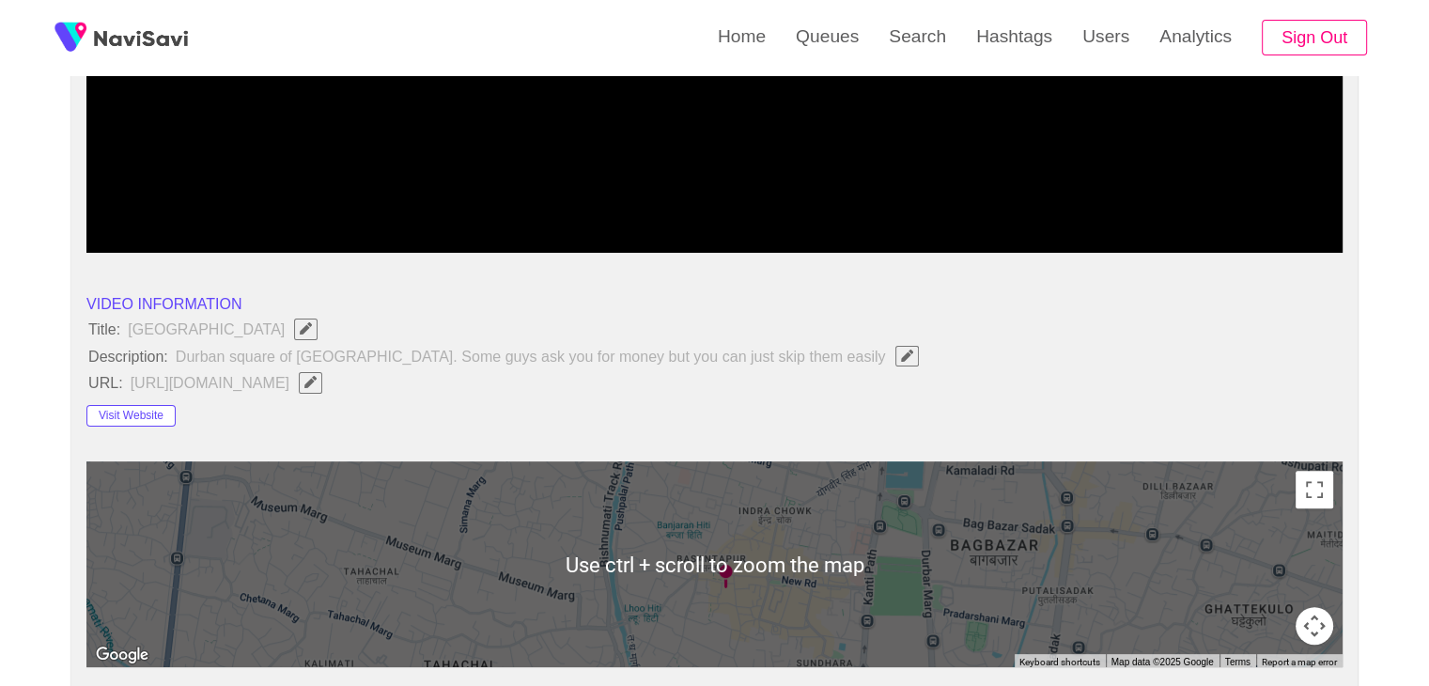
click at [317, 381] on icon "Edit Field" at bounding box center [310, 382] width 12 height 12
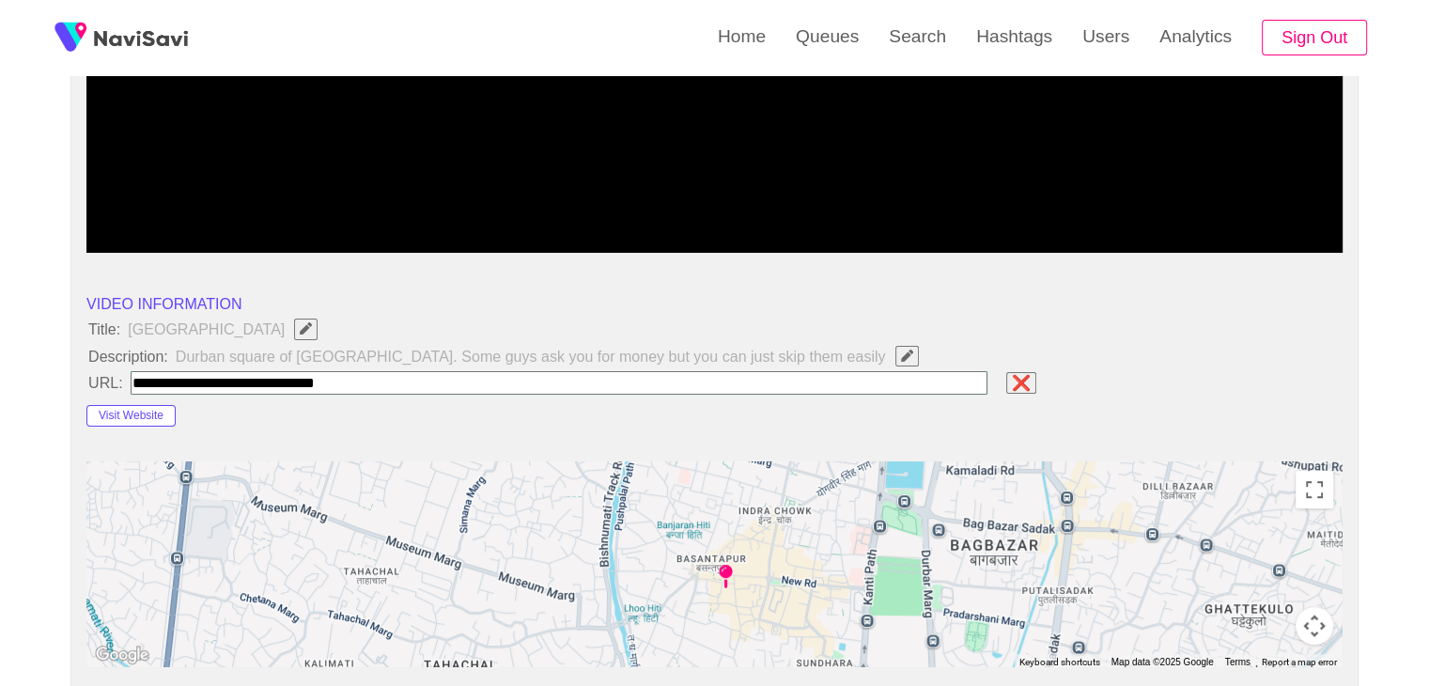
drag, startPoint x: 367, startPoint y: 381, endPoint x: 0, endPoint y: 397, distance: 367.8
type input "**********"
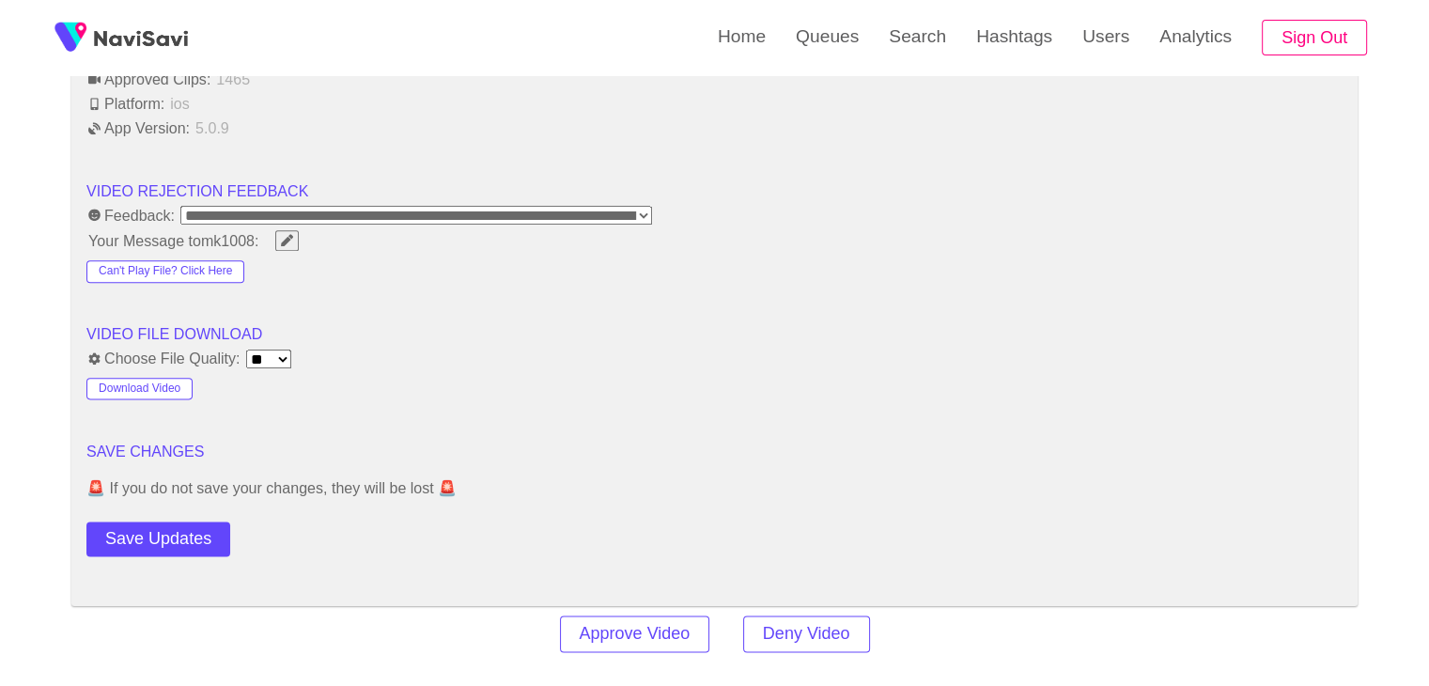
scroll to position [2345, 0]
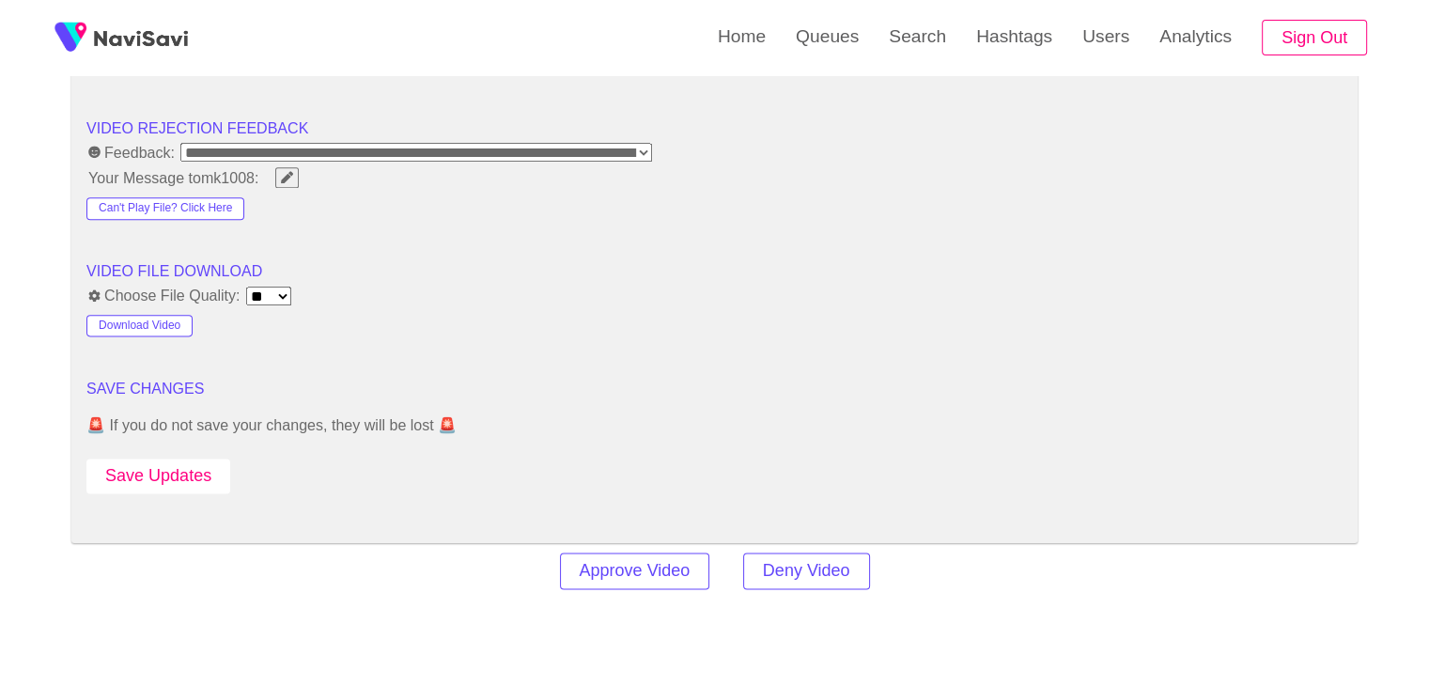
click at [191, 473] on button "Save Updates" at bounding box center [158, 476] width 144 height 35
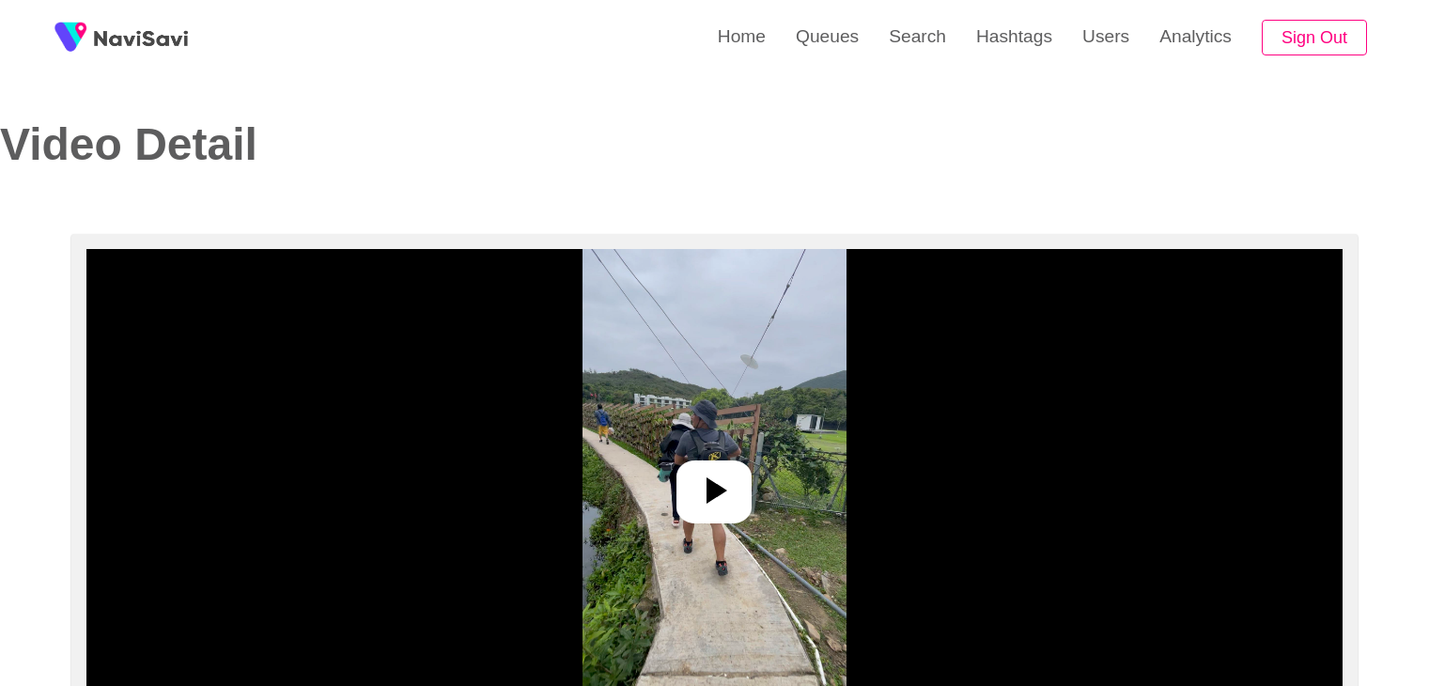
select select "**********"
select select "**"
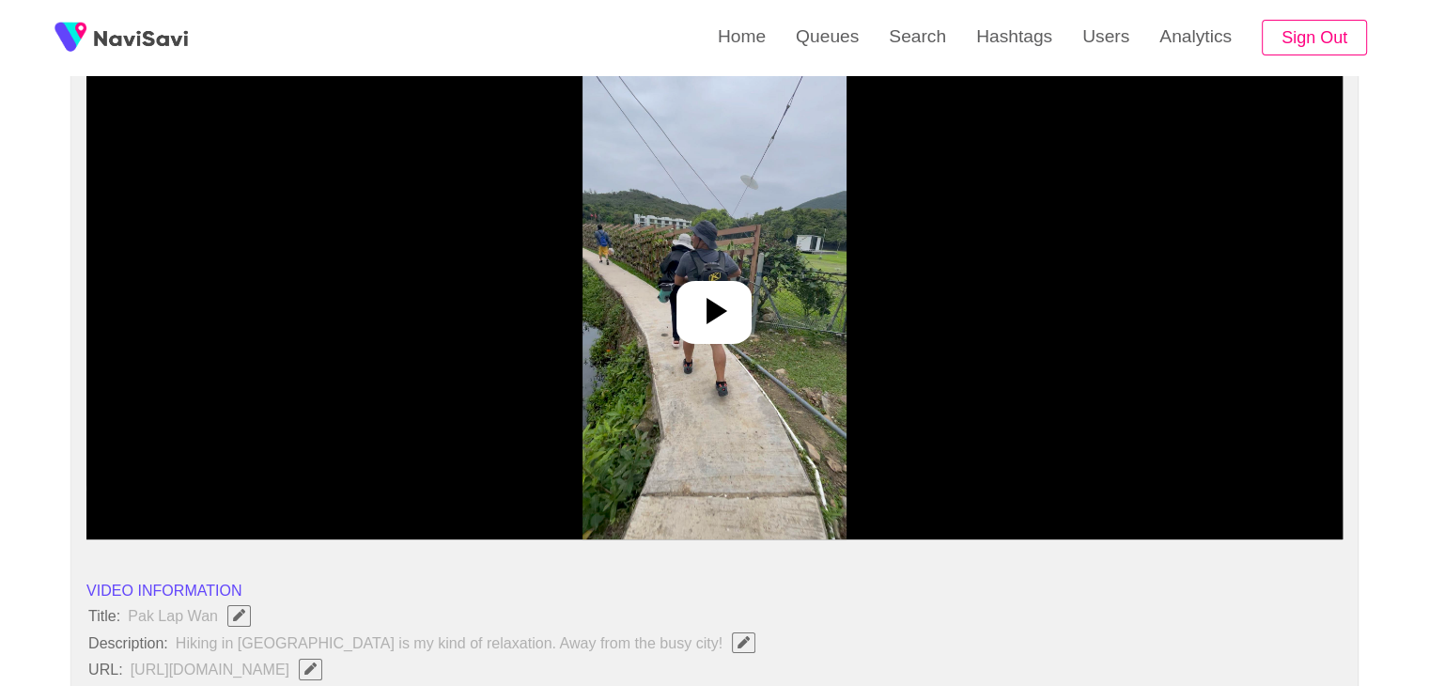
scroll to position [188, 0]
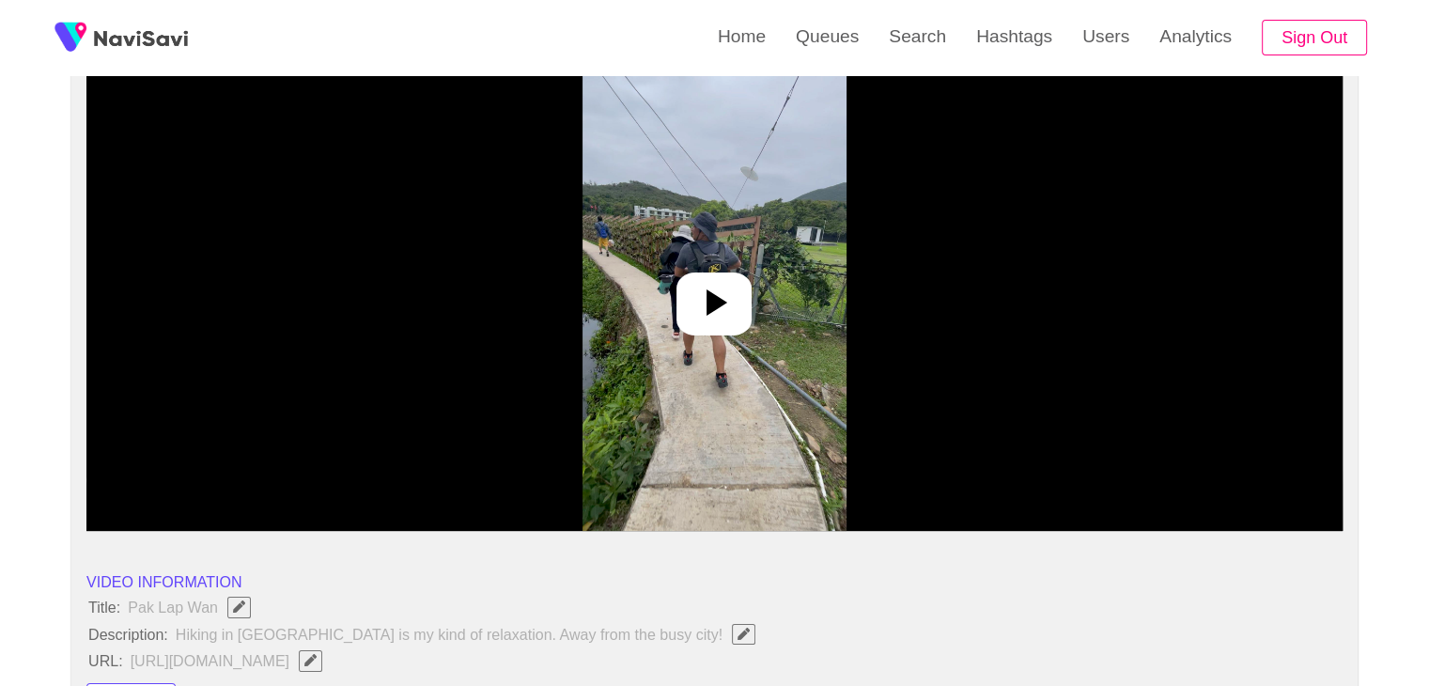
click at [732, 309] on icon at bounding box center [714, 302] width 45 height 45
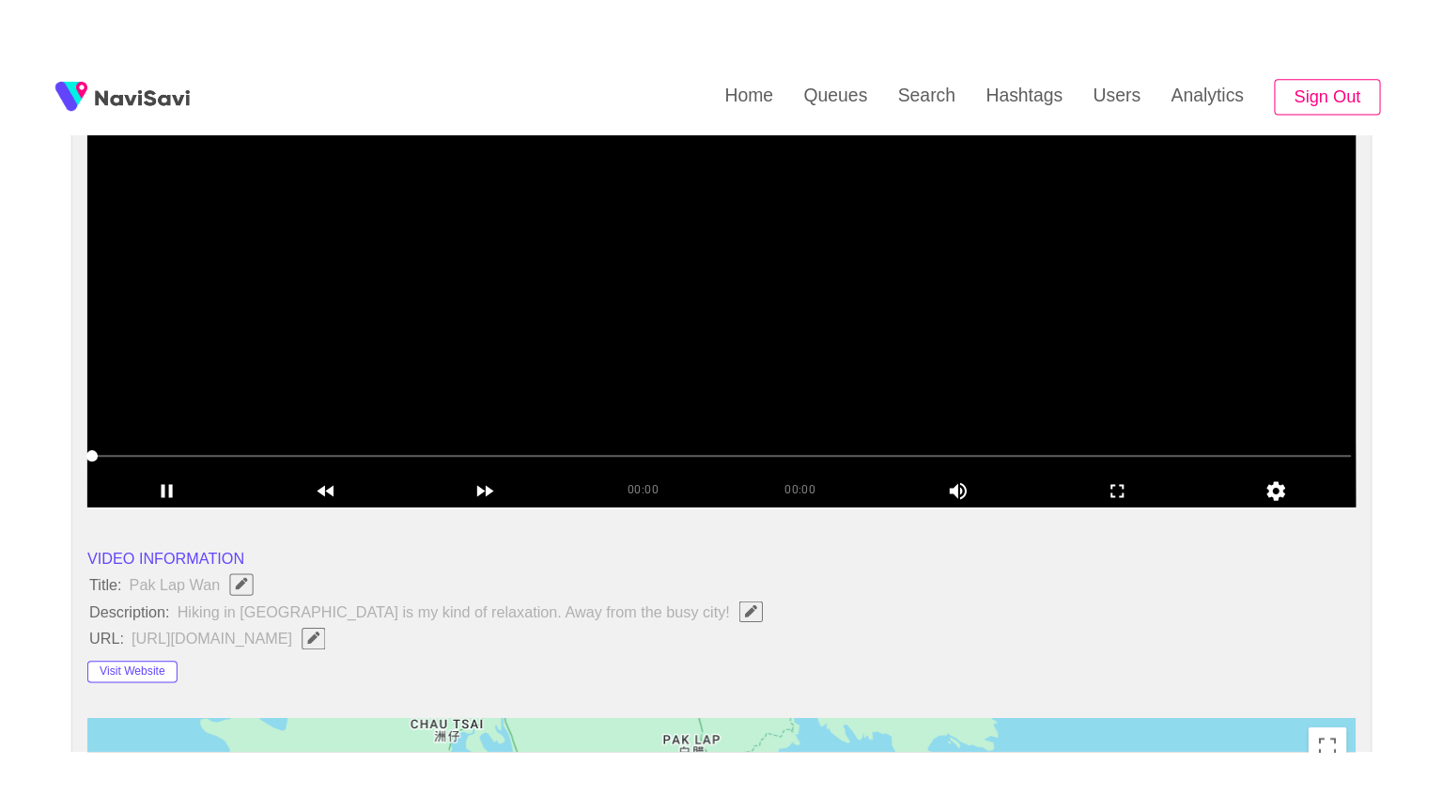
scroll to position [282, 0]
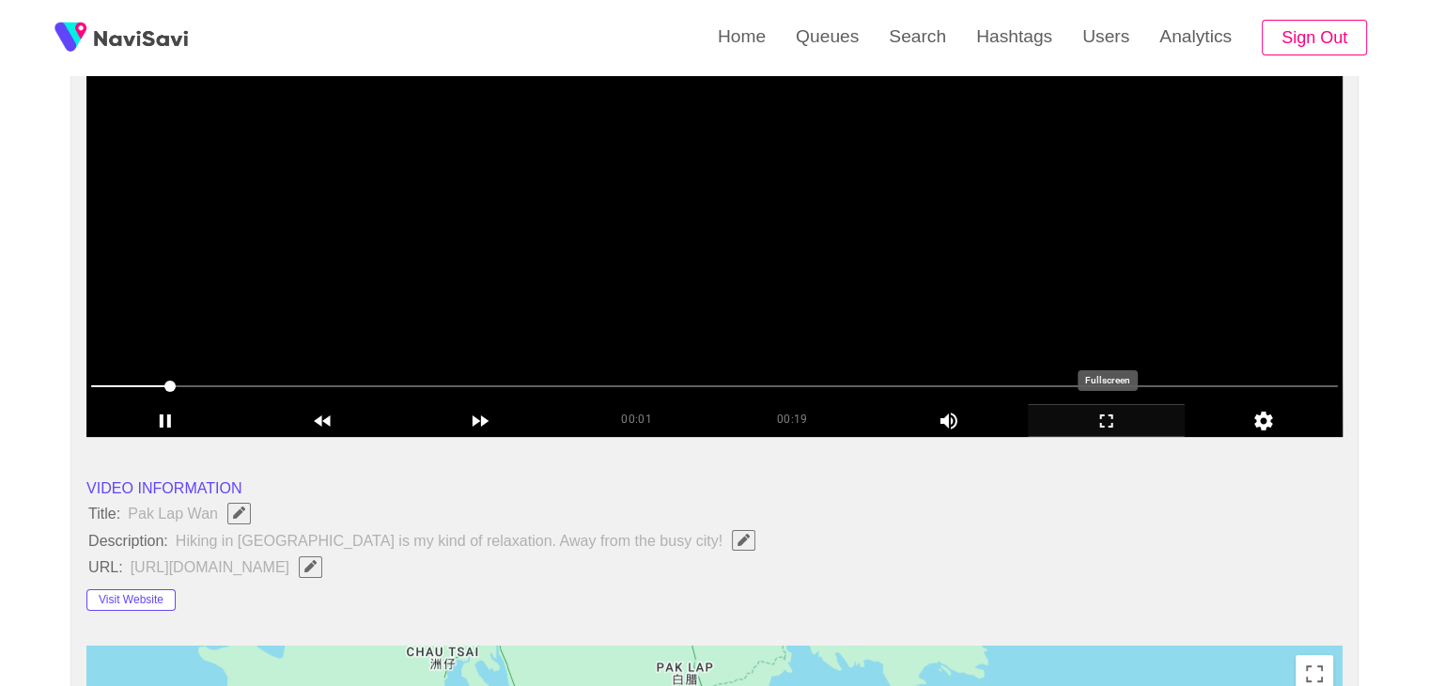
click at [1096, 421] on icon "add" at bounding box center [1107, 421] width 156 height 23
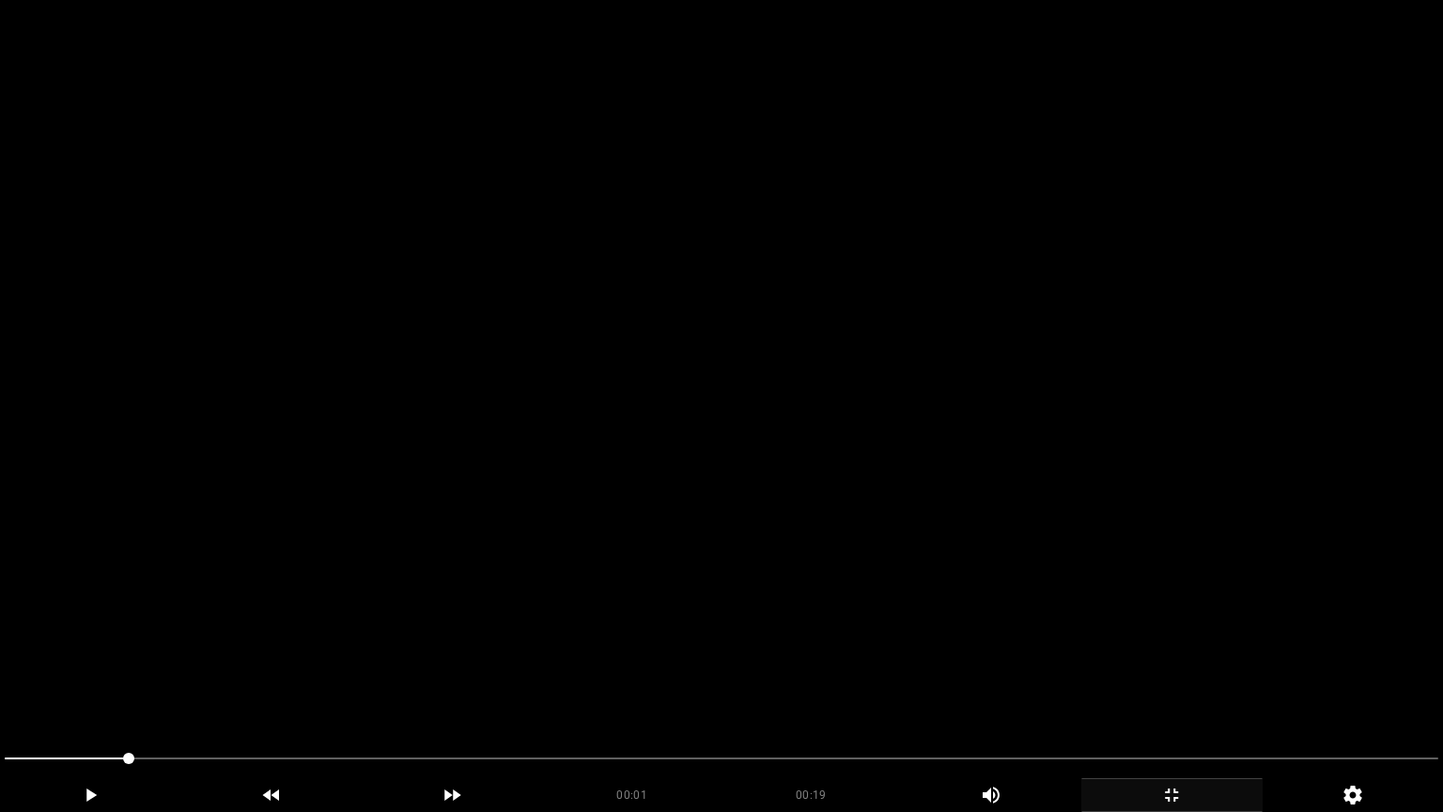
click at [942, 487] on video at bounding box center [721, 406] width 1443 height 812
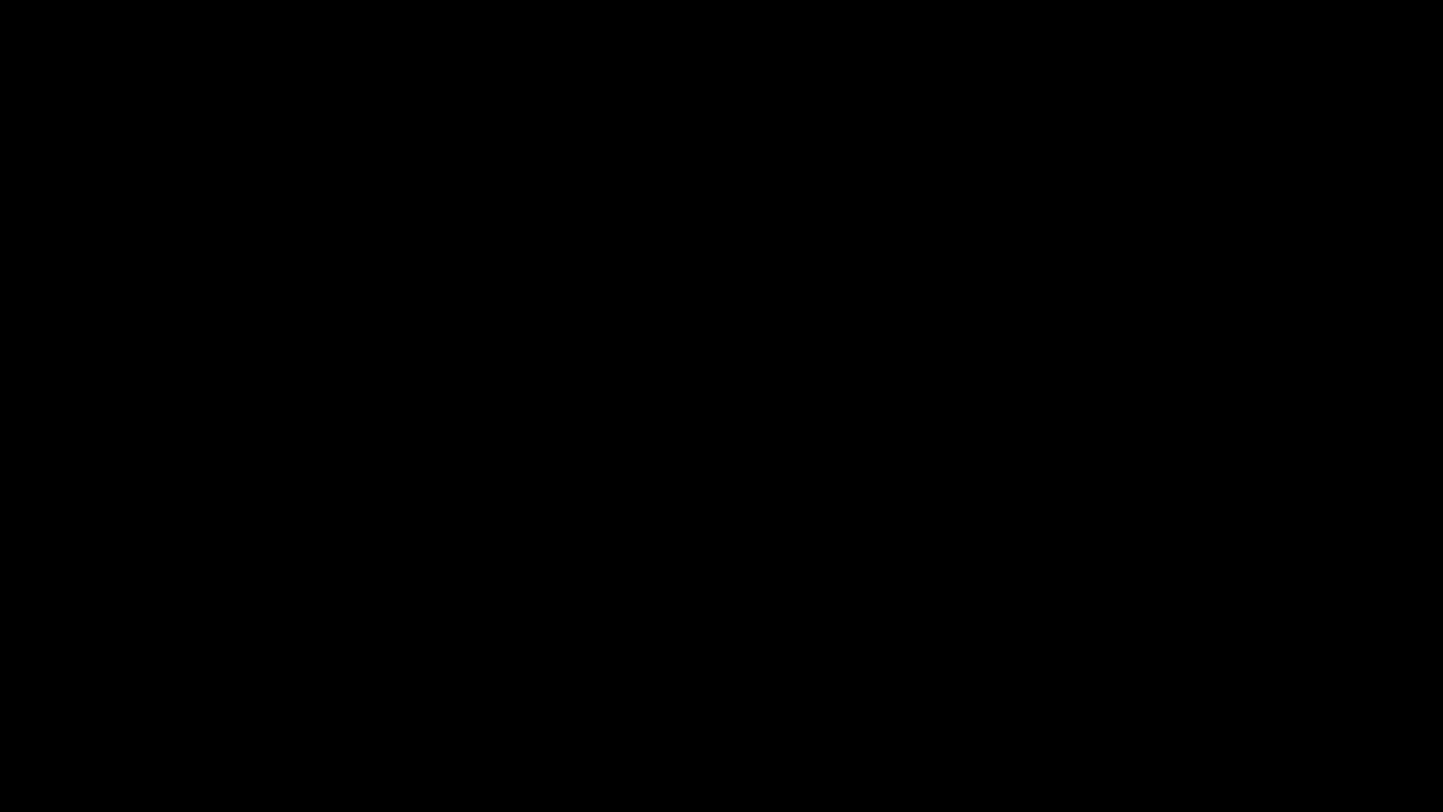
drag, startPoint x: 157, startPoint y: 755, endPoint x: 19, endPoint y: 715, distance: 143.7
click at [1159, 685] on icon "add" at bounding box center [1171, 795] width 179 height 23
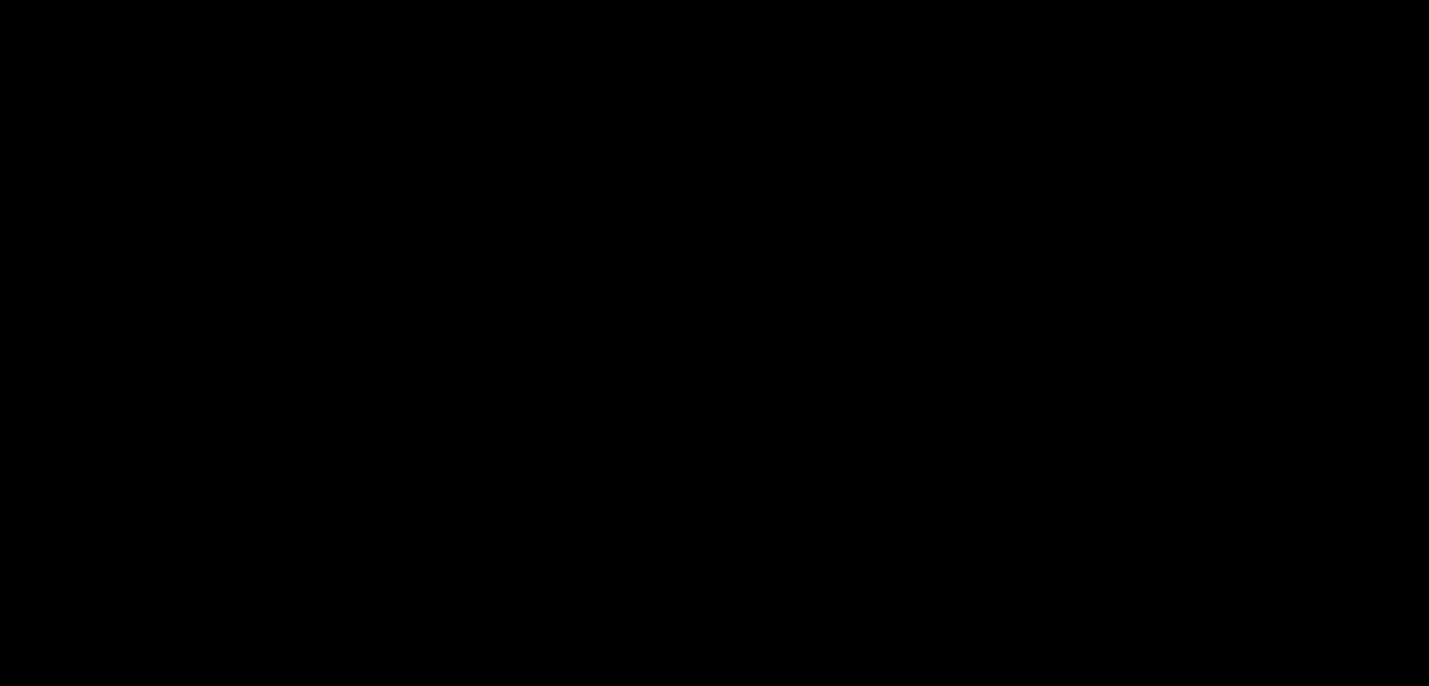
scroll to position [372, 0]
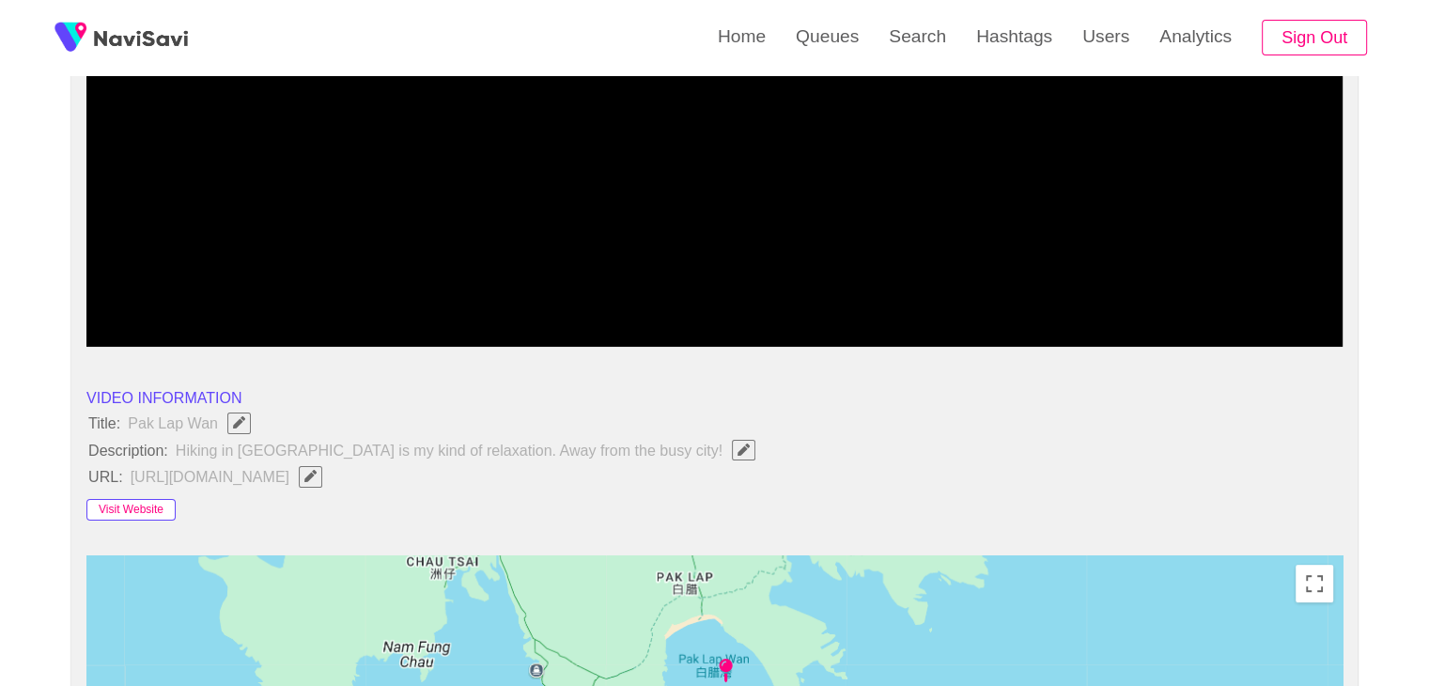
click at [157, 505] on button "Visit Website" at bounding box center [130, 510] width 89 height 23
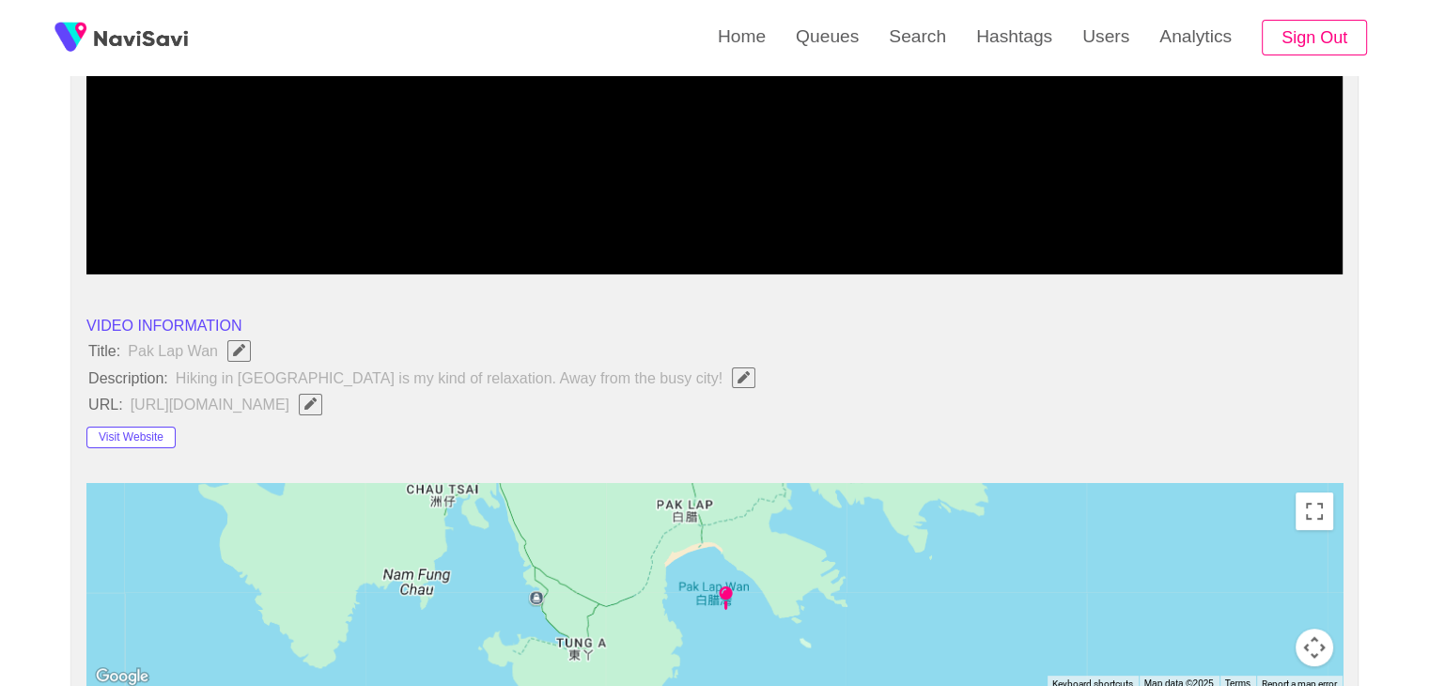
scroll to position [654, 0]
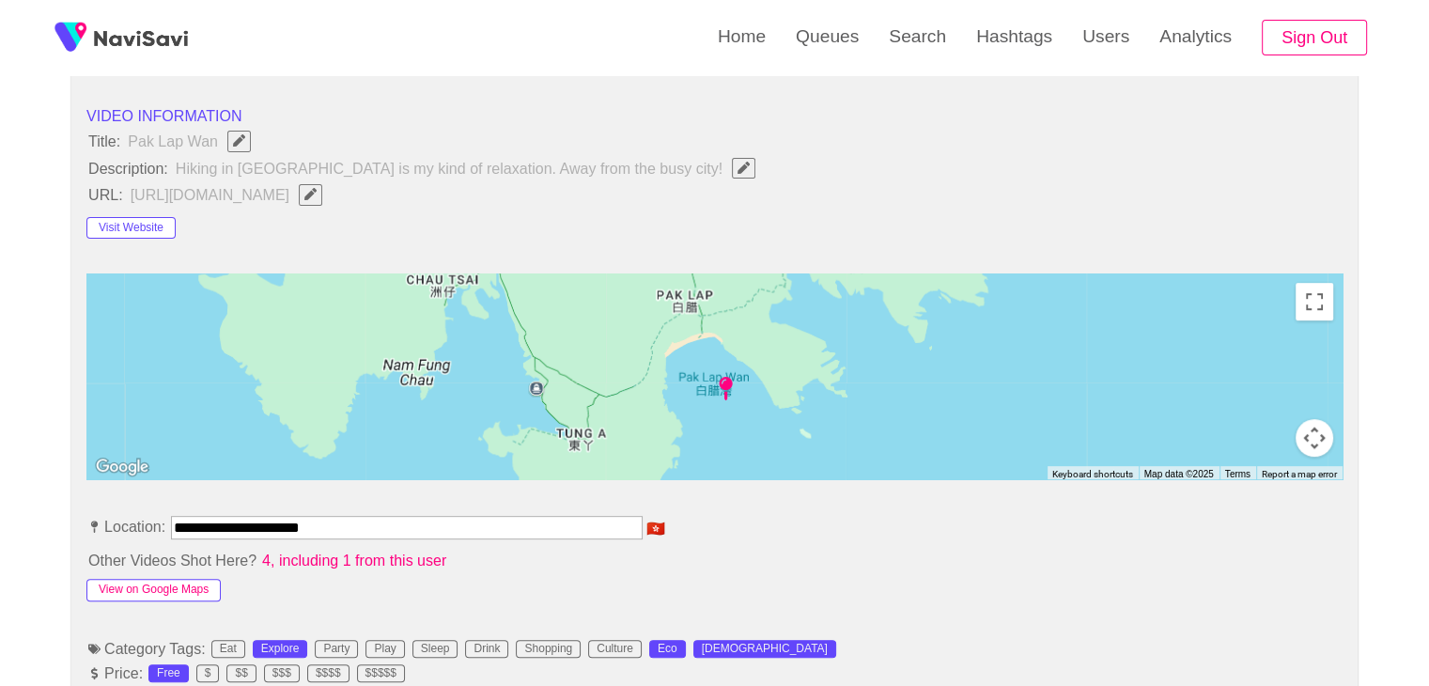
click at [179, 586] on button "View on Google Maps" at bounding box center [153, 590] width 134 height 23
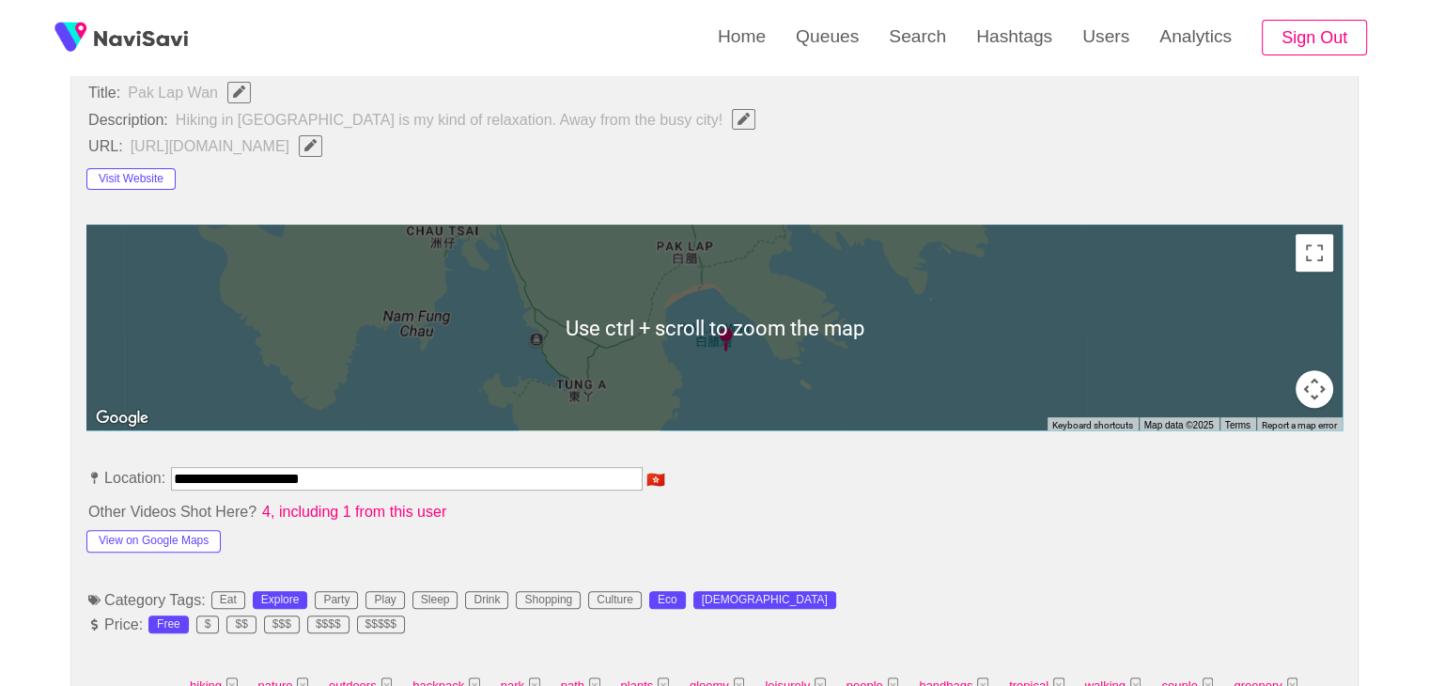
scroll to position [748, 0]
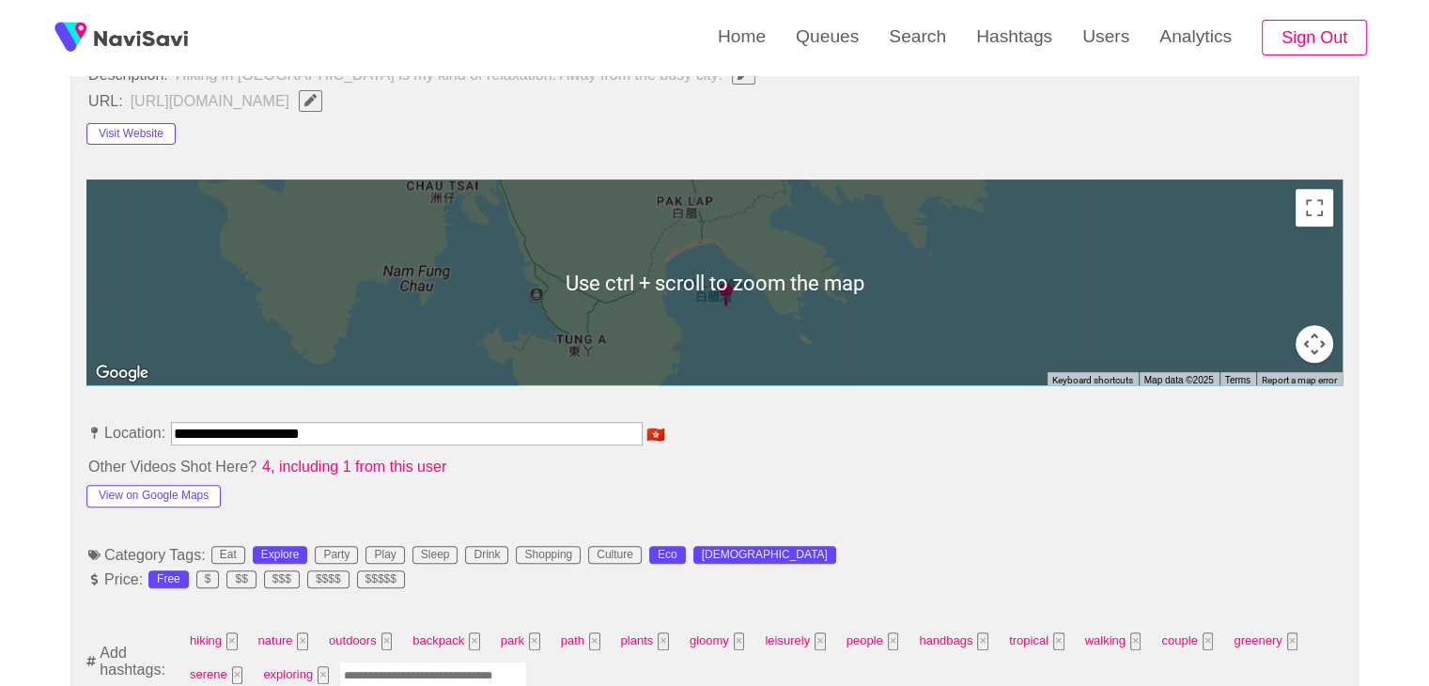
drag, startPoint x: 365, startPoint y: 440, endPoint x: 0, endPoint y: 444, distance: 364.6
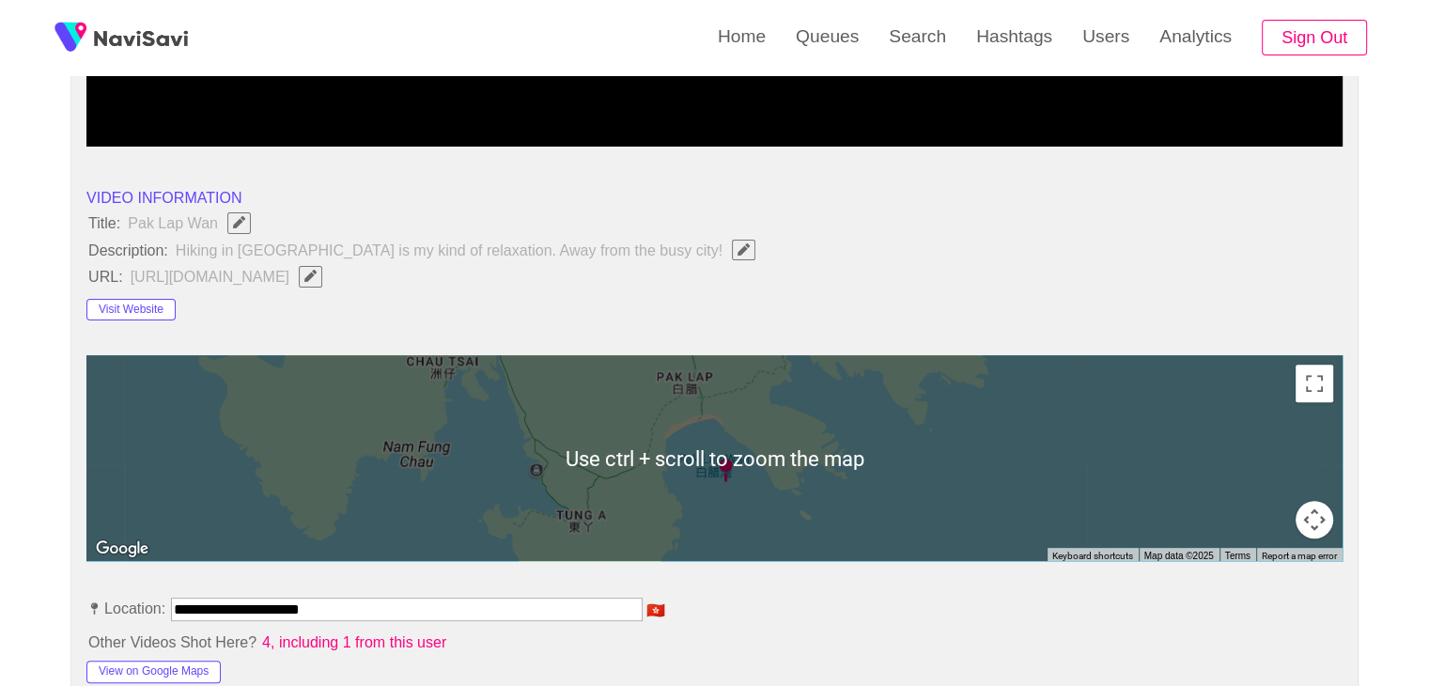
scroll to position [560, 0]
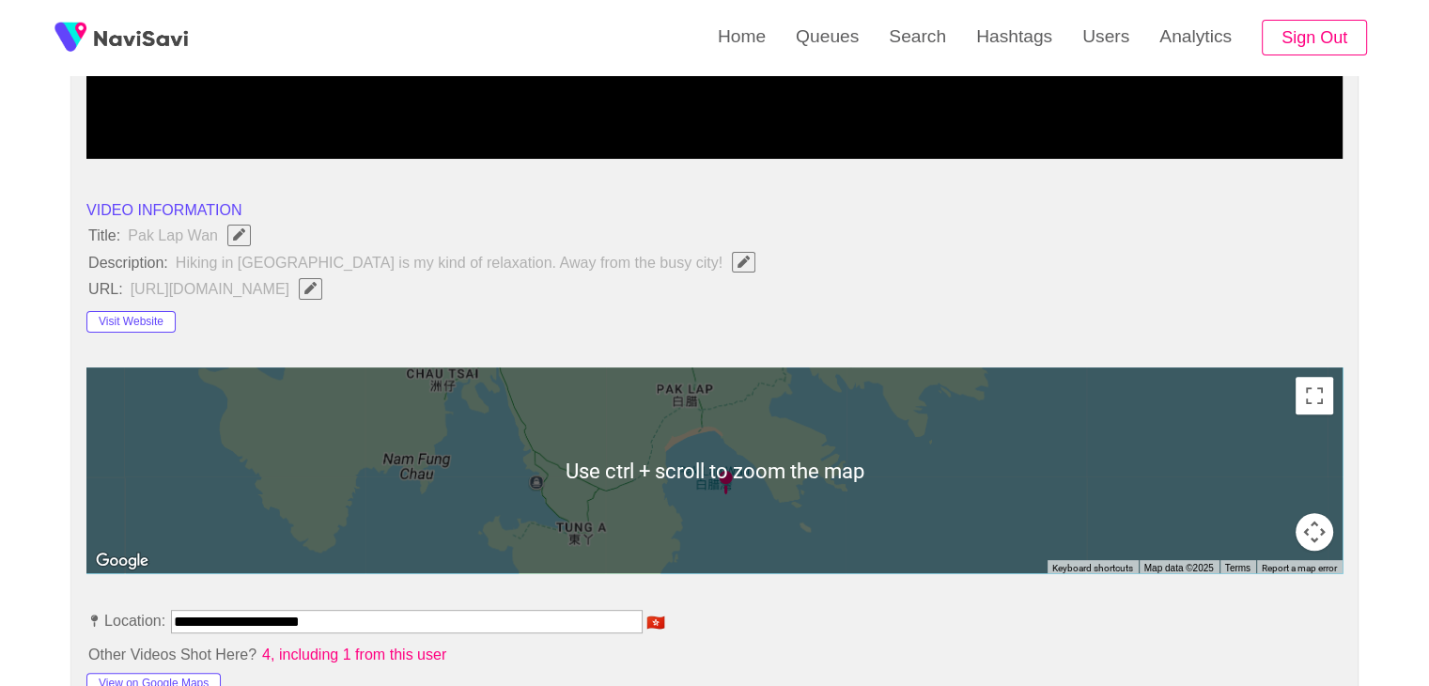
click at [322, 291] on button "button" at bounding box center [310, 288] width 23 height 21
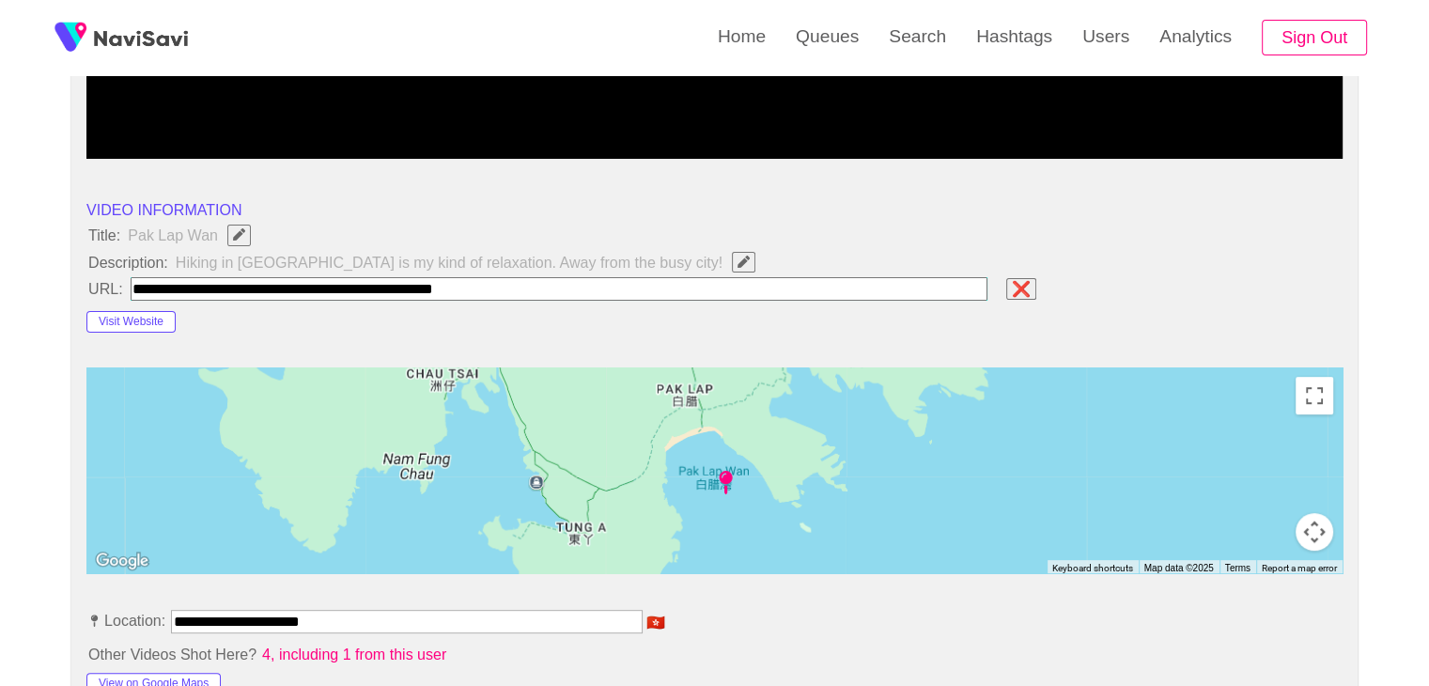
type input "**********"
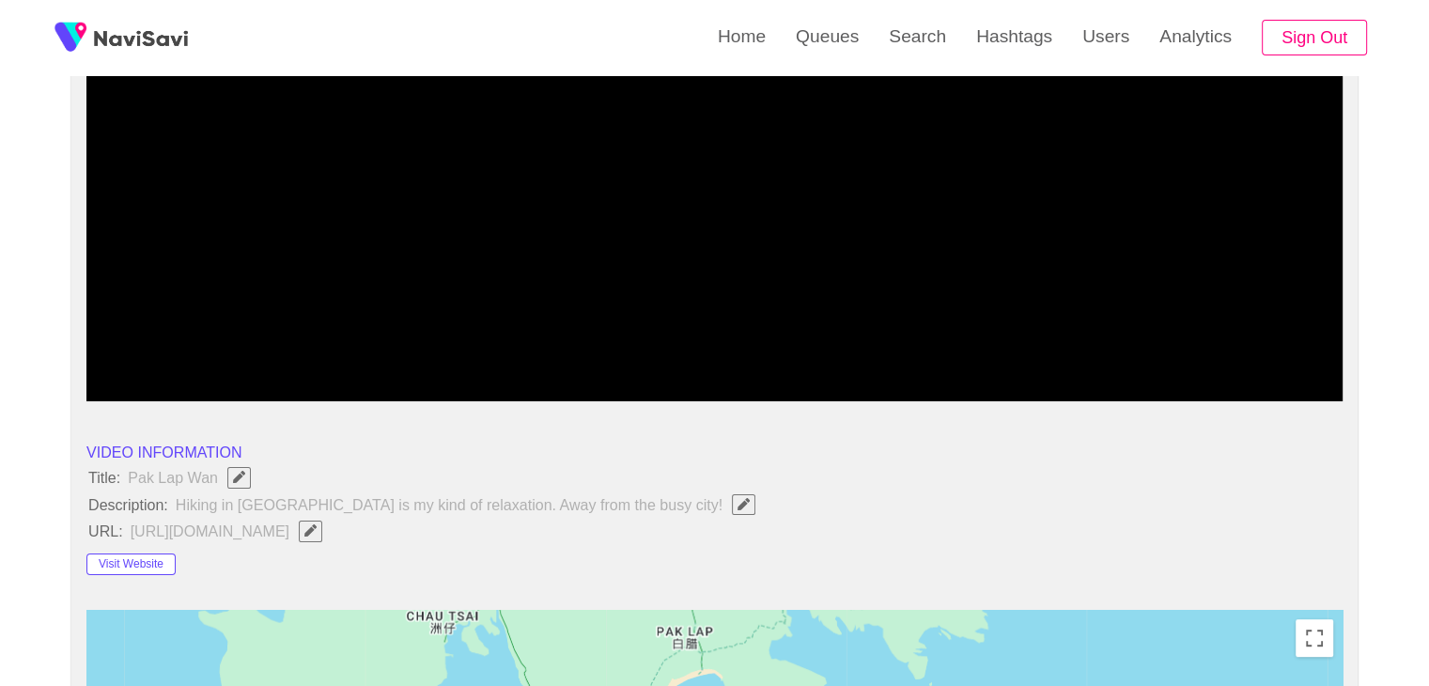
scroll to position [184, 0]
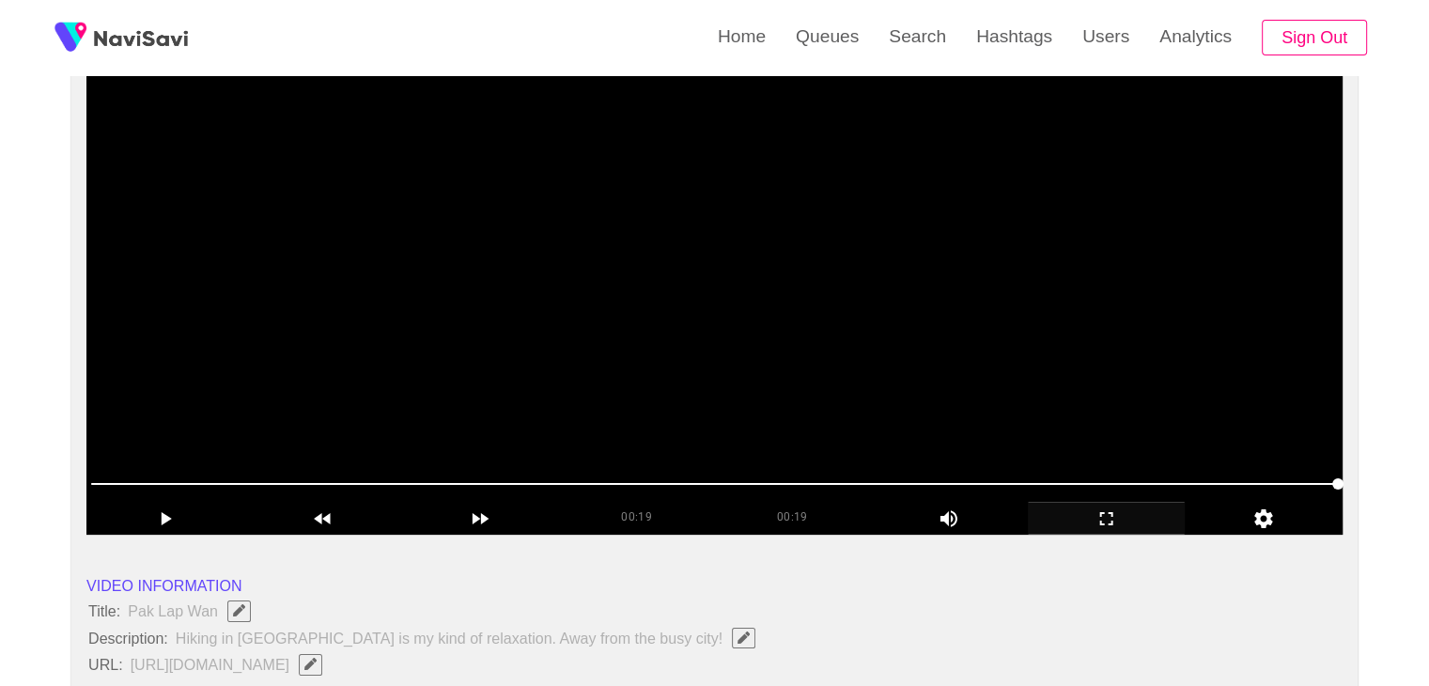
click at [797, 375] on video at bounding box center [714, 300] width 1256 height 470
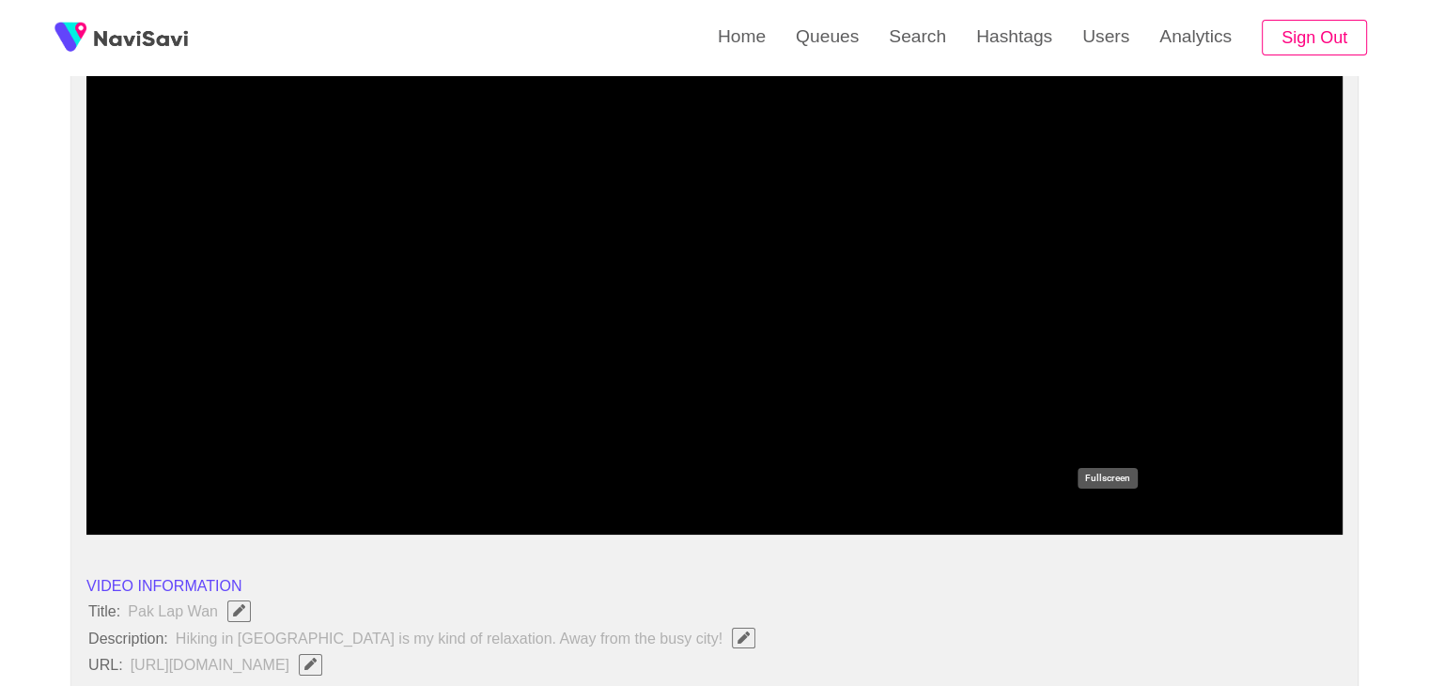
drag, startPoint x: 1128, startPoint y: 516, endPoint x: 1124, endPoint y: 598, distance: 81.9
click at [1128, 516] on icon "add" at bounding box center [1107, 518] width 156 height 23
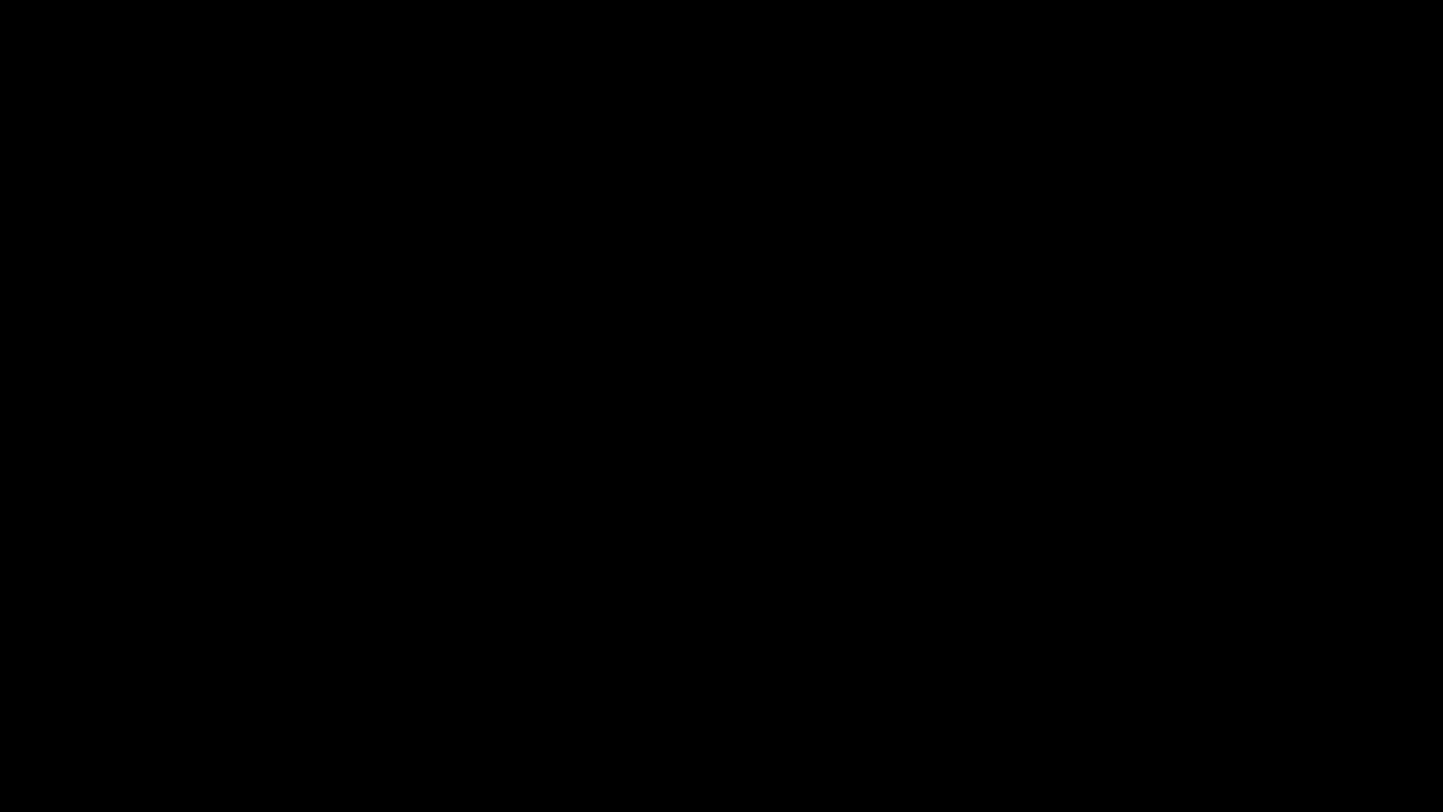
click at [958, 489] on video at bounding box center [721, 406] width 1443 height 812
click at [1155, 685] on icon "add" at bounding box center [1171, 795] width 179 height 23
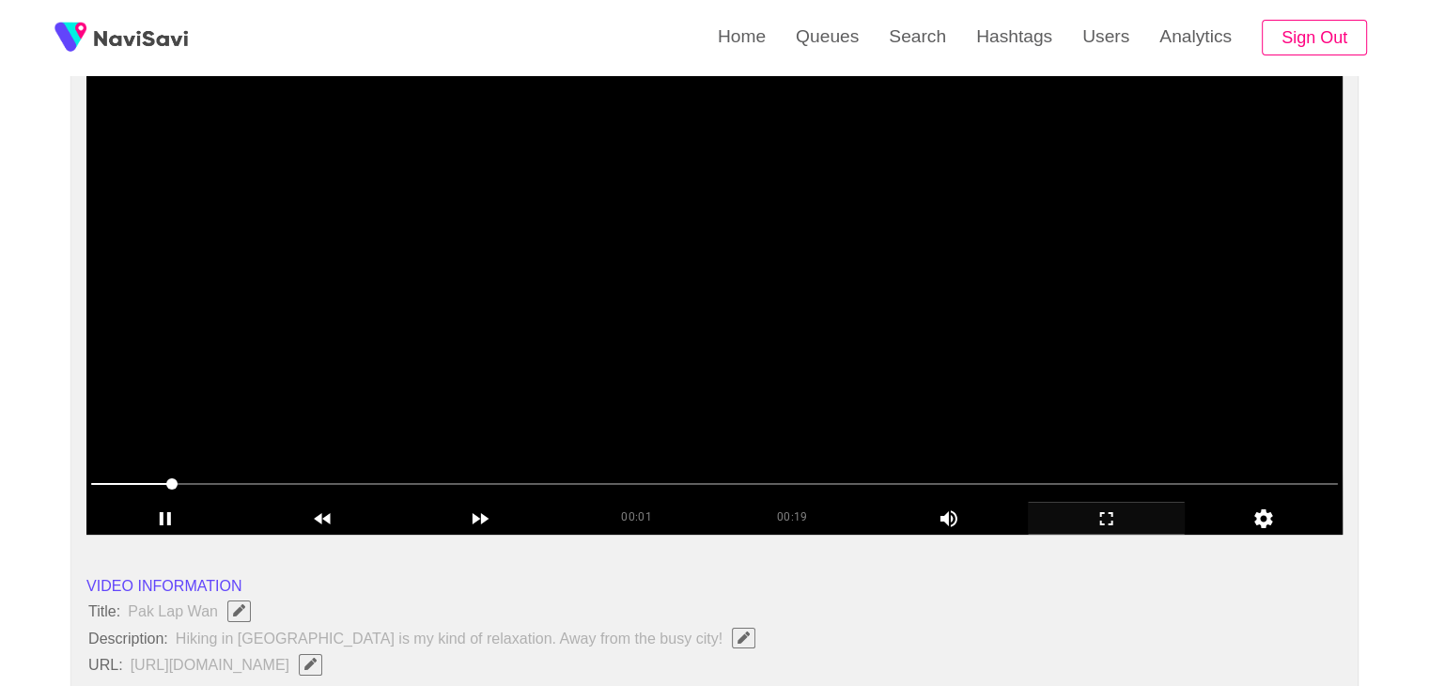
click at [903, 378] on video at bounding box center [714, 300] width 1256 height 470
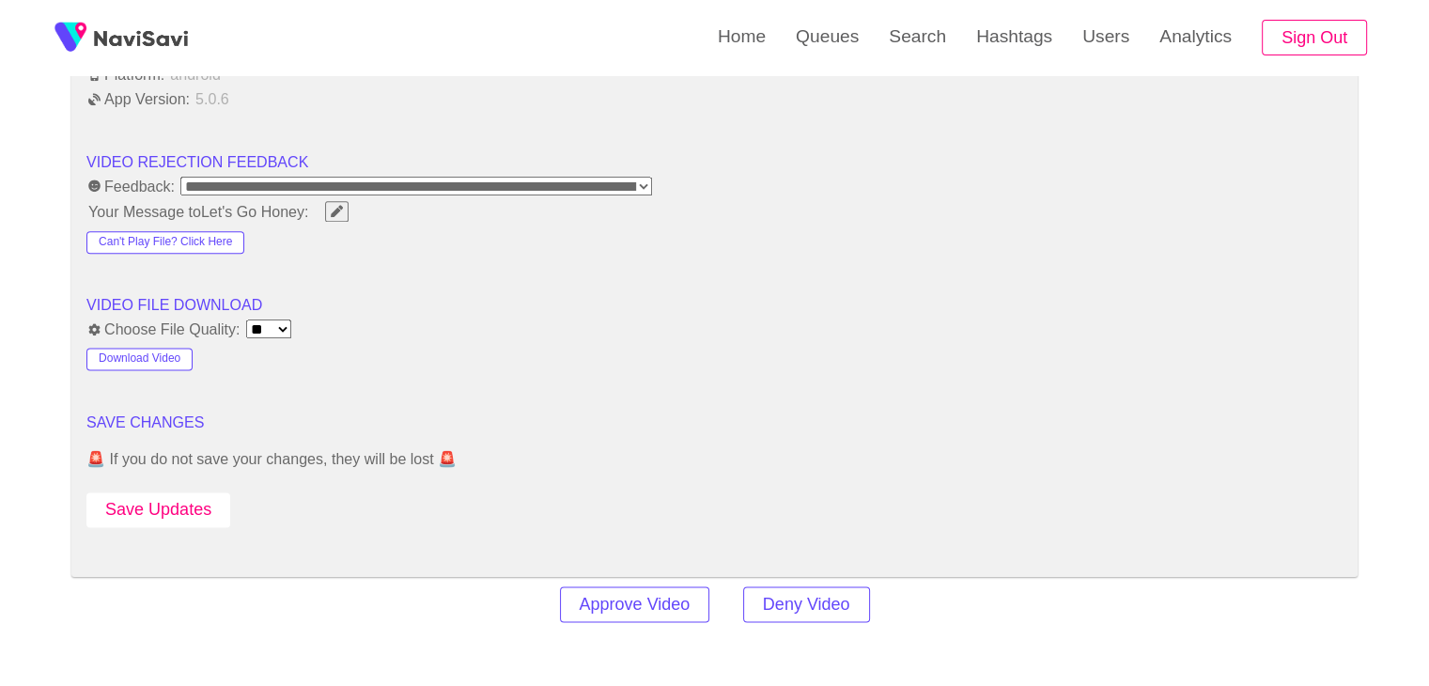
scroll to position [2345, 0]
click at [180, 500] on button "Save Updates" at bounding box center [158, 509] width 144 height 35
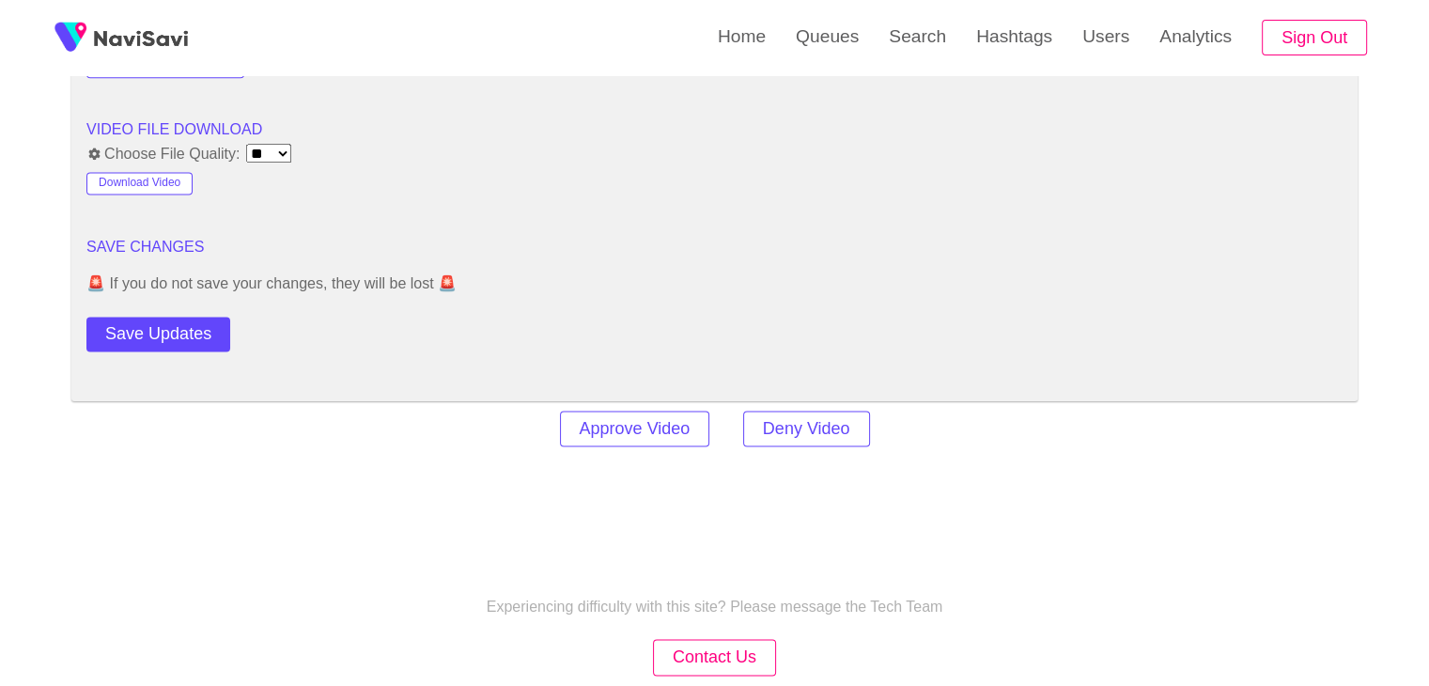
scroll to position [2627, 0]
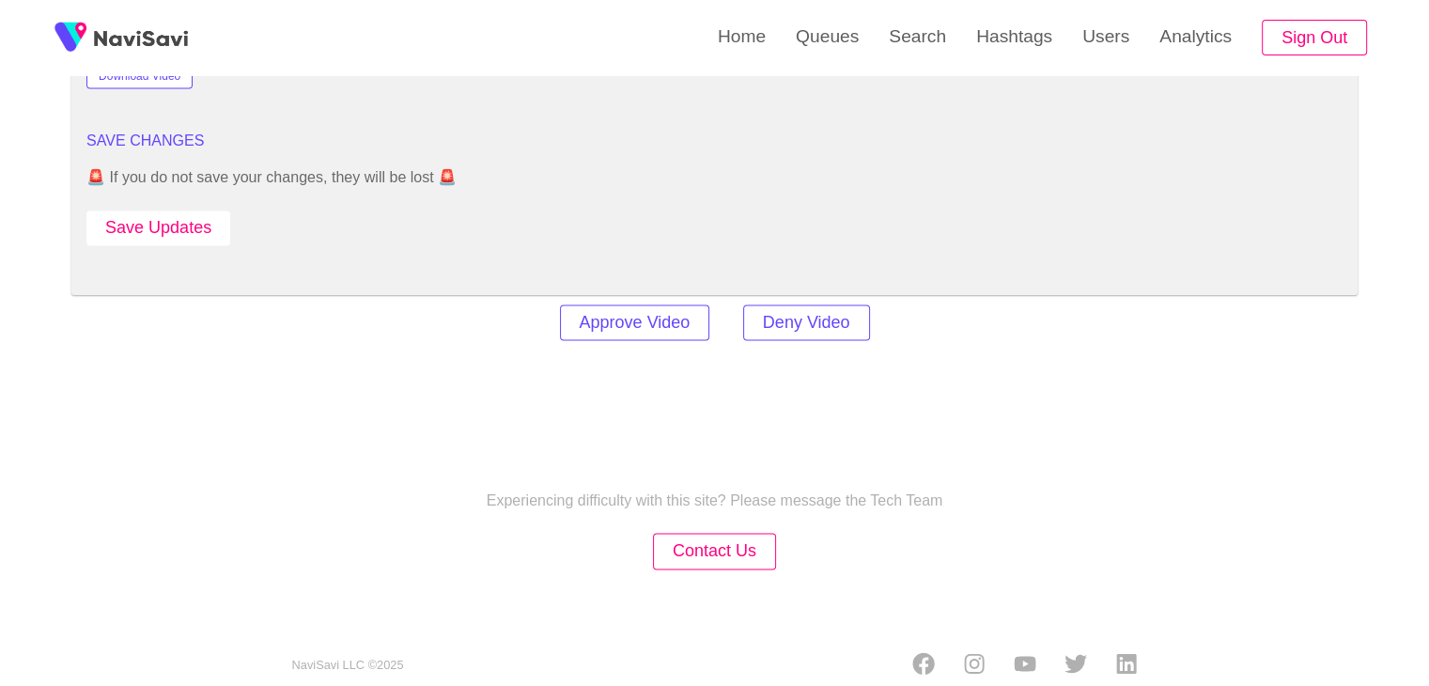
click at [203, 230] on button "Save Updates" at bounding box center [158, 227] width 144 height 35
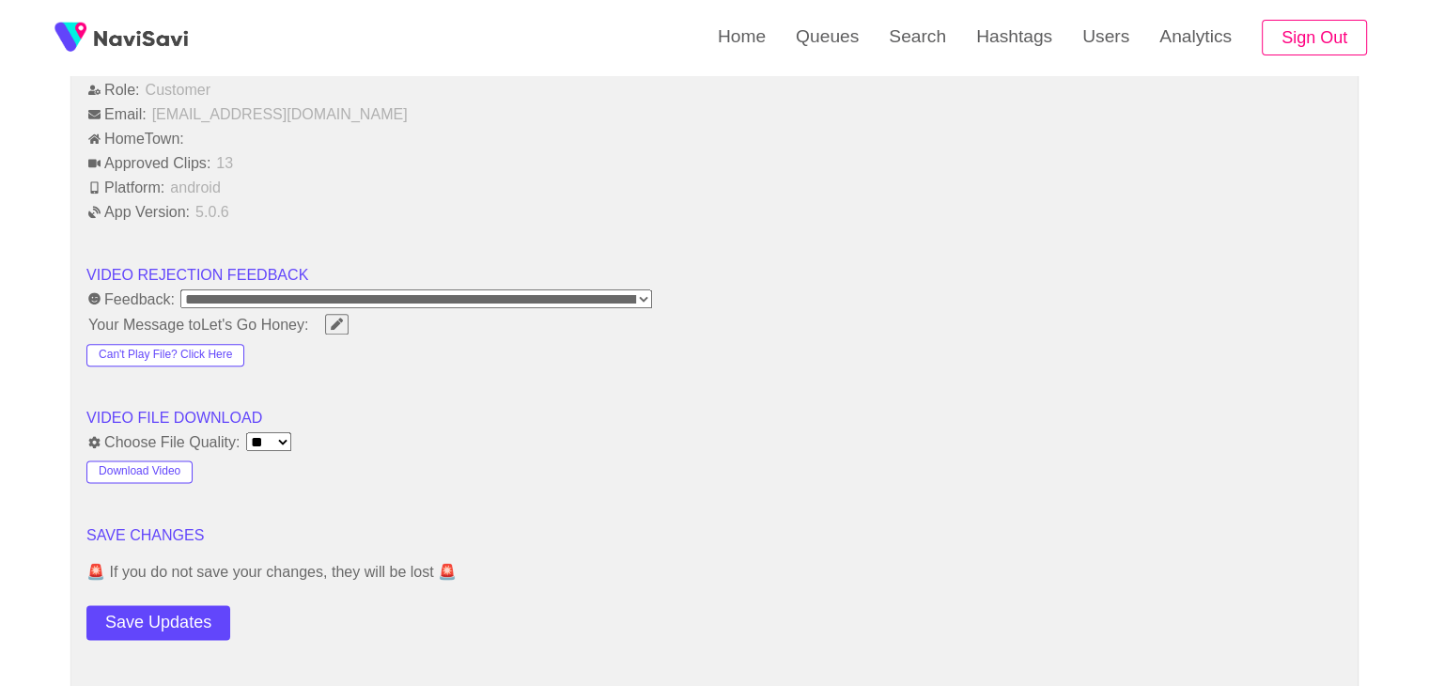
scroll to position [2251, 0]
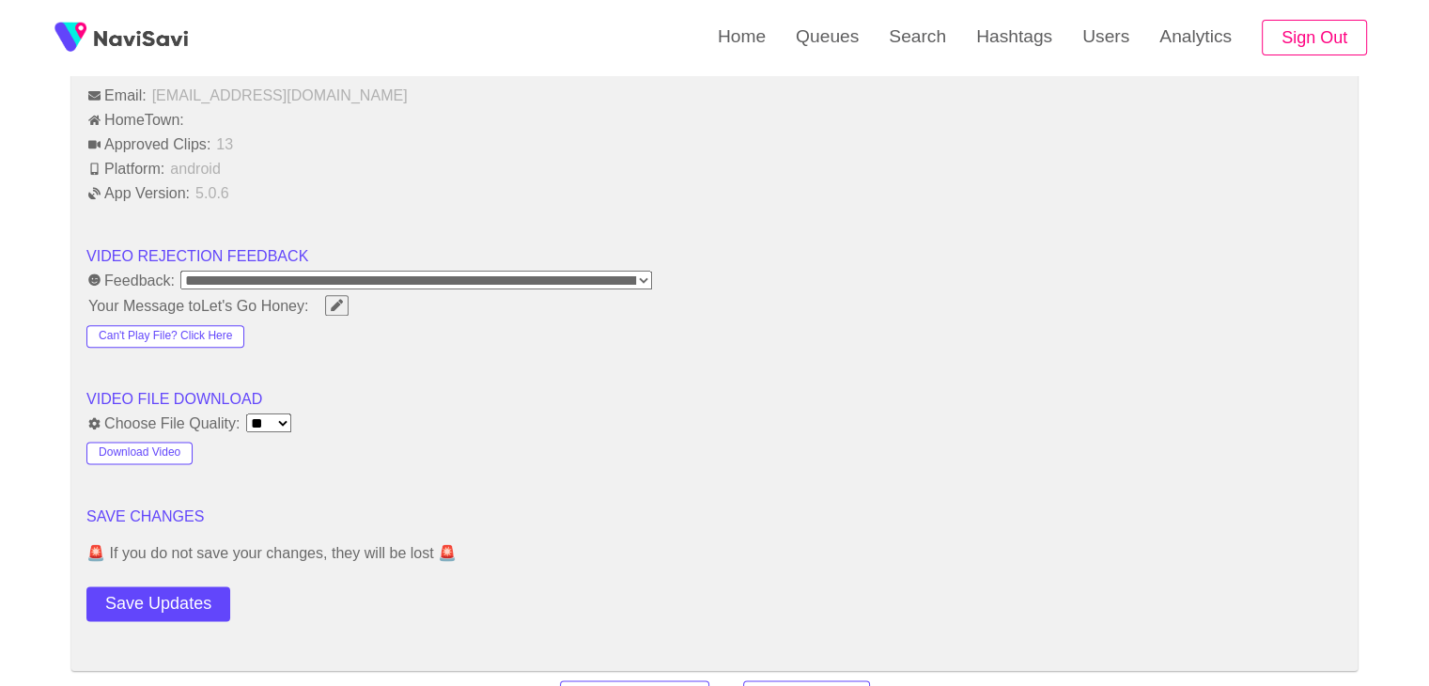
click at [150, 586] on button "Save Updates" at bounding box center [158, 603] width 144 height 35
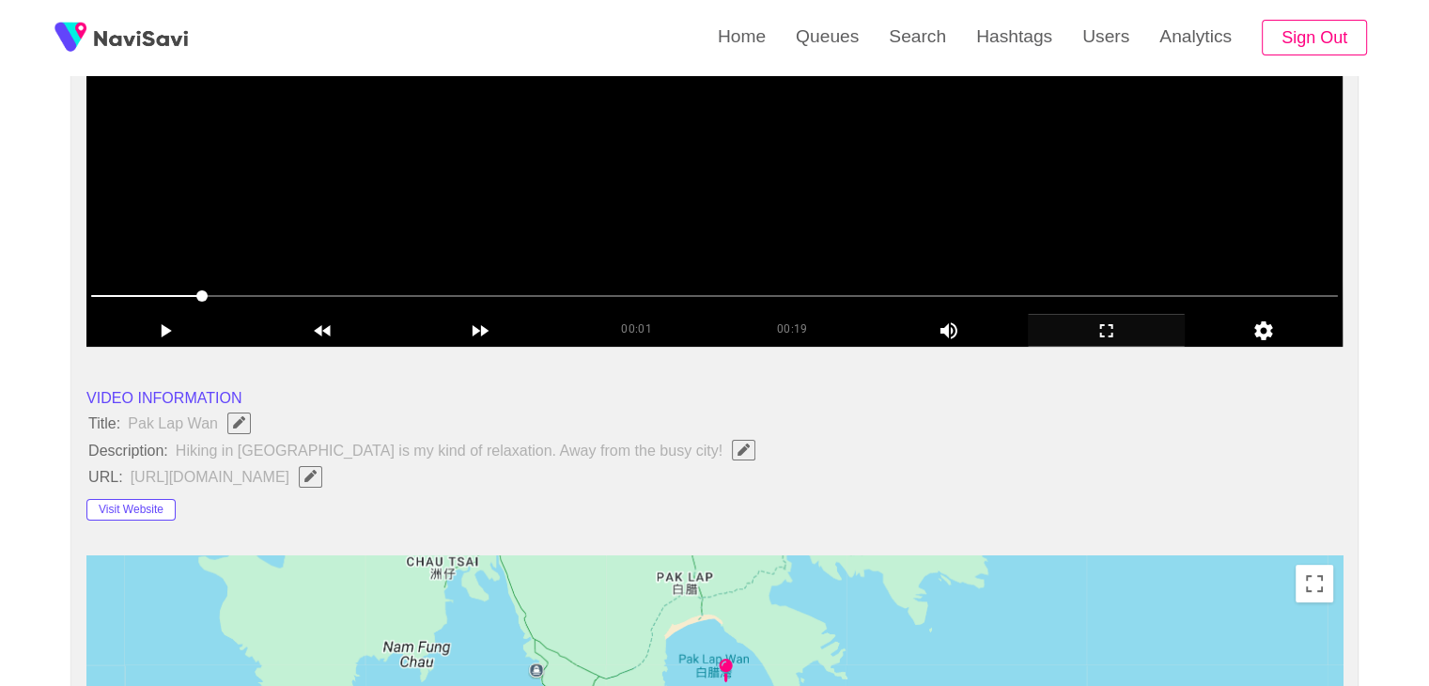
scroll to position [0, 0]
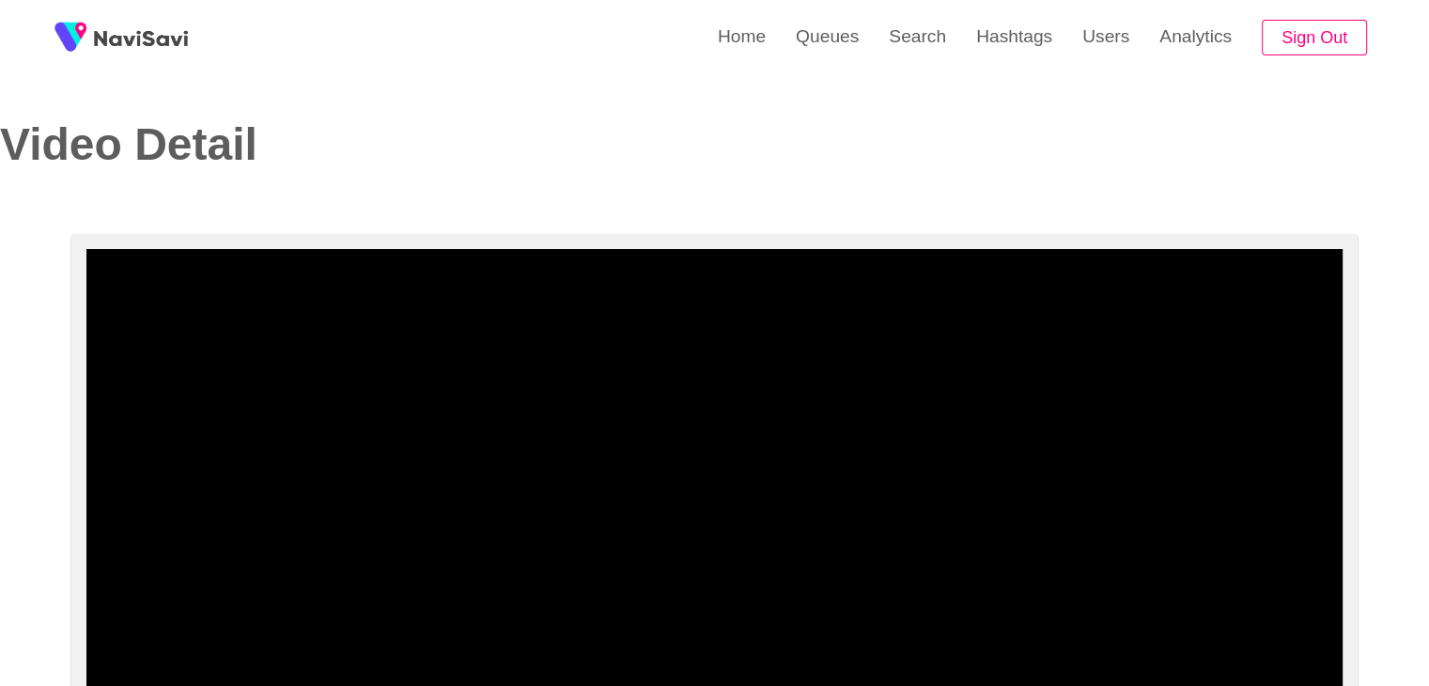
click at [472, 120] on h2 "Video Detail" at bounding box center [343, 145] width 687 height 50
